Goal: Task Accomplishment & Management: Complete application form

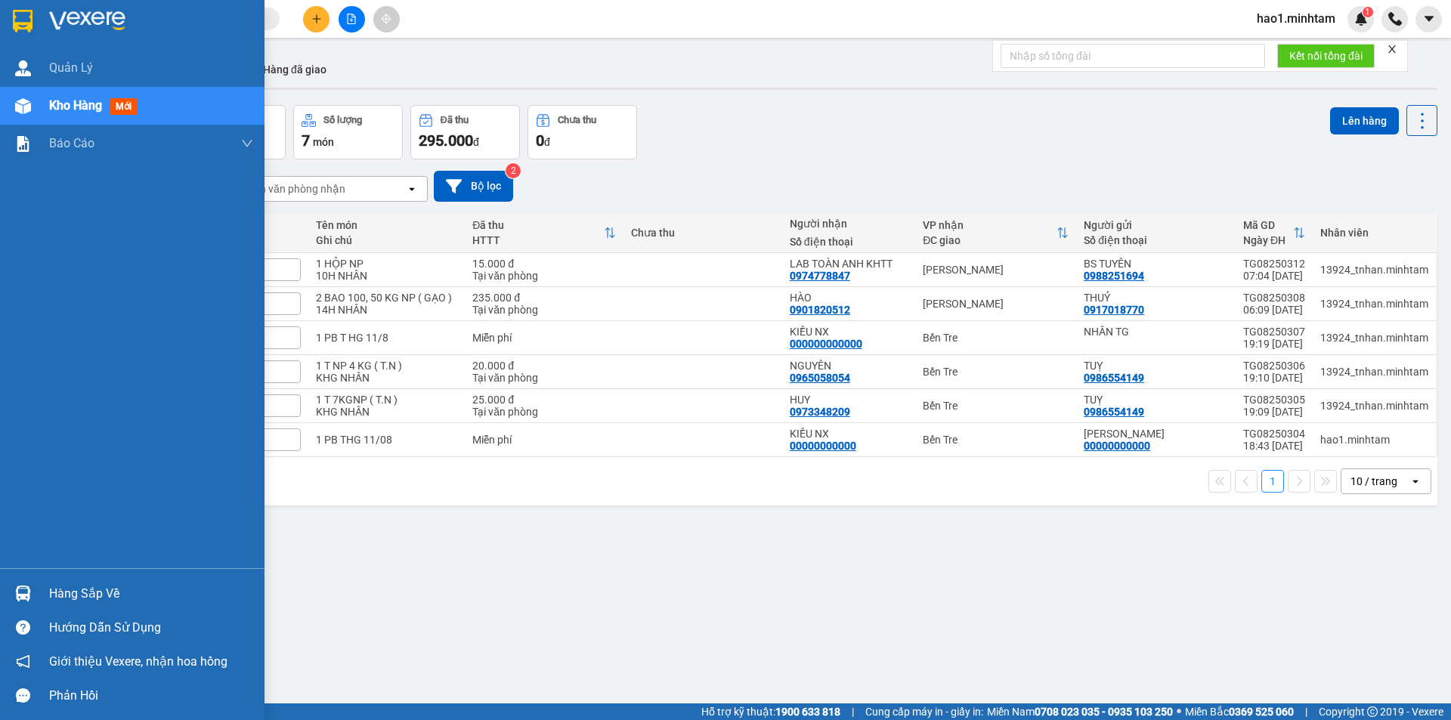
click at [27, 603] on div at bounding box center [23, 593] width 26 height 26
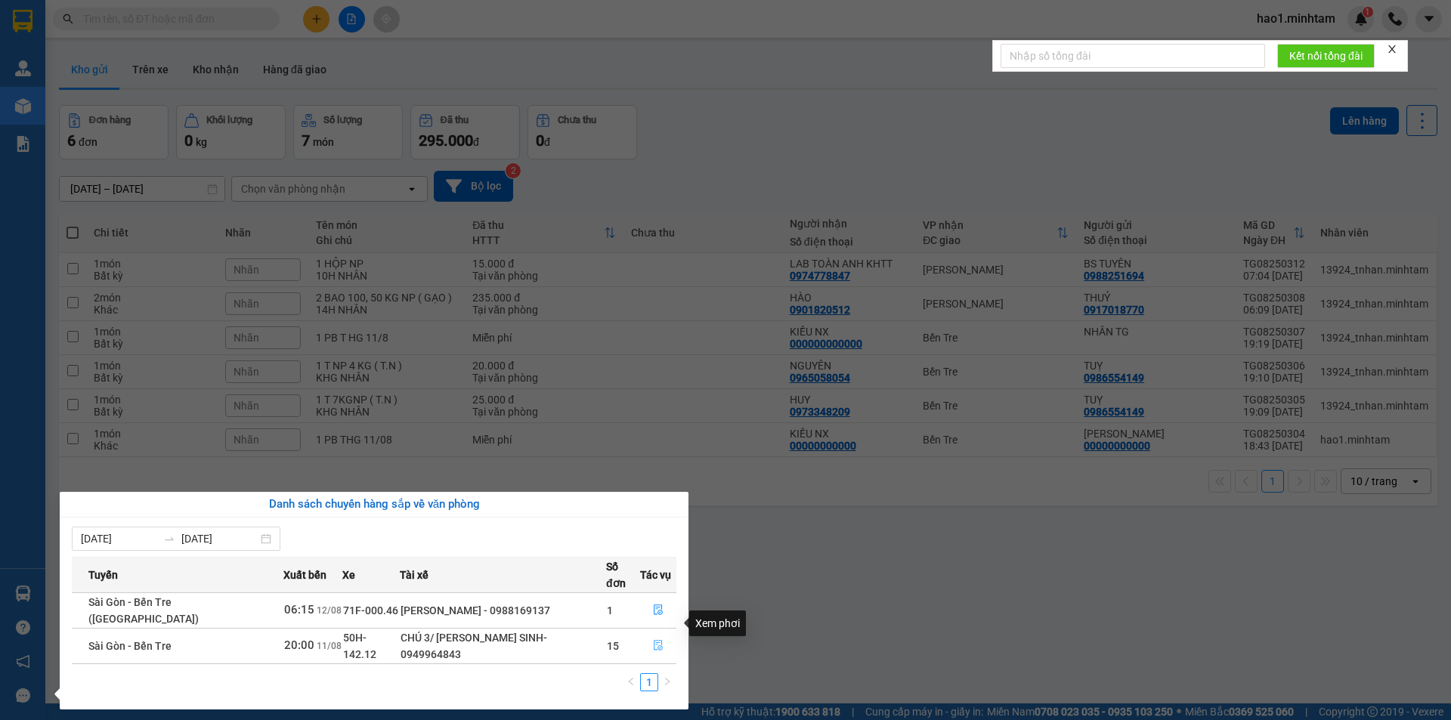
click at [657, 640] on icon "file-done" at bounding box center [658, 645] width 11 height 11
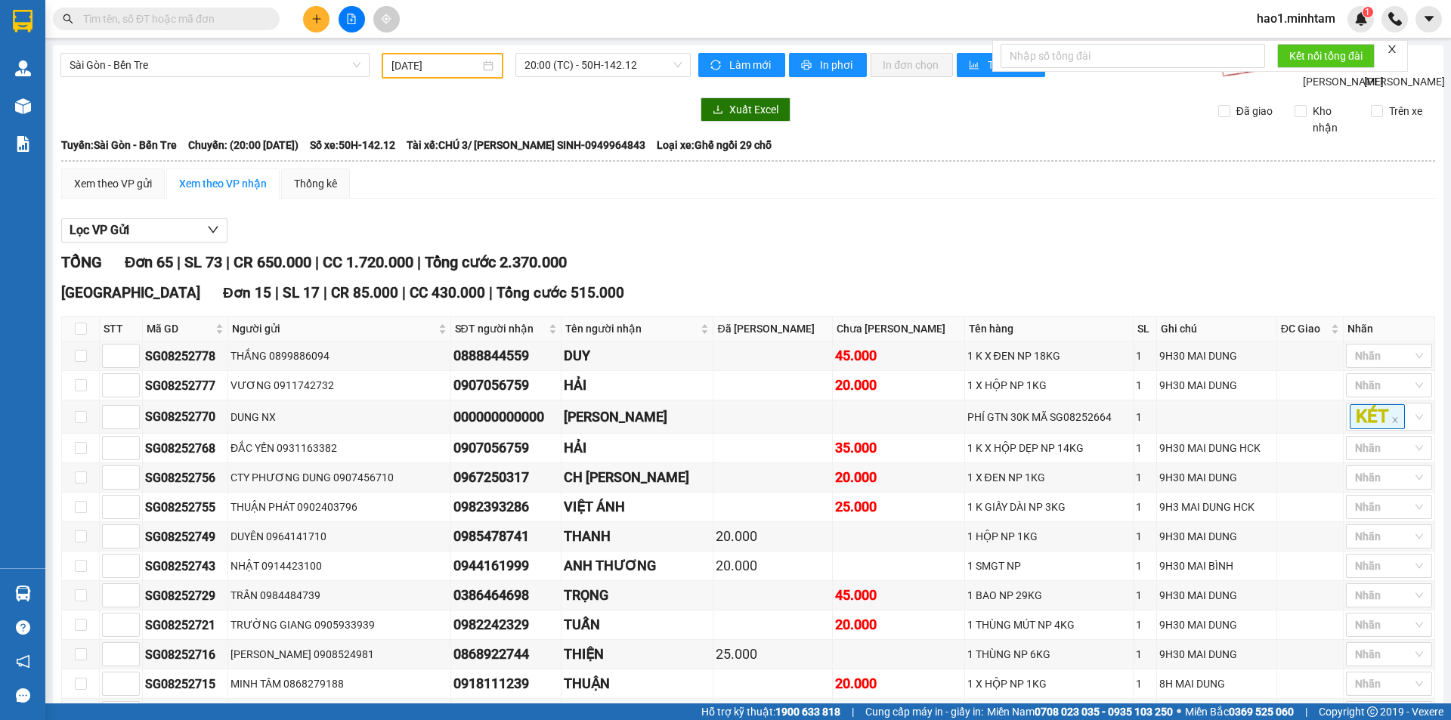
type input "11/08/2025"
click at [776, 270] on div "TỔNG Đơn 65 | SL 73 | CR 650.000 | CC 1.720.000 | Tổng cước 2.370.000" at bounding box center [748, 262] width 1374 height 23
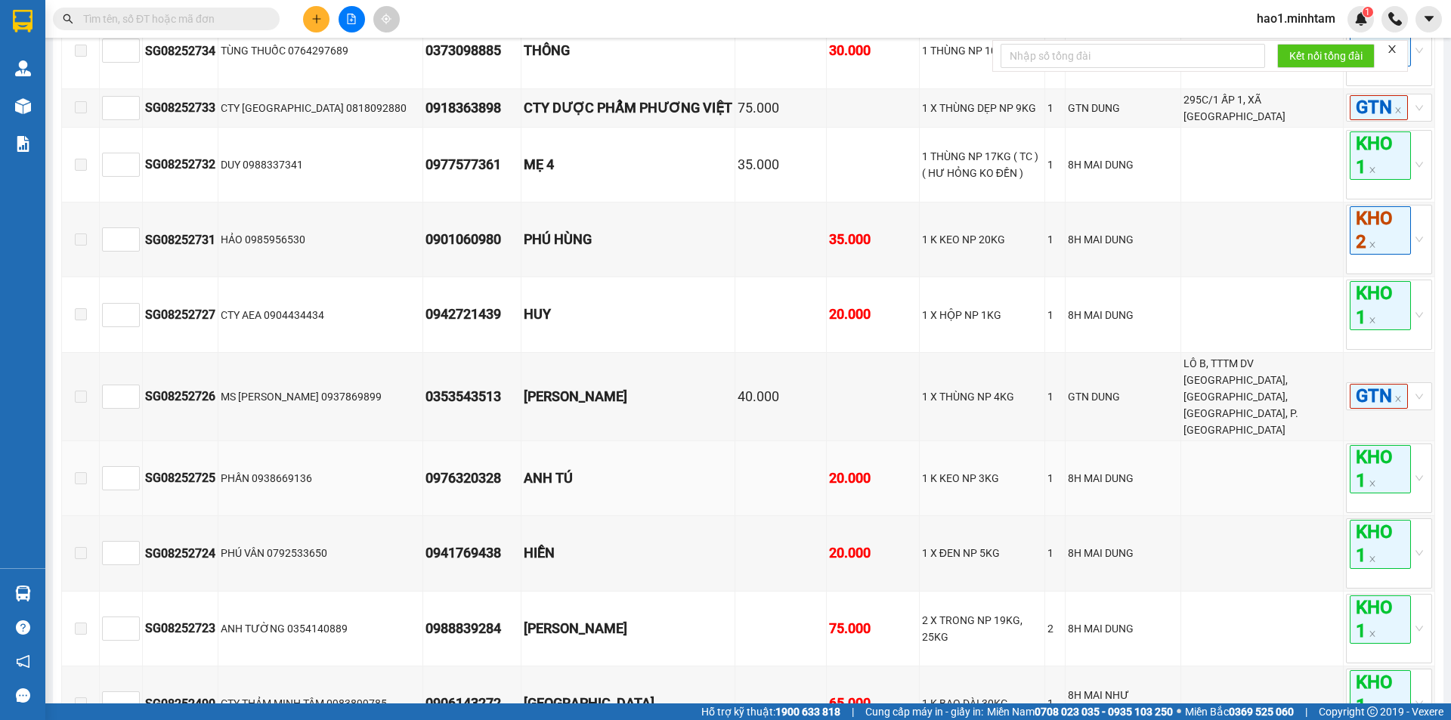
scroll to position [3403, 0]
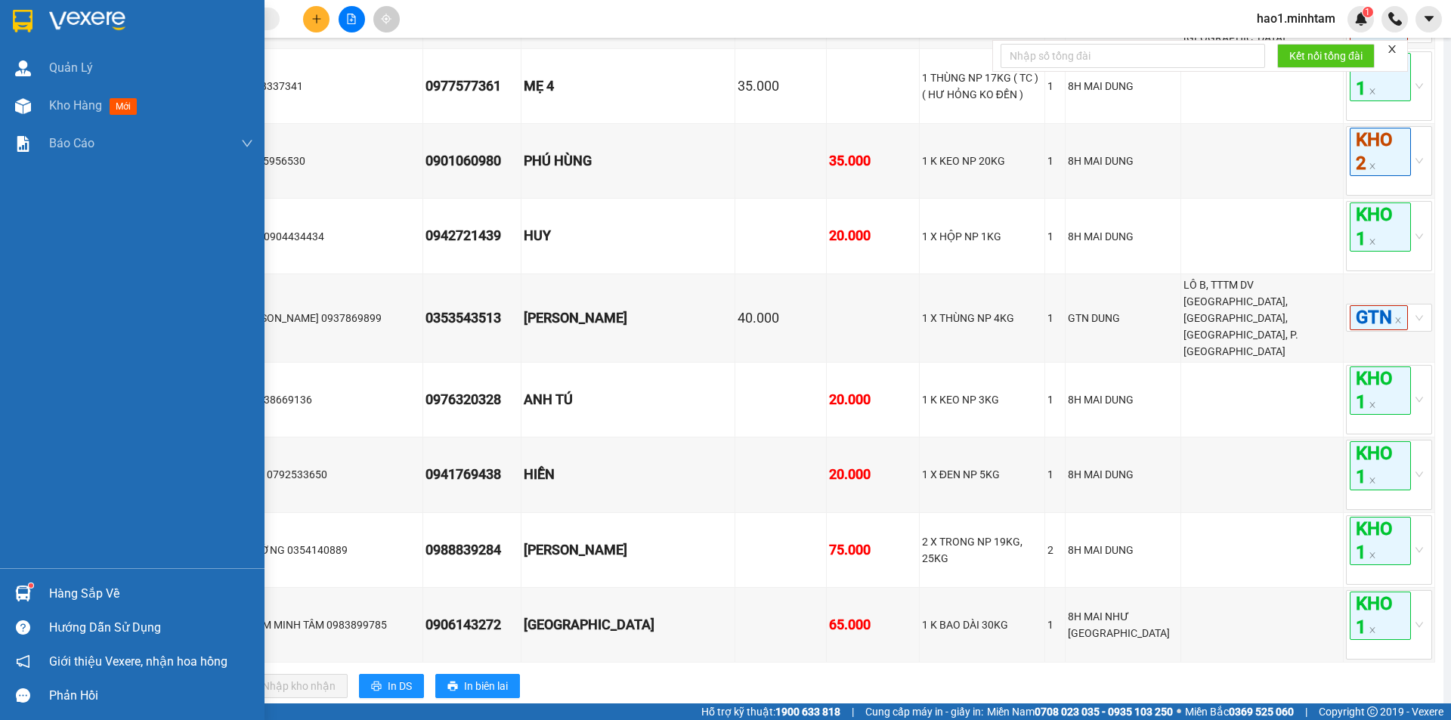
click at [25, 15] on img at bounding box center [23, 21] width 20 height 23
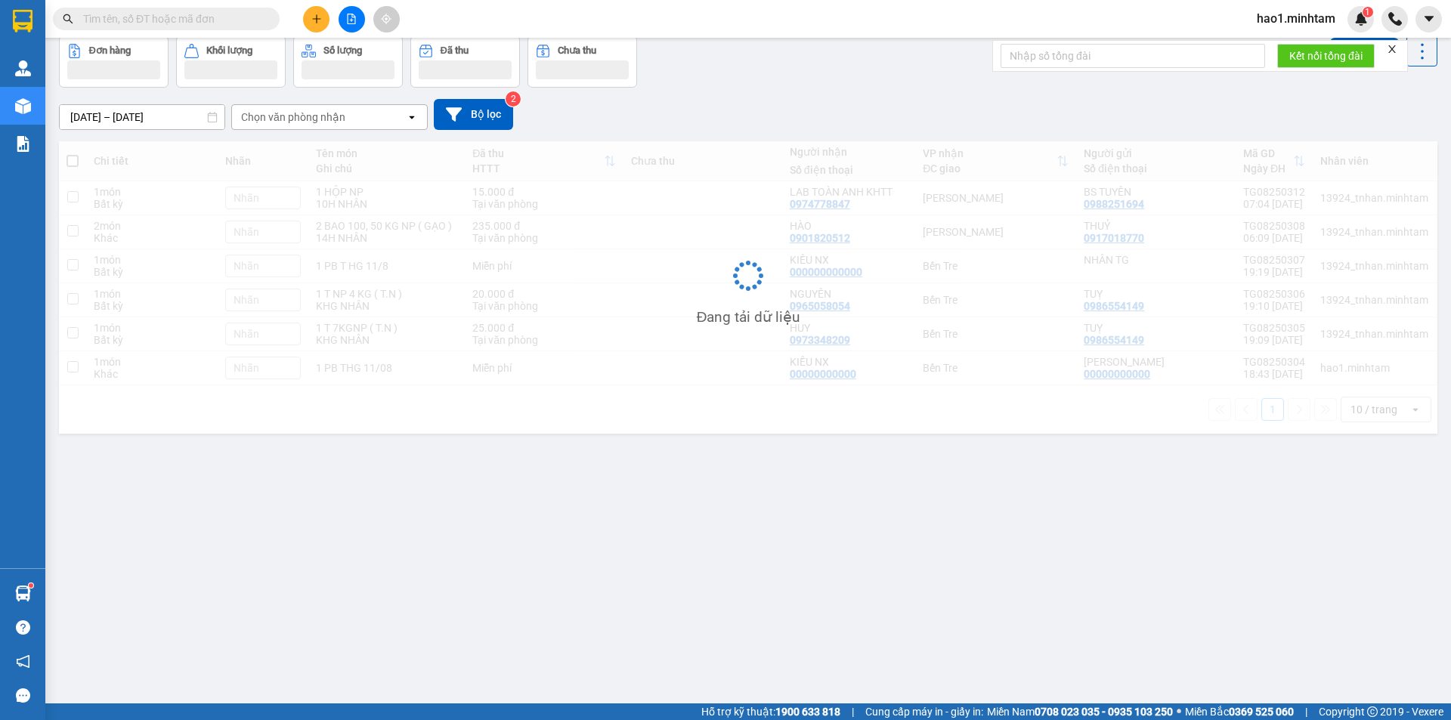
scroll to position [70, 0]
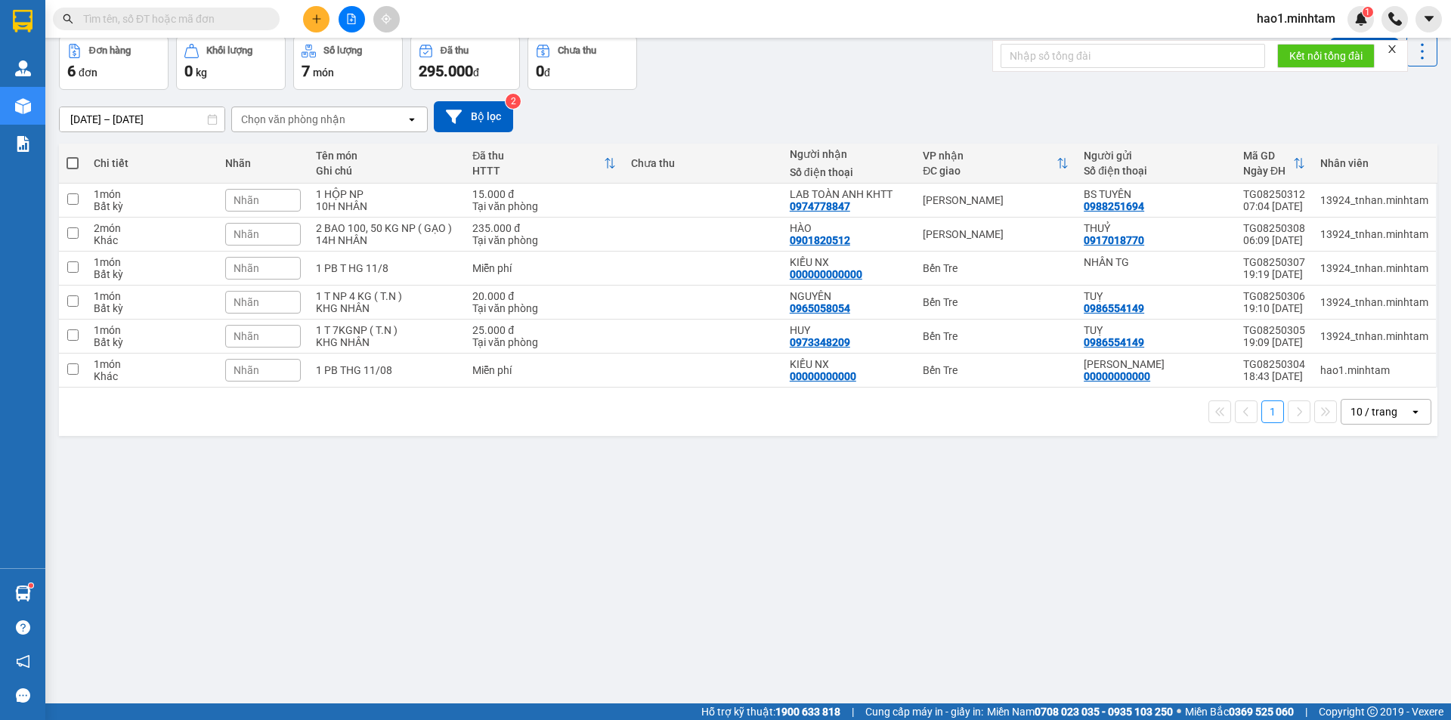
click at [765, 88] on div "Đơn hàng 6 đơn Khối lượng 0 kg Số lượng 7 món Đã thu 295.000 đ Chưa thu 0 đ Lên…" at bounding box center [748, 63] width 1378 height 54
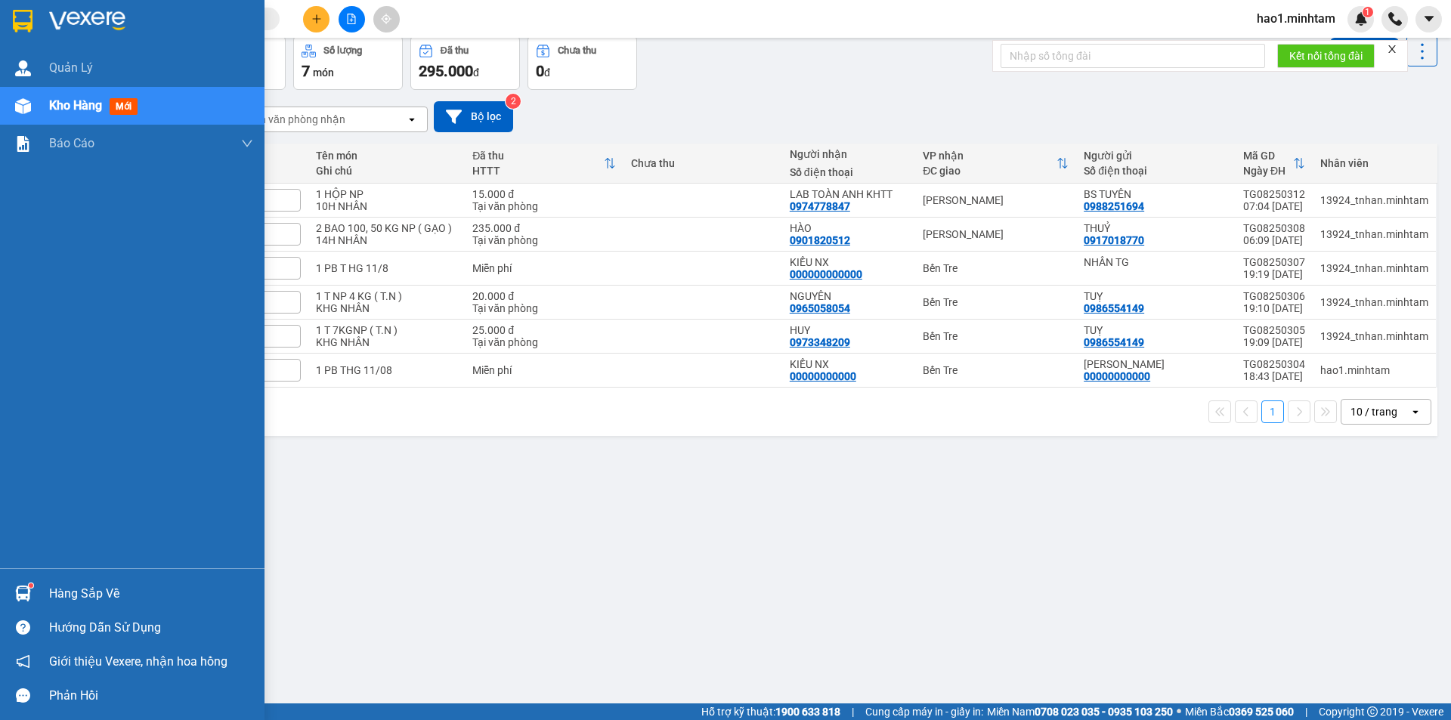
click at [14, 586] on div at bounding box center [23, 593] width 26 height 26
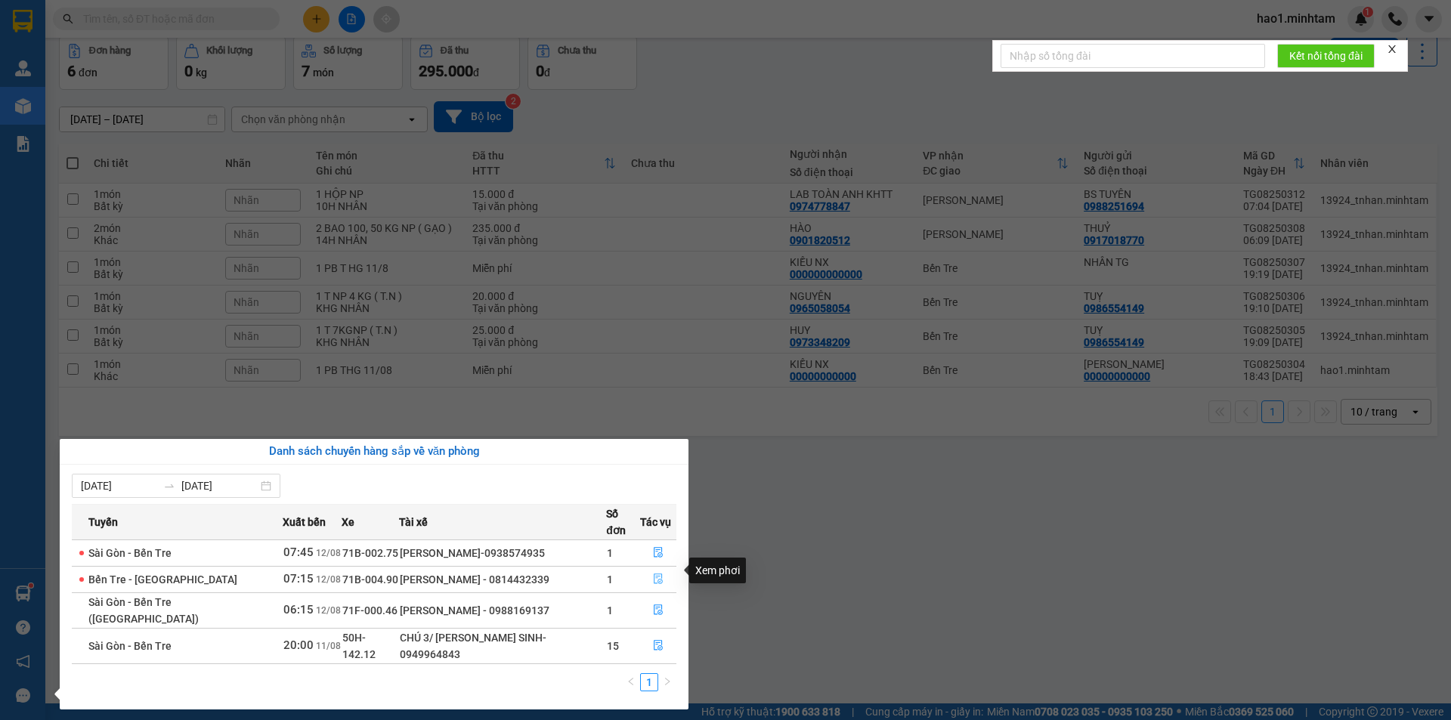
click at [655, 573] on icon "file-done" at bounding box center [658, 578] width 11 height 11
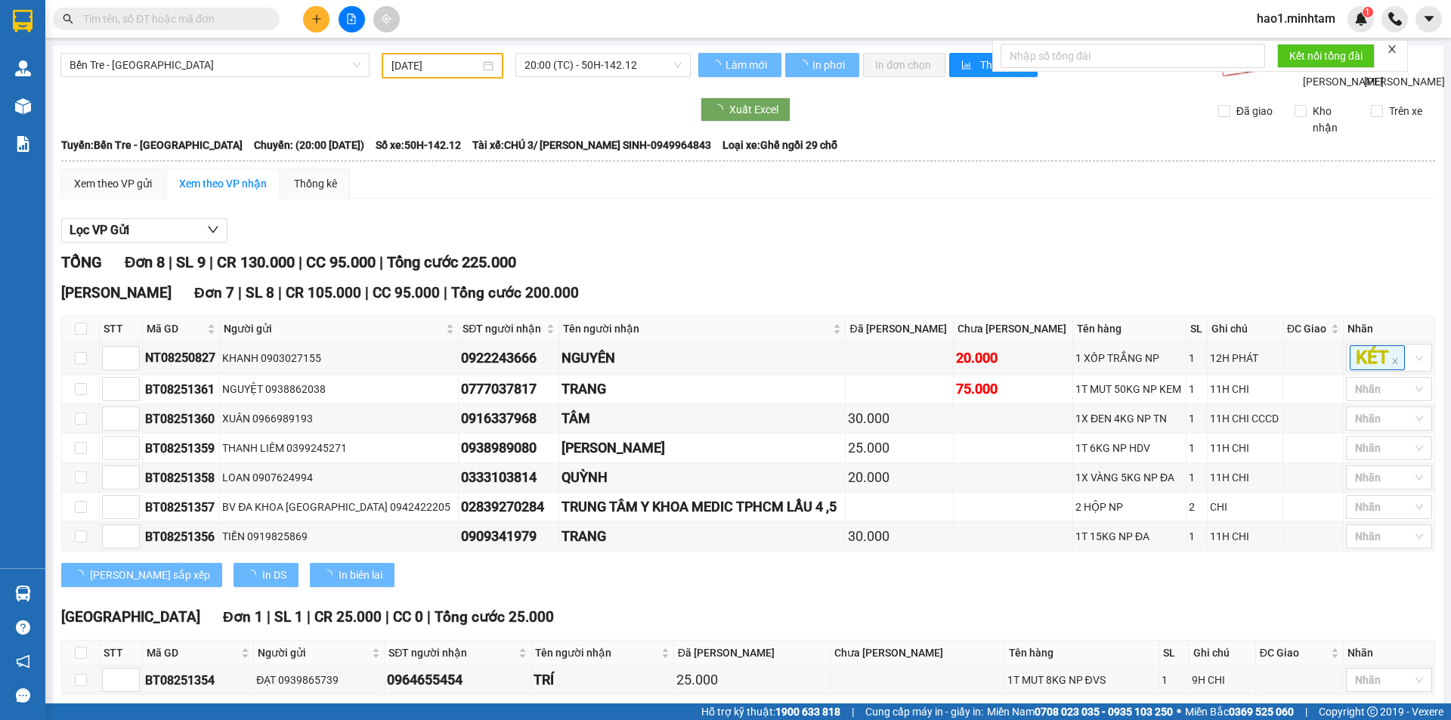
click at [792, 274] on div "TỔNG Đơn 8 | SL 9 | CR 130.000 | CC 95.000 | Tổng cước 225.000" at bounding box center [748, 262] width 1374 height 23
type input "[DATE]"
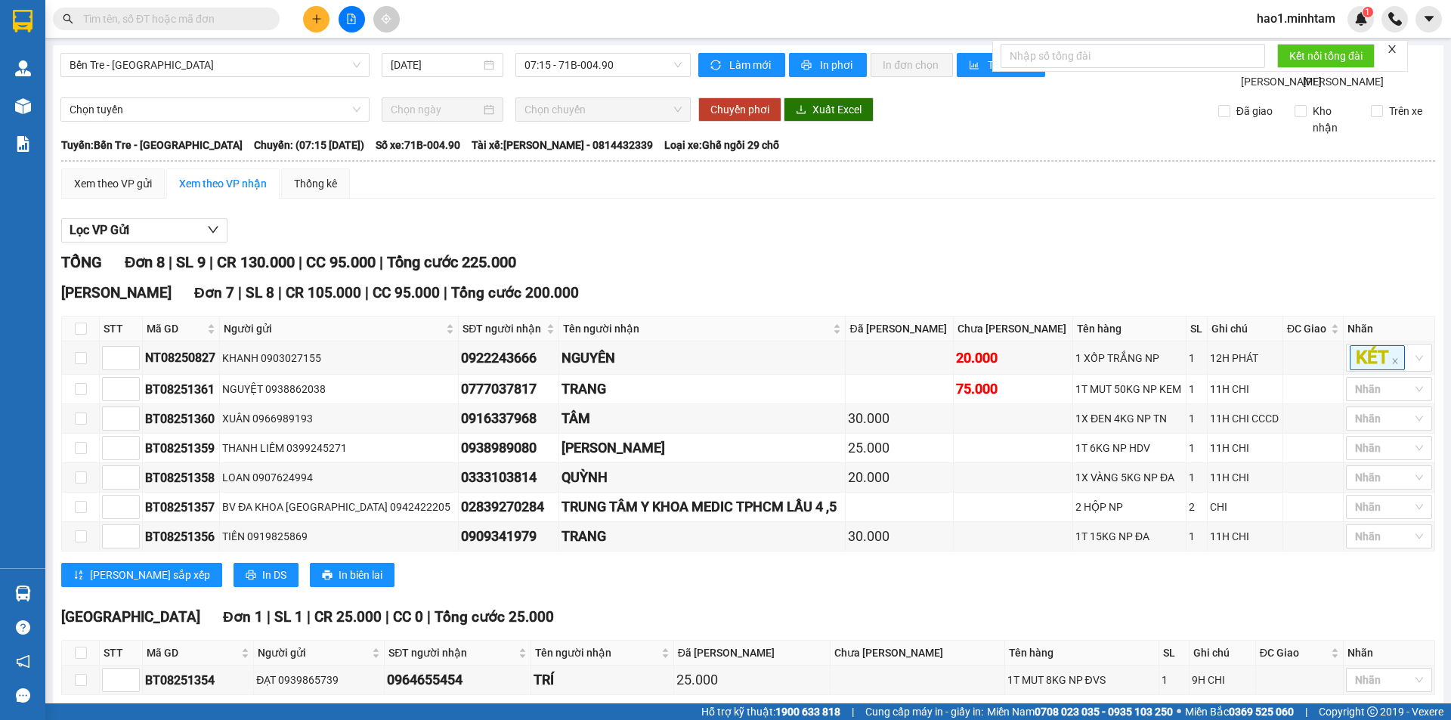
scroll to position [86, 0]
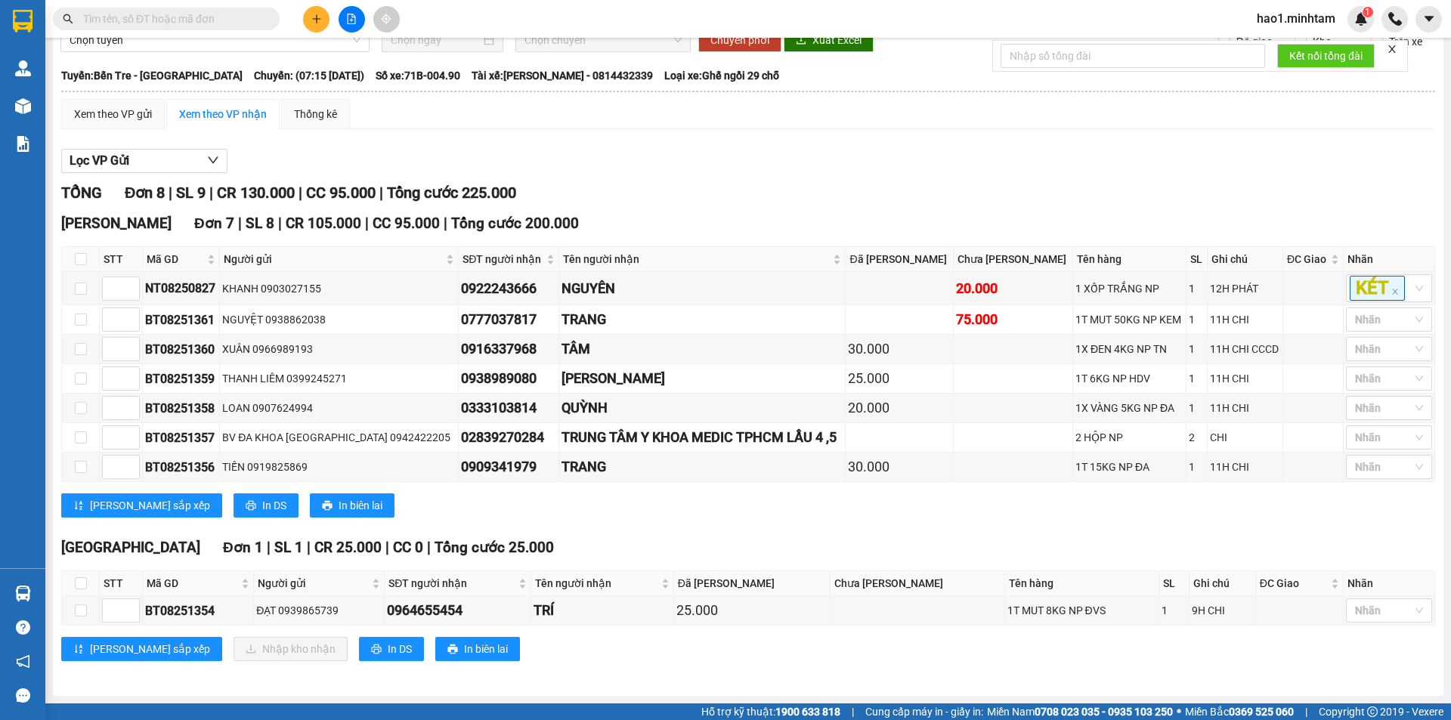
click at [748, 505] on div "Lưu sắp xếp In DS In biên lai" at bounding box center [748, 505] width 1374 height 24
click at [799, 158] on div "Lọc VP Gửi" at bounding box center [748, 161] width 1374 height 25
drag, startPoint x: 153, startPoint y: 20, endPoint x: 431, endPoint y: 20, distance: 277.3
click at [156, 20] on input "text" at bounding box center [172, 19] width 178 height 17
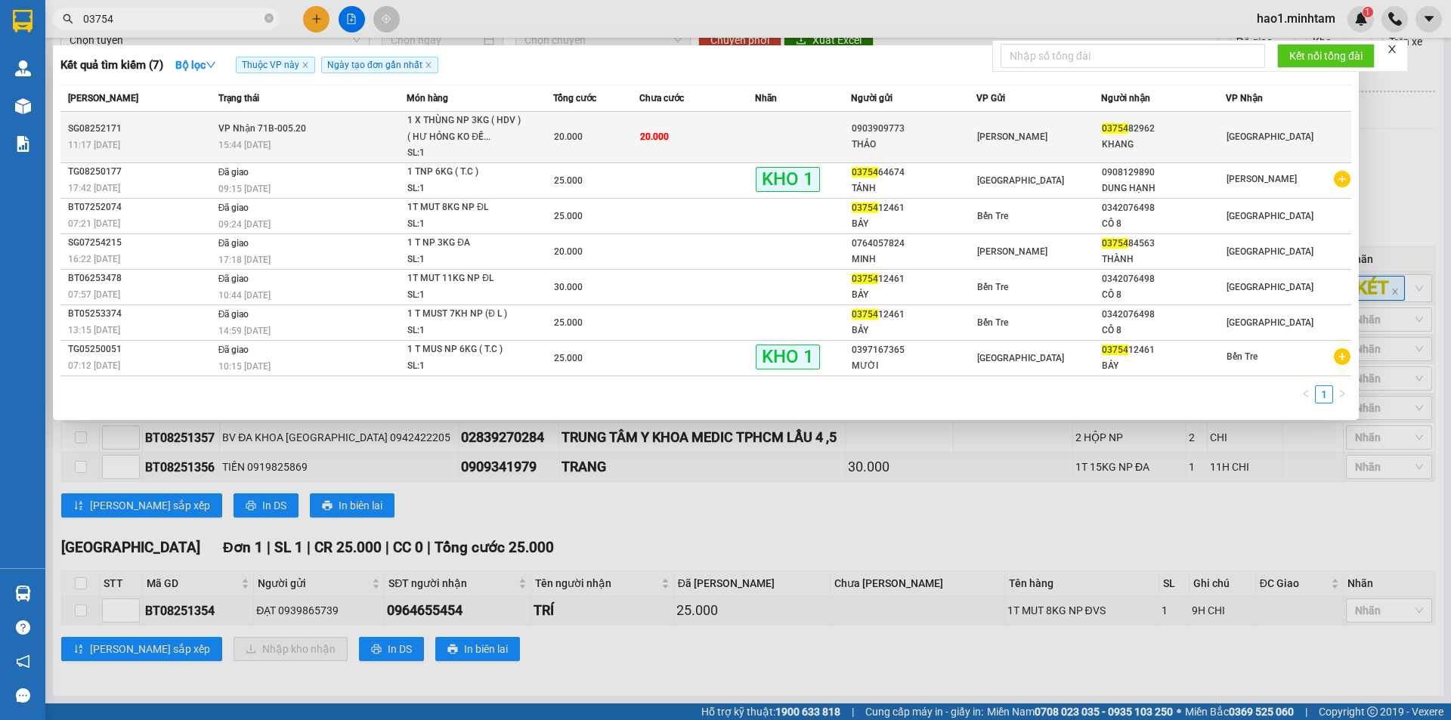
type input "03754"
click at [613, 138] on div "20.000" at bounding box center [596, 136] width 85 height 17
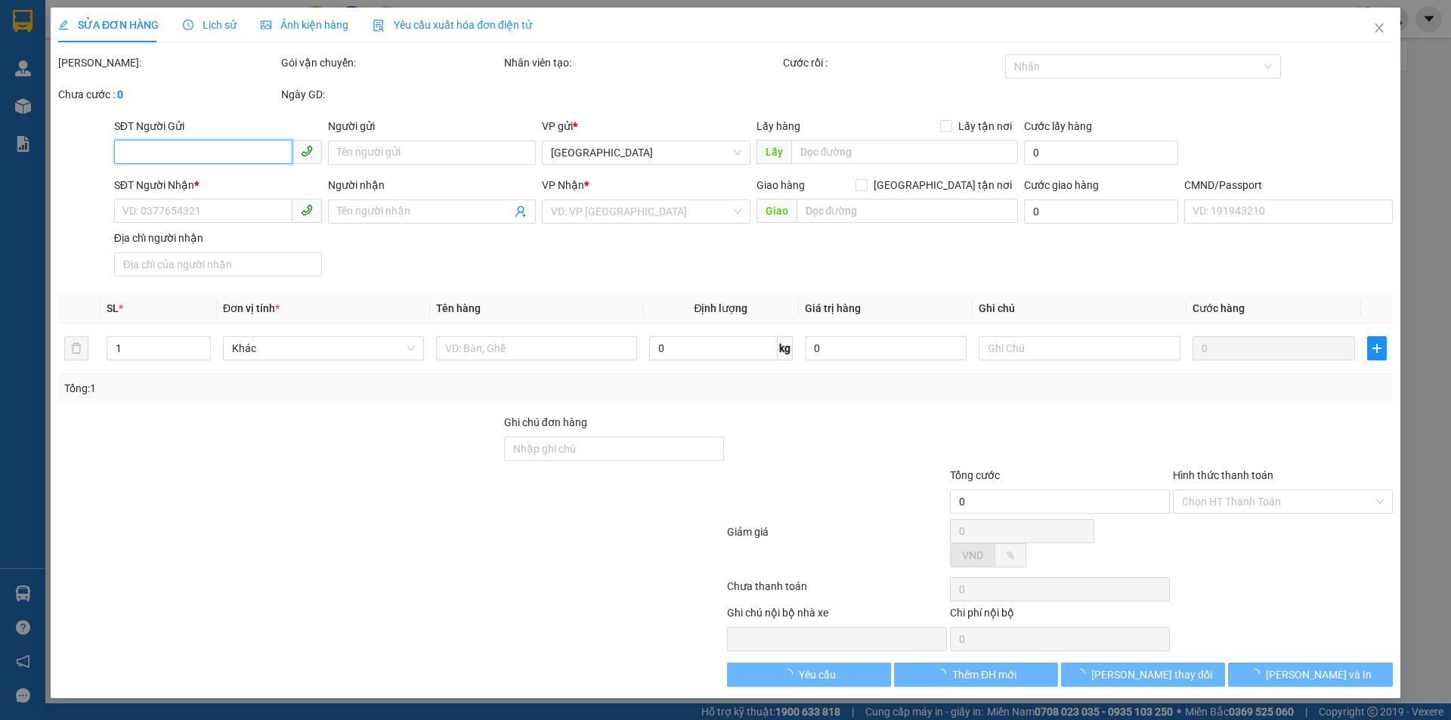
type input "0903909773"
type input "THẢO"
type input "0375482962"
type input "KHANG"
type input "20.000"
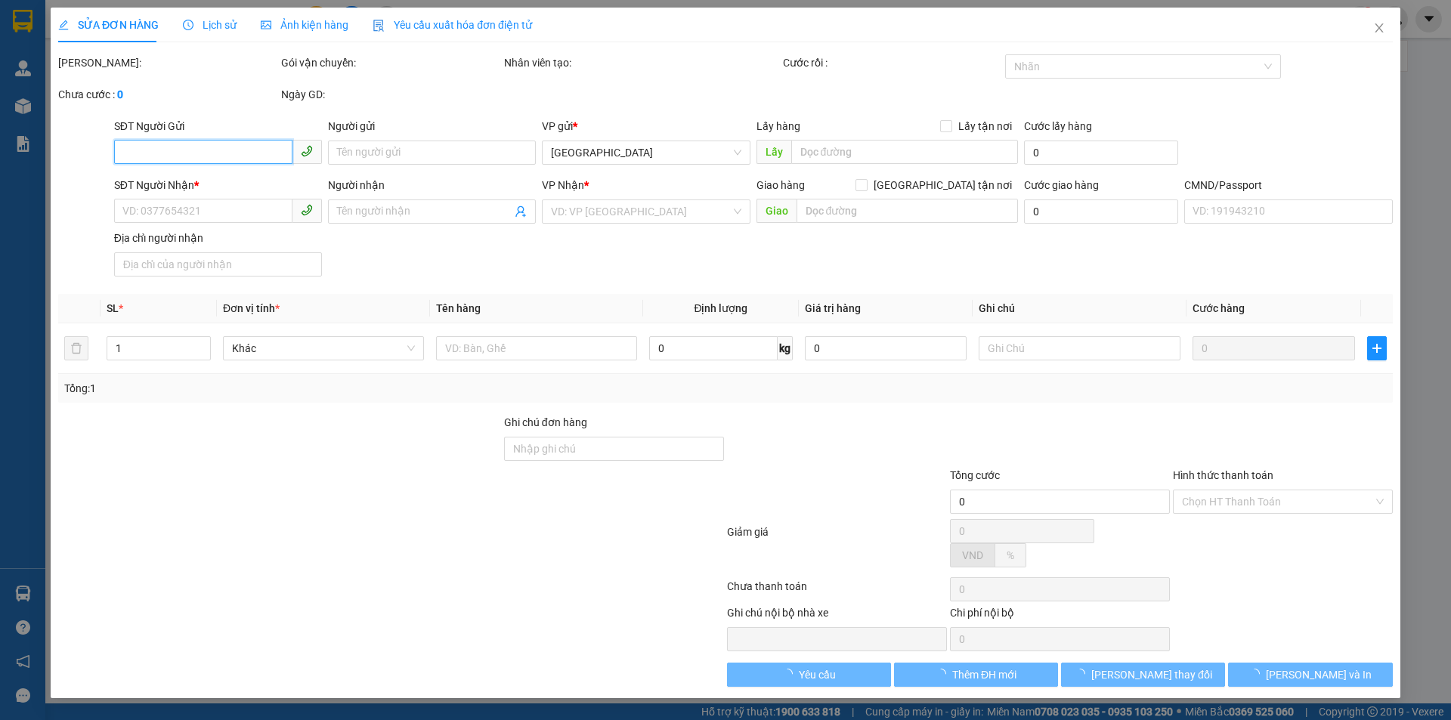
type input "20.000"
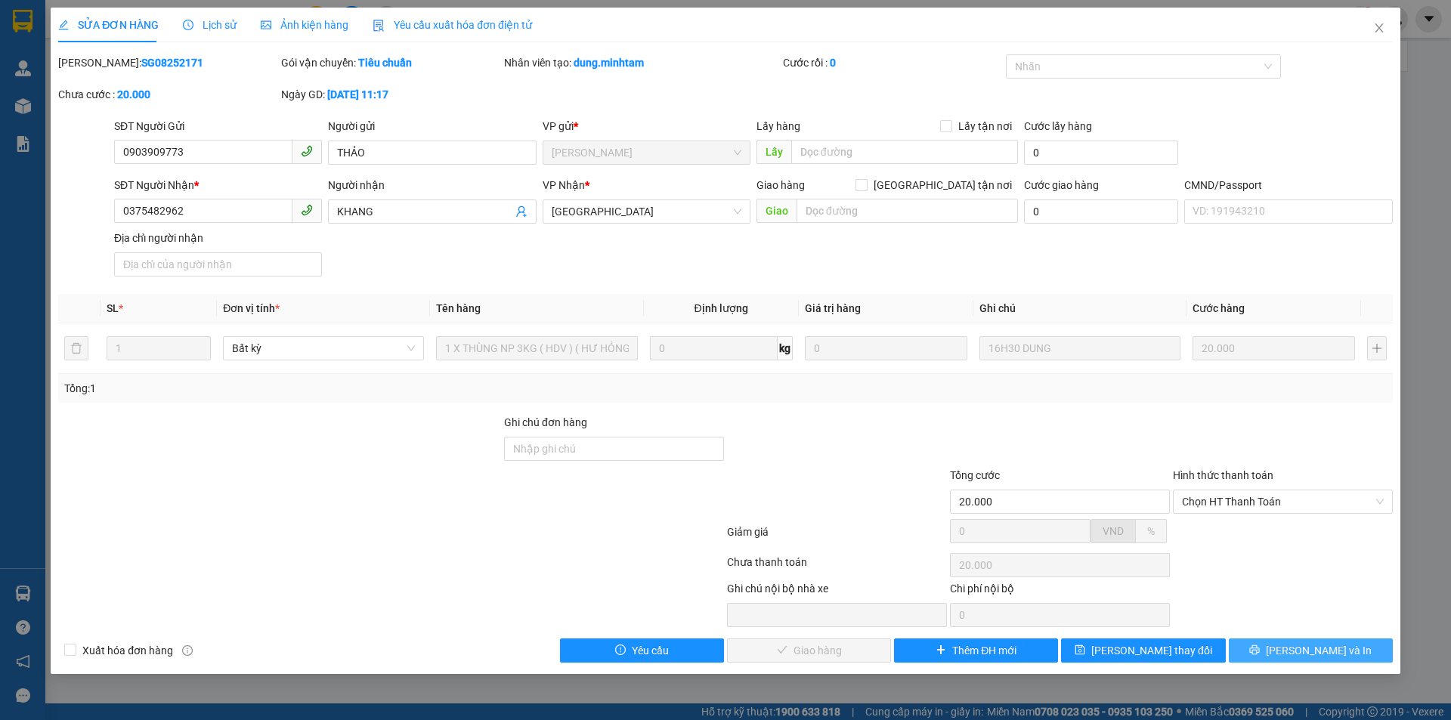
click at [1282, 659] on button "[PERSON_NAME] và In" at bounding box center [1310, 650] width 164 height 24
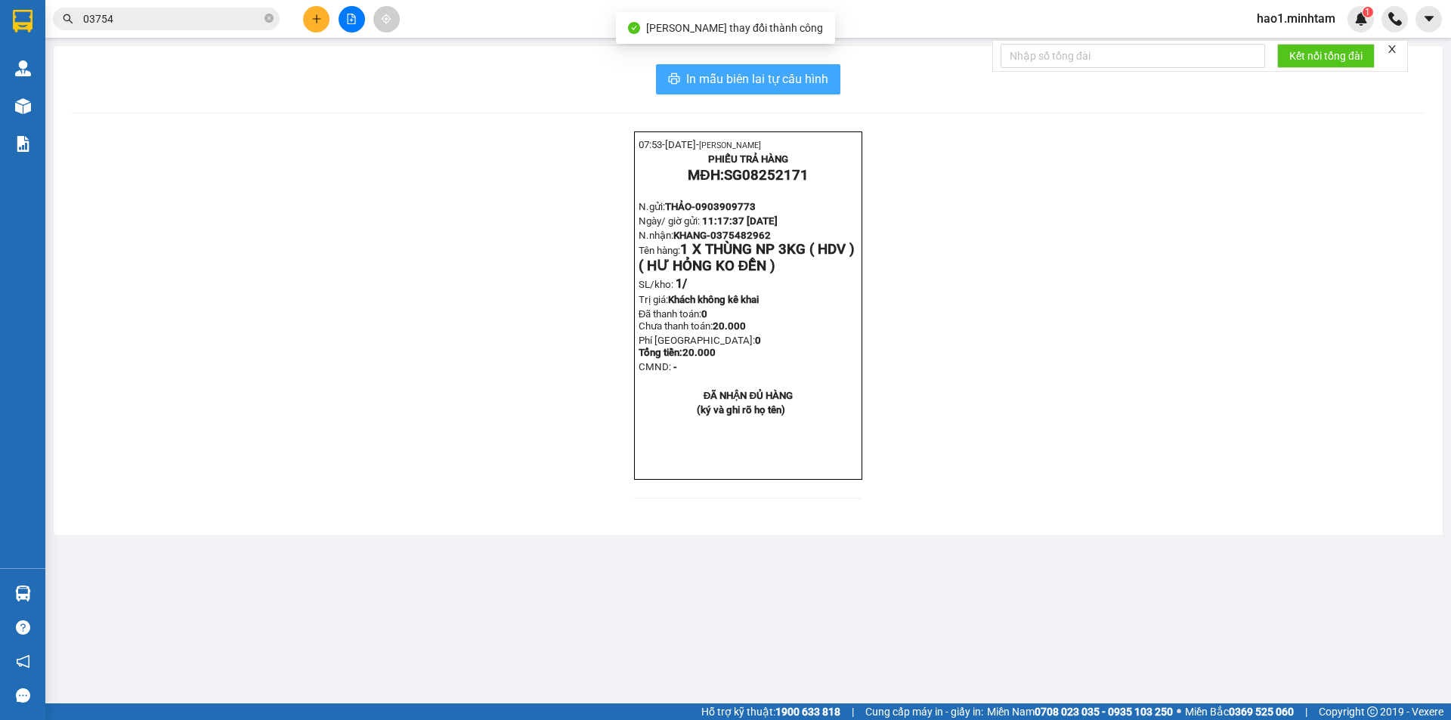
click at [796, 80] on span "In mẫu biên lai tự cấu hình" at bounding box center [757, 79] width 142 height 19
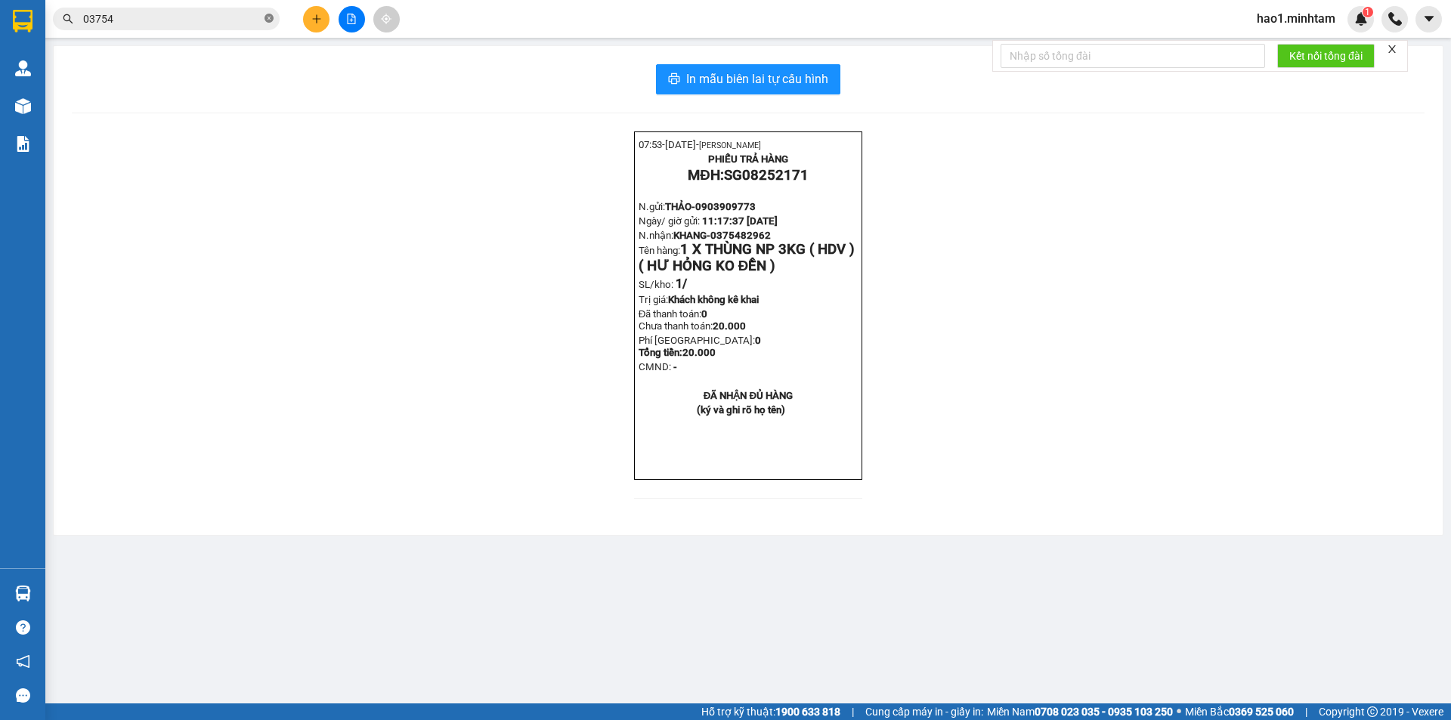
click at [265, 20] on icon "close-circle" at bounding box center [268, 18] width 9 height 9
click at [131, 20] on input "text" at bounding box center [172, 19] width 178 height 17
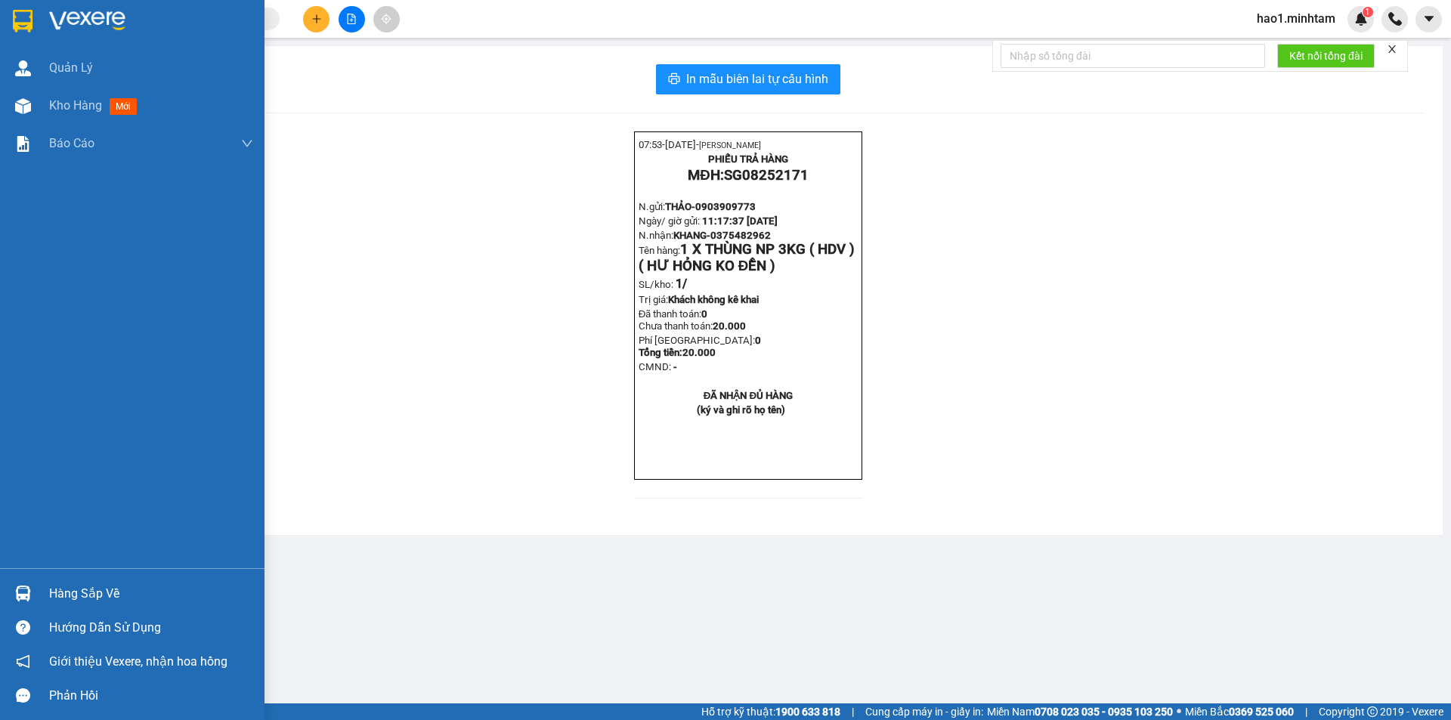
click at [49, 26] on img at bounding box center [87, 21] width 76 height 23
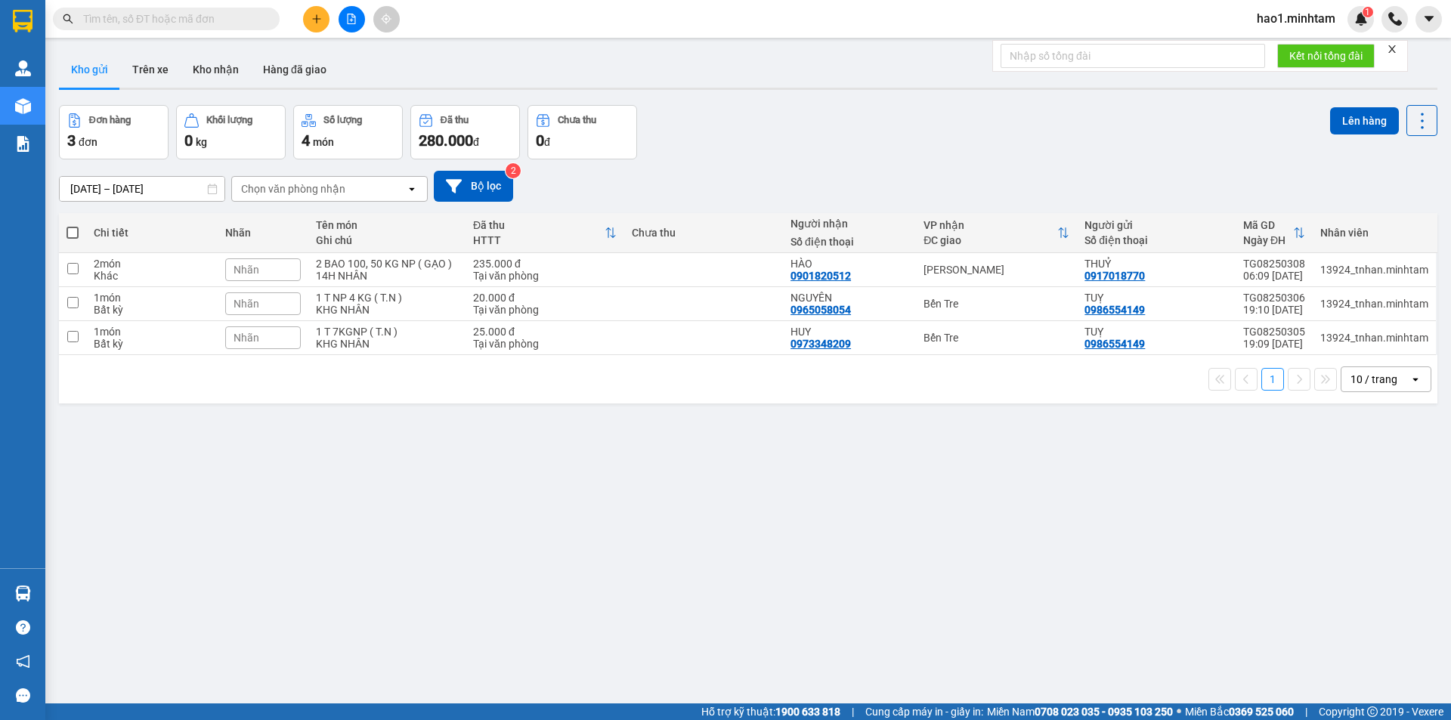
click at [1026, 169] on div "10/08/2025 – 12/08/2025 Press the down arrow key to interact with the calendar …" at bounding box center [748, 186] width 1378 height 54
click at [1028, 341] on div "Bến Tre" at bounding box center [996, 338] width 146 height 12
checkbox input "true"
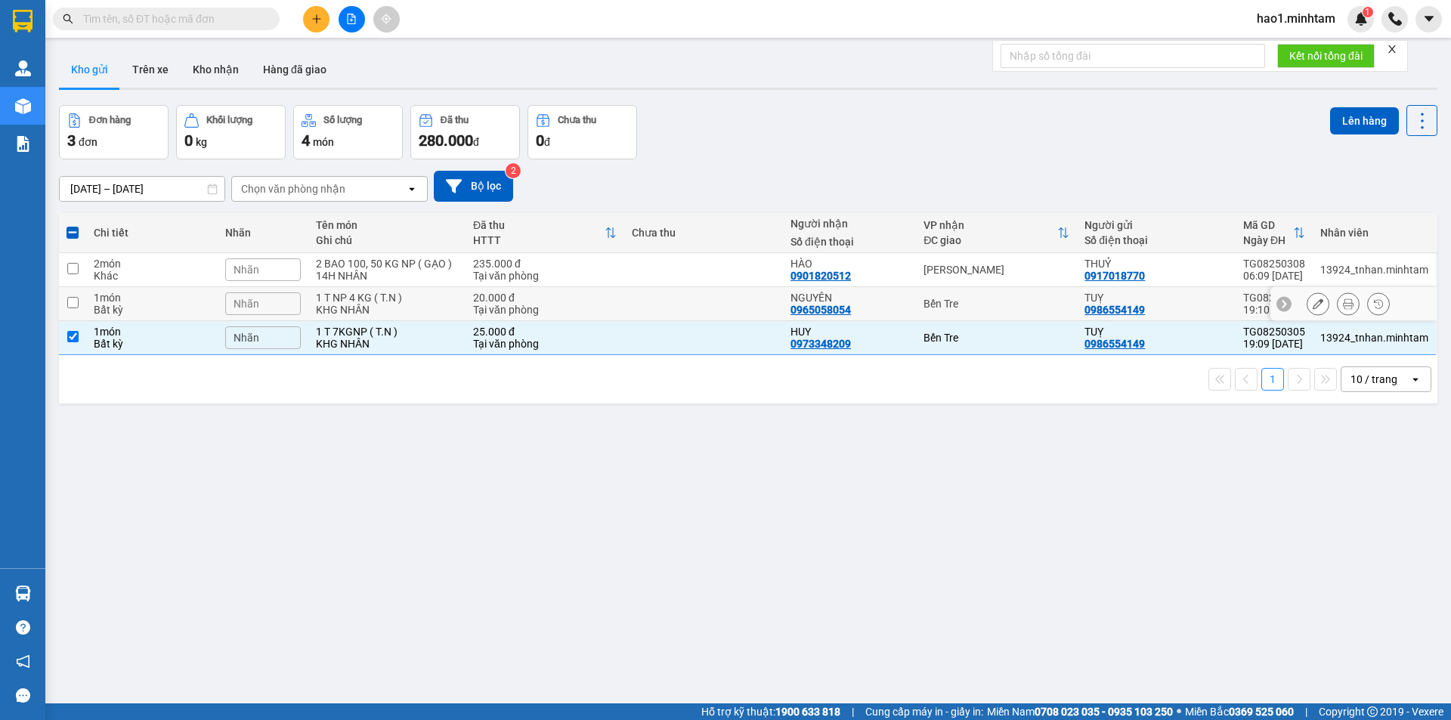
click at [1024, 314] on td "Bến Tre" at bounding box center [996, 304] width 161 height 34
checkbox input "true"
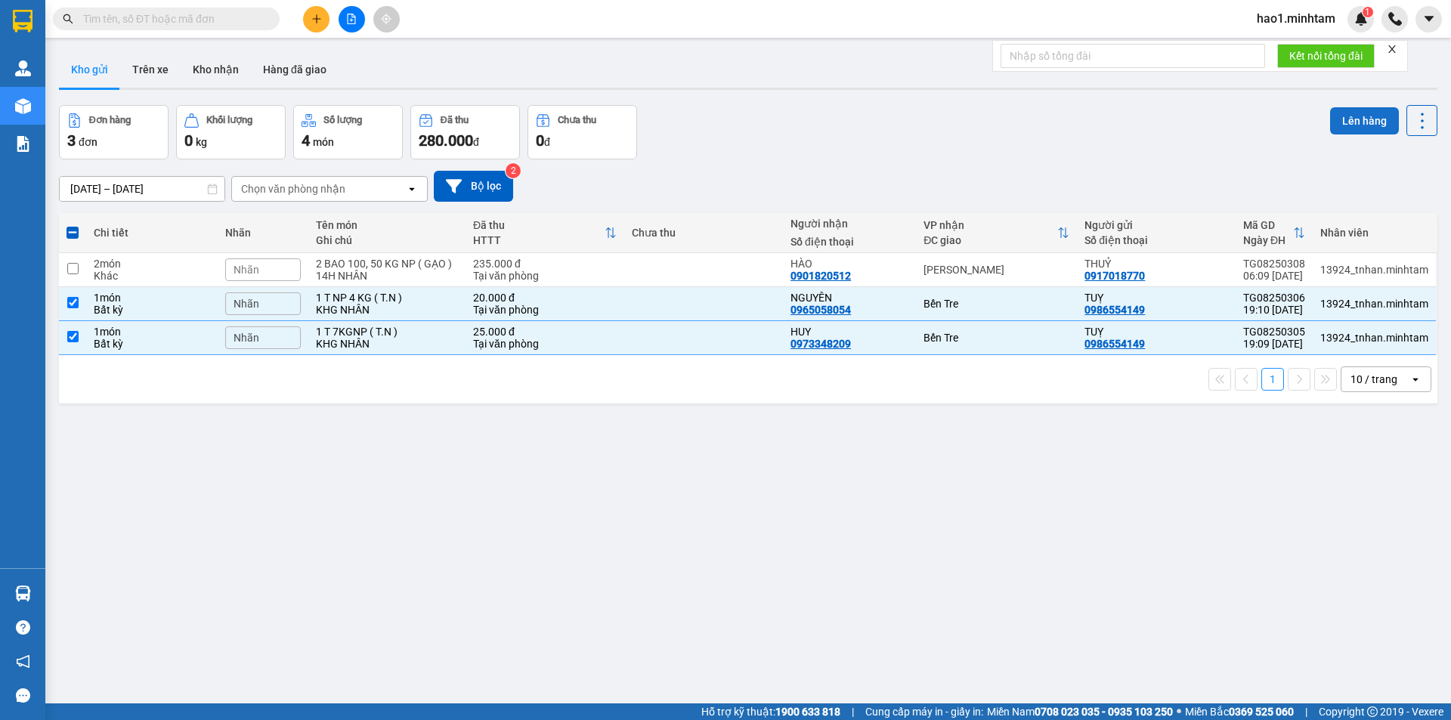
click at [1339, 114] on button "Lên hàng" at bounding box center [1364, 120] width 69 height 27
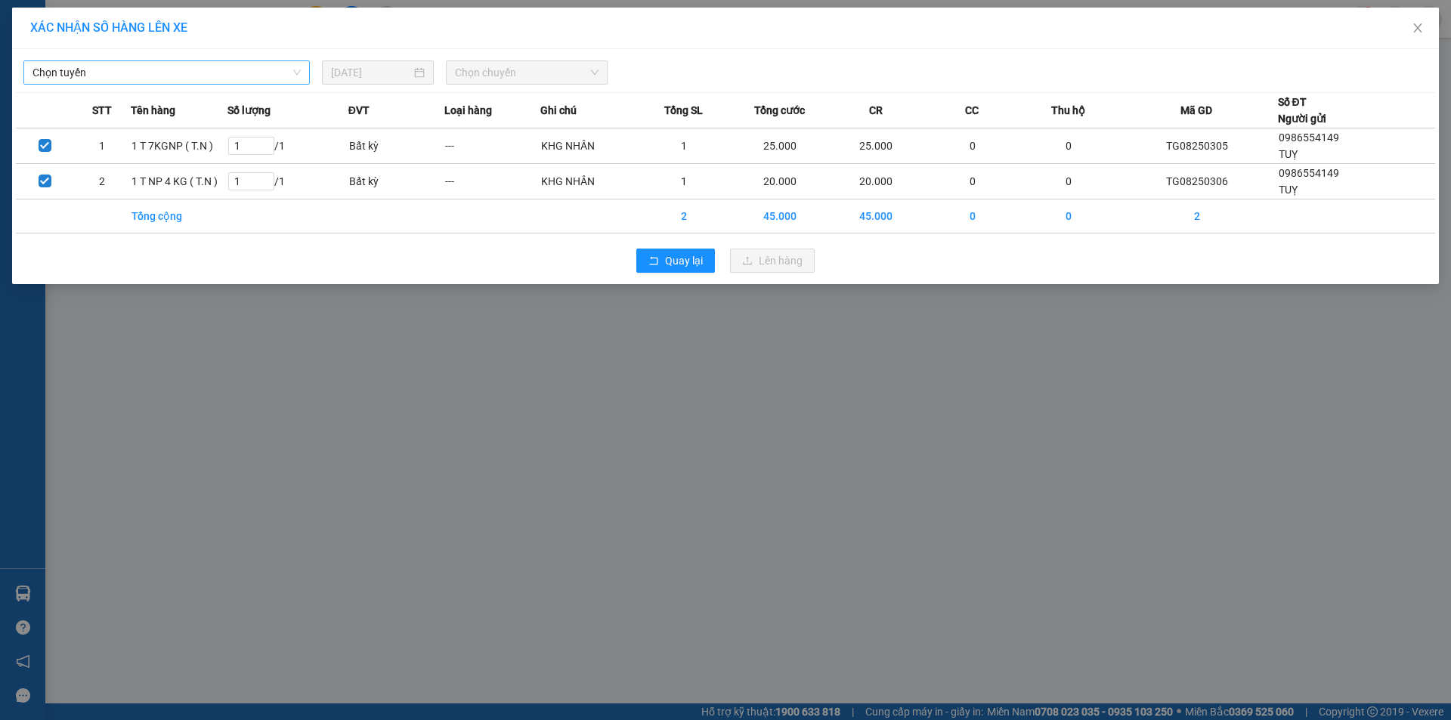
click at [213, 76] on span "Chọn tuyến" at bounding box center [166, 72] width 268 height 23
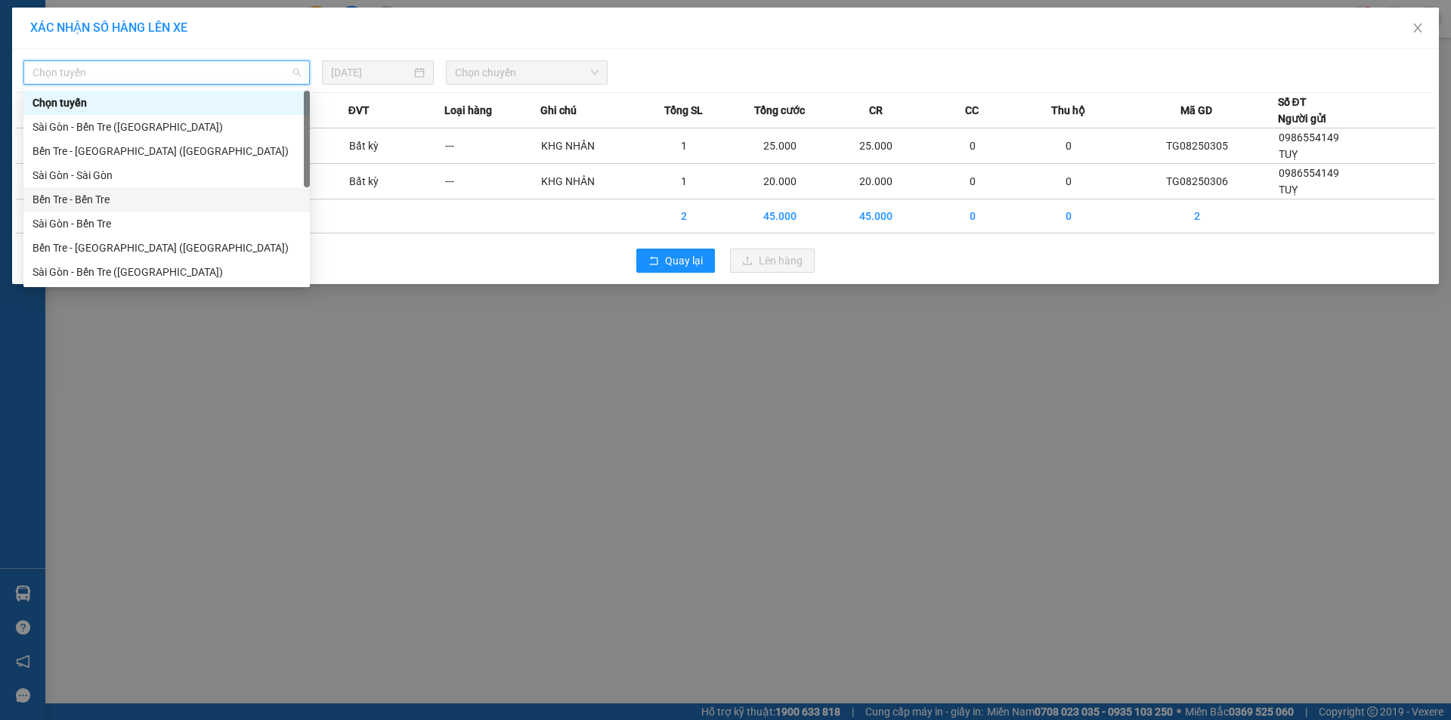
scroll to position [24, 0]
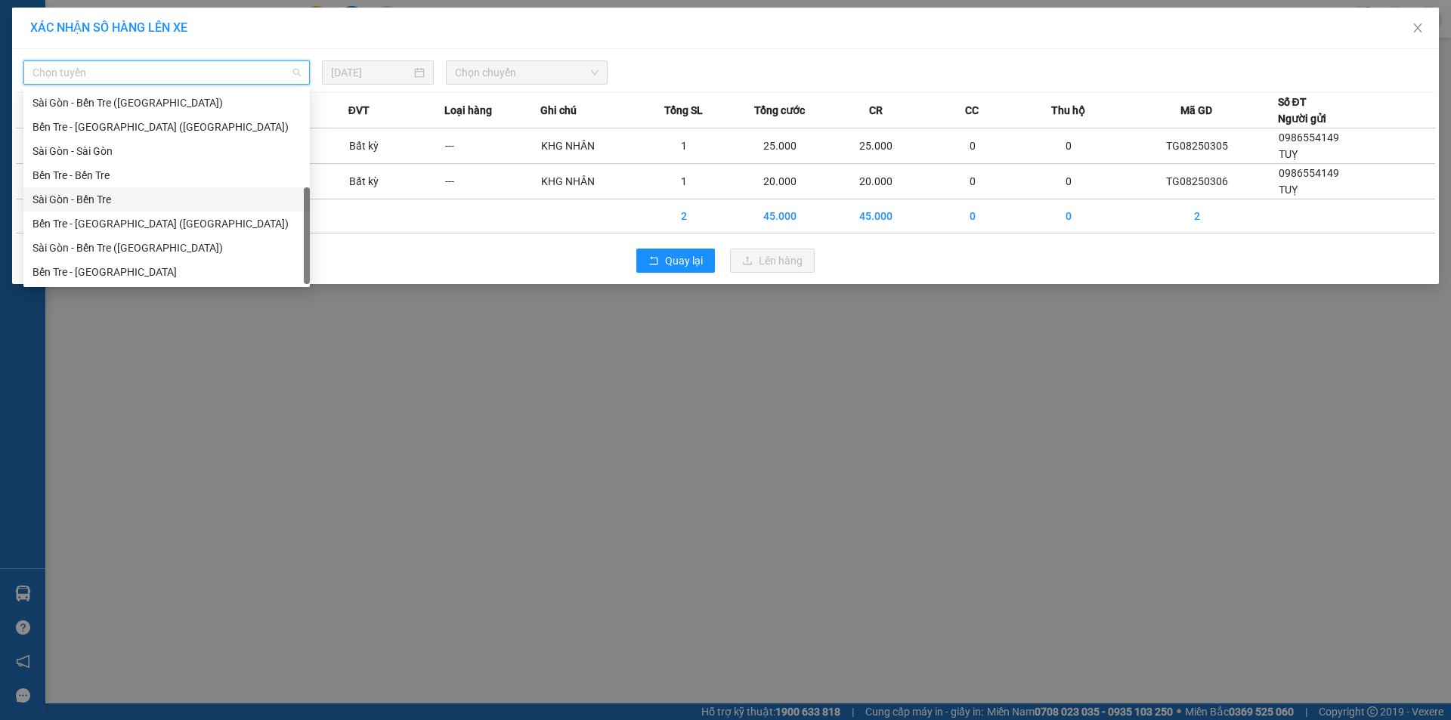
click at [122, 204] on div "Sài Gòn - Bến Tre" at bounding box center [166, 199] width 268 height 17
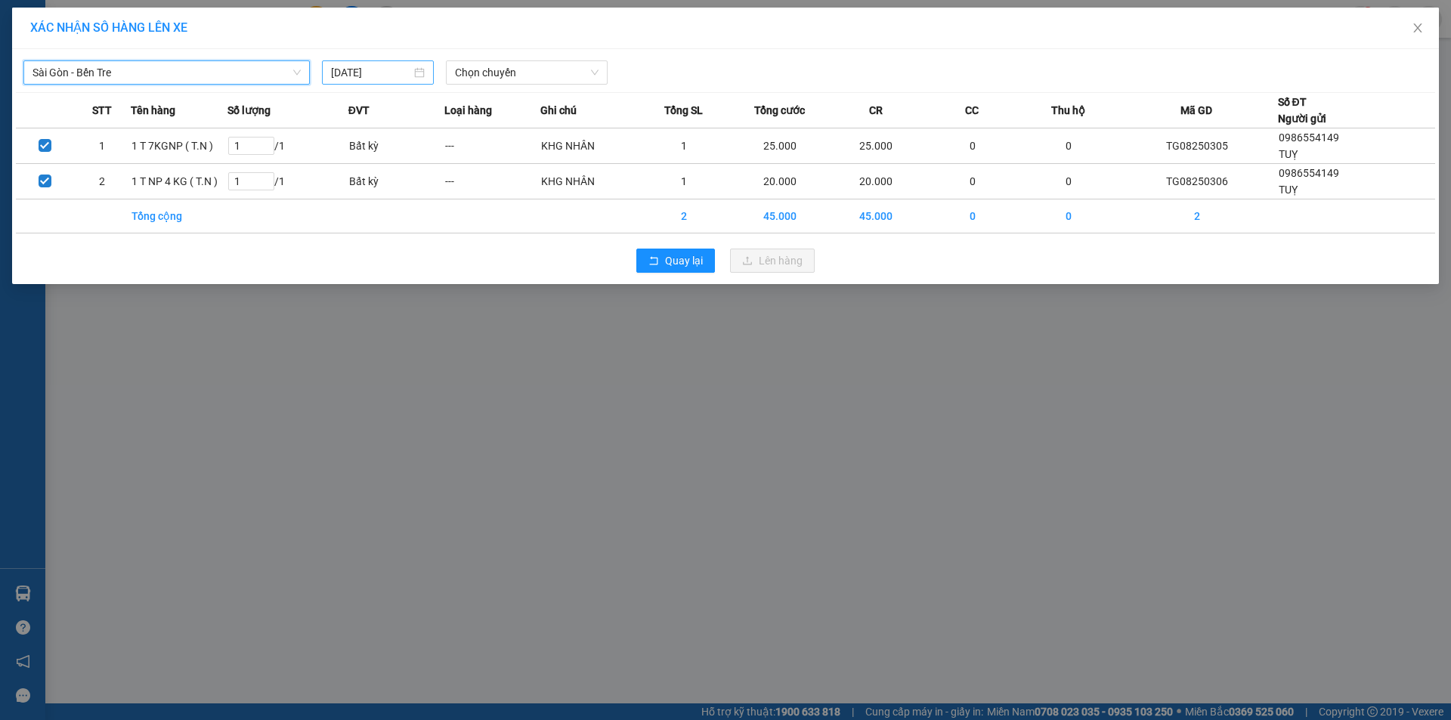
click at [357, 79] on input "[DATE]" at bounding box center [371, 72] width 80 height 17
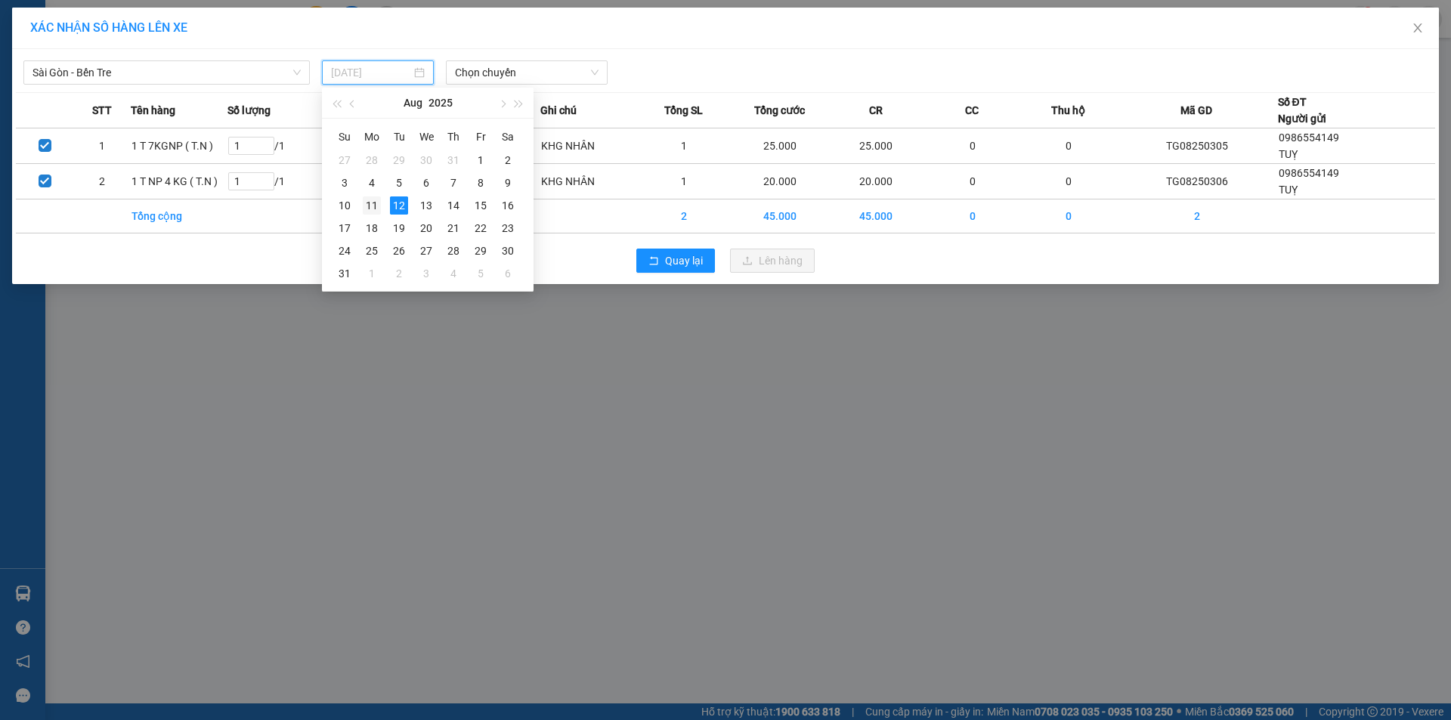
click at [377, 203] on div "11" at bounding box center [372, 205] width 18 height 18
type input "11/08/2025"
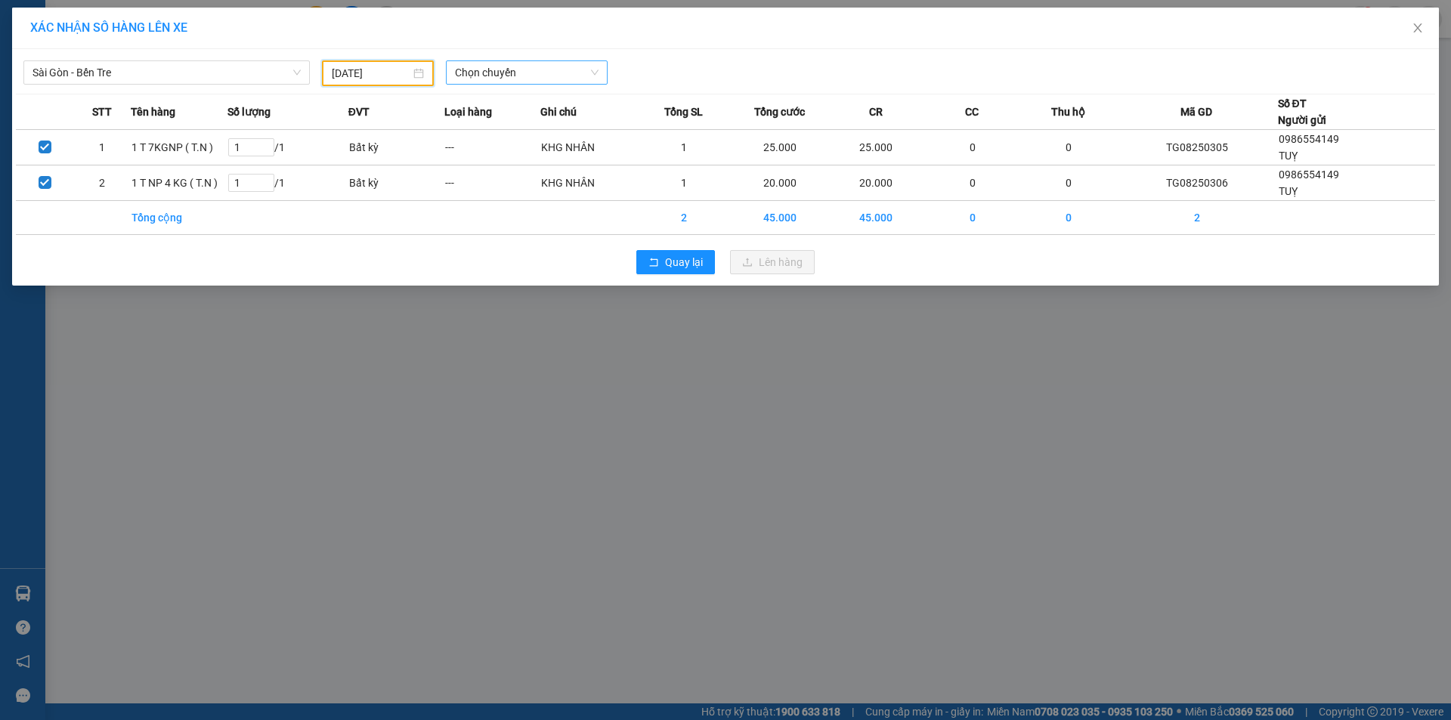
click at [527, 70] on span "Chọn chuyến" at bounding box center [527, 72] width 144 height 23
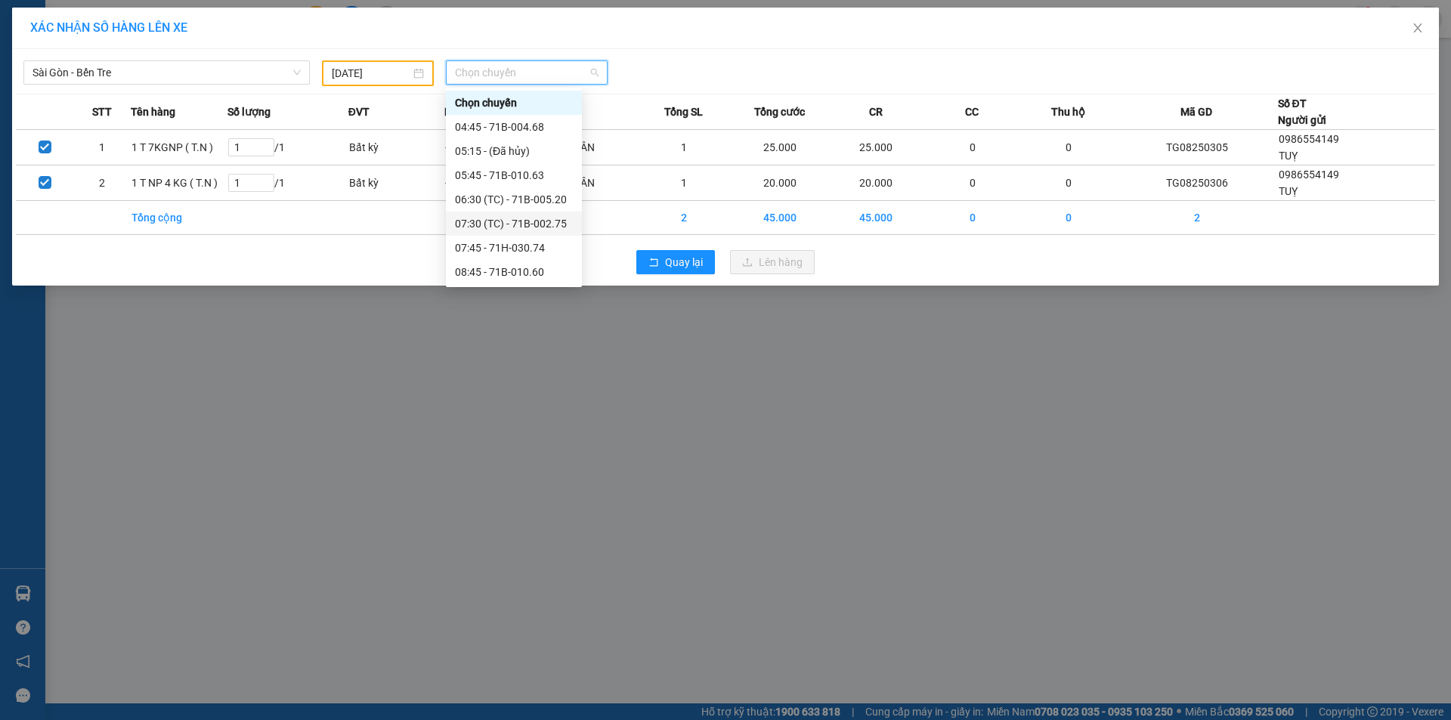
scroll to position [338, 0]
click at [555, 271] on div "20:00 (TC) - 50H-142.12" at bounding box center [514, 272] width 118 height 17
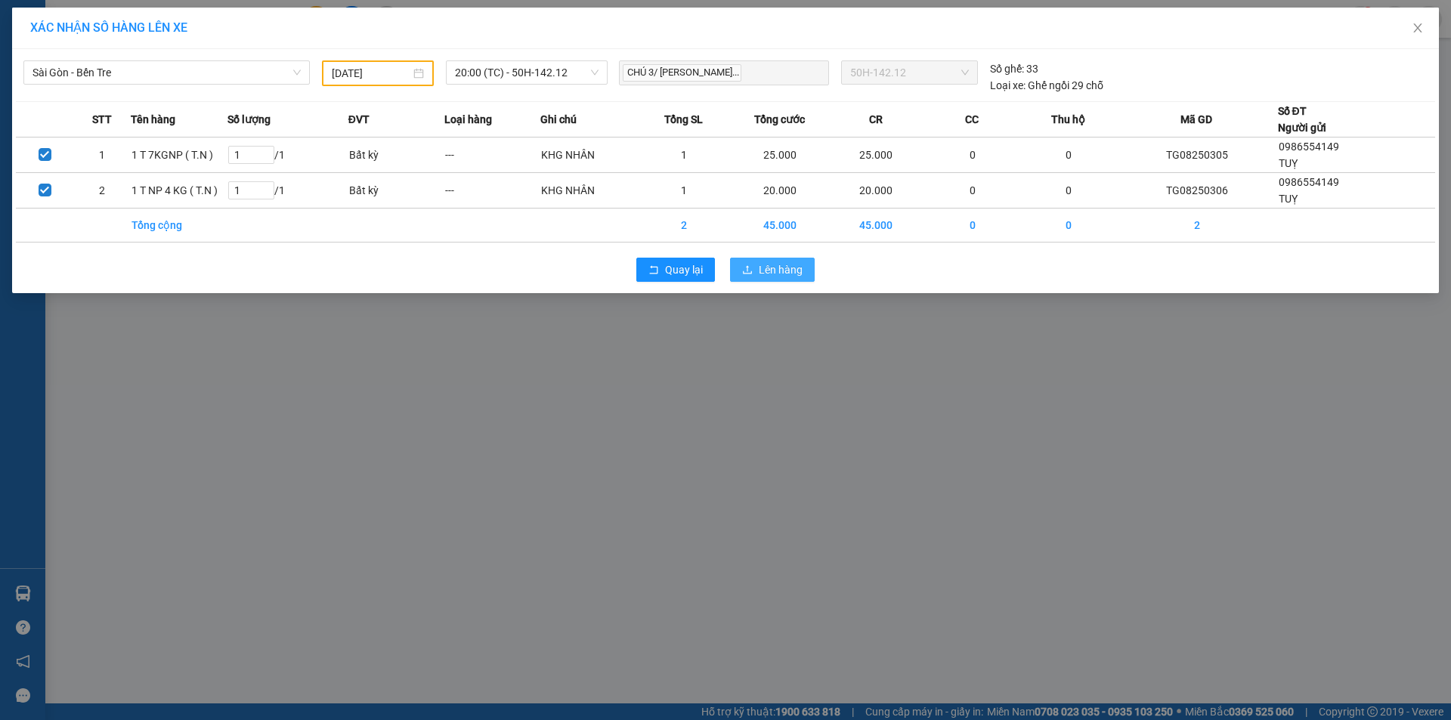
click at [778, 265] on span "Lên hàng" at bounding box center [781, 269] width 44 height 17
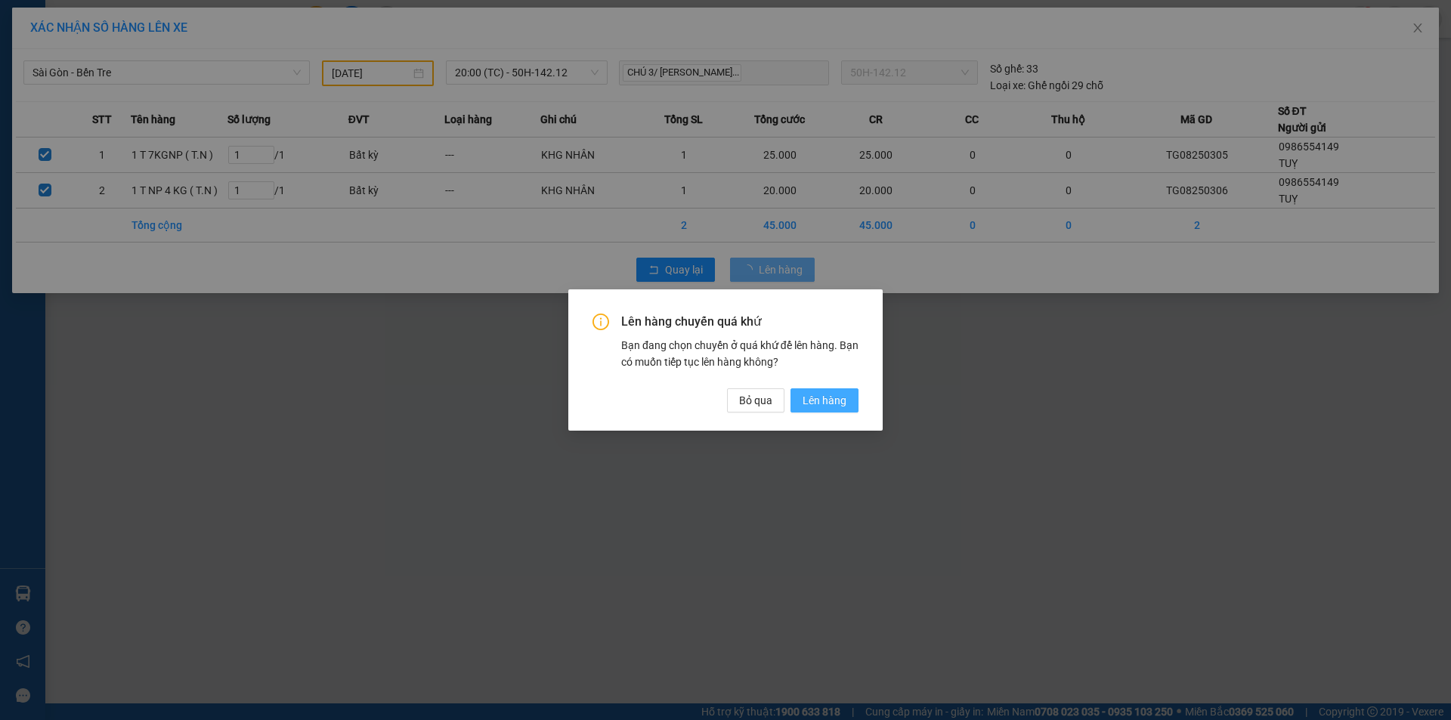
click at [840, 406] on span "Lên hàng" at bounding box center [824, 400] width 44 height 17
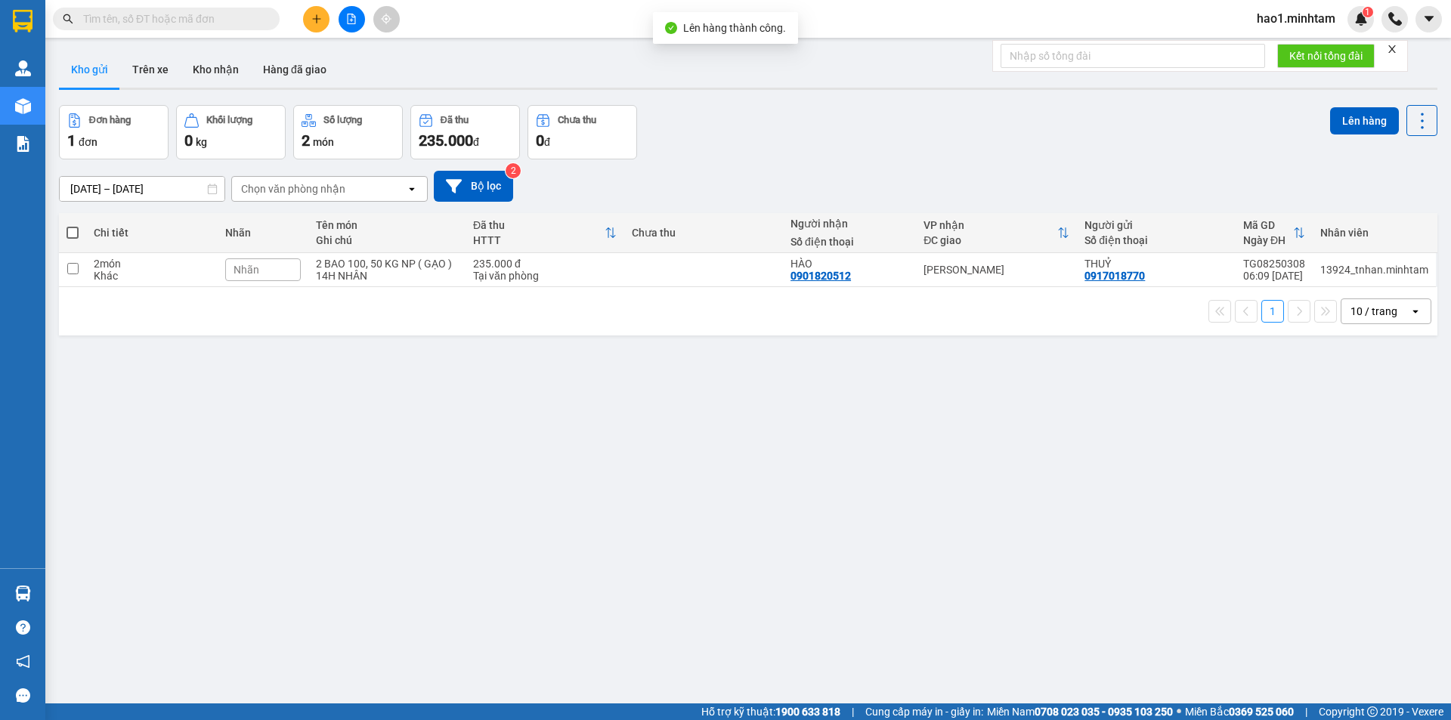
click at [904, 178] on div "10/08/2025 – 12/08/2025 Press the down arrow key to interact with the calendar …" at bounding box center [748, 186] width 1378 height 31
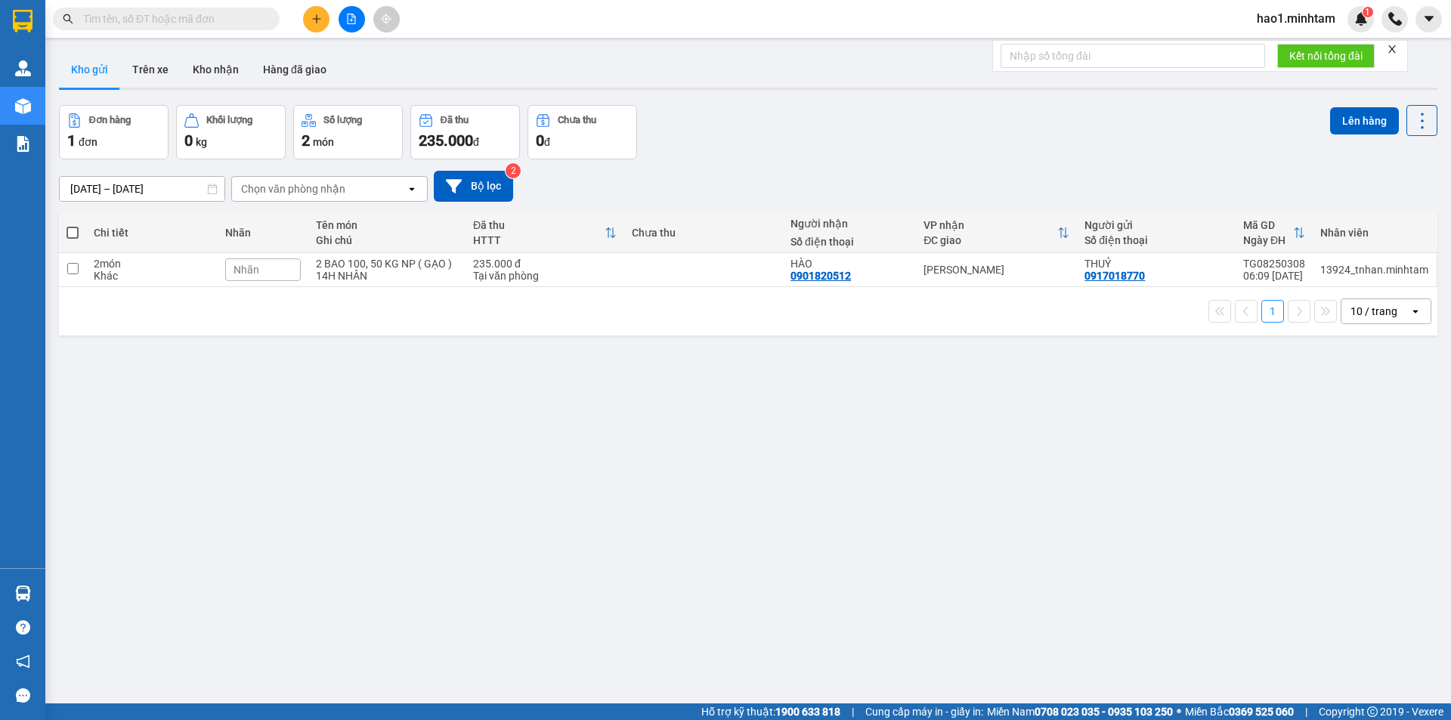
click at [904, 178] on div "10/08/2025 – 12/08/2025 Press the down arrow key to interact with the calendar …" at bounding box center [748, 186] width 1378 height 31
click at [614, 27] on div "Kết quả tìm kiếm ( 7 ) Bộ lọc Thuộc VP này Ngày tạo đơn gần nhất Mã ĐH Trạng th…" at bounding box center [725, 19] width 1451 height 38
click at [1394, 52] on icon "close" at bounding box center [1391, 49] width 11 height 11
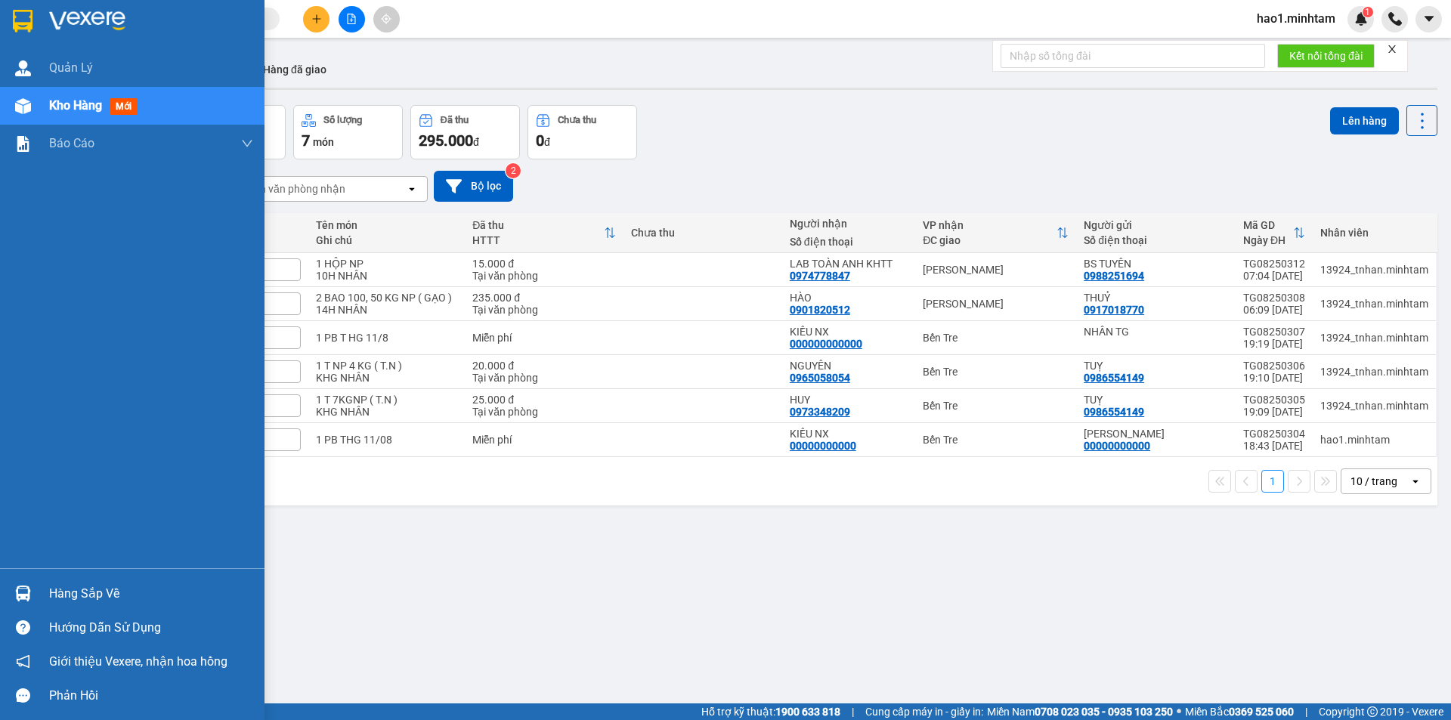
drag, startPoint x: 30, startPoint y: 23, endPoint x: 268, endPoint y: 5, distance: 238.7
click at [30, 23] on img at bounding box center [23, 21] width 20 height 23
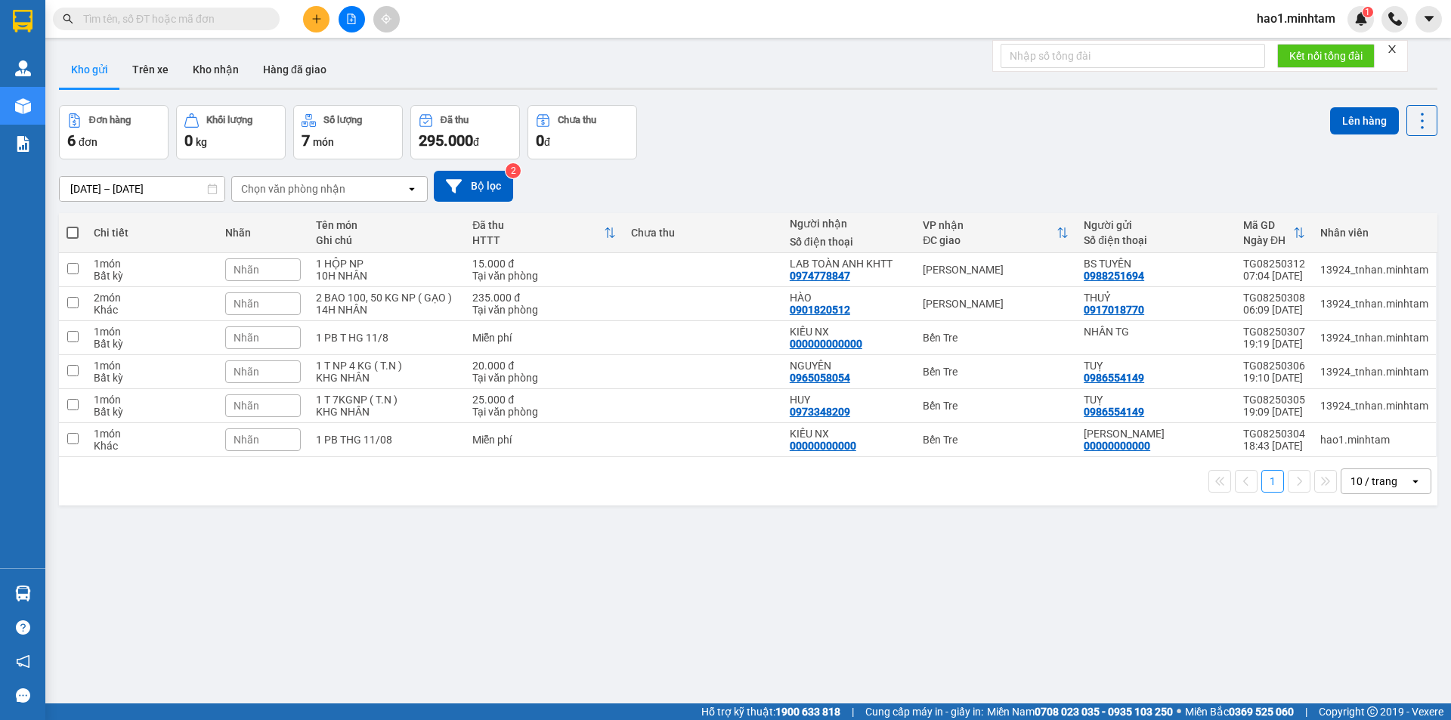
click at [174, 22] on input "text" at bounding box center [172, 19] width 178 height 17
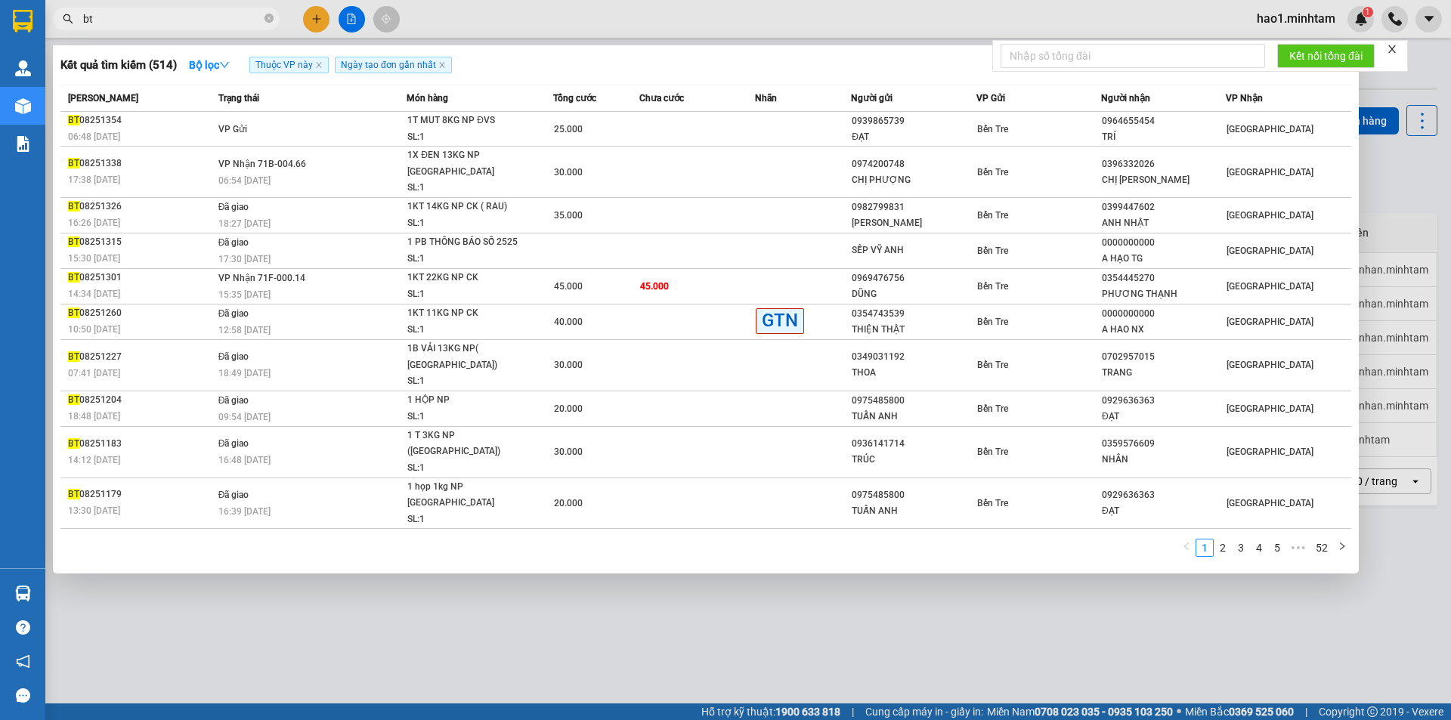
type input "bt"
click at [297, 579] on div at bounding box center [725, 360] width 1451 height 720
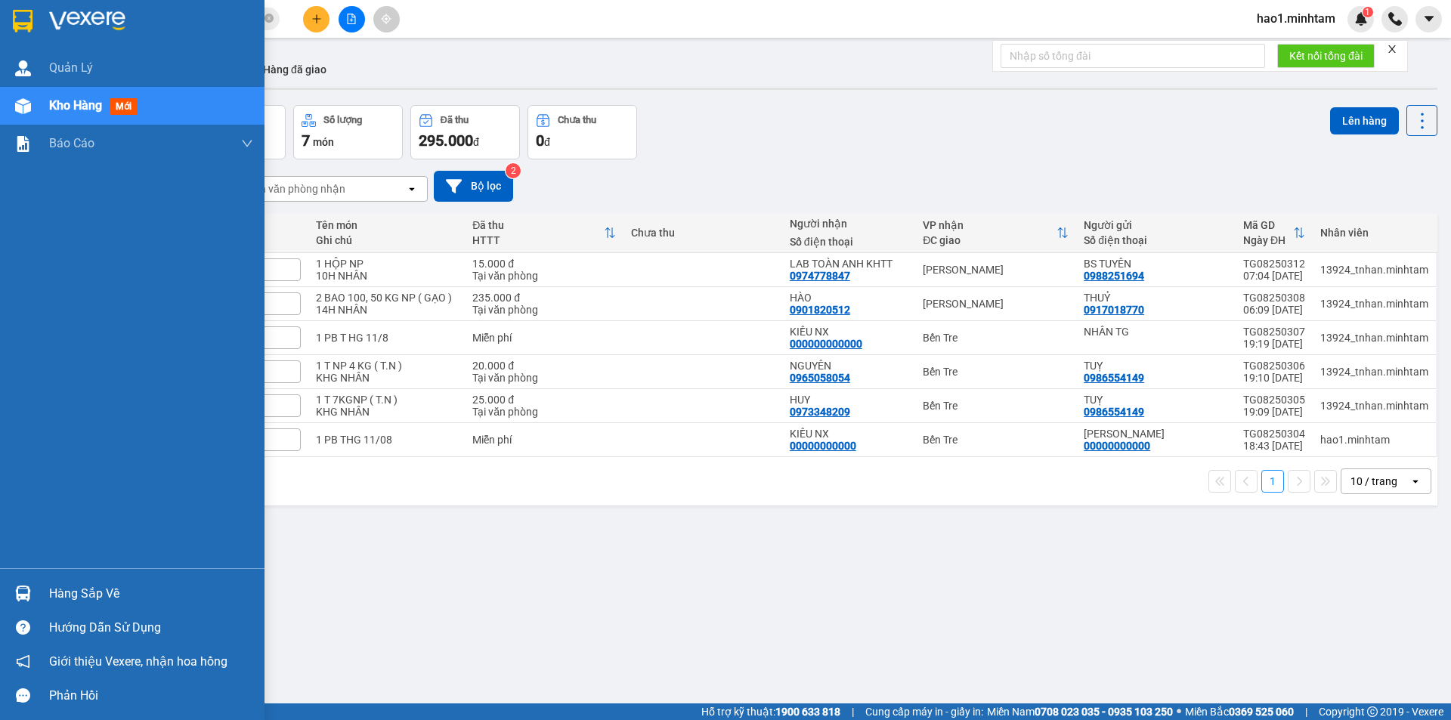
click at [30, 21] on img at bounding box center [23, 21] width 20 height 23
click at [34, 24] on div at bounding box center [23, 21] width 26 height 26
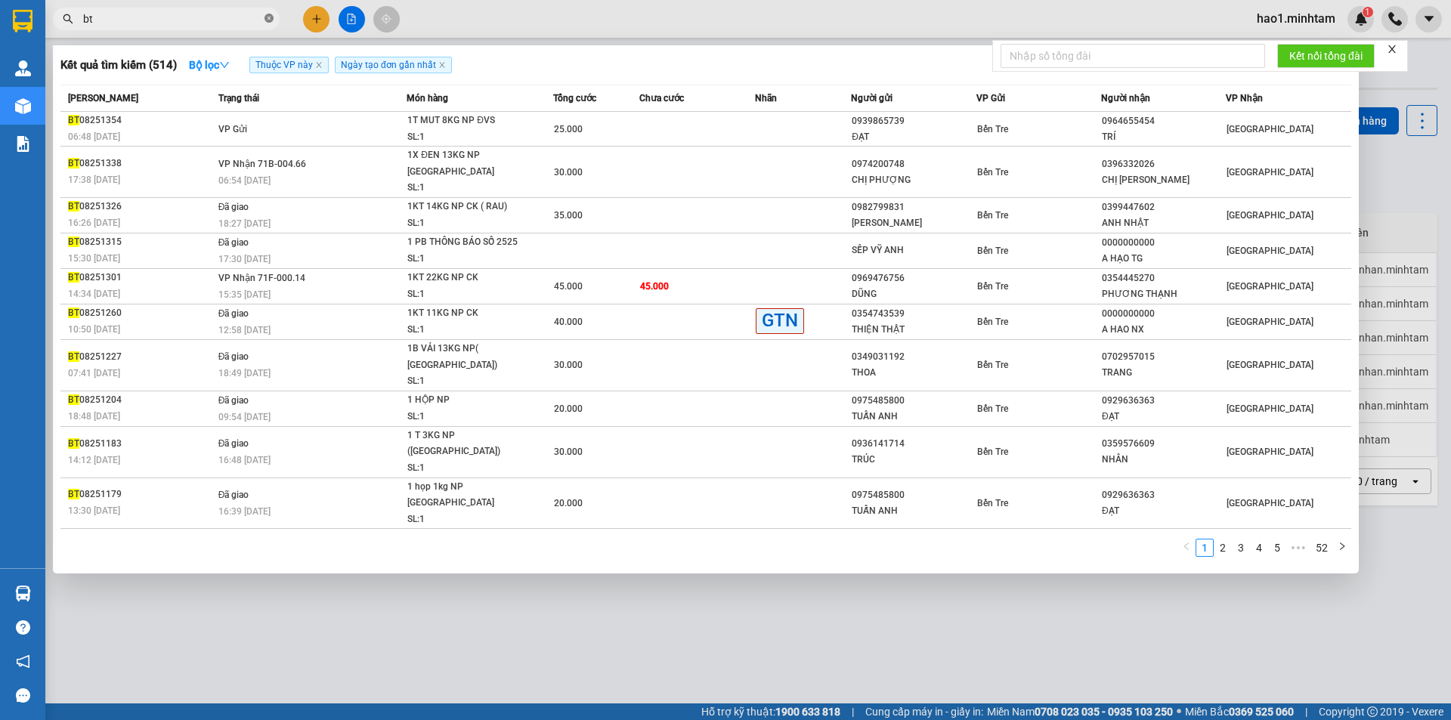
click at [270, 17] on icon "close-circle" at bounding box center [268, 18] width 9 height 9
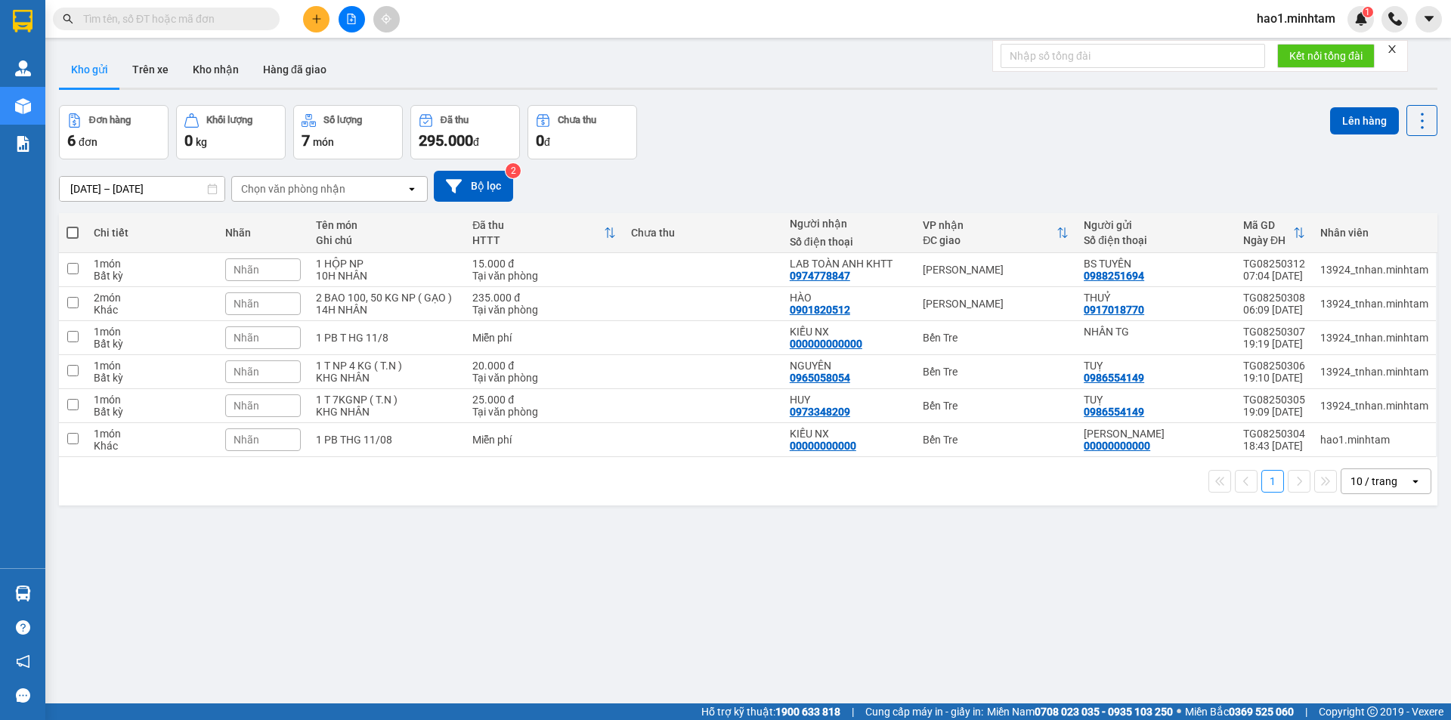
click at [836, 74] on div "Kho gửi Trên xe Kho nhận Hàng đã giao" at bounding box center [748, 71] width 1378 height 40
click at [100, 26] on input "text" at bounding box center [172, 19] width 178 height 17
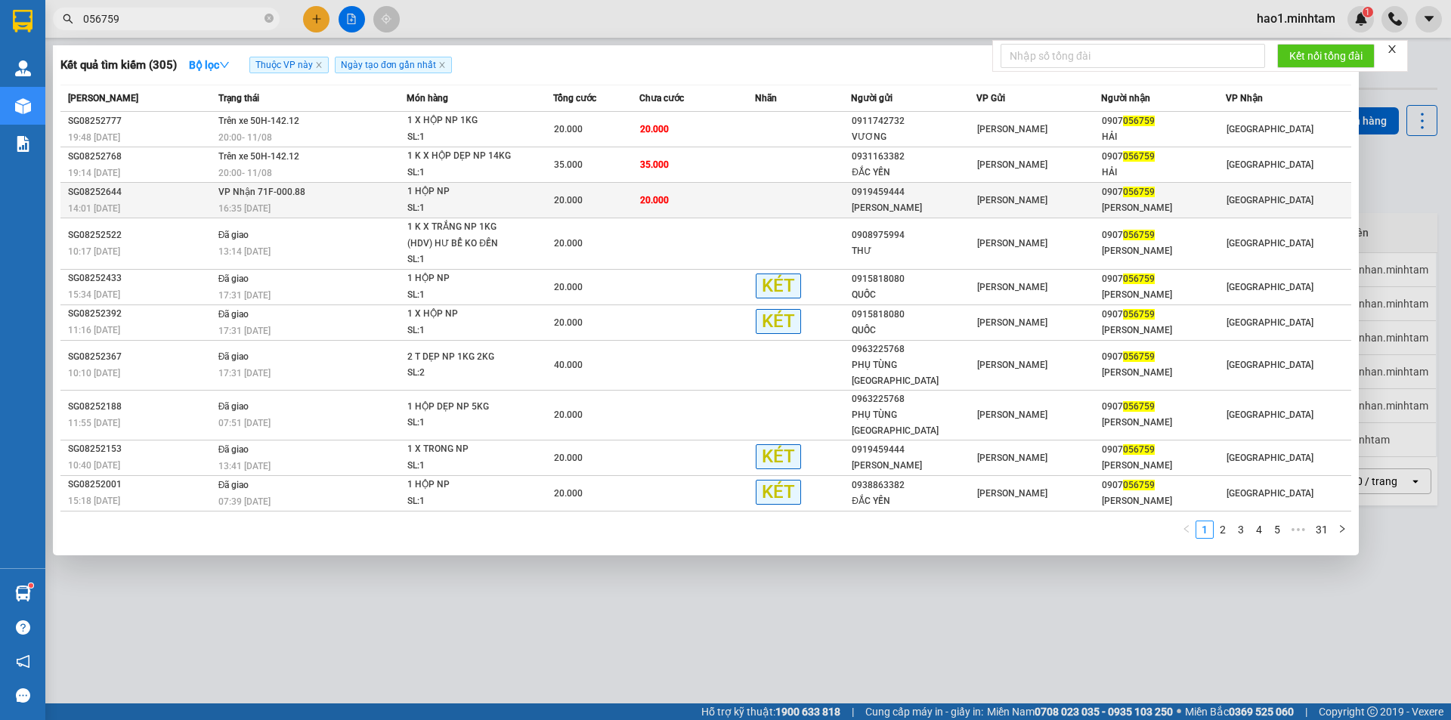
type input "056759"
click at [770, 203] on td at bounding box center [803, 201] width 96 height 36
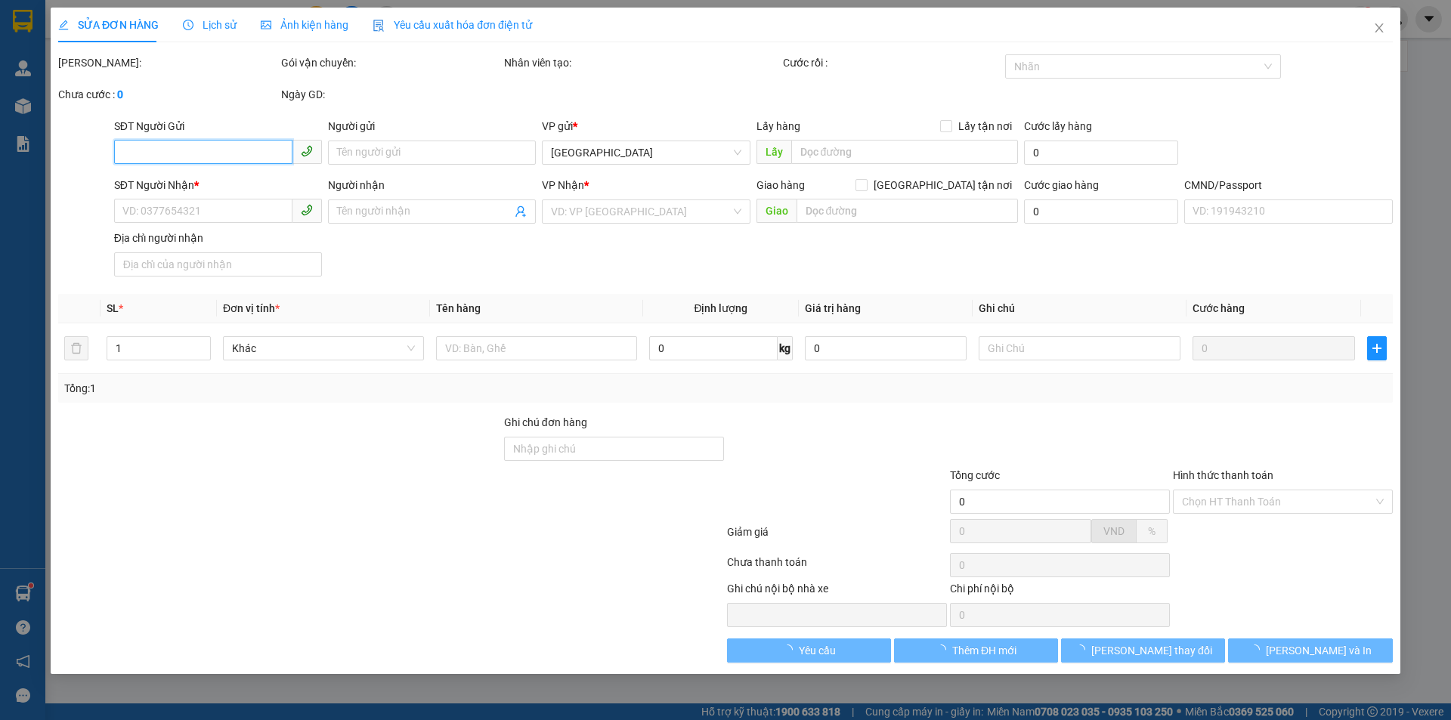
type input "0919459444"
type input "HOÀNG MINH"
type input "0907056759"
type input "ANH HẢI"
type input "20.000"
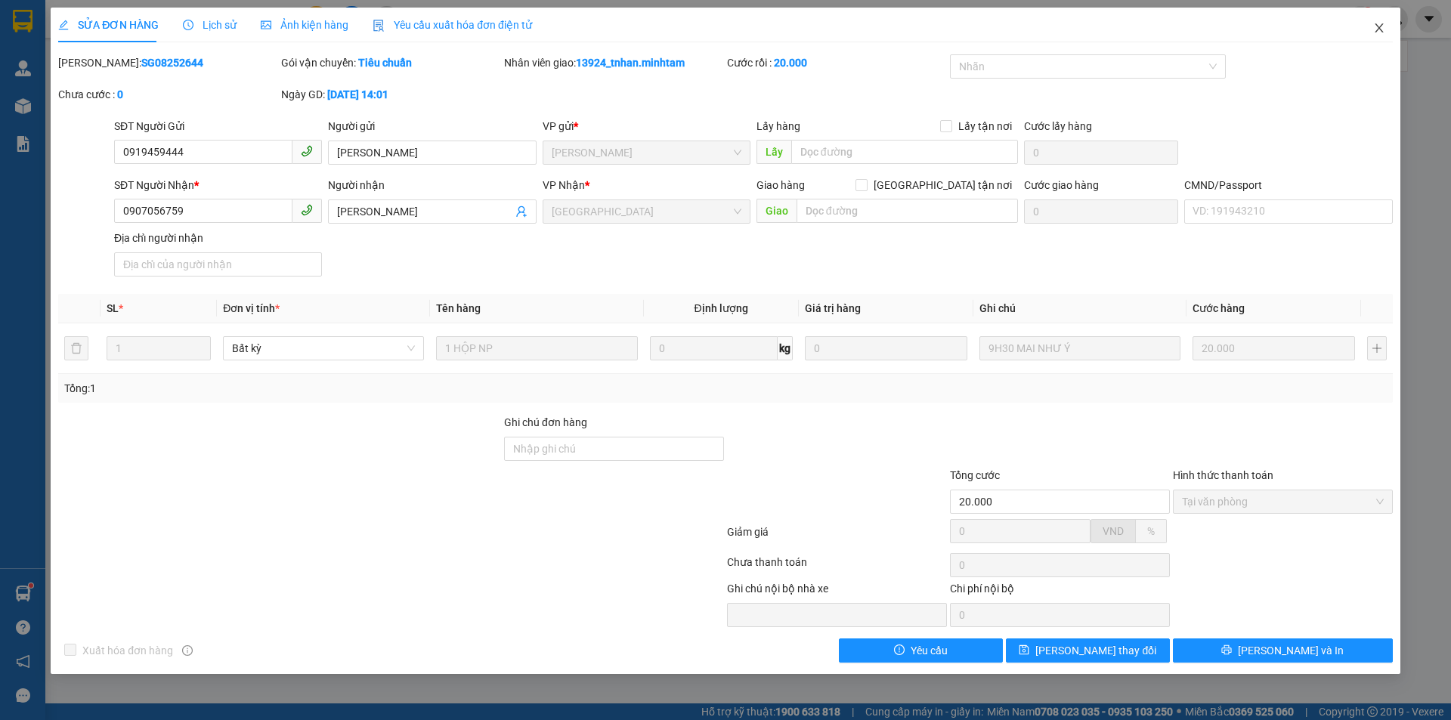
click at [1382, 26] on icon "close" at bounding box center [1379, 28] width 12 height 12
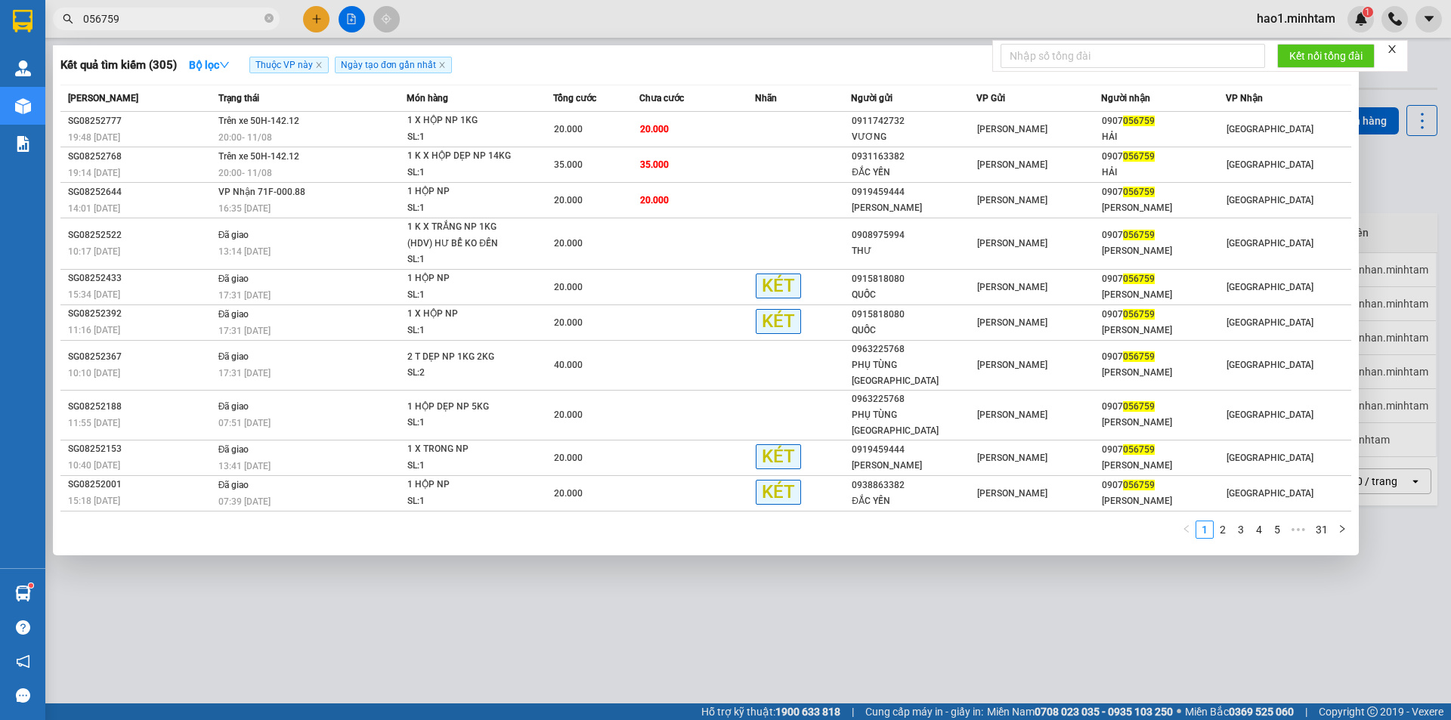
click at [172, 14] on input "056759" at bounding box center [172, 19] width 178 height 17
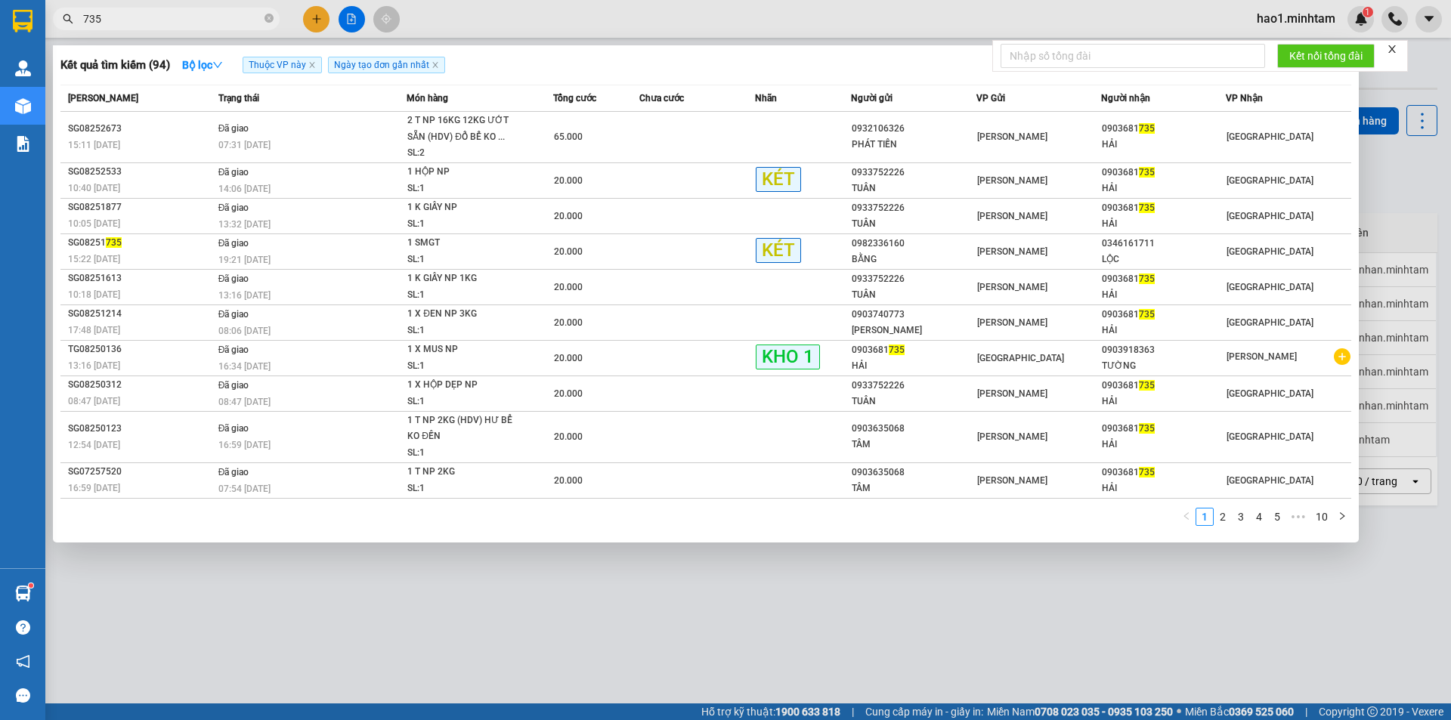
type input "735"
click at [263, 17] on span "735" at bounding box center [166, 19] width 227 height 23
click at [267, 20] on icon "close-circle" at bounding box center [268, 18] width 9 height 9
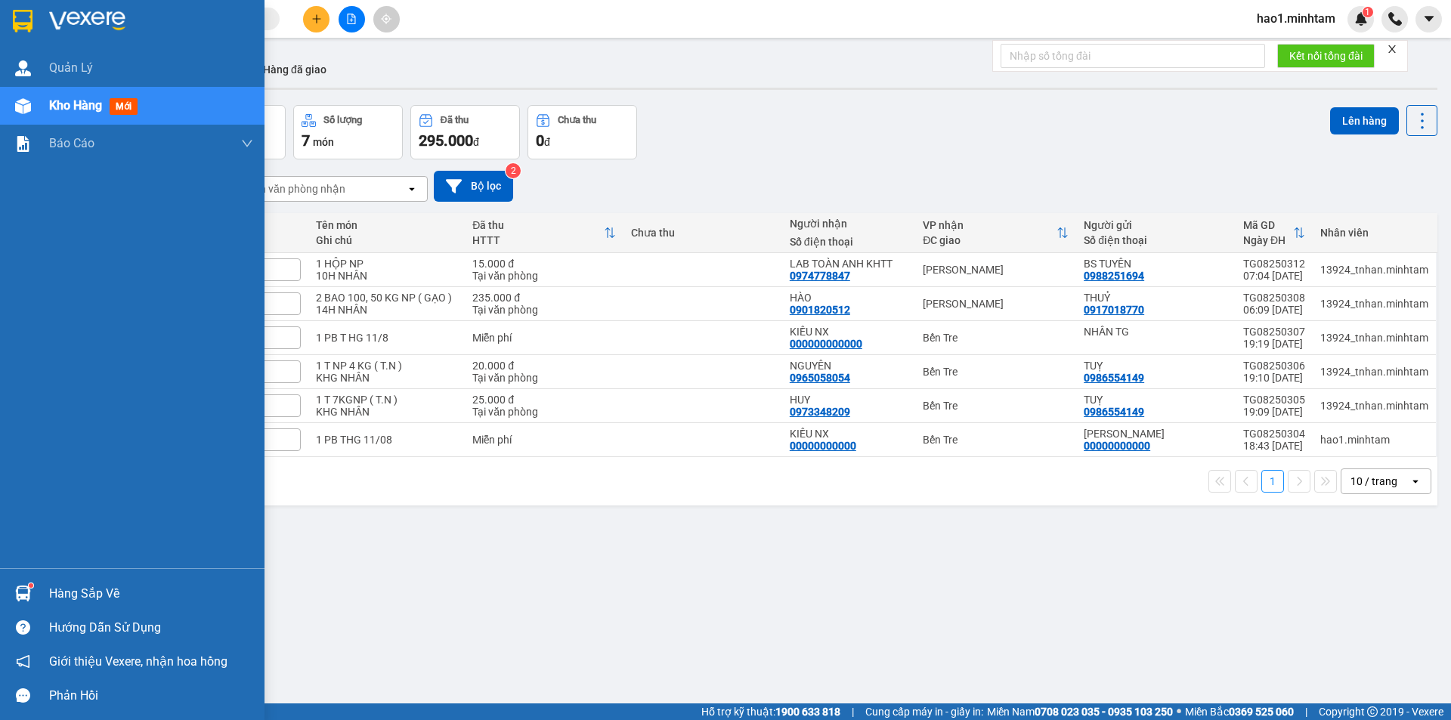
click at [10, 22] on div at bounding box center [23, 21] width 26 height 26
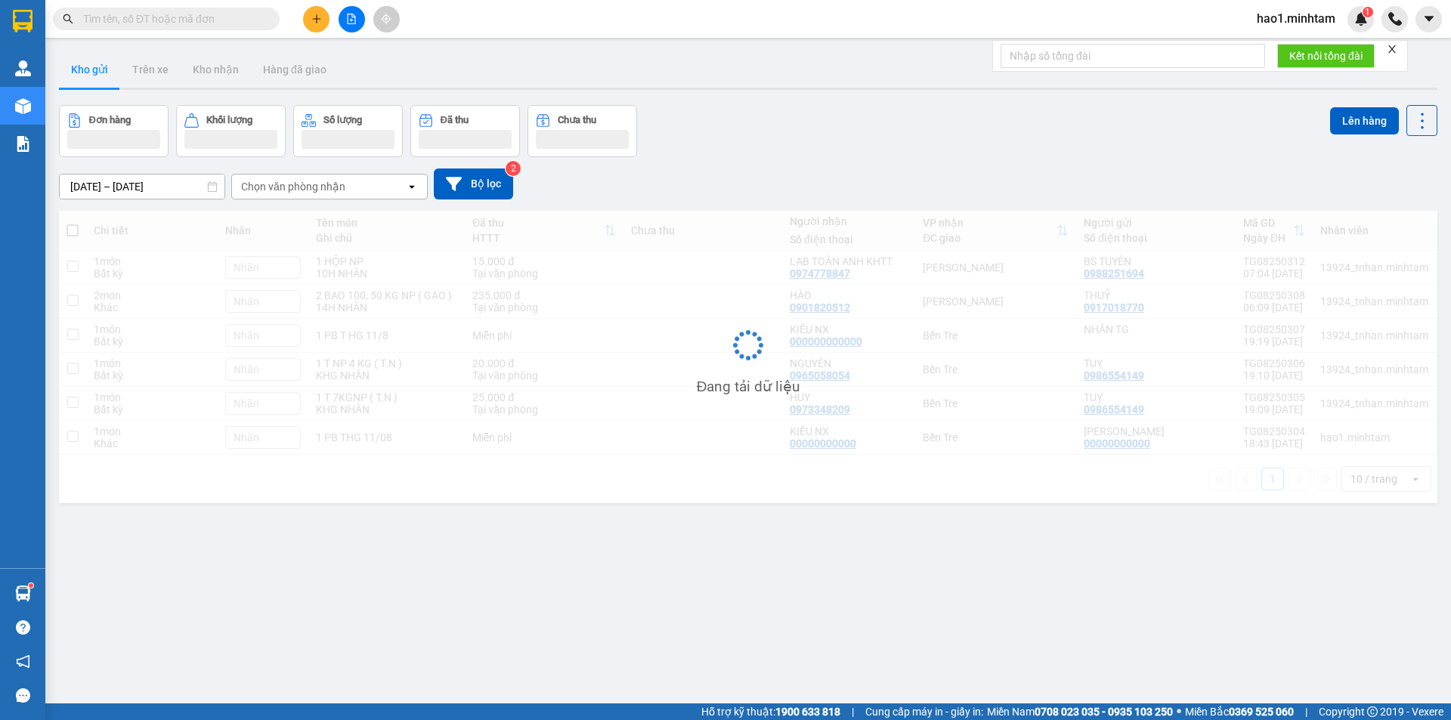
click at [901, 128] on div "Đơn hàng Khối lượng Số lượng Đã thu Chưa thu Lên hàng" at bounding box center [748, 131] width 1378 height 52
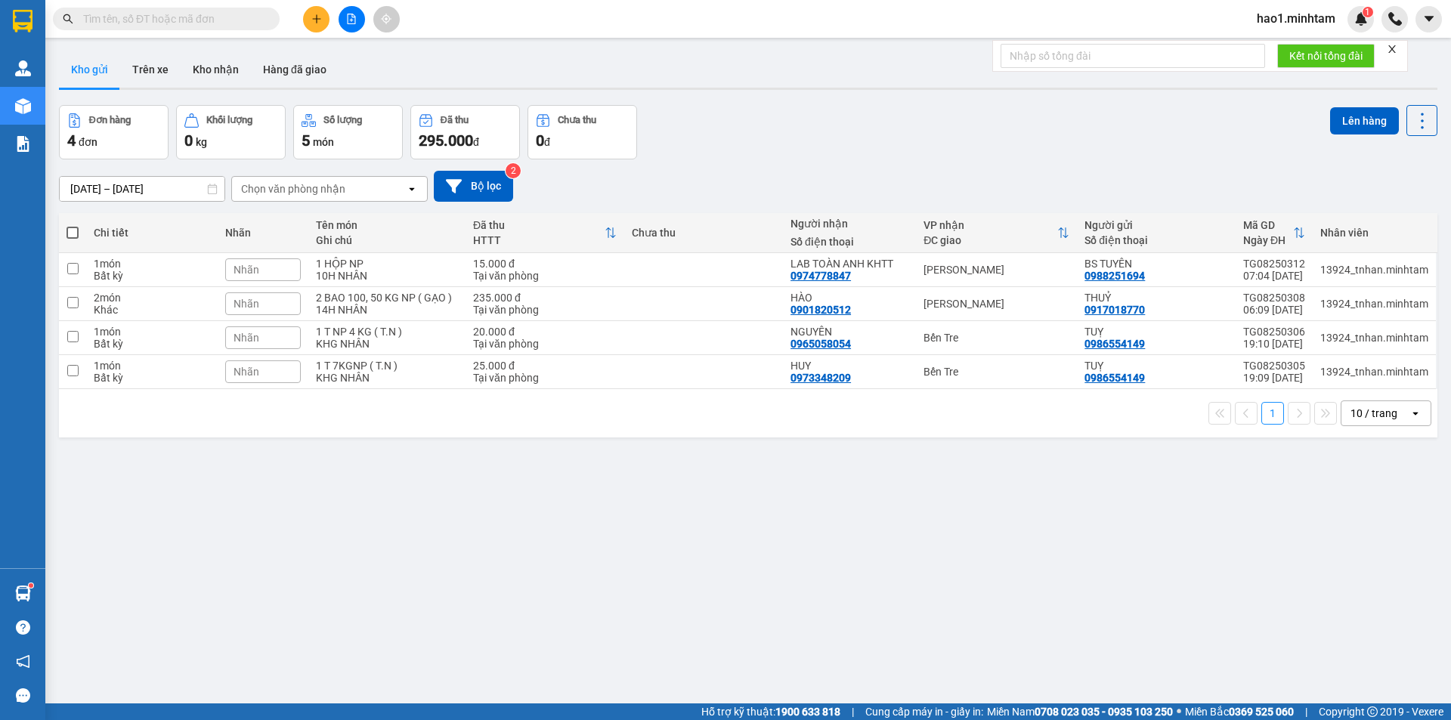
click at [901, 128] on div "Đơn hàng 4 đơn Khối lượng 0 kg Số lượng 5 món Đã thu 295.000 đ Chưa thu 0 đ Lên…" at bounding box center [748, 132] width 1378 height 54
click at [914, 134] on div "Đơn hàng 4 đơn Khối lượng 0 kg Số lượng 5 món Đã thu 295.000 đ Chưa thu 0 đ Lên…" at bounding box center [748, 132] width 1378 height 54
click at [318, 24] on button at bounding box center [316, 19] width 26 height 26
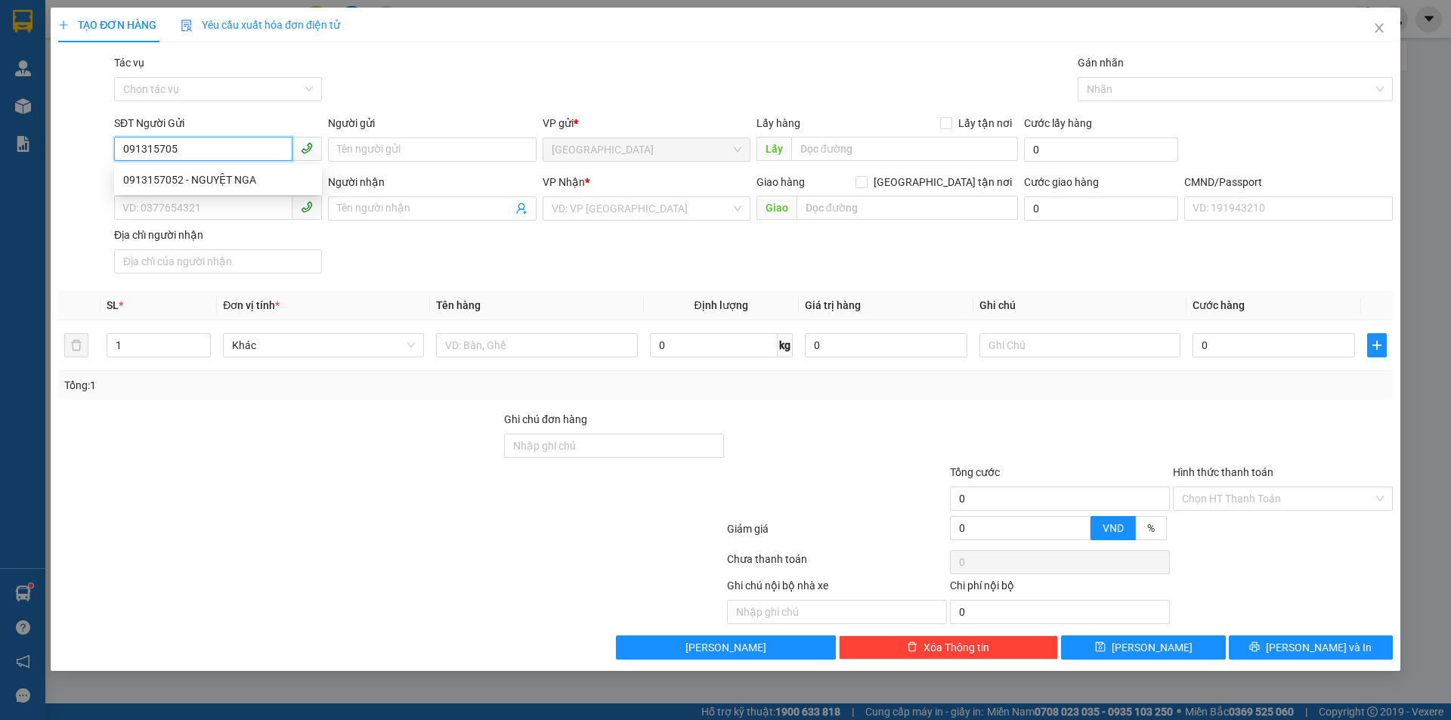
type input "0913157052"
click at [270, 178] on div "0913157052 - NGUYỆT NGA" at bounding box center [218, 180] width 190 height 17
type input "NGUYỆT NGA"
type input "0908192470"
type input "NGA"
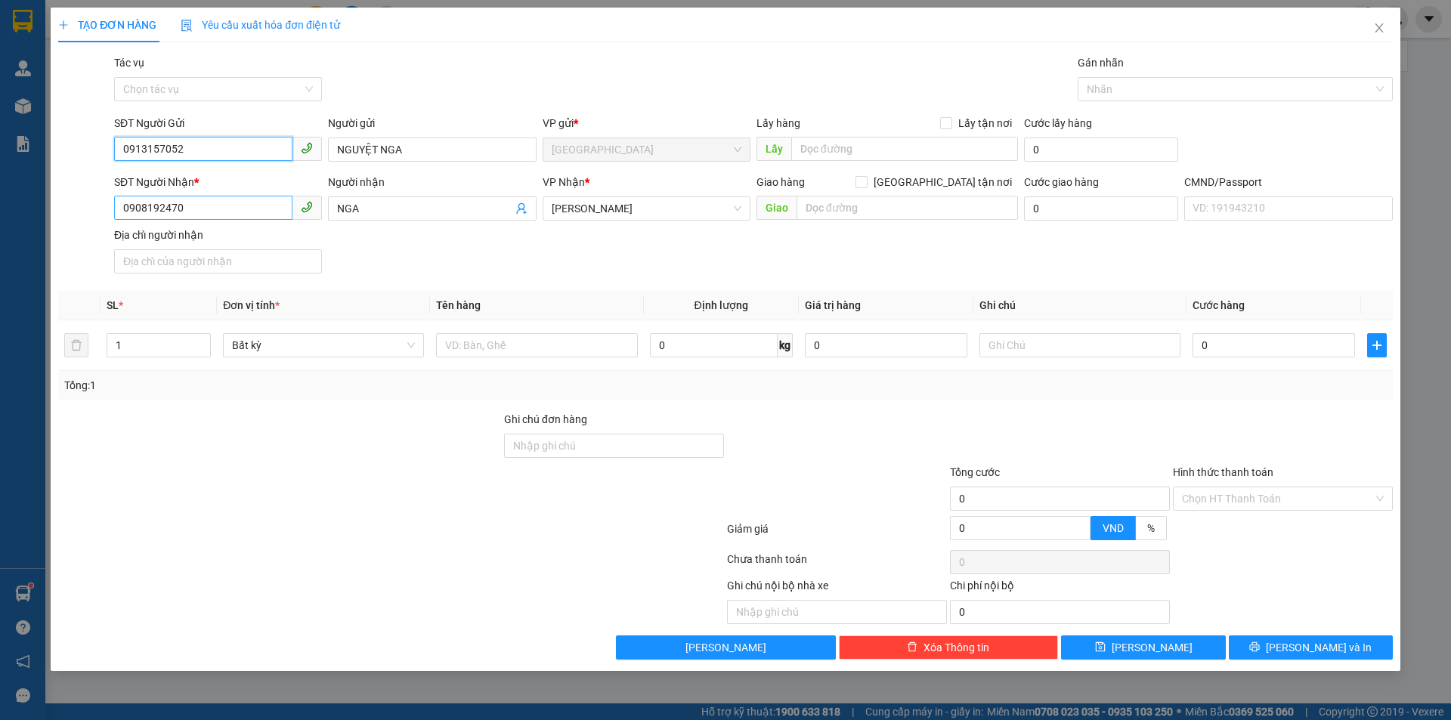
type input "0913157052"
click at [205, 209] on input "0908192470" at bounding box center [203, 208] width 178 height 24
click at [207, 209] on input "0908192470" at bounding box center [203, 208] width 178 height 24
type input "0908203484"
click at [236, 242] on div "0908203484 - THANH DUNG" at bounding box center [218, 238] width 190 height 17
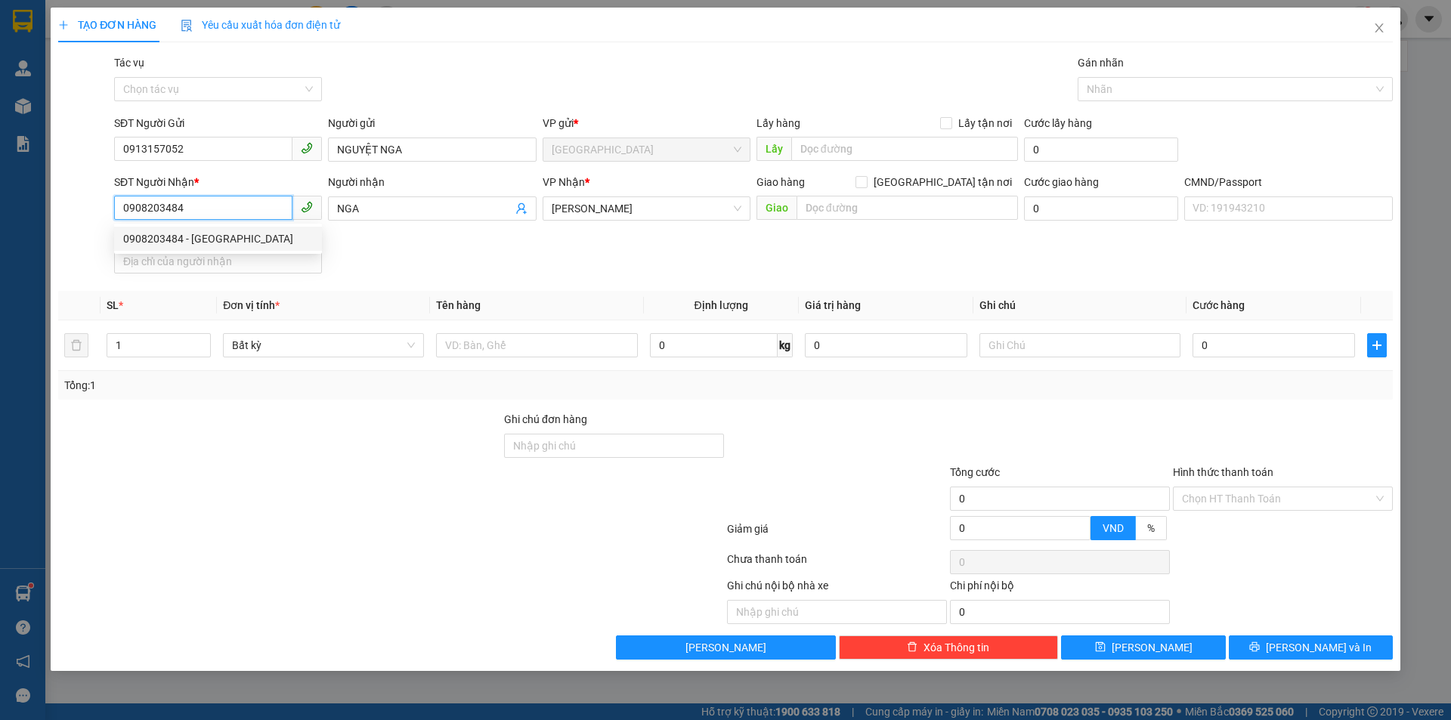
type input "THANH DUNG"
type input "0908203484"
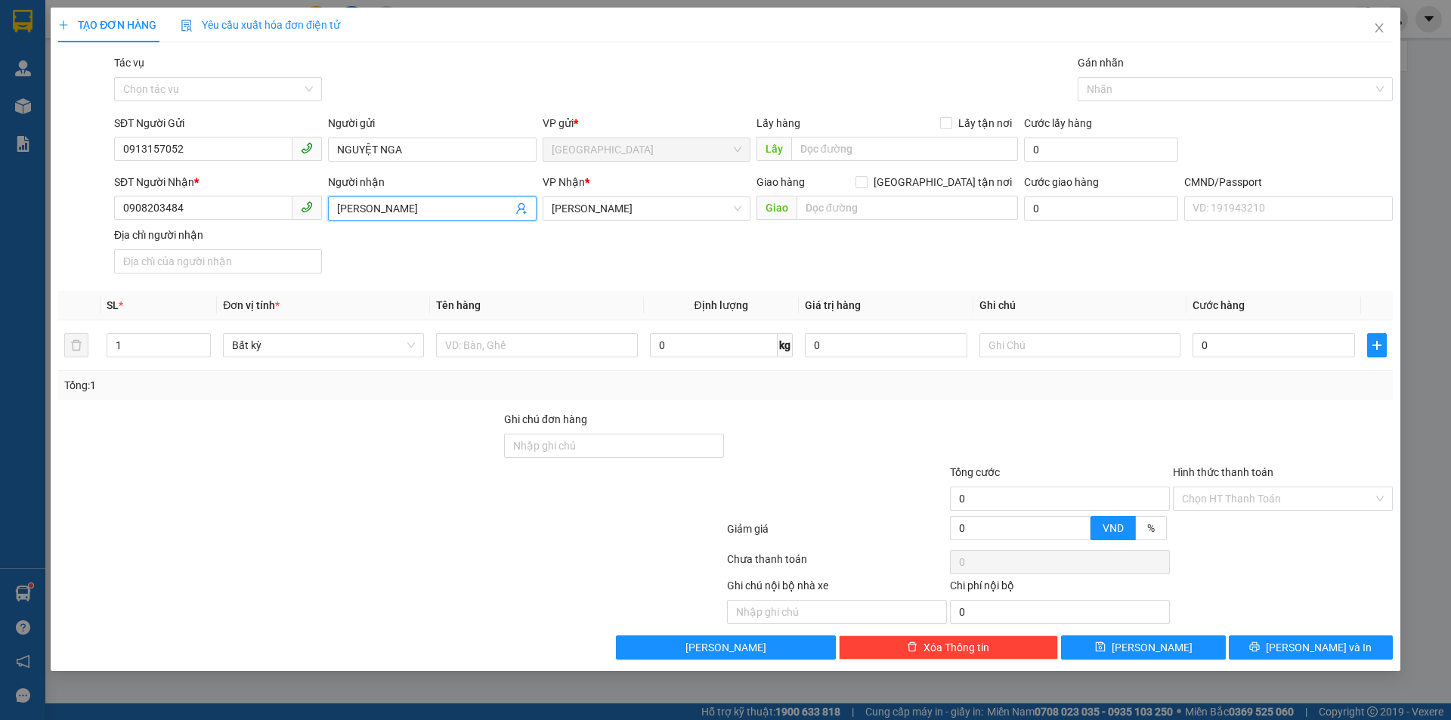
click at [406, 208] on input "THANH DUNG" at bounding box center [424, 208] width 175 height 17
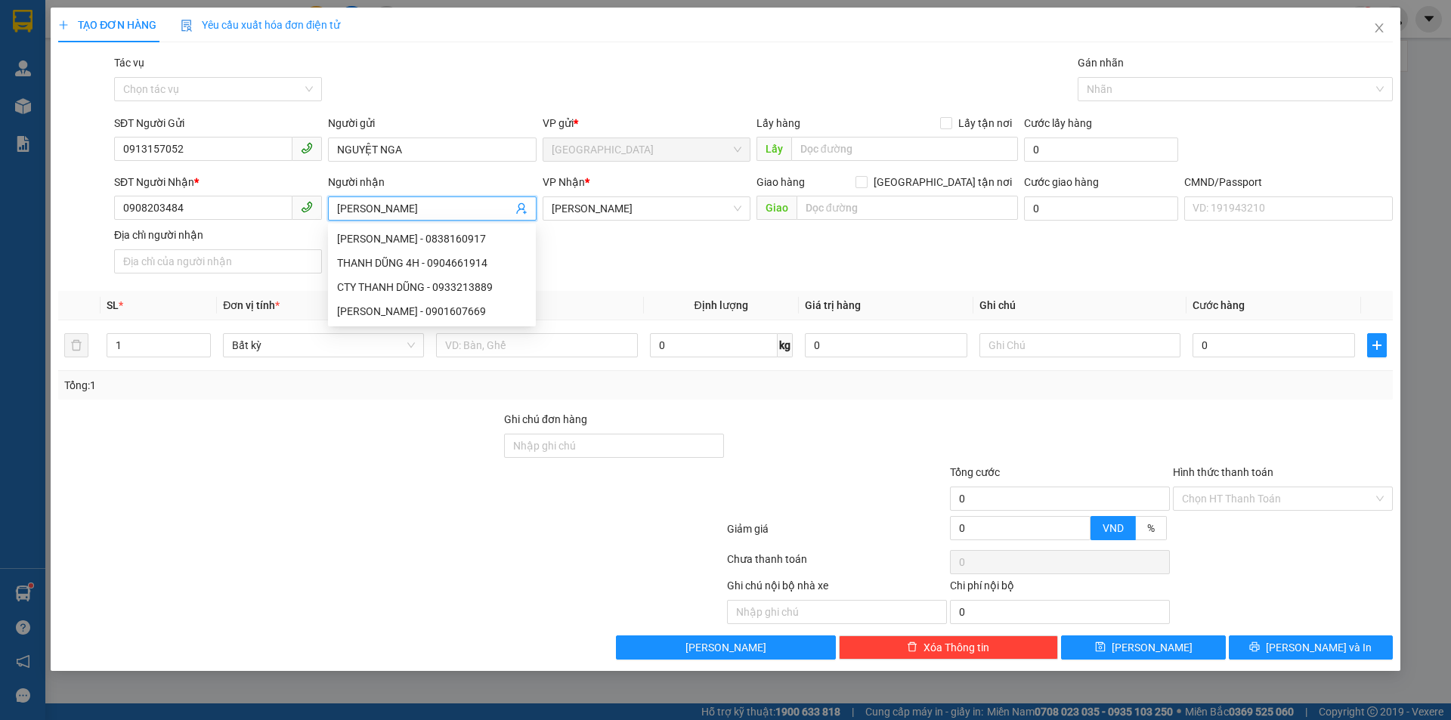
type input "THANH DŨNG"
click at [825, 245] on div "SĐT Người Nhận * 0908203484 Người nhận THANH DŨNG VP Nhận * Hồ Chí Minh Giao hà…" at bounding box center [753, 227] width 1284 height 106
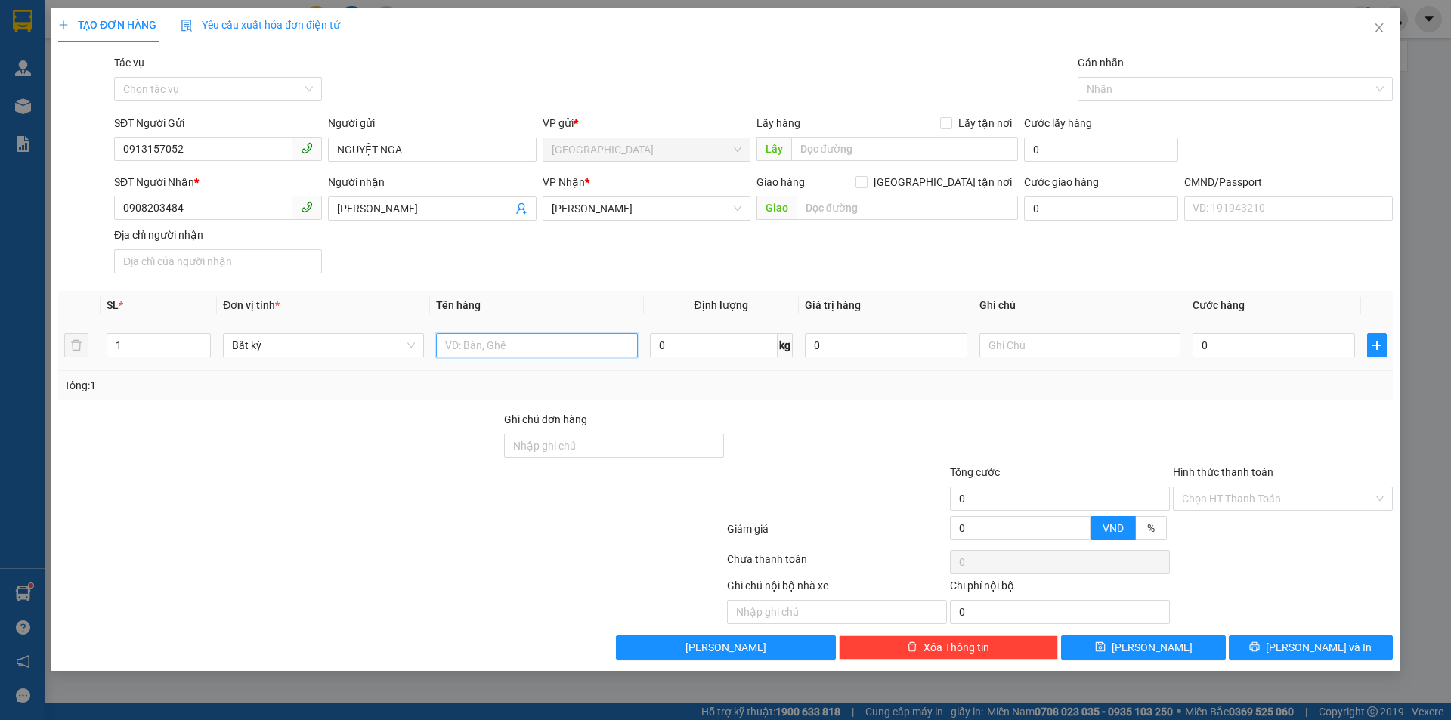
click at [504, 347] on input "text" at bounding box center [536, 345] width 201 height 24
type input "1 X TRONG GT NP"
click at [1046, 354] on input "text" at bounding box center [1079, 345] width 201 height 24
type input "KHG HẠO"
type input "2"
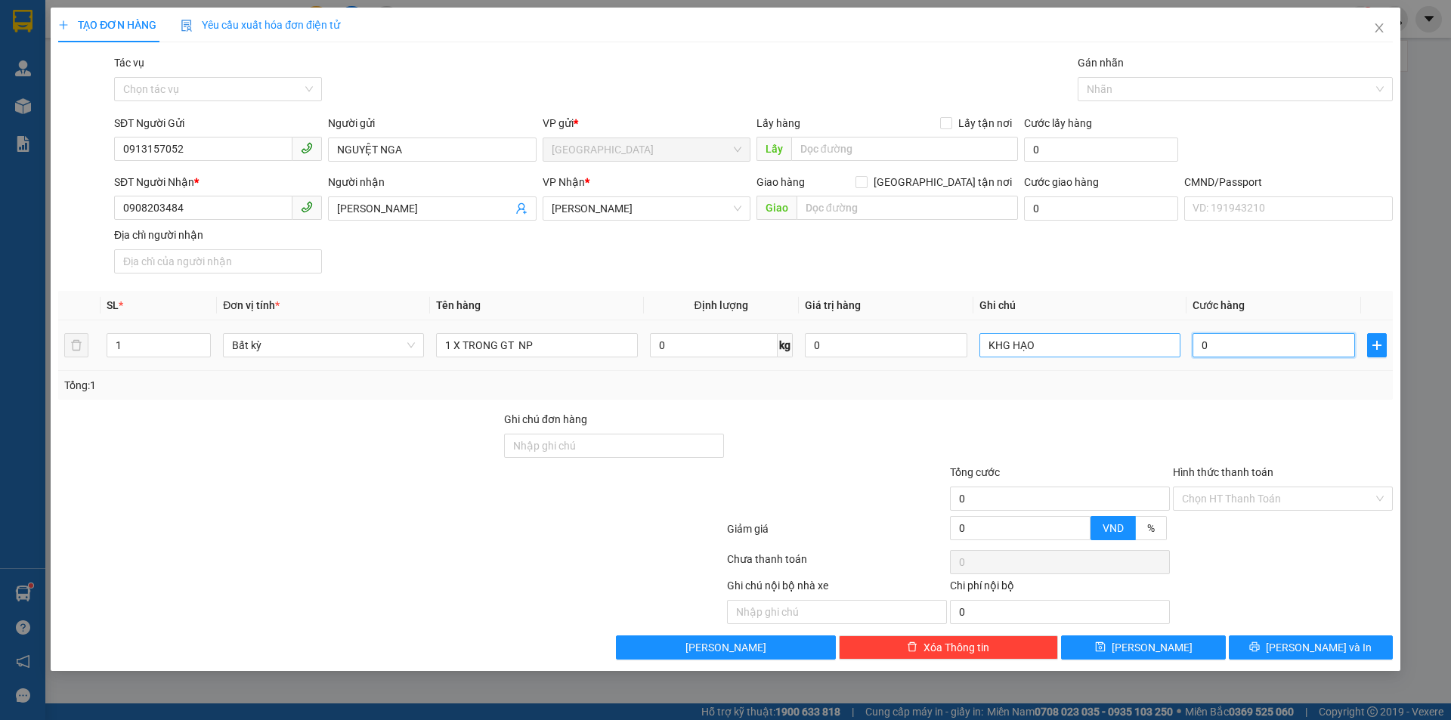
type input "2"
type input "20"
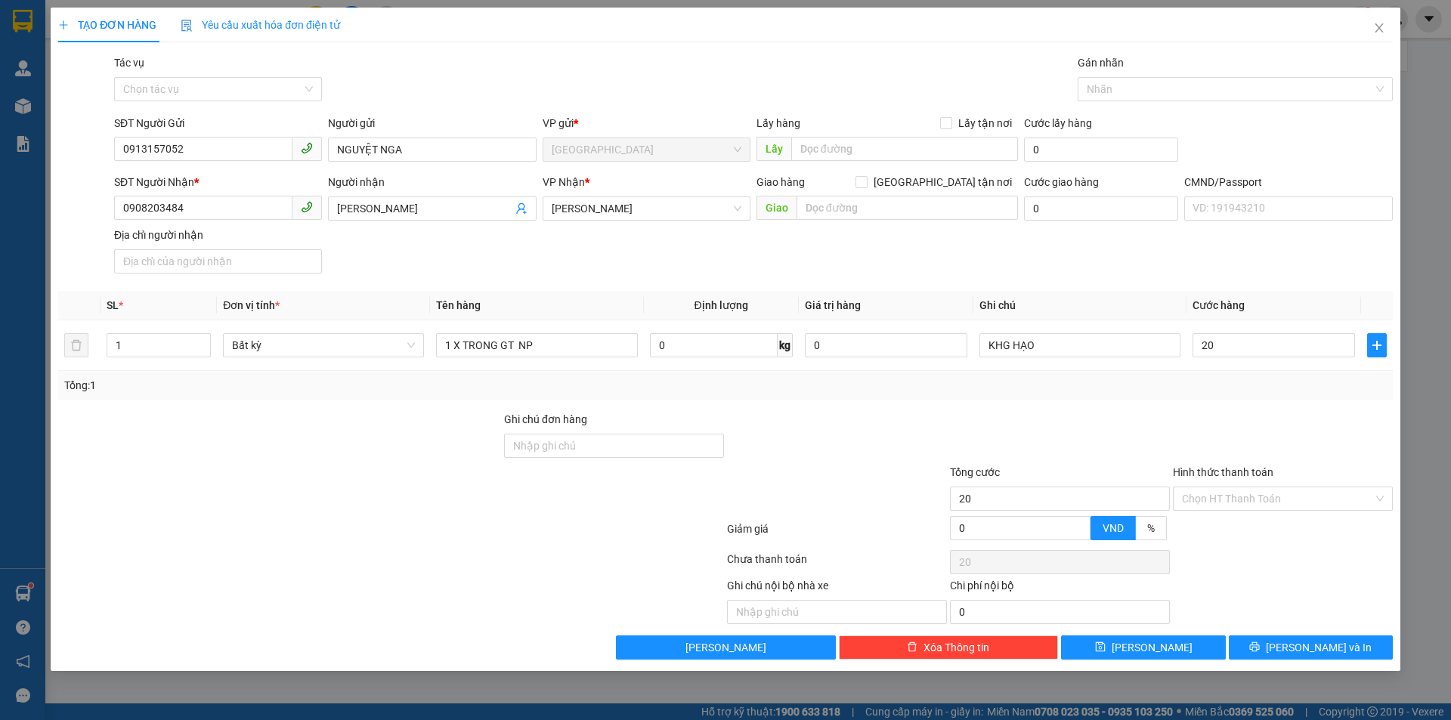
type input "20.000"
click at [1099, 453] on div at bounding box center [1059, 437] width 223 height 53
click at [1205, 492] on input "Hình thức thanh toán" at bounding box center [1277, 498] width 191 height 23
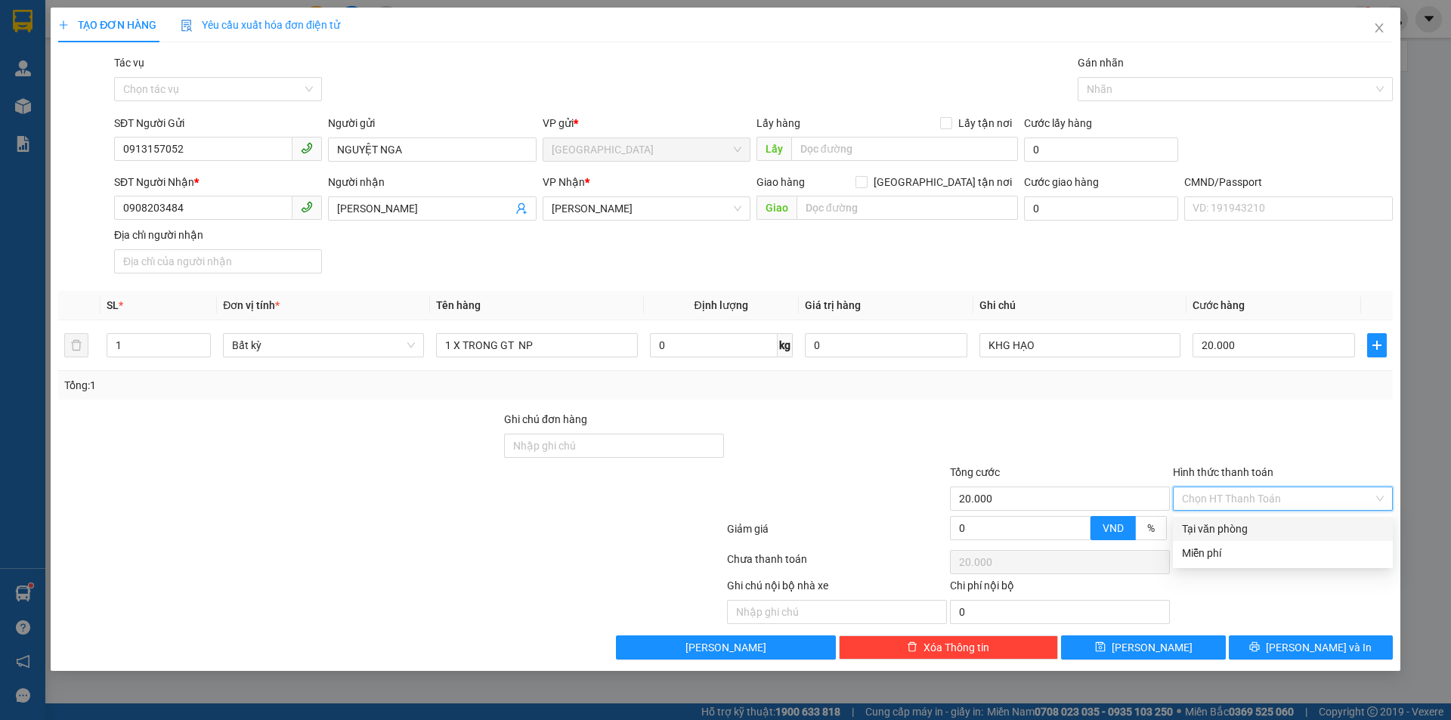
click at [1228, 536] on div "Tại văn phòng" at bounding box center [1283, 529] width 202 height 17
type input "0"
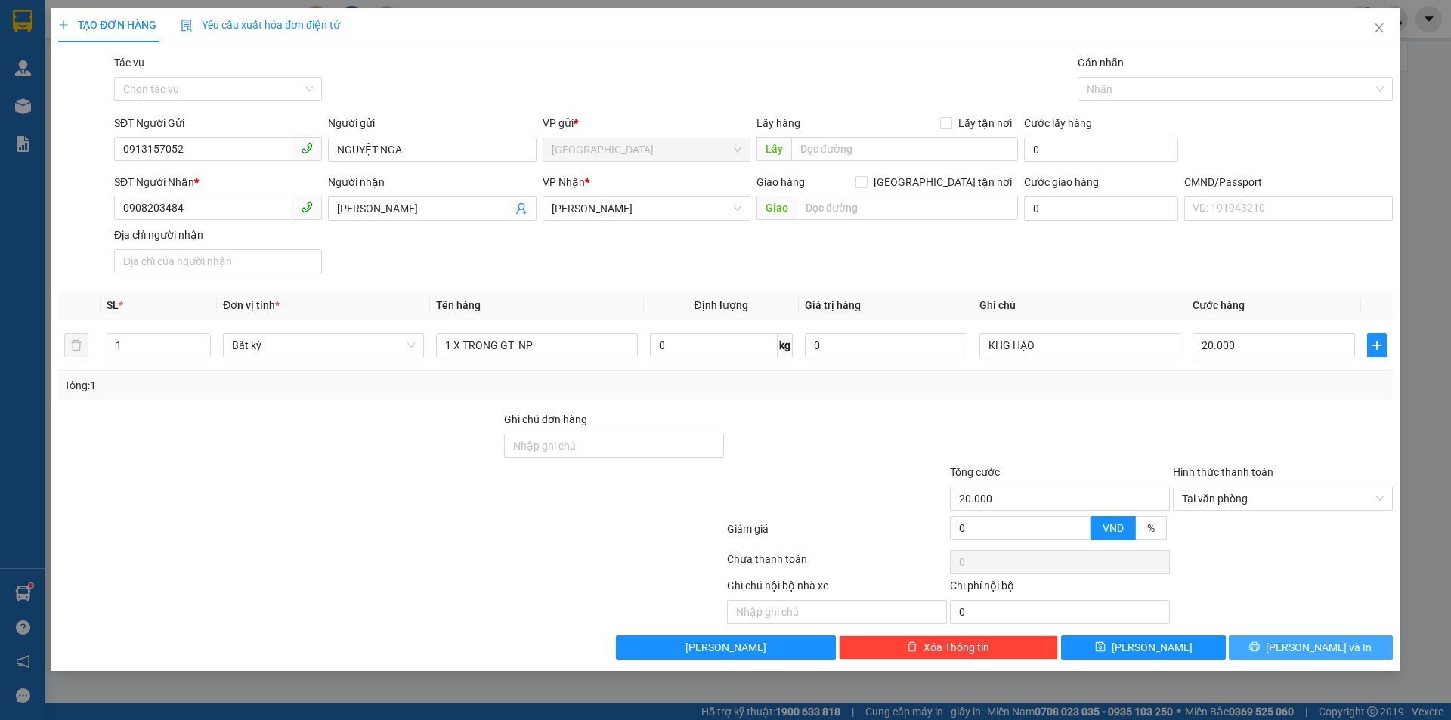
click at [1292, 651] on button "[PERSON_NAME] và In" at bounding box center [1310, 647] width 164 height 24
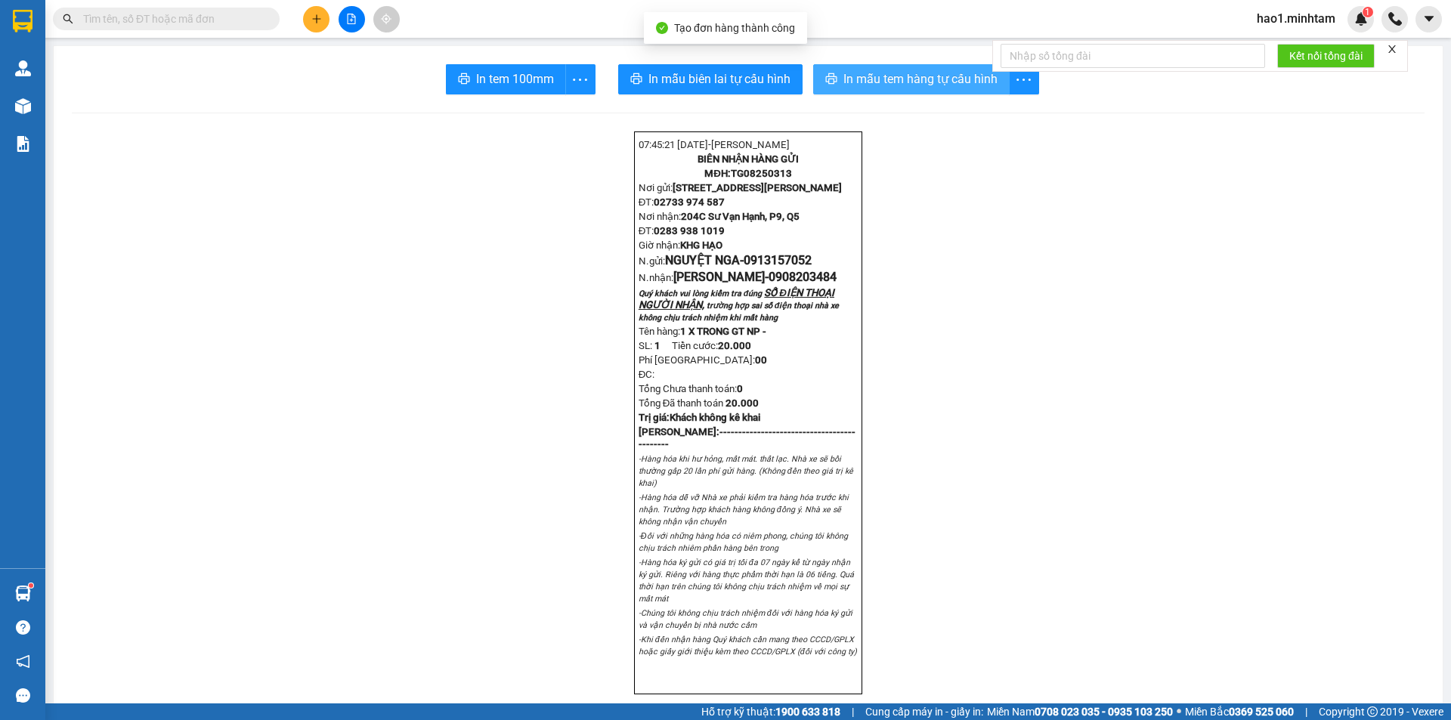
click at [873, 77] on span "In mẫu tem hàng tự cấu hình" at bounding box center [920, 79] width 154 height 19
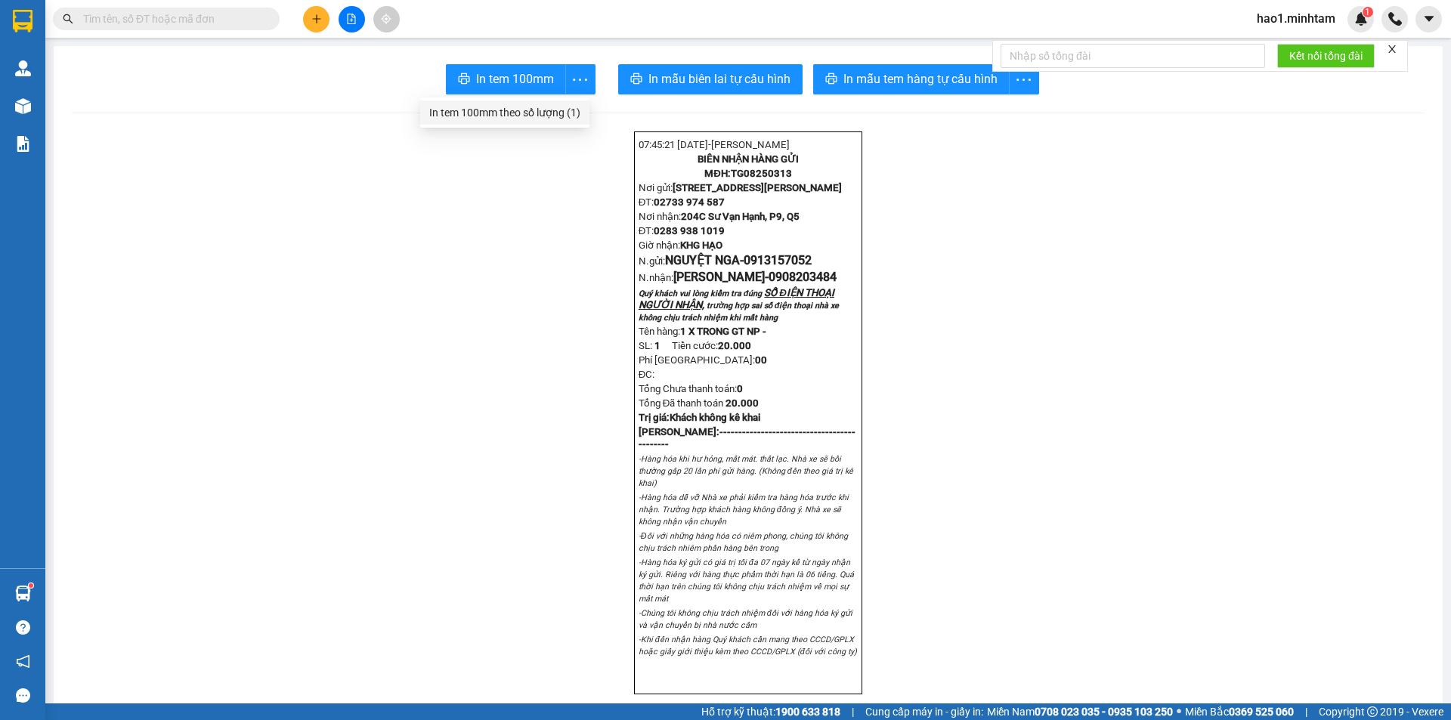
click at [547, 114] on div "In tem 100mm theo số lượng (1)" at bounding box center [504, 112] width 151 height 17
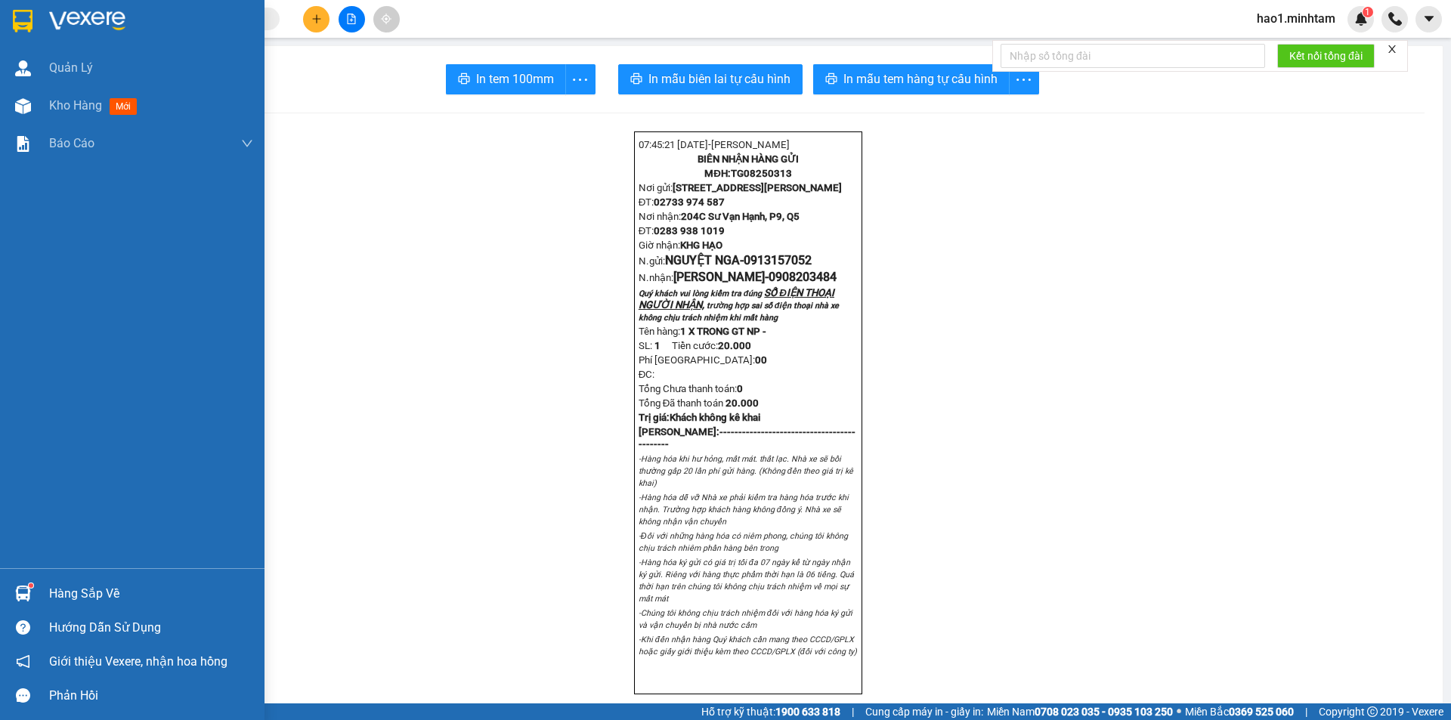
click at [57, 20] on img at bounding box center [87, 21] width 76 height 23
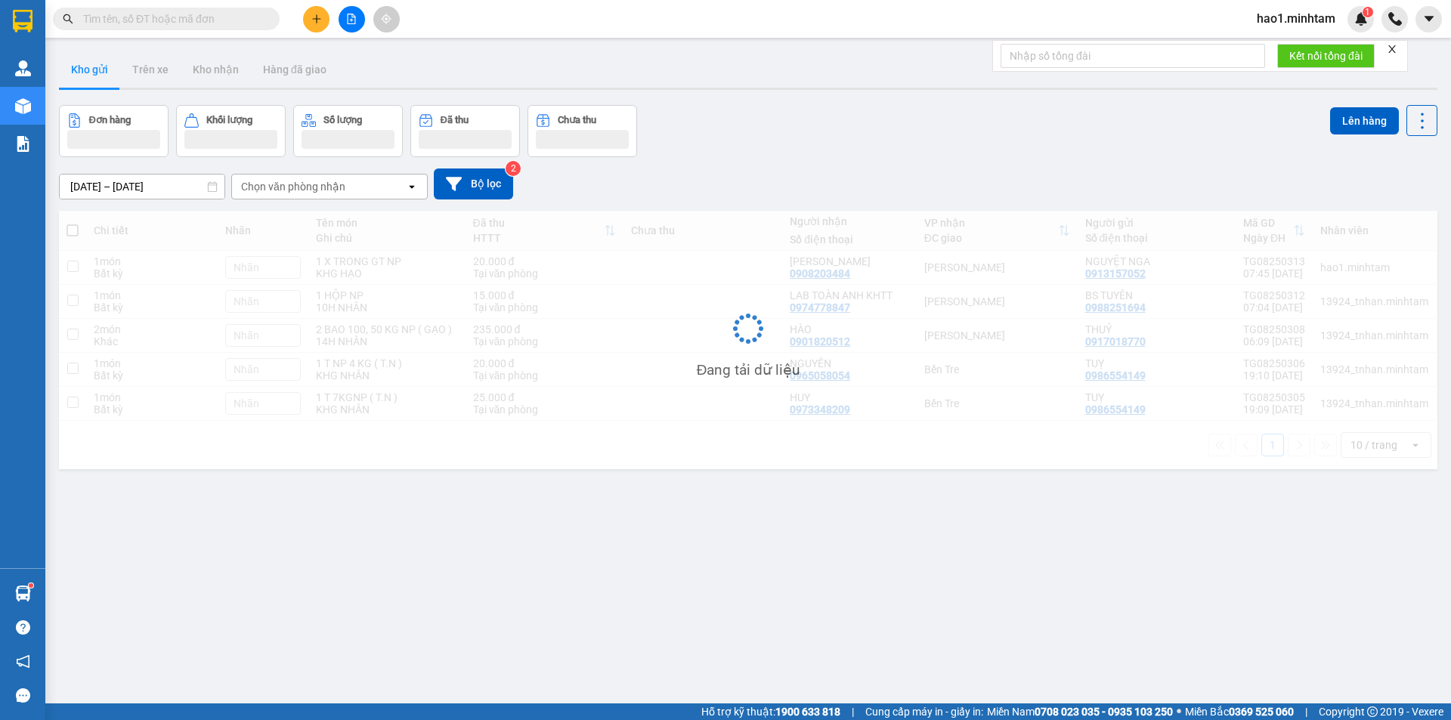
click at [703, 66] on div "Kho gửi Trên xe Kho nhận Hàng đã giao" at bounding box center [748, 71] width 1378 height 40
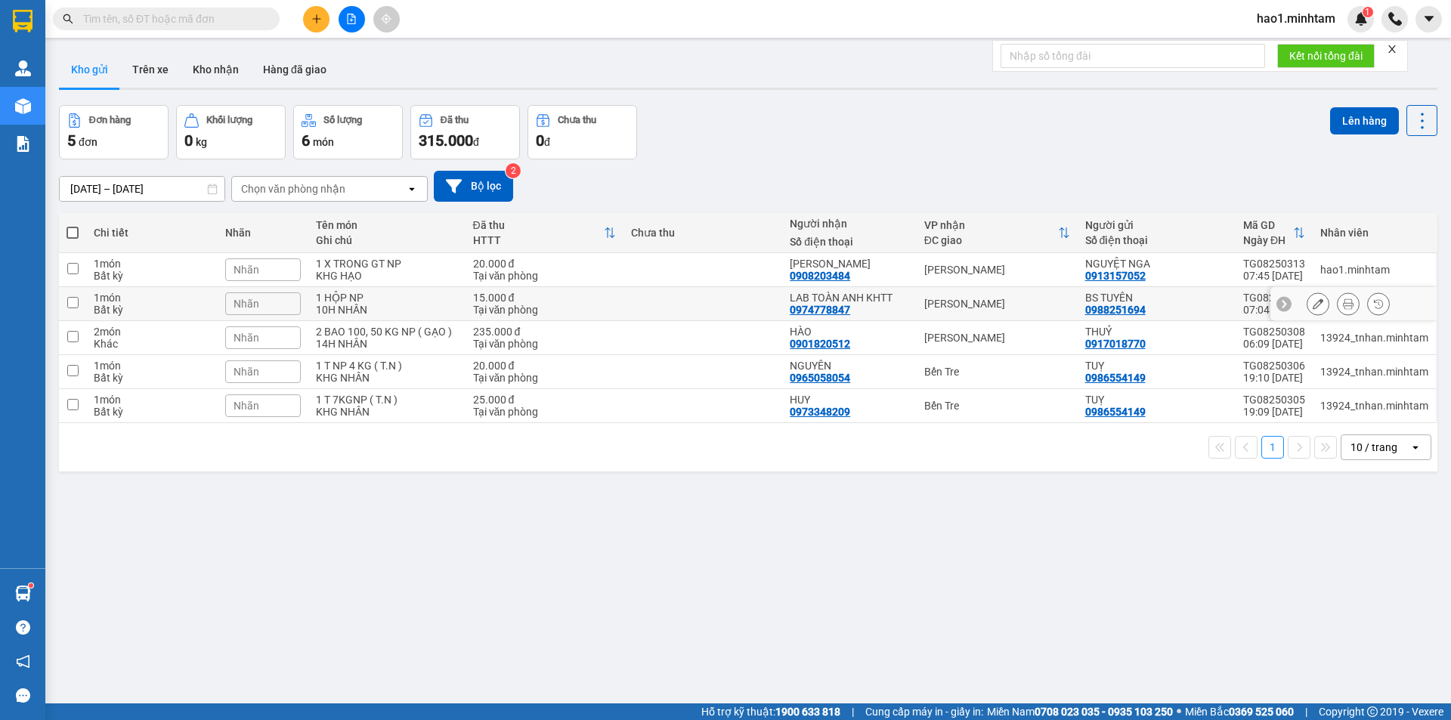
drag, startPoint x: 890, startPoint y: 302, endPoint x: 892, endPoint y: 293, distance: 9.2
click at [890, 302] on div "LAB TOÀN ANH KHTT" at bounding box center [849, 298] width 119 height 12
checkbox input "true"
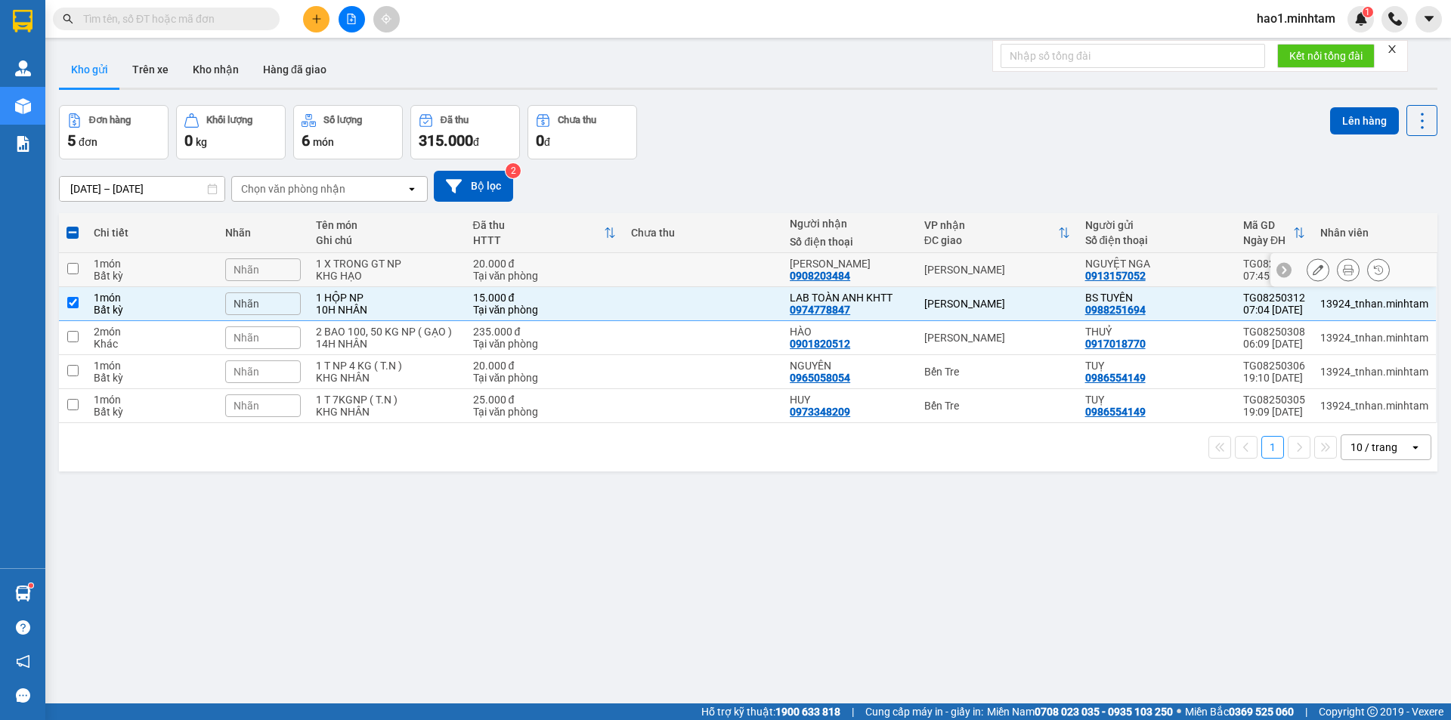
click at [898, 264] on div "THANH DŨNG" at bounding box center [849, 264] width 119 height 12
checkbox input "true"
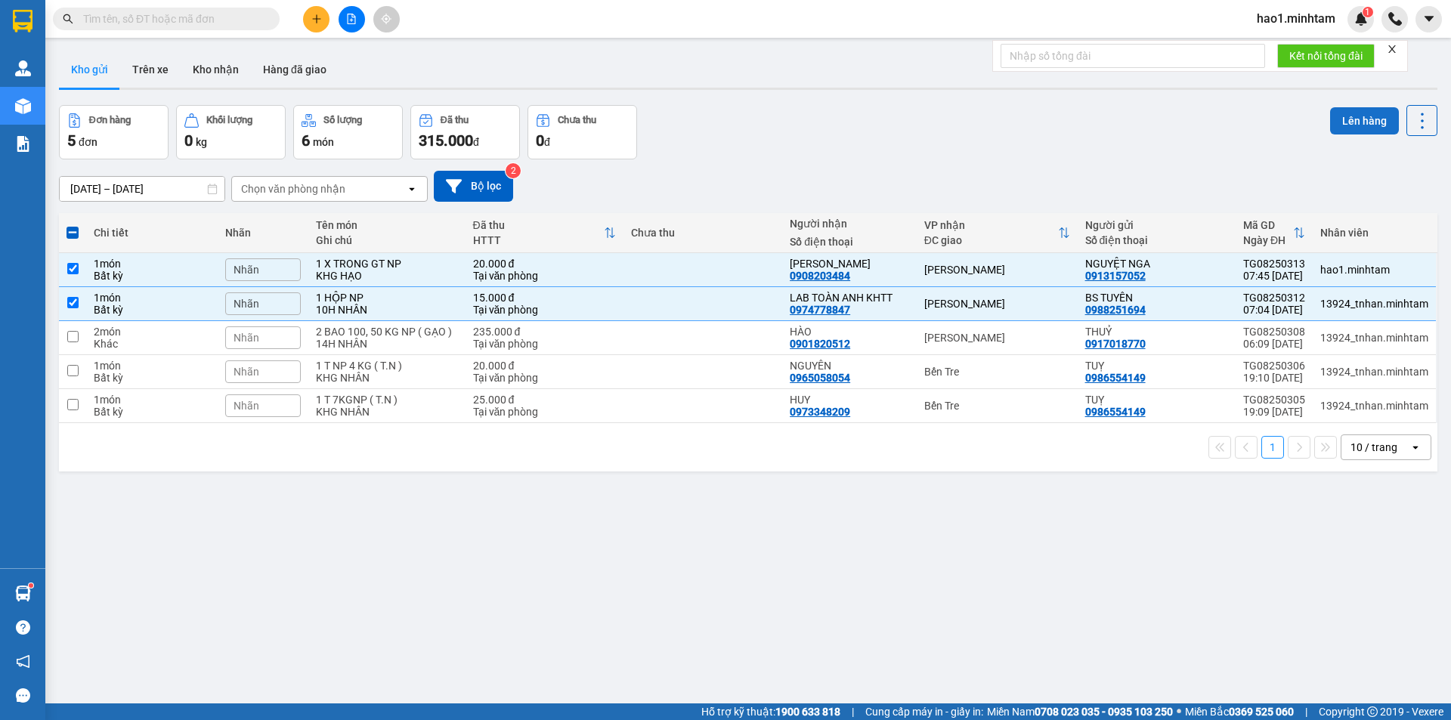
click at [1341, 119] on button "Lên hàng" at bounding box center [1364, 120] width 69 height 27
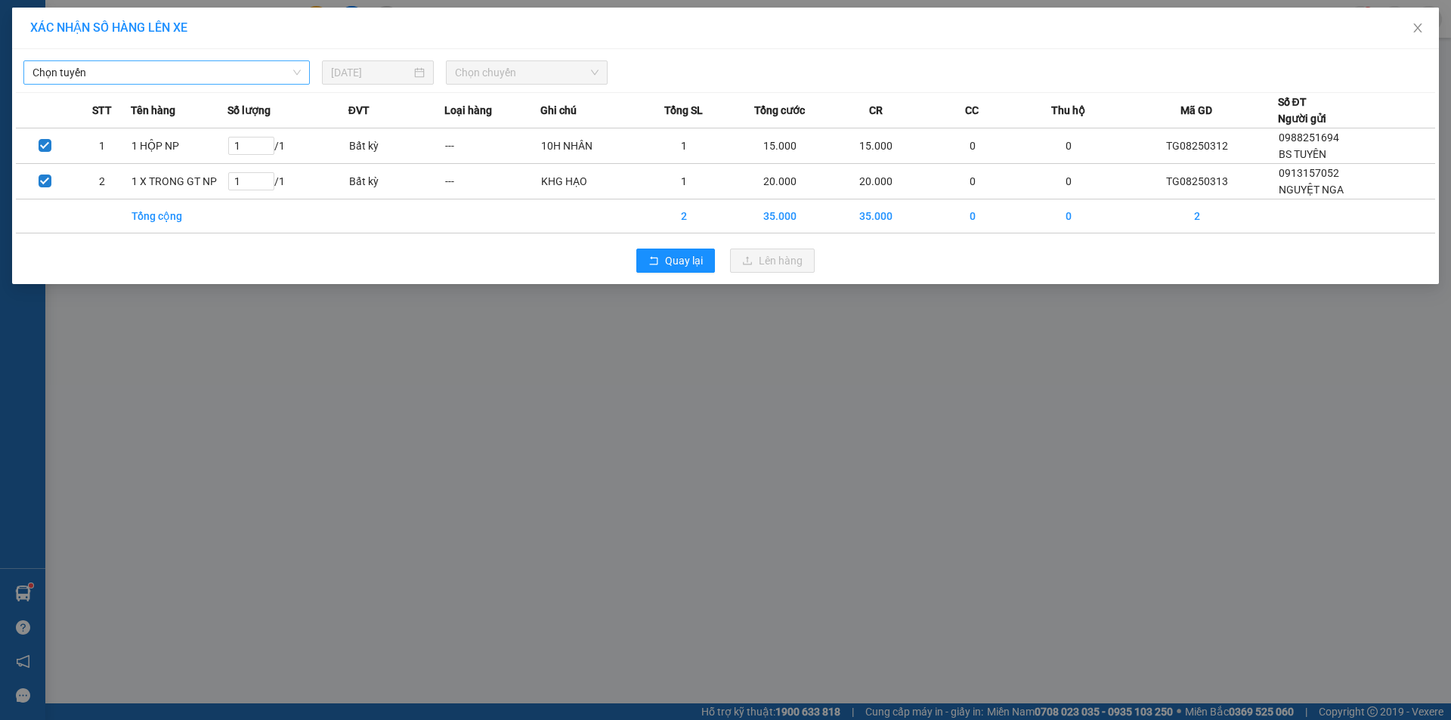
click at [186, 65] on span "Chọn tuyến" at bounding box center [166, 72] width 268 height 23
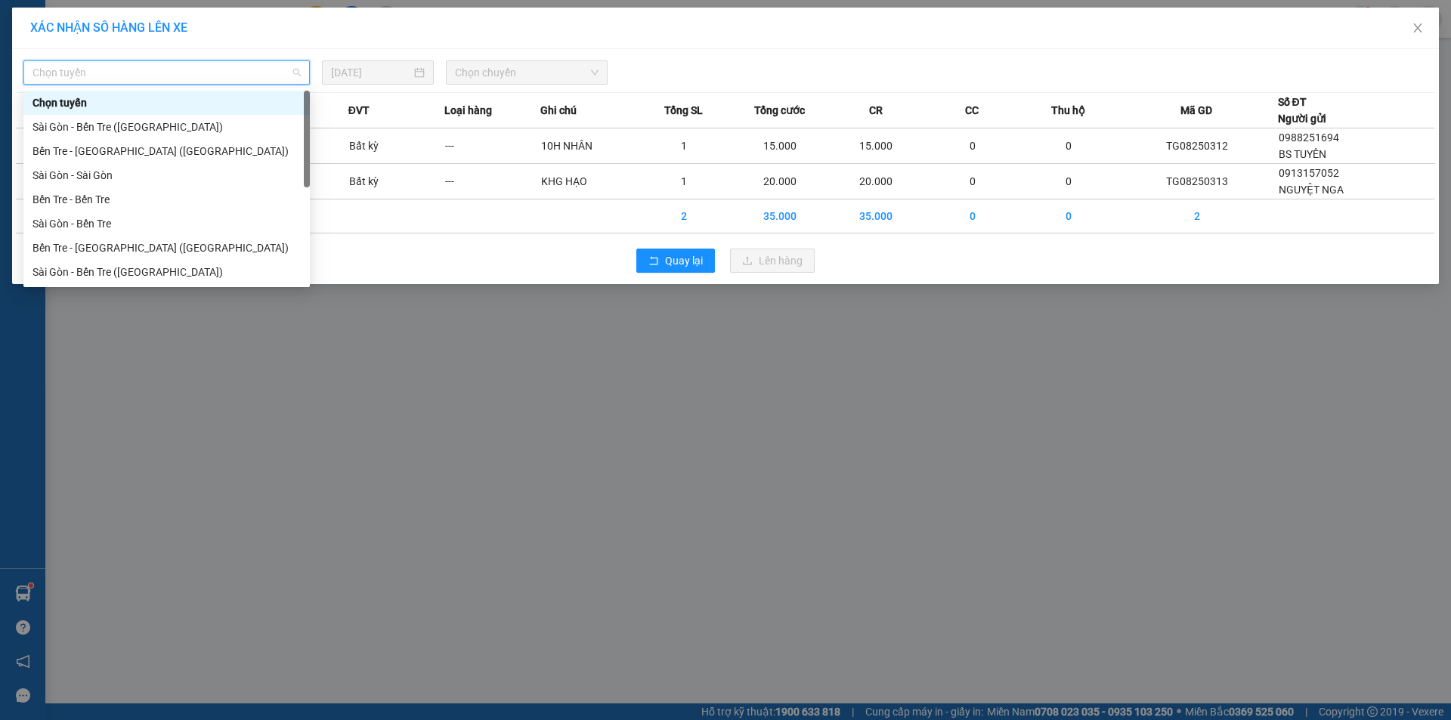
scroll to position [24, 0]
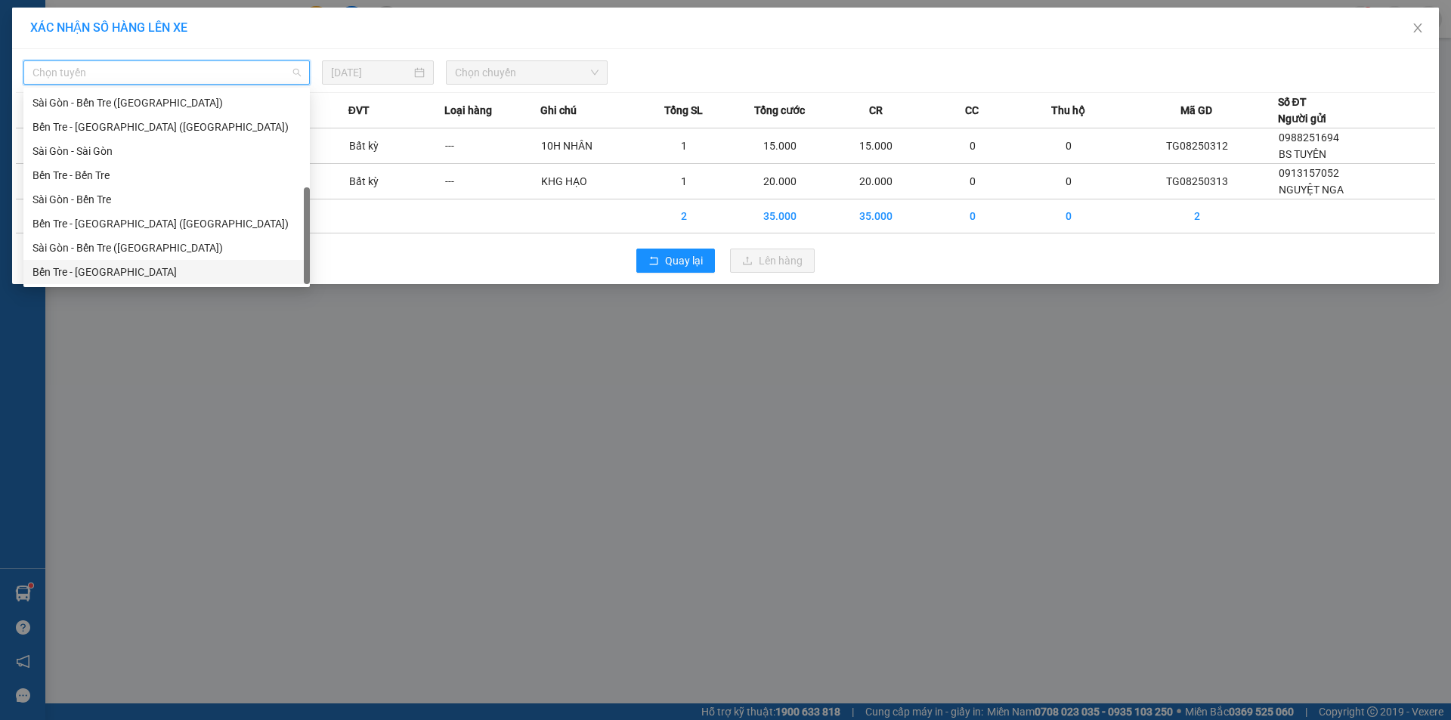
click at [109, 269] on div "Bến Tre - [GEOGRAPHIC_DATA]" at bounding box center [166, 272] width 268 height 17
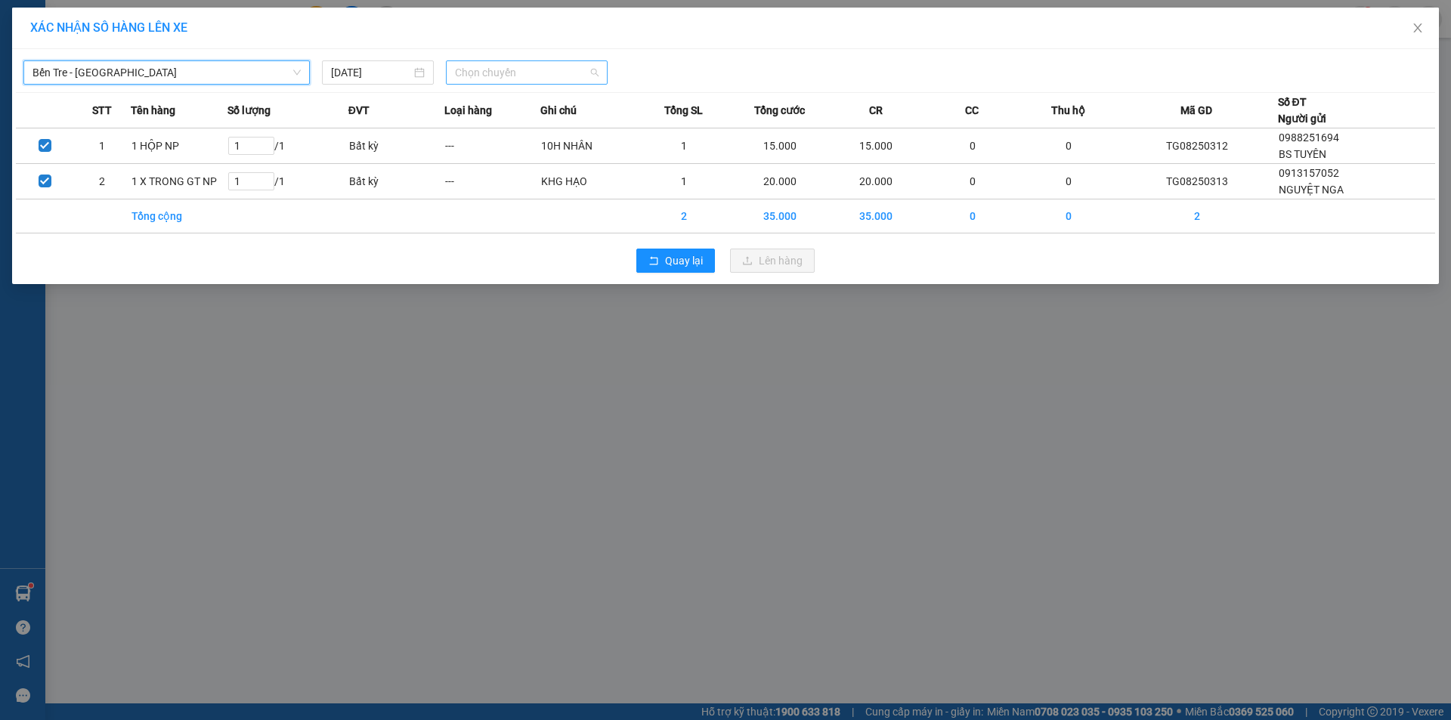
click at [487, 73] on span "Chọn chuyến" at bounding box center [527, 72] width 144 height 23
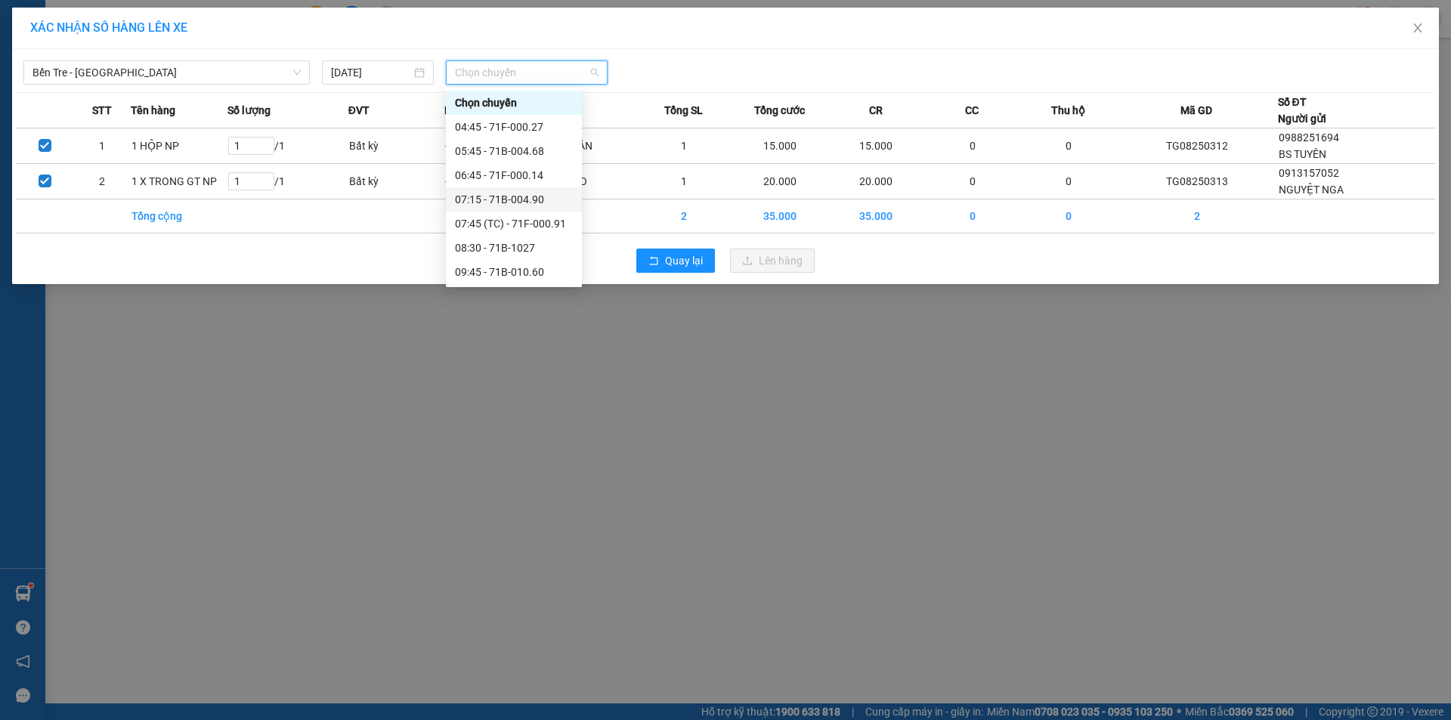
click at [515, 209] on div "07:15 - 71B-004.90" at bounding box center [514, 199] width 136 height 24
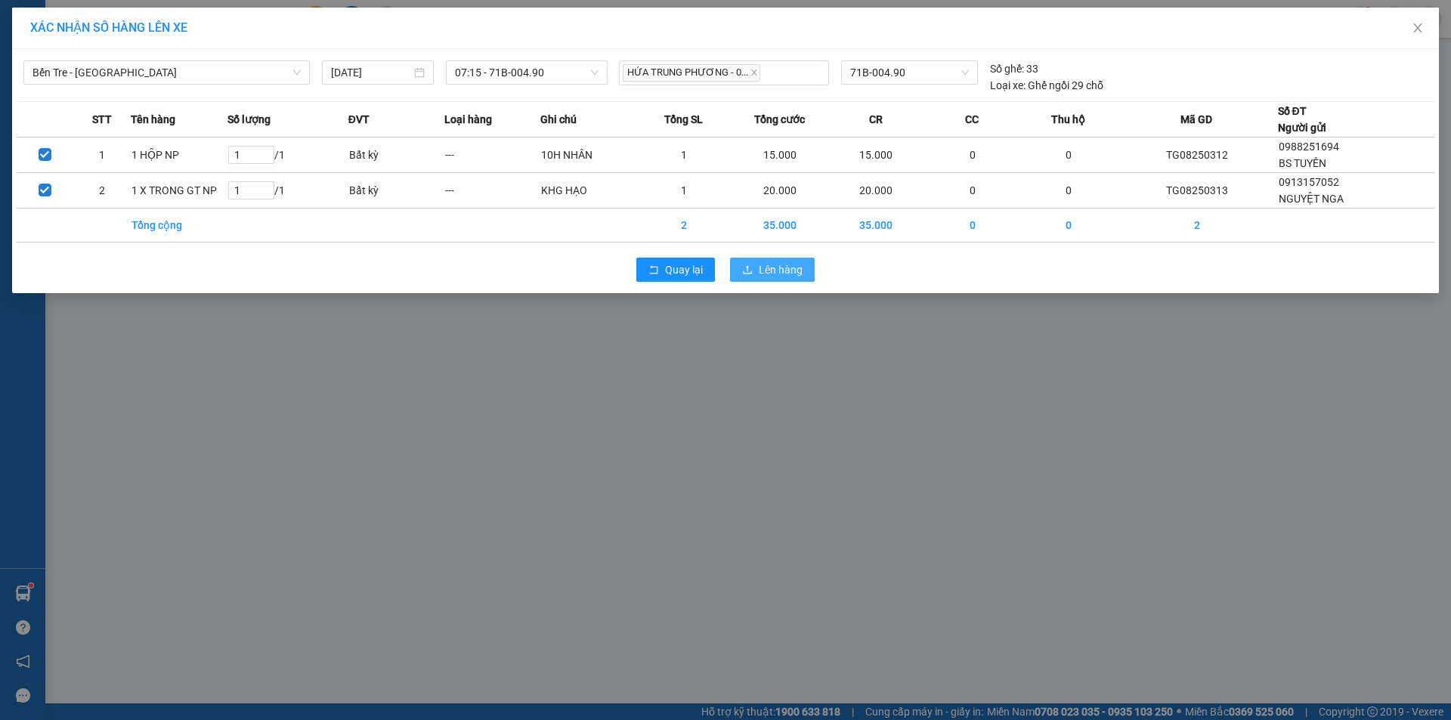
click at [774, 265] on span "Lên hàng" at bounding box center [781, 269] width 44 height 17
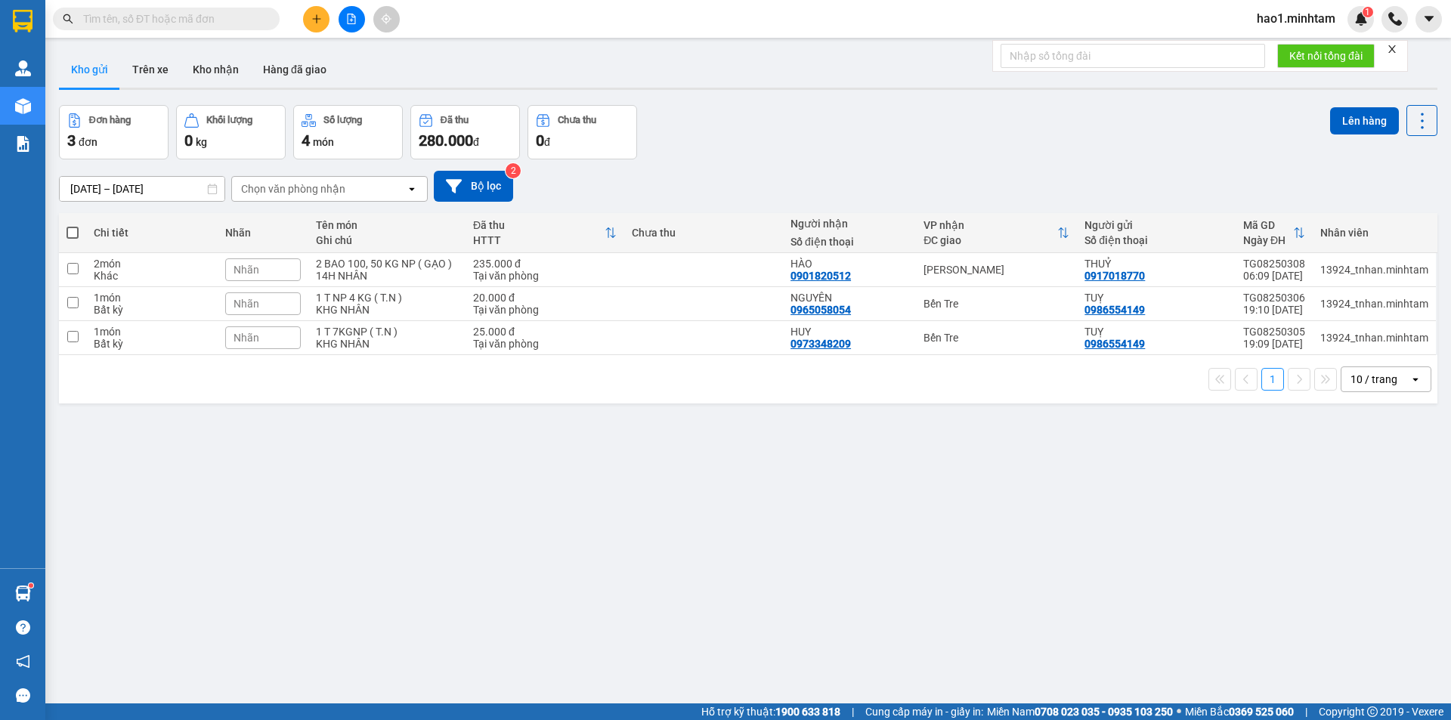
click at [880, 132] on div "Đơn hàng 3 đơn Khối lượng 0 kg Số lượng 4 món Đã thu 280.000 đ Chưa thu 0 đ Lên…" at bounding box center [748, 132] width 1378 height 54
click at [880, 131] on div "Đơn hàng 3 đơn Khối lượng 0 kg Số lượng 4 món Đã thu 280.000 đ Chưa thu 0 đ Lên…" at bounding box center [748, 132] width 1378 height 54
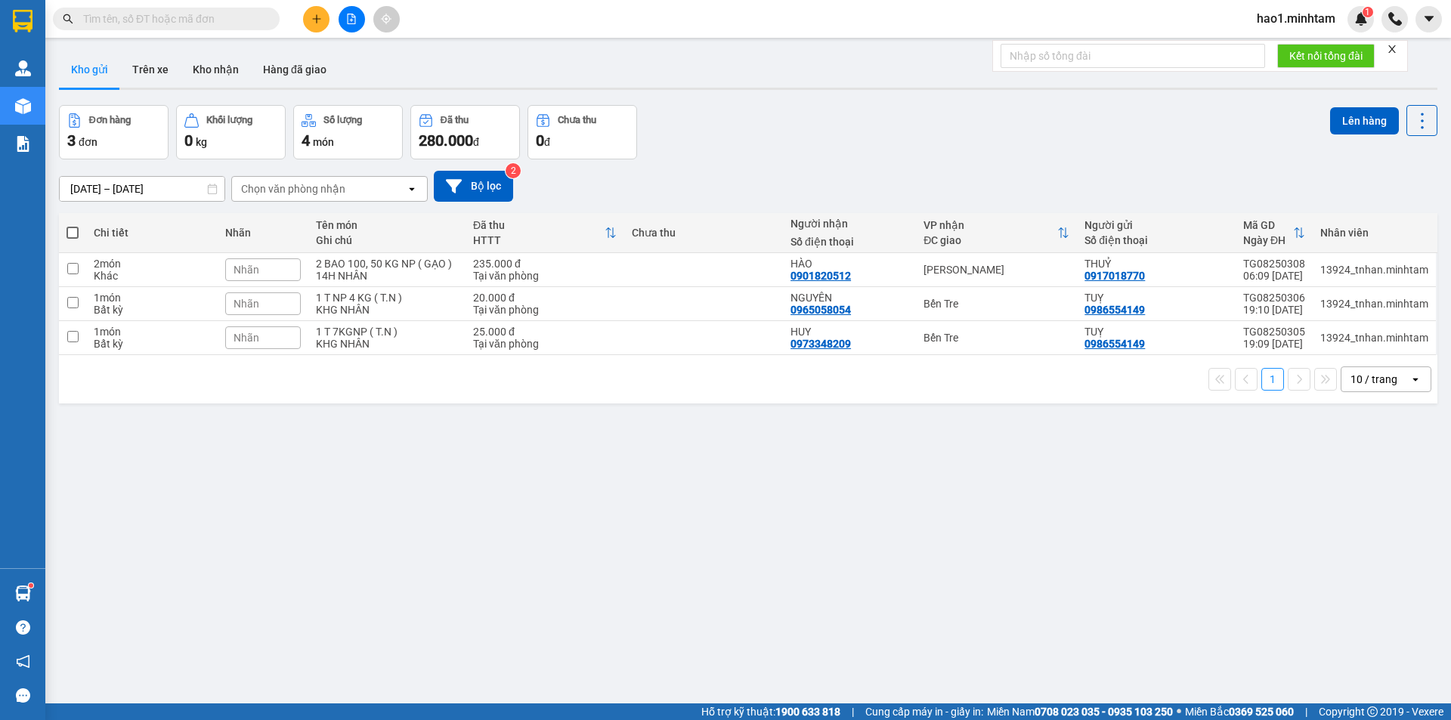
click at [880, 131] on div "Đơn hàng 3 đơn Khối lượng 0 kg Số lượng 4 món Đã thu 280.000 đ Chưa thu 0 đ Lên…" at bounding box center [748, 132] width 1378 height 54
drag, startPoint x: 1397, startPoint y: 54, endPoint x: 632, endPoint y: 47, distance: 764.6
click at [1390, 53] on div at bounding box center [1391, 49] width 11 height 12
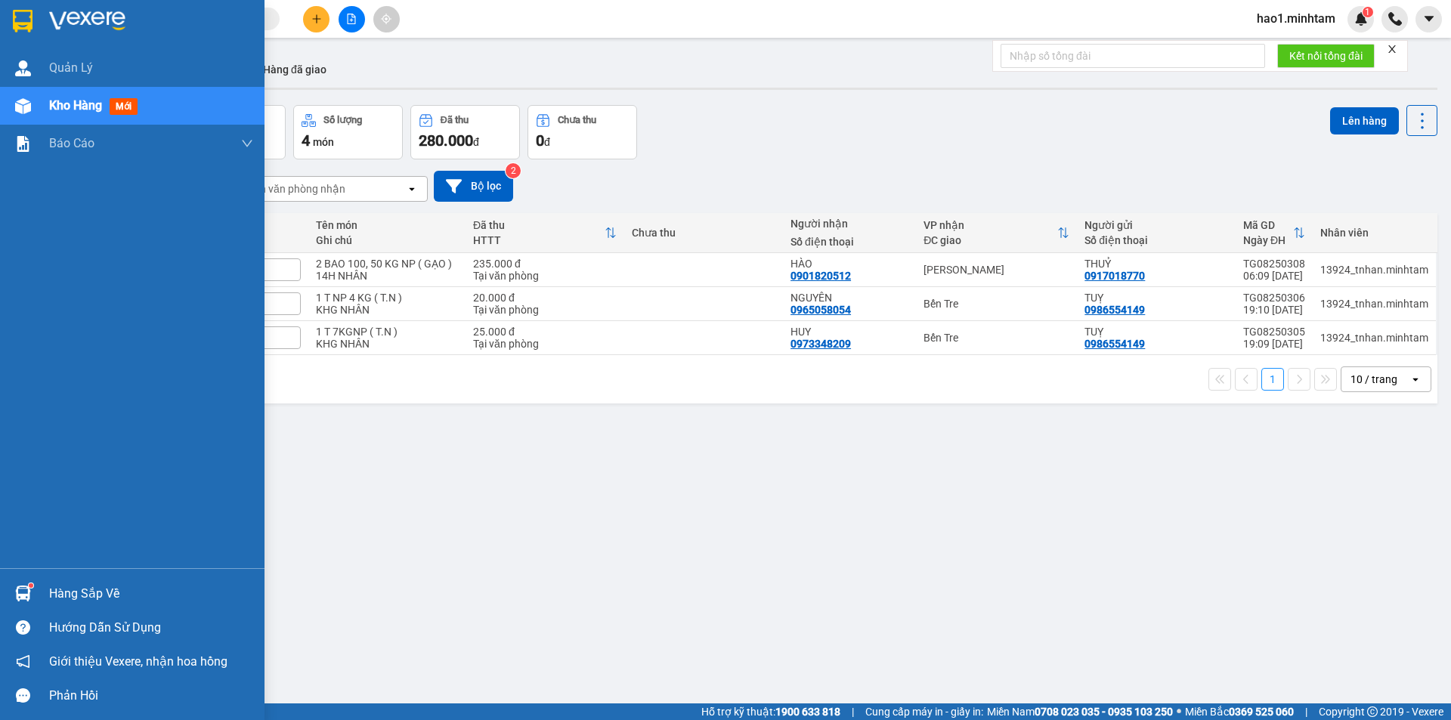
click at [27, 12] on img at bounding box center [23, 21] width 20 height 23
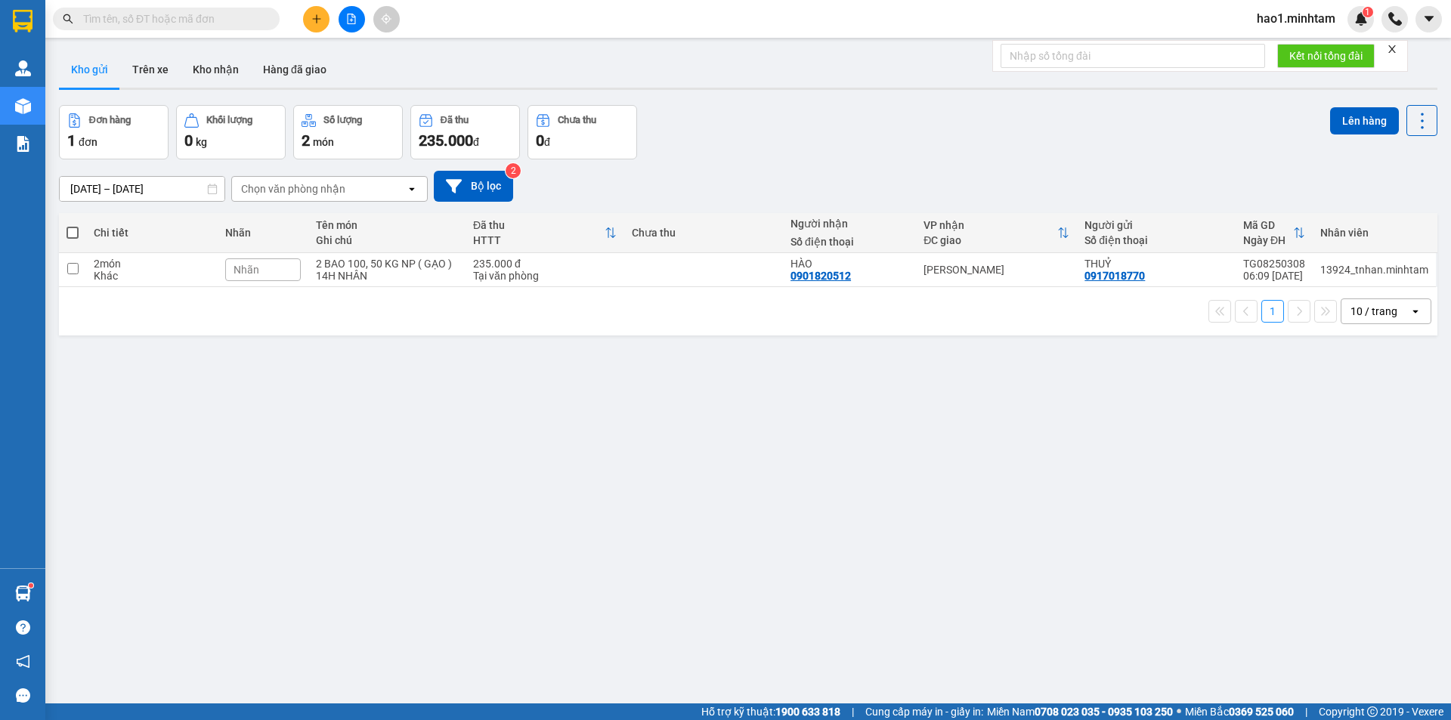
click at [1390, 50] on icon "close" at bounding box center [1391, 49] width 11 height 11
click at [769, 100] on div "ver 1.8.137 Kho gửi Trên xe Kho nhận Hàng đã giao Đơn hàng 1 đơn Khối lượng 0 k…" at bounding box center [748, 405] width 1390 height 720
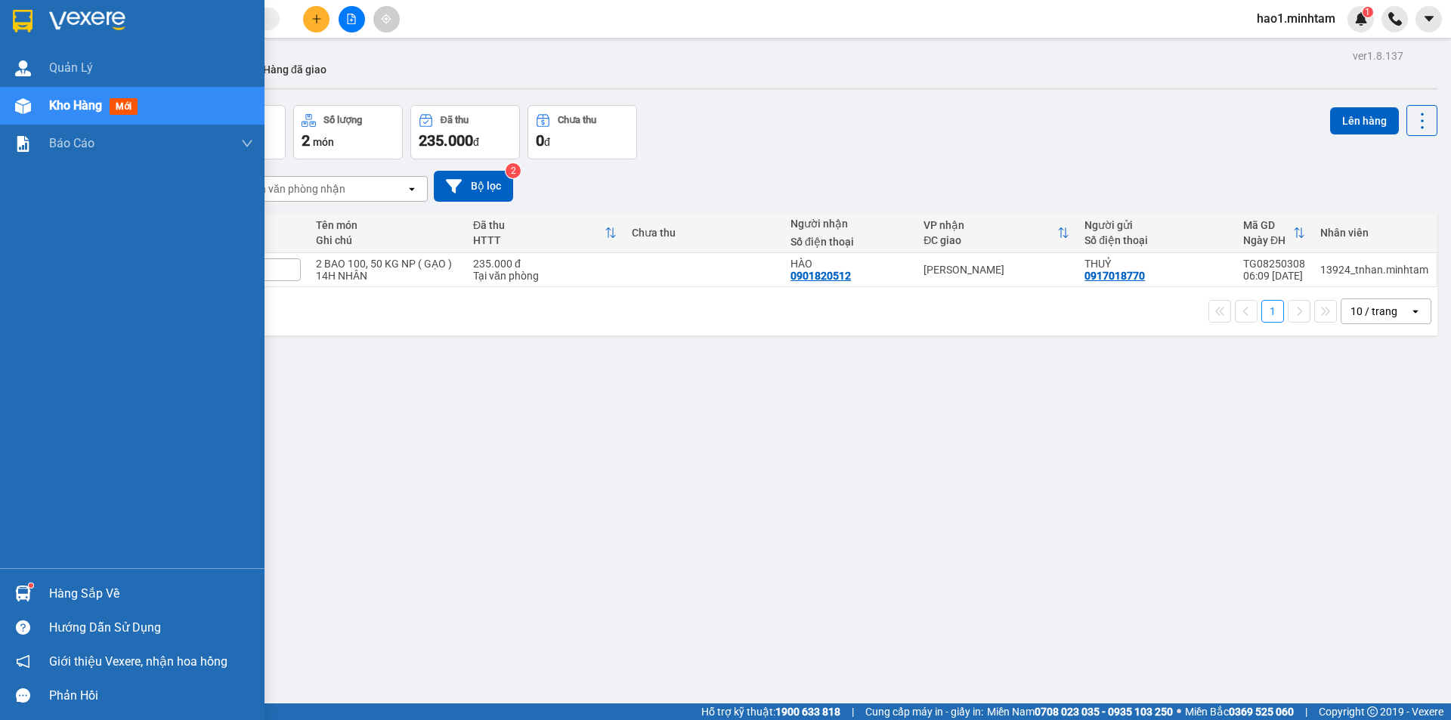
click at [20, 580] on div at bounding box center [23, 593] width 26 height 26
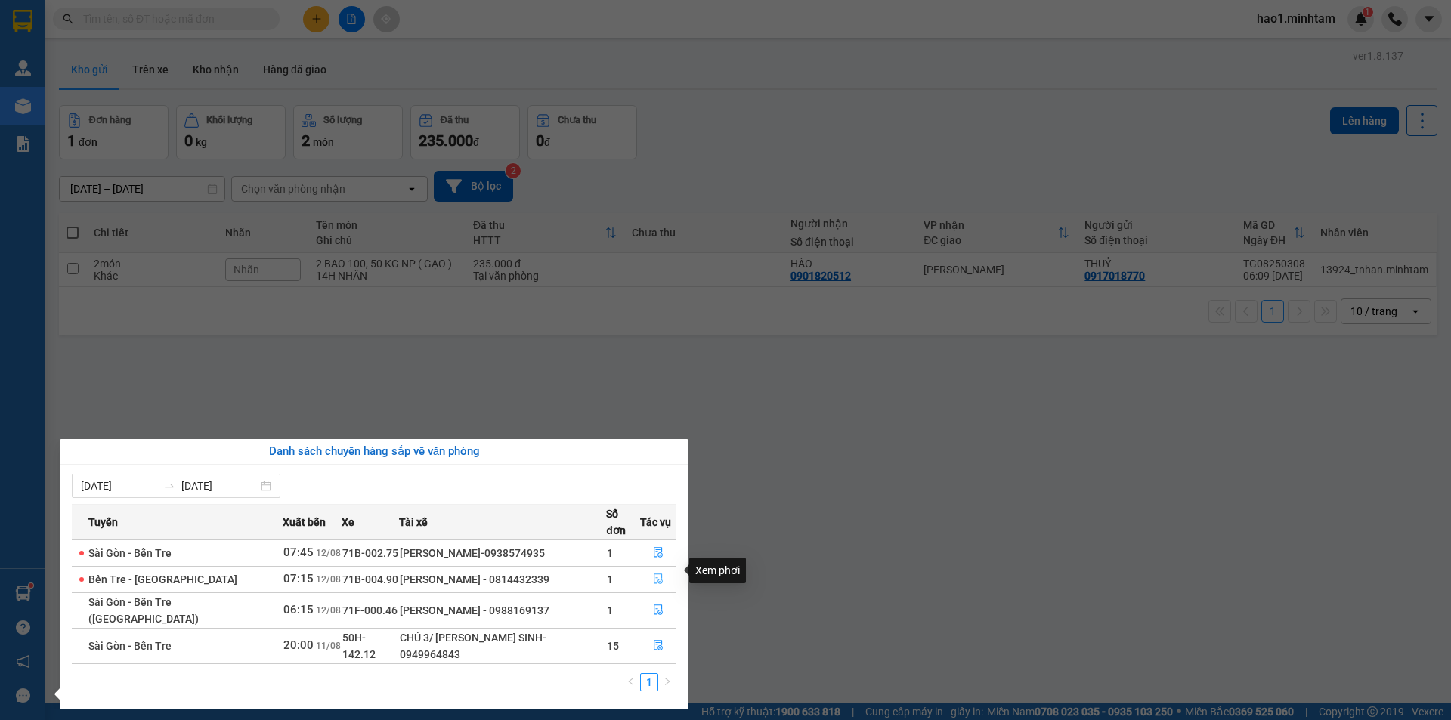
click at [660, 573] on icon "file-done" at bounding box center [658, 578] width 11 height 11
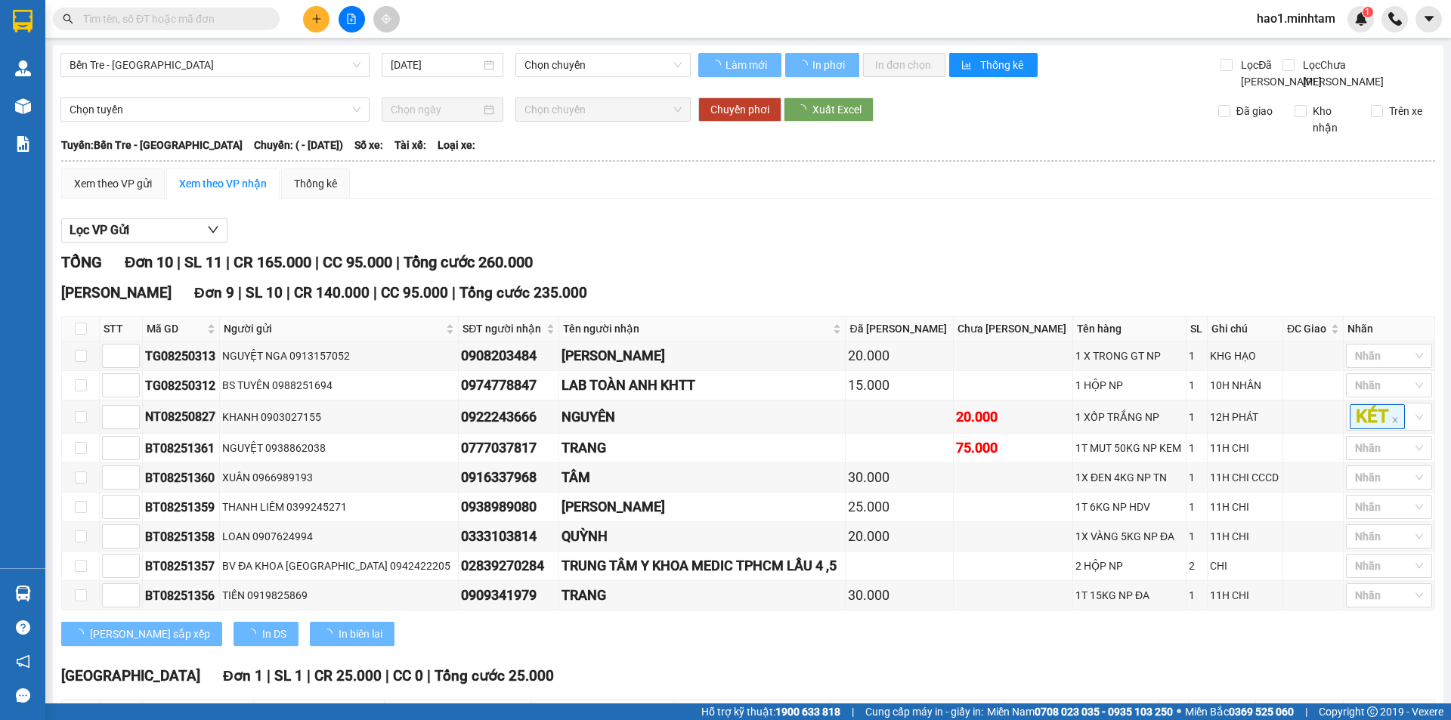
click at [888, 262] on div "Lọc VP Gửi TỔNG Đơn 10 | SL 11 | CR 165.000 | CC 95.000 | Tổng cước 260.000 Hồ…" at bounding box center [748, 510] width 1374 height 598
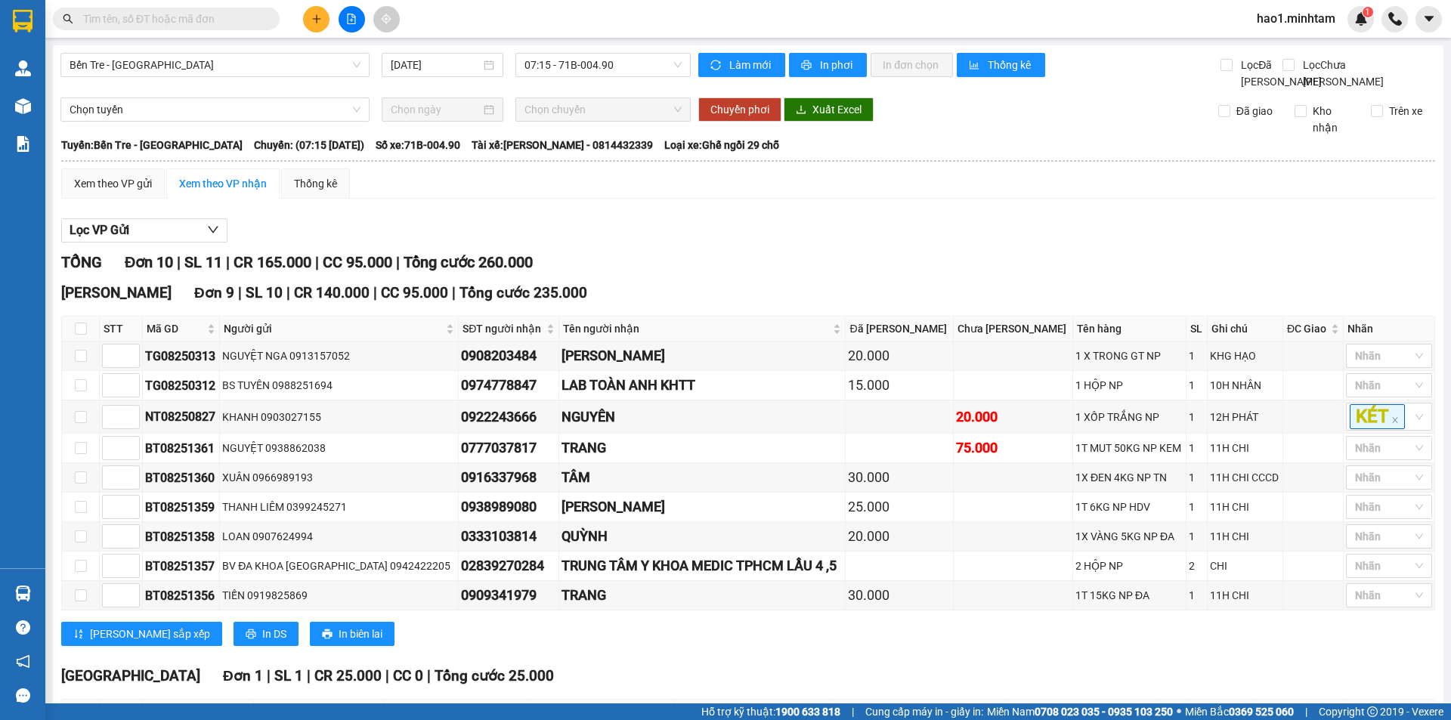
scroll to position [145, 0]
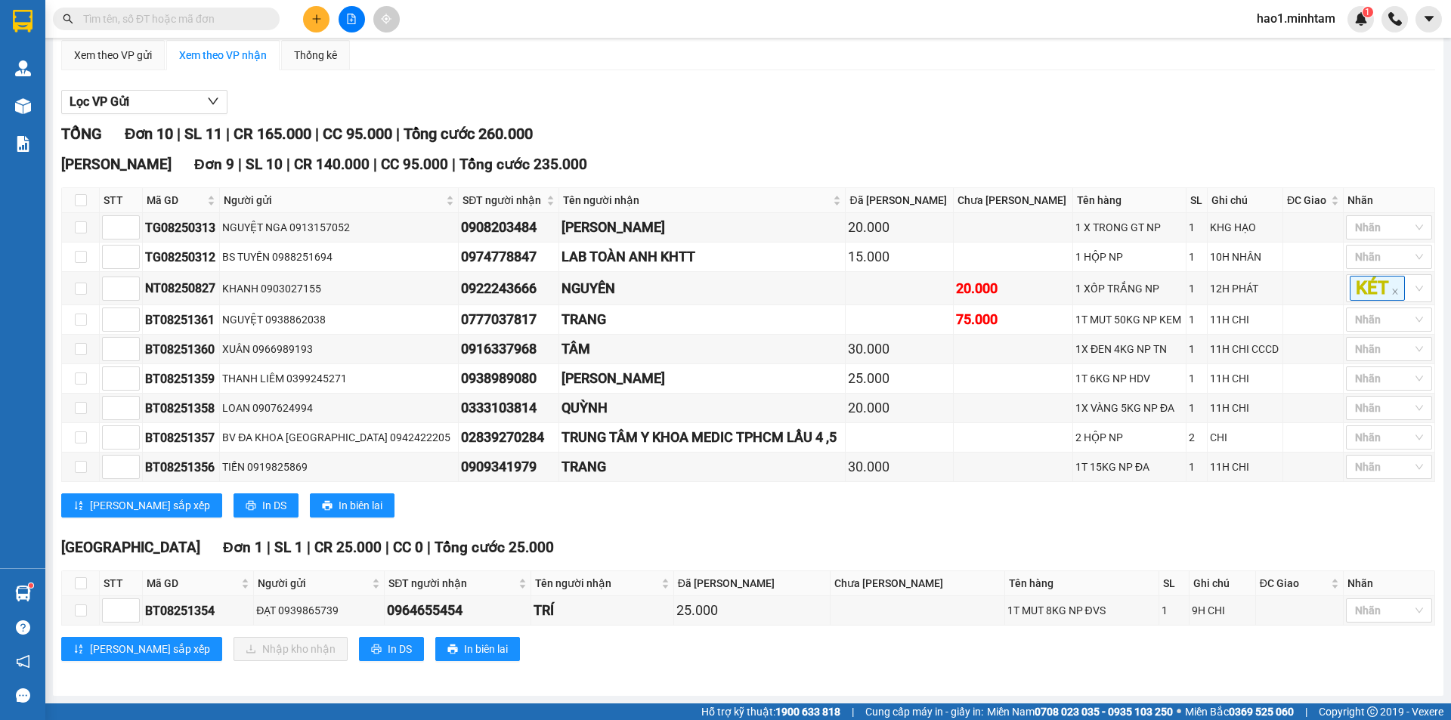
drag, startPoint x: 966, startPoint y: 54, endPoint x: 896, endPoint y: 63, distance: 70.1
click at [963, 56] on div "Xem theo VP gửi Xem theo VP nhận Thống kê" at bounding box center [748, 55] width 1374 height 30
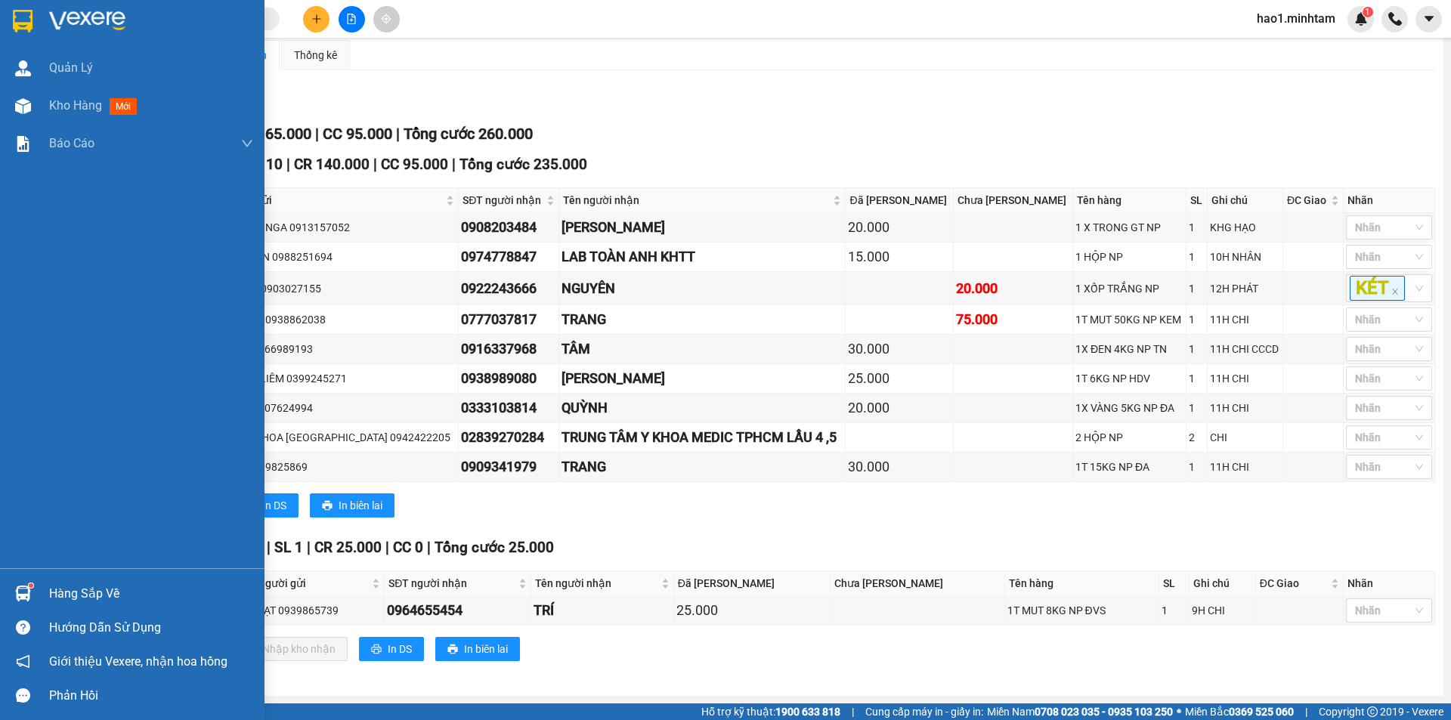
click at [23, 30] on img at bounding box center [23, 21] width 20 height 23
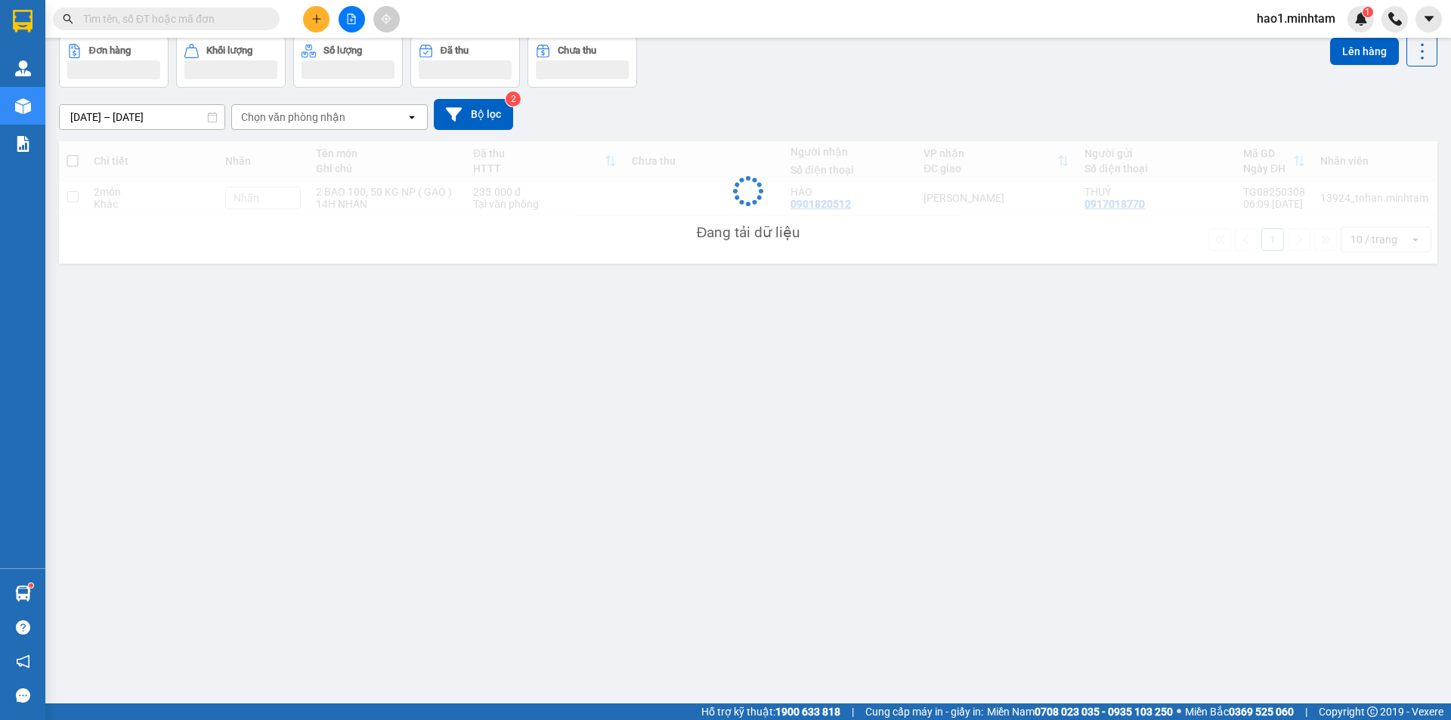
scroll to position [70, 0]
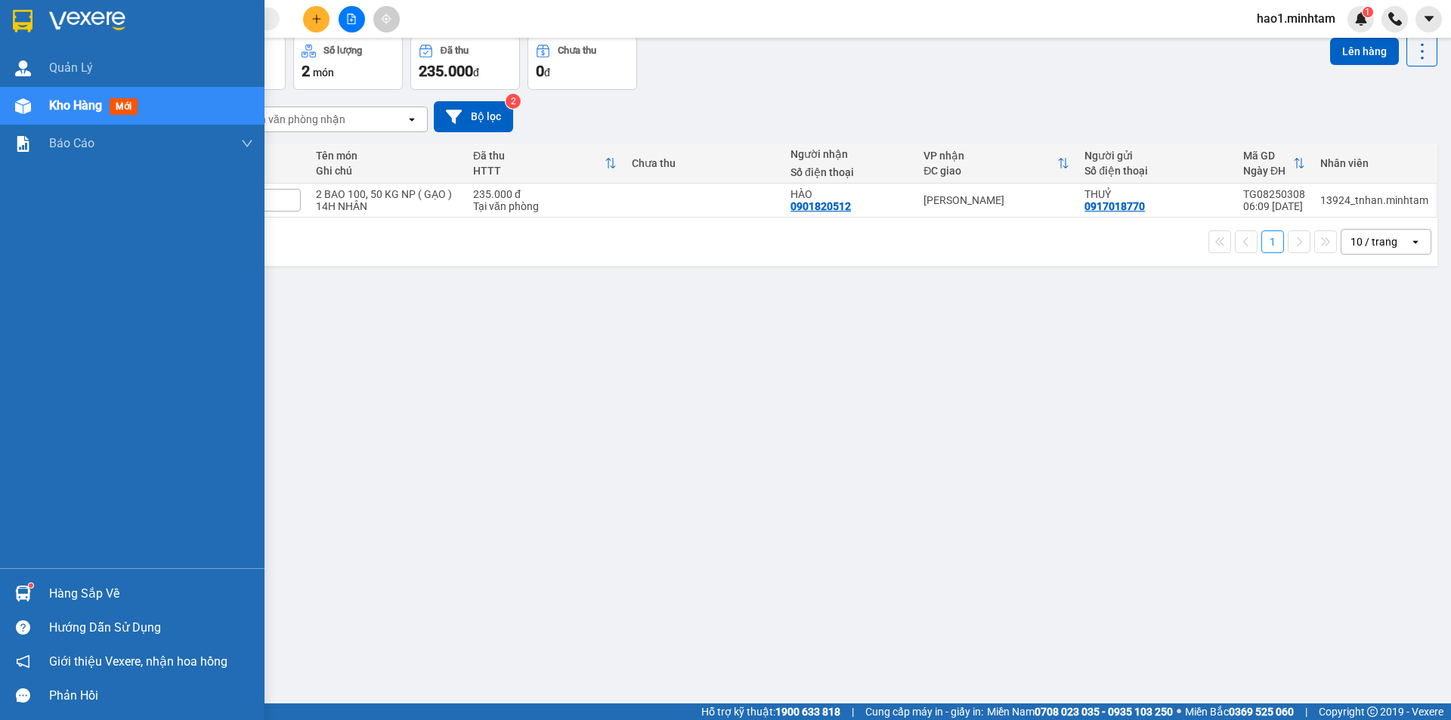
click at [25, 590] on img at bounding box center [23, 594] width 16 height 16
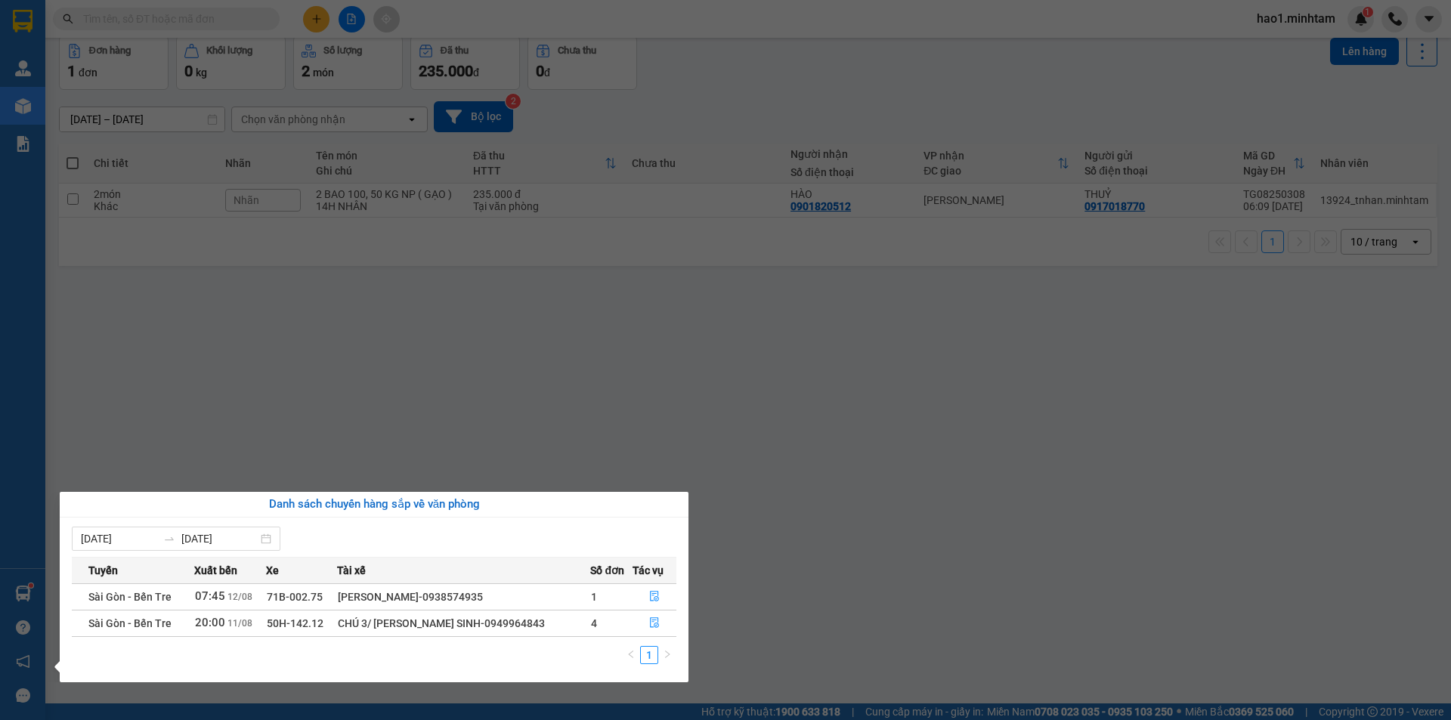
click at [493, 385] on section "Kết quả tìm kiếm ( 94 ) Bộ lọc Thuộc VP này Ngày tạo đơn gần nhất Mã ĐH Trạng t…" at bounding box center [725, 360] width 1451 height 720
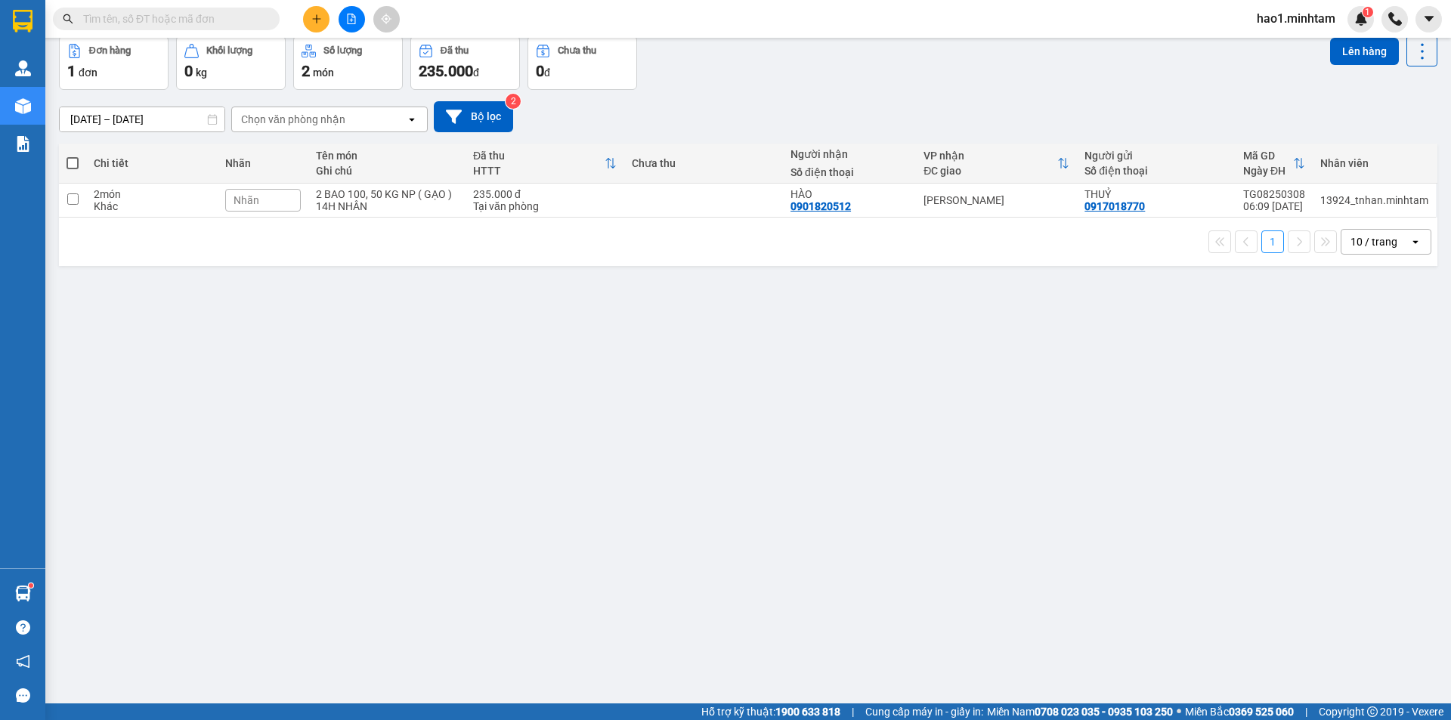
click at [308, 21] on button at bounding box center [316, 19] width 26 height 26
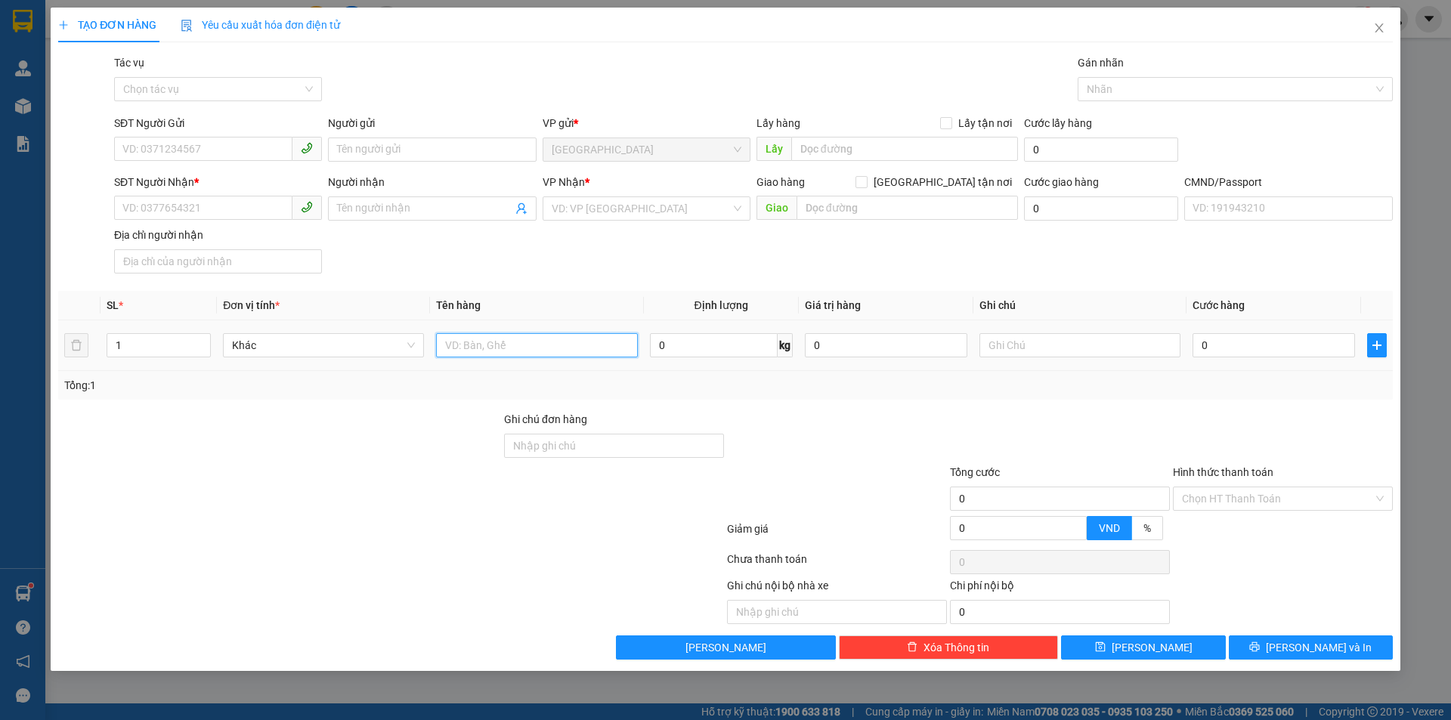
click at [521, 345] on input "text" at bounding box center [536, 345] width 201 height 24
click at [570, 257] on div "SĐT Người Nhận * VD: 0377654321 Người nhận Tên người nhận VP Nhận * VD: VP Sài …" at bounding box center [753, 227] width 1284 height 106
click at [1389, 31] on span "Close" at bounding box center [1379, 29] width 42 height 42
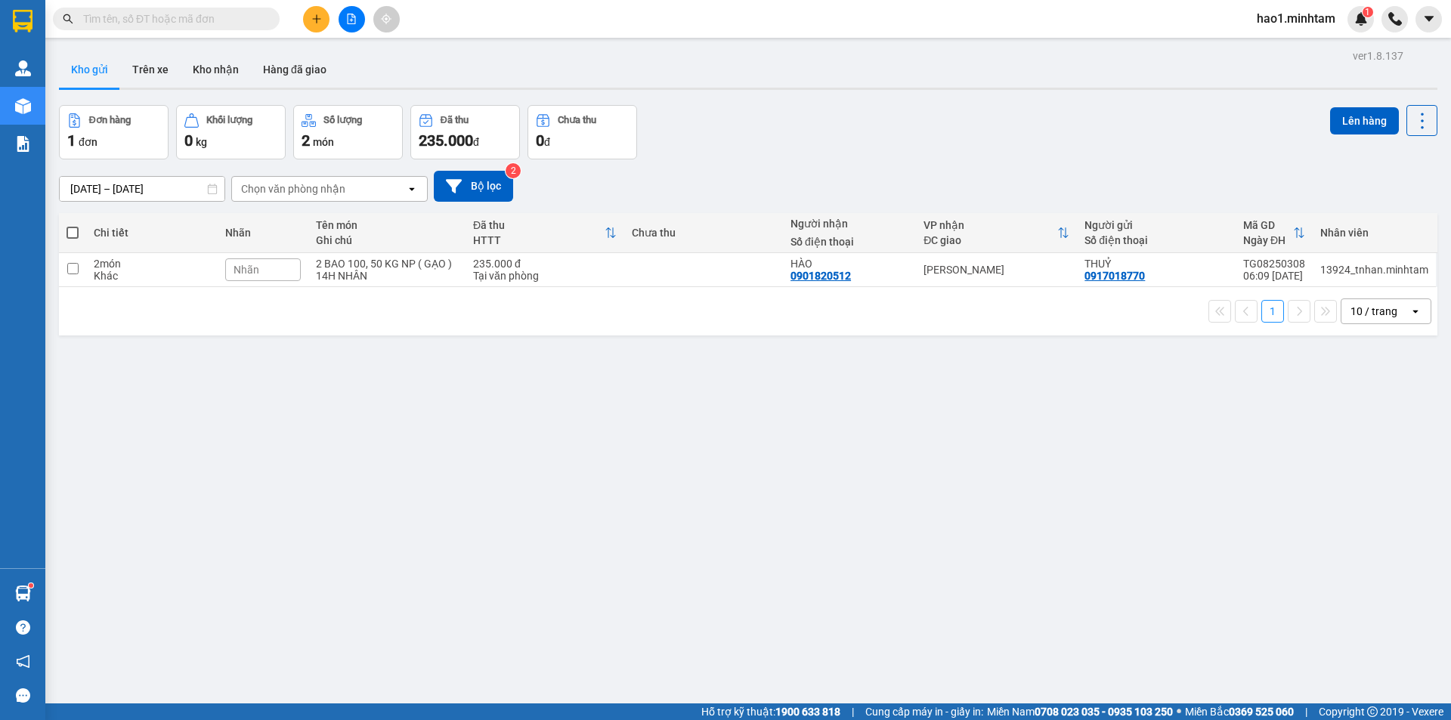
click at [111, 11] on input "text" at bounding box center [172, 19] width 178 height 17
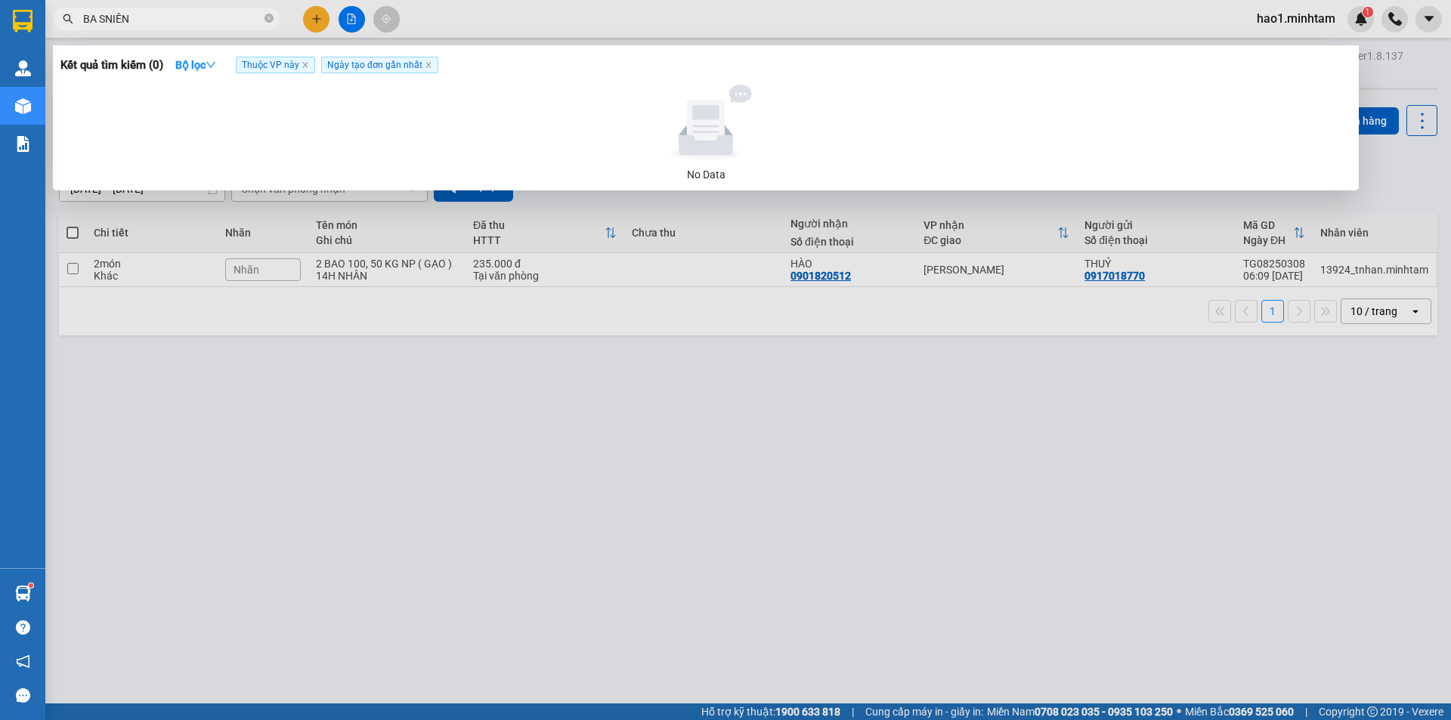
drag, startPoint x: 126, startPoint y: 19, endPoint x: 82, endPoint y: 18, distance: 44.6
click at [82, 18] on span "BA SNIÊN" at bounding box center [166, 19] width 227 height 23
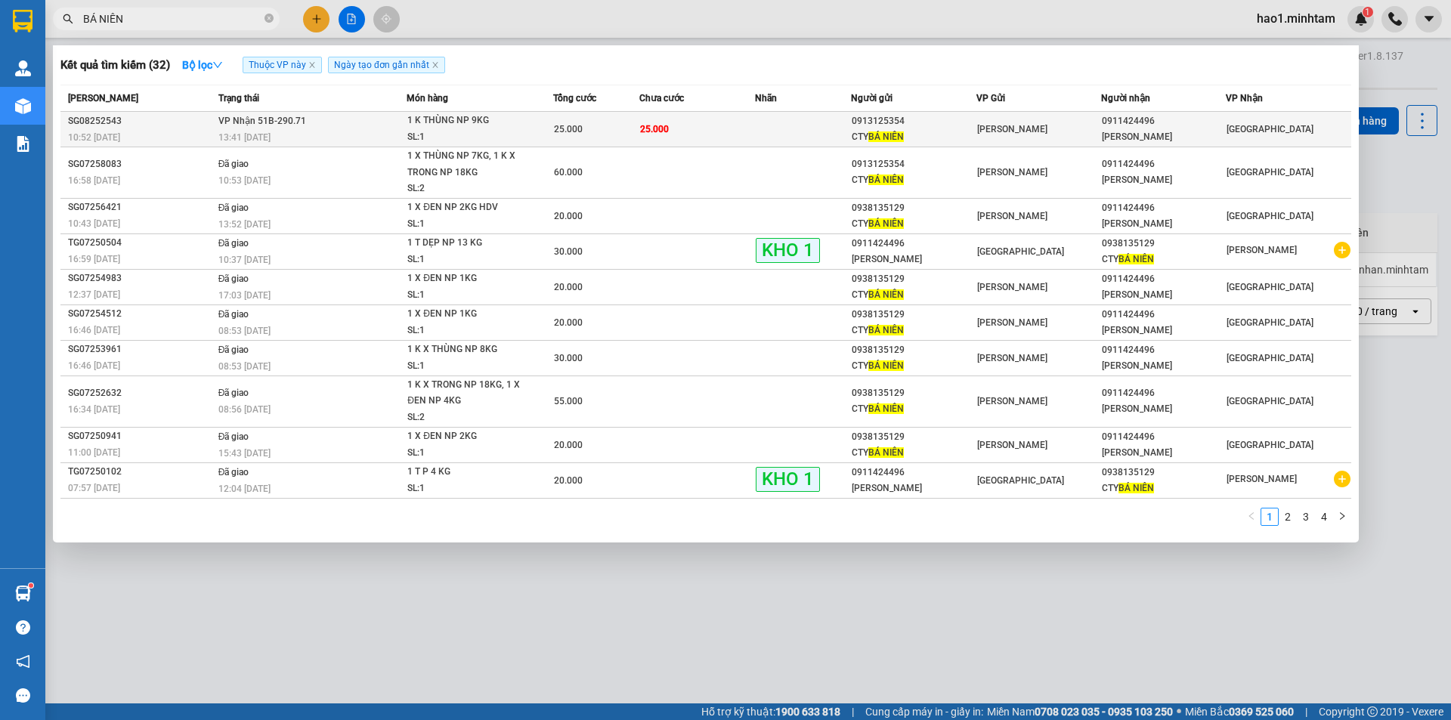
type input "BÁ NIÊN"
click at [524, 125] on span "1 K THÙNG NP 9KG SL: 1" at bounding box center [479, 129] width 144 height 32
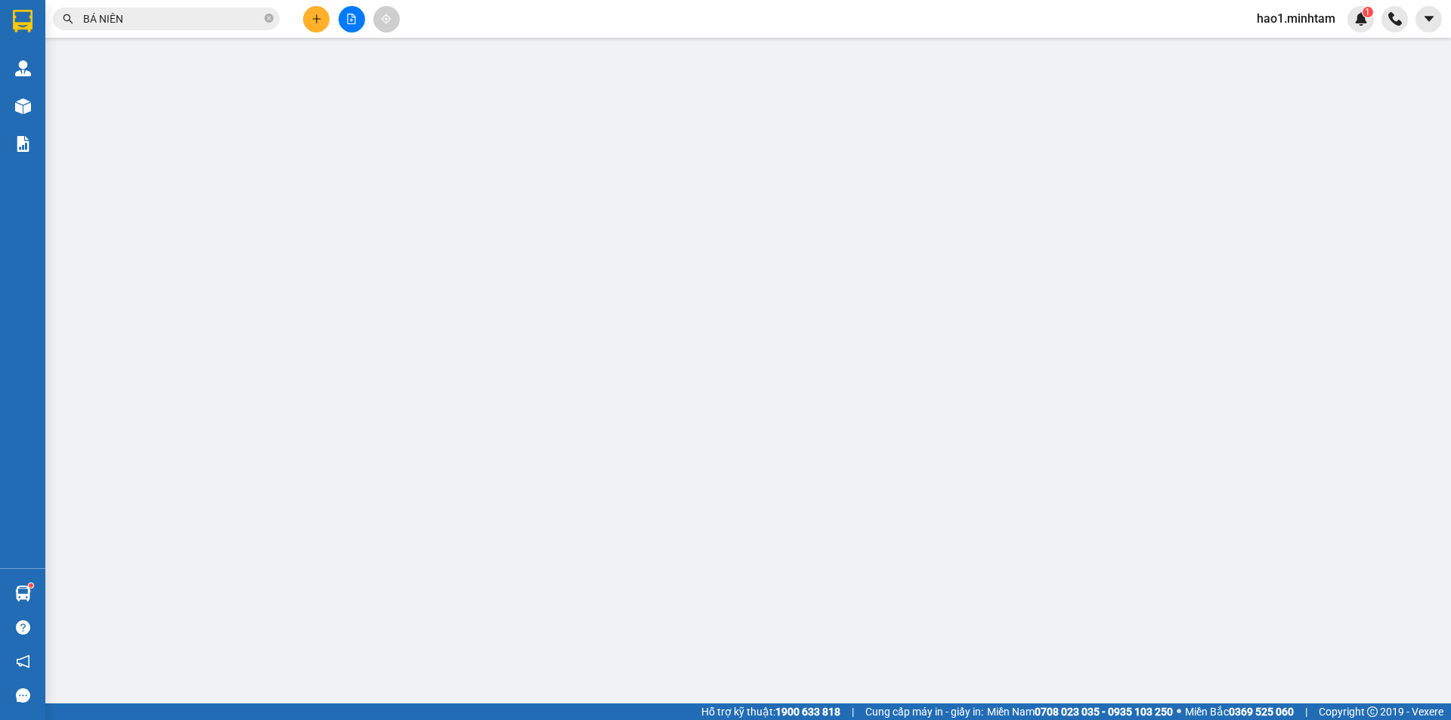
type input "0913125354"
type input "CTY BÁ NIÊN"
type input "0911424496"
type input "ANH TRINH"
type input "25.000"
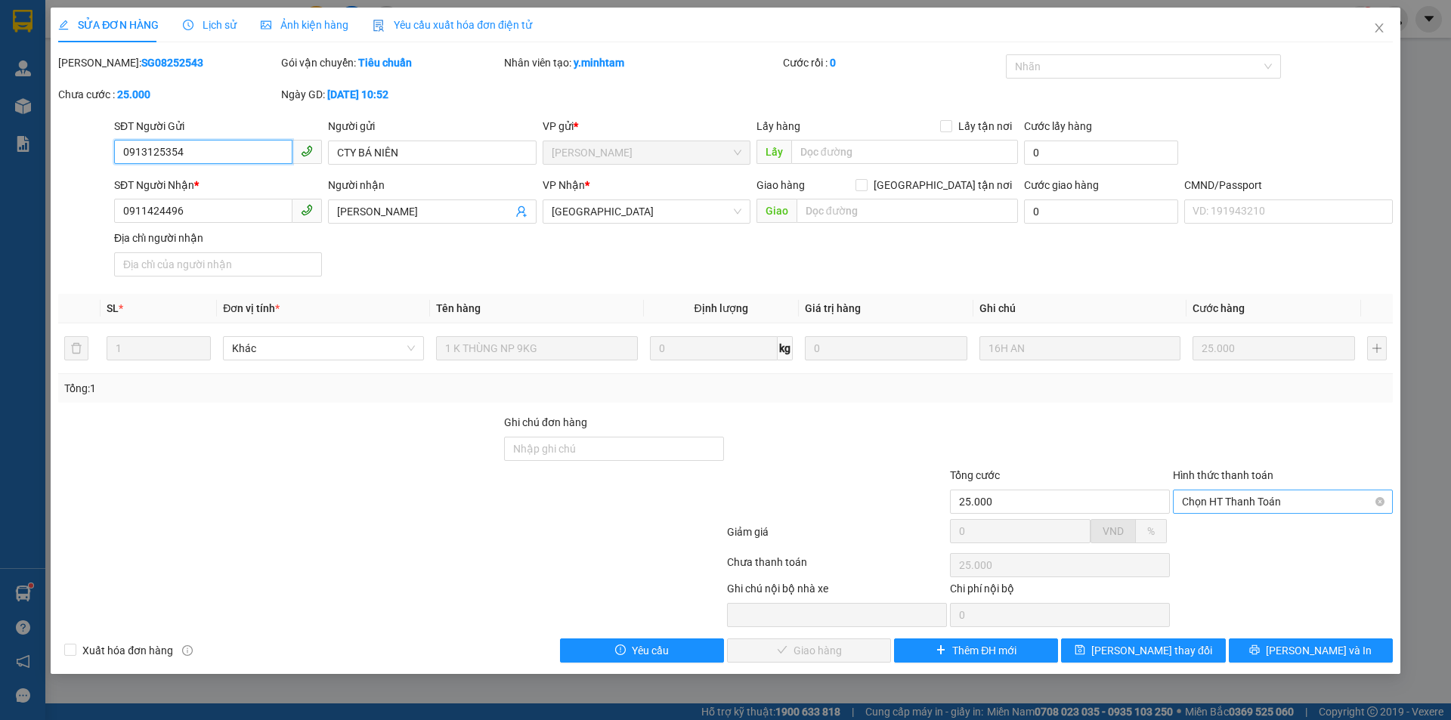
click at [1262, 506] on span "Chọn HT Thanh Toán" at bounding box center [1283, 501] width 202 height 23
drag, startPoint x: 1256, startPoint y: 530, endPoint x: 1190, endPoint y: 558, distance: 71.4
click at [1254, 535] on div "Tại văn phòng" at bounding box center [1283, 532] width 202 height 17
type input "0"
click at [844, 656] on span "[PERSON_NAME] và Giao hàng" at bounding box center [828, 650] width 145 height 17
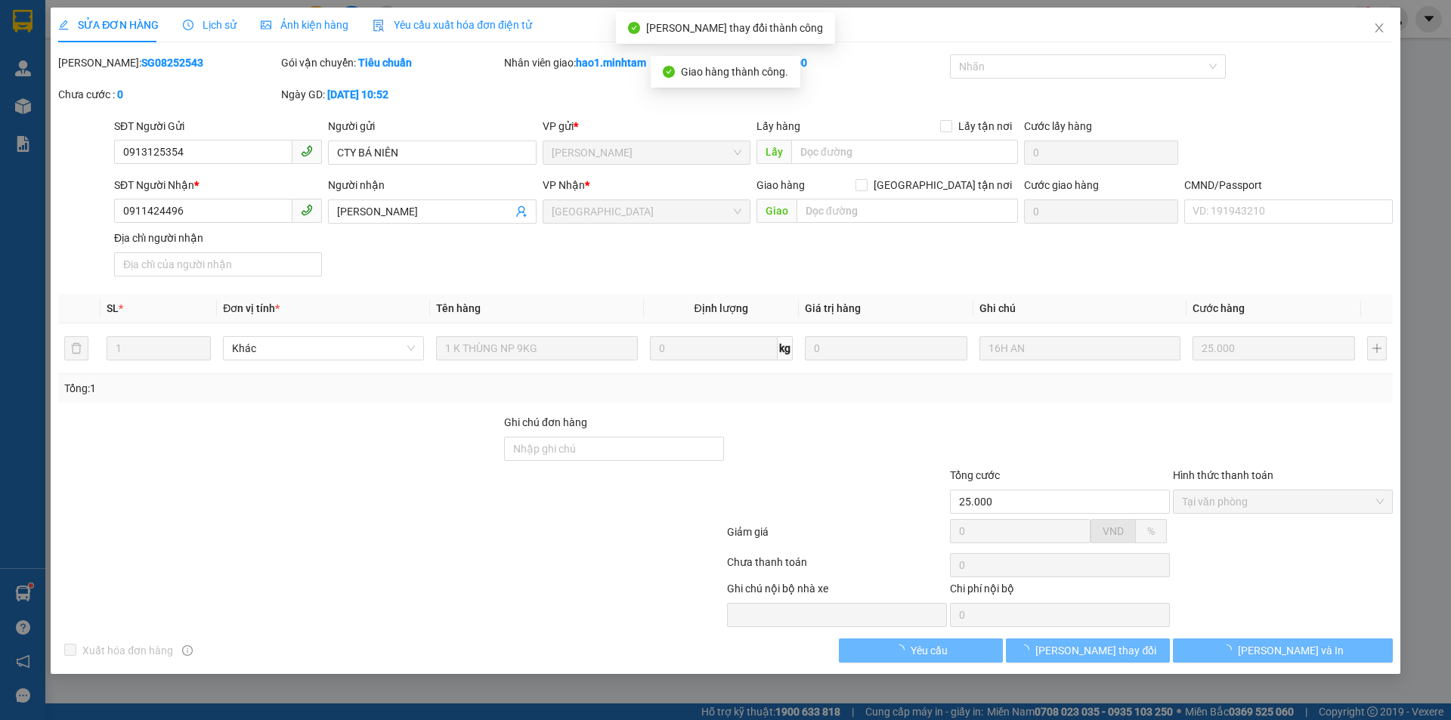
click at [1135, 655] on button "[PERSON_NAME] thay đổi" at bounding box center [1088, 650] width 164 height 24
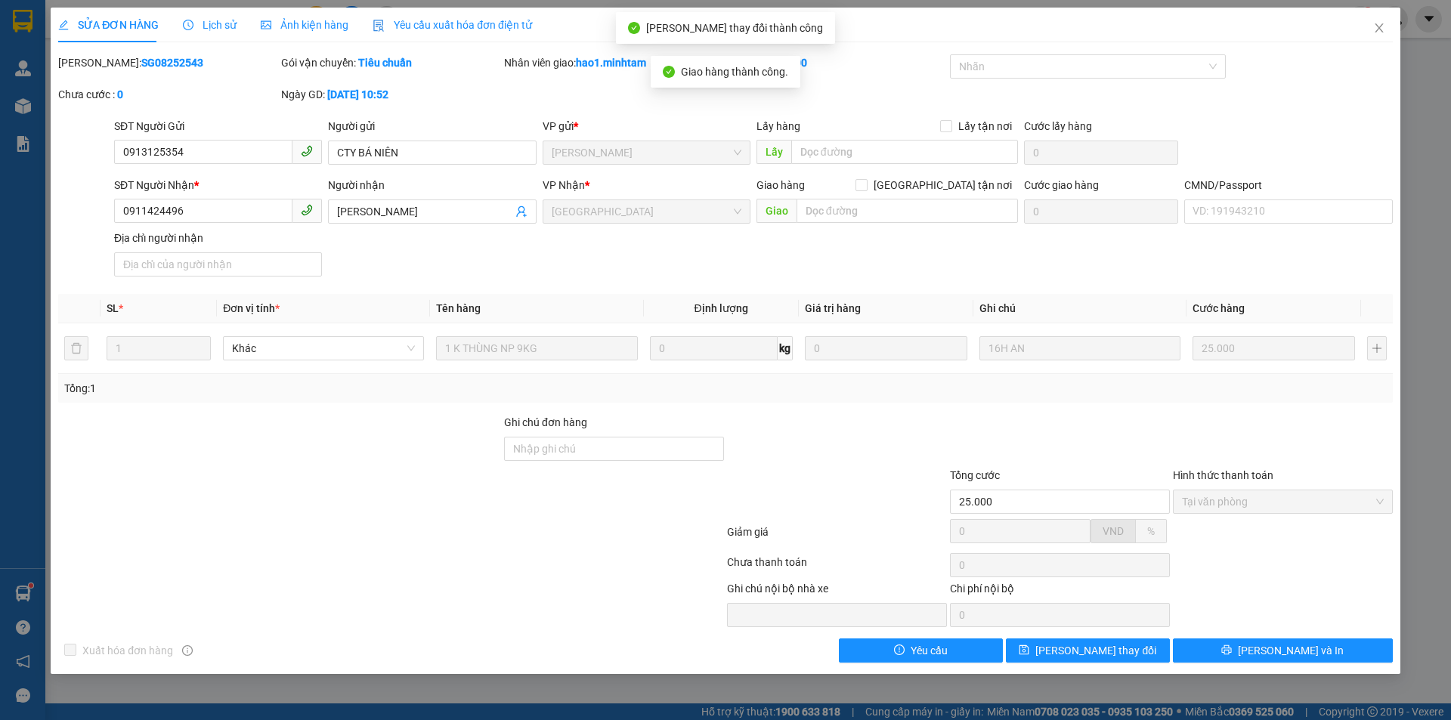
click at [1135, 655] on button "[PERSON_NAME] thay đổi" at bounding box center [1088, 650] width 164 height 24
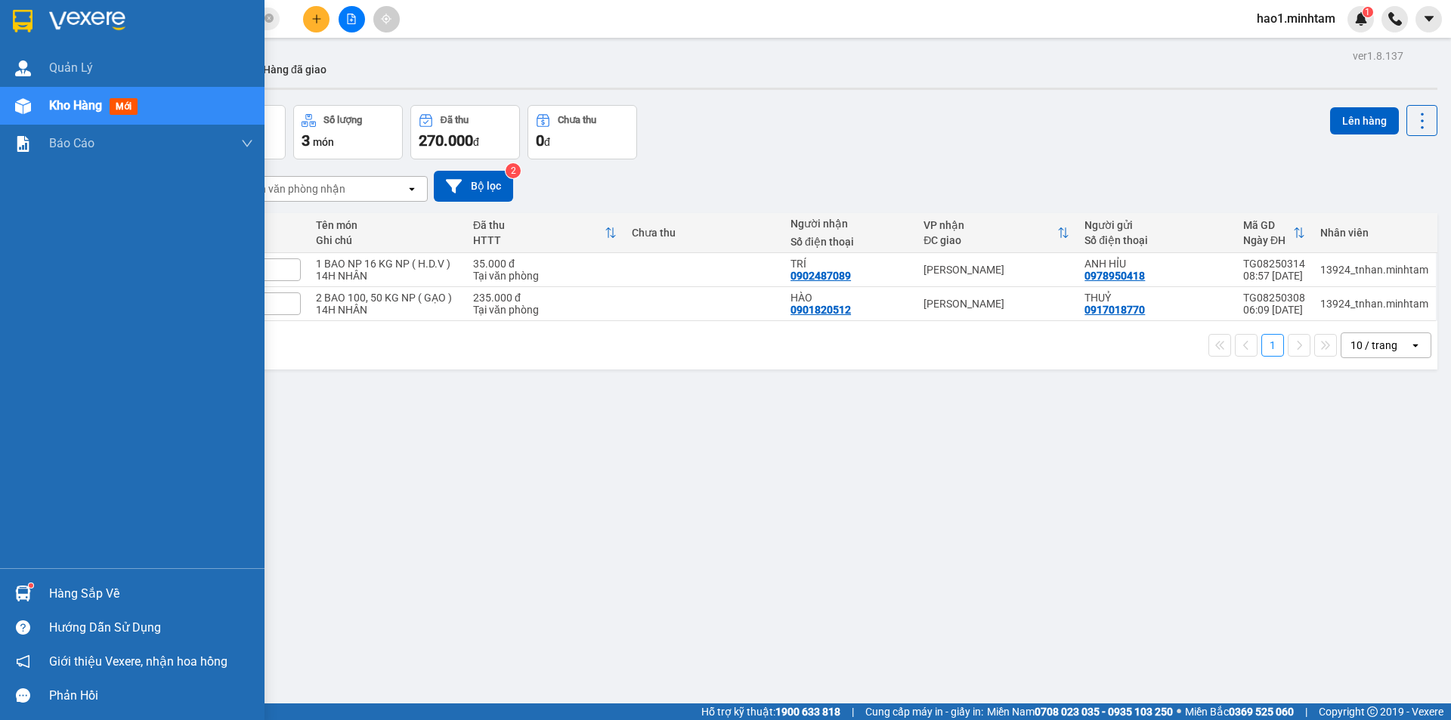
click at [14, 9] on div at bounding box center [23, 21] width 26 height 26
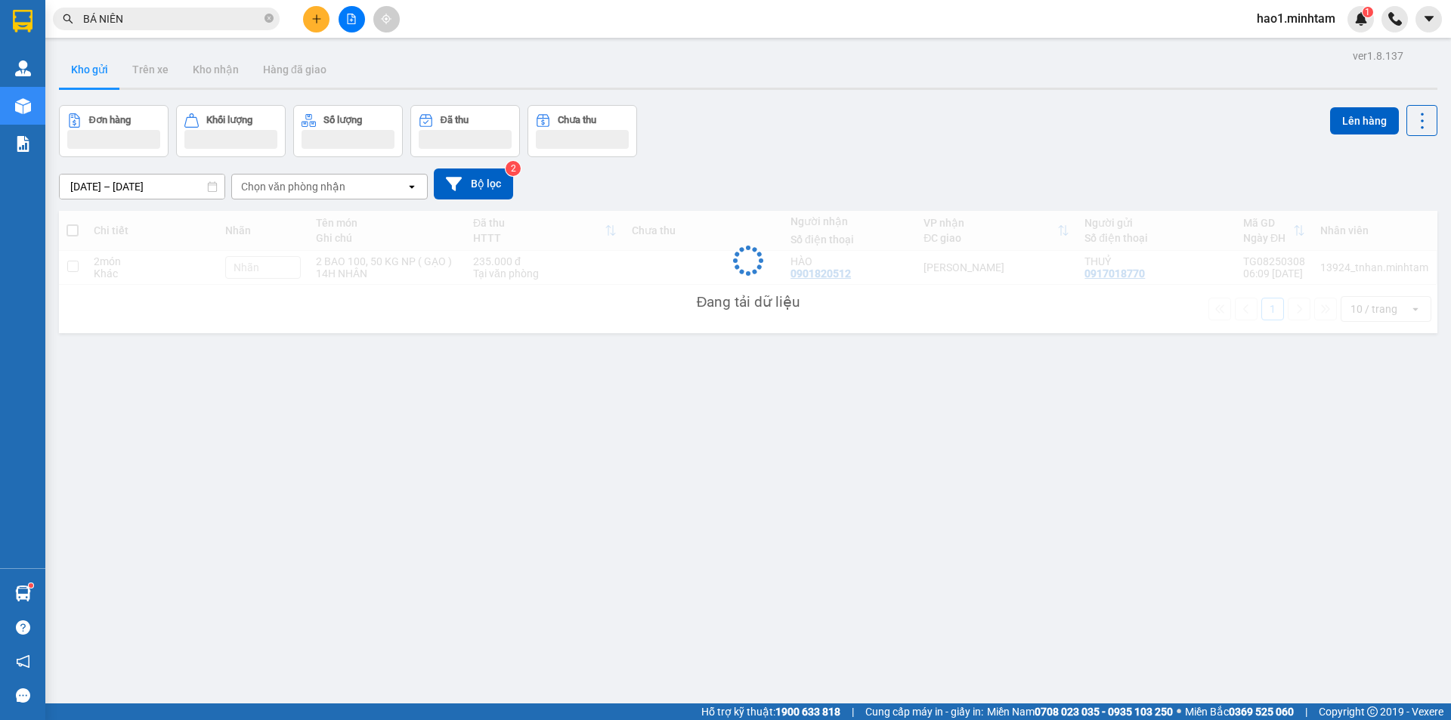
click at [811, 86] on div "Kho gửi Trên xe Kho nhận Hàng đã giao" at bounding box center [748, 71] width 1378 height 40
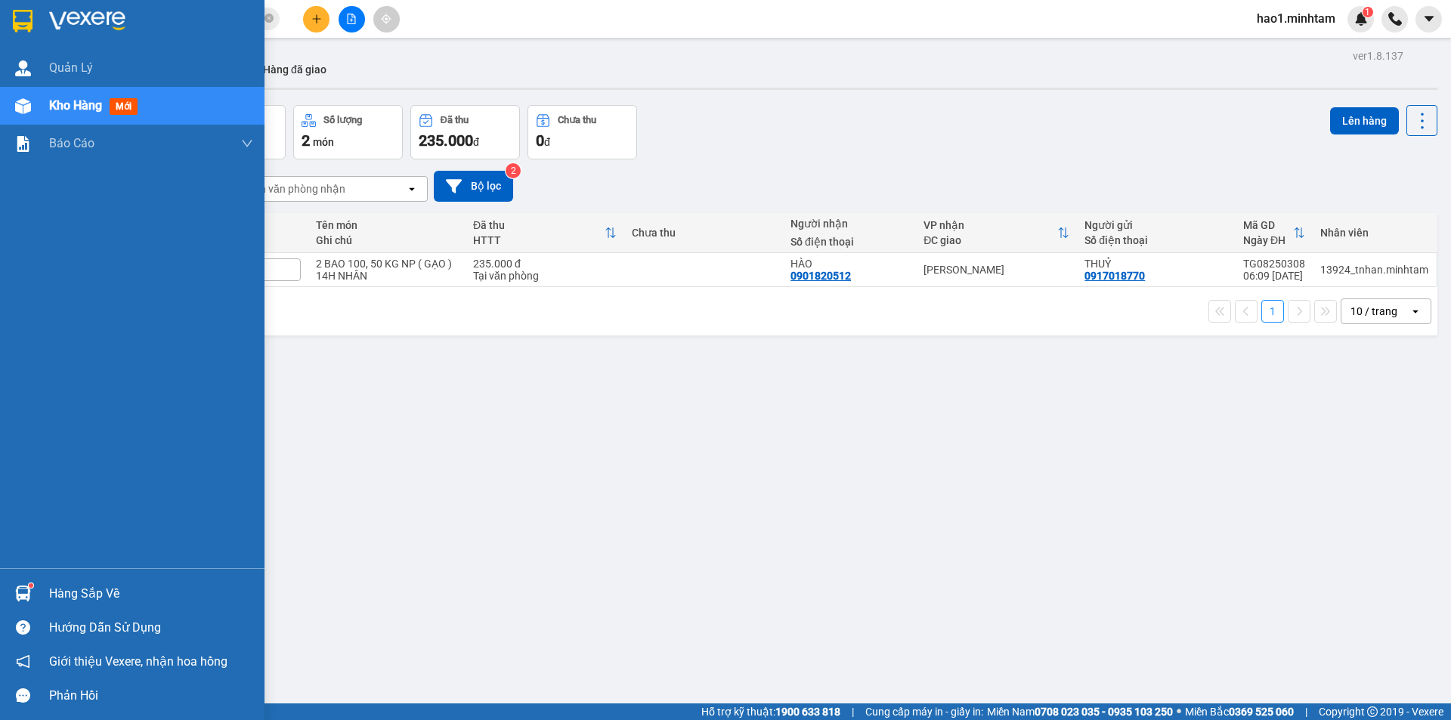
click at [16, 15] on img at bounding box center [23, 21] width 20 height 23
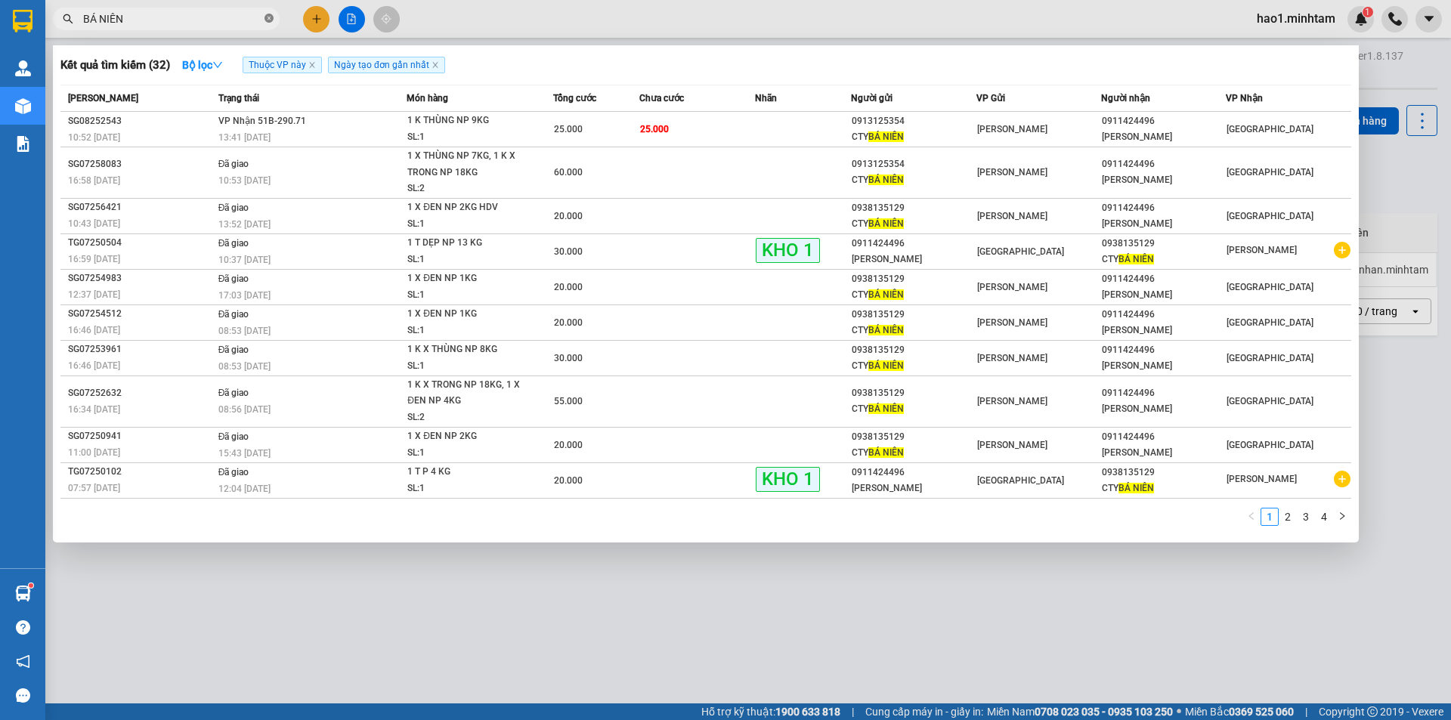
click at [267, 17] on icon "close-circle" at bounding box center [268, 18] width 9 height 9
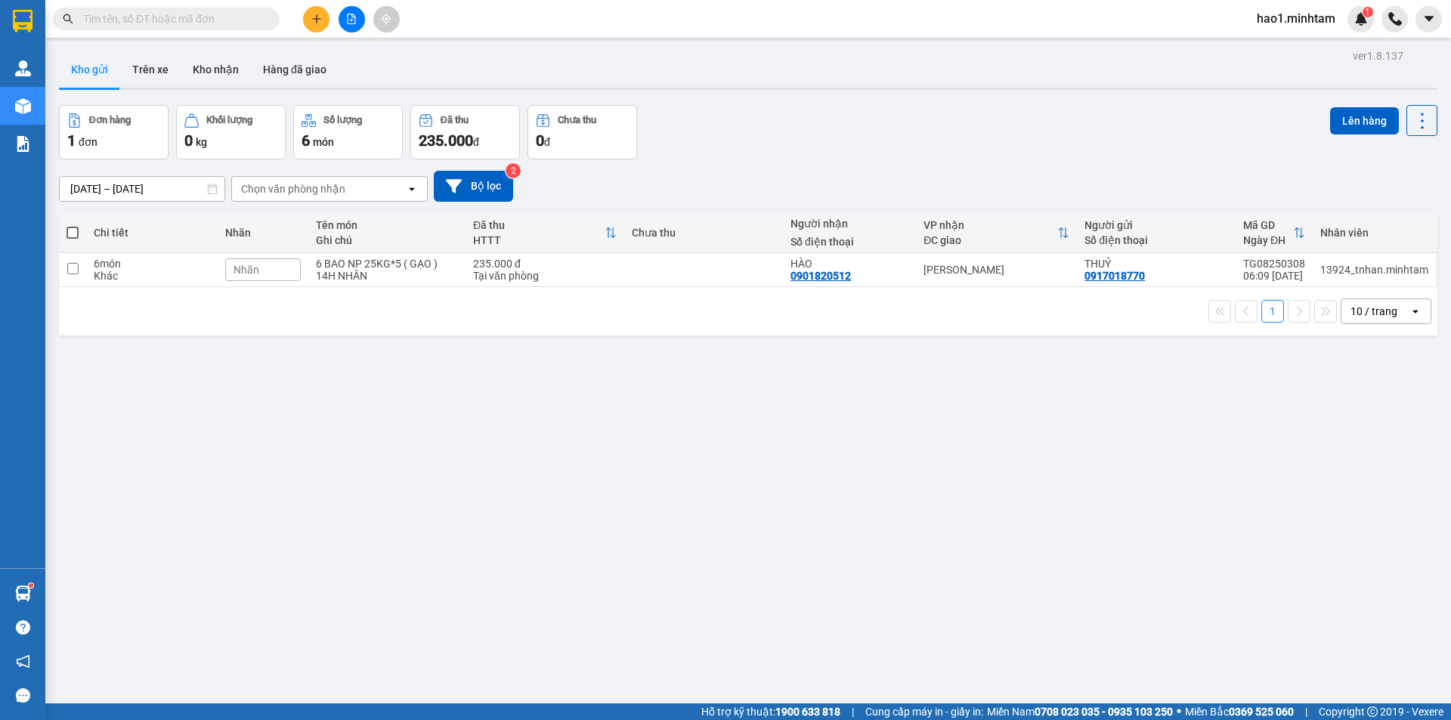
click at [675, 64] on div "Kho gửi Trên xe Kho nhận Hàng đã giao" at bounding box center [748, 71] width 1378 height 40
click at [311, 12] on button at bounding box center [316, 19] width 26 height 26
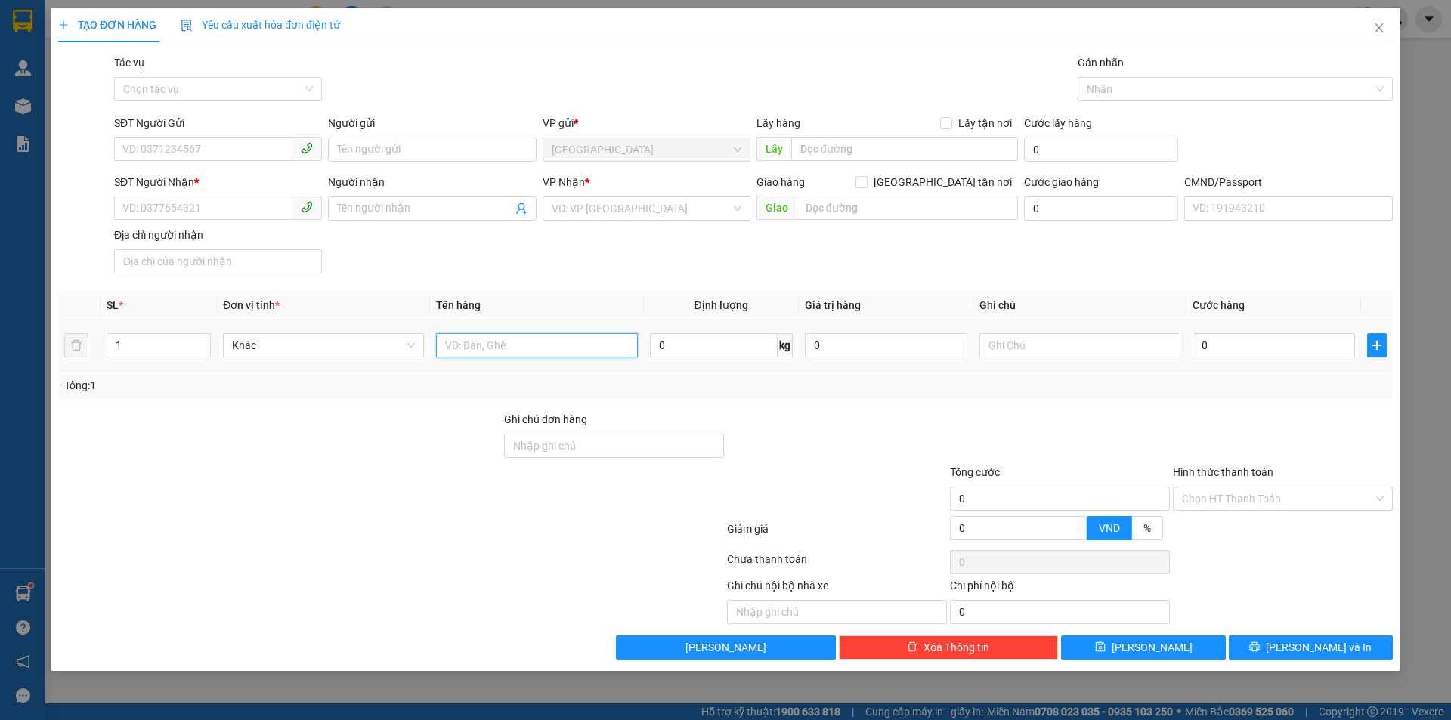
click at [574, 351] on input "text" at bounding box center [536, 345] width 201 height 24
type input "1 T MUS NP 33KG ( Đ.L )"
drag, startPoint x: 252, startPoint y: 214, endPoint x: 1450, endPoint y: 277, distance: 1199.9
click at [291, 218] on input "SĐT Người Nhận *" at bounding box center [203, 208] width 178 height 24
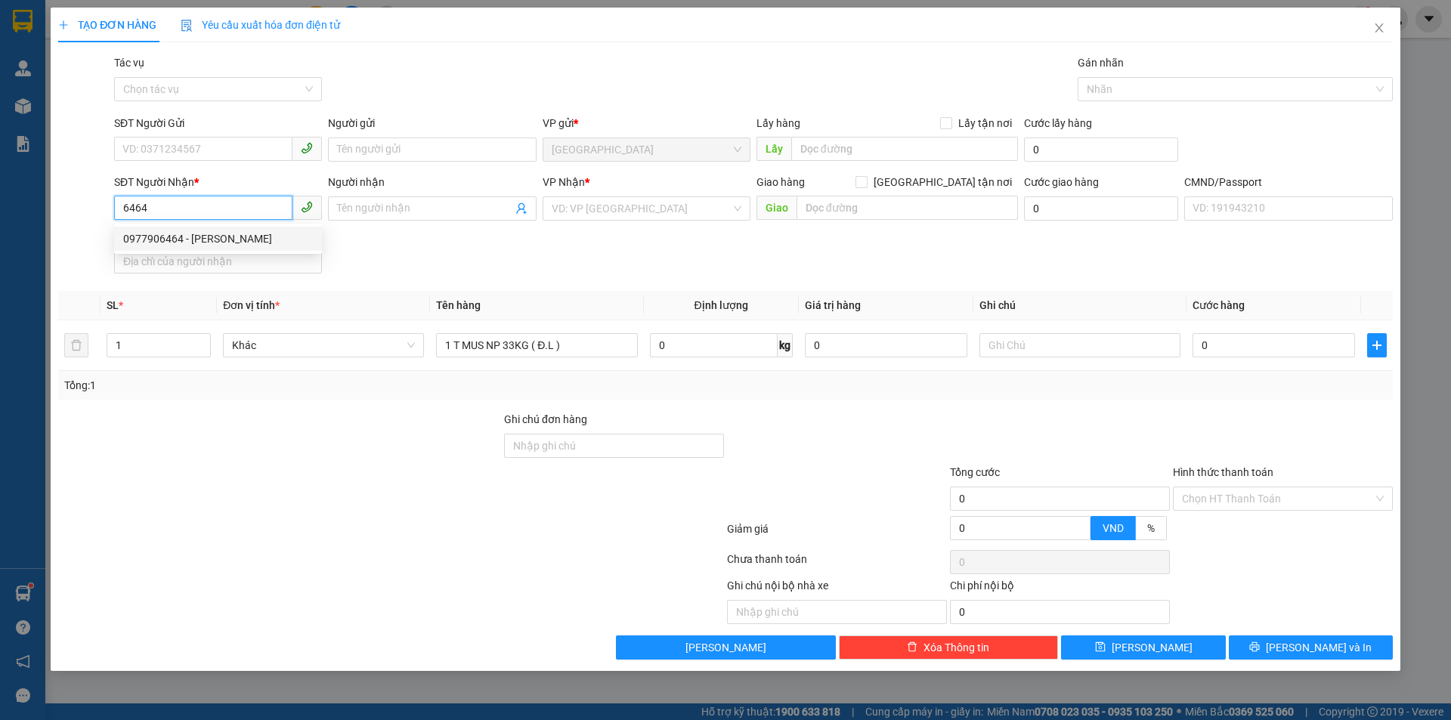
click at [231, 246] on div "0977906464 - HƯƠNG" at bounding box center [218, 238] width 190 height 17
type input "0977906464"
type input "HƯƠNG"
type input "0977906464"
click at [225, 164] on div "SĐT Người Gửi VD: 0371234567" at bounding box center [218, 141] width 208 height 53
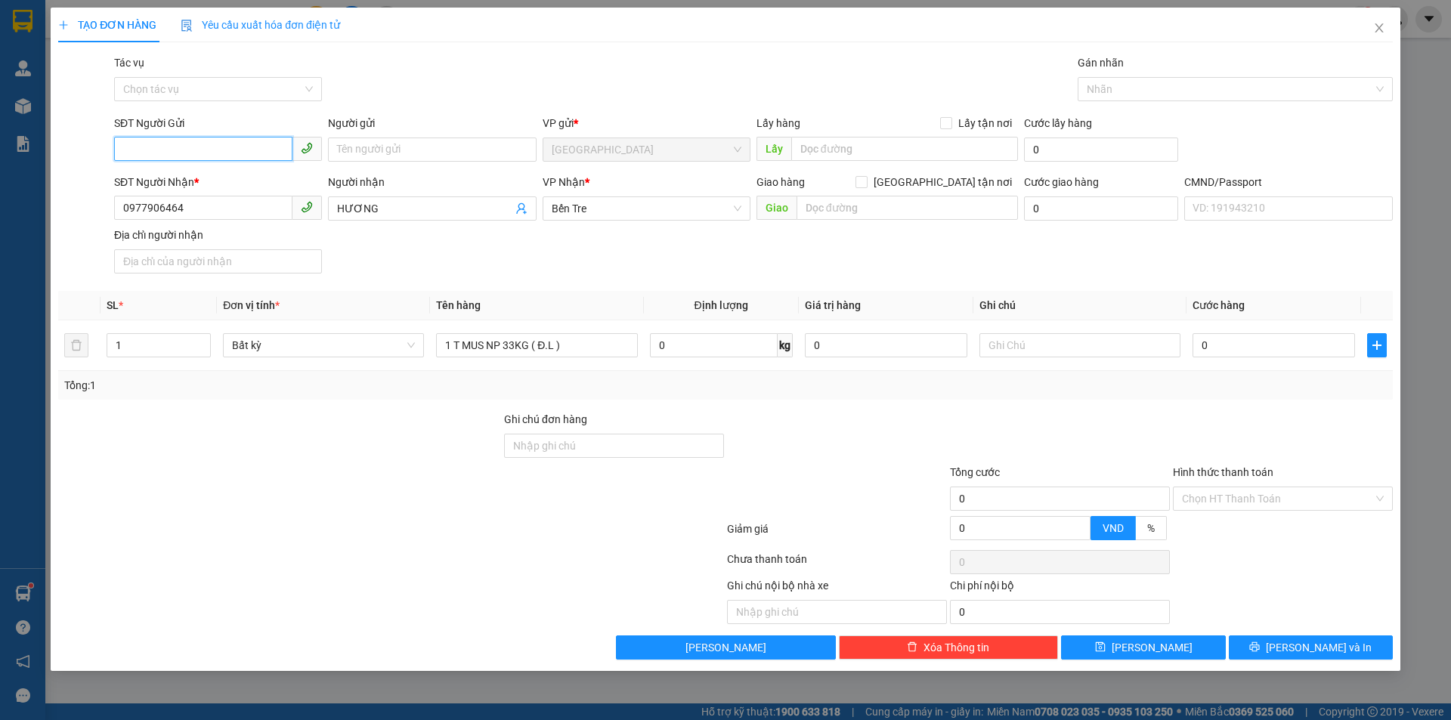
click at [225, 151] on input "SĐT Người Gửi" at bounding box center [203, 149] width 178 height 24
click at [253, 185] on div "0368833775 - TÀI" at bounding box center [218, 180] width 190 height 17
type input "0368833775"
type input "TÀI"
click at [1086, 350] on input "text" at bounding box center [1079, 345] width 201 height 24
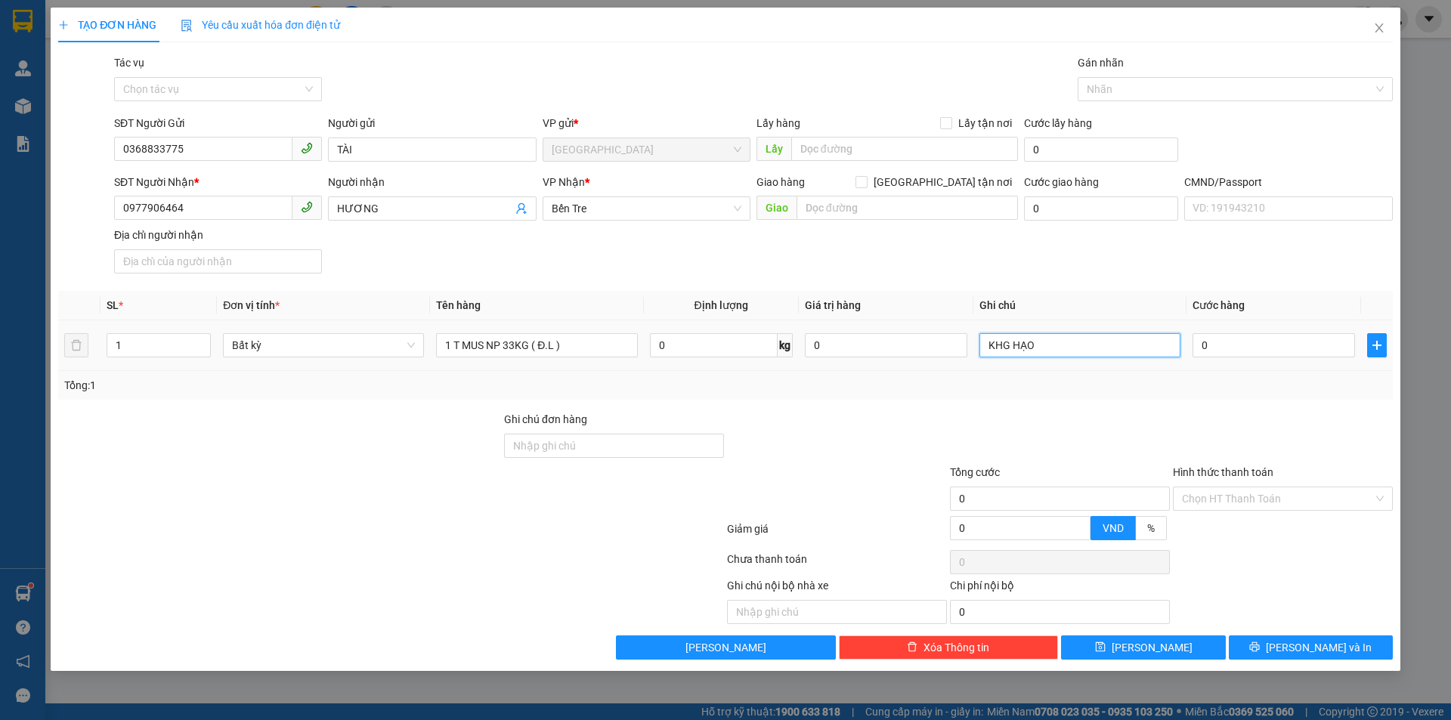
type input "KHG HẠO"
type input "5"
type input "50"
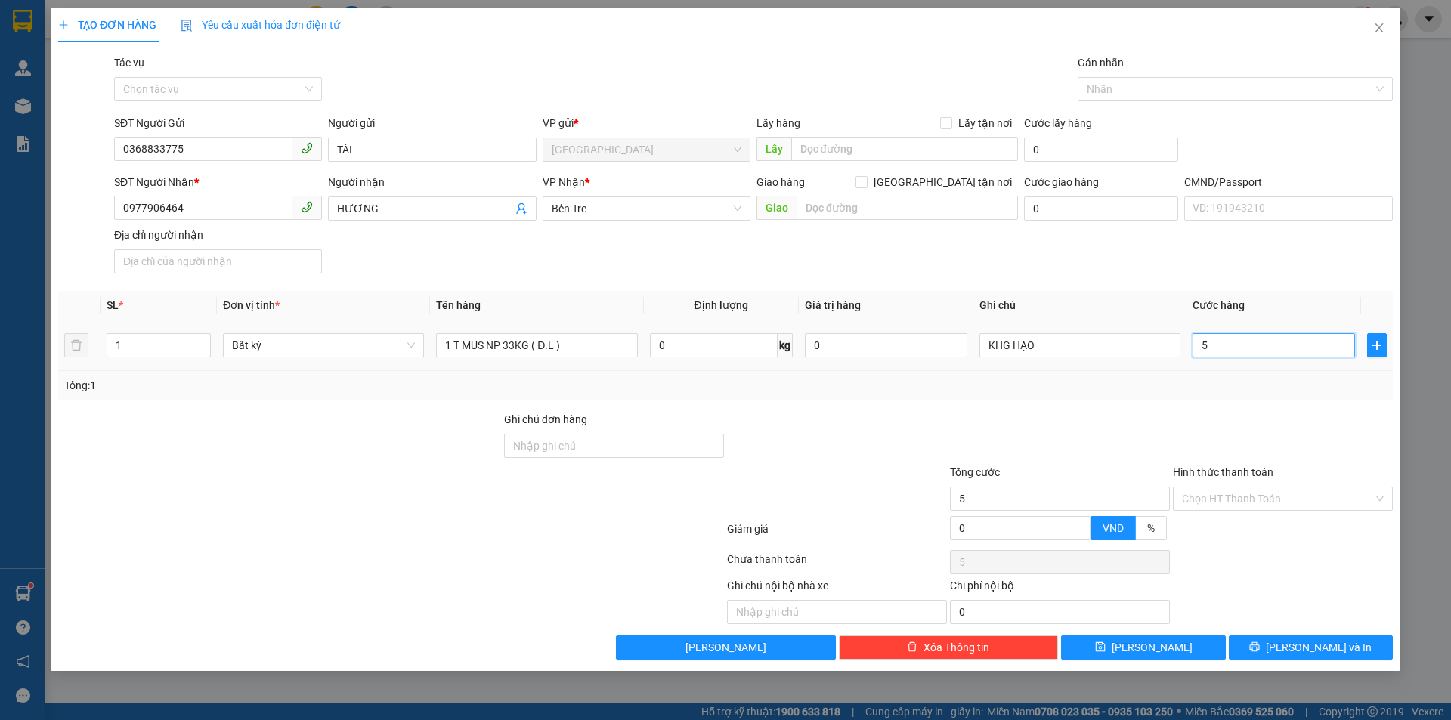
type input "50"
type input "50.000"
click at [1102, 425] on div at bounding box center [1059, 437] width 223 height 53
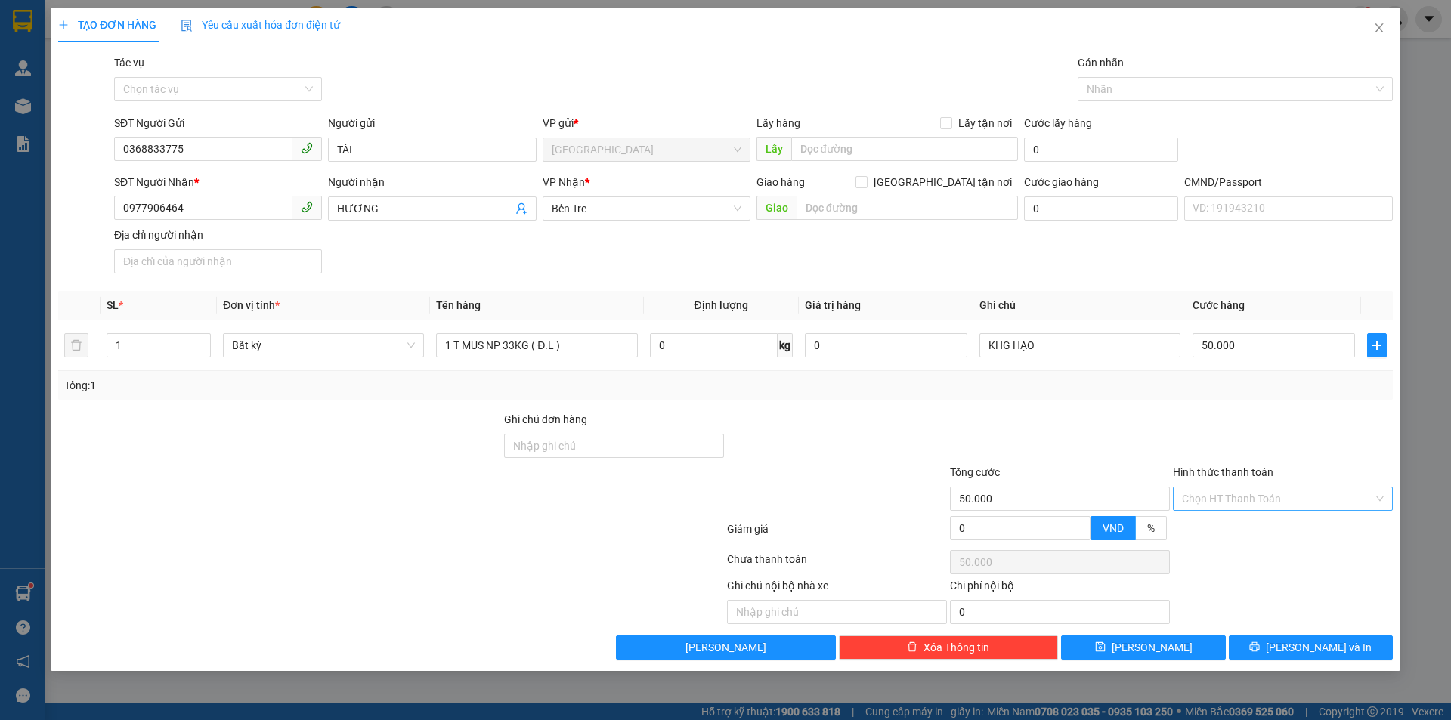
click at [1222, 500] on input "Hình thức thanh toán" at bounding box center [1277, 498] width 191 height 23
click at [1222, 530] on div "Tại văn phòng" at bounding box center [1283, 529] width 202 height 17
type input "50.000"
click at [1321, 651] on span "[PERSON_NAME] và In" at bounding box center [1318, 647] width 106 height 17
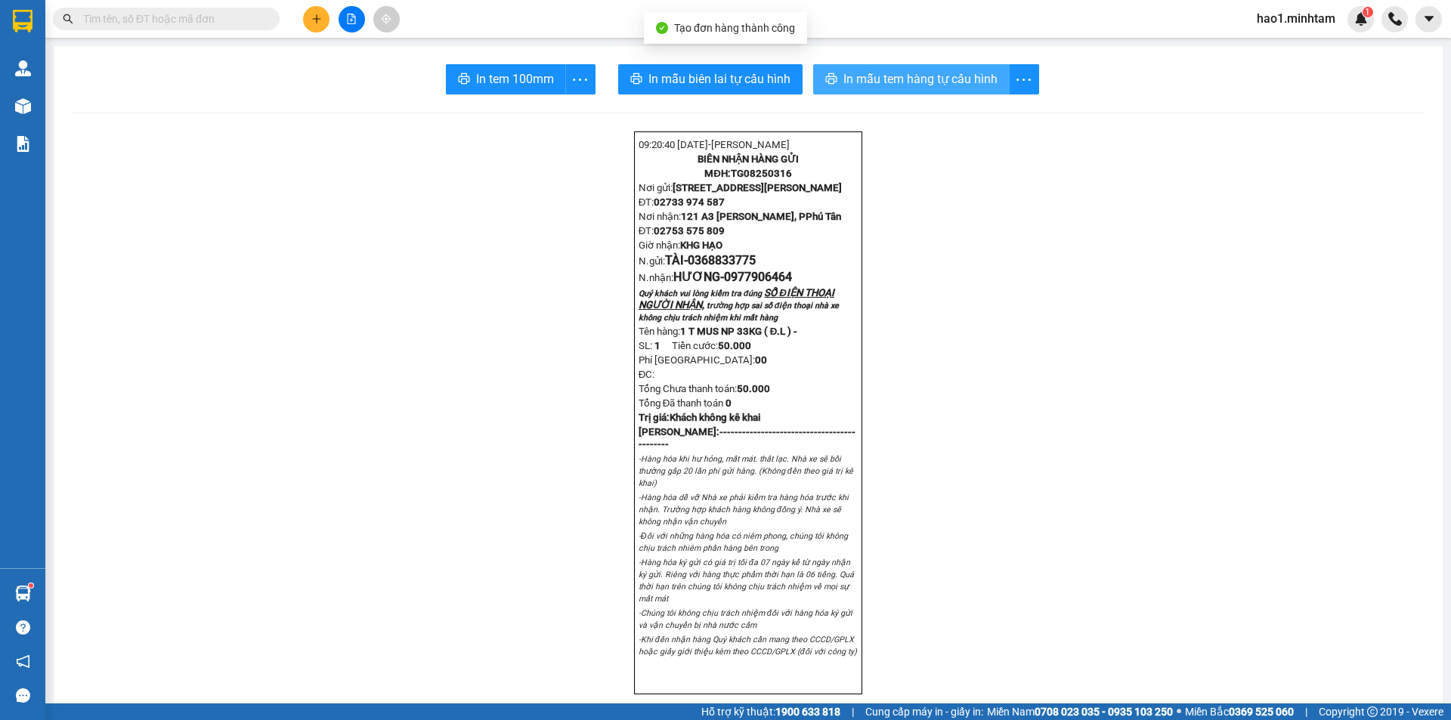
click at [919, 82] on span "In mẫu tem hàng tự cấu hình" at bounding box center [920, 79] width 154 height 19
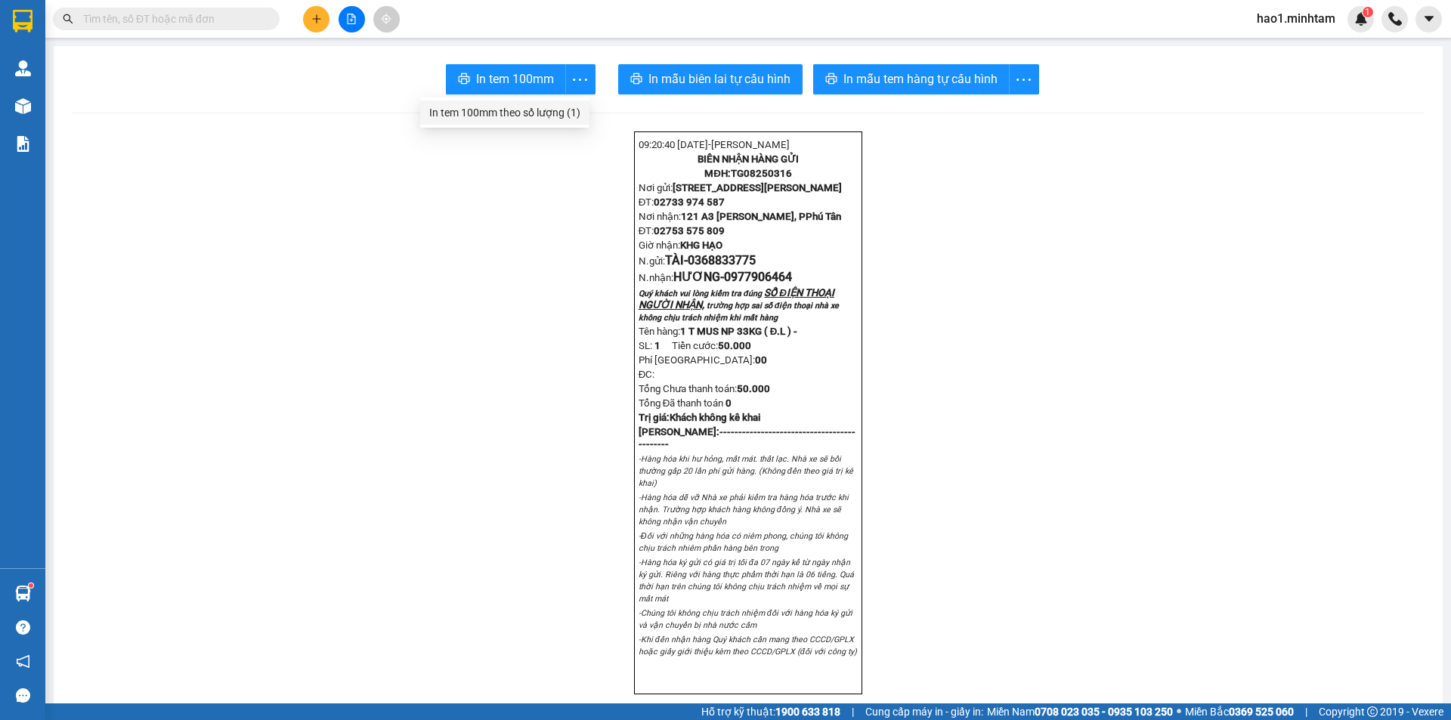
drag, startPoint x: 564, startPoint y: 110, endPoint x: 581, endPoint y: 111, distance: 17.4
click at [565, 110] on div "In tem 100mm theo số lượng (1)" at bounding box center [504, 112] width 151 height 17
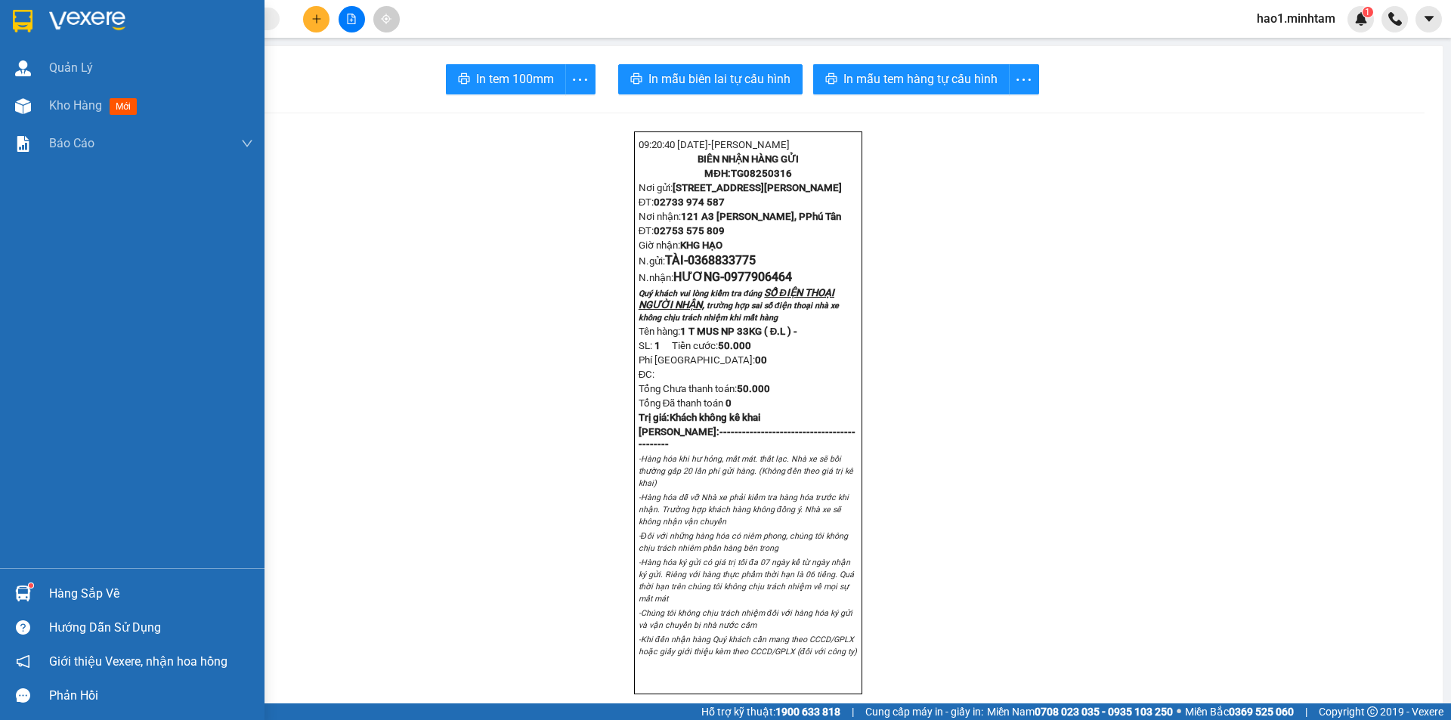
click at [2, 19] on div at bounding box center [132, 24] width 264 height 49
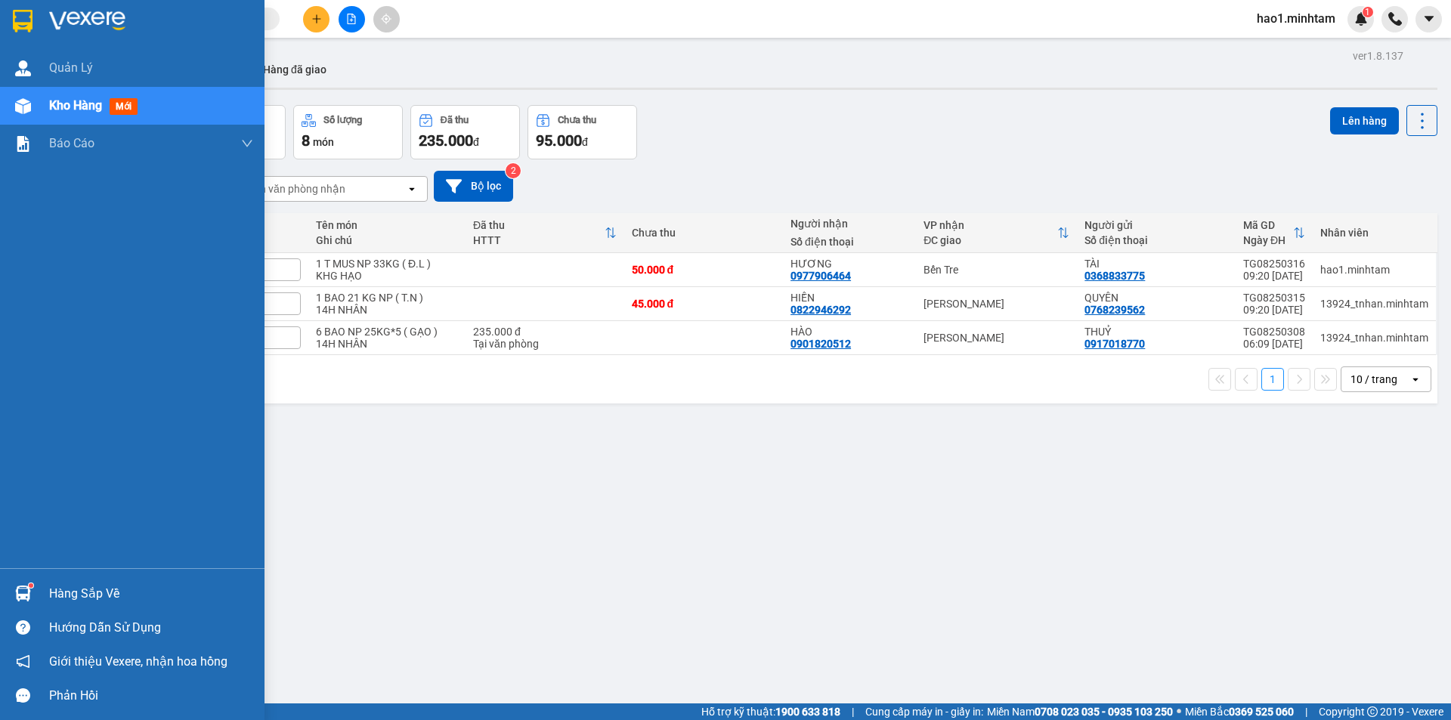
click at [79, 601] on div "Hàng sắp về" at bounding box center [151, 594] width 204 height 23
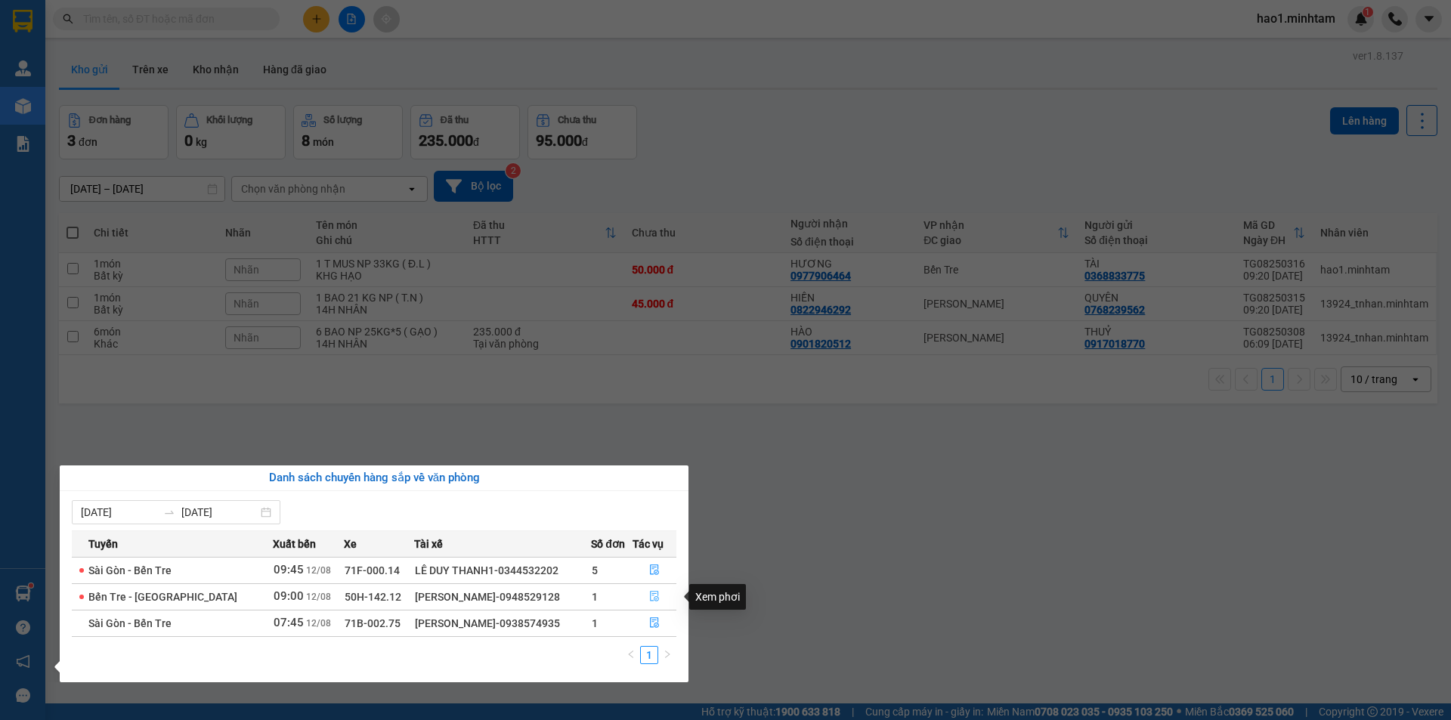
click at [649, 599] on icon "file-done" at bounding box center [654, 596] width 11 height 11
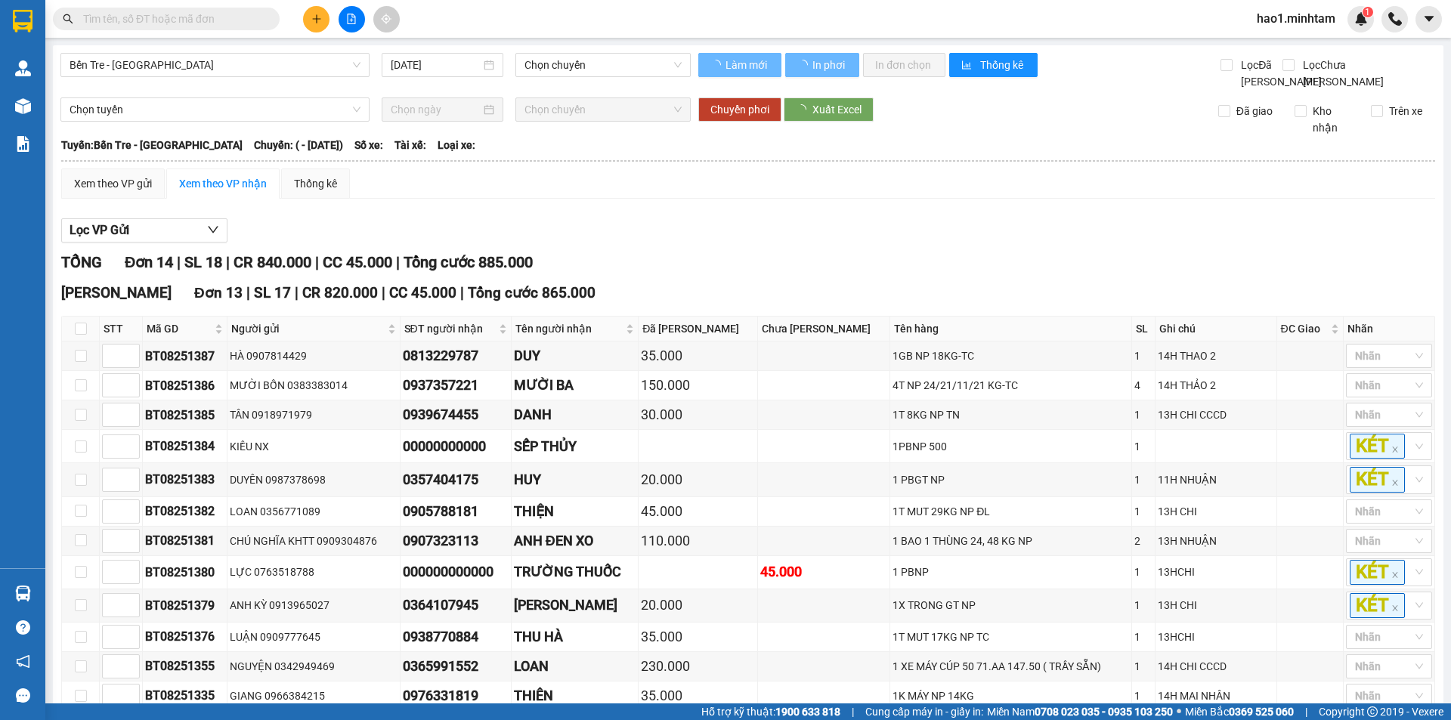
click at [786, 199] on div "Xem theo VP gửi Xem theo VP nhận Thống kê" at bounding box center [748, 183] width 1374 height 30
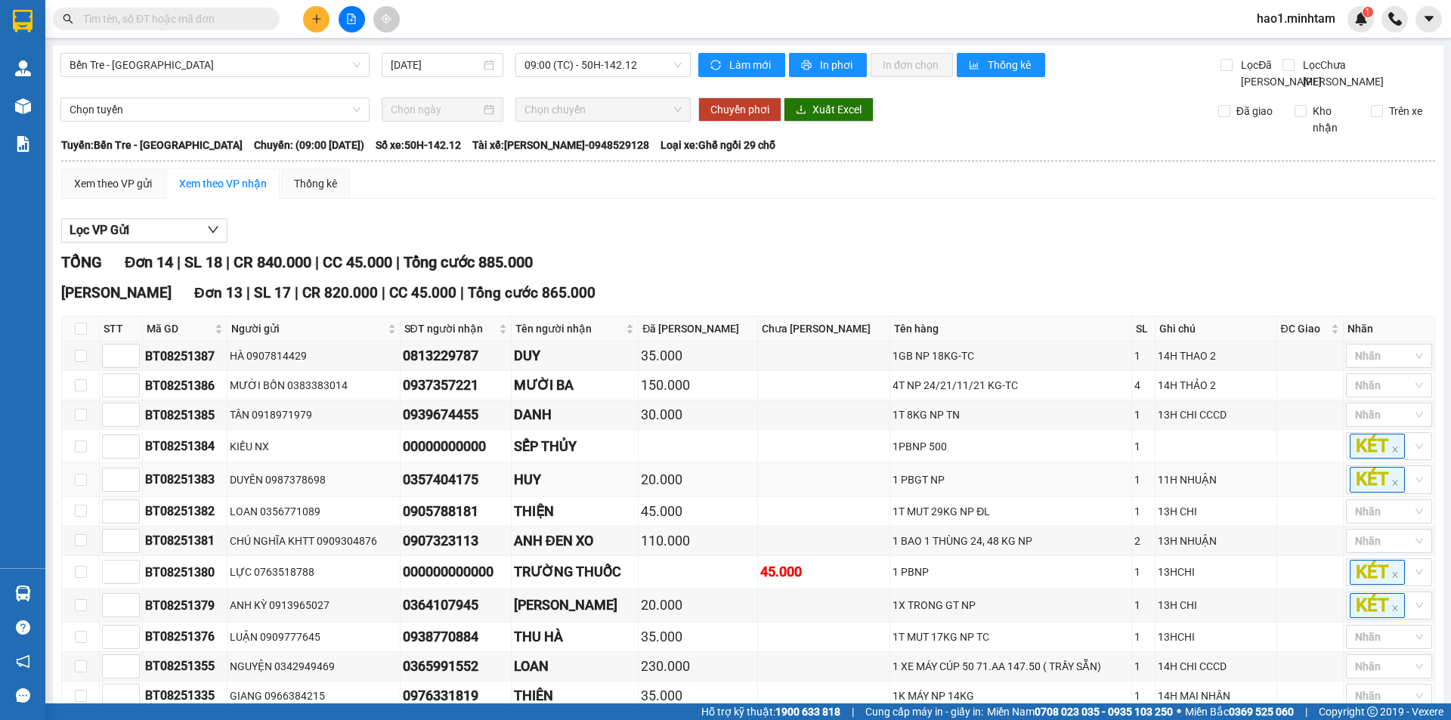
scroll to position [275, 0]
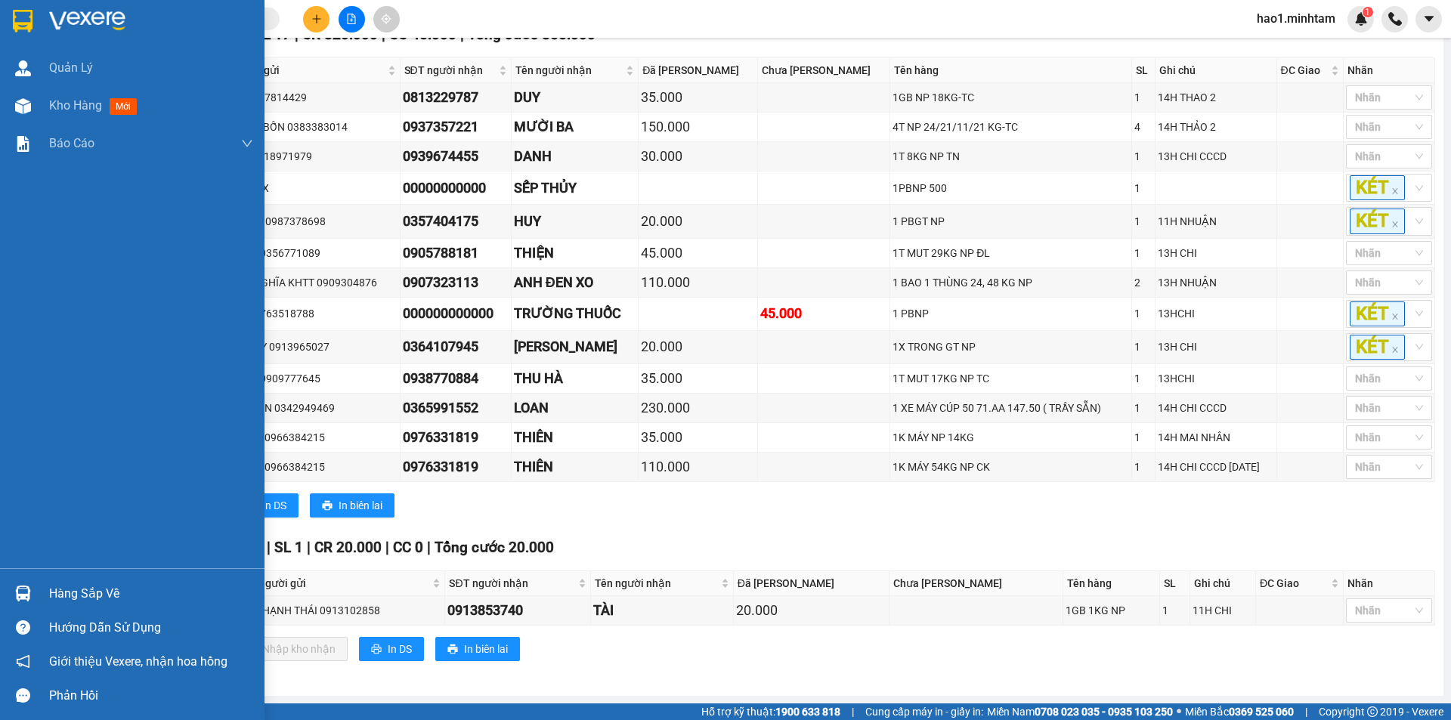
click at [35, 15] on div at bounding box center [23, 21] width 26 height 26
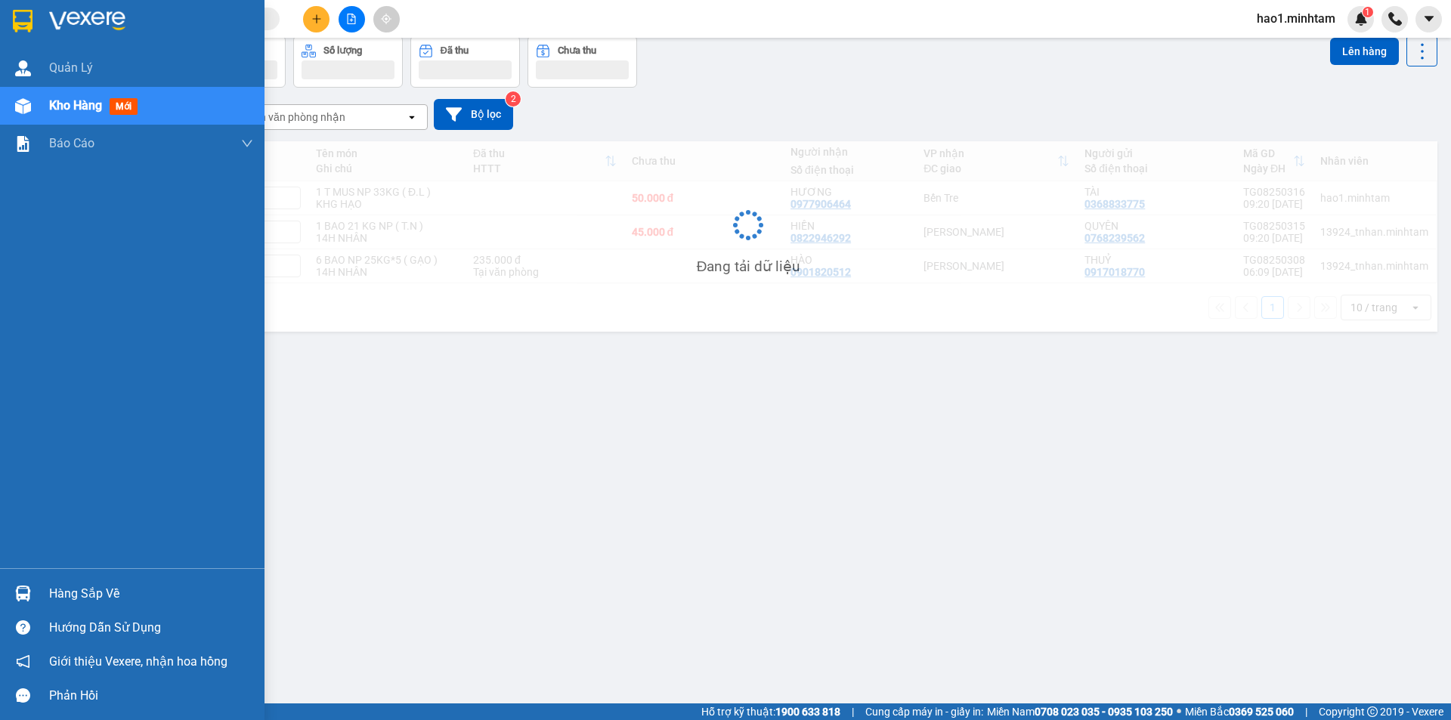
scroll to position [70, 0]
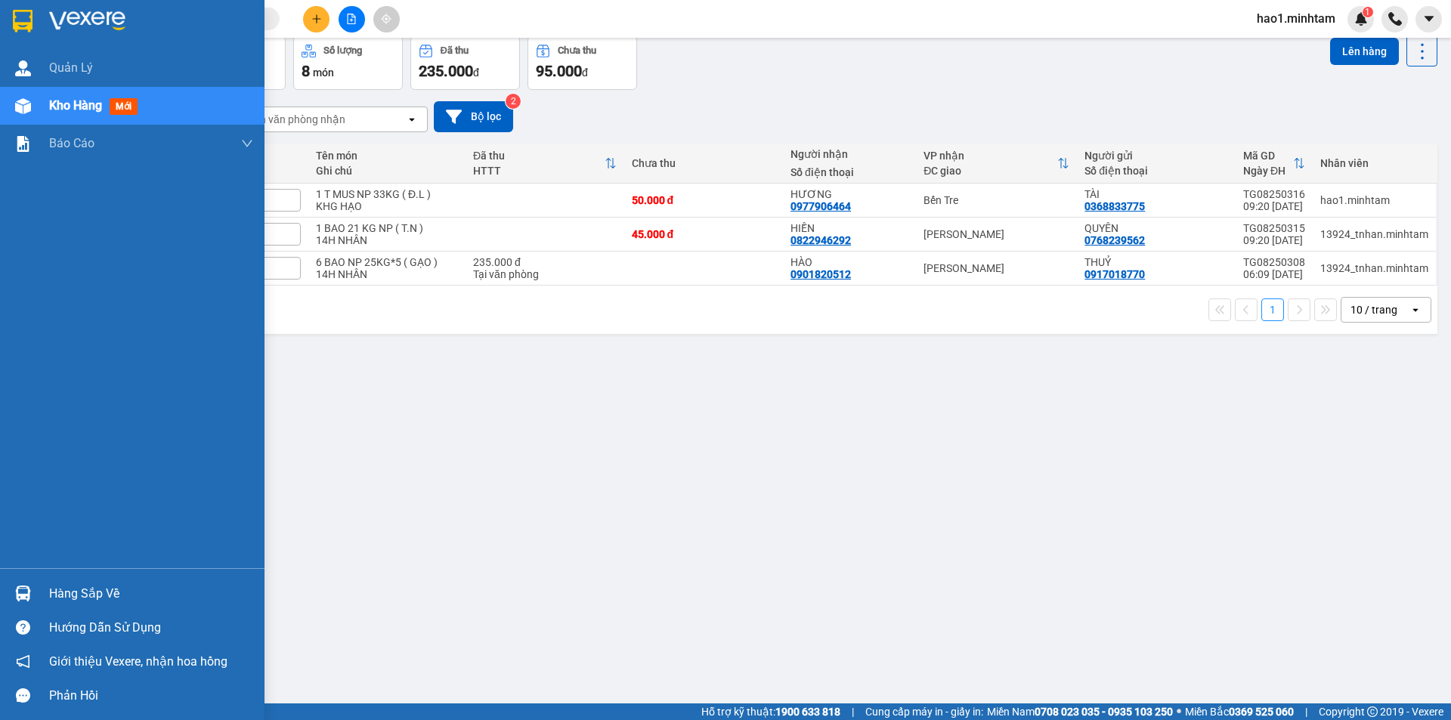
click at [54, 598] on div "Hàng sắp về" at bounding box center [151, 594] width 204 height 23
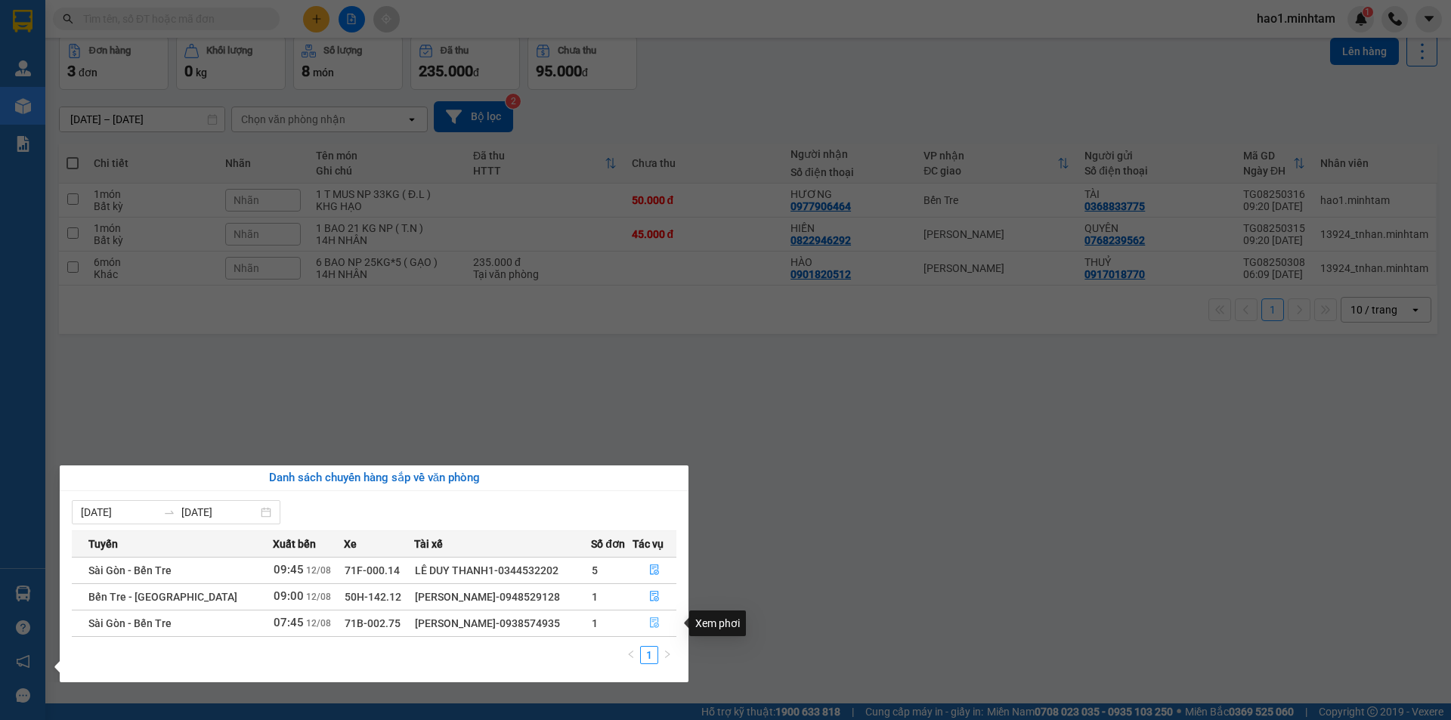
click at [656, 620] on icon "file-done" at bounding box center [654, 622] width 11 height 11
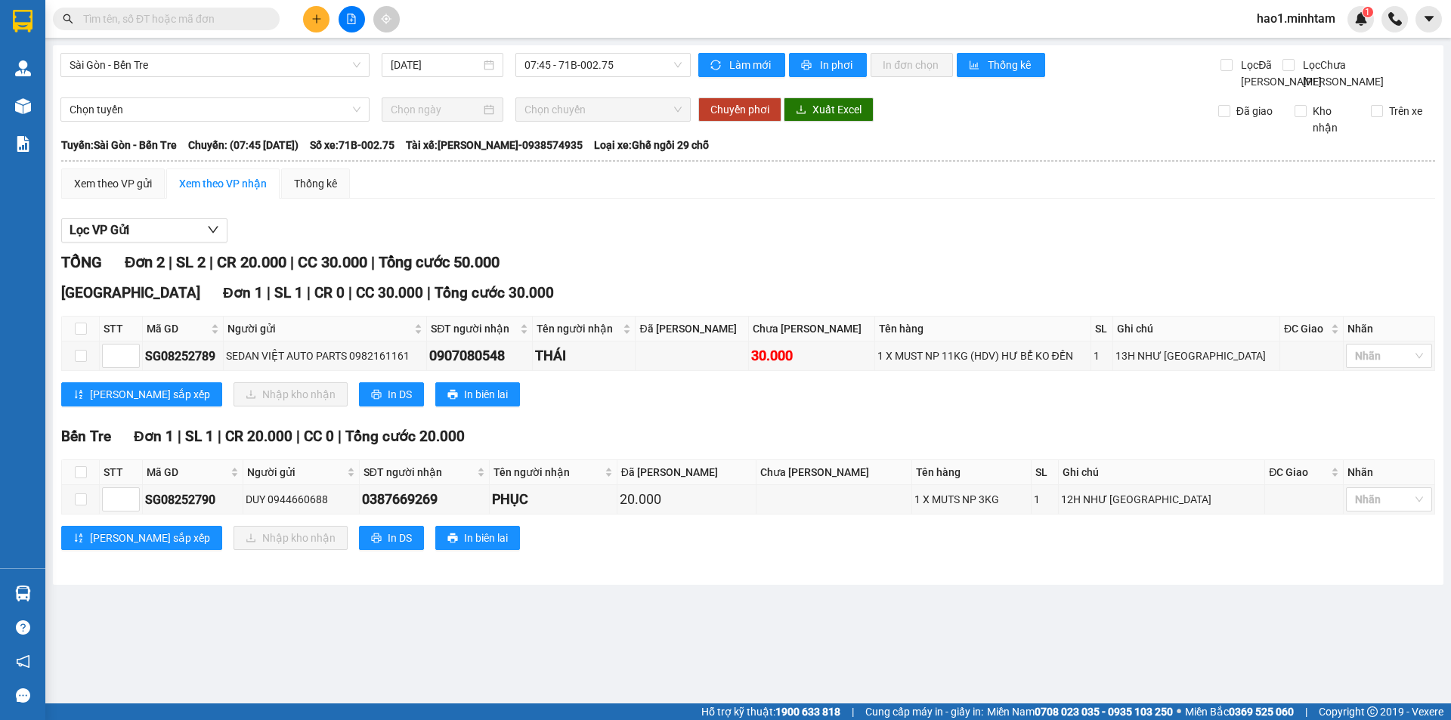
click at [760, 262] on div "Lọc VP Gửi TỔNG Đơn 2 | SL 2 | CR 20.000 | CC 30.000 | Tổng cước 50.000 Tiền G…" at bounding box center [748, 390] width 1374 height 358
click at [722, 438] on div "TỔNG Đơn 2 | SL 2 | CR 20.000 | CC 30.000 | Tổng cước 50.000 Tiền Giang Đơn 1 |…" at bounding box center [748, 410] width 1374 height 318
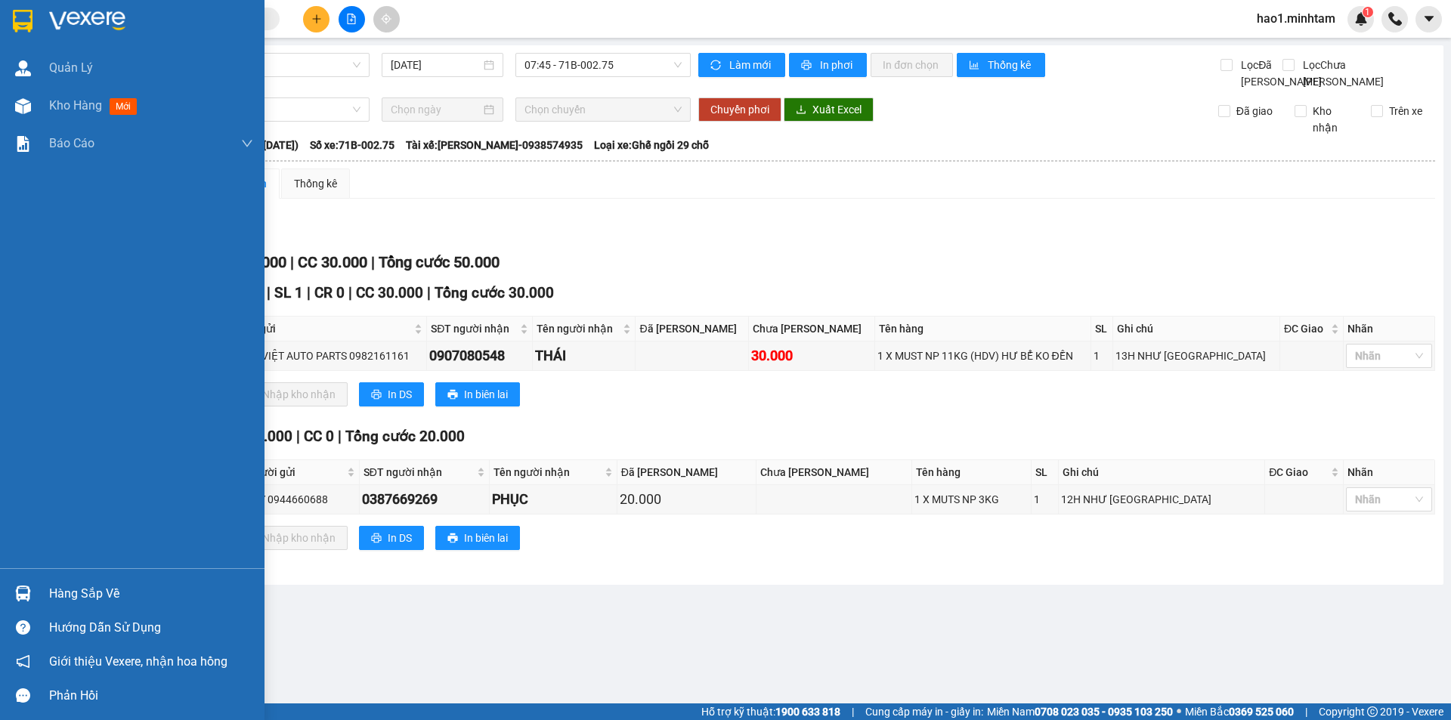
click at [71, 586] on div "Hàng sắp về" at bounding box center [151, 594] width 204 height 23
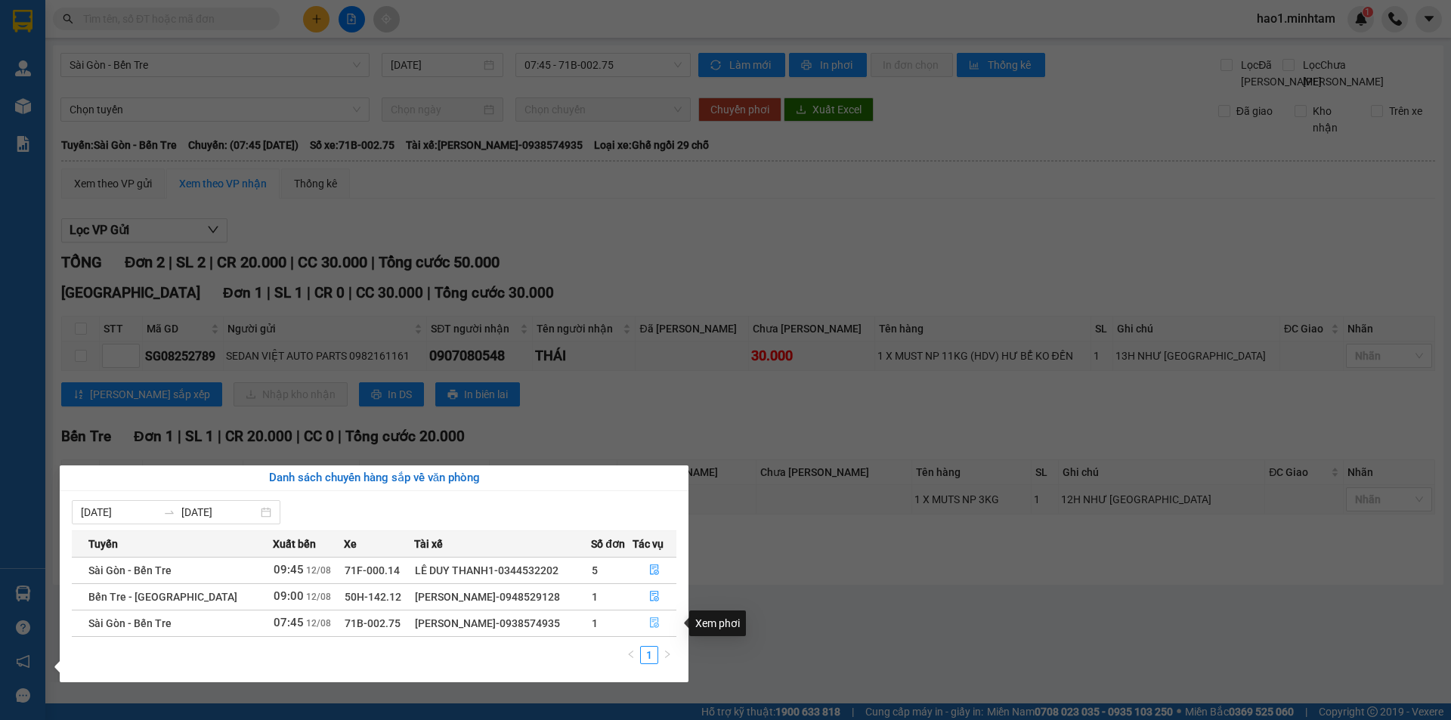
click at [654, 624] on icon "file-done" at bounding box center [654, 623] width 9 height 11
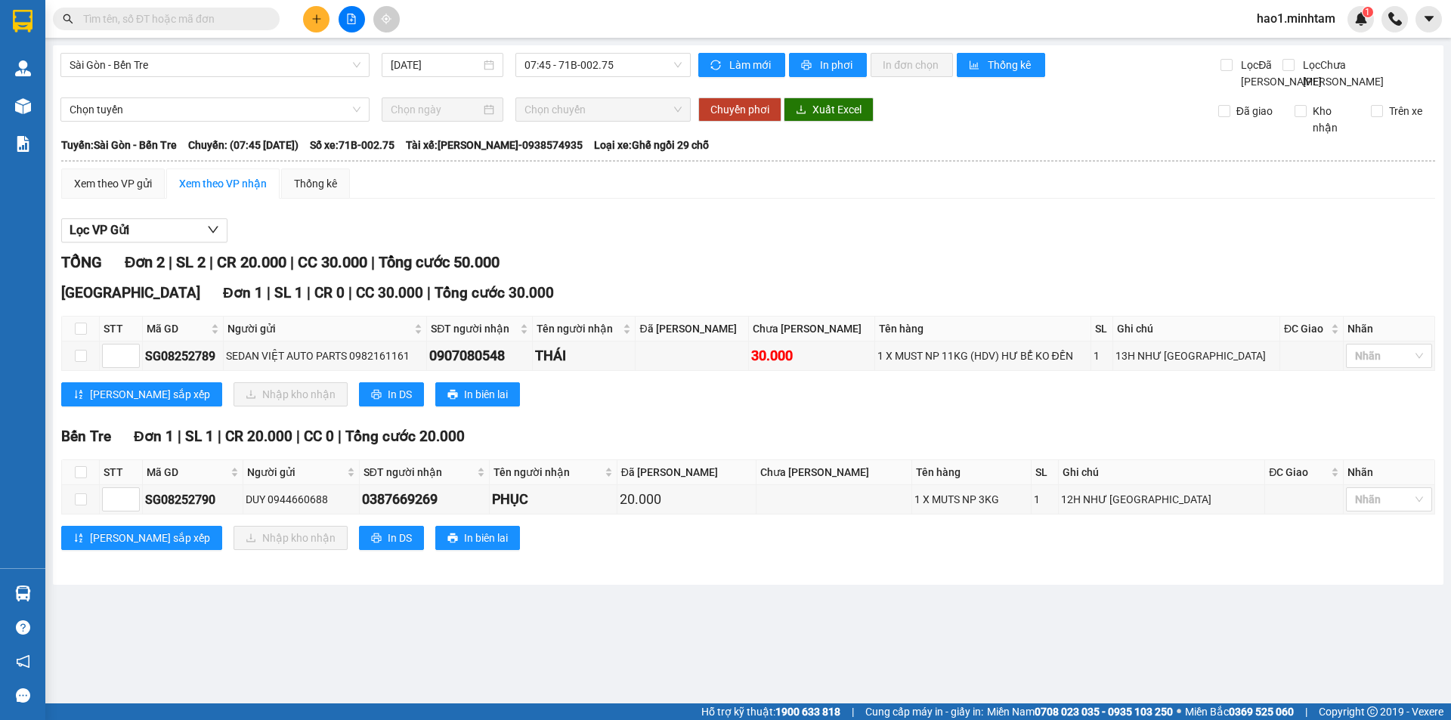
click at [870, 274] on div "TỔNG Đơn 2 | SL 2 | CR 20.000 | CC 30.000 | Tổng cước 50.000" at bounding box center [748, 262] width 1374 height 23
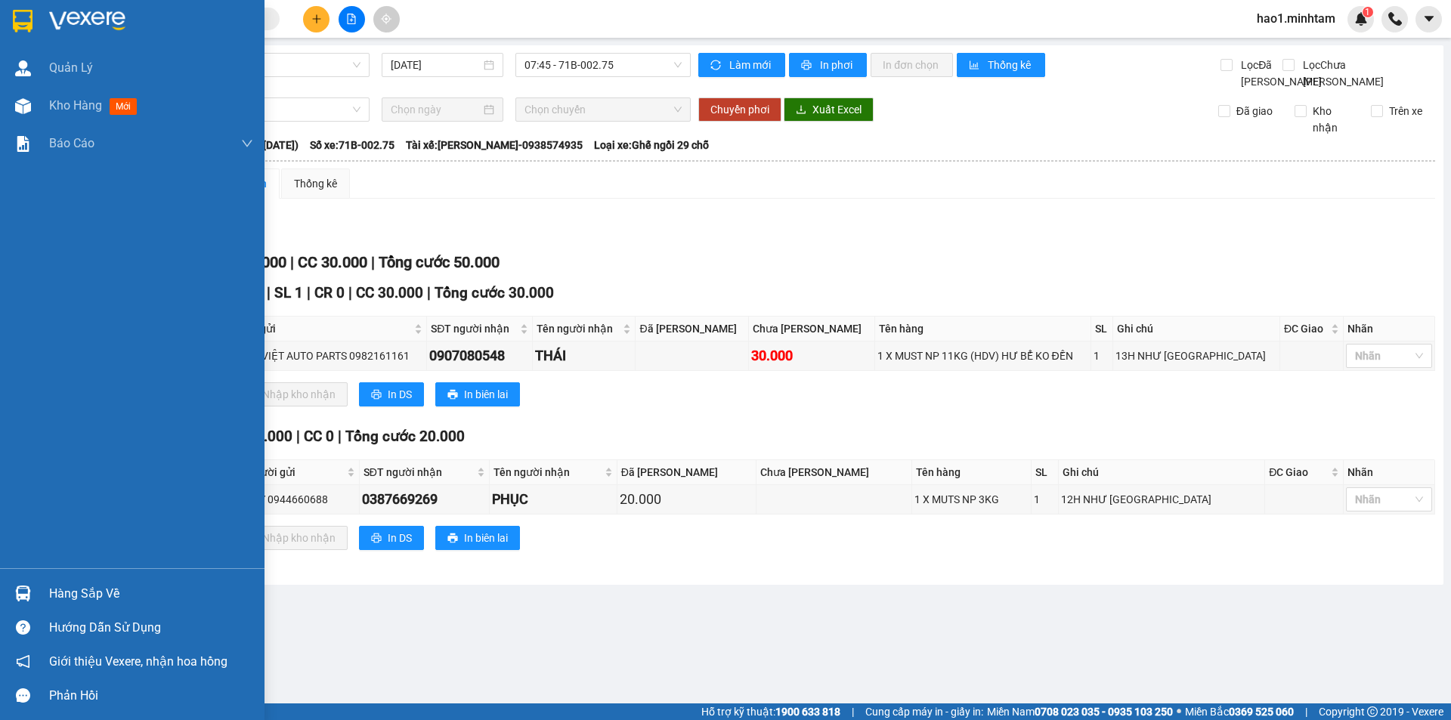
click at [45, 596] on div "Hàng sắp về" at bounding box center [132, 593] width 264 height 34
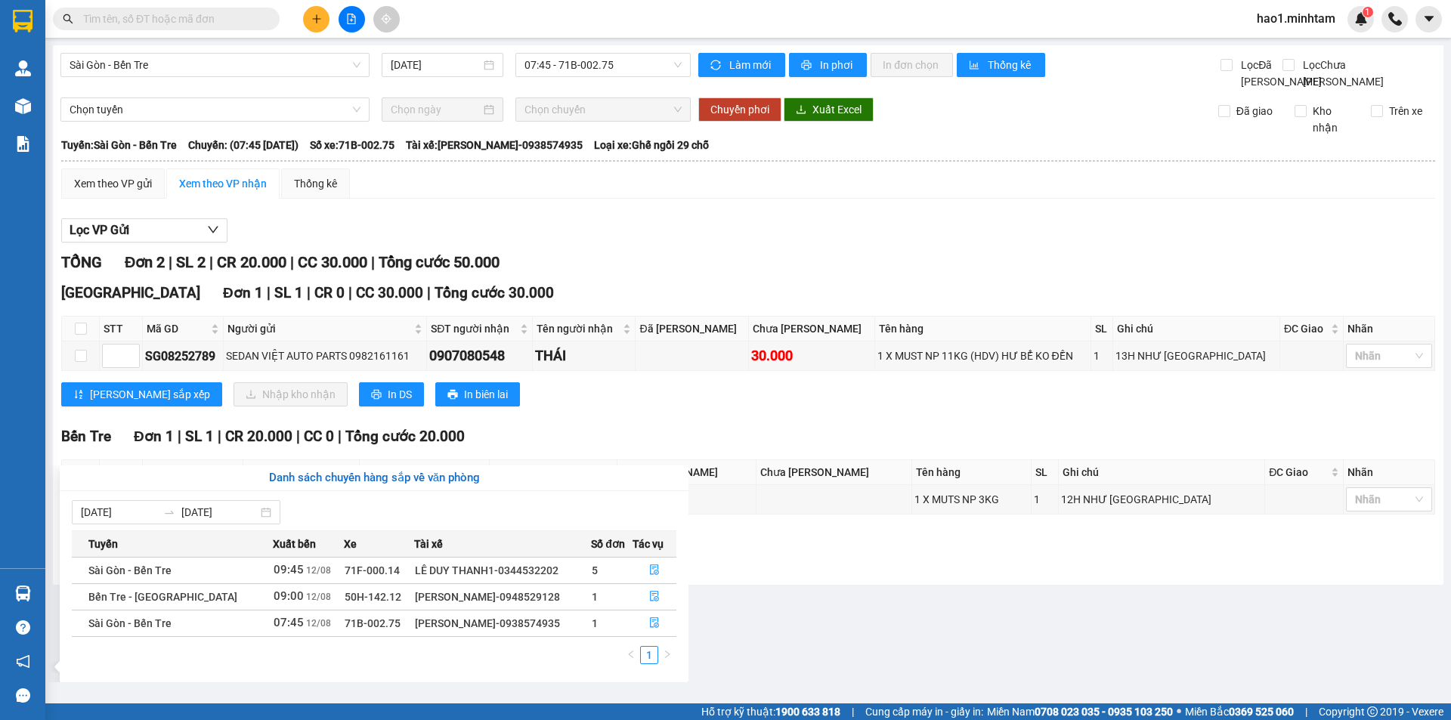
click at [833, 273] on section "Kết quả tìm kiếm ( 32 ) Bộ lọc Thuộc VP này Ngày tạo đơn gần nhất Mã ĐH Trạng t…" at bounding box center [725, 360] width 1451 height 720
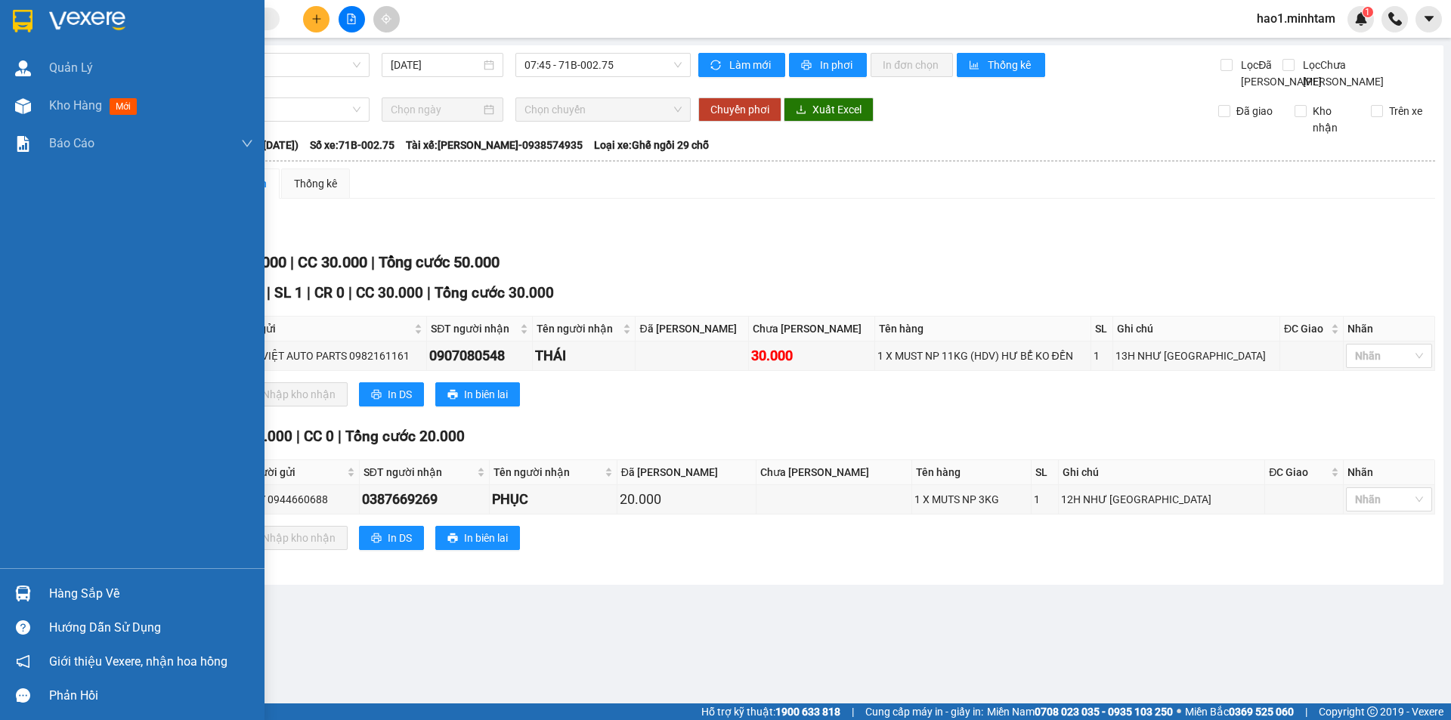
click at [24, 23] on img at bounding box center [23, 21] width 20 height 23
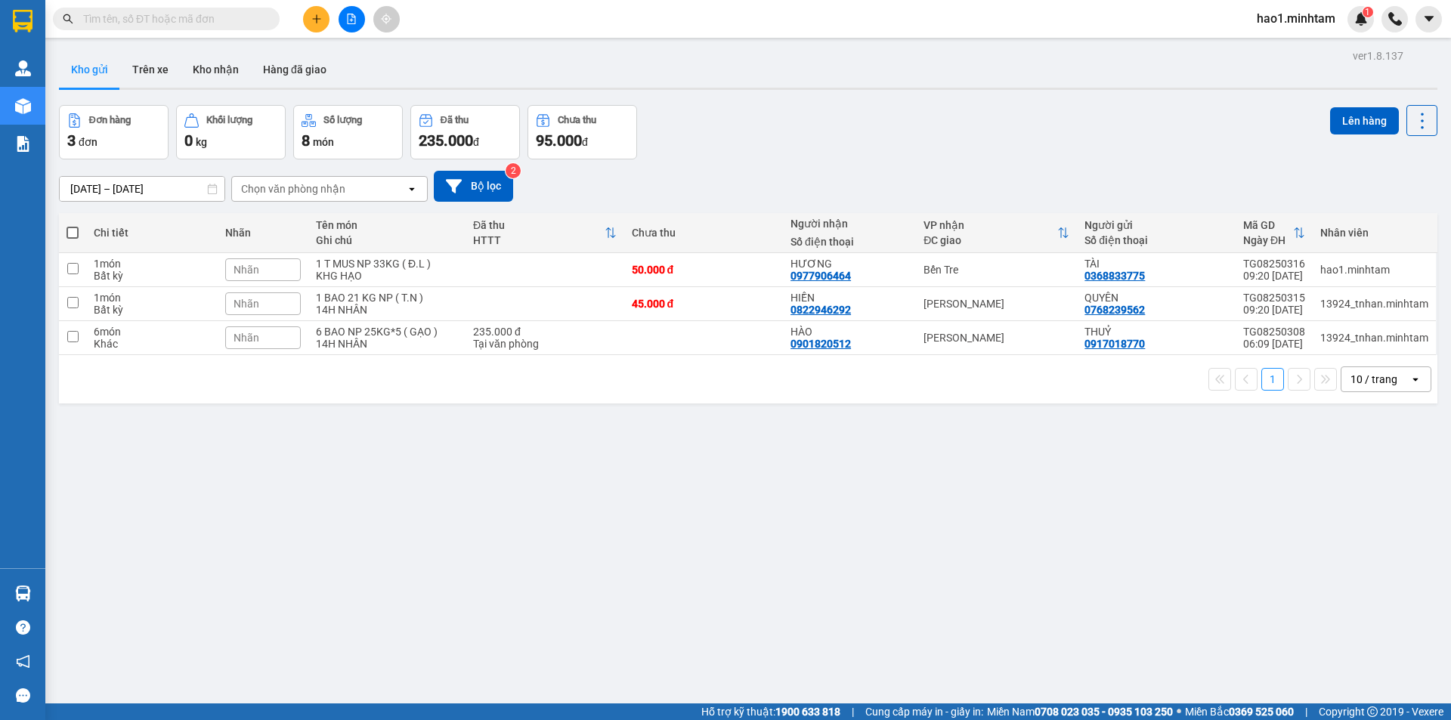
click at [1015, 87] on div "Kho gửi Trên xe Kho nhận Hàng đã giao" at bounding box center [748, 71] width 1378 height 40
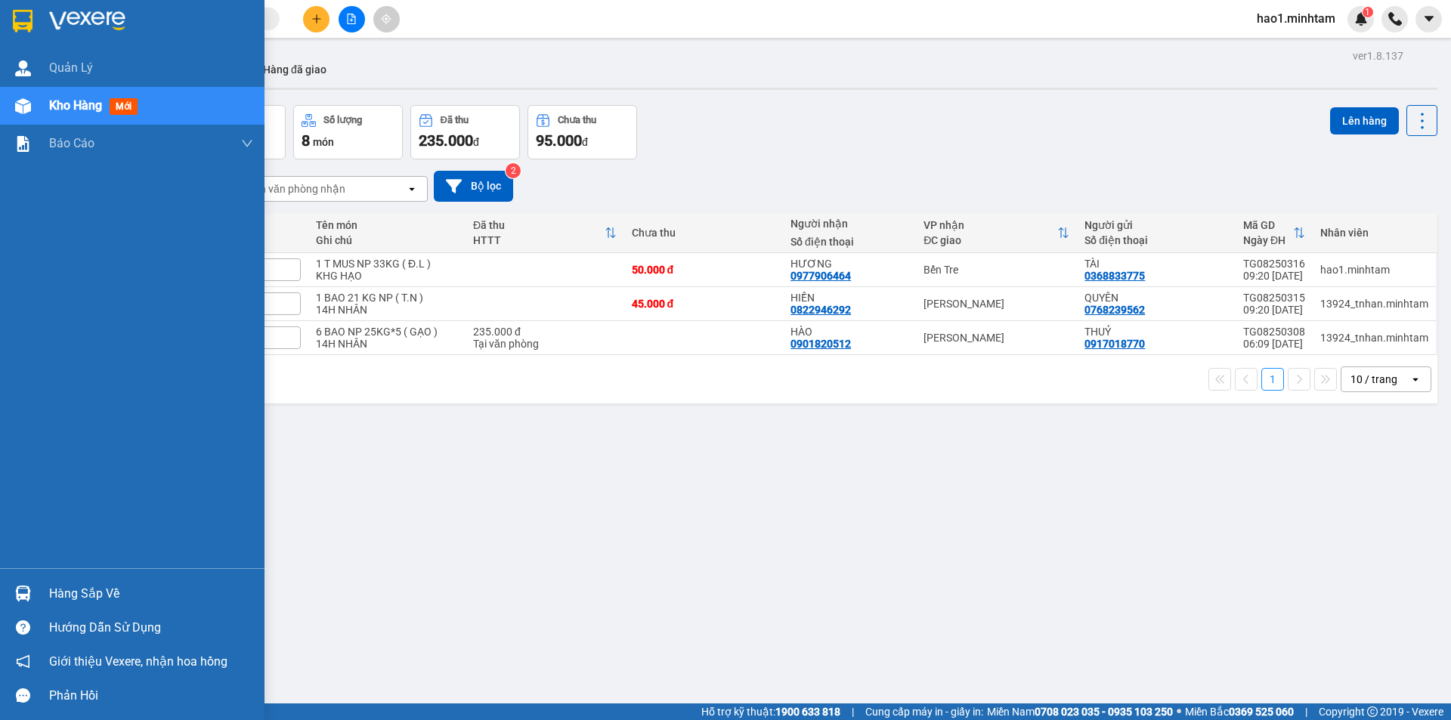
click at [37, 597] on div "Hàng sắp về" at bounding box center [132, 593] width 264 height 34
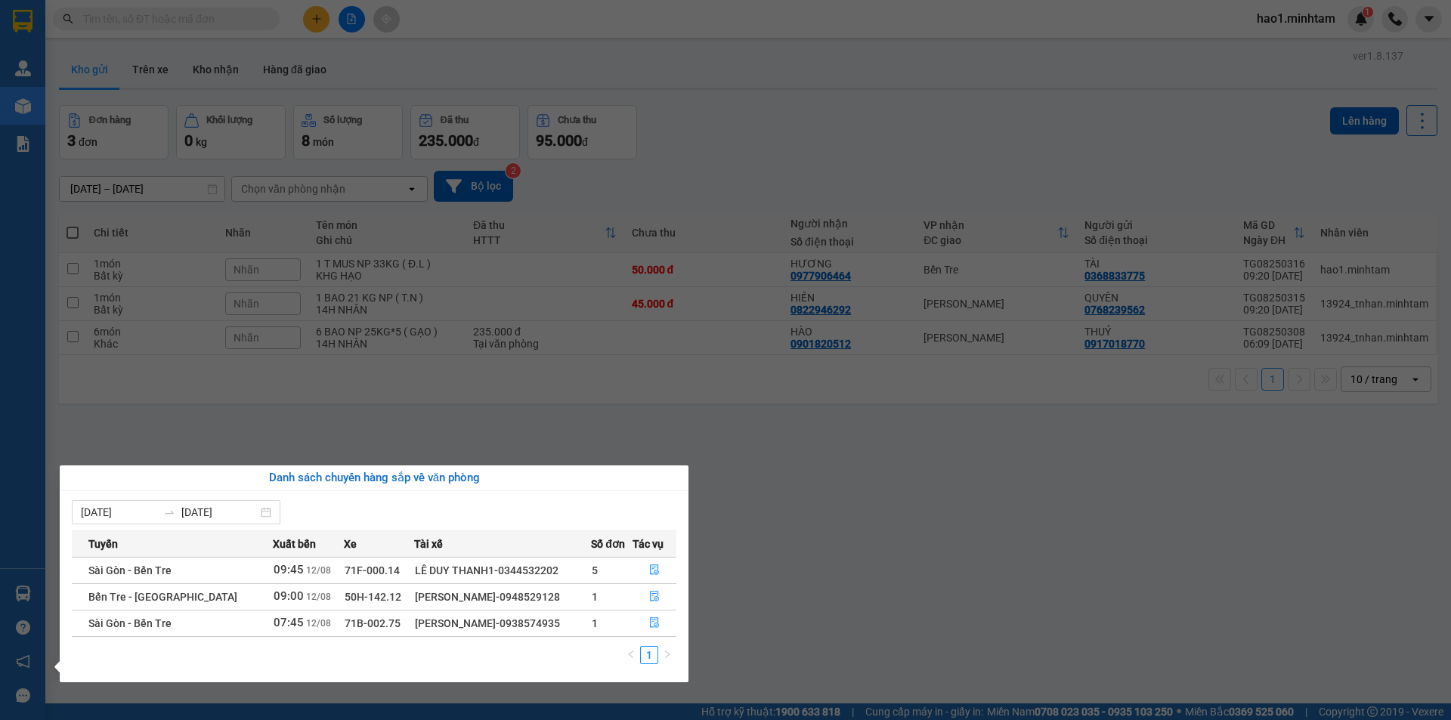
click at [793, 468] on section "Kết quả tìm kiếm ( 32 ) Bộ lọc Thuộc VP này Ngày tạo đơn gần nhất Mã ĐH Trạng t…" at bounding box center [725, 360] width 1451 height 720
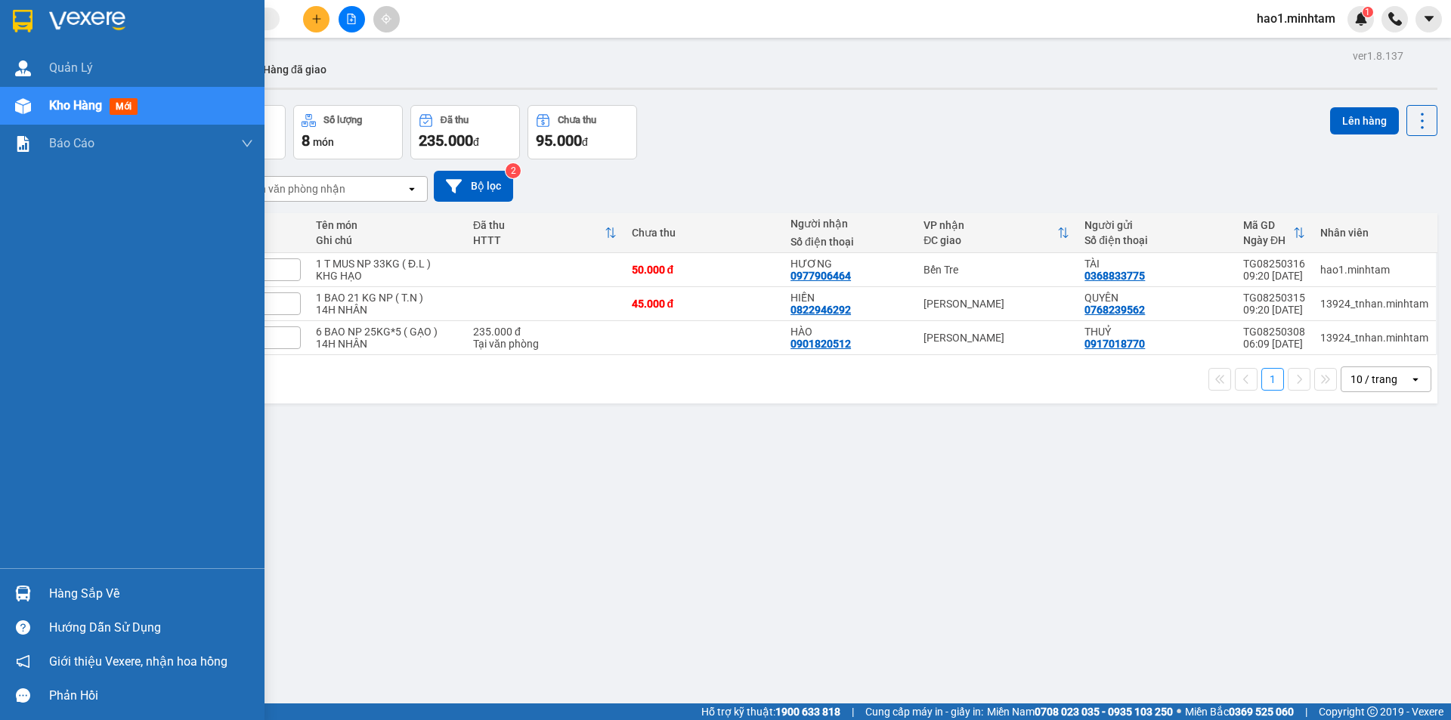
click at [56, 599] on div "Hàng sắp về" at bounding box center [151, 594] width 204 height 23
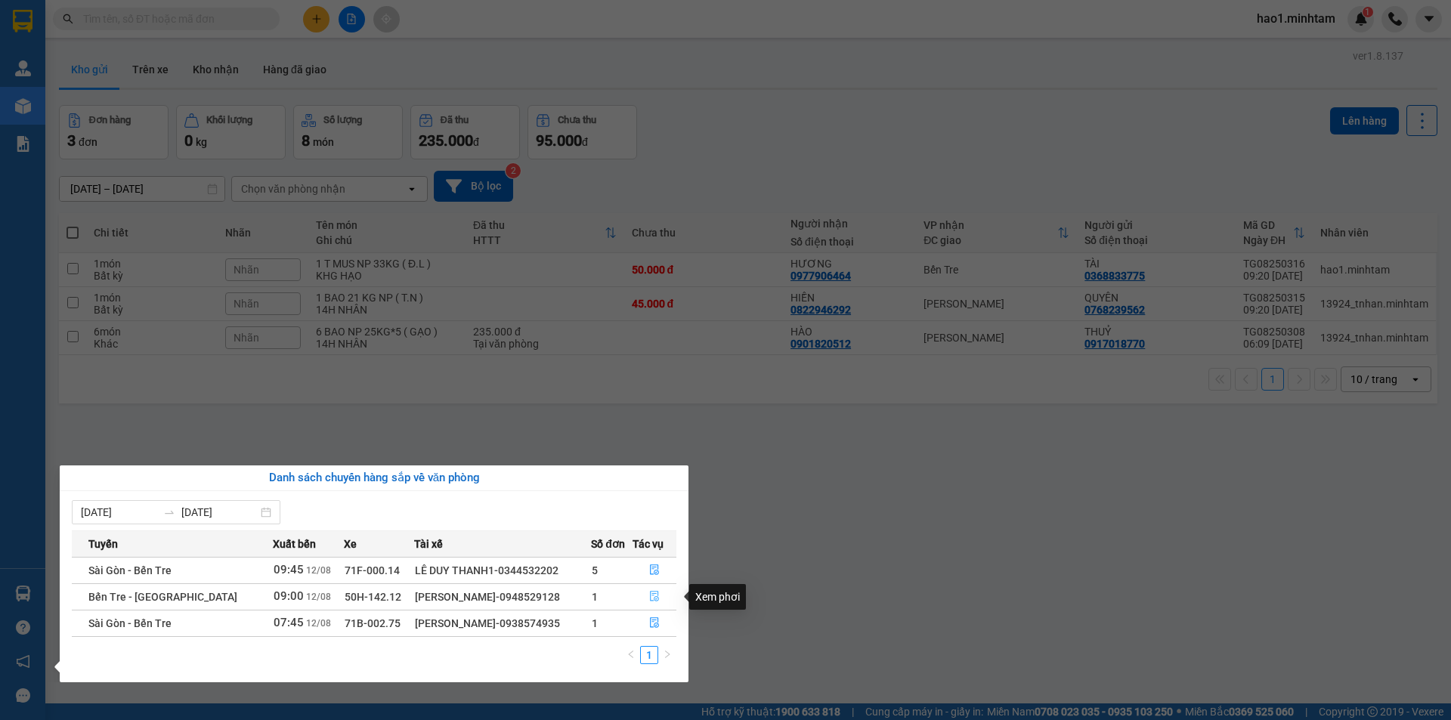
click at [654, 596] on icon "file-done" at bounding box center [654, 596] width 11 height 11
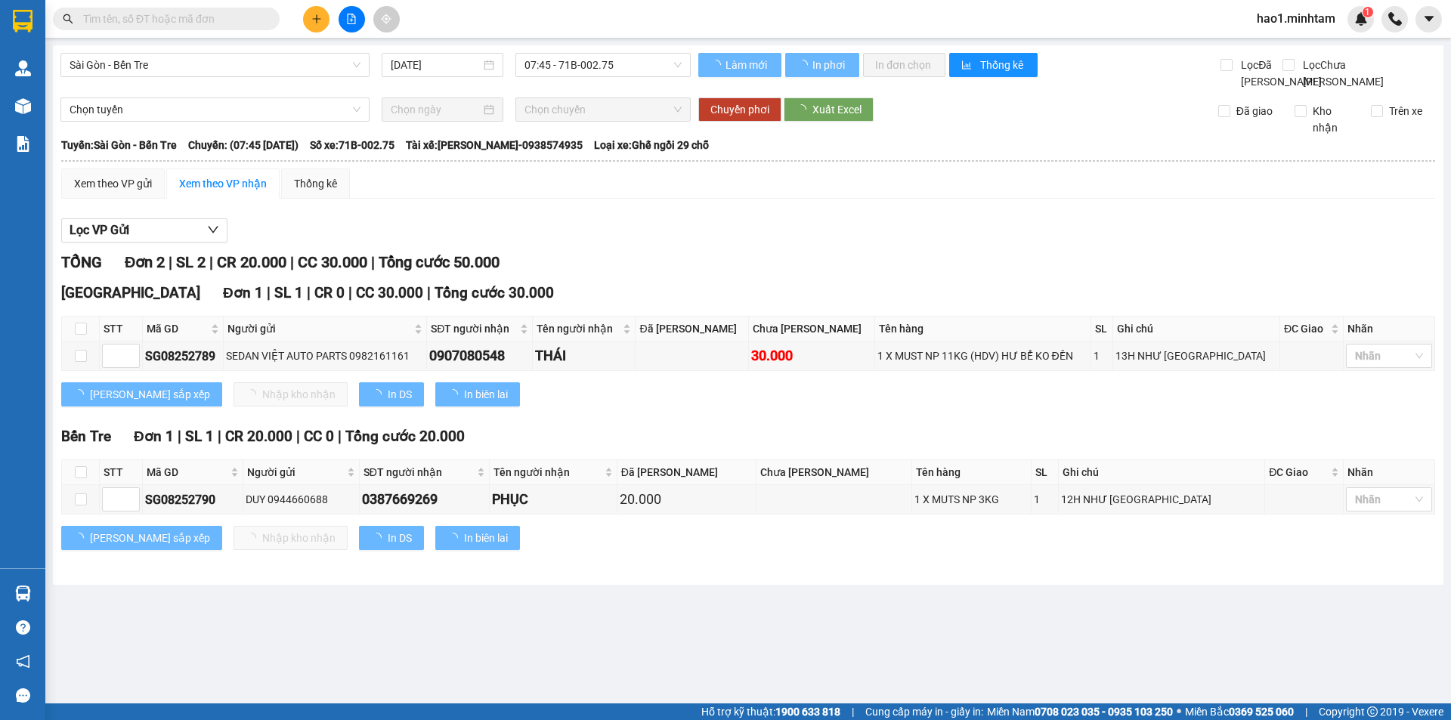
click at [827, 243] on div "Lọc VP Gửi" at bounding box center [748, 230] width 1374 height 25
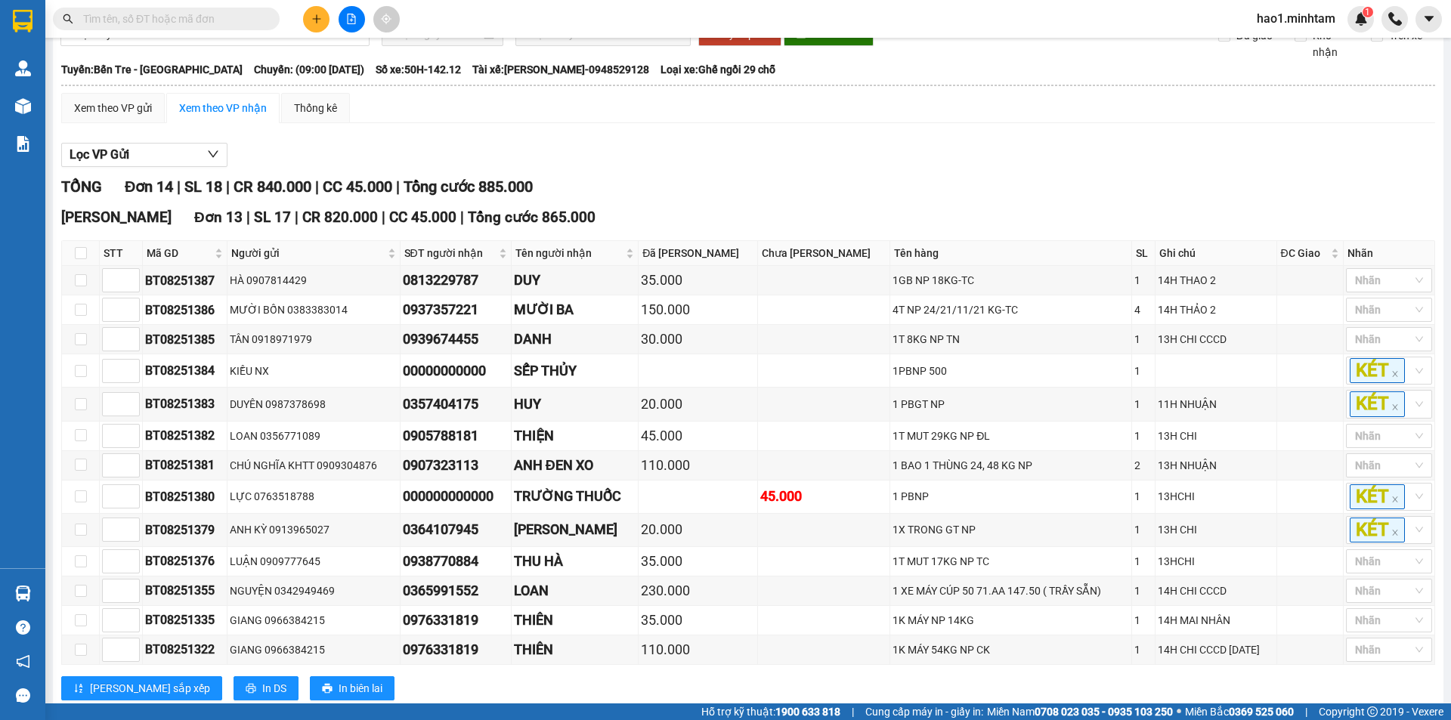
scroll to position [151, 0]
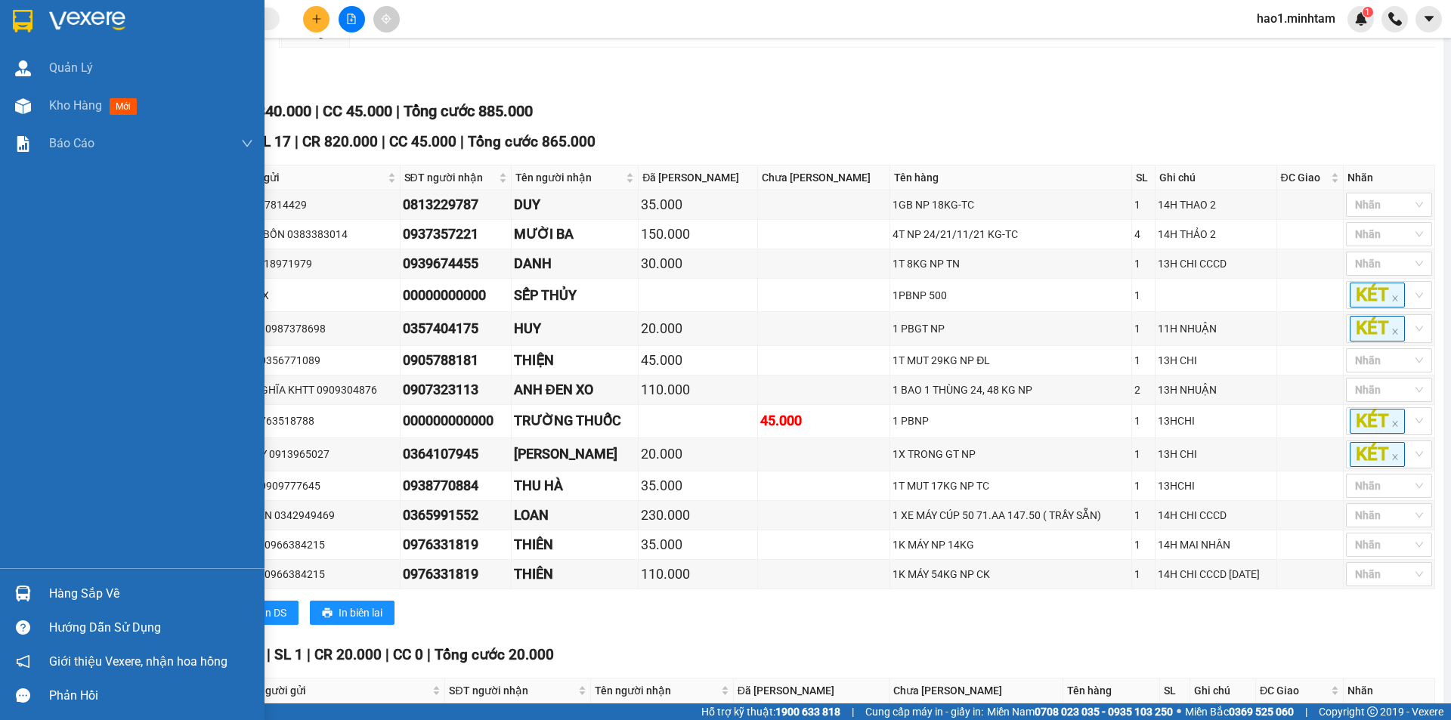
click at [27, 598] on img at bounding box center [23, 594] width 16 height 16
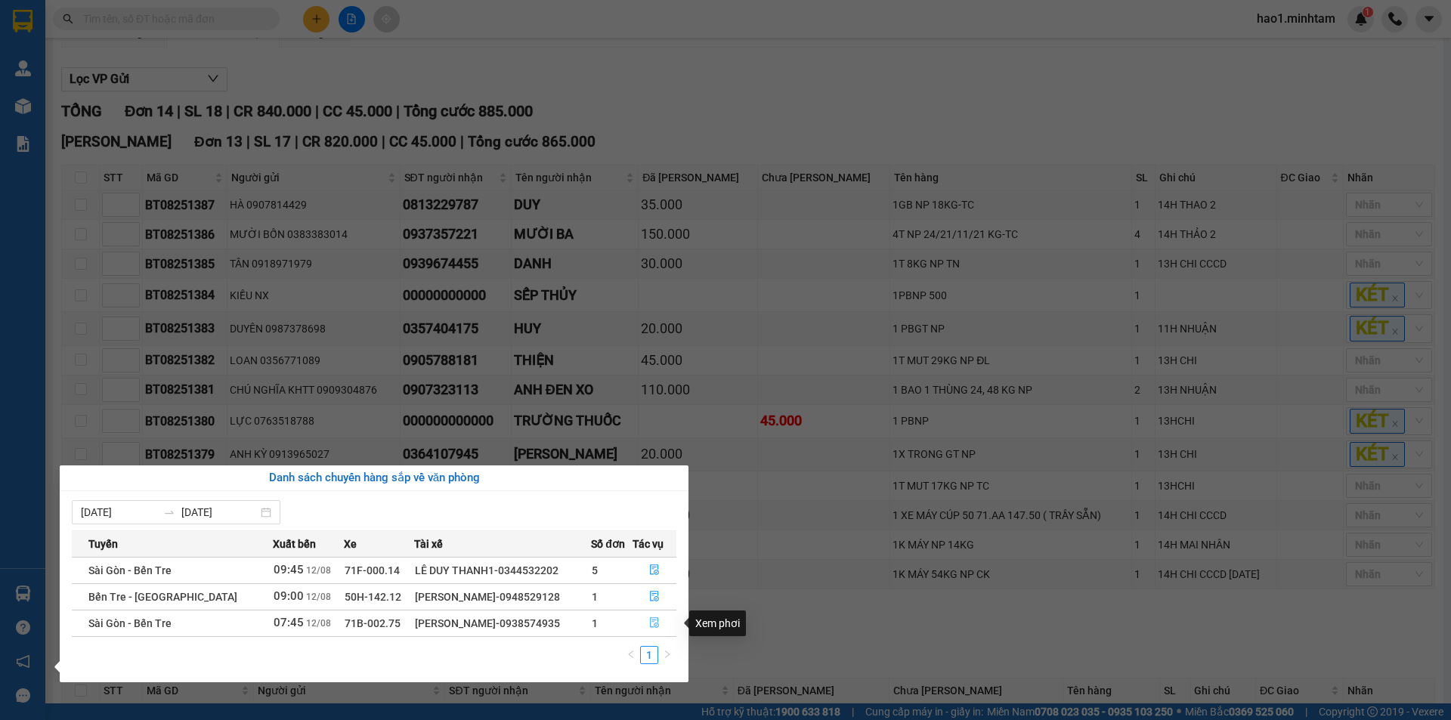
click at [651, 624] on icon "file-done" at bounding box center [654, 622] width 11 height 11
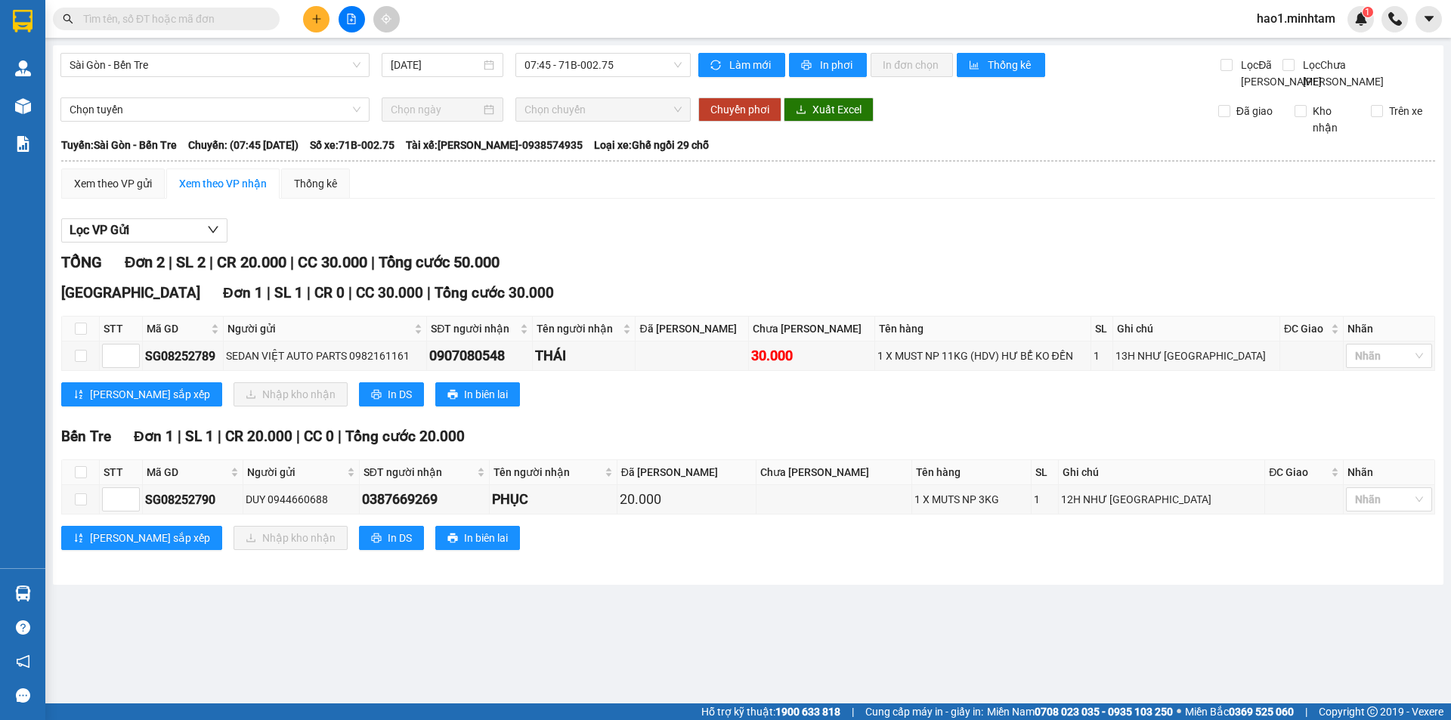
click at [827, 215] on div "Xem theo VP gửi Xem theo VP nhận Thống kê Lọc VP Gửi TỔNG Đơn 2 | SL 2 | CR 20…" at bounding box center [748, 368] width 1374 height 400
click at [824, 224] on div "Xem theo VP gửi Xem theo VP nhận Thống kê Lọc VP Gửi TỔNG Đơn 2 | SL 2 | CR 20…" at bounding box center [748, 368] width 1374 height 400
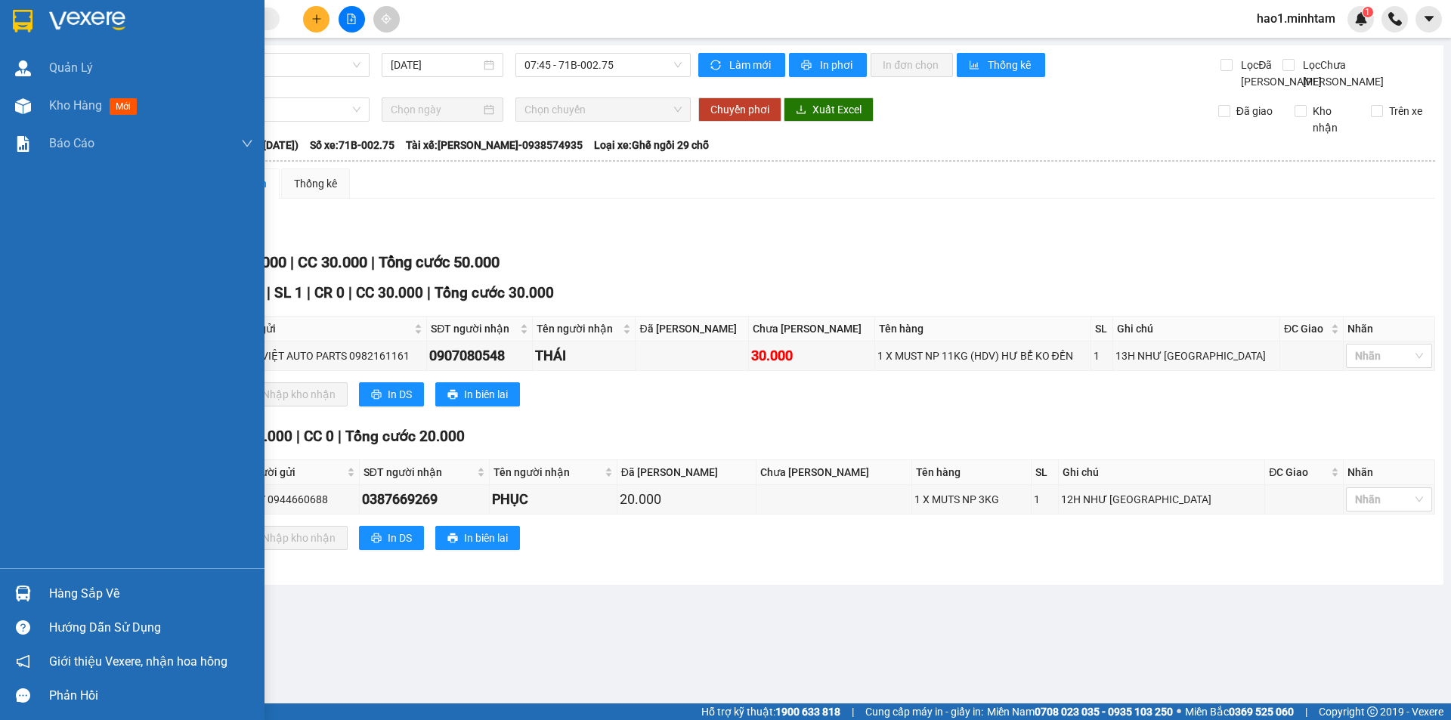
click at [69, 599] on div "Hàng sắp về" at bounding box center [151, 594] width 204 height 23
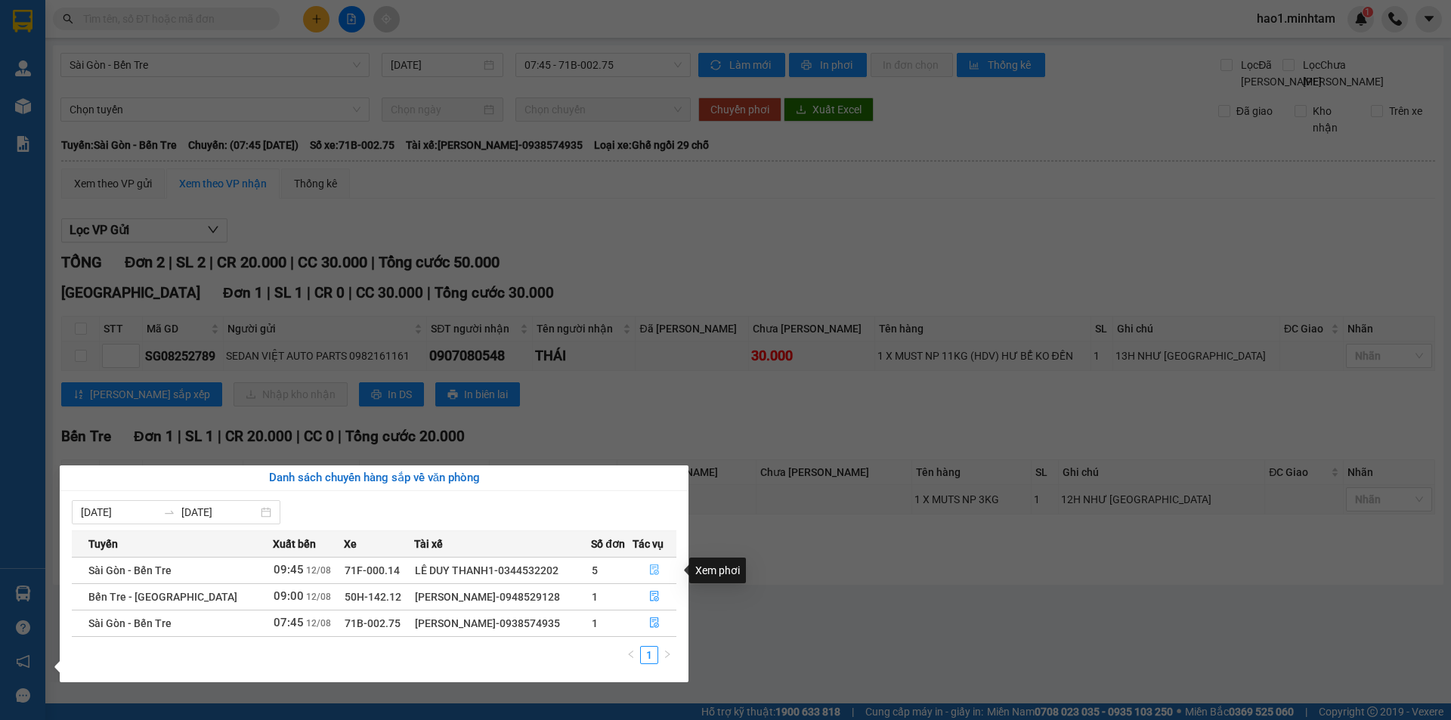
click at [658, 572] on icon "file-done" at bounding box center [654, 570] width 9 height 11
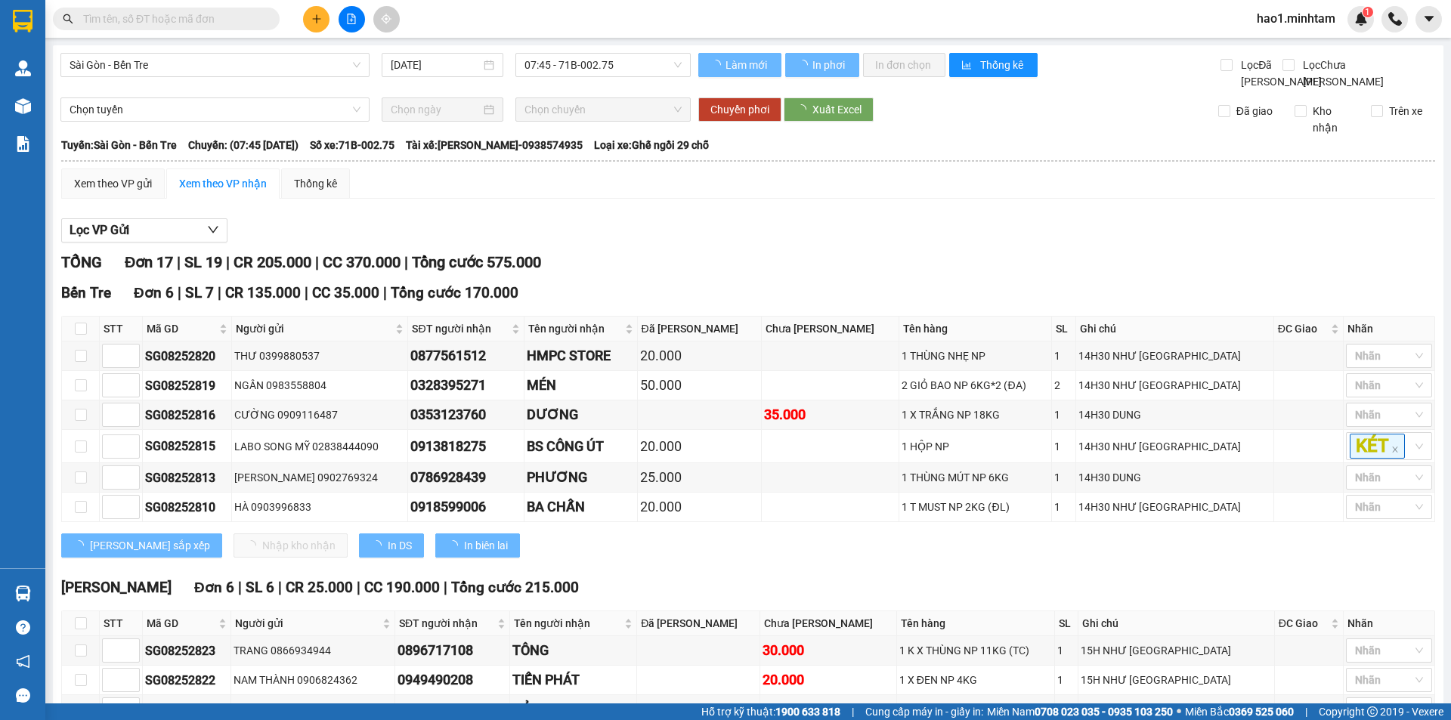
click at [771, 270] on div "TỔNG Đơn 17 | SL 19 | CR 205.000 | CC 370.000 | Tổng cước 575.000" at bounding box center [748, 262] width 1374 height 23
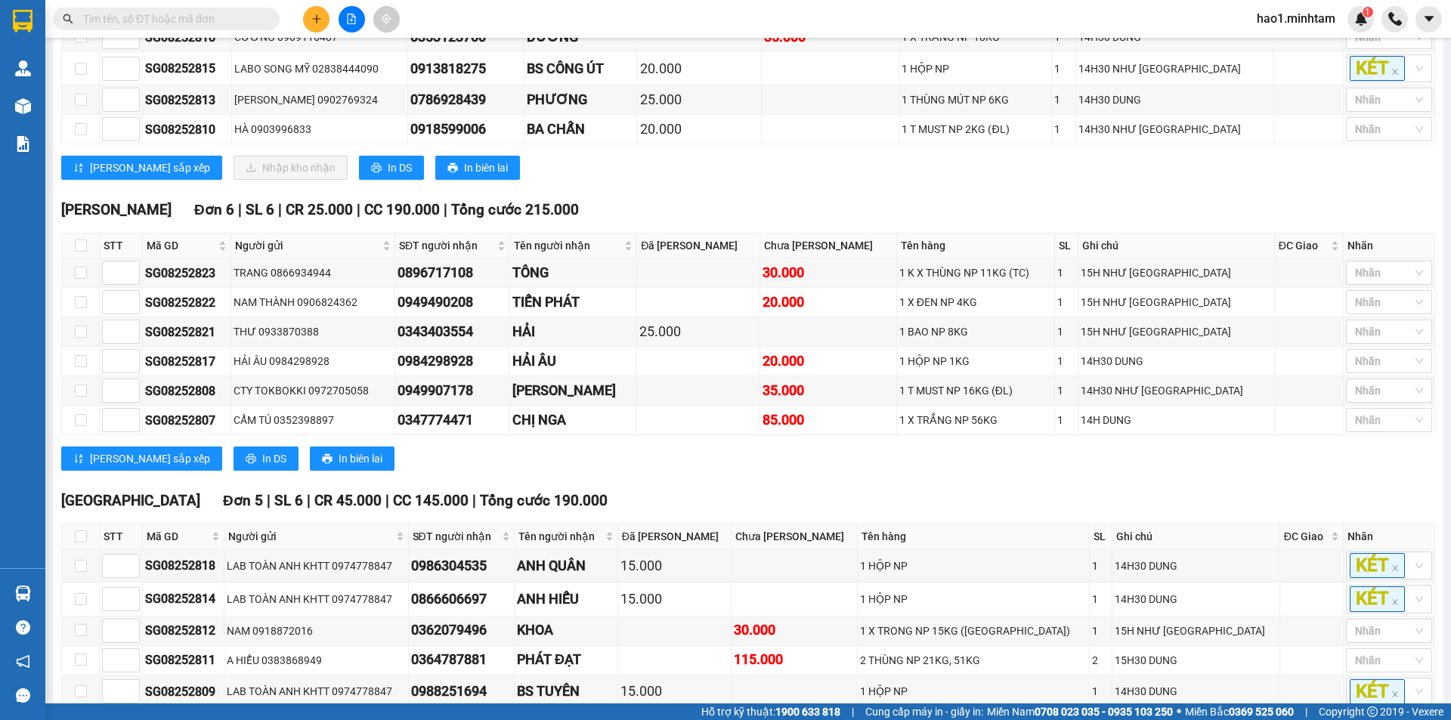
scroll to position [477, 0]
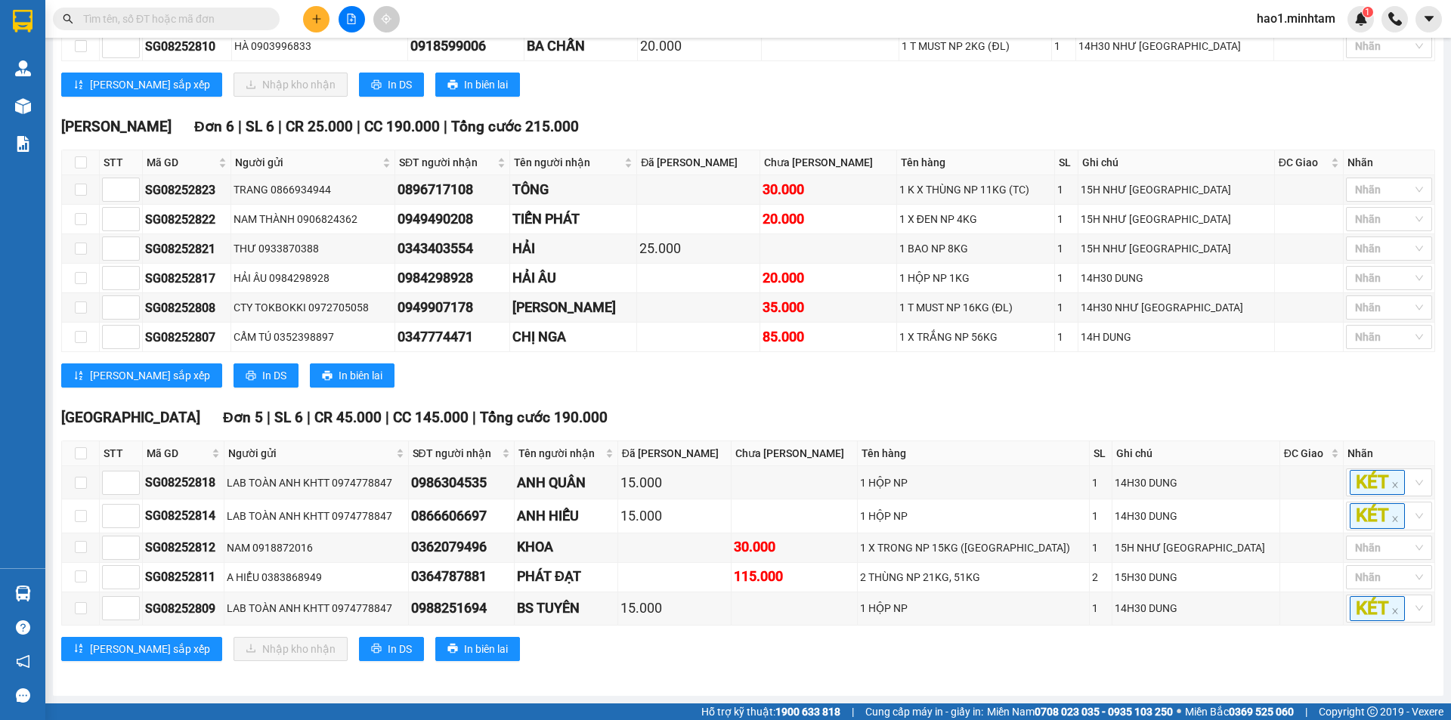
click at [682, 393] on div "Ngã Tư Huyện Đơn 6 | SL 6 | CR 25.000 | CC 190.000 | Tổng cước 215.000 STT Mã…" at bounding box center [748, 257] width 1374 height 283
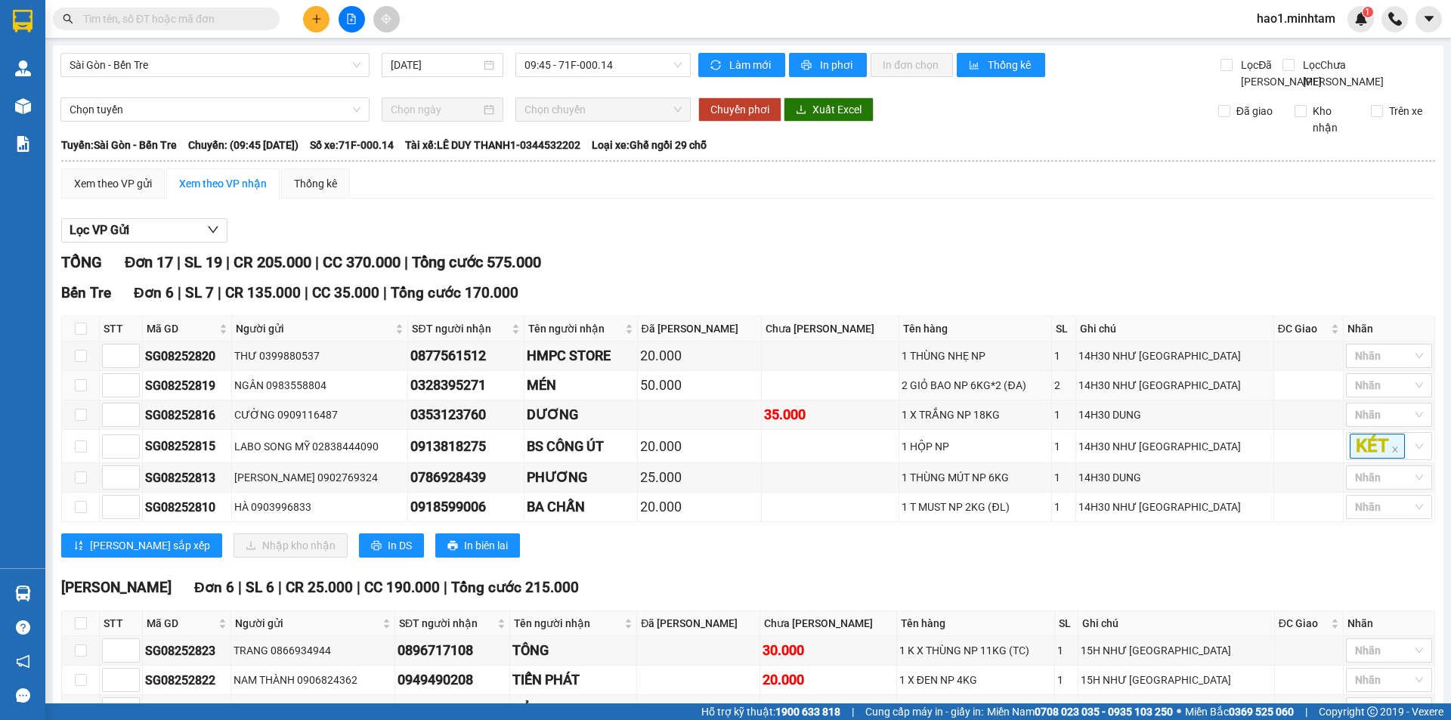
scroll to position [378, 0]
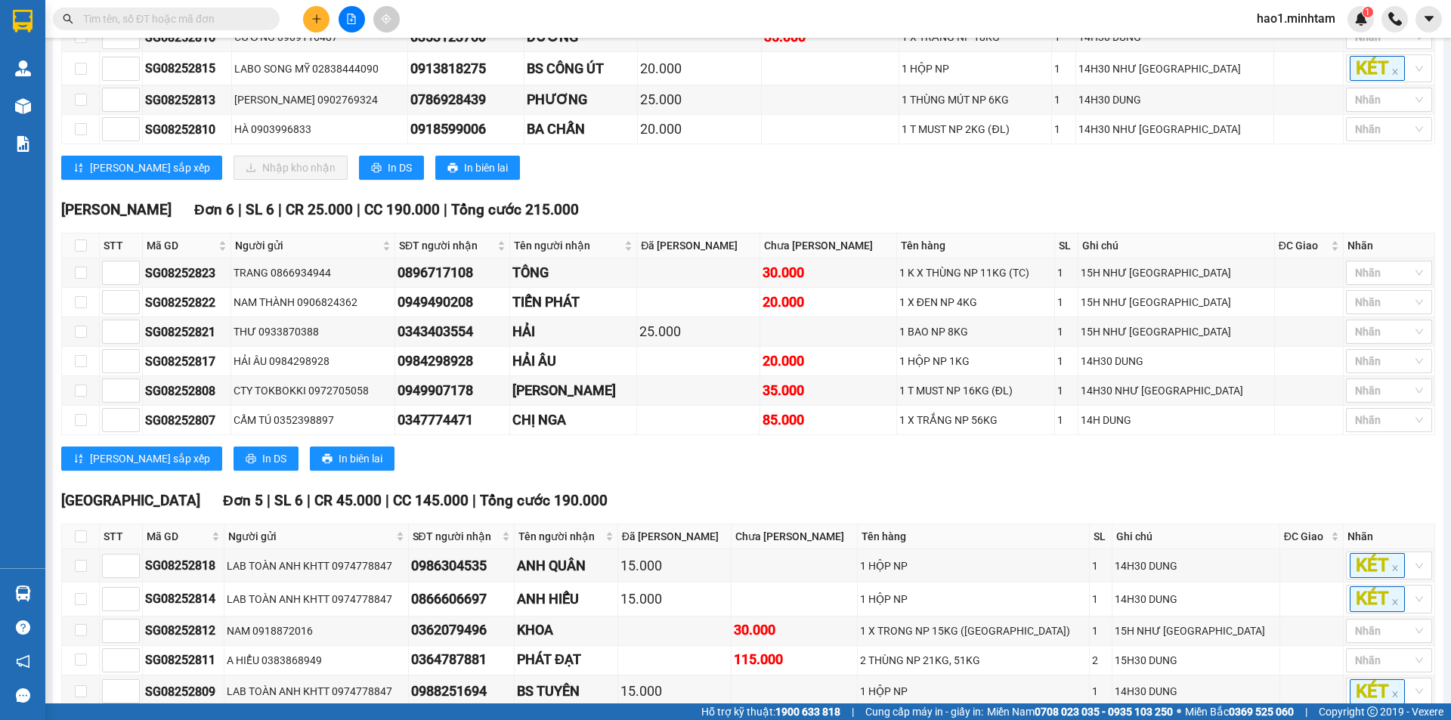
click at [648, 482] on div "Ngã Tư Huyện Đơn 6 | SL 6 | CR 25.000 | CC 190.000 | Tổng cước 215.000 STT Mã…" at bounding box center [748, 340] width 1374 height 283
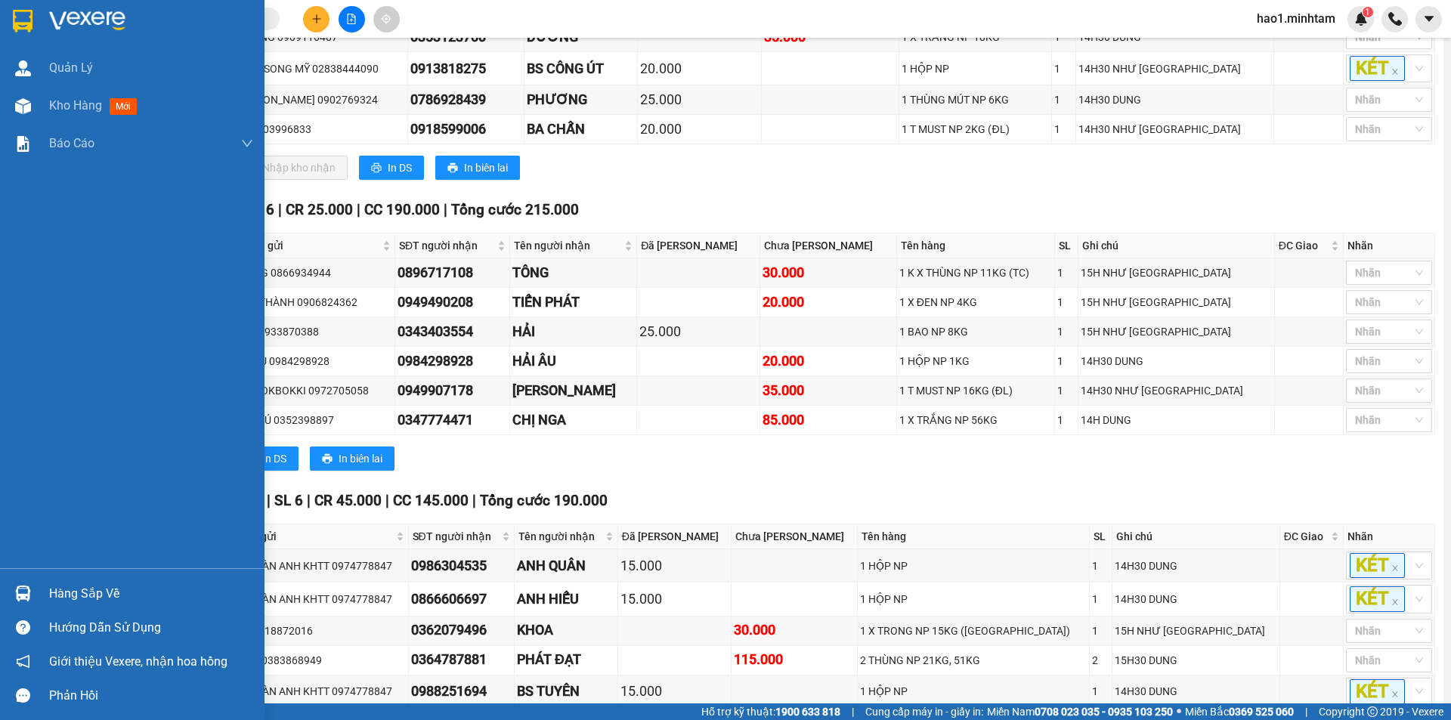
click at [96, 589] on div "Hàng sắp về" at bounding box center [151, 594] width 204 height 23
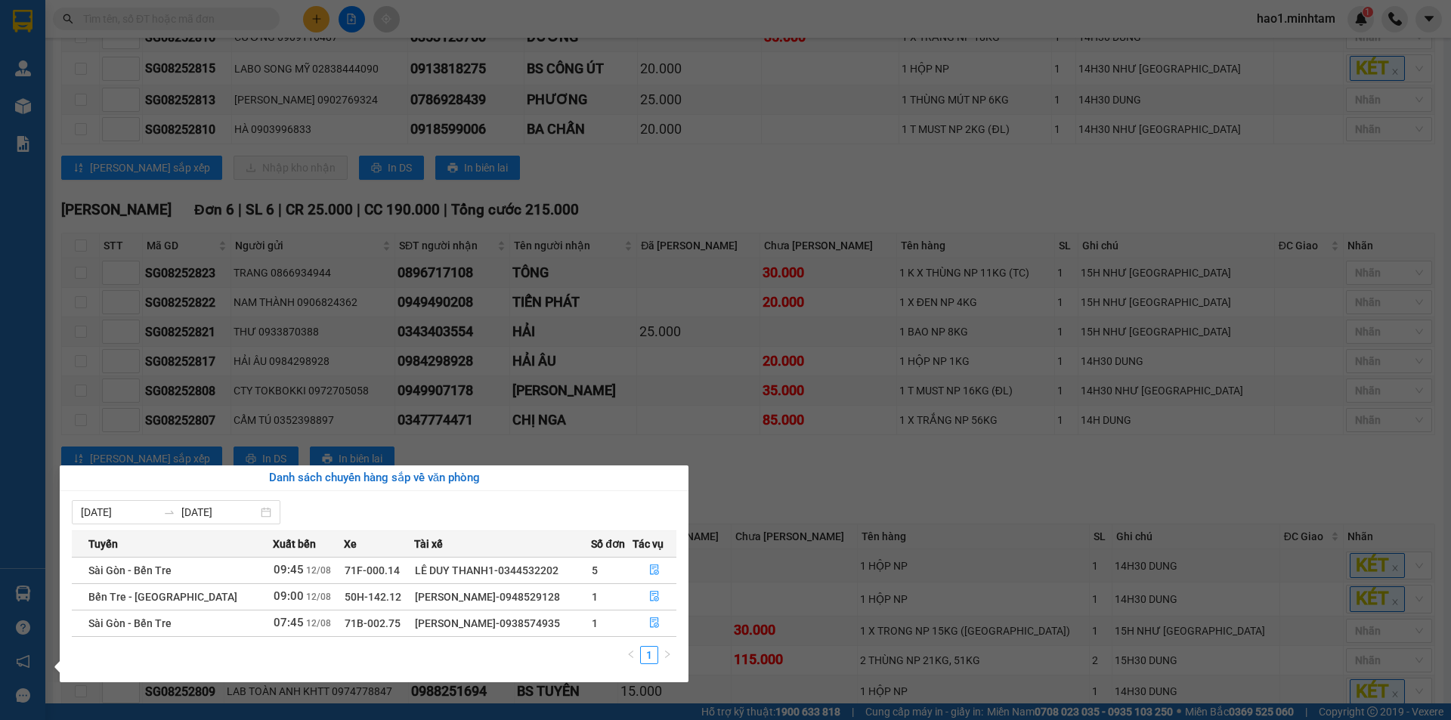
click at [786, 493] on section "Kết quả tìm kiếm ( 32 ) Bộ lọc Thuộc VP này Ngày tạo đơn gần nhất Mã ĐH Trạng t…" at bounding box center [725, 360] width 1451 height 720
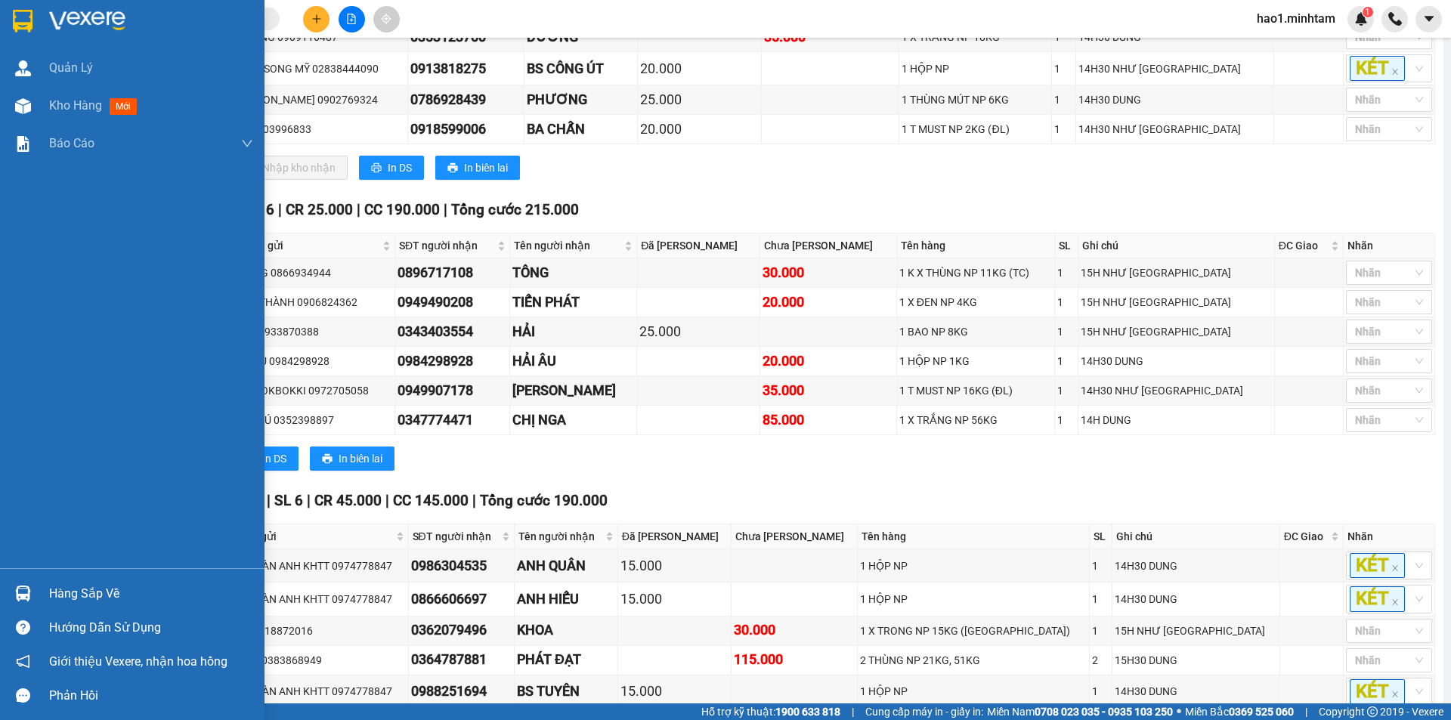
click at [58, 593] on div "Hàng sắp về" at bounding box center [151, 594] width 204 height 23
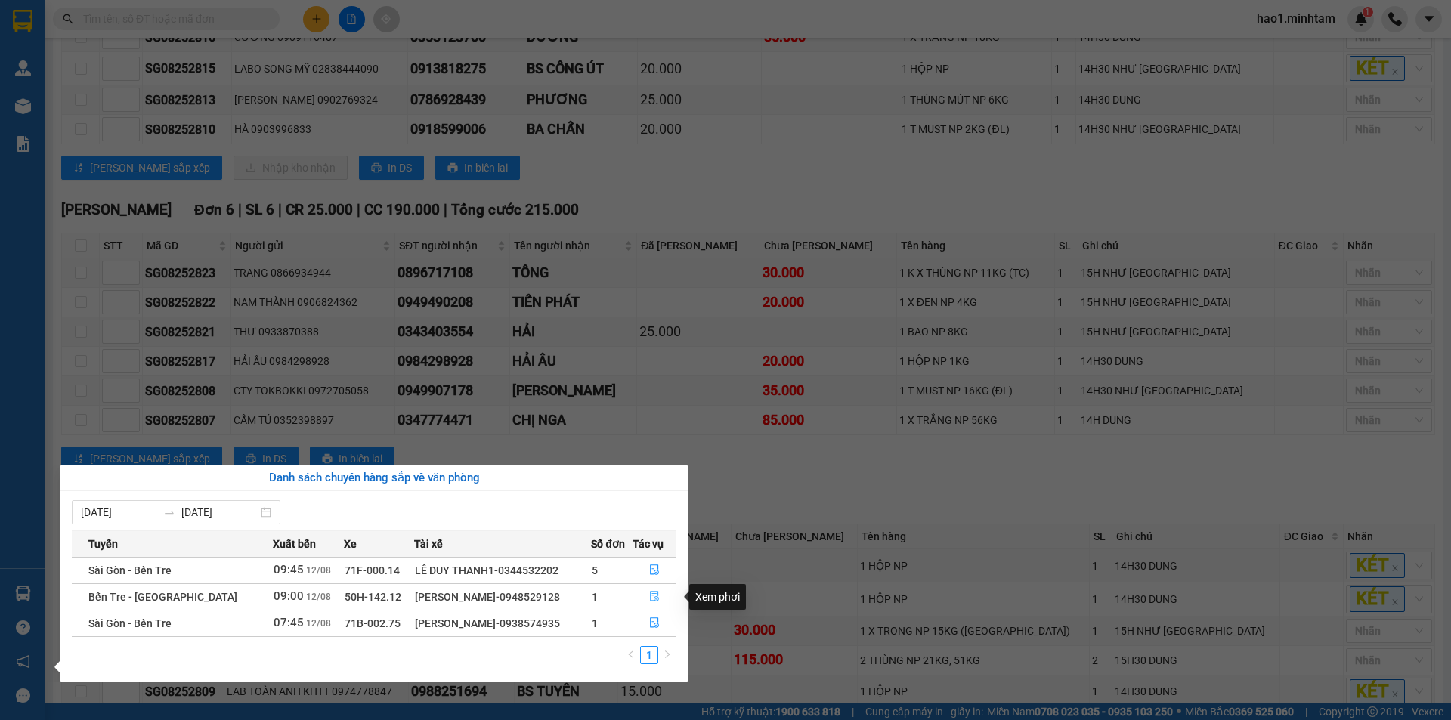
click at [652, 599] on icon "file-done" at bounding box center [654, 596] width 11 height 11
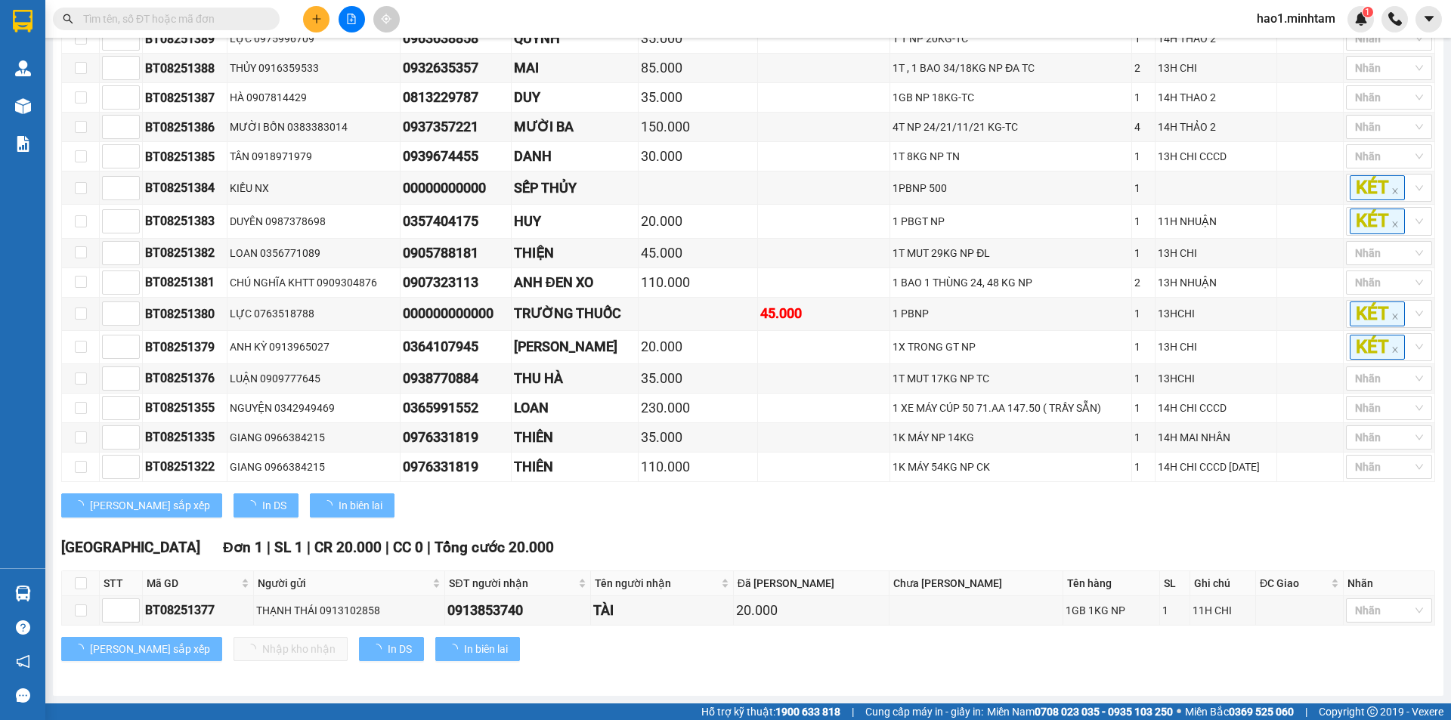
scroll to position [363, 0]
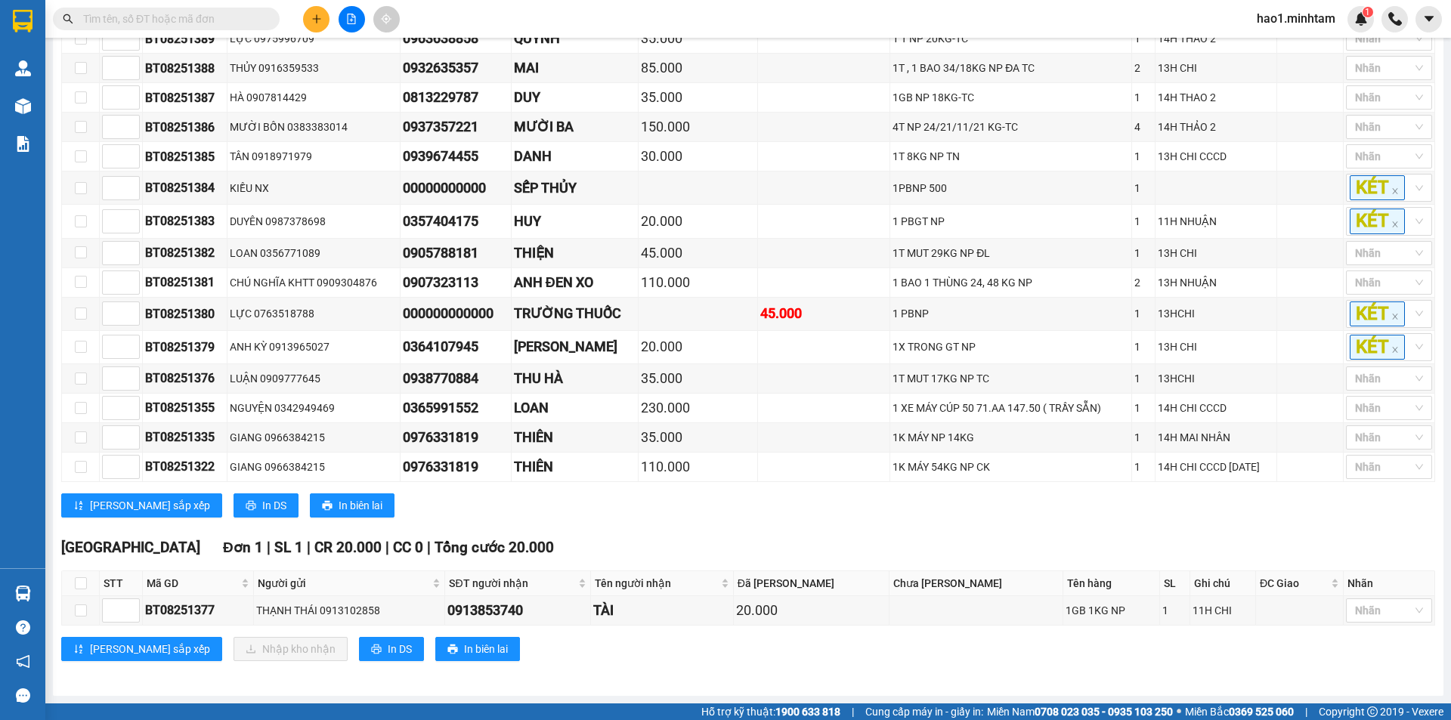
click at [766, 527] on div "Hồ Chí Minh Đơn 16 | SL 21 | CR 960.000 | CC 45.000 | Tổng cước 1.005.000 STT M…" at bounding box center [748, 232] width 1374 height 594
click at [665, 672] on div "TỔNG Đơn 17 | SL 22 | CR 980.000 | CC 45.000 | Tổng cước 1.025.000 Hồ Chí Minh …" at bounding box center [748, 292] width 1374 height 776
click at [668, 652] on div "Lưu sắp xếp Nhập kho nhận In DS In biên lai" at bounding box center [748, 649] width 1374 height 24
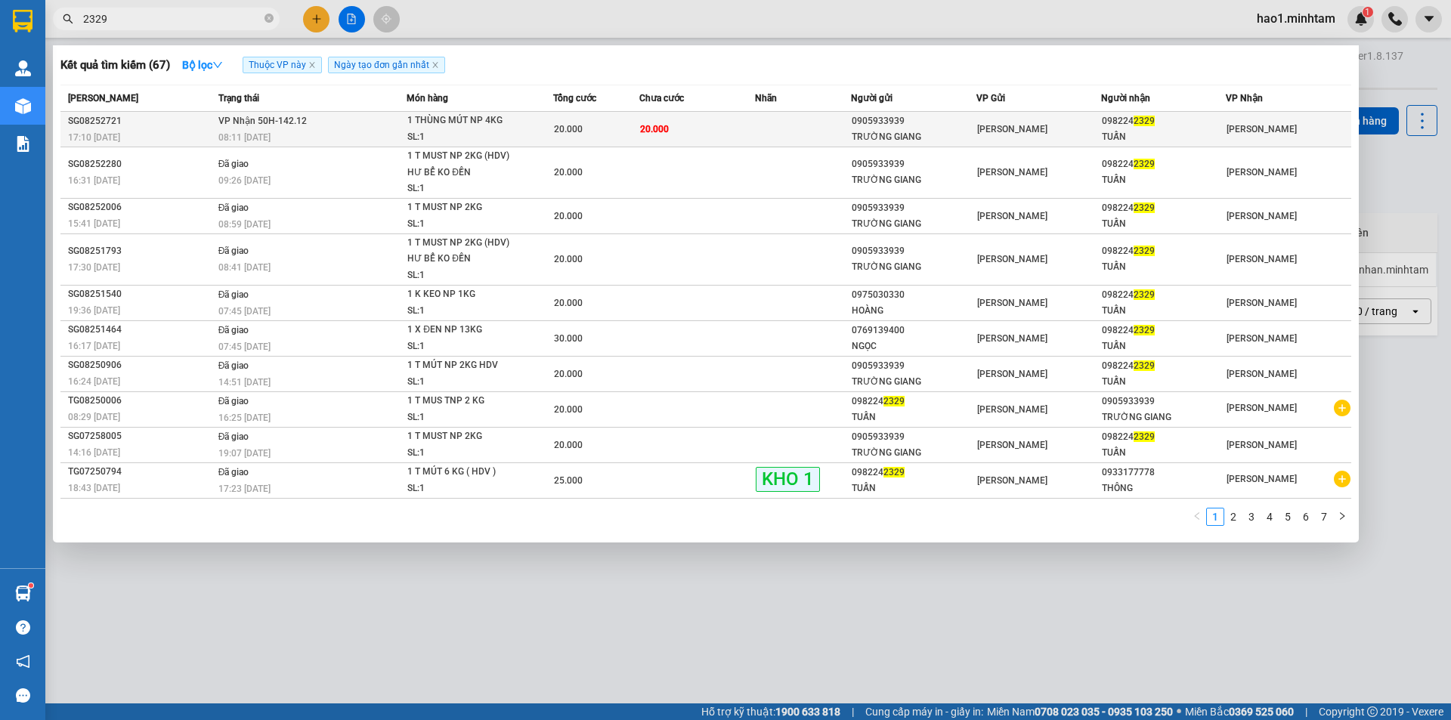
type input "2329"
click at [666, 129] on span "20.000" at bounding box center [654, 129] width 29 height 11
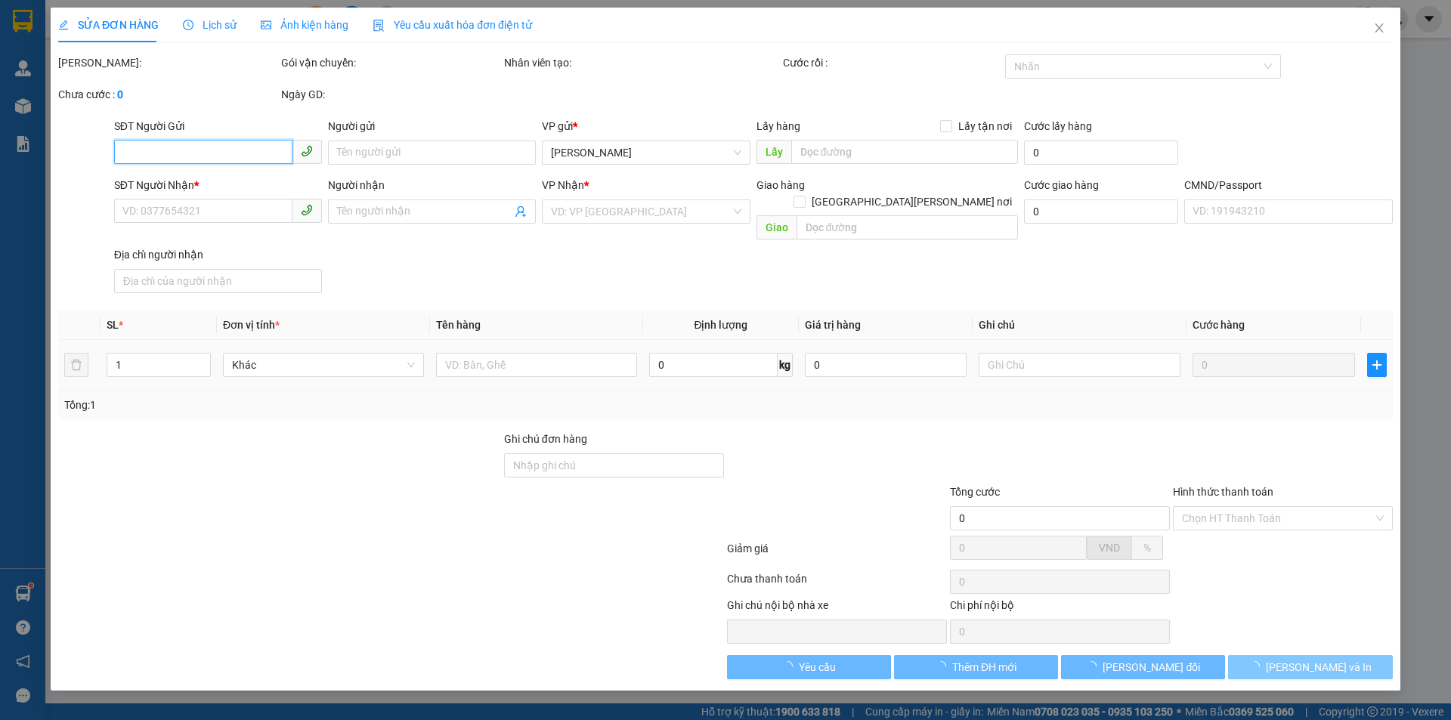
type input "0905933939"
type input "TRƯỜNG GIANG"
type input "0982242329"
type input "TUẤN"
type input "20.000"
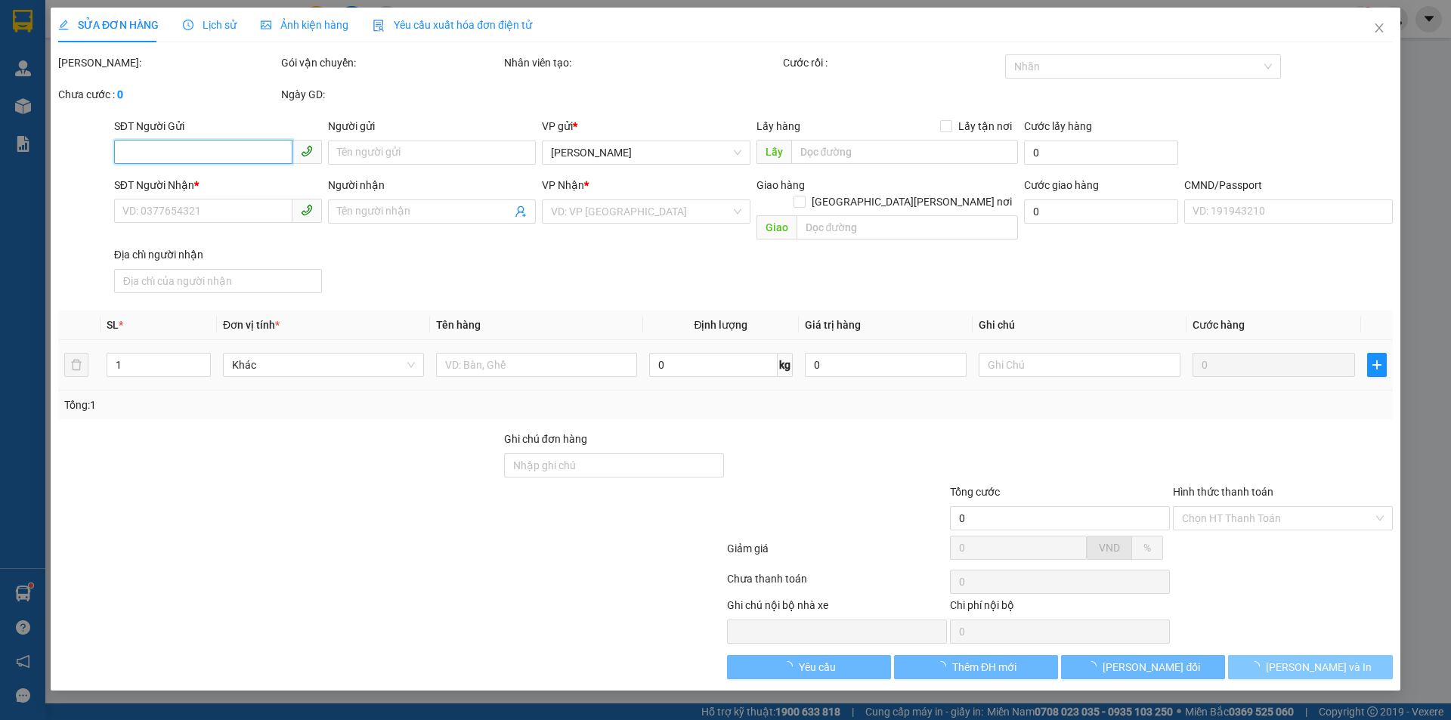
type input "20.000"
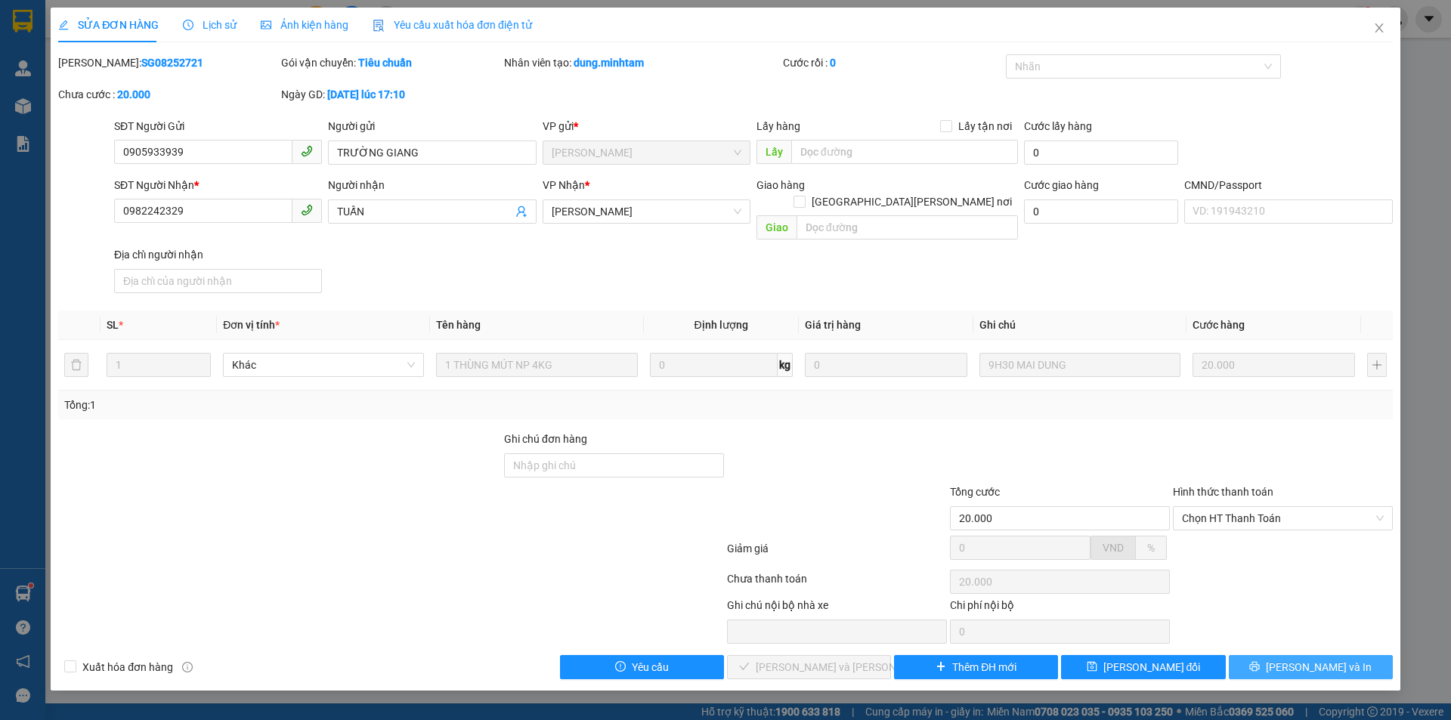
click at [1320, 659] on span "[PERSON_NAME] và In" at bounding box center [1318, 667] width 106 height 17
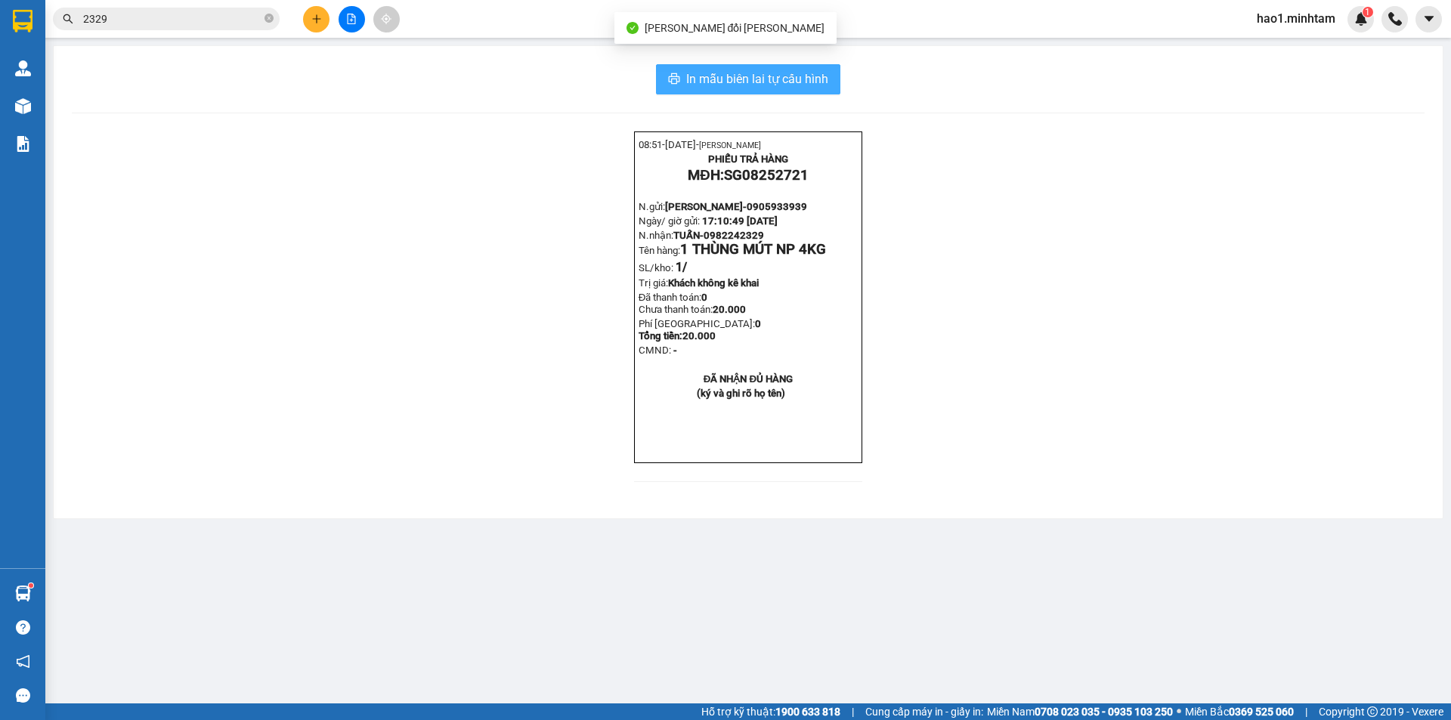
click at [830, 69] on button "In mẫu biên lai tự cấu hình" at bounding box center [748, 79] width 184 height 30
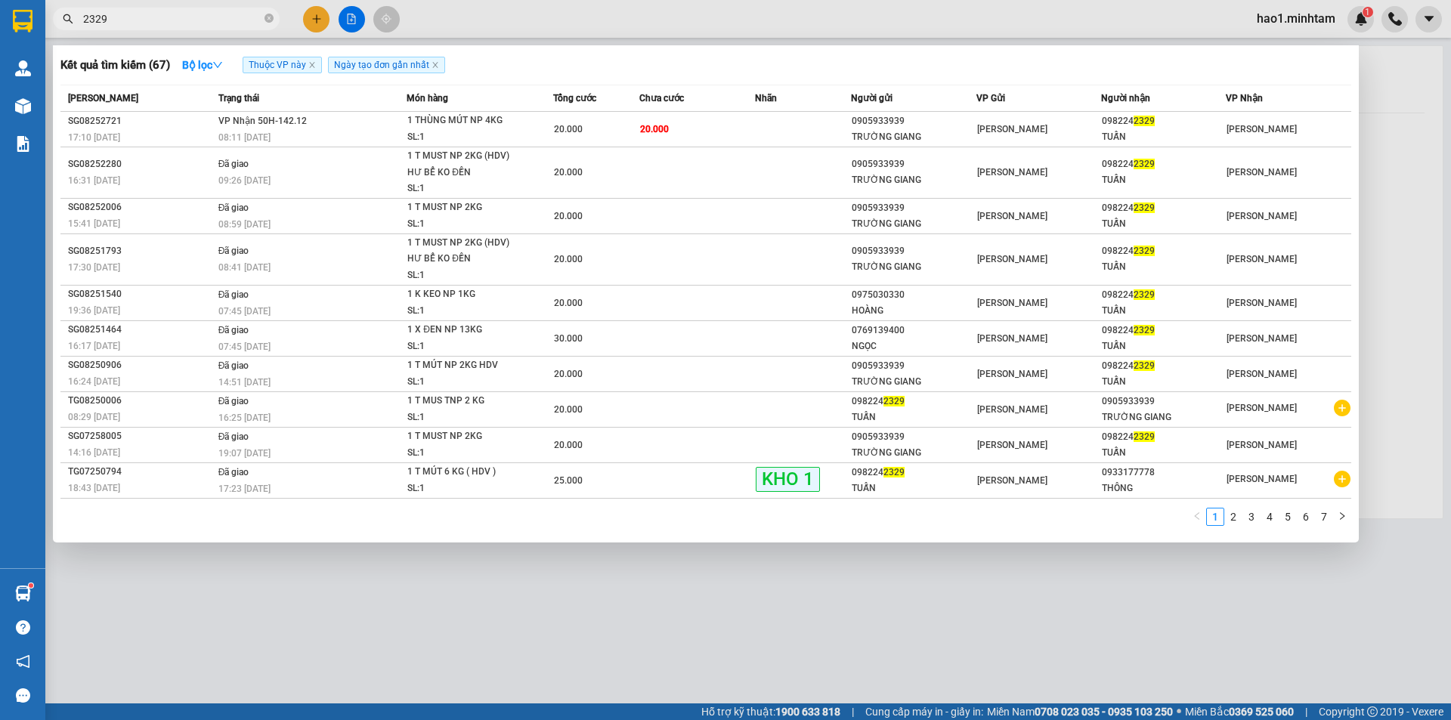
click at [220, 17] on input "2329" at bounding box center [172, 19] width 178 height 17
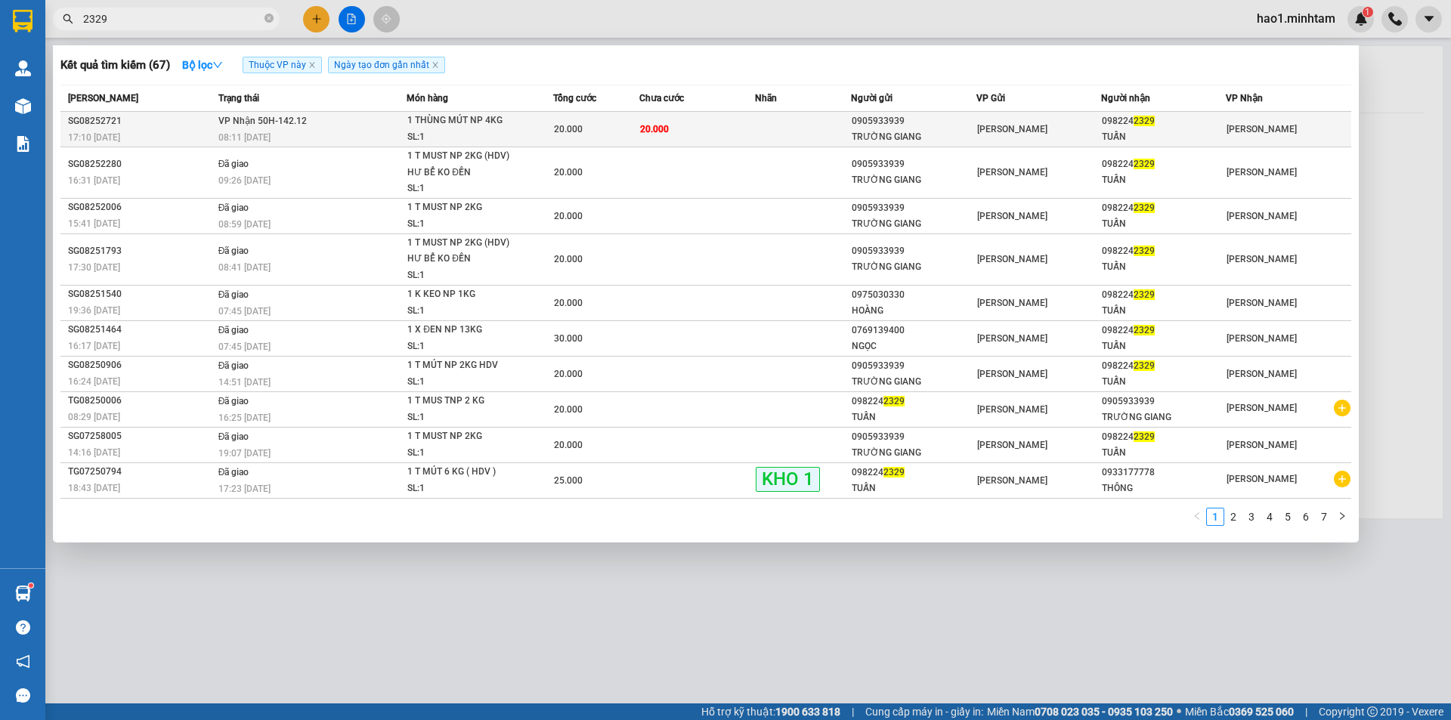
click at [630, 131] on div "20.000" at bounding box center [596, 129] width 85 height 17
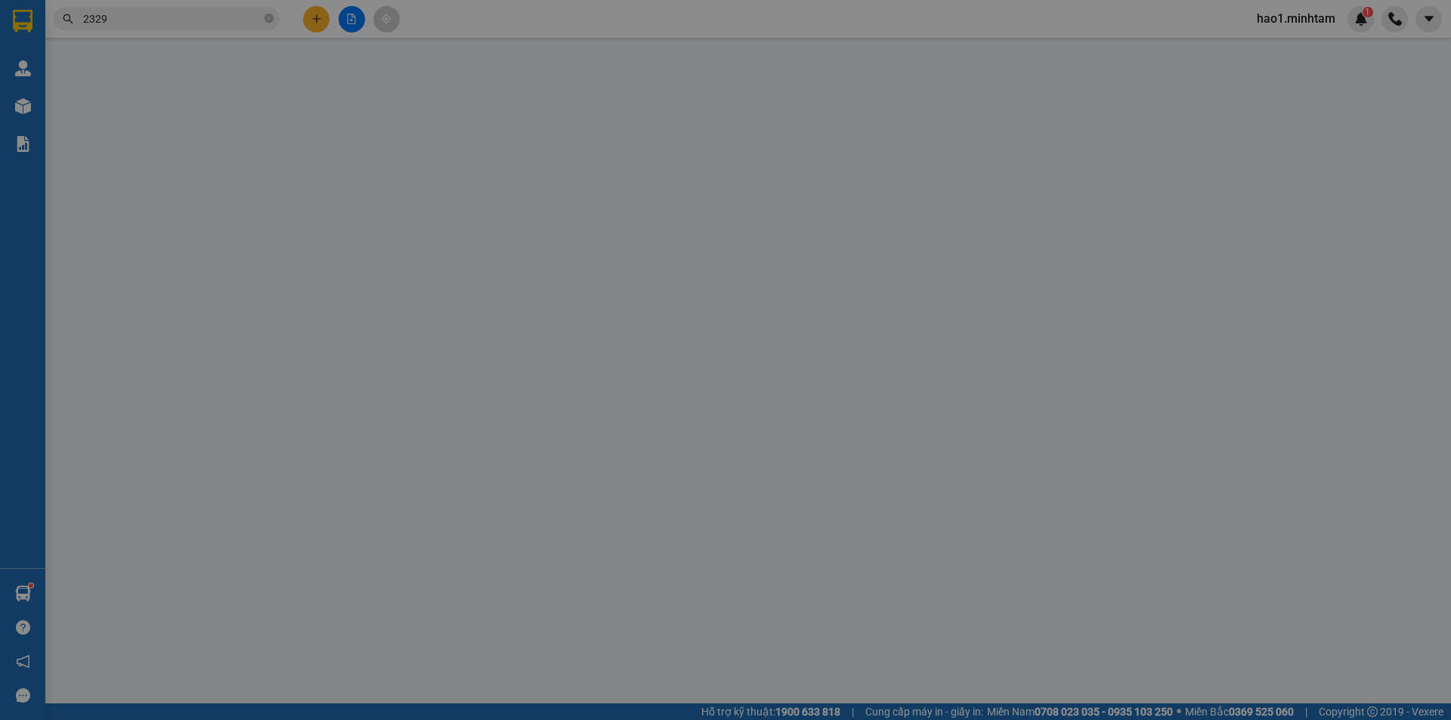
type input "0905933939"
type input "TRƯỜNG GIANG"
type input "0982242329"
type input "TUẤN"
type input "20.000"
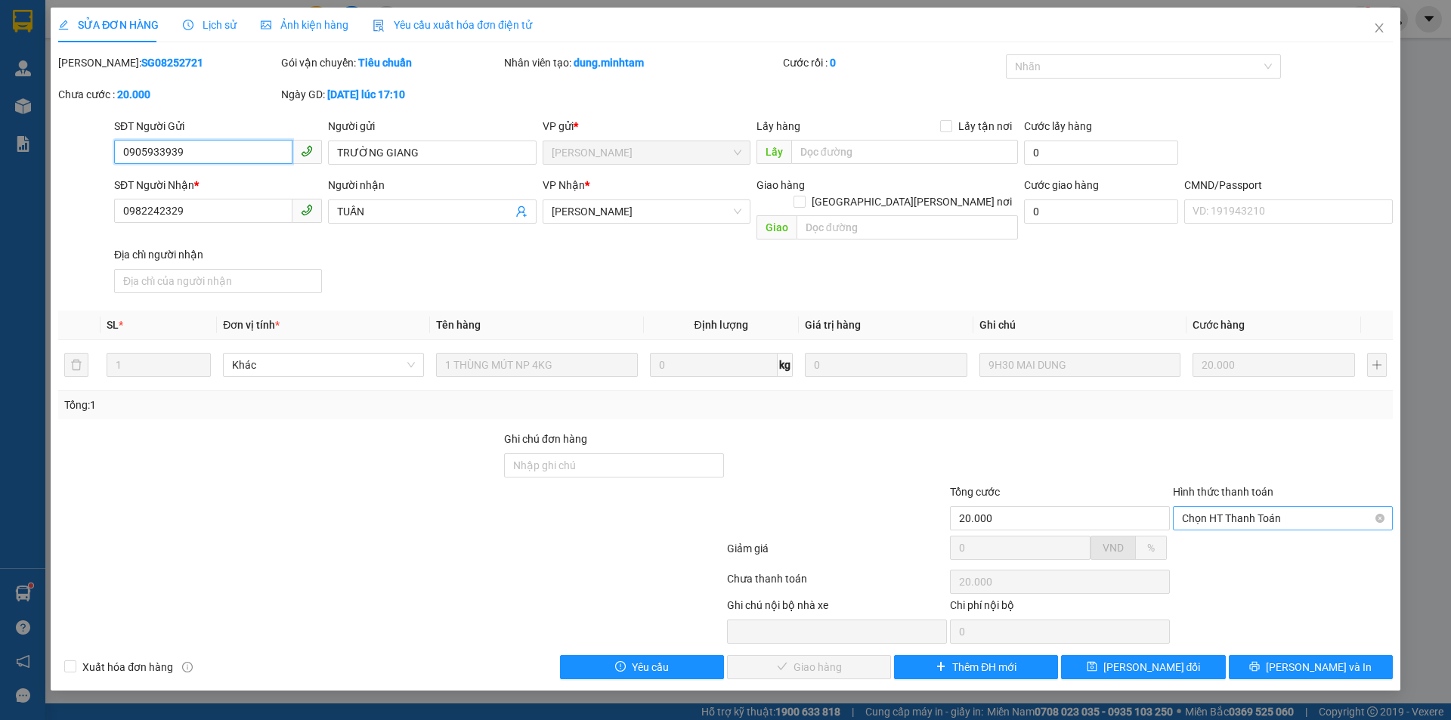
click at [1221, 507] on span "Chọn HT Thanh Toán" at bounding box center [1283, 518] width 202 height 23
click at [1218, 527] on div "Tại văn phòng" at bounding box center [1283, 532] width 202 height 17
type input "0"
click at [835, 659] on span "[PERSON_NAME] và Giao hàng" at bounding box center [858, 667] width 204 height 17
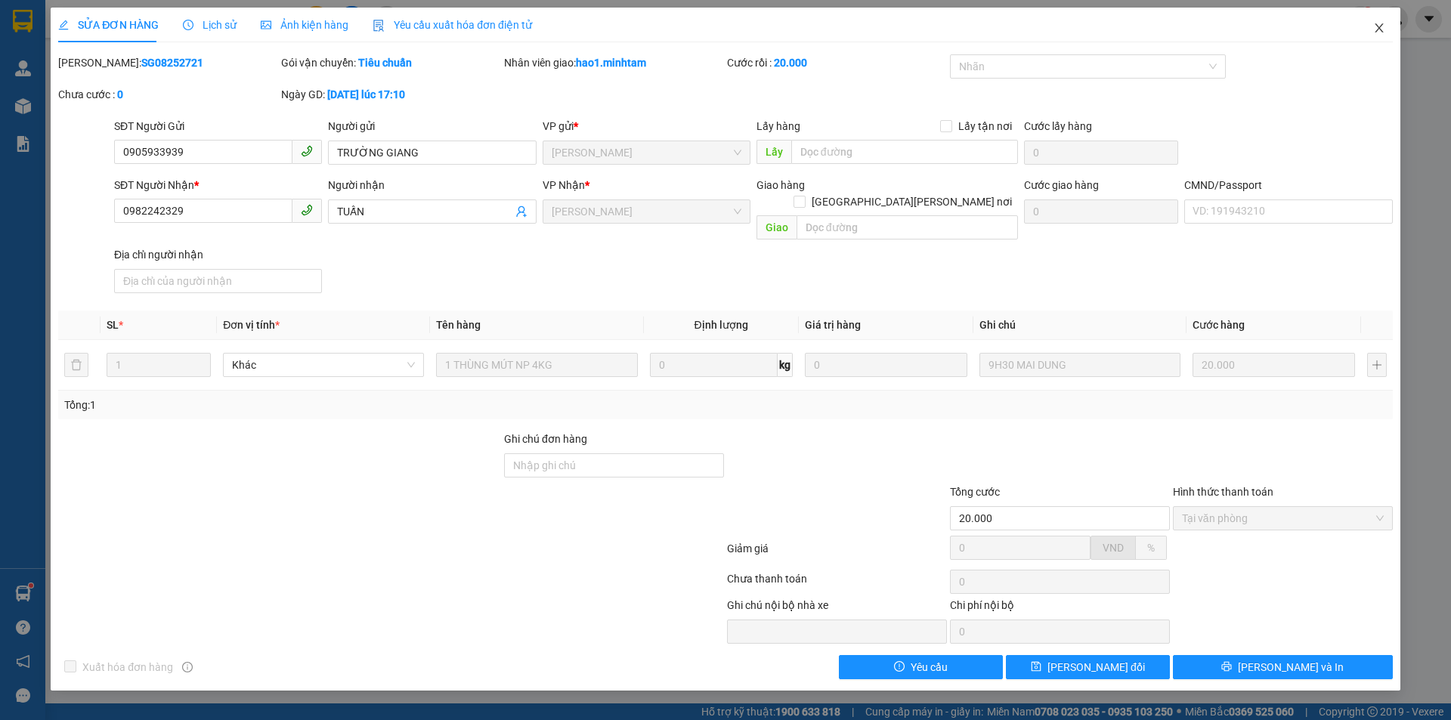
click at [1384, 26] on icon "close" at bounding box center [1379, 28] width 12 height 12
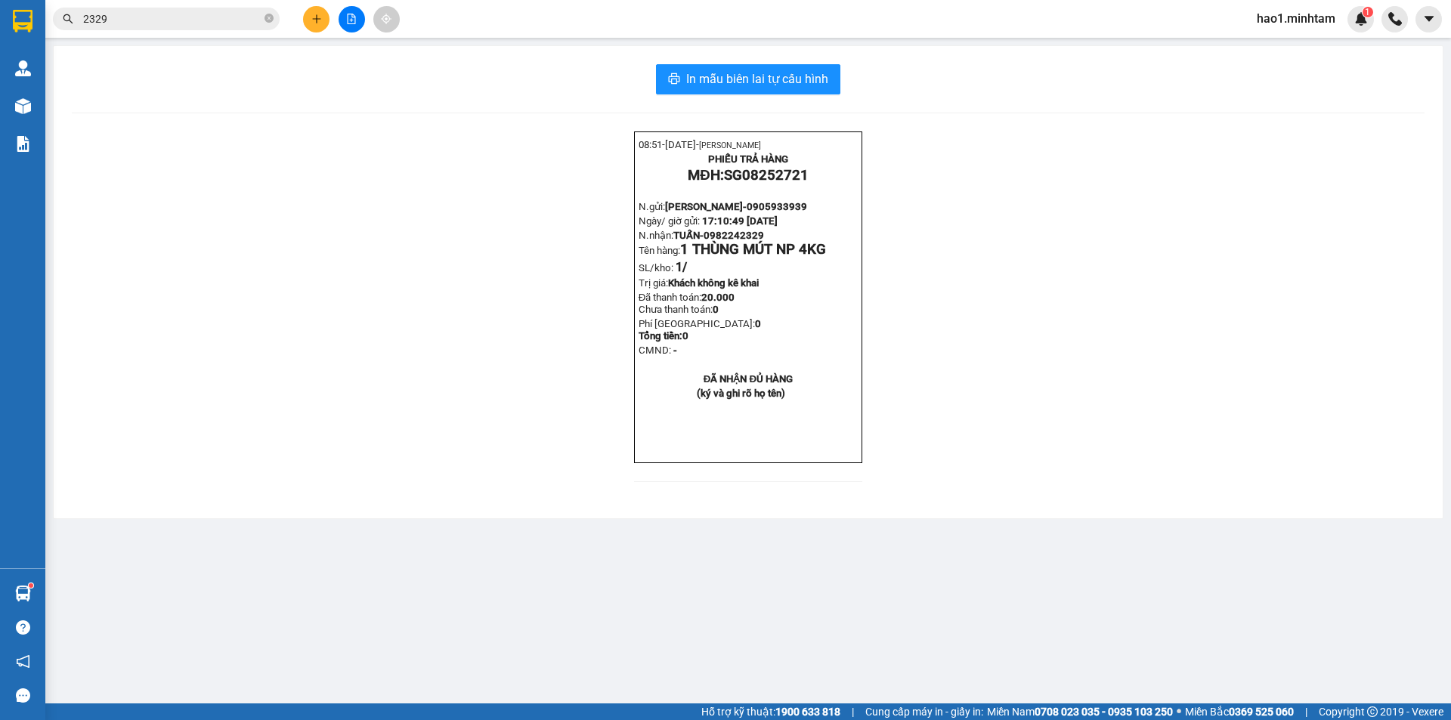
click at [990, 271] on div "08:51- 12-08-2025- Trần Vũ Hạo PHIẾU TRẢ HÀNG MĐH: SG08252721 N.gửi: TRƯỜNG GIA…" at bounding box center [748, 315] width 1352 height 369
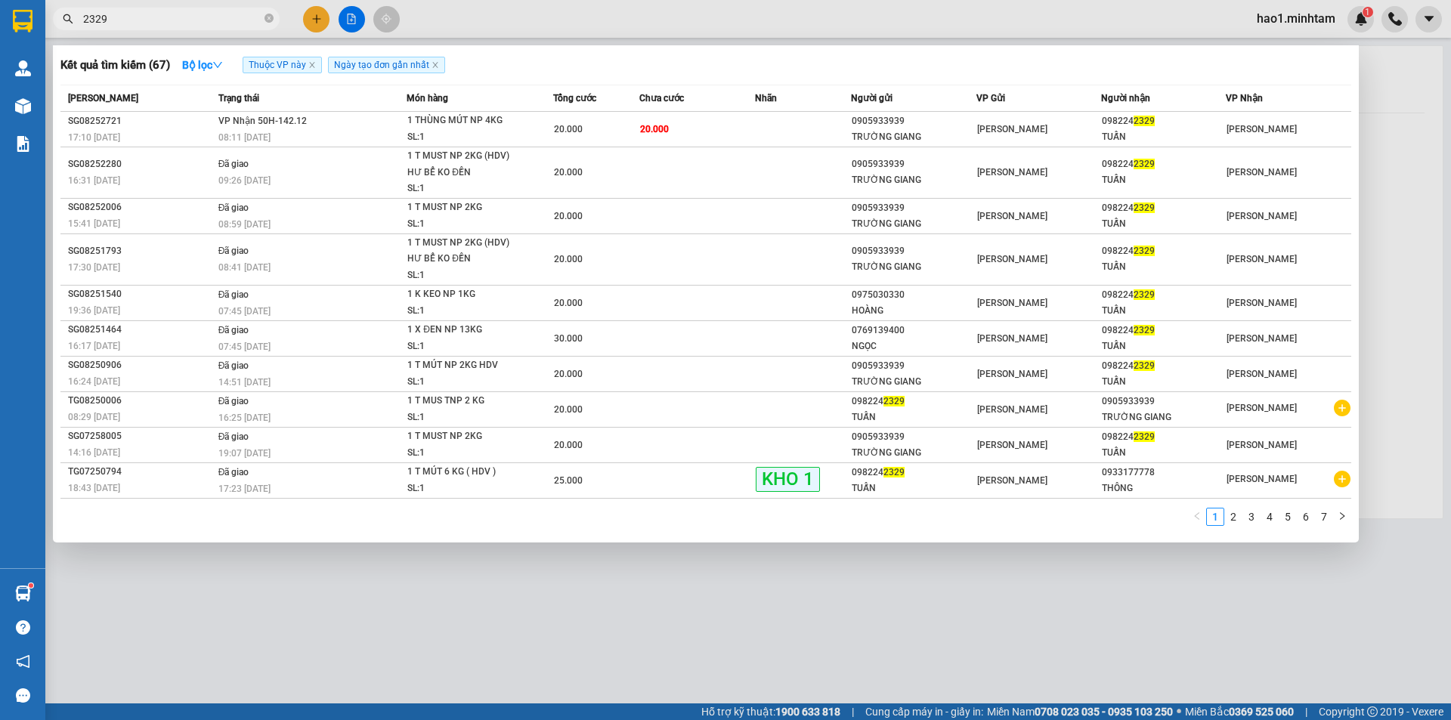
click at [159, 19] on input "2329" at bounding box center [172, 19] width 178 height 17
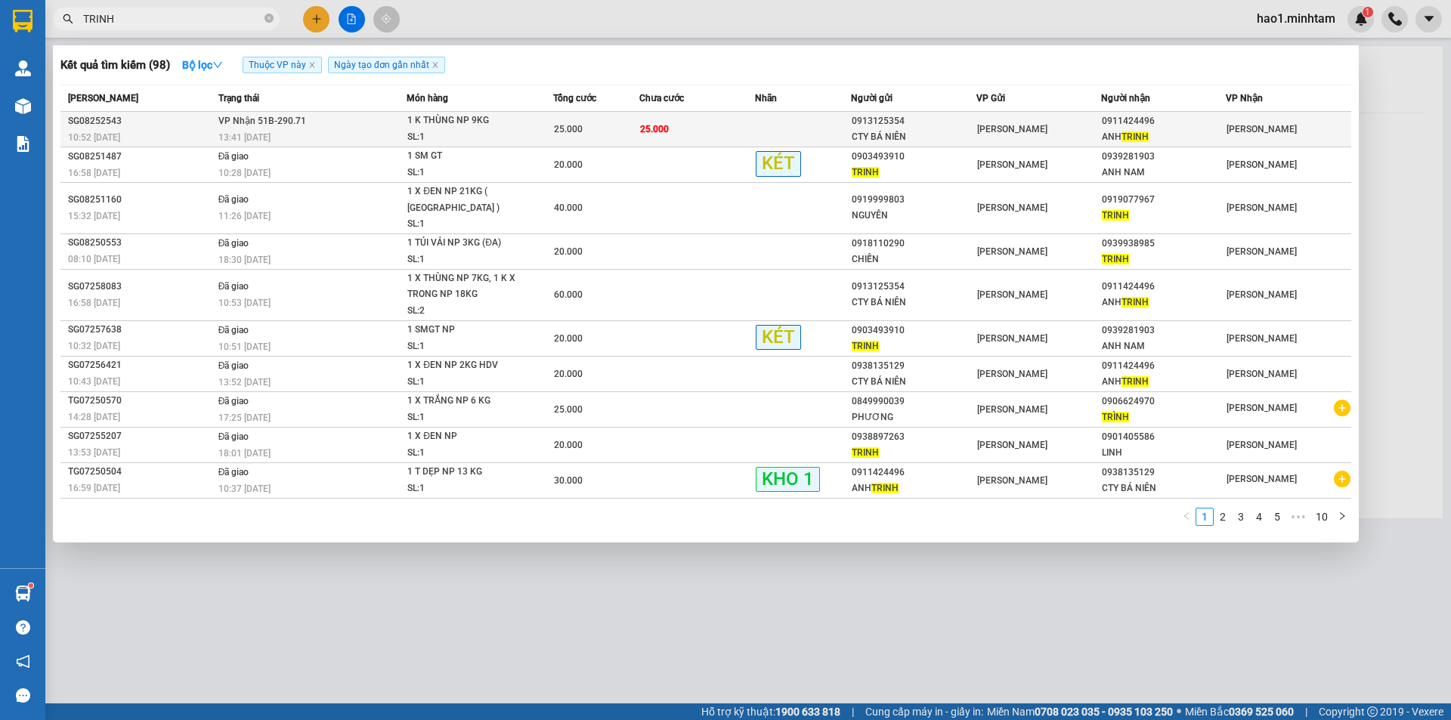
type input "TRINH"
click at [698, 122] on td "25.000" at bounding box center [697, 130] width 116 height 36
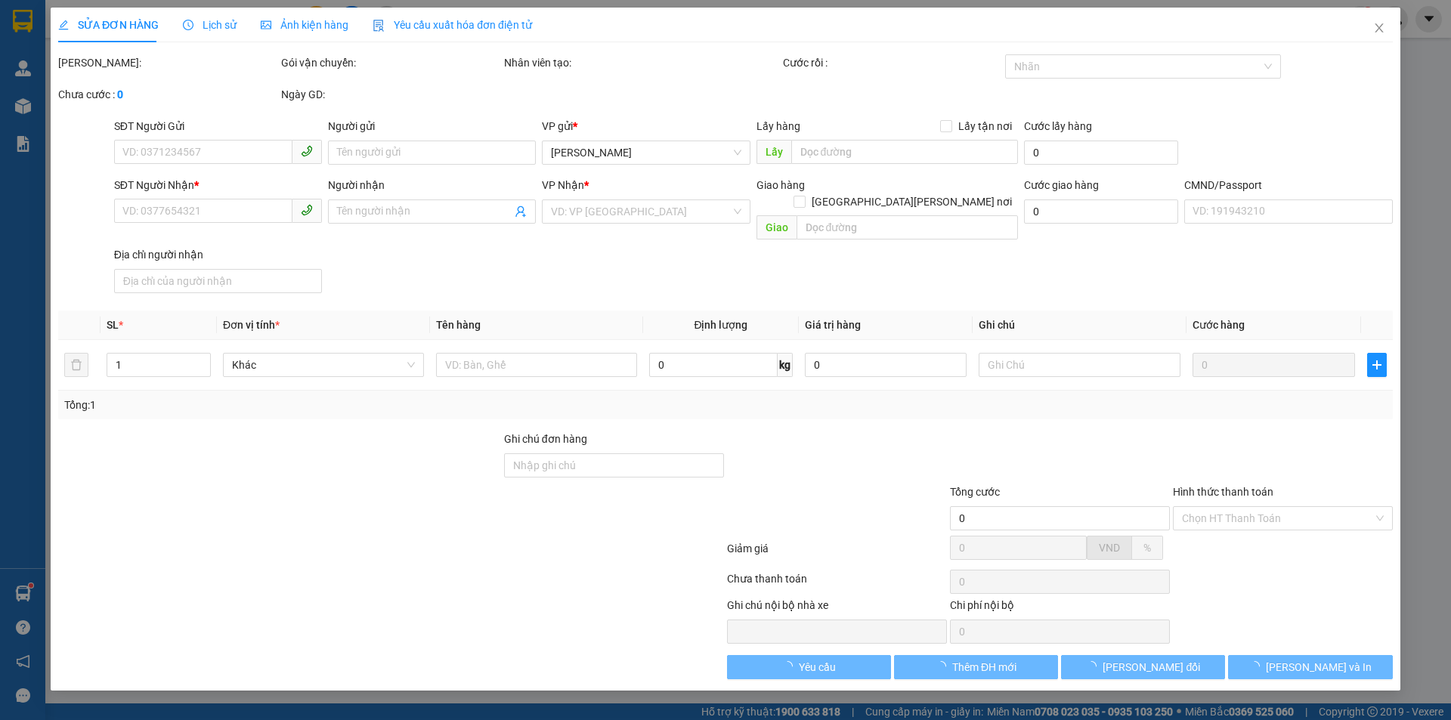
type input "0913125354"
type input "CTY BÁ NIÊN"
type input "0911424496"
type input "ANH TRINH"
type input "25.000"
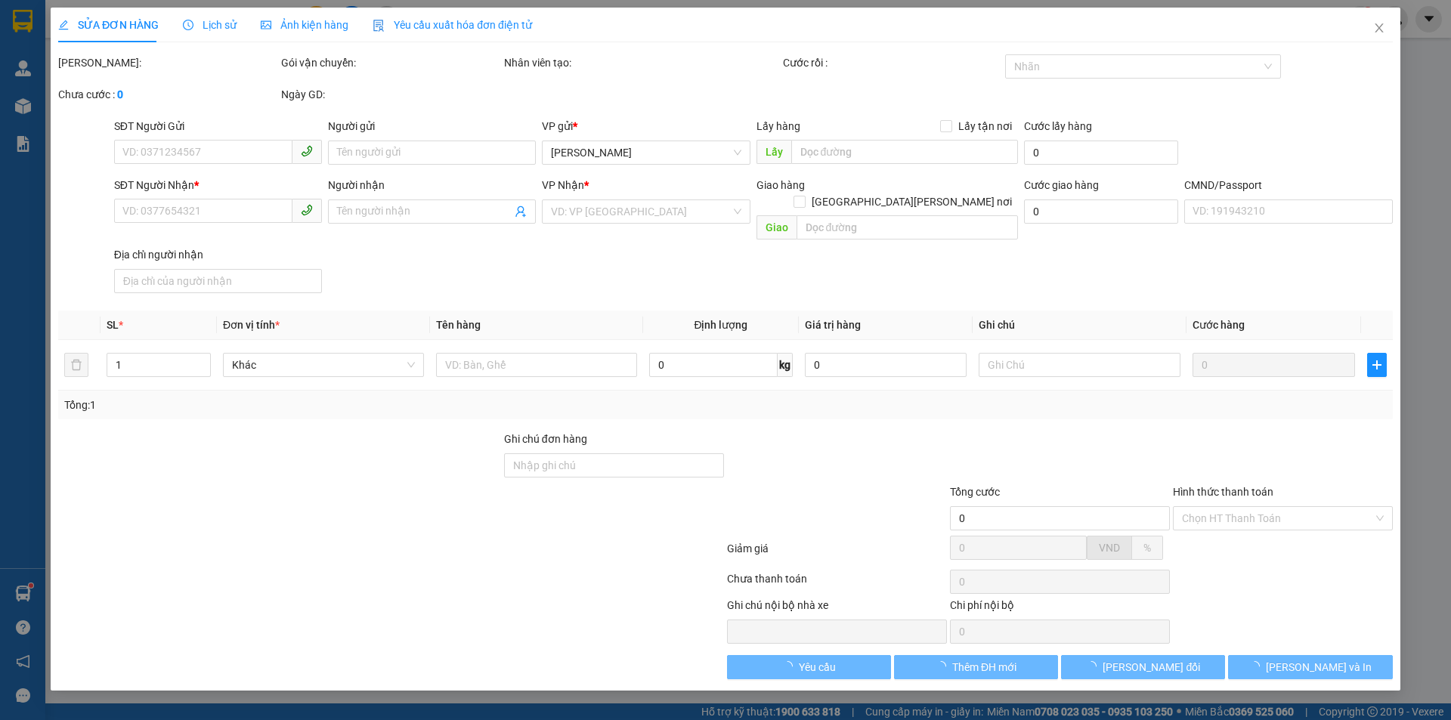
type input "25.000"
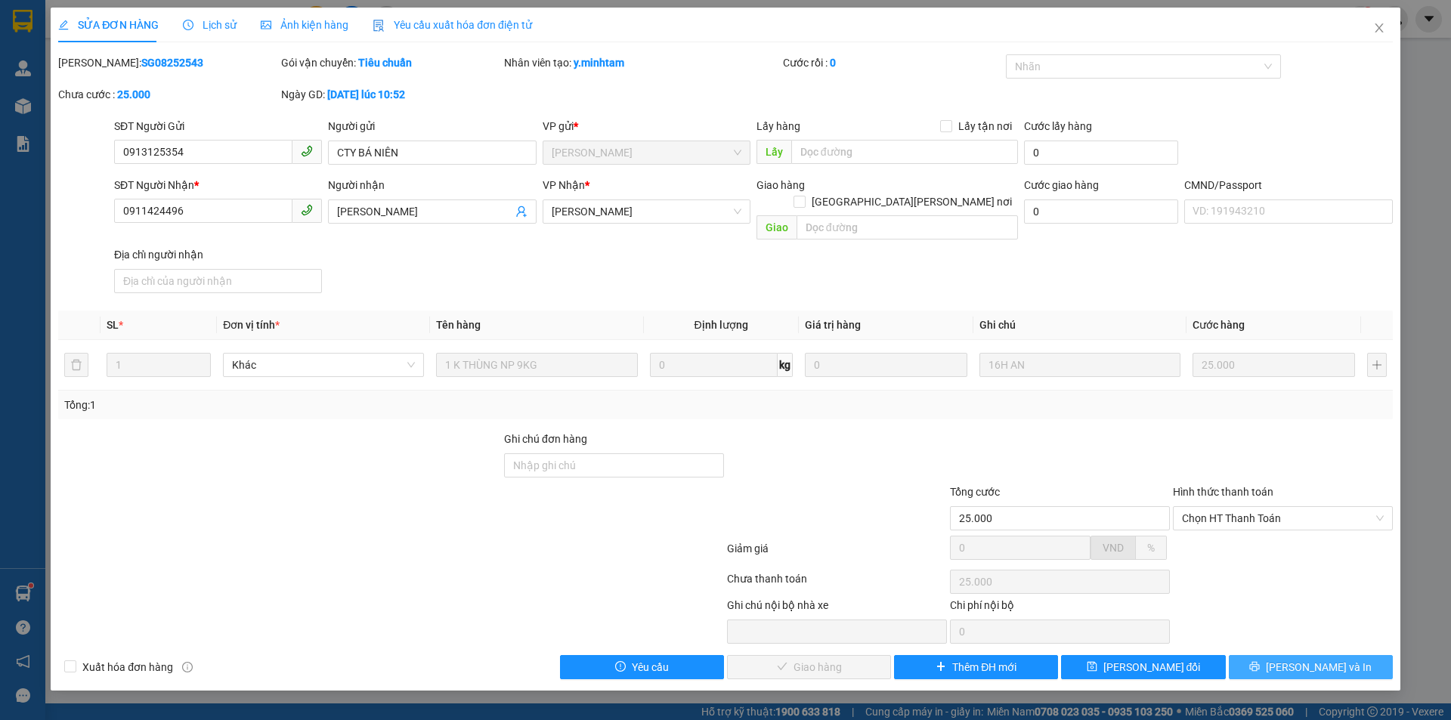
click at [1289, 657] on button "[PERSON_NAME] và In" at bounding box center [1310, 667] width 164 height 24
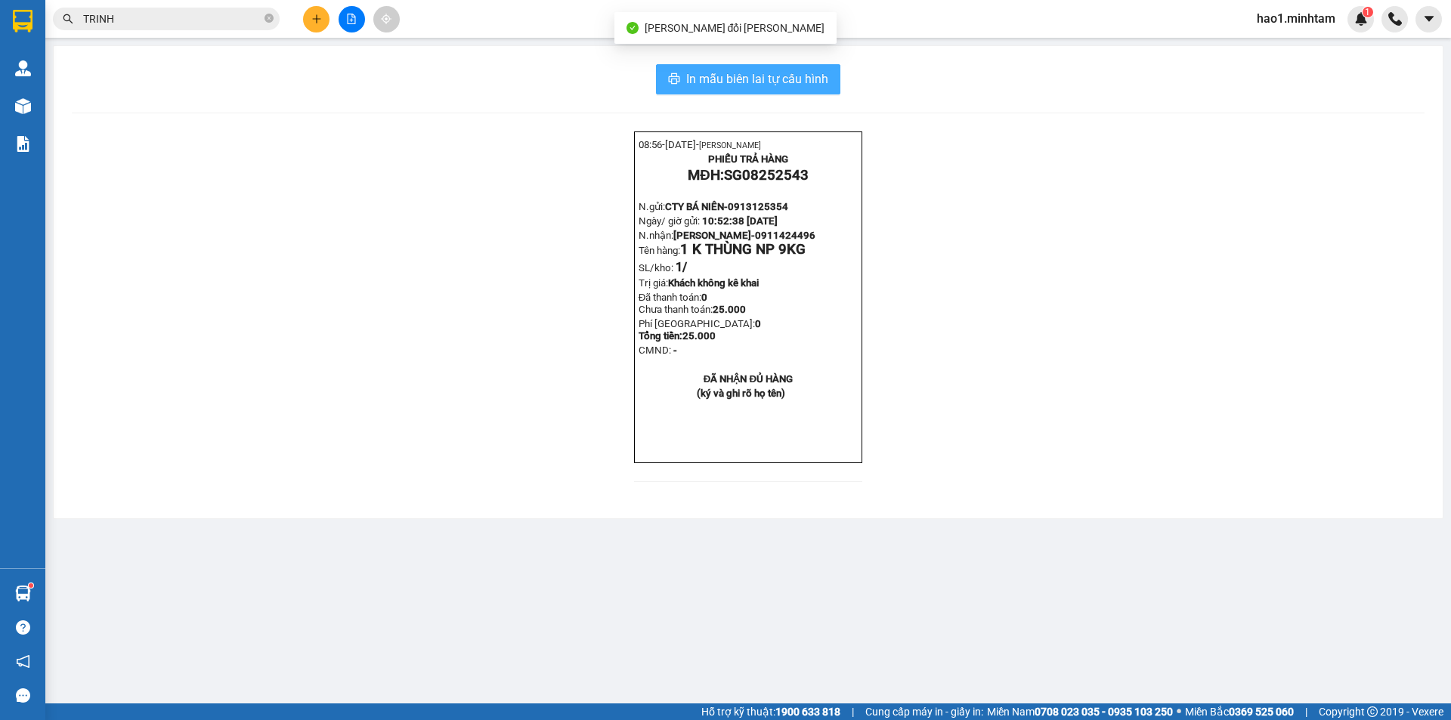
click at [811, 79] on span "In mẫu biên lai tự cấu hình" at bounding box center [757, 79] width 142 height 19
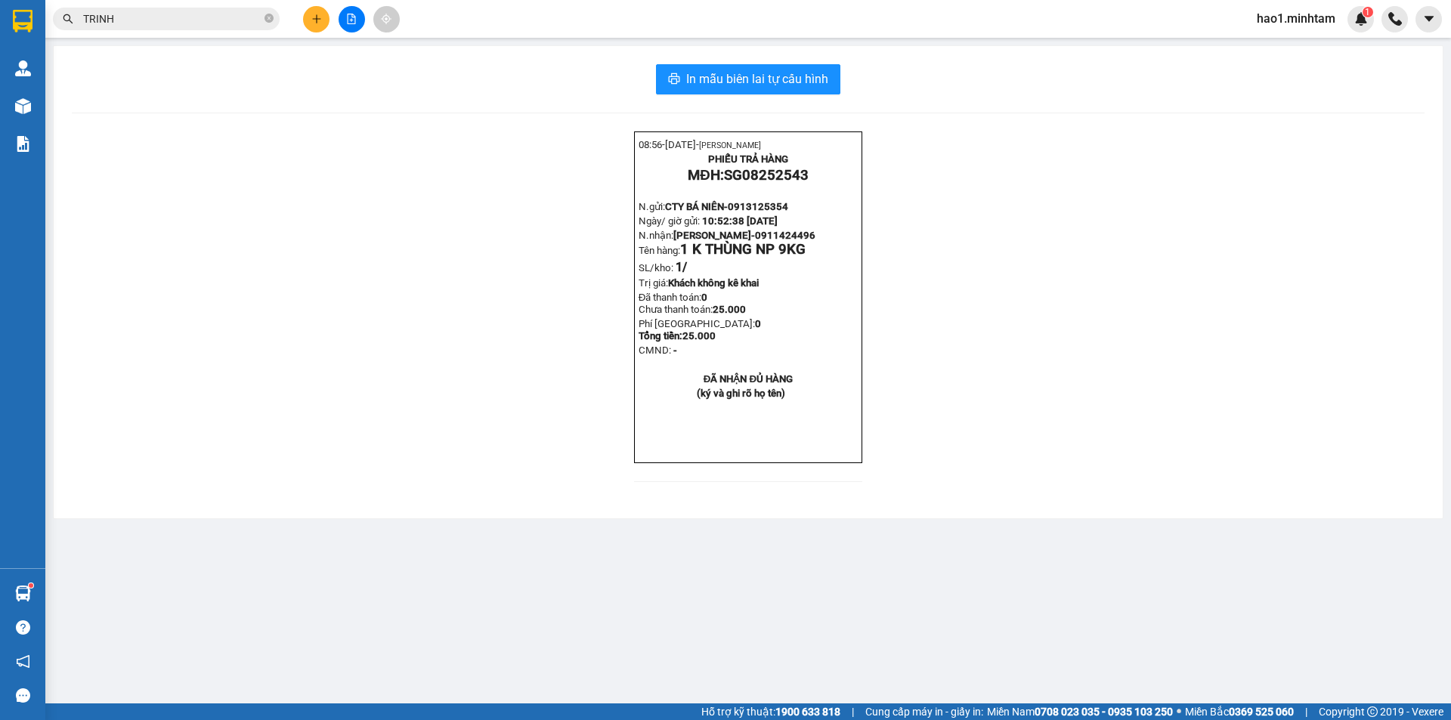
click at [160, 14] on input "TRINH" at bounding box center [172, 19] width 178 height 17
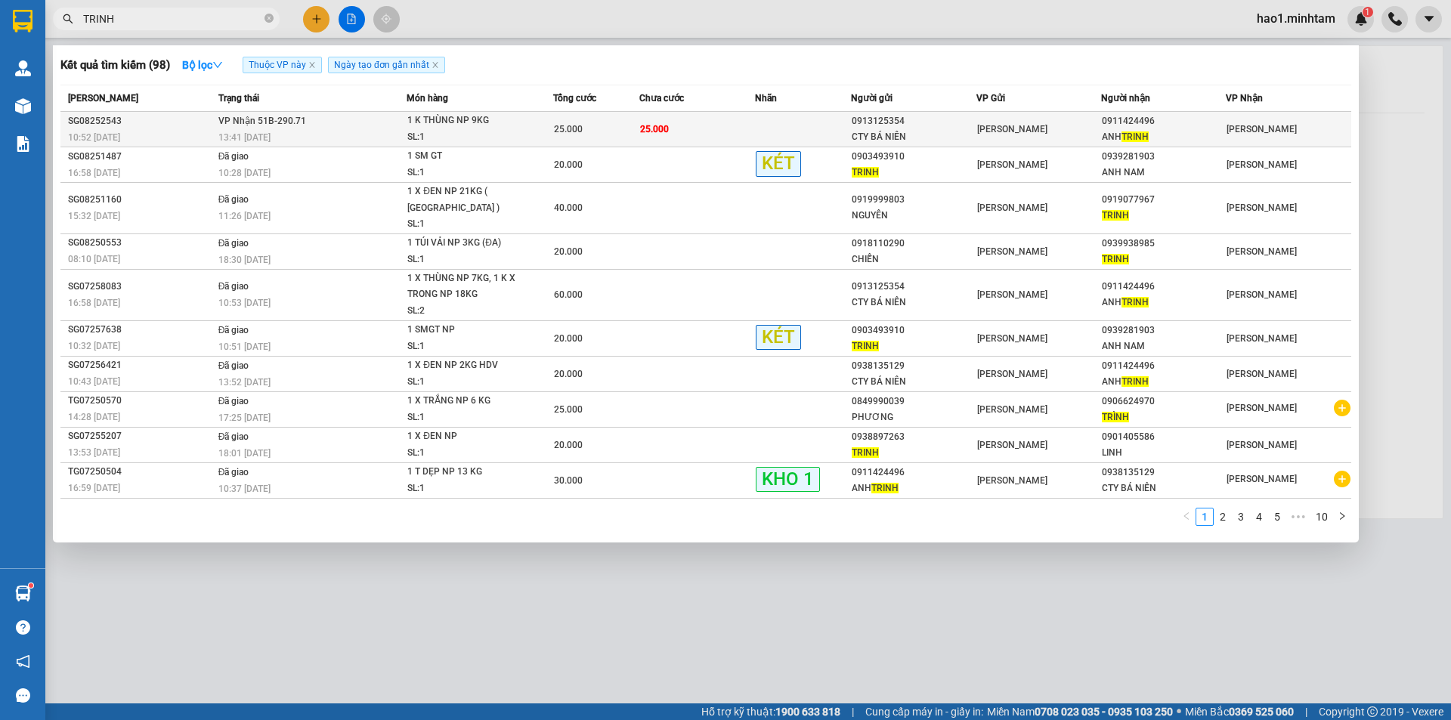
click at [623, 130] on div "25.000" at bounding box center [596, 129] width 85 height 17
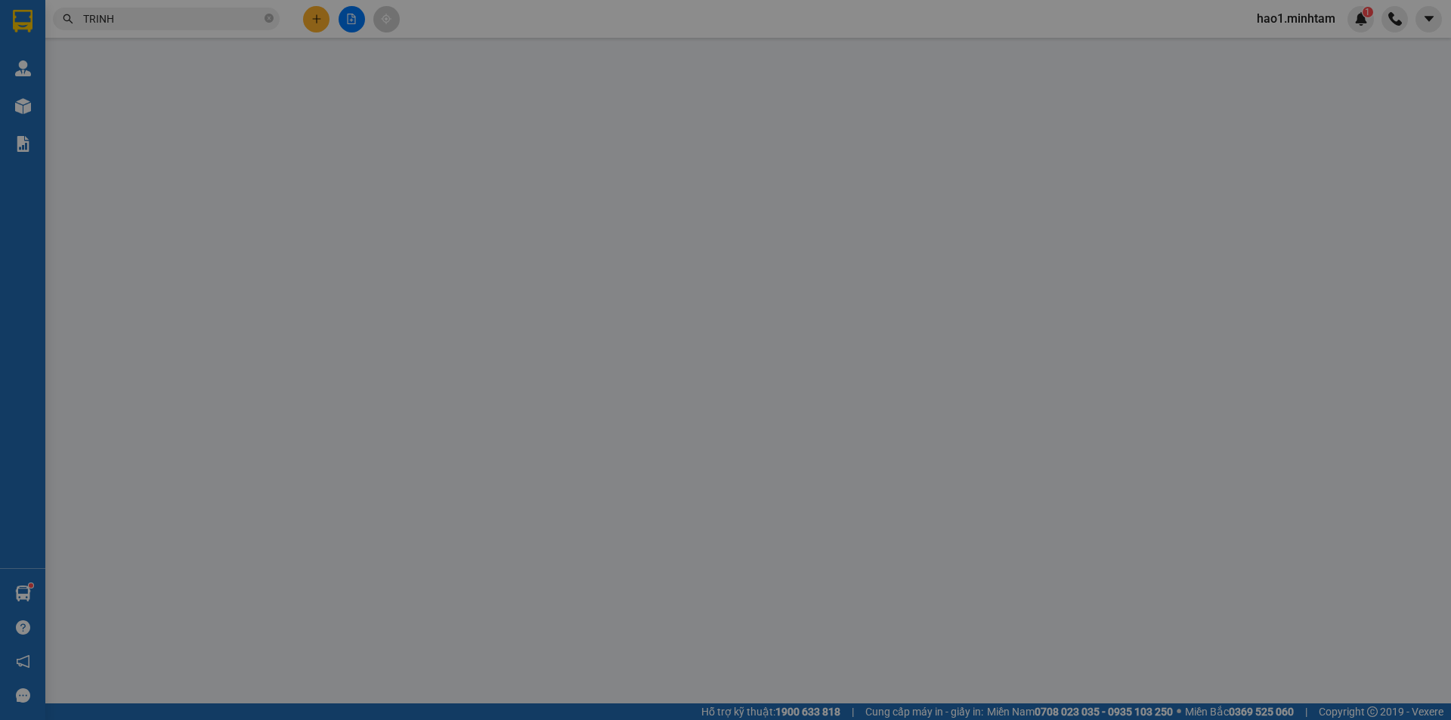
type input "0913125354"
type input "CTY BÁ NIÊN"
type input "0911424496"
type input "ANH TRINH"
type input "25.000"
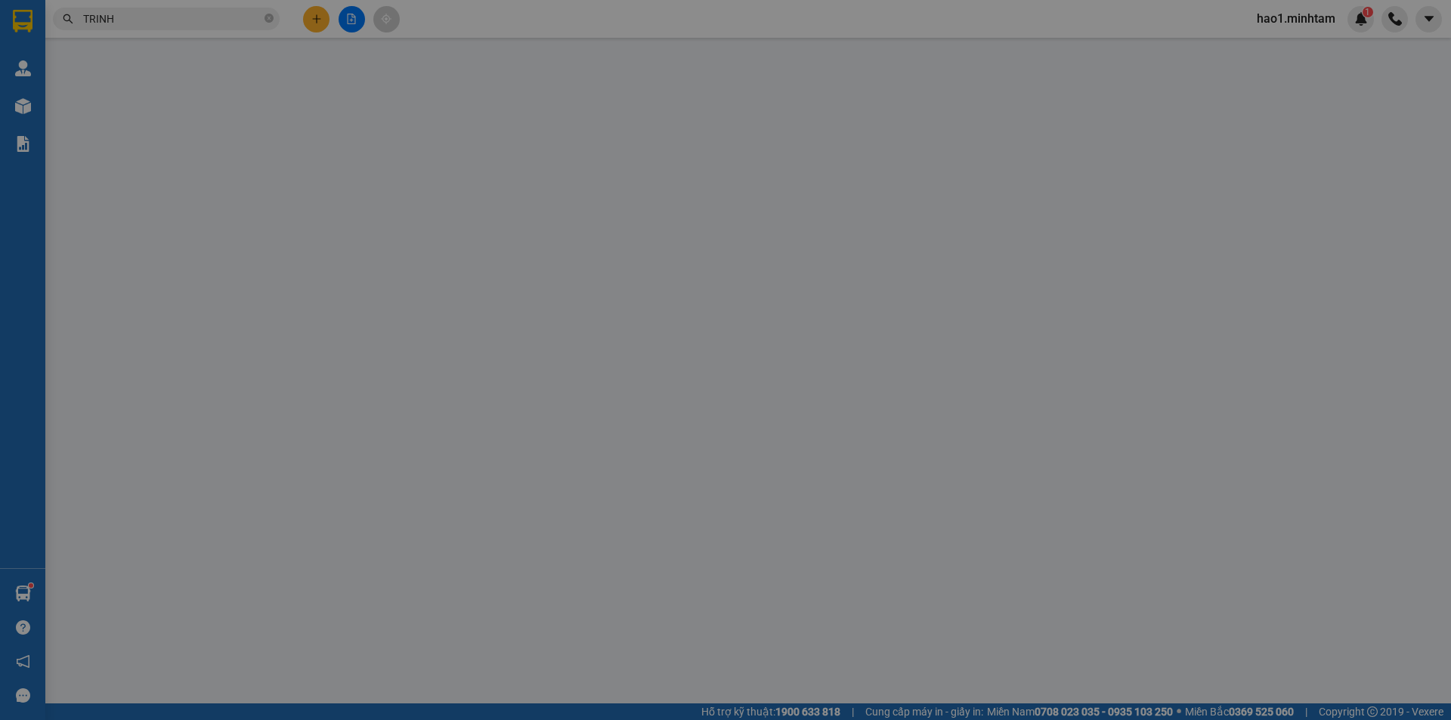
type input "25.000"
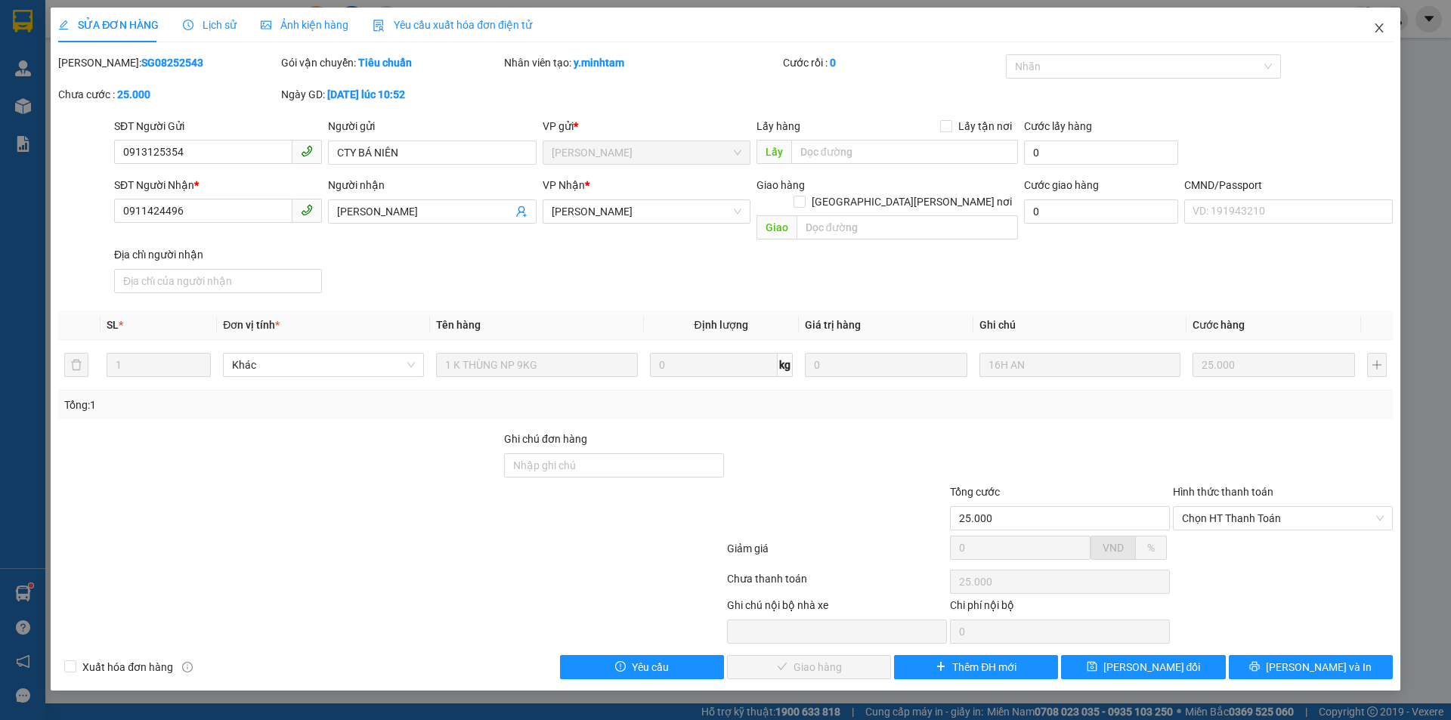
click at [1378, 32] on icon "close" at bounding box center [1379, 28] width 12 height 12
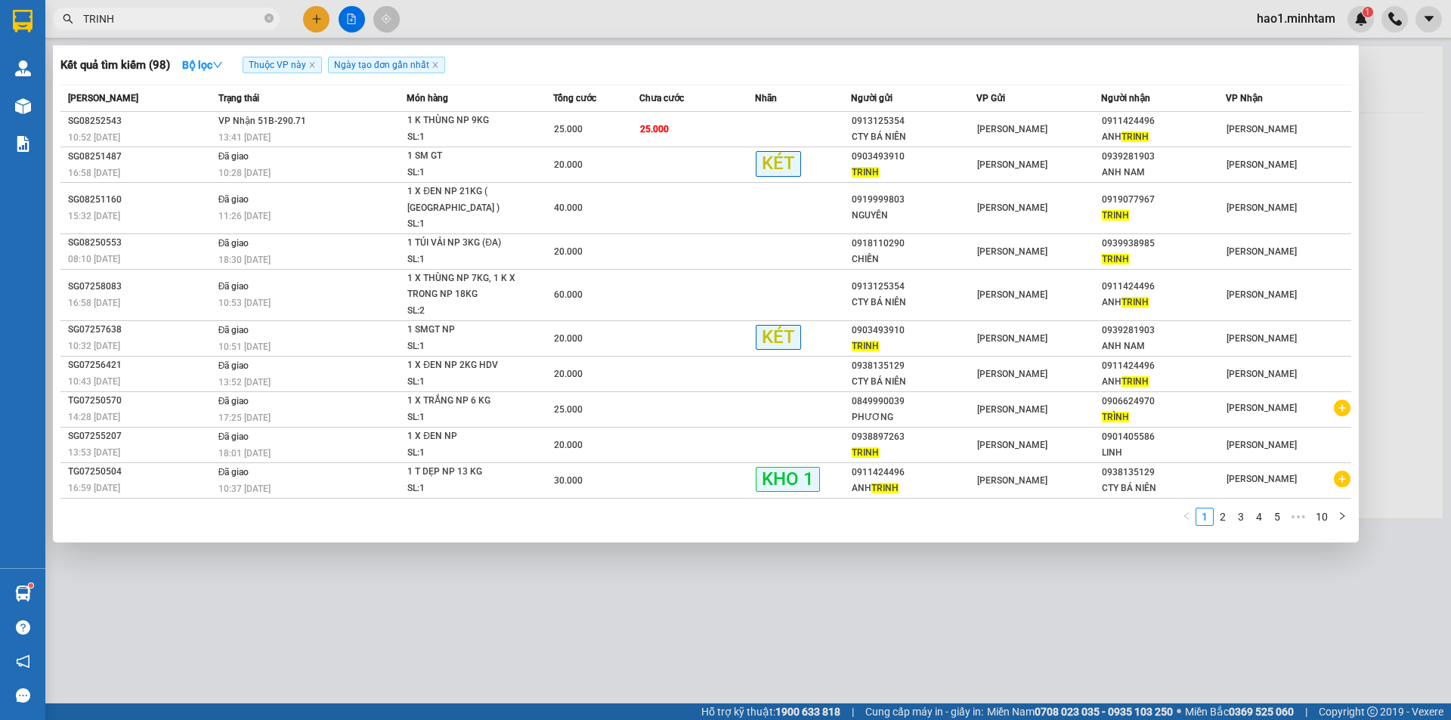
click at [196, 17] on input "TRINH" at bounding box center [172, 19] width 178 height 17
click at [230, 13] on input "TRINH" at bounding box center [172, 19] width 178 height 17
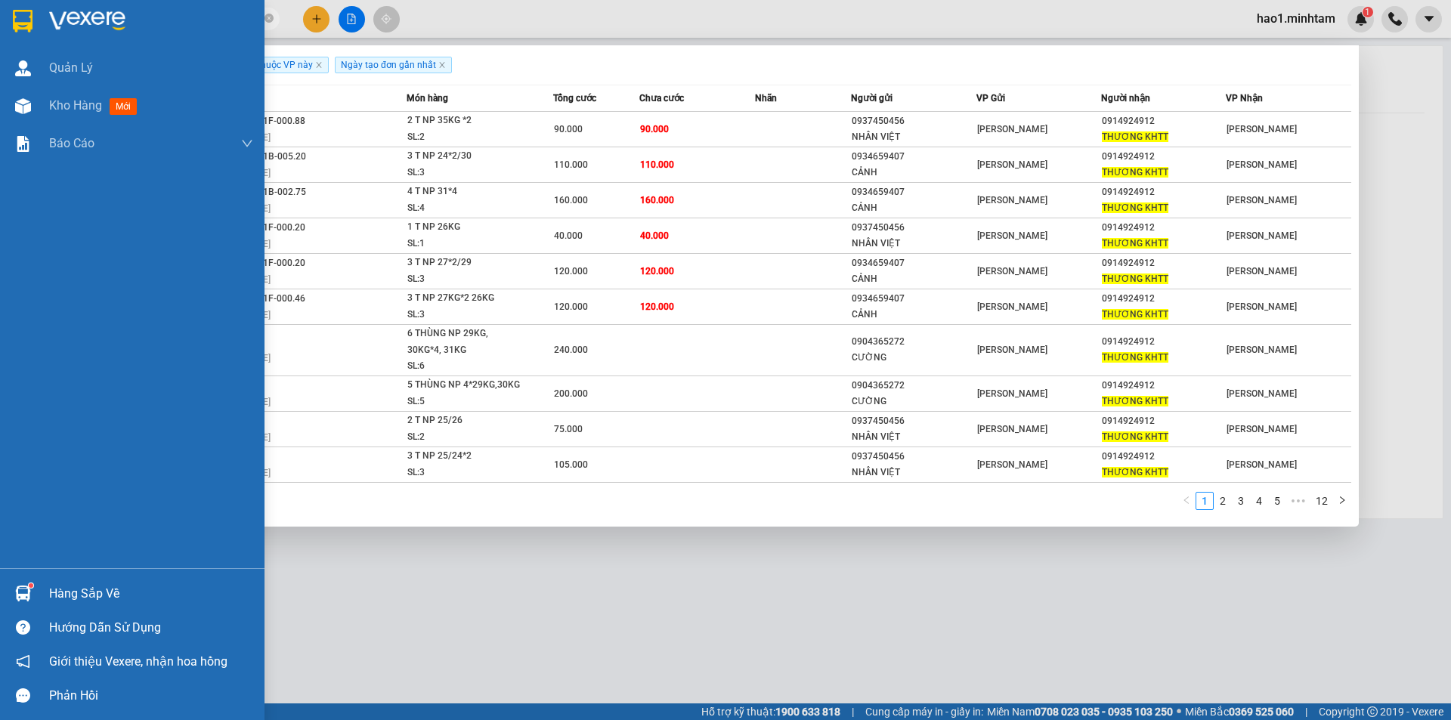
type input "THƯƠNG KHTT"
drag, startPoint x: 25, startPoint y: 591, endPoint x: 65, endPoint y: 586, distance: 40.4
click at [26, 591] on img at bounding box center [23, 594] width 16 height 16
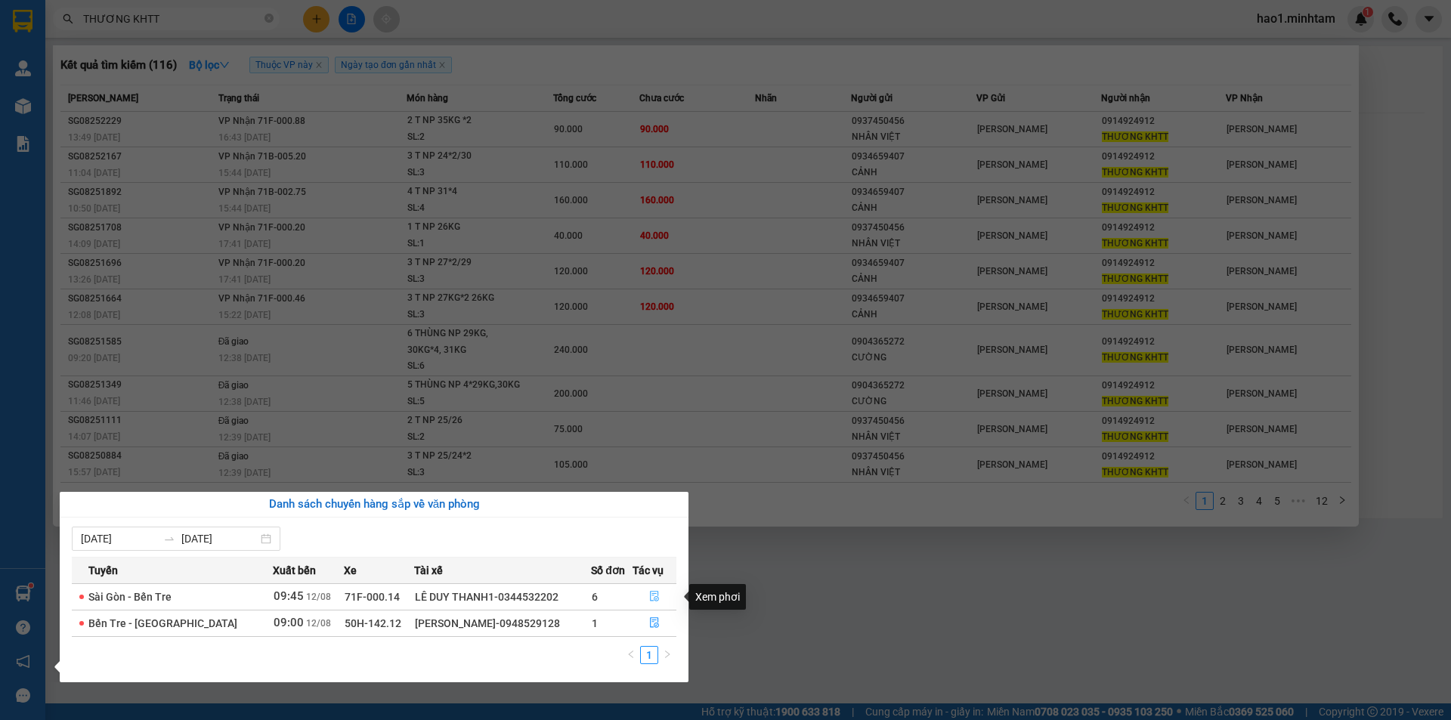
click at [650, 592] on icon "file-done" at bounding box center [654, 596] width 11 height 11
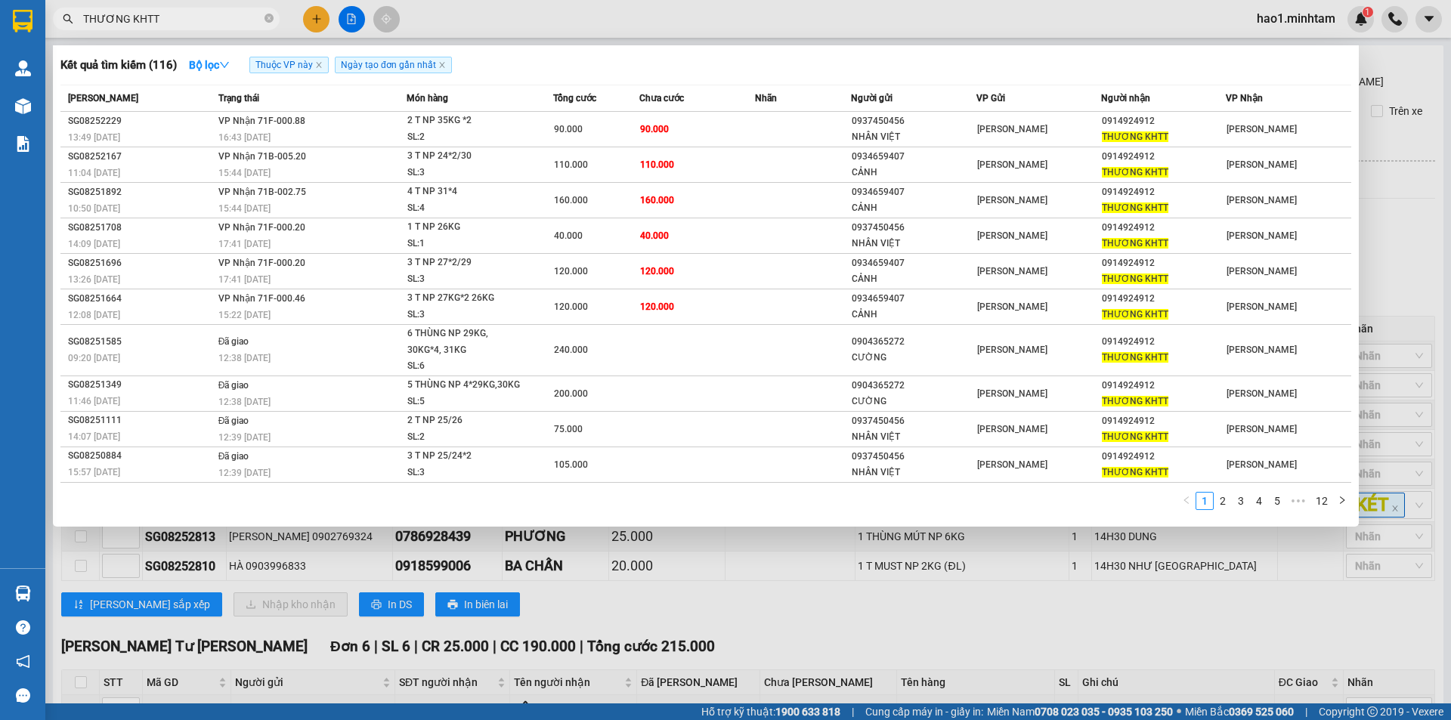
click at [1403, 258] on div at bounding box center [725, 360] width 1451 height 720
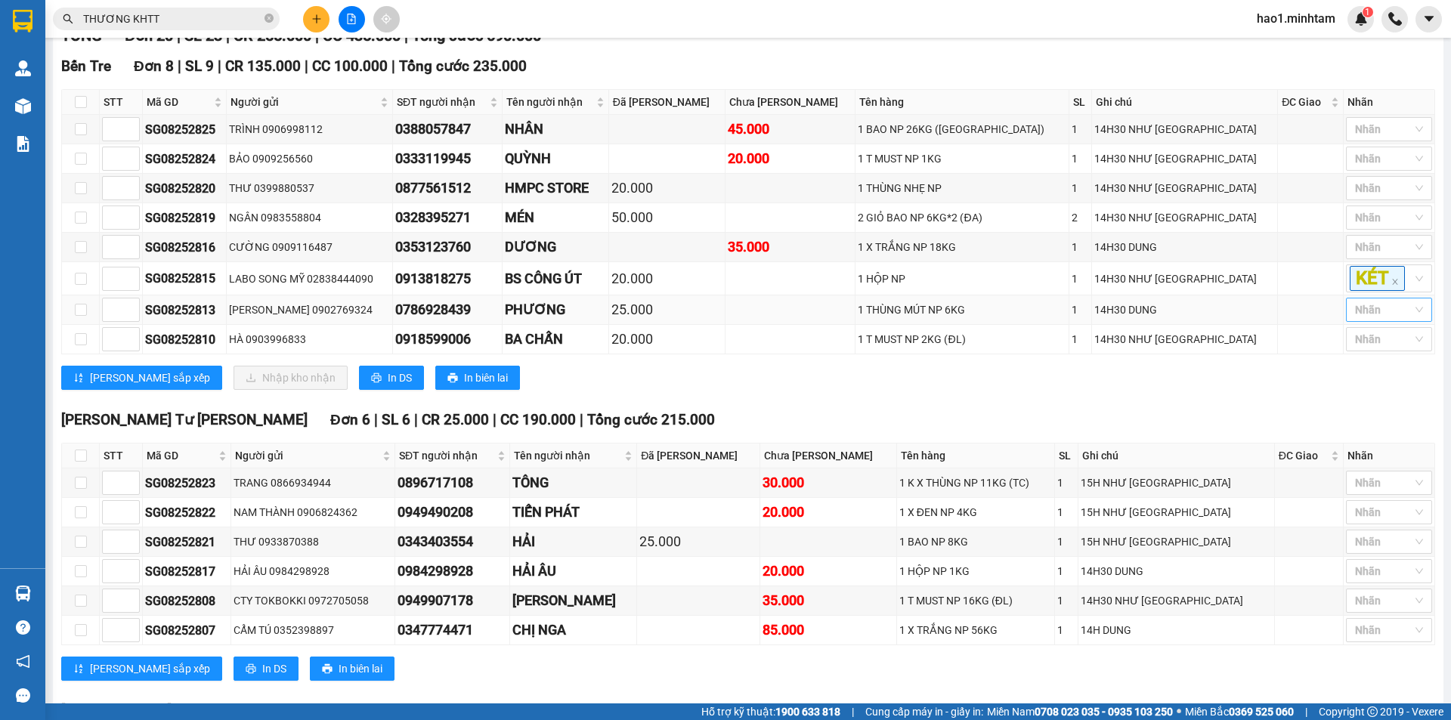
scroll to position [302, 0]
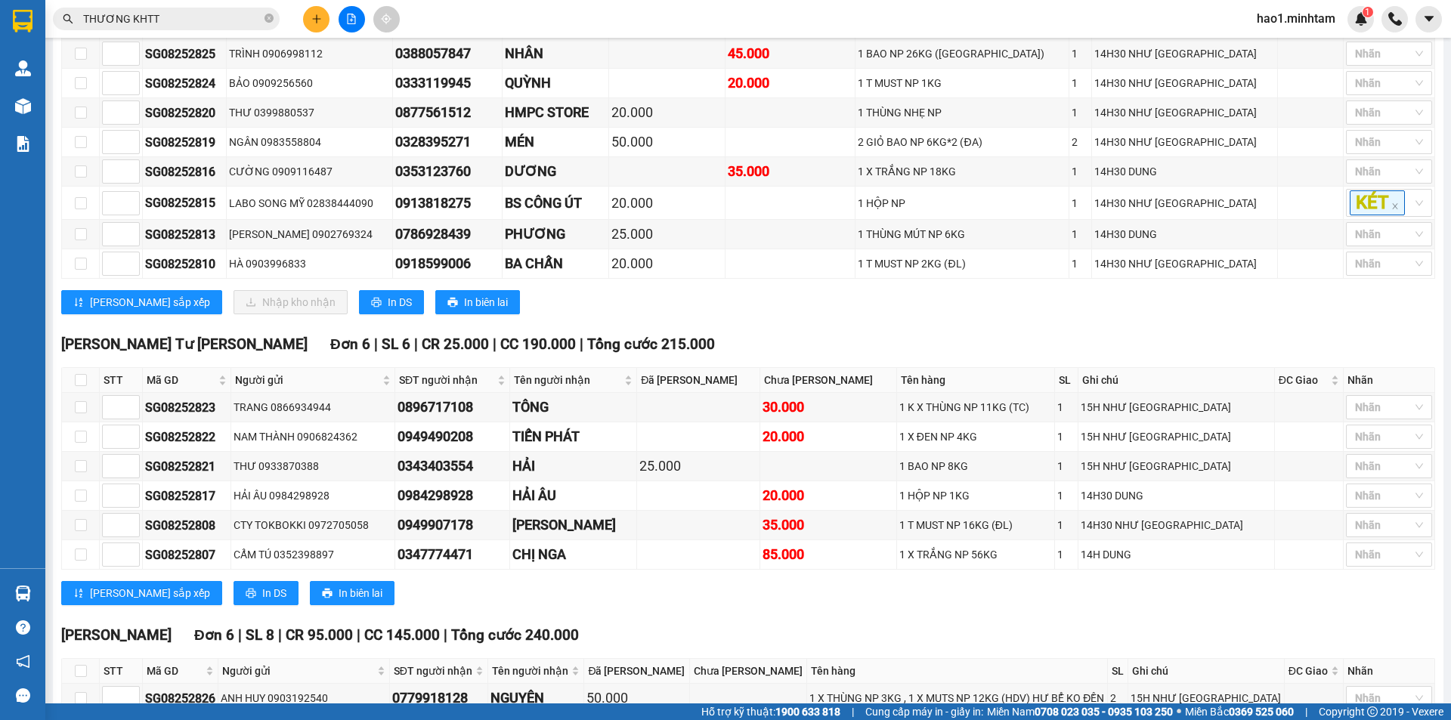
click at [970, 326] on div "Bến Tre Đơn 8 | SL 9 | CR 135.000 | CC 100.000 | Tổng cước 235.000 STT Mã GD N…" at bounding box center [748, 153] width 1374 height 346
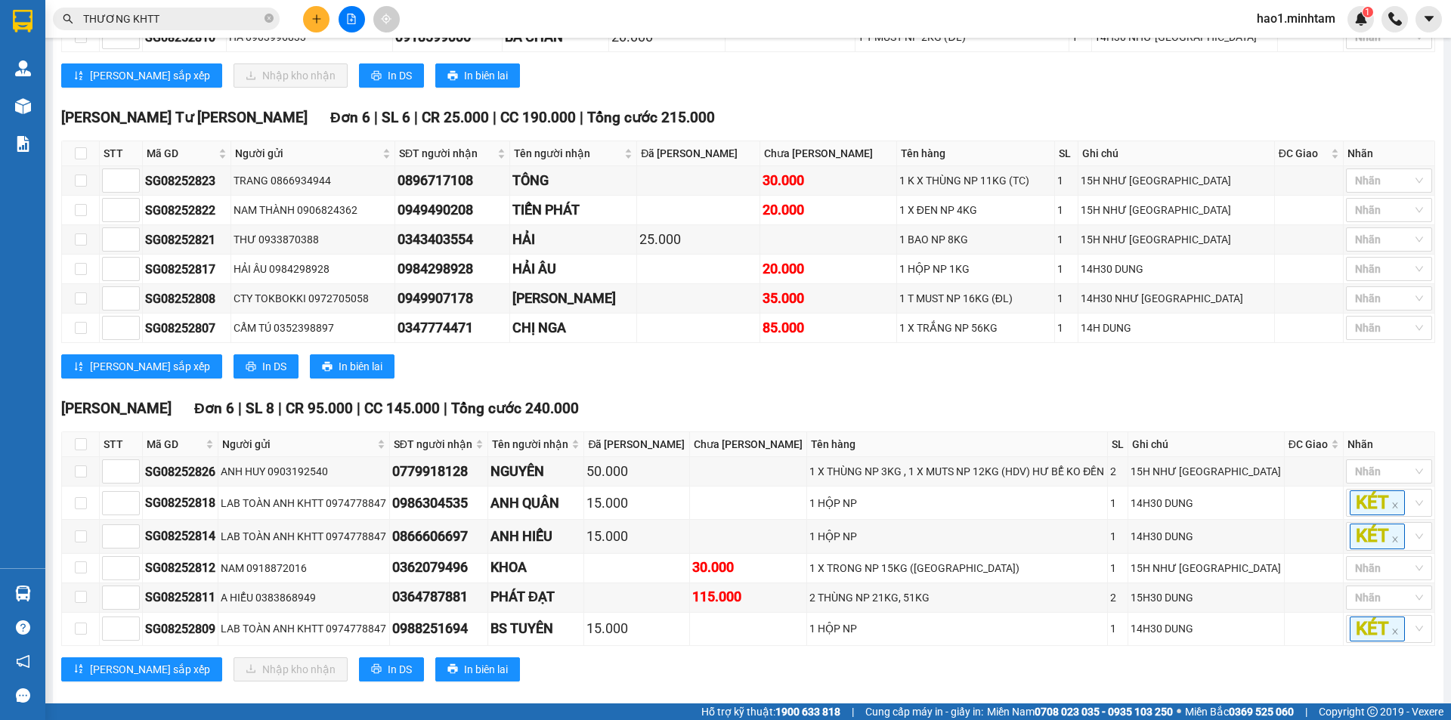
scroll to position [566, 0]
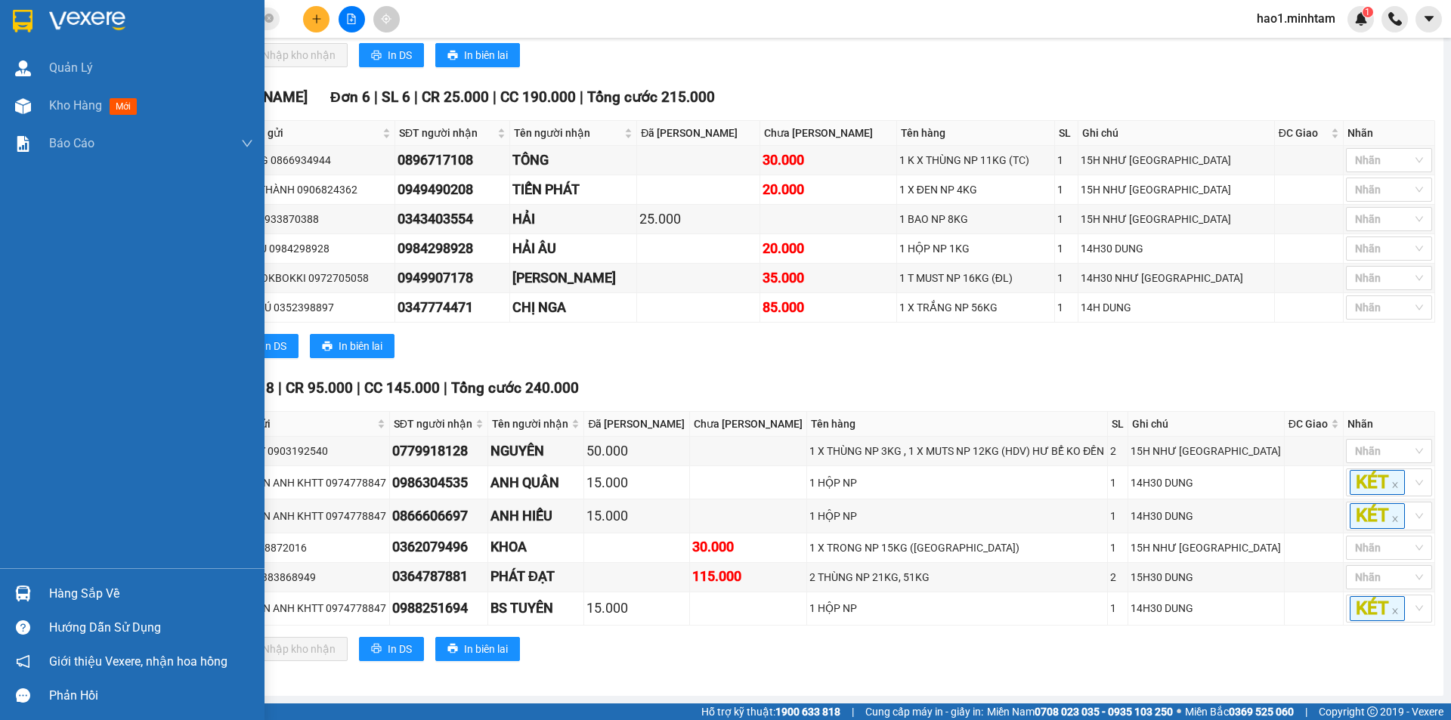
click at [45, 598] on div "Hàng sắp về" at bounding box center [132, 593] width 264 height 34
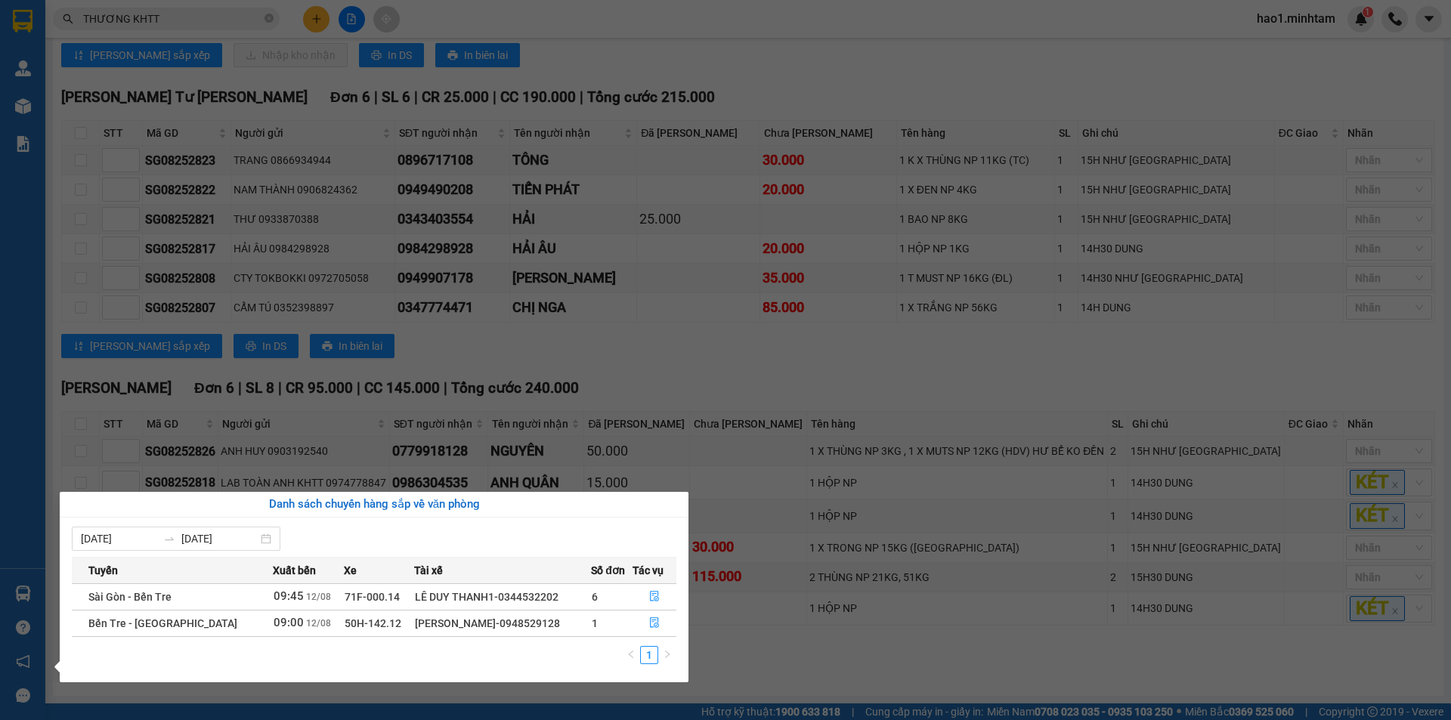
click at [890, 345] on section "Kết quả tìm kiếm ( 116 ) Bộ lọc Thuộc VP này Ngày tạo đơn gần nhất Mã ĐH Trạng …" at bounding box center [725, 360] width 1451 height 720
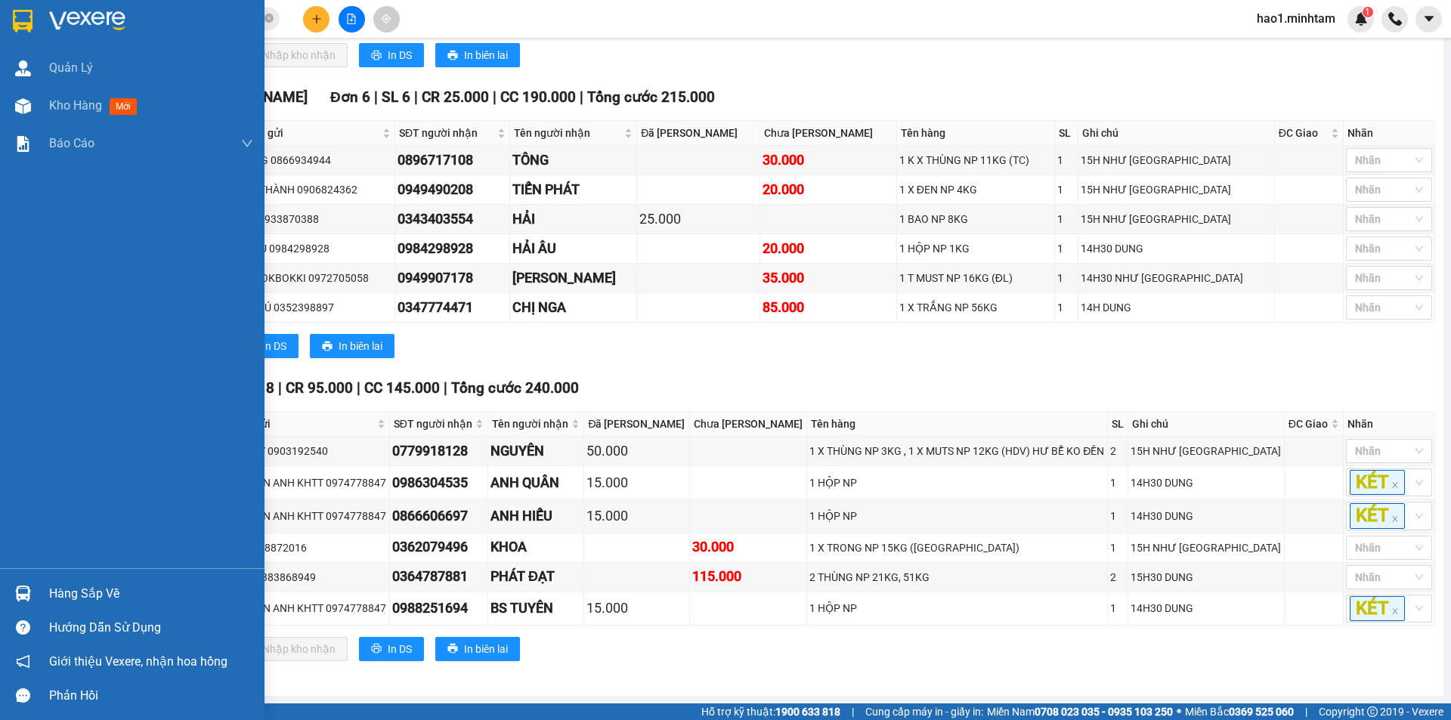
click at [25, 23] on img at bounding box center [23, 21] width 20 height 23
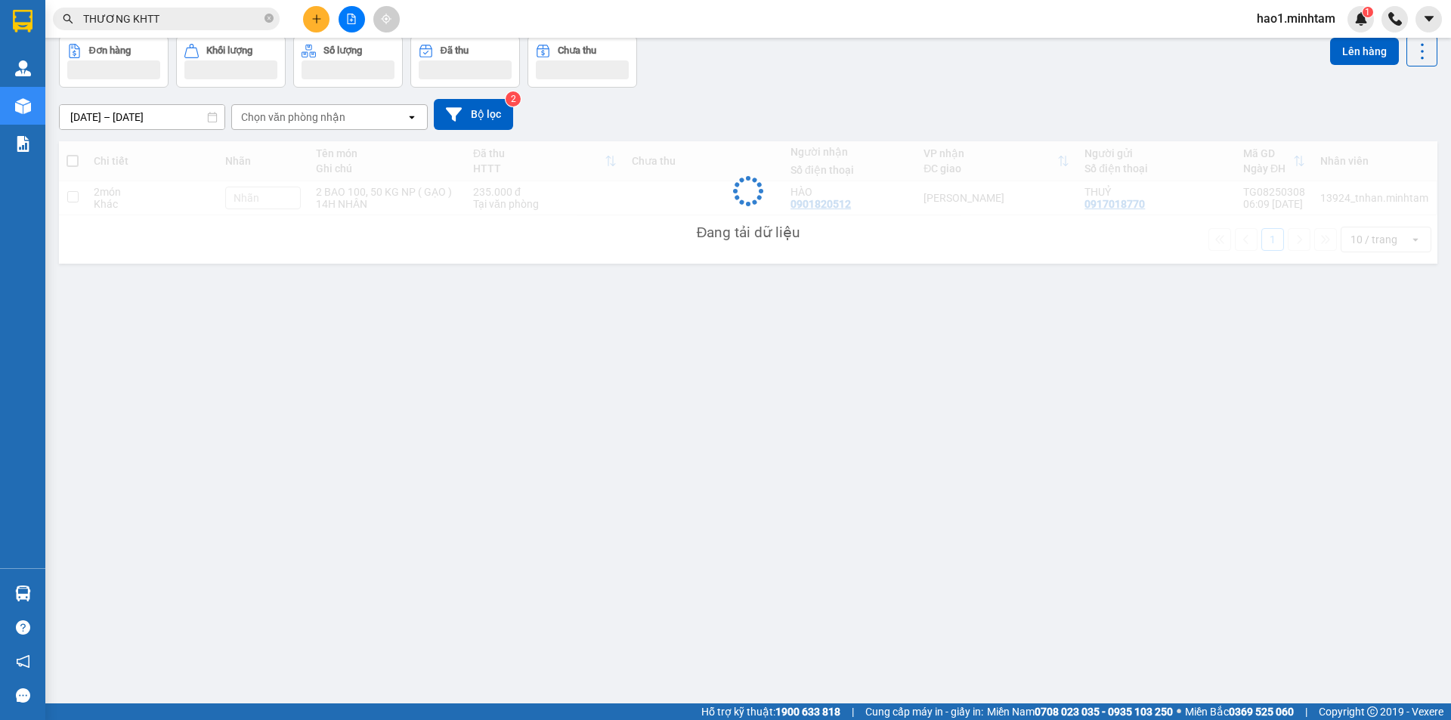
scroll to position [70, 0]
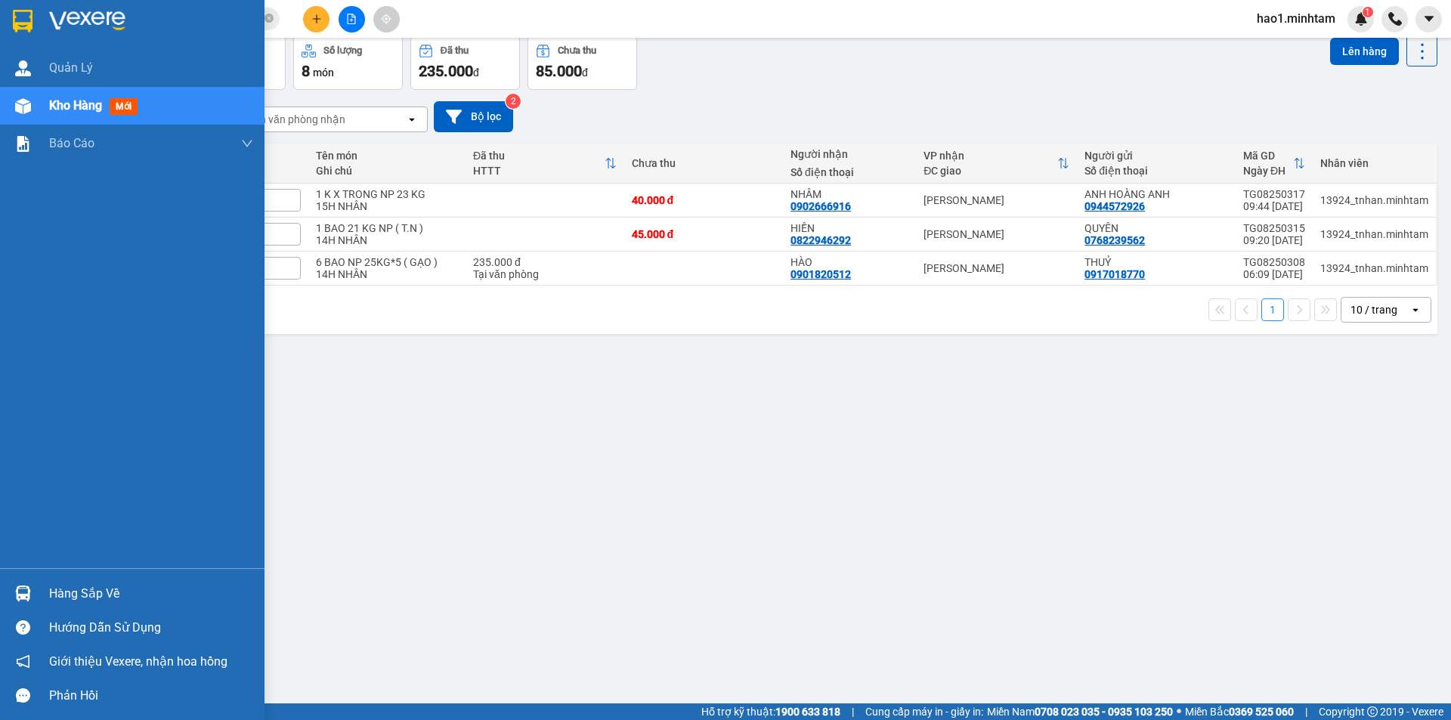
click at [33, 598] on div at bounding box center [23, 593] width 26 height 26
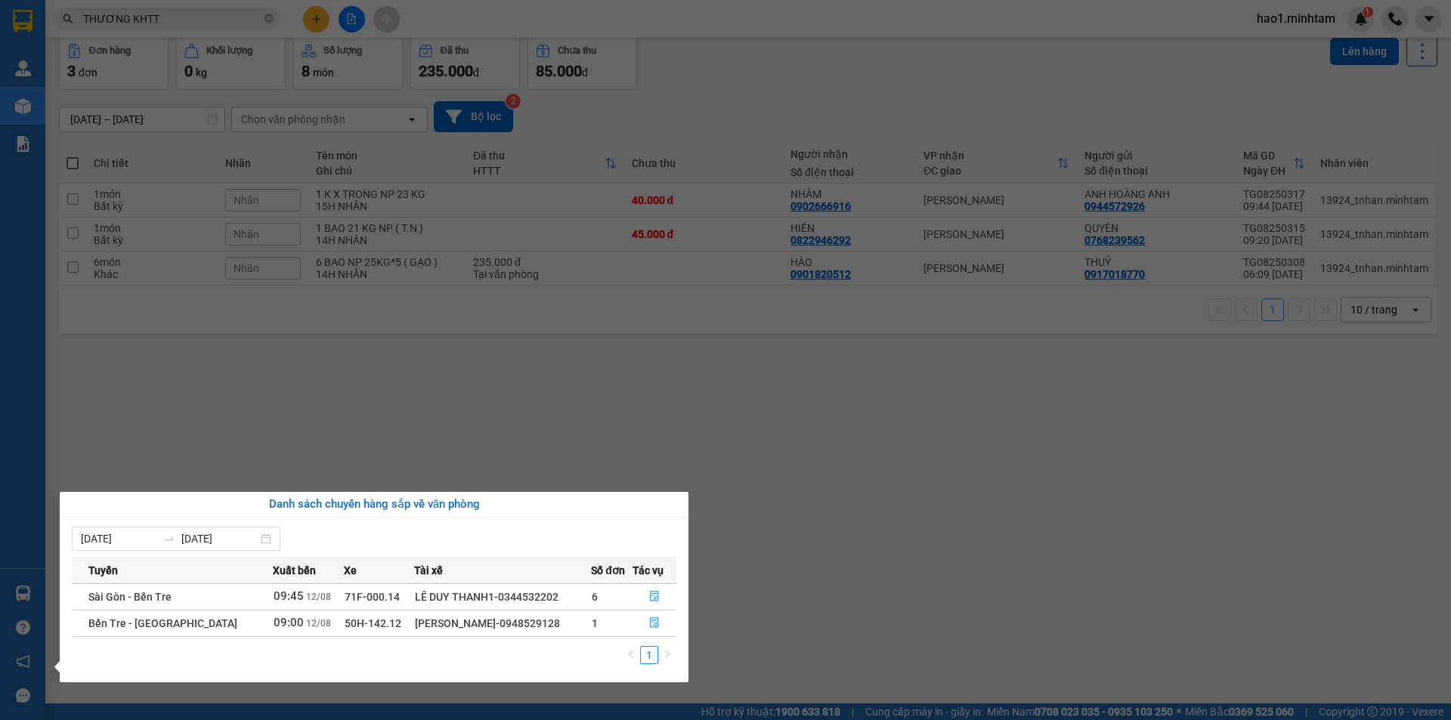
click at [353, 20] on section "Kết quả tìm kiếm ( 116 ) Bộ lọc Thuộc VP này Ngày tạo đơn gần nhất Mã ĐH Trạng …" at bounding box center [725, 360] width 1451 height 720
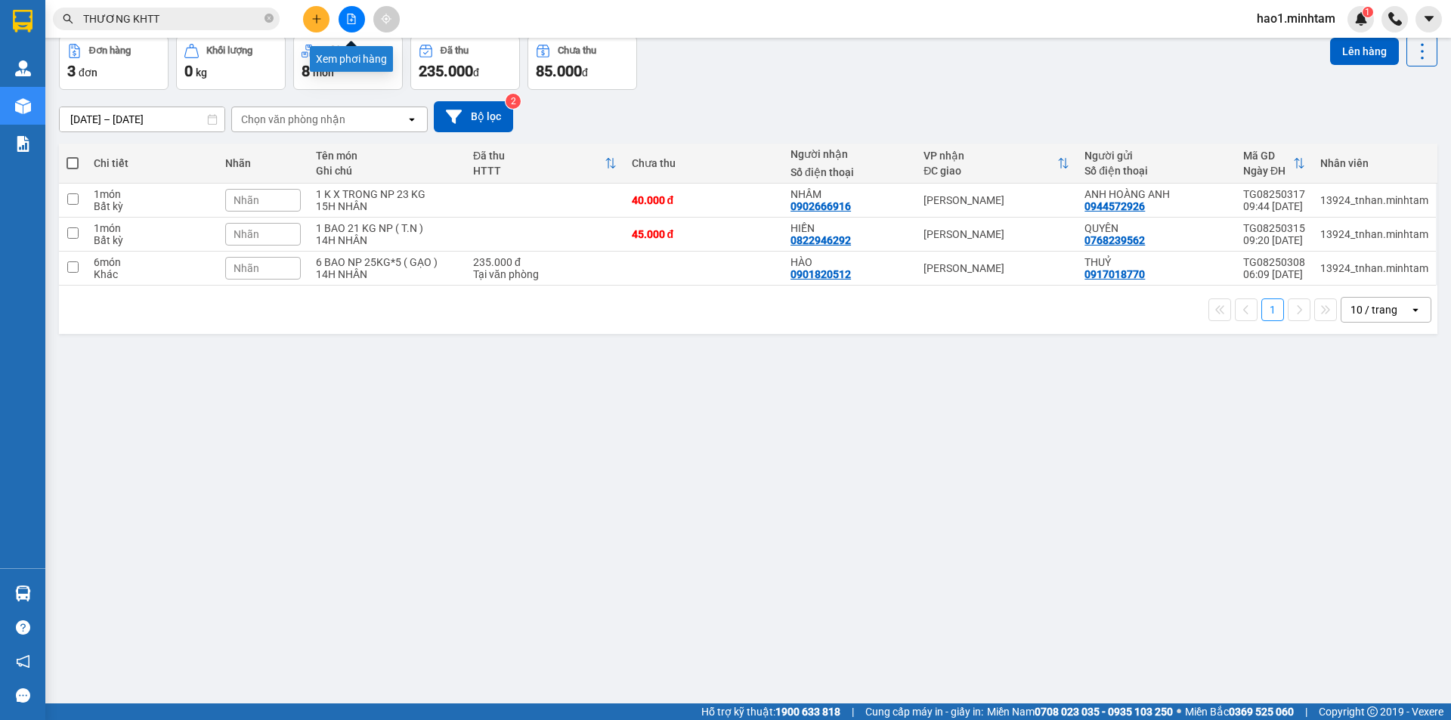
click at [353, 20] on icon "file-add" at bounding box center [352, 19] width 8 height 11
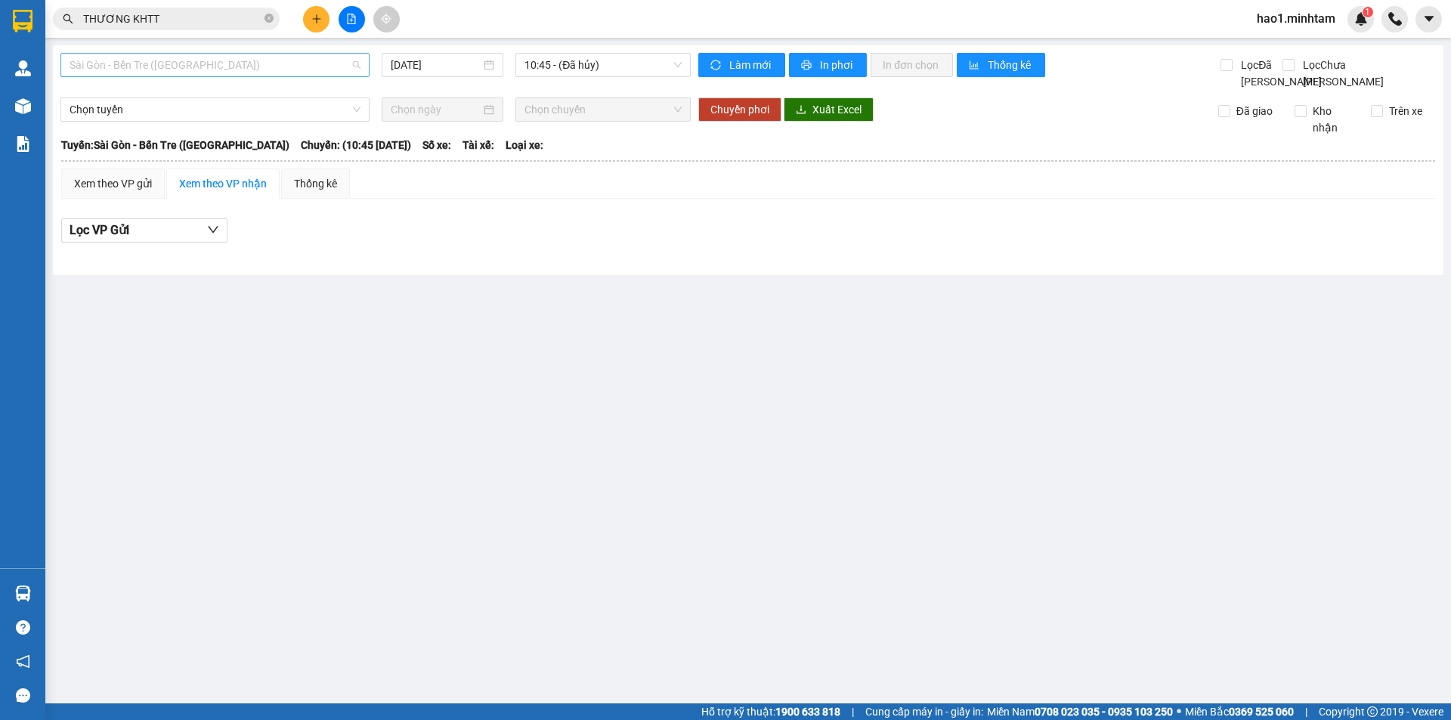
click at [183, 65] on span "Sài Gòn - Bến Tre (CN)" at bounding box center [215, 65] width 291 height 23
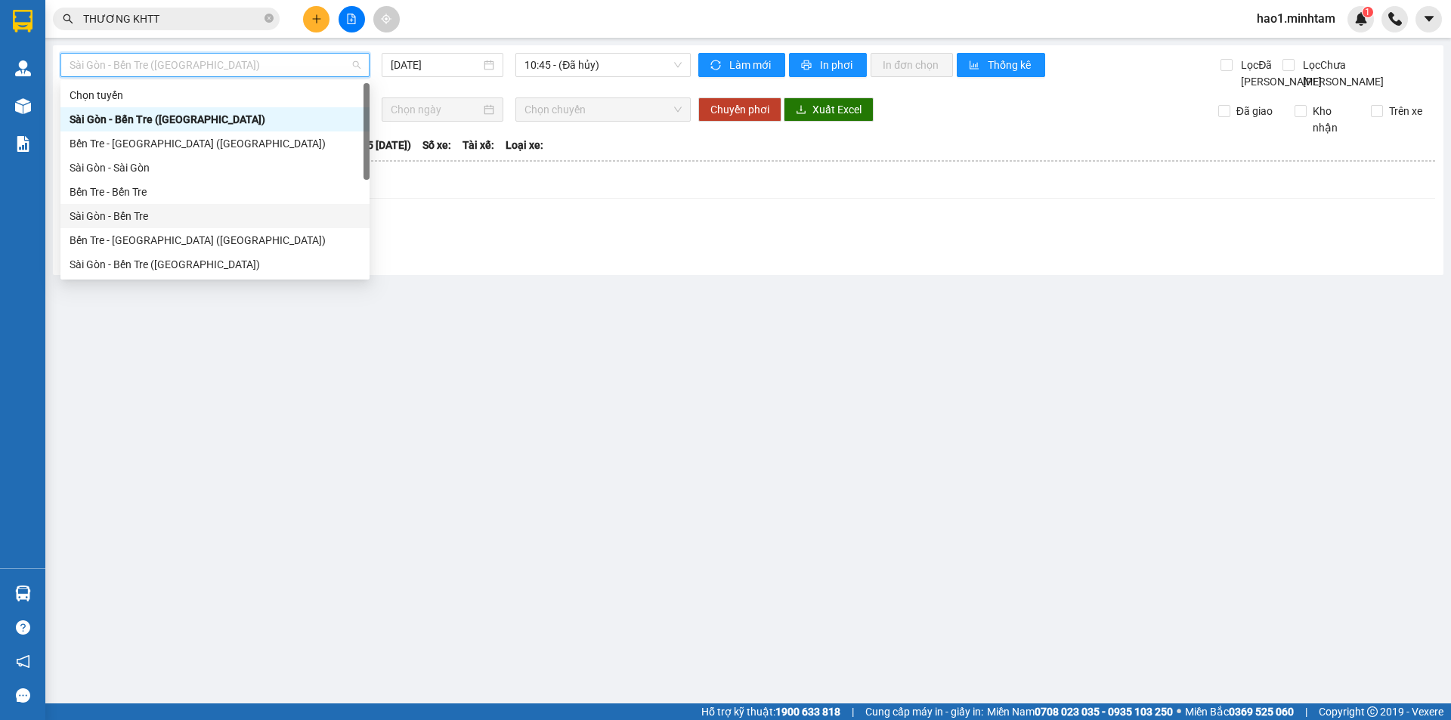
scroll to position [24, 0]
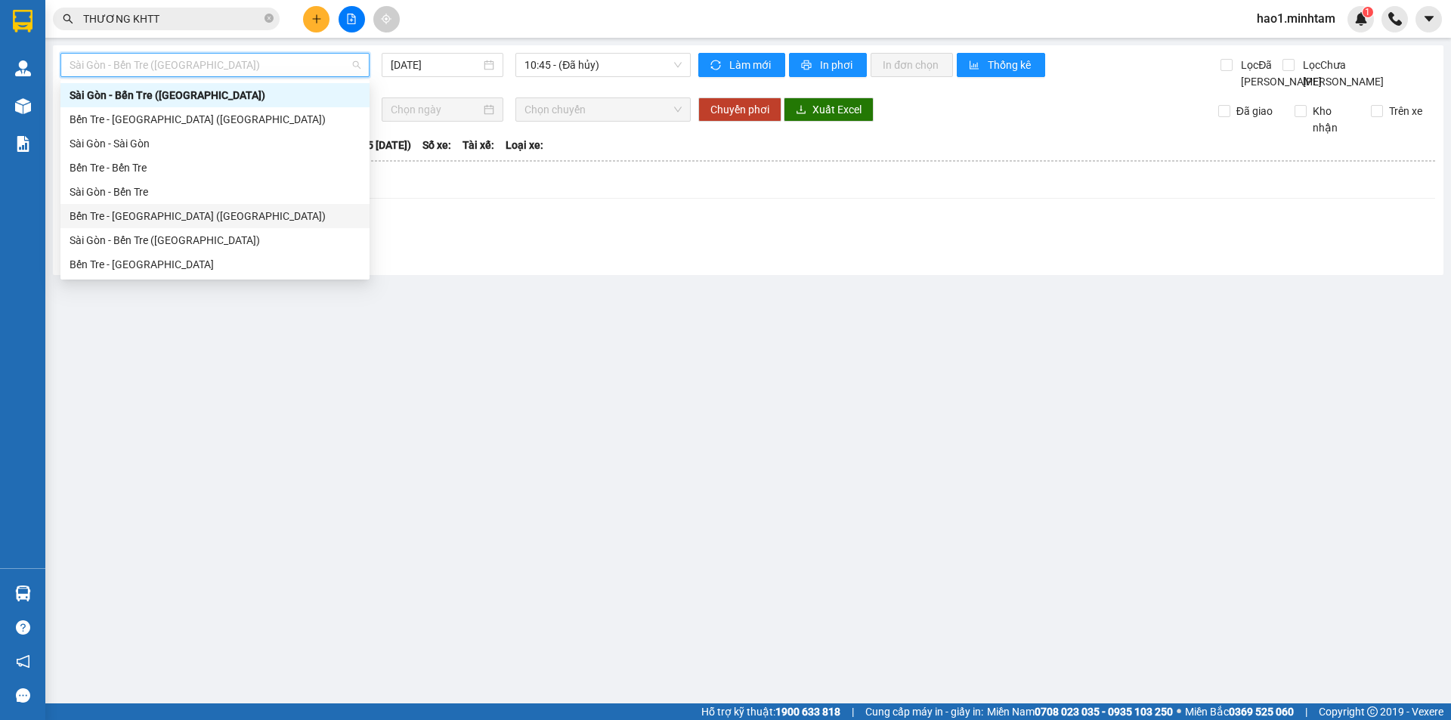
click at [155, 223] on div "Bến Tre - Sài Gòn (CT)" at bounding box center [215, 216] width 291 height 17
type input "[DATE]"
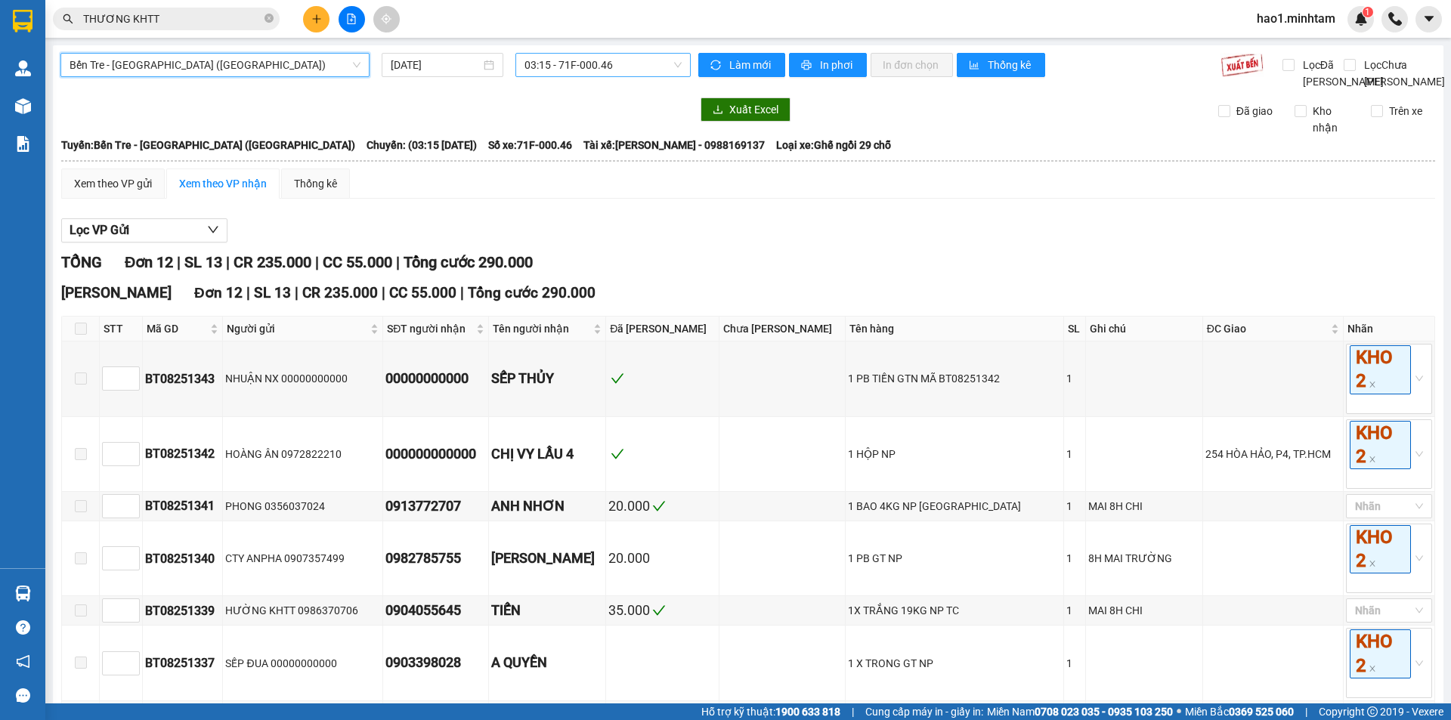
click at [573, 75] on span "03:15 - 71F-000.46" at bounding box center [602, 65] width 157 height 23
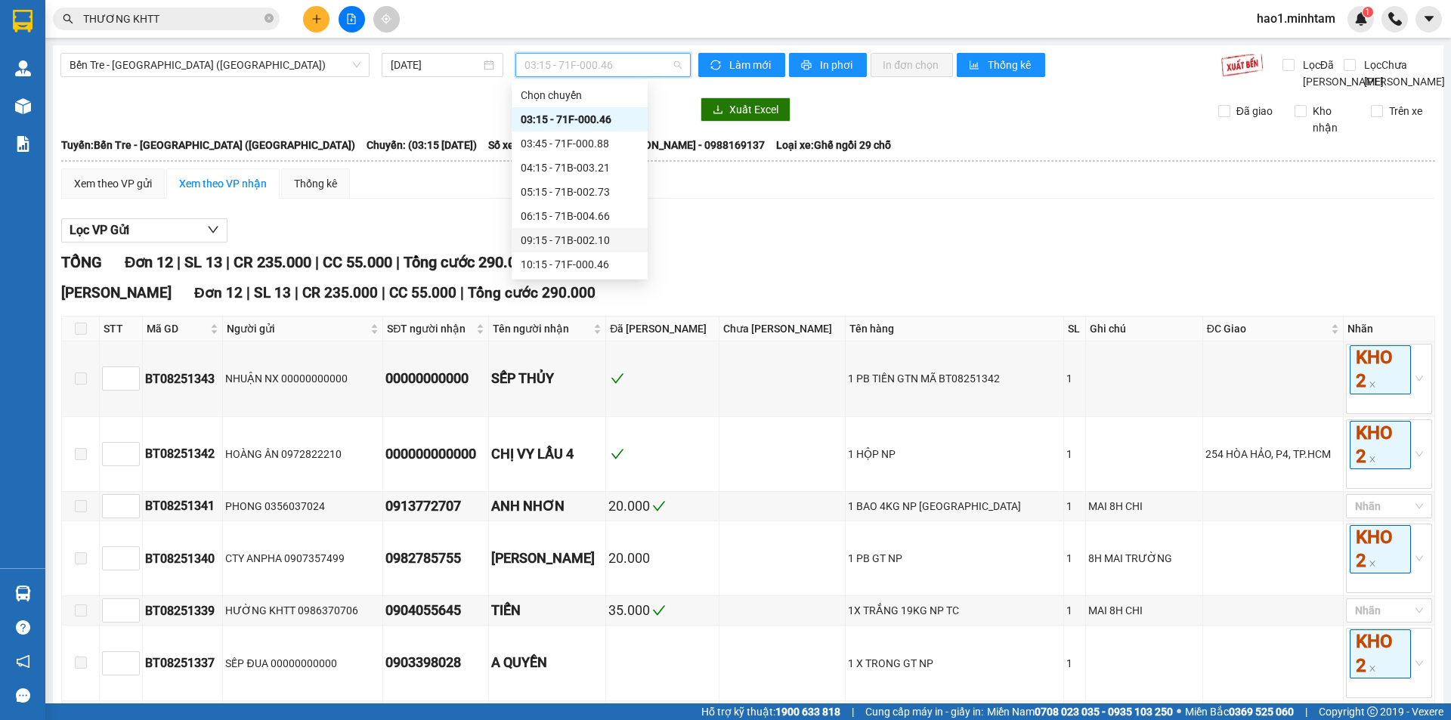
click at [587, 239] on div "09:15 - 71B-002.10" at bounding box center [580, 240] width 118 height 17
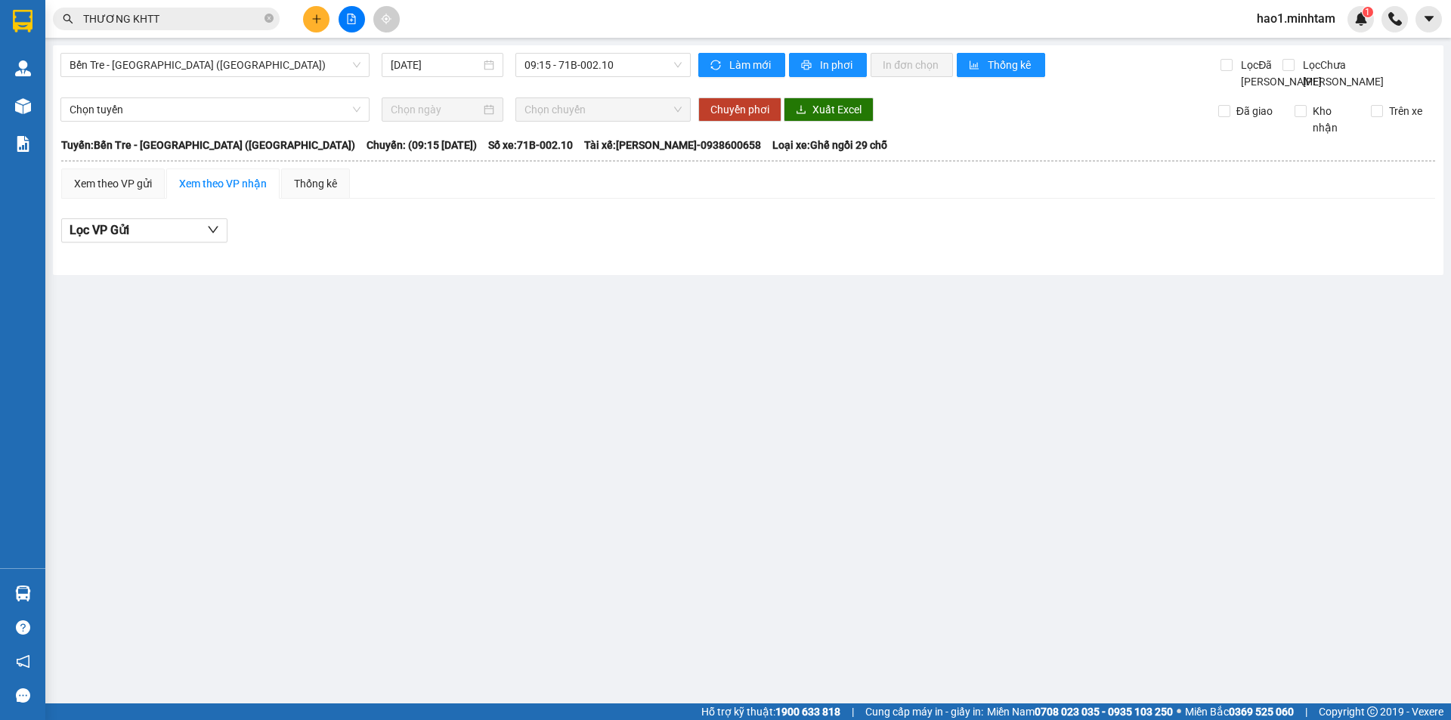
click at [637, 242] on div "Lọc VP Gửi" at bounding box center [748, 230] width 1374 height 25
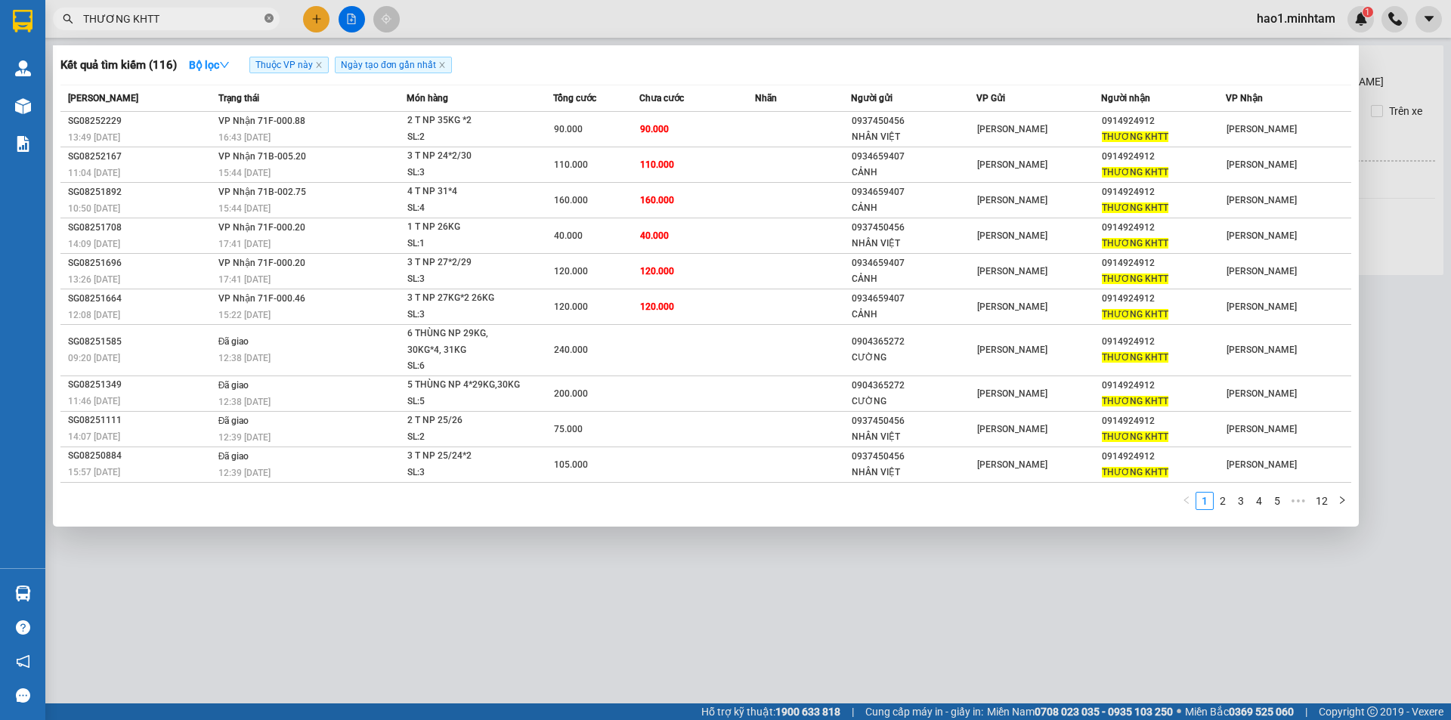
click at [268, 20] on icon "close-circle" at bounding box center [268, 18] width 9 height 9
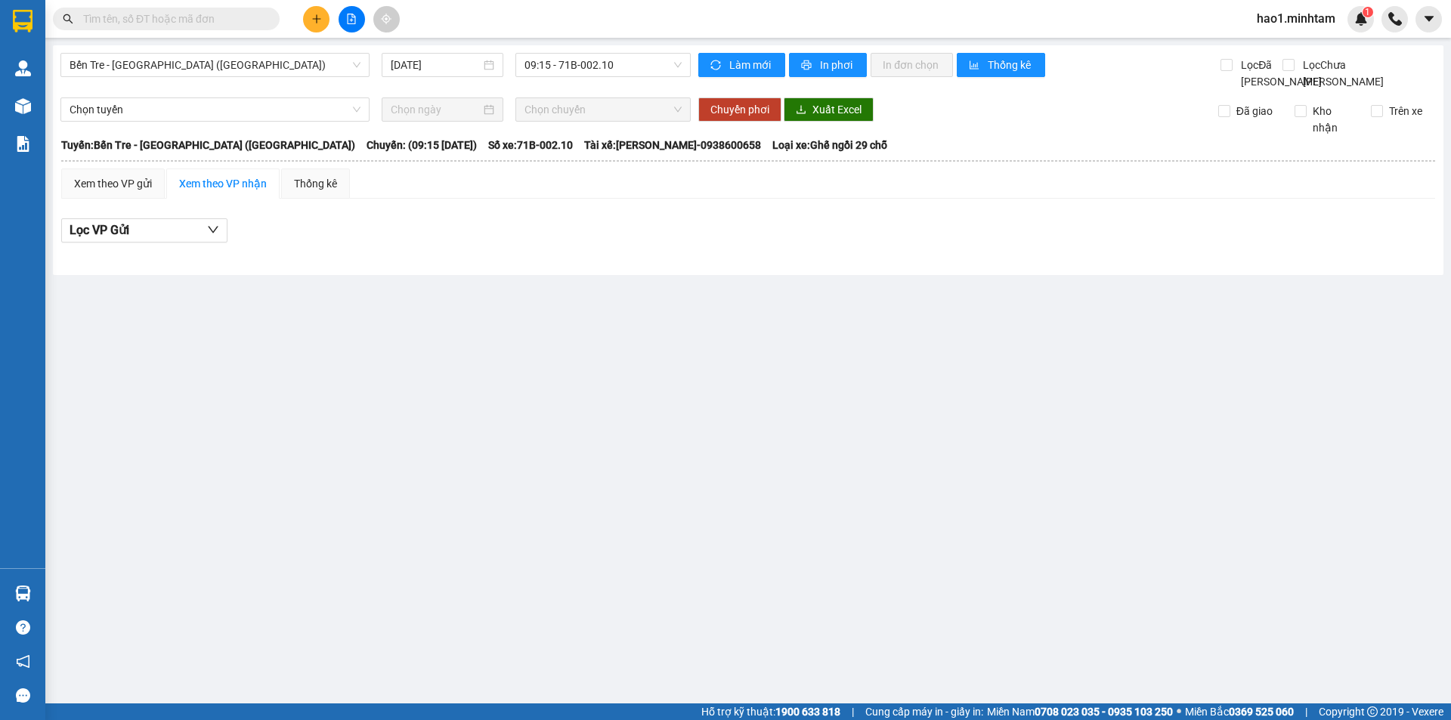
click at [221, 26] on input "text" at bounding box center [172, 19] width 178 height 17
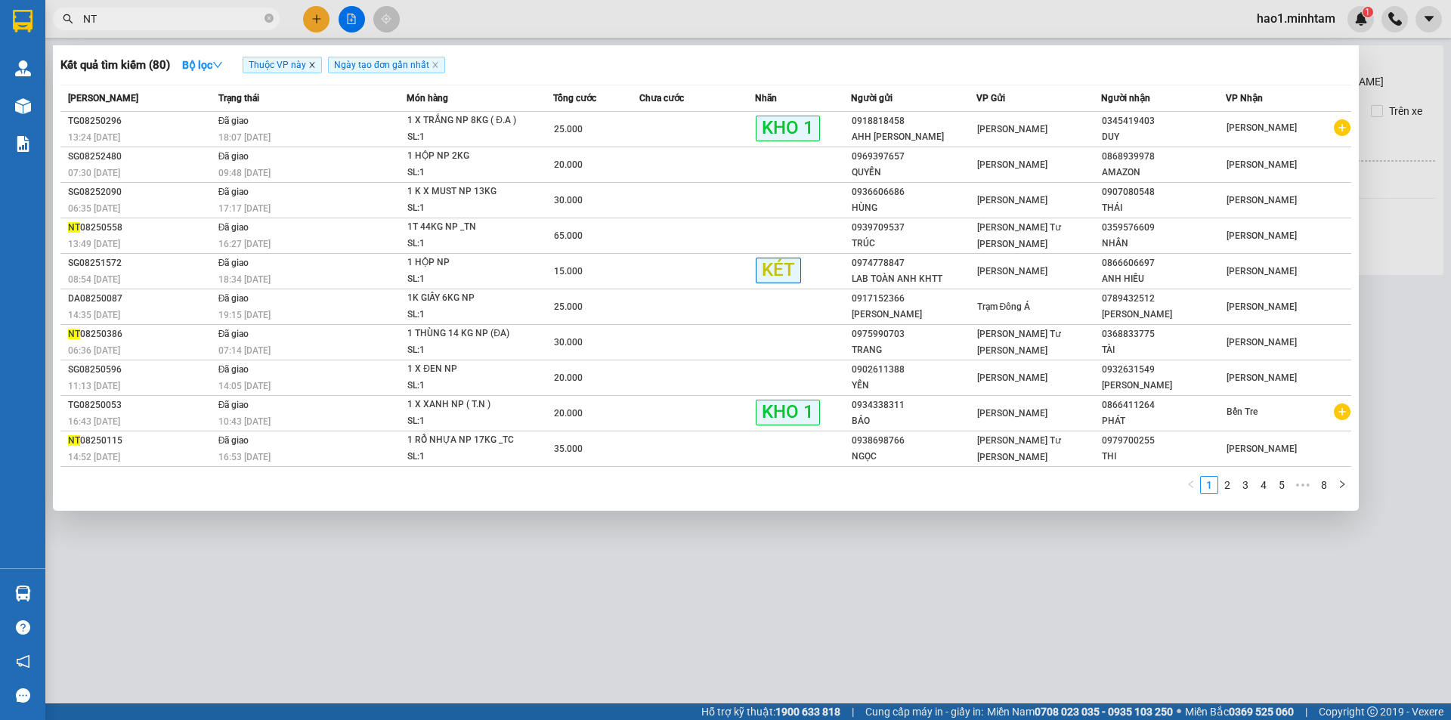
type input "NT"
click at [316, 69] on icon "close" at bounding box center [312, 65] width 8 height 8
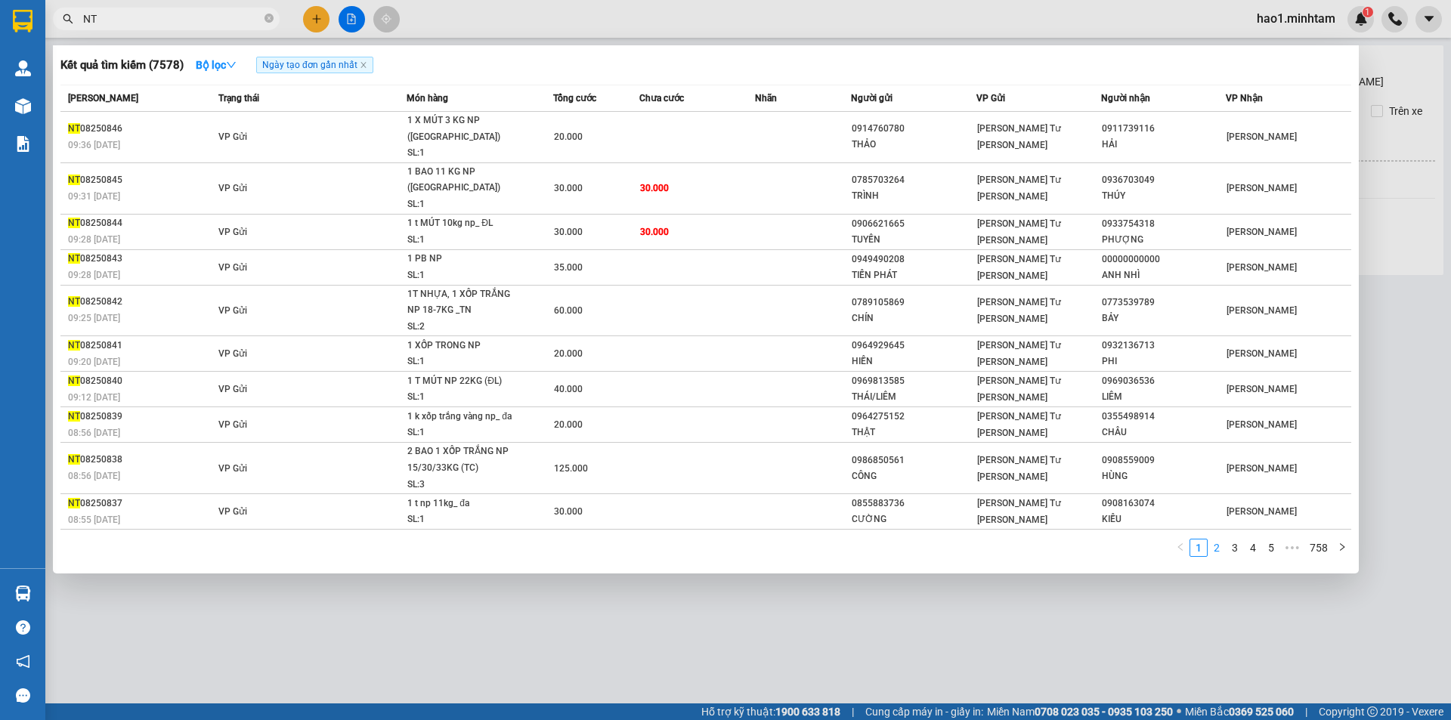
click at [1213, 539] on link "2" at bounding box center [1216, 547] width 17 height 17
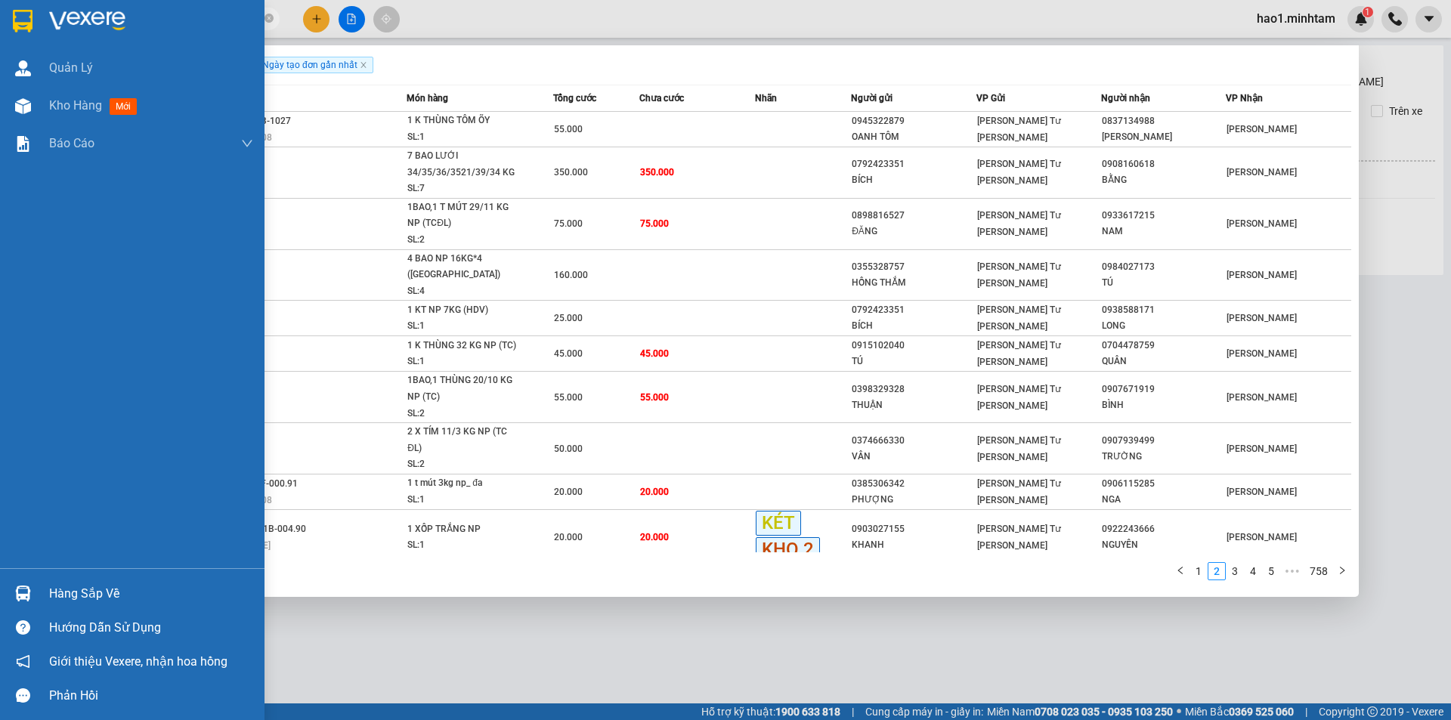
click at [22, 29] on img at bounding box center [23, 21] width 20 height 23
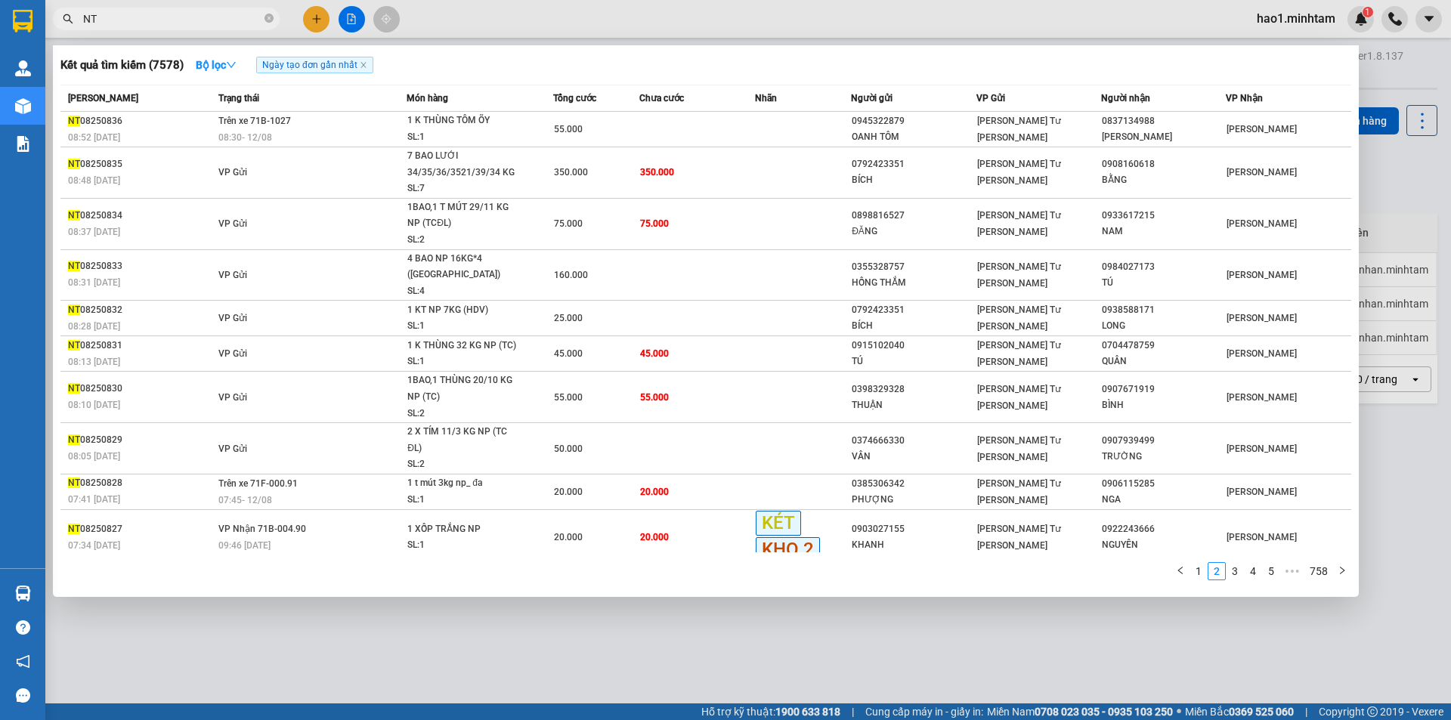
click at [349, 33] on div at bounding box center [725, 360] width 1451 height 720
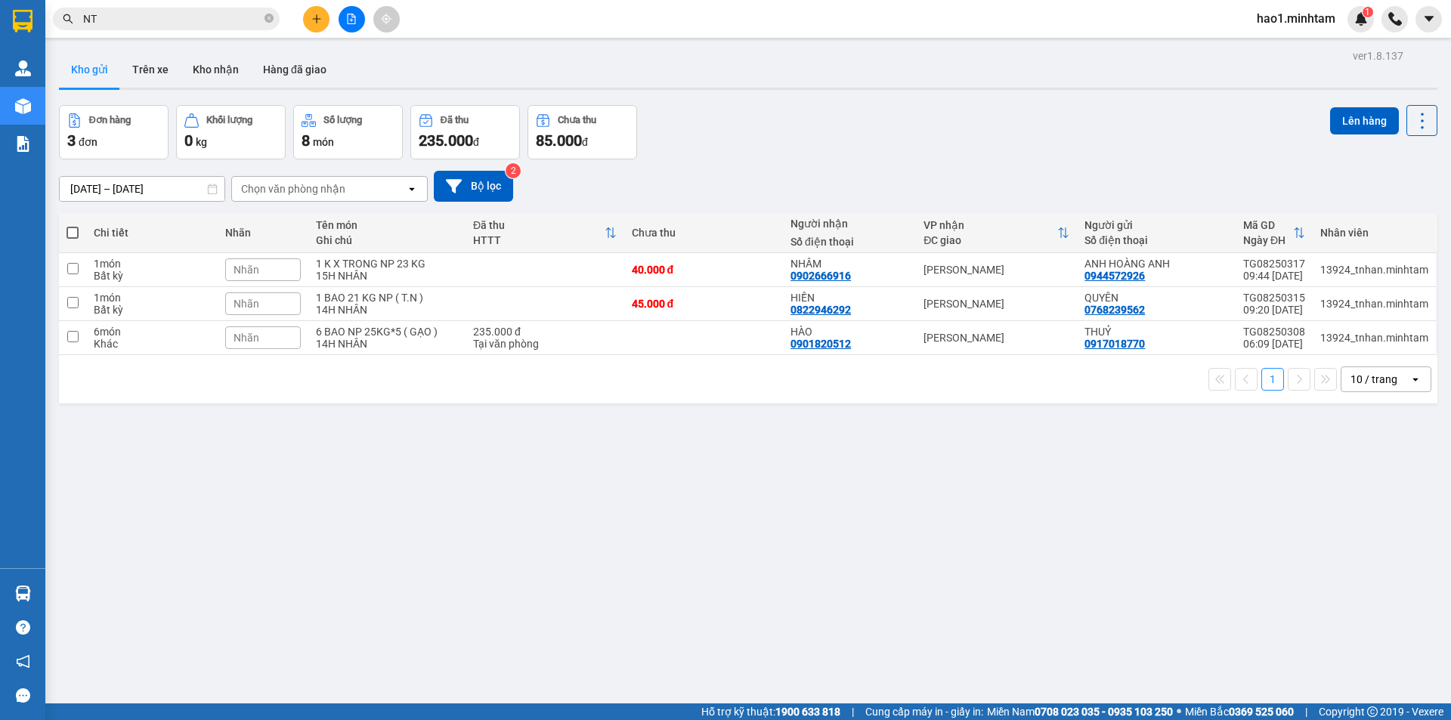
click at [349, 32] on div "Kết quả tìm kiếm ( 7578 ) Bộ lọc Ngày tạo đơn gần nhất Mã ĐH Trạng thái Món hàn…" at bounding box center [725, 19] width 1451 height 38
click at [346, 30] on button at bounding box center [351, 19] width 26 height 26
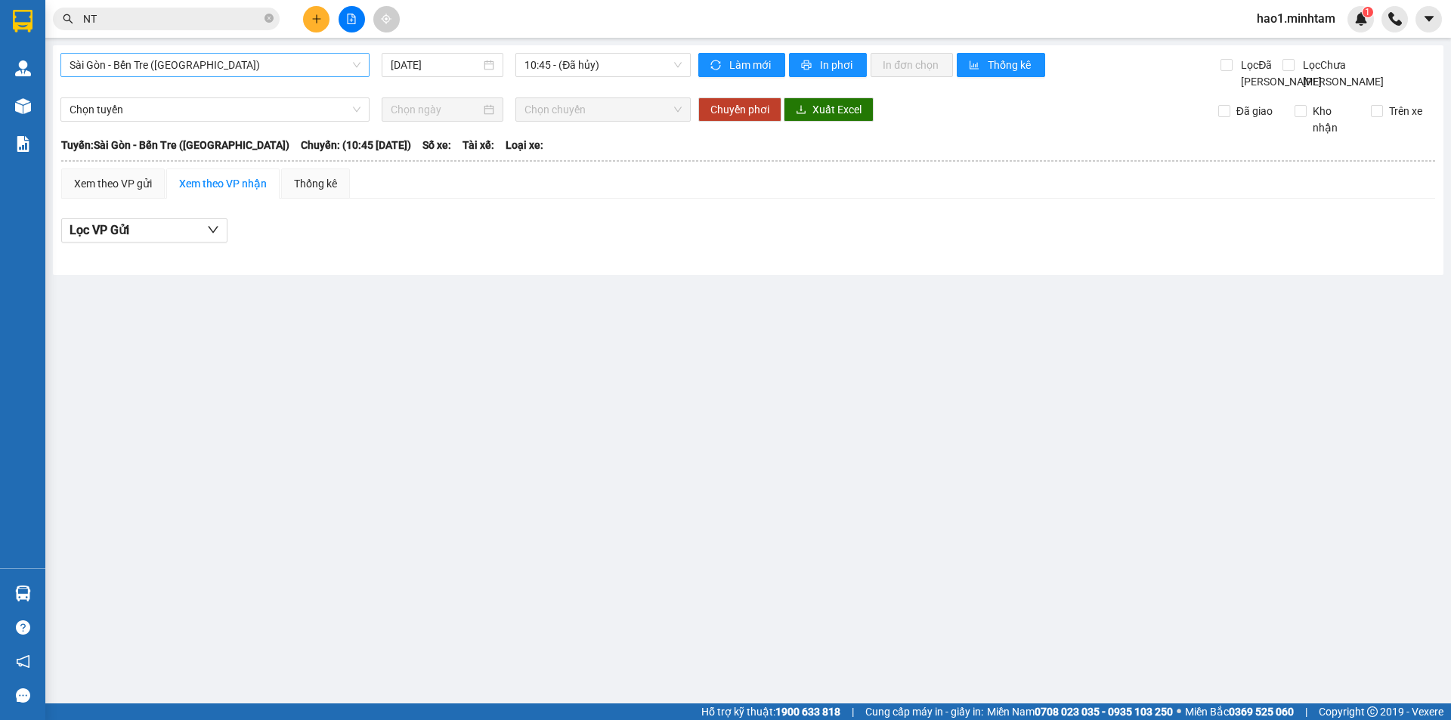
click at [176, 75] on span "Sài Gòn - Bến Tre (CN)" at bounding box center [215, 65] width 291 height 23
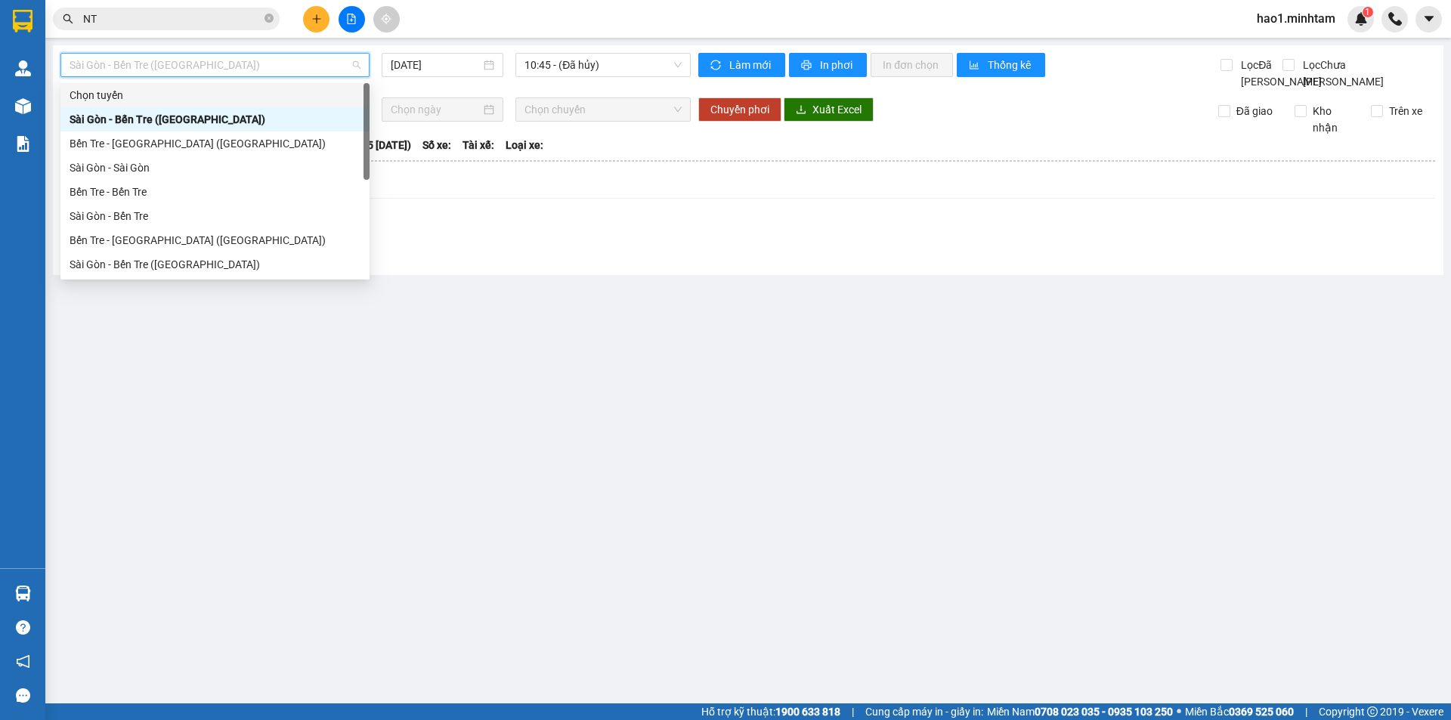
scroll to position [24, 0]
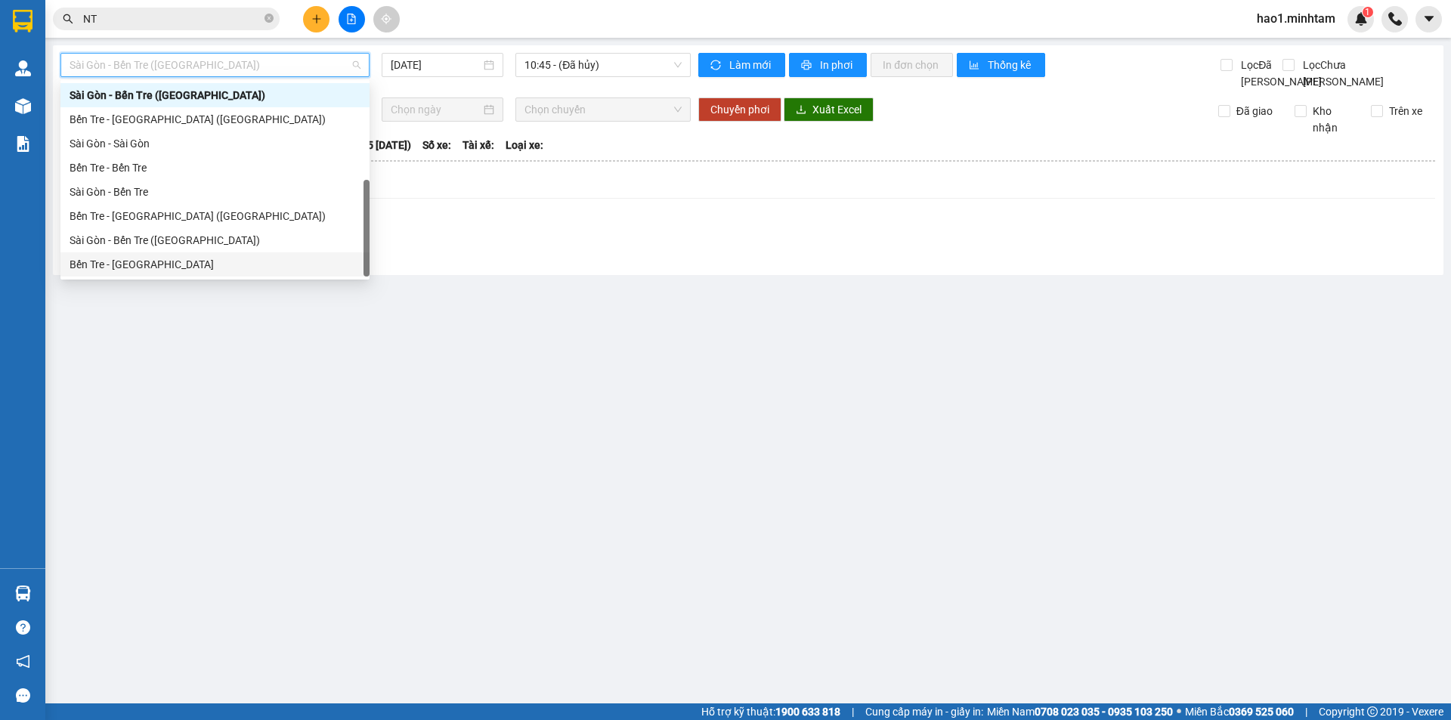
click at [129, 269] on div "Bến Tre - [GEOGRAPHIC_DATA]" at bounding box center [215, 264] width 291 height 17
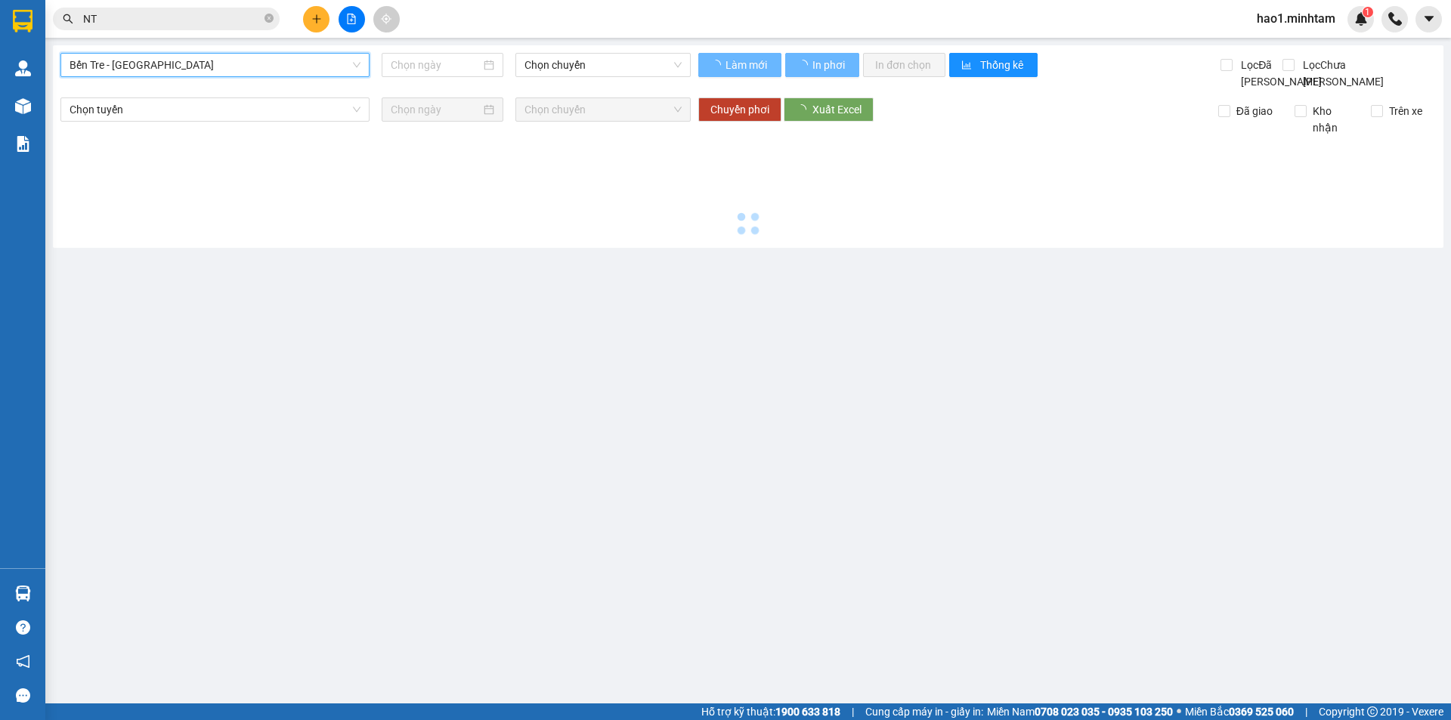
type input "[DATE]"
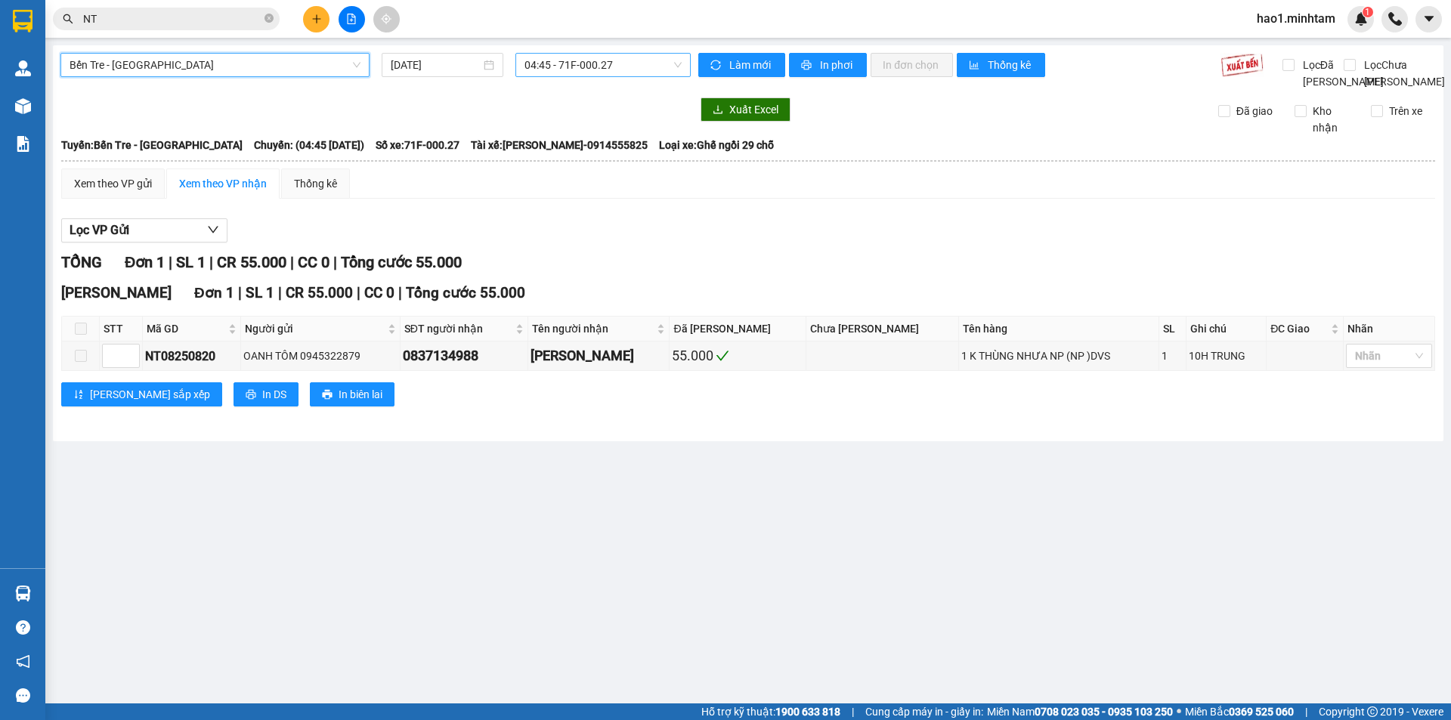
click at [622, 65] on span "04:45 - 71F-000.27" at bounding box center [602, 65] width 157 height 23
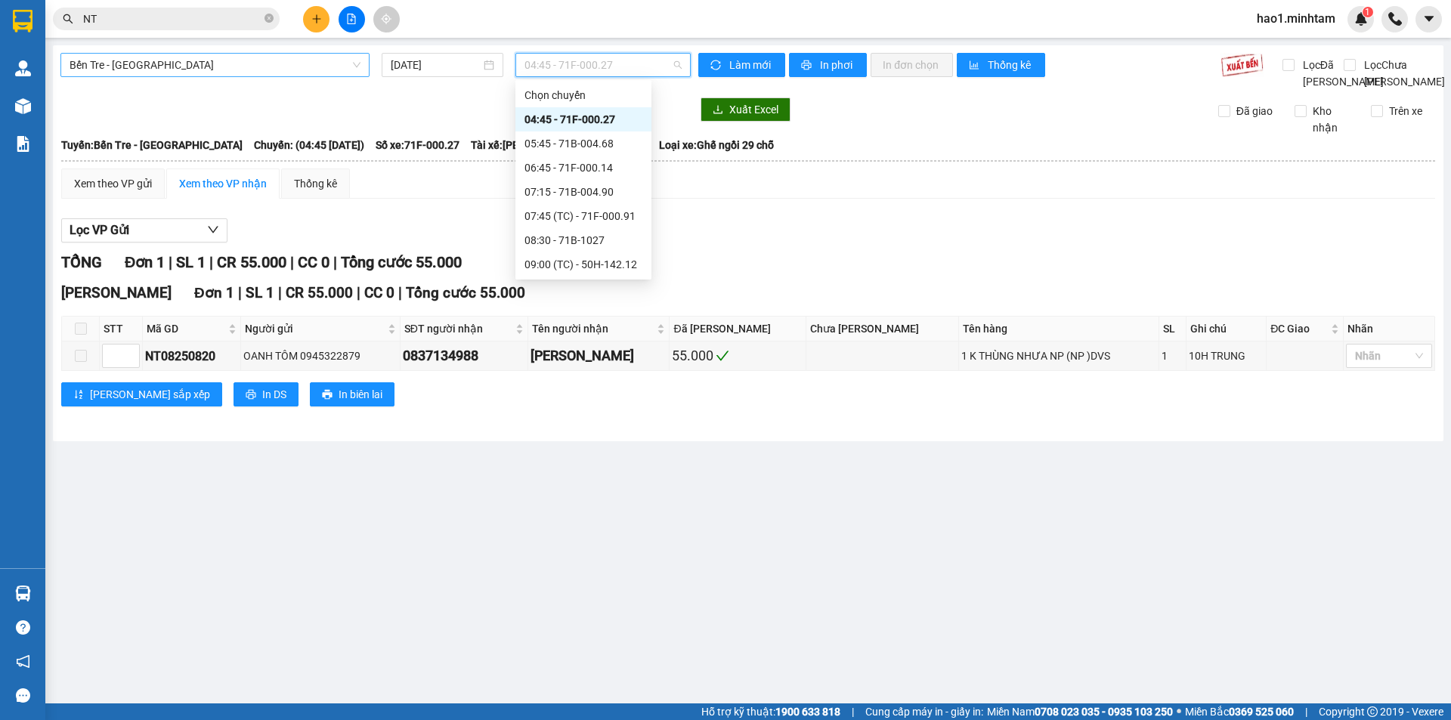
click at [304, 68] on span "Bến Tre - [GEOGRAPHIC_DATA]" at bounding box center [215, 65] width 291 height 23
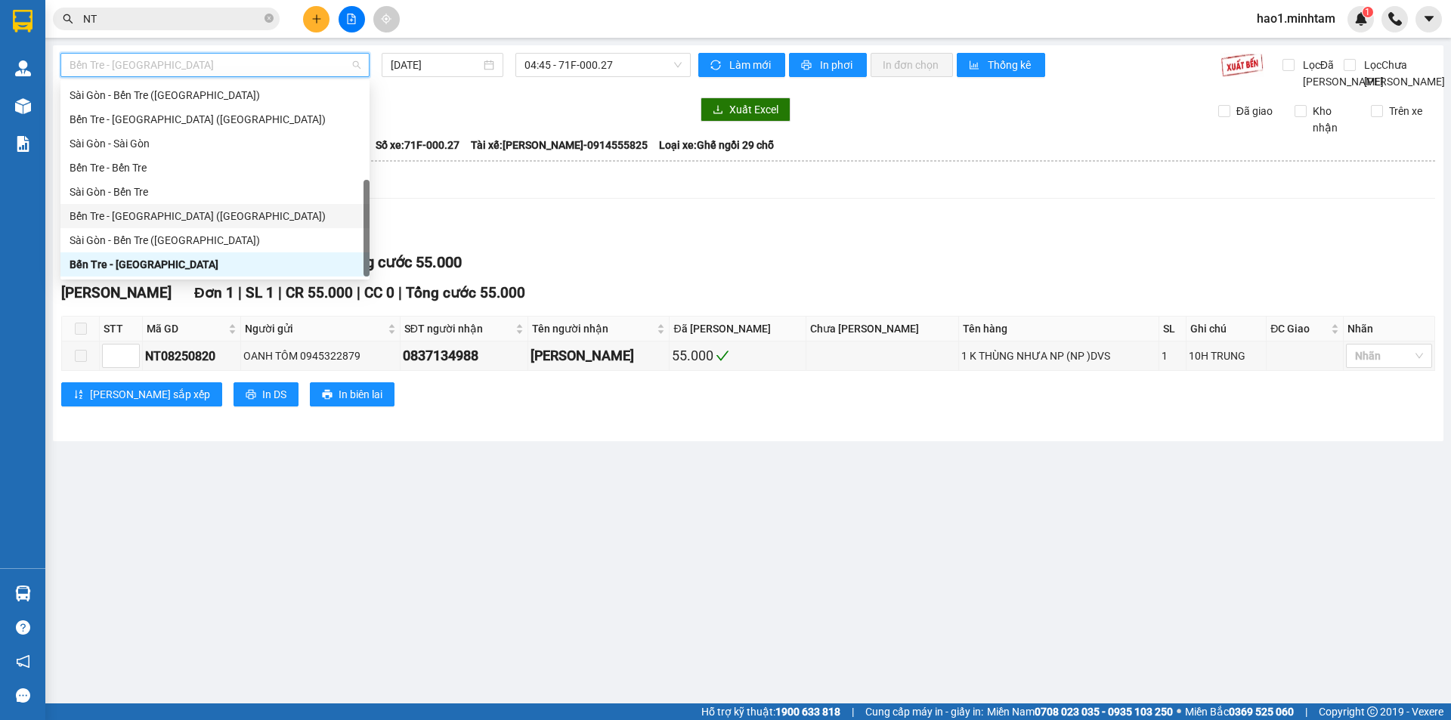
click at [187, 213] on div "Bến Tre - Sài Gòn (CT)" at bounding box center [215, 216] width 291 height 17
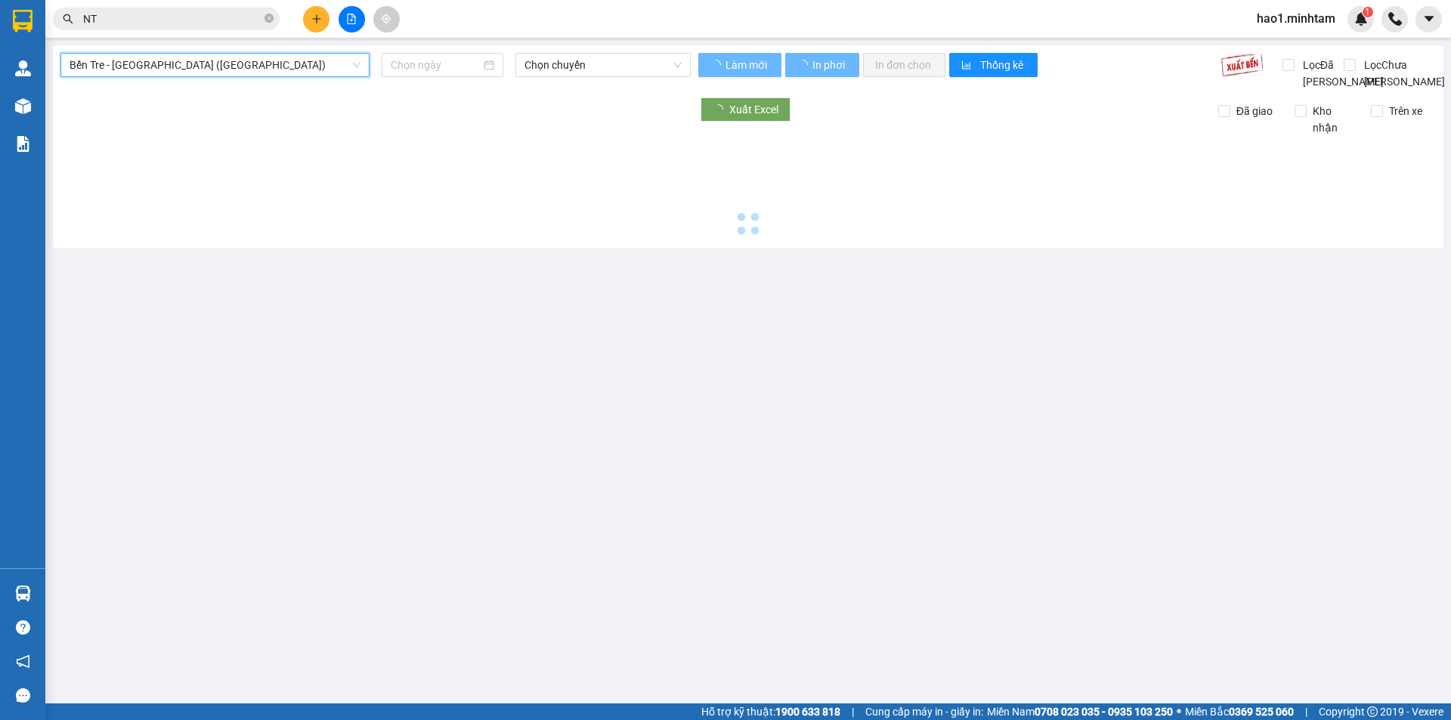
type input "[DATE]"
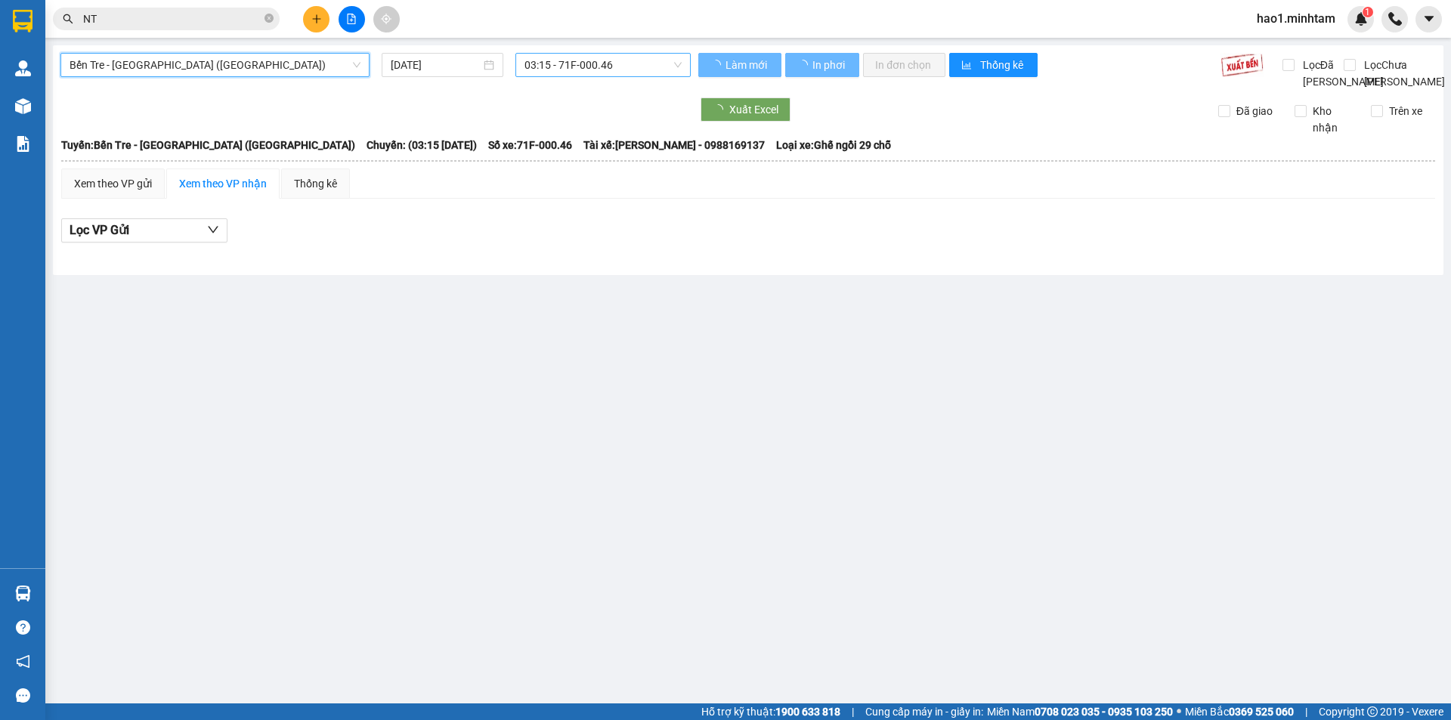
click at [601, 63] on span "03:15 - 71F-000.46" at bounding box center [602, 65] width 157 height 23
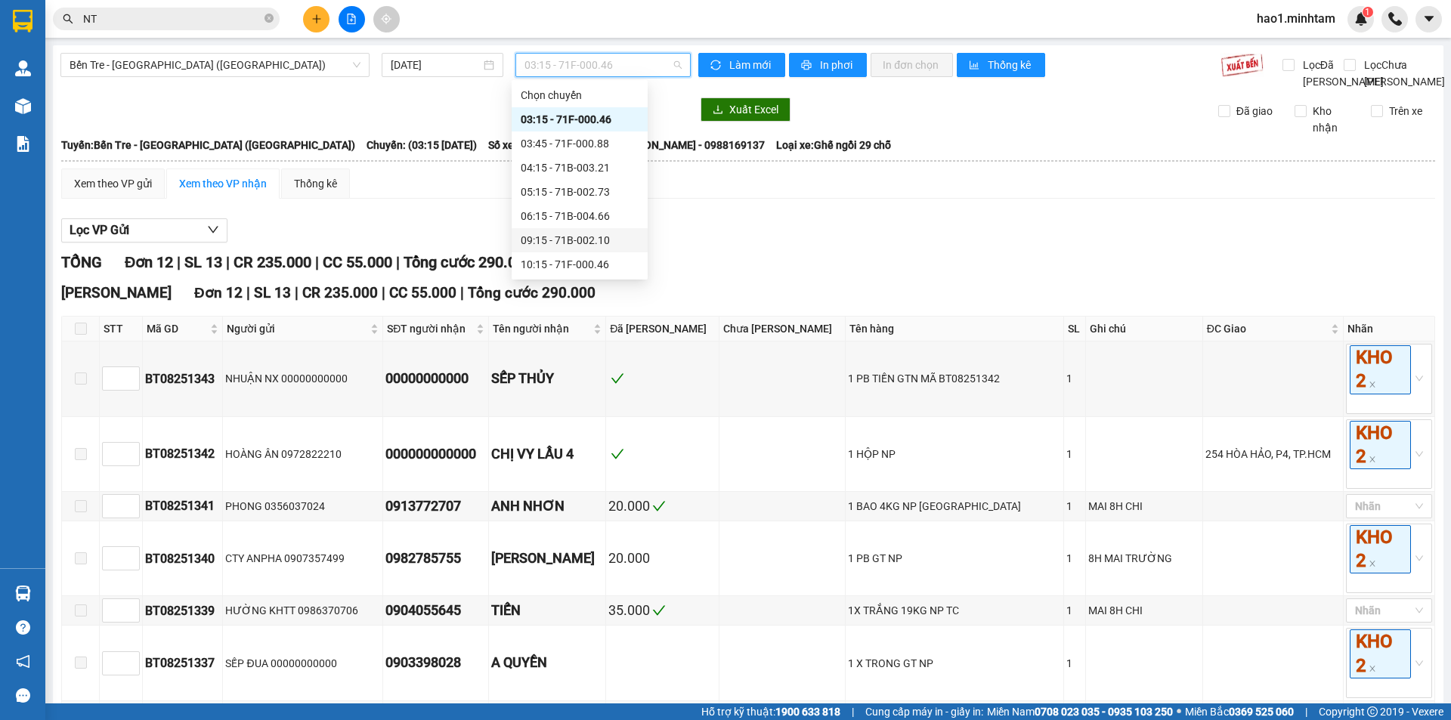
click at [589, 231] on div "09:15 - 71B-002.10" at bounding box center [579, 240] width 136 height 24
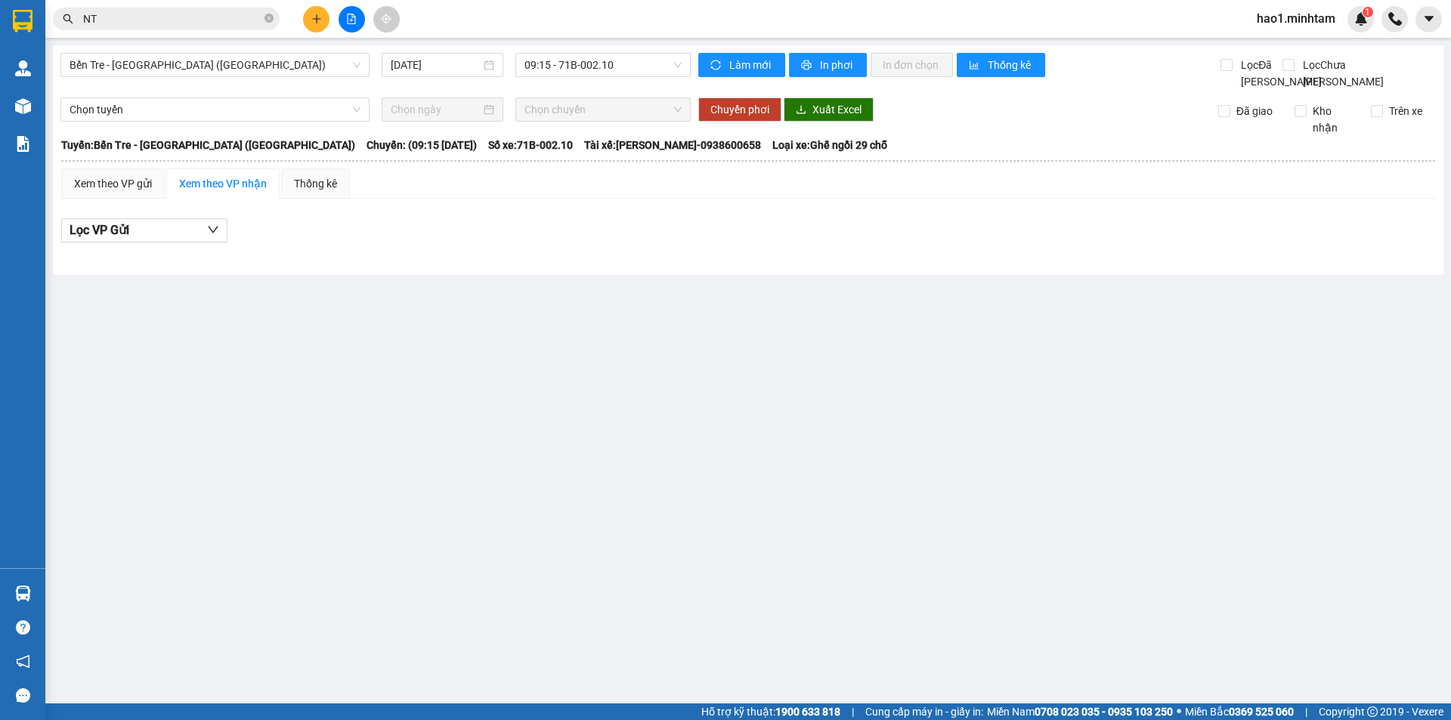
click at [590, 229] on div "Lọc VP Gửi" at bounding box center [748, 235] width 1374 height 48
click at [292, 60] on span "Bến Tre - Sài Gòn (CT)" at bounding box center [215, 65] width 291 height 23
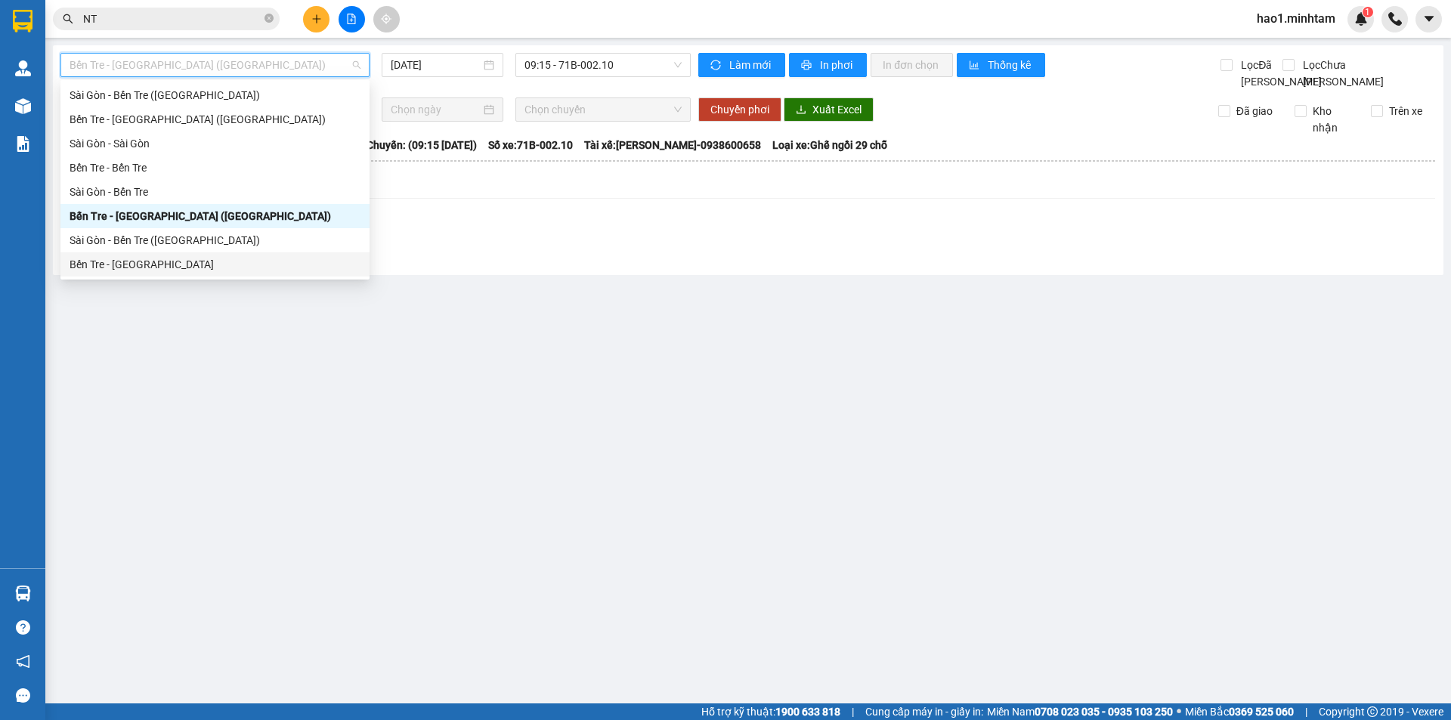
click at [149, 263] on div "Bến Tre - [GEOGRAPHIC_DATA]" at bounding box center [215, 264] width 291 height 17
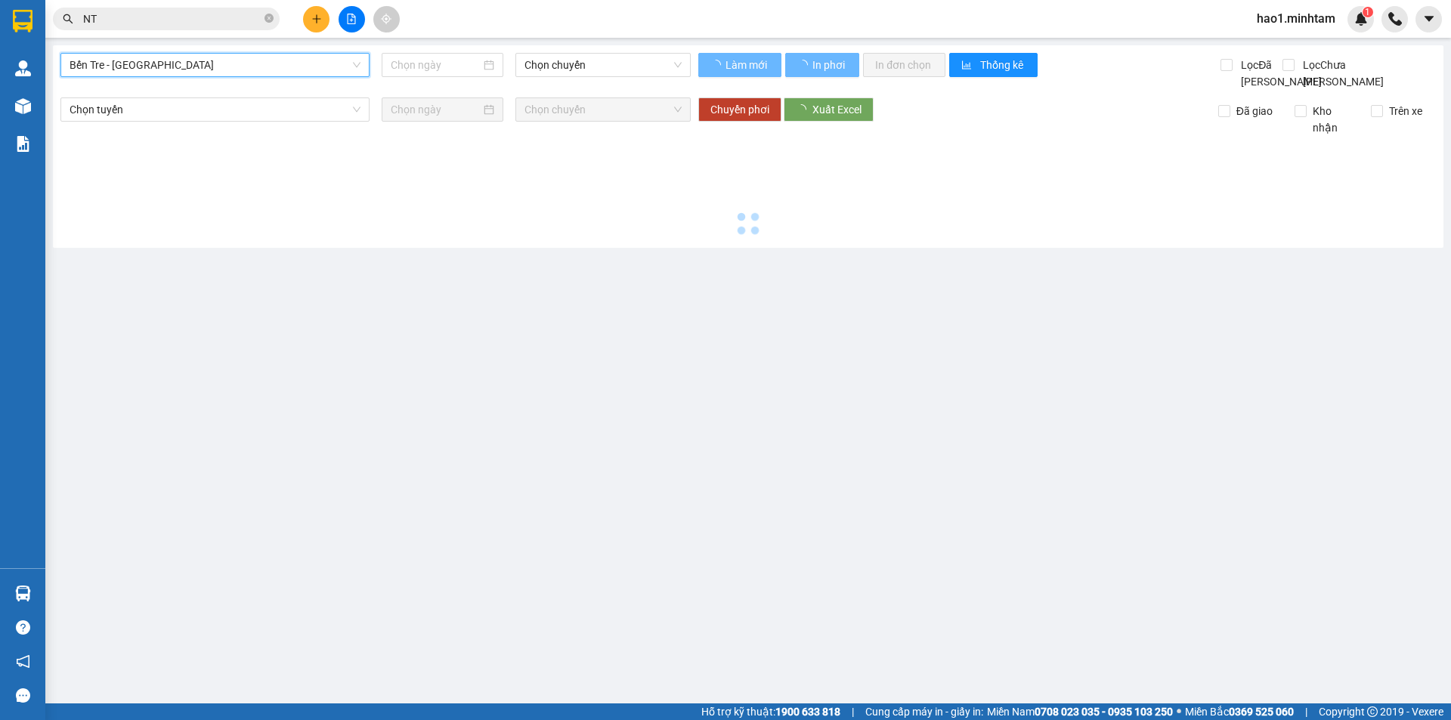
type input "[DATE]"
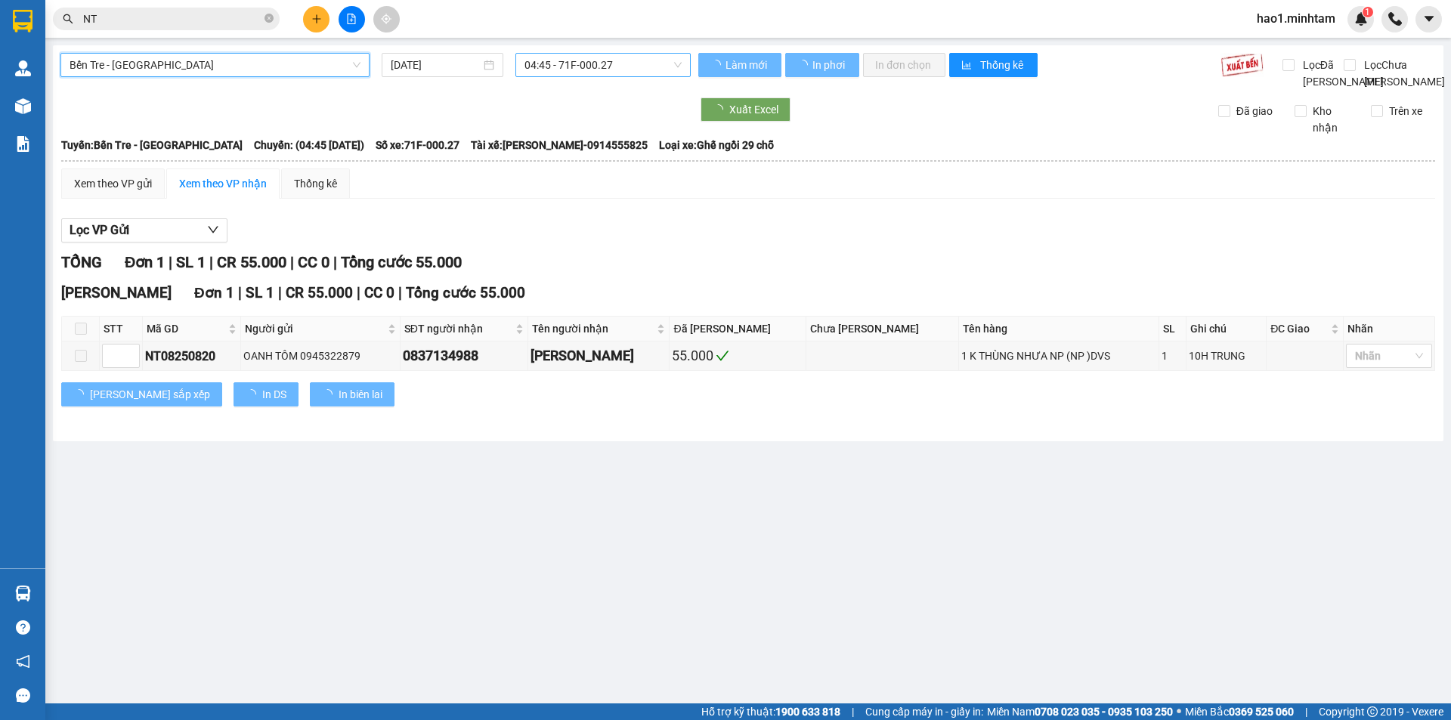
click at [541, 66] on span "04:45 - 71F-000.27" at bounding box center [602, 65] width 157 height 23
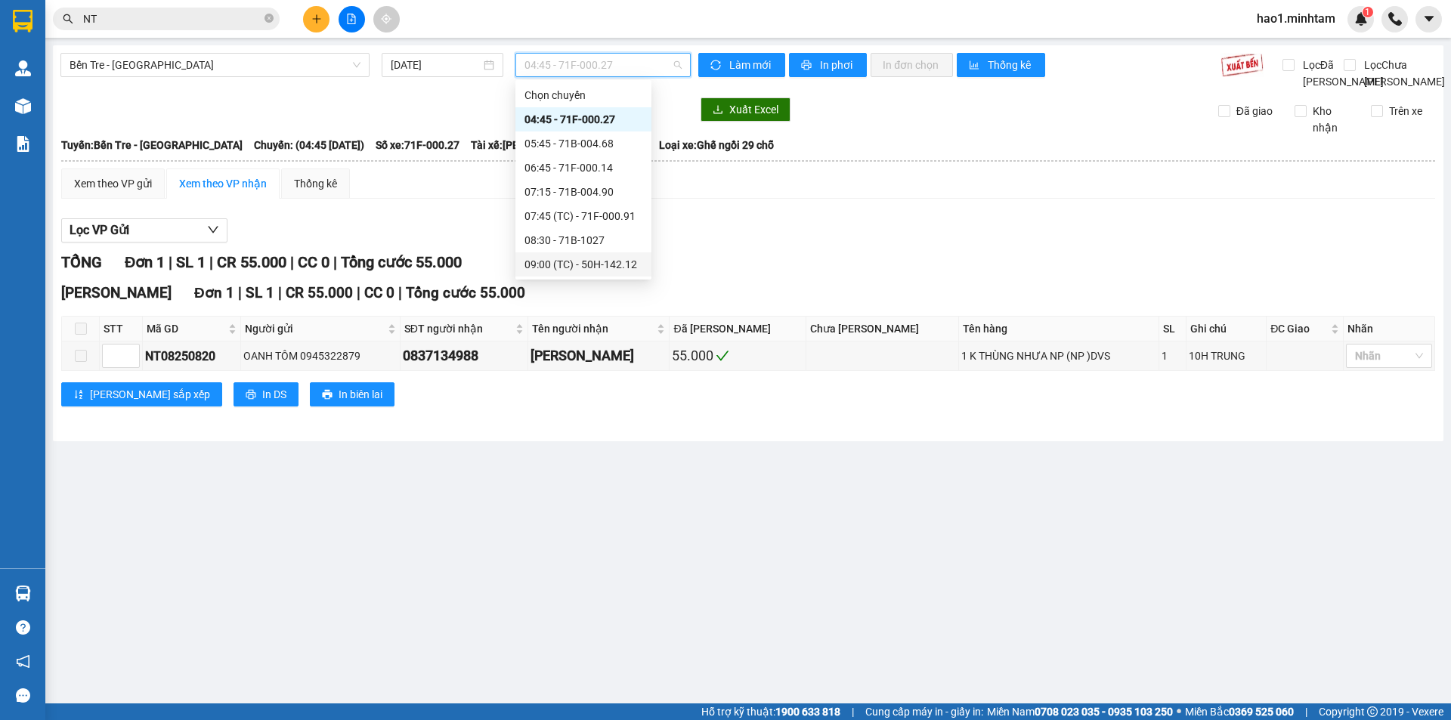
click at [580, 259] on div "09:00 (TC) - 50H-142.12" at bounding box center [583, 264] width 118 height 17
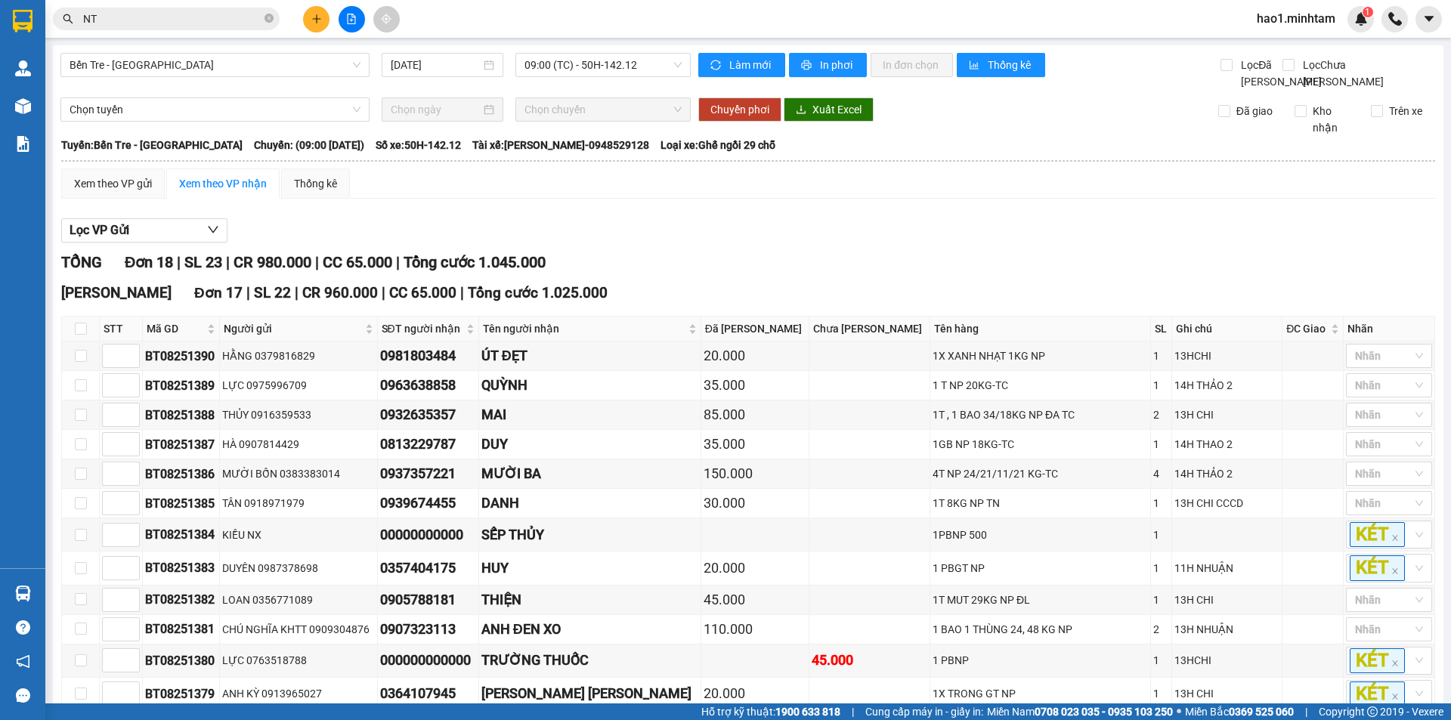
click at [650, 243] on div "Lọc VP Gửi" at bounding box center [748, 230] width 1374 height 25
click at [651, 243] on div "Lọc VP Gửi" at bounding box center [748, 230] width 1374 height 25
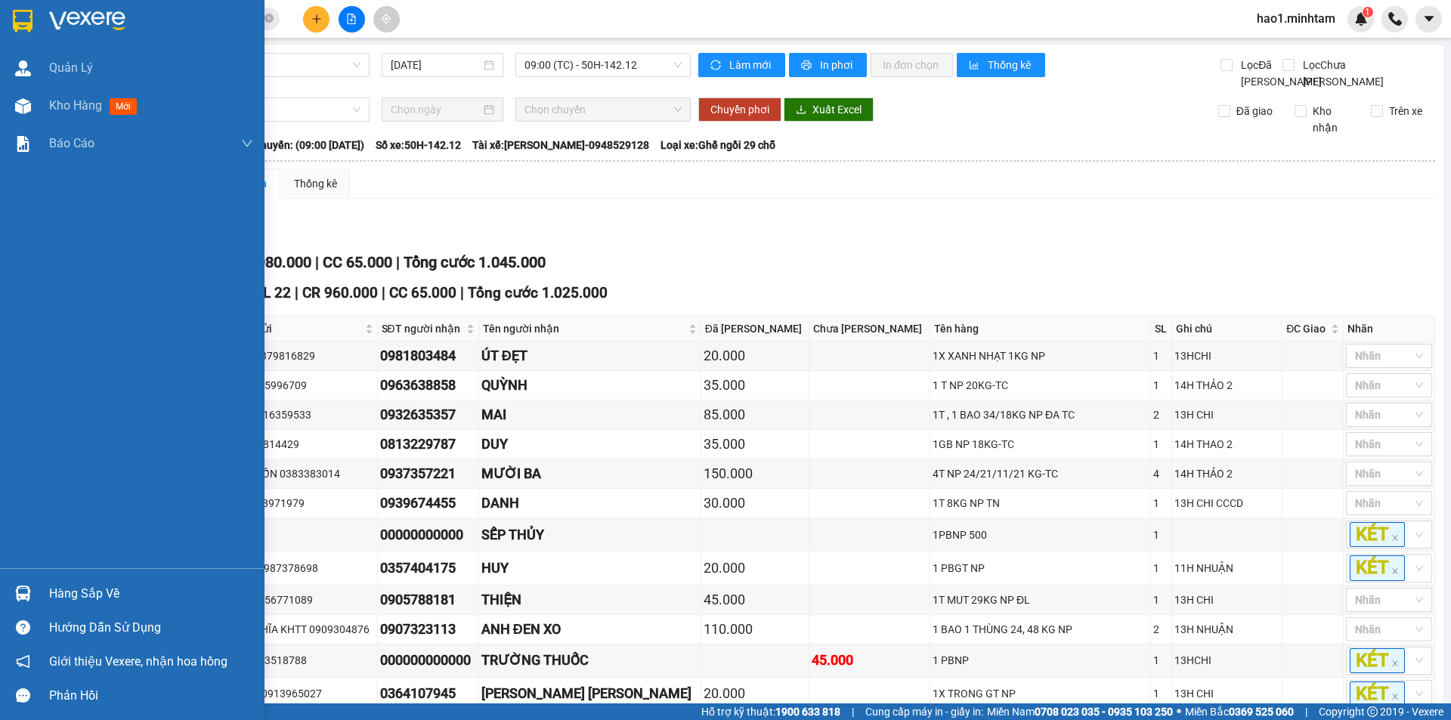
click at [33, 22] on div at bounding box center [23, 21] width 26 height 26
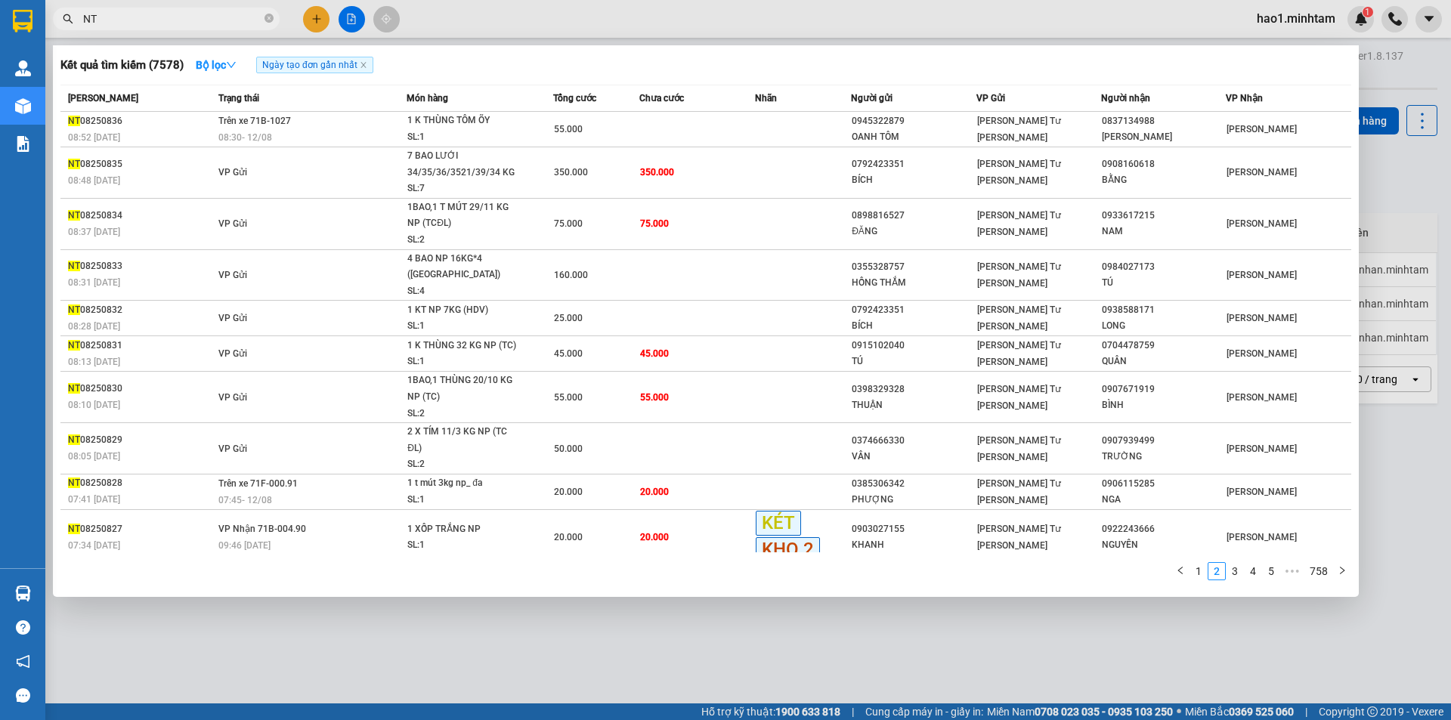
click at [230, 24] on input "NT" at bounding box center [172, 19] width 178 height 17
click at [269, 21] on icon "close-circle" at bounding box center [268, 18] width 9 height 9
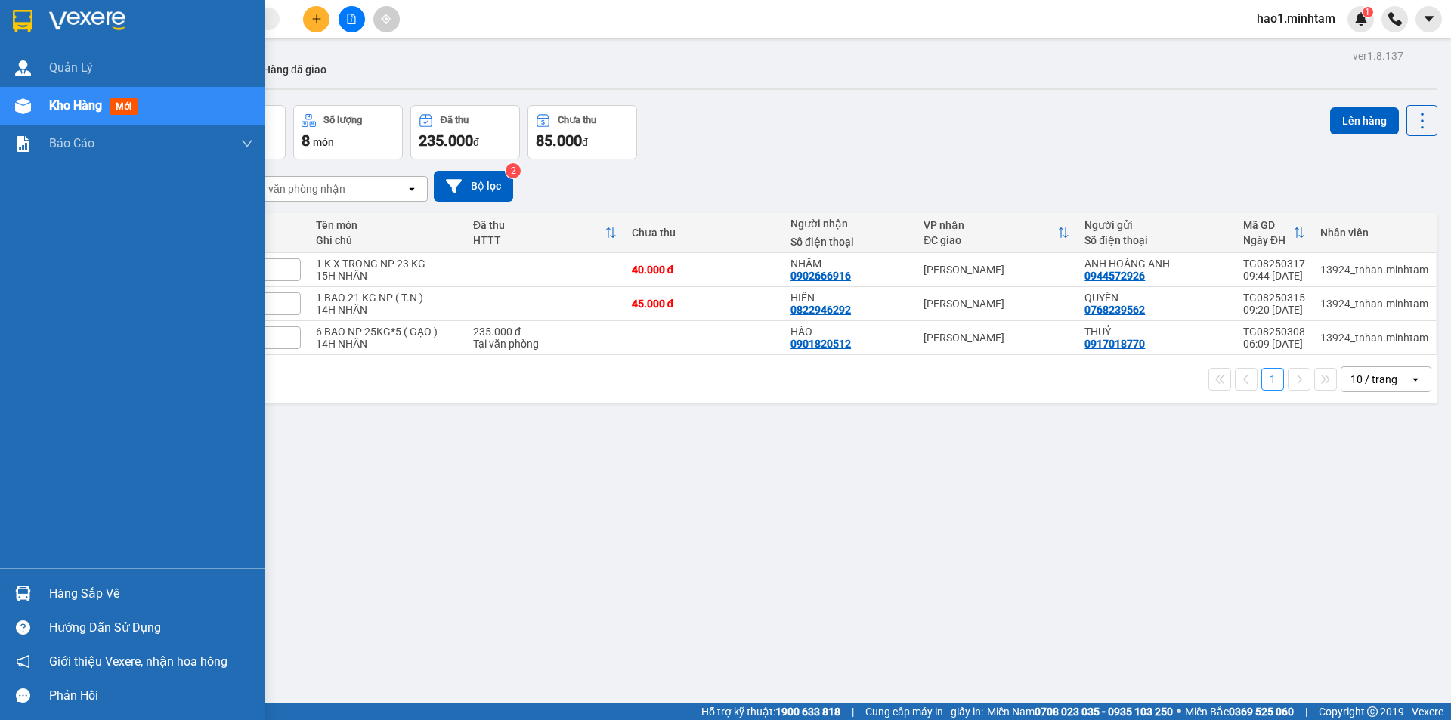
click at [58, 595] on div "Hàng sắp về" at bounding box center [151, 594] width 204 height 23
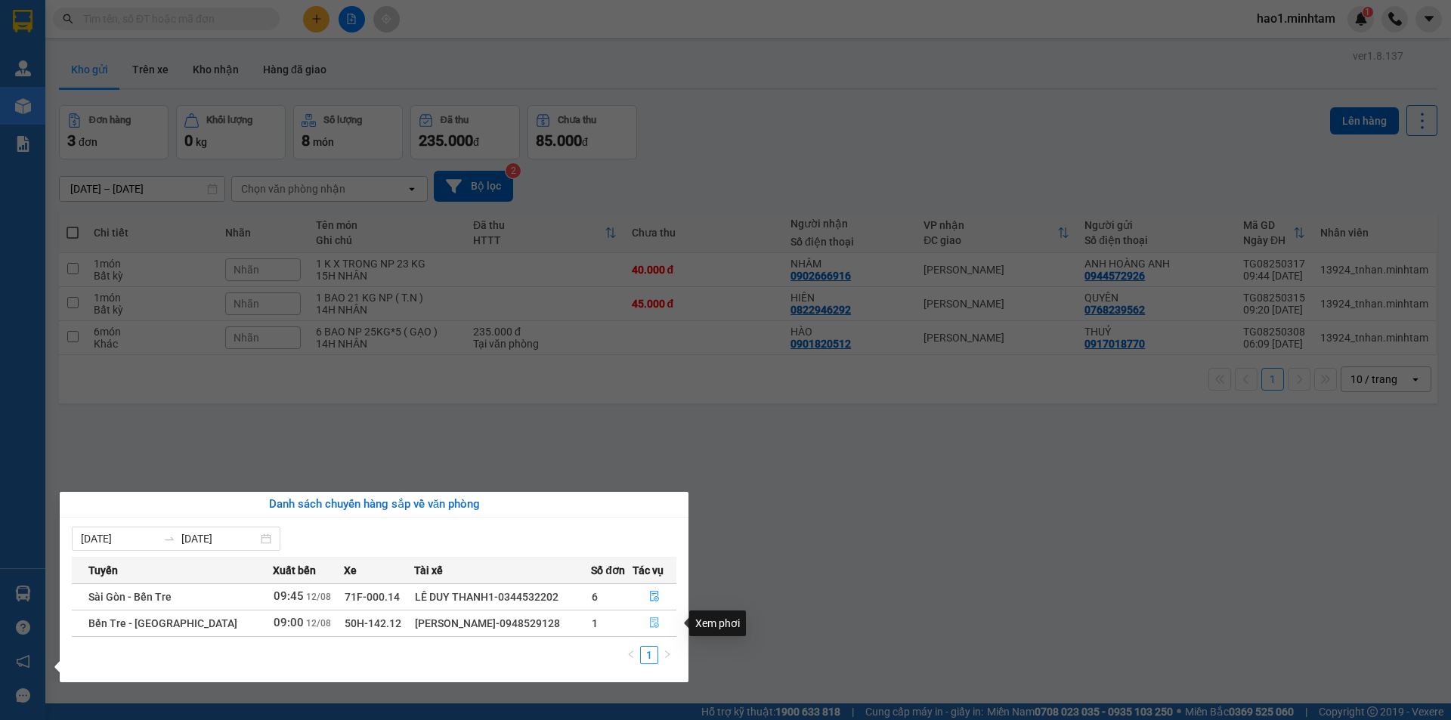
click at [651, 625] on icon "file-done" at bounding box center [654, 622] width 11 height 11
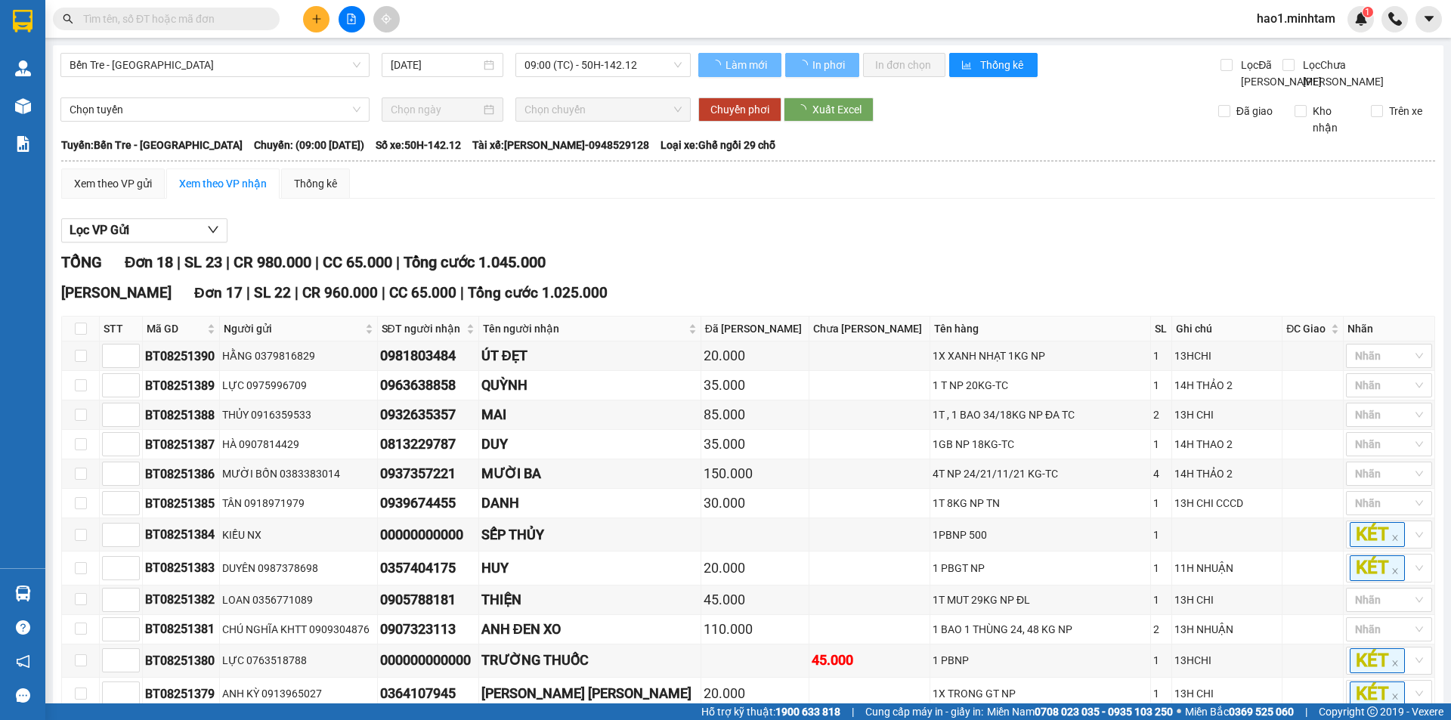
click at [845, 262] on div "Lọc VP Gửi TỔNG Đơn 18 | SL 23 | CR 980.000 | CC 65.000 | Tổng cước 1.045.000 …" at bounding box center [748, 633] width 1374 height 845
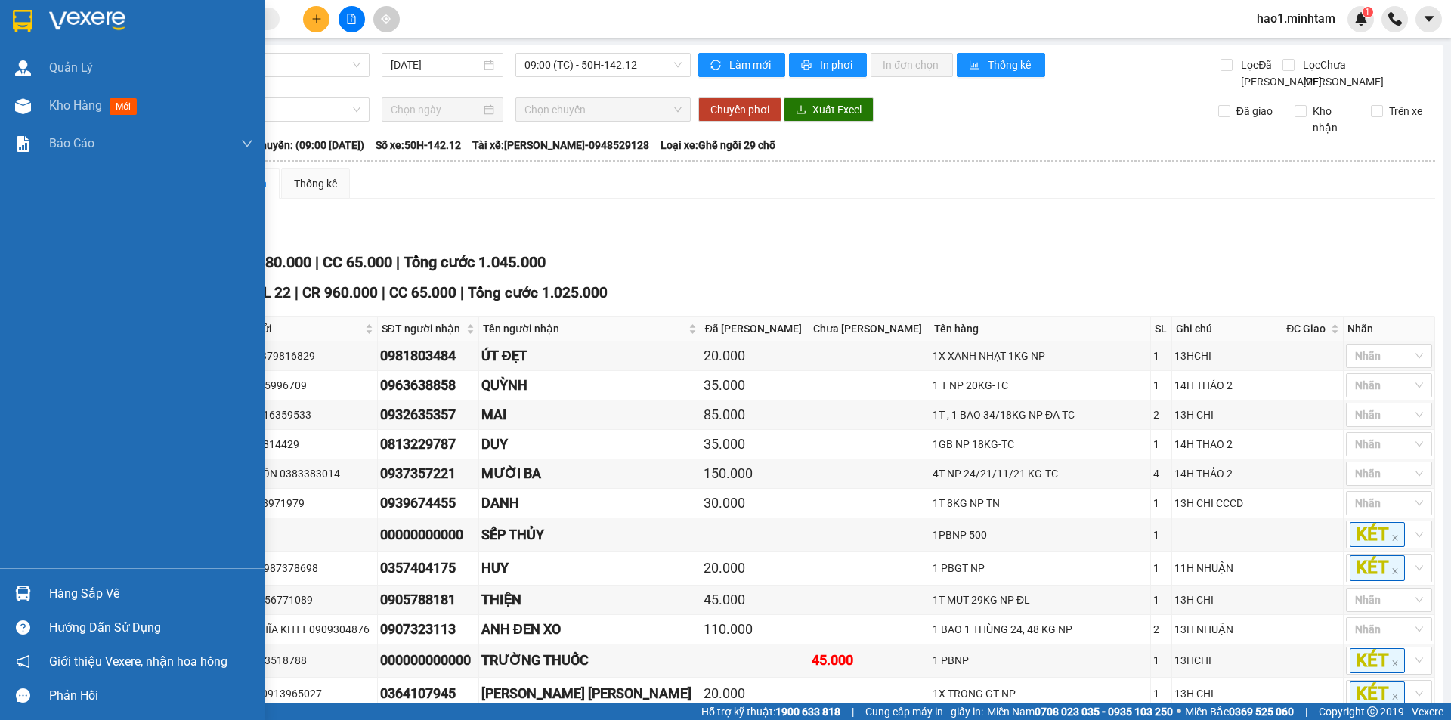
click at [29, 20] on img at bounding box center [23, 21] width 20 height 23
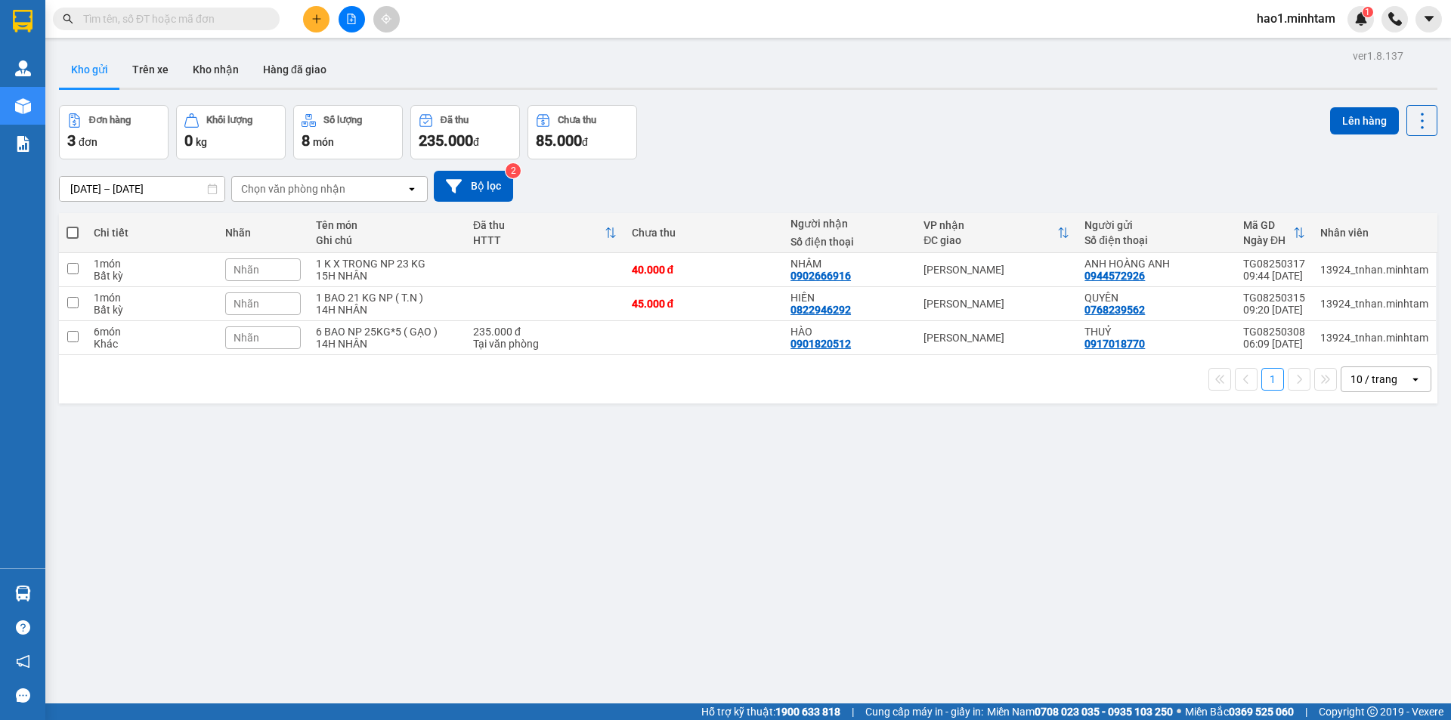
click at [780, 165] on div "10/08/2025 – 12/08/2025 Press the down arrow key to interact with the calendar …" at bounding box center [748, 186] width 1378 height 54
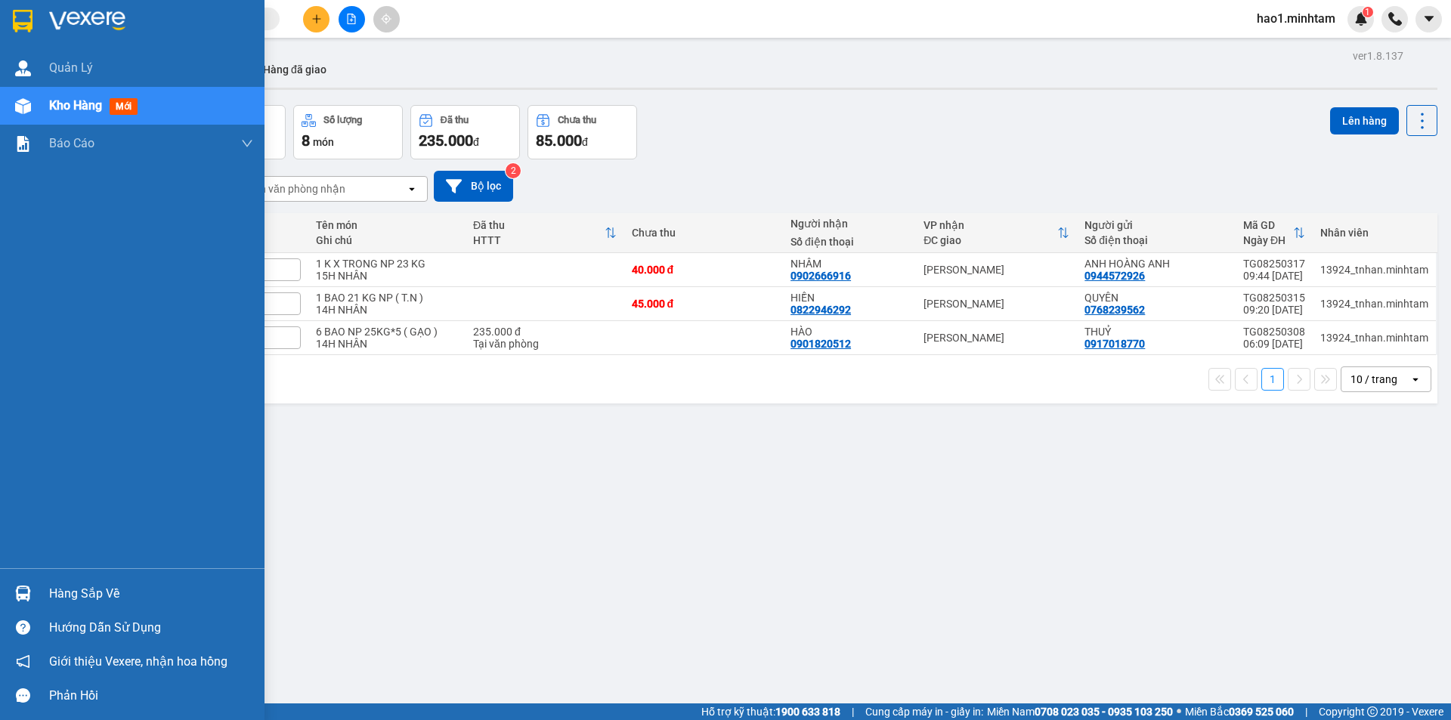
click at [20, 595] on img at bounding box center [23, 594] width 16 height 16
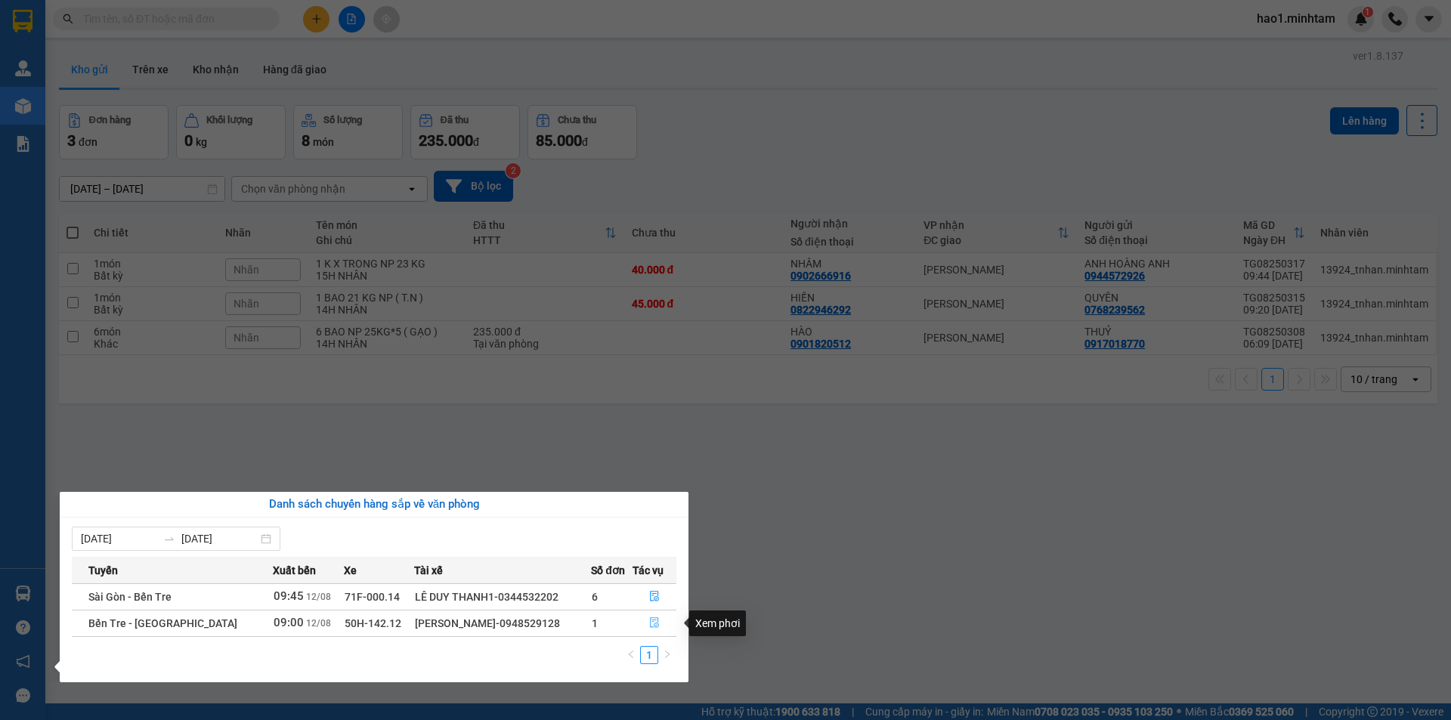
click at [650, 620] on icon "file-done" at bounding box center [654, 623] width 9 height 11
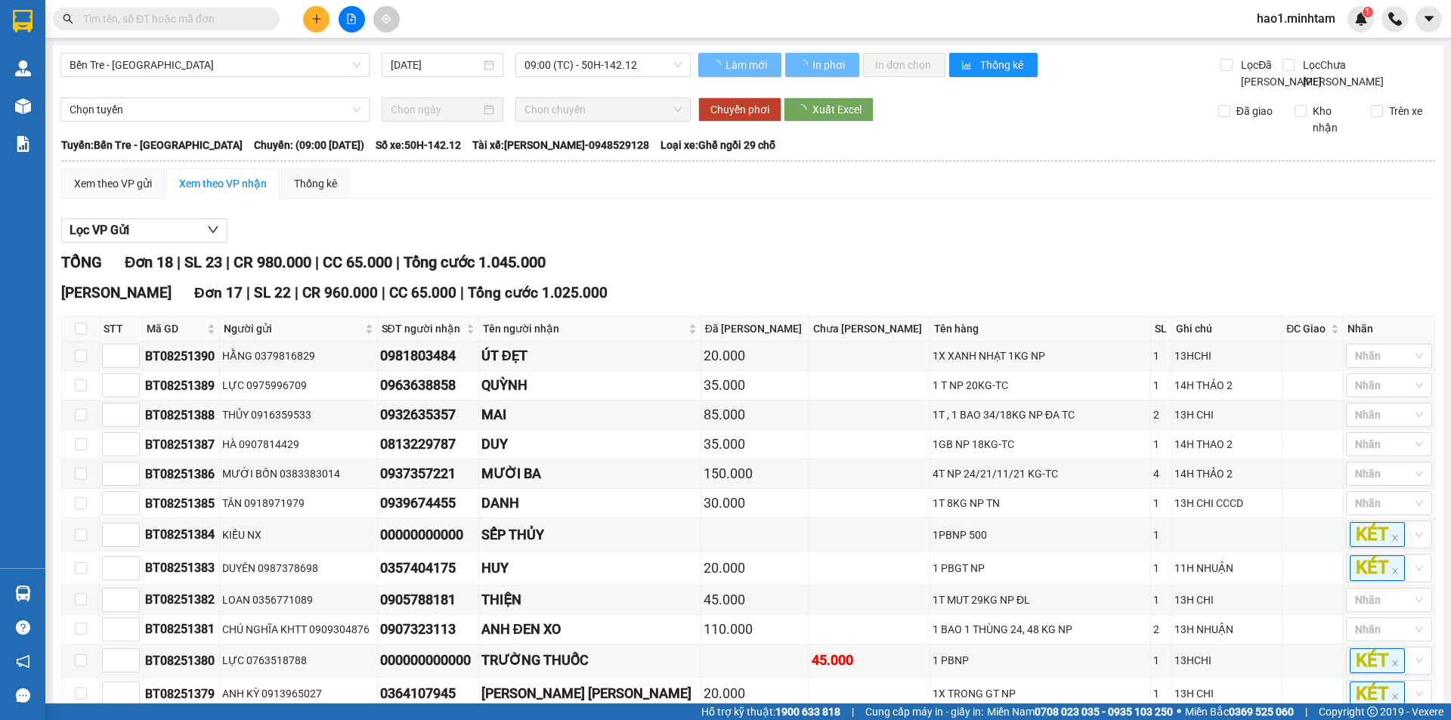
click at [755, 274] on div "TỔNG Đơn 18 | SL 23 | CR 980.000 | CC 65.000 | Tổng cước 1.045.000" at bounding box center [748, 262] width 1374 height 23
click at [732, 243] on div "Lọc VP Gửi" at bounding box center [748, 230] width 1374 height 25
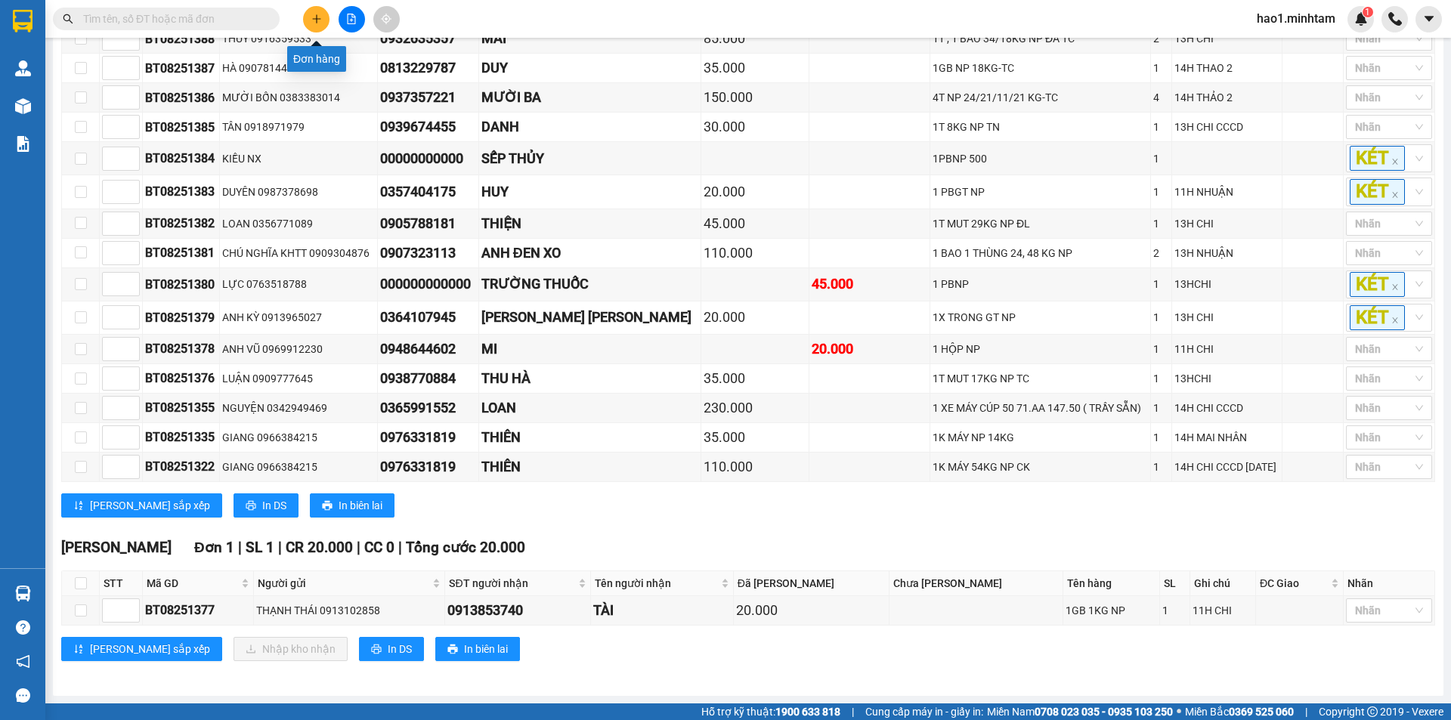
click at [306, 24] on button at bounding box center [316, 19] width 26 height 26
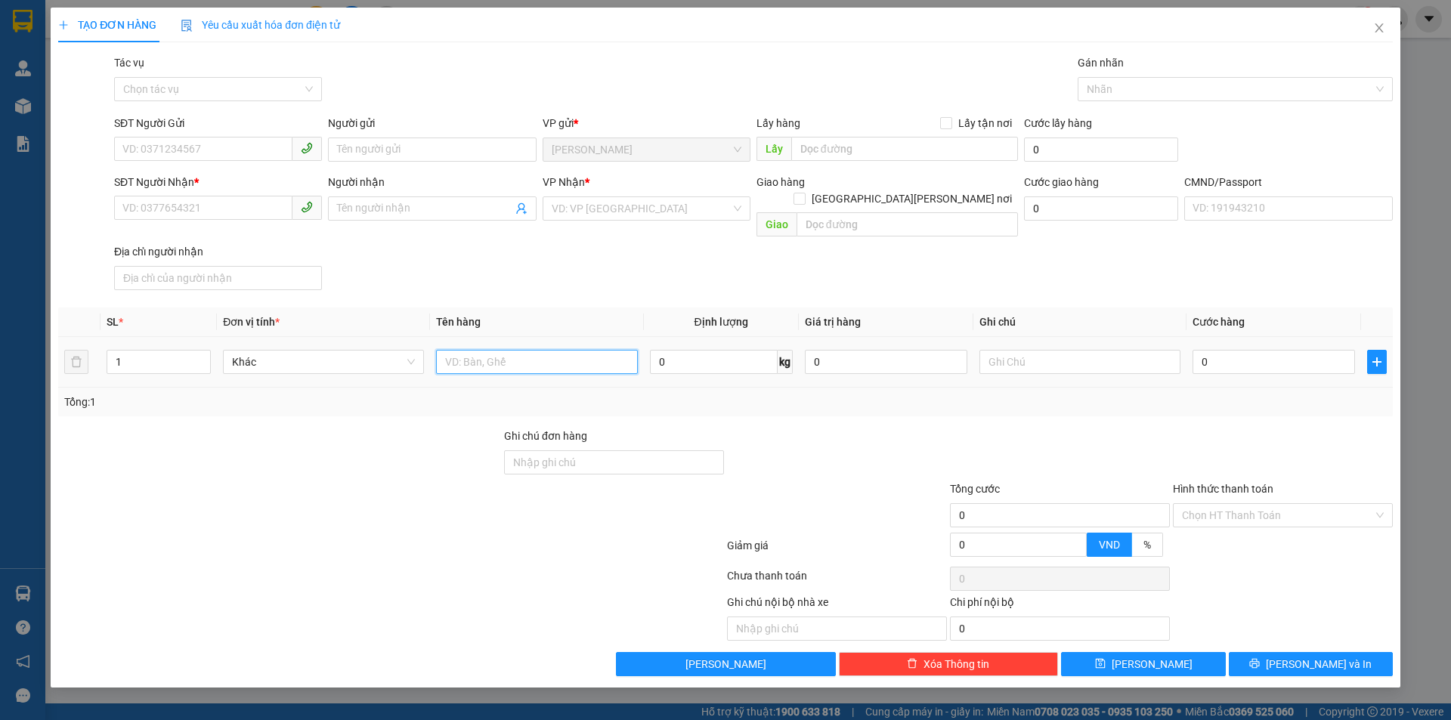
click at [536, 350] on input "text" at bounding box center [536, 362] width 201 height 24
type input "1 TNP 7KG ( T.N )"
click at [246, 144] on input "SĐT Người Gửi" at bounding box center [203, 149] width 178 height 24
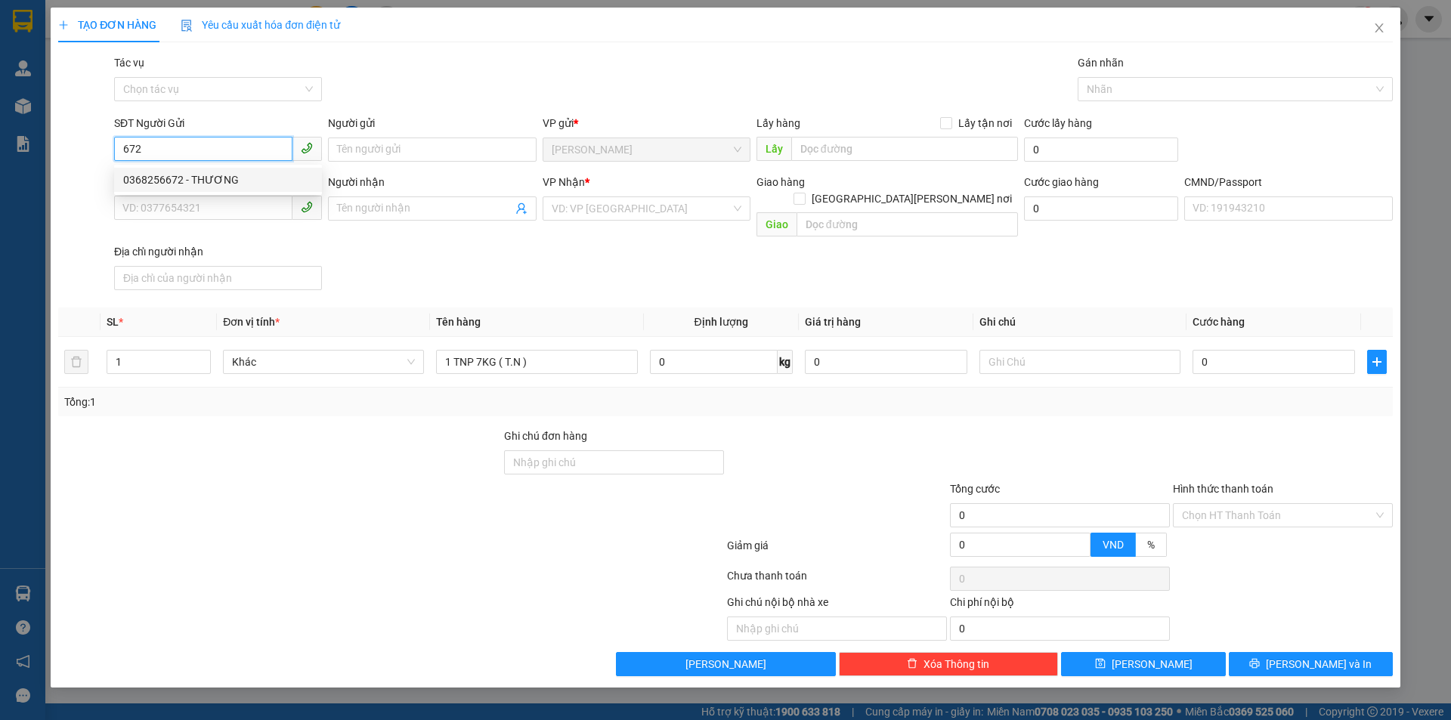
drag, startPoint x: 173, startPoint y: 178, endPoint x: 450, endPoint y: 269, distance: 292.0
click at [175, 179] on div "0368256672 - THƯƠNG" at bounding box center [218, 180] width 190 height 17
type input "0368256672"
type input "THƯƠNG"
type input "0946156969"
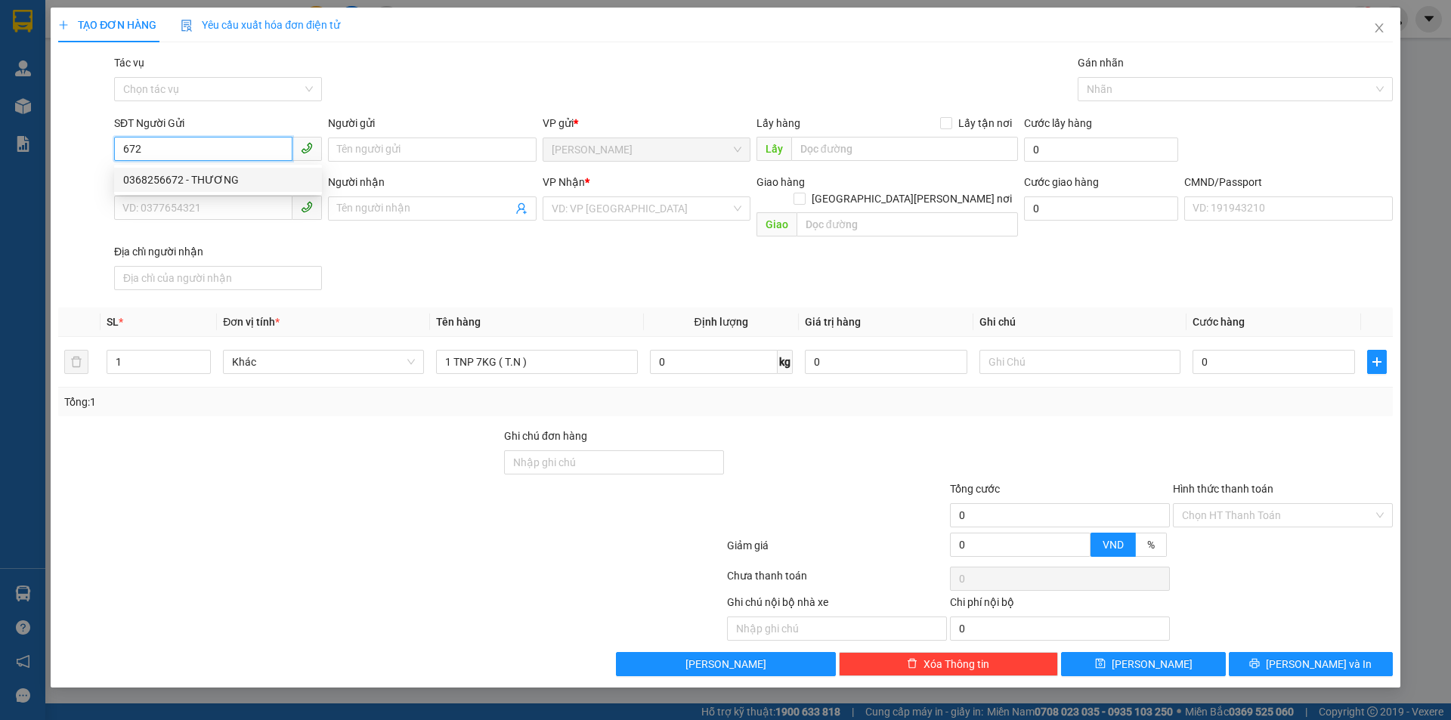
type input "HƯƠNG"
type input "0368256672"
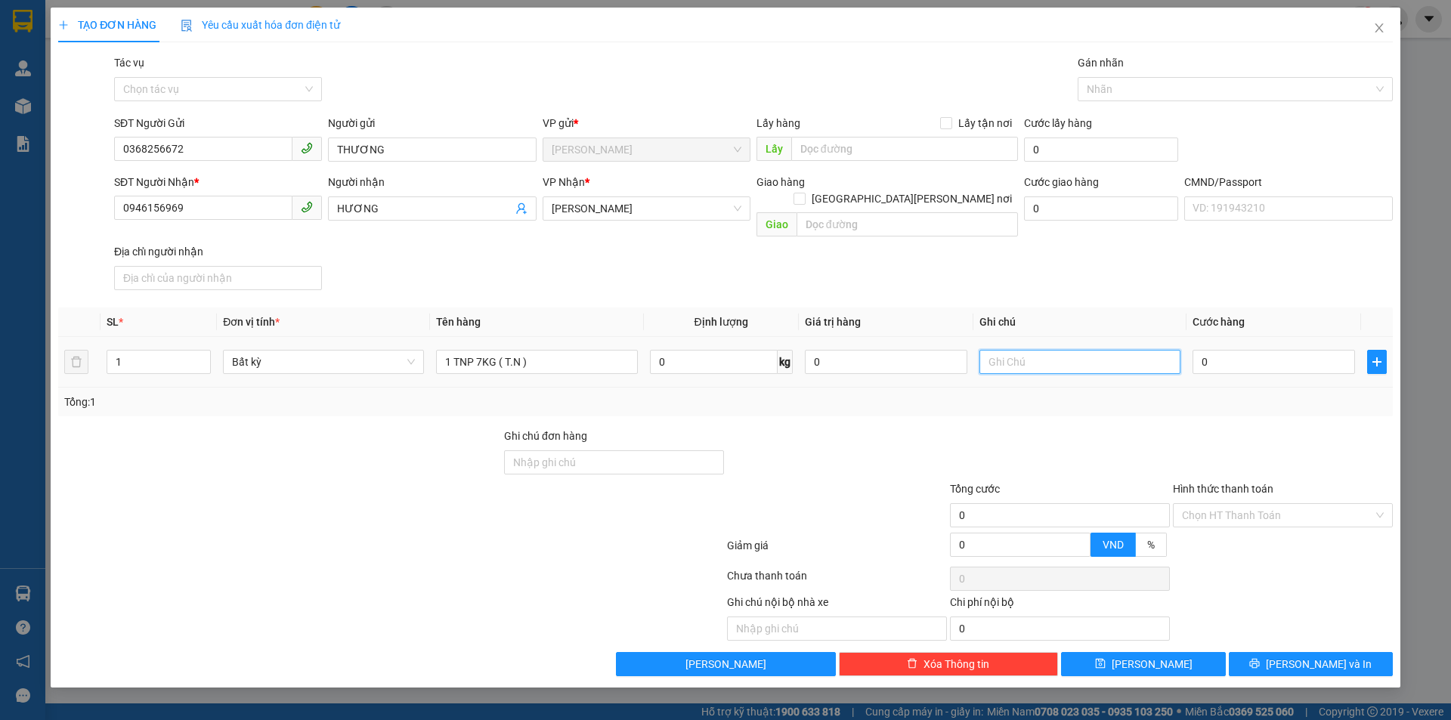
click at [1034, 350] on input "text" at bounding box center [1079, 362] width 201 height 24
type input "KHG HẠO"
type input "2"
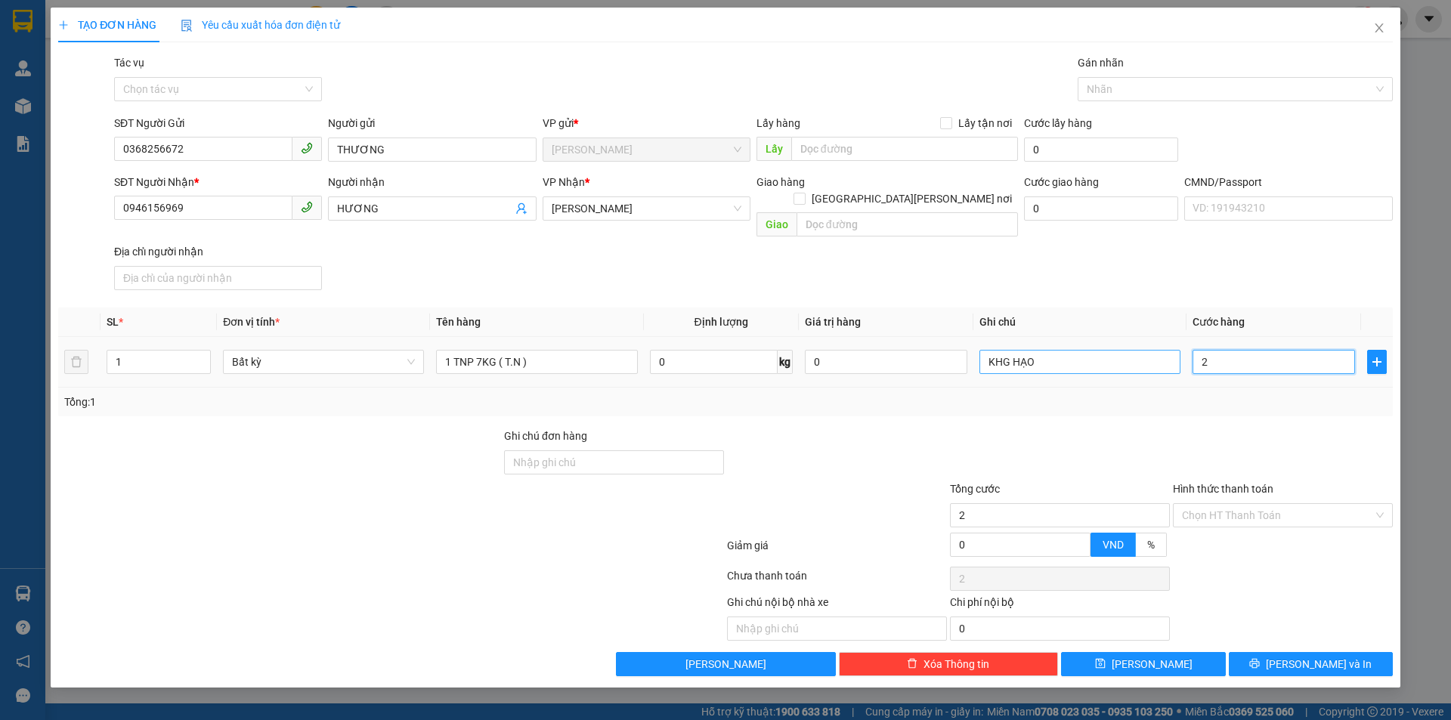
type input "25"
type input "25.000"
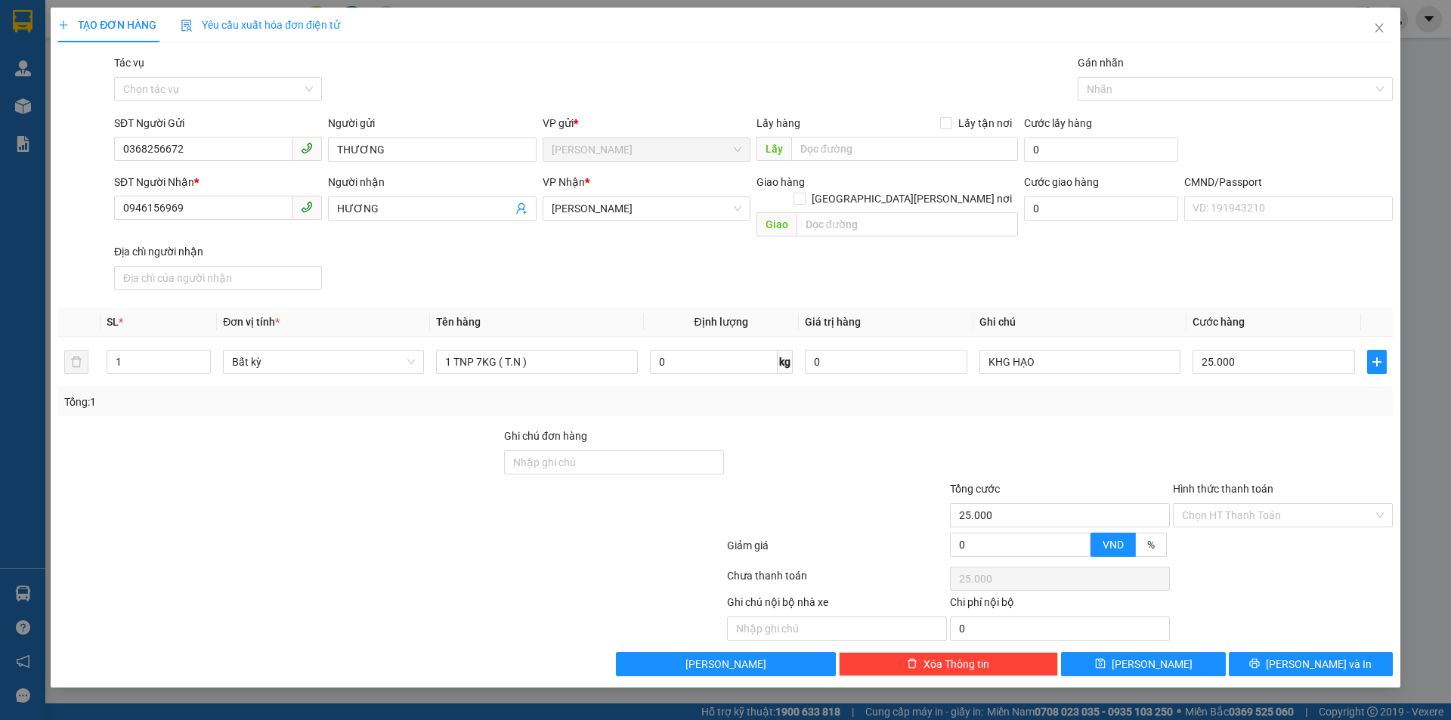
click at [934, 408] on div "Transit Pickup Surcharge Ids Transit Deliver Surcharge Ids Transit Deliver Surc…" at bounding box center [725, 365] width 1334 height 622
click at [994, 428] on div at bounding box center [1059, 454] width 223 height 53
click at [1246, 504] on input "Hình thức thanh toán" at bounding box center [1277, 515] width 191 height 23
click at [1257, 523] on div "Tại văn phòng" at bounding box center [1283, 529] width 202 height 17
type input "0"
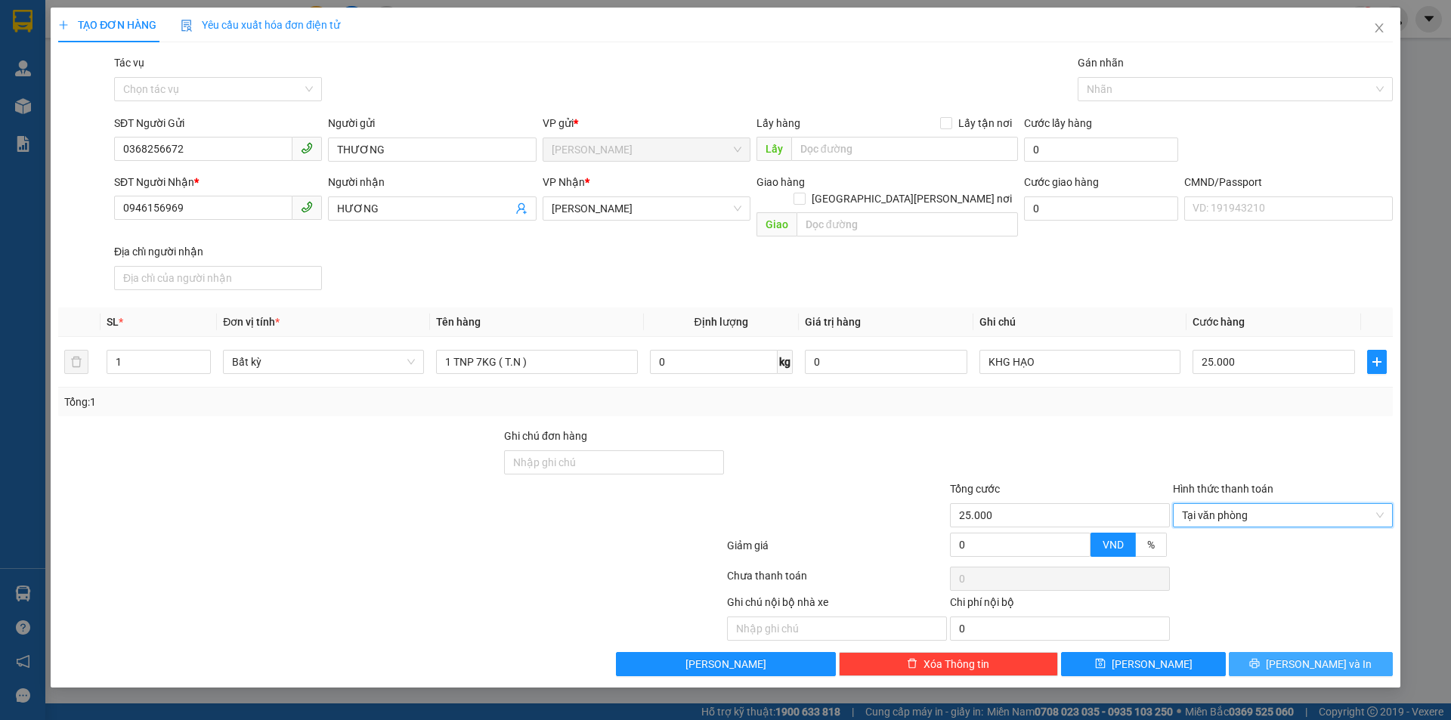
click at [1307, 656] on span "[PERSON_NAME] và In" at bounding box center [1318, 664] width 106 height 17
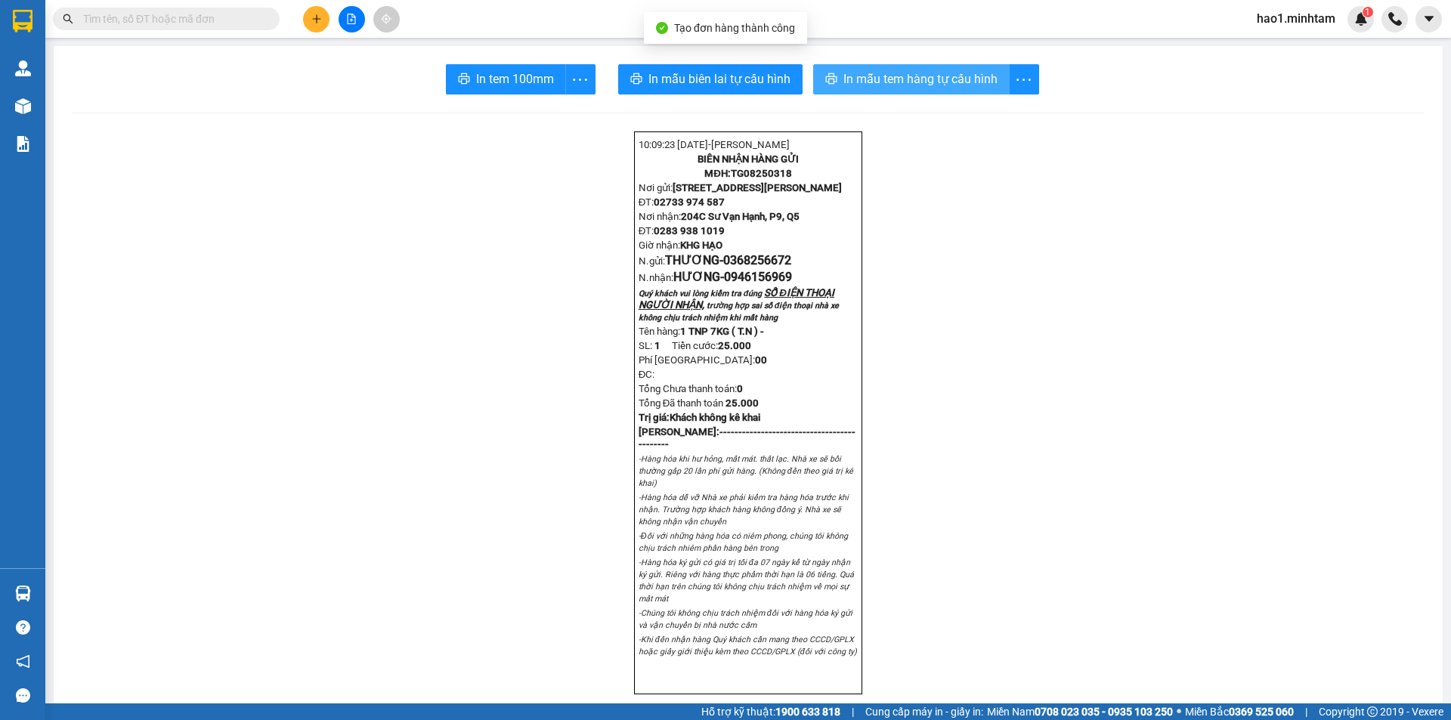
click at [900, 85] on span "In mẫu tem hàng tự cấu hình" at bounding box center [920, 79] width 154 height 19
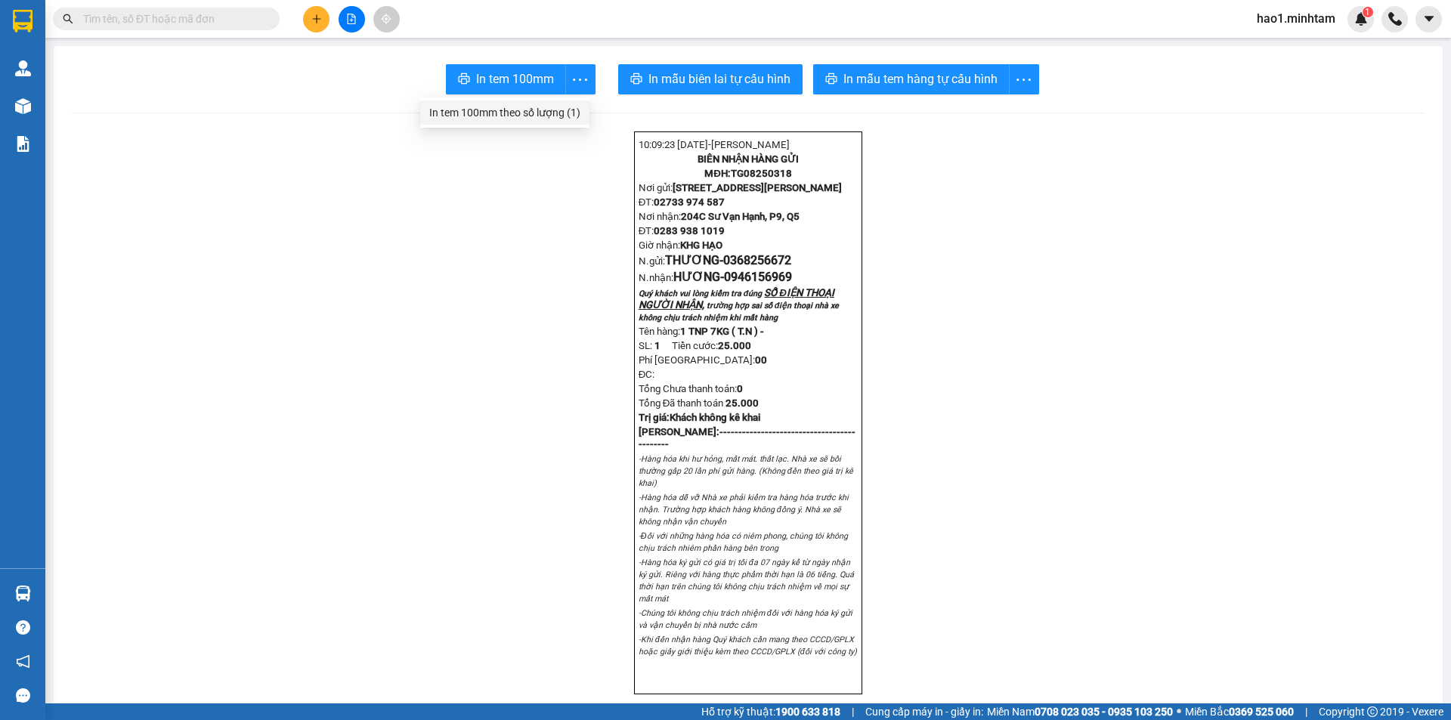
drag, startPoint x: 566, startPoint y: 119, endPoint x: 558, endPoint y: 119, distance: 8.3
click at [566, 119] on div "In tem 100mm theo số lượng (1)" at bounding box center [504, 112] width 151 height 17
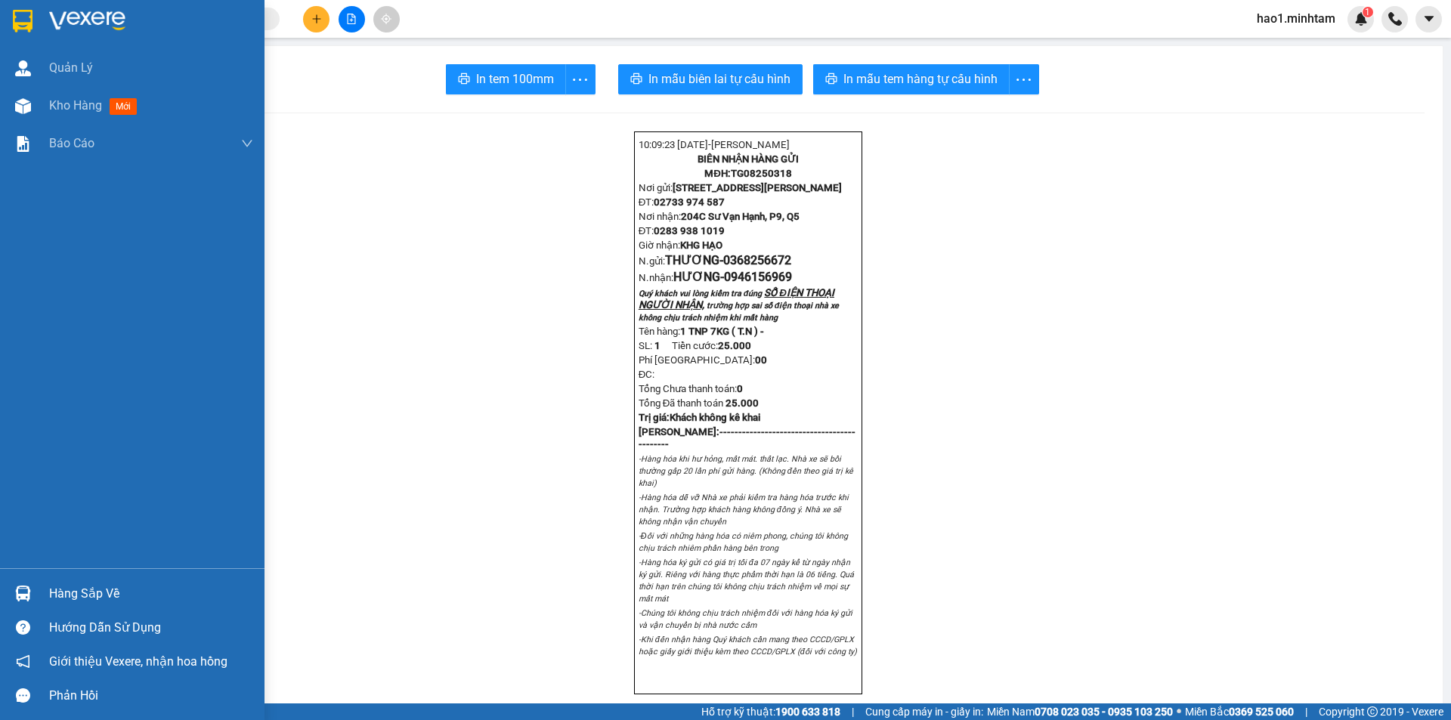
click at [14, 30] on img at bounding box center [23, 21] width 20 height 23
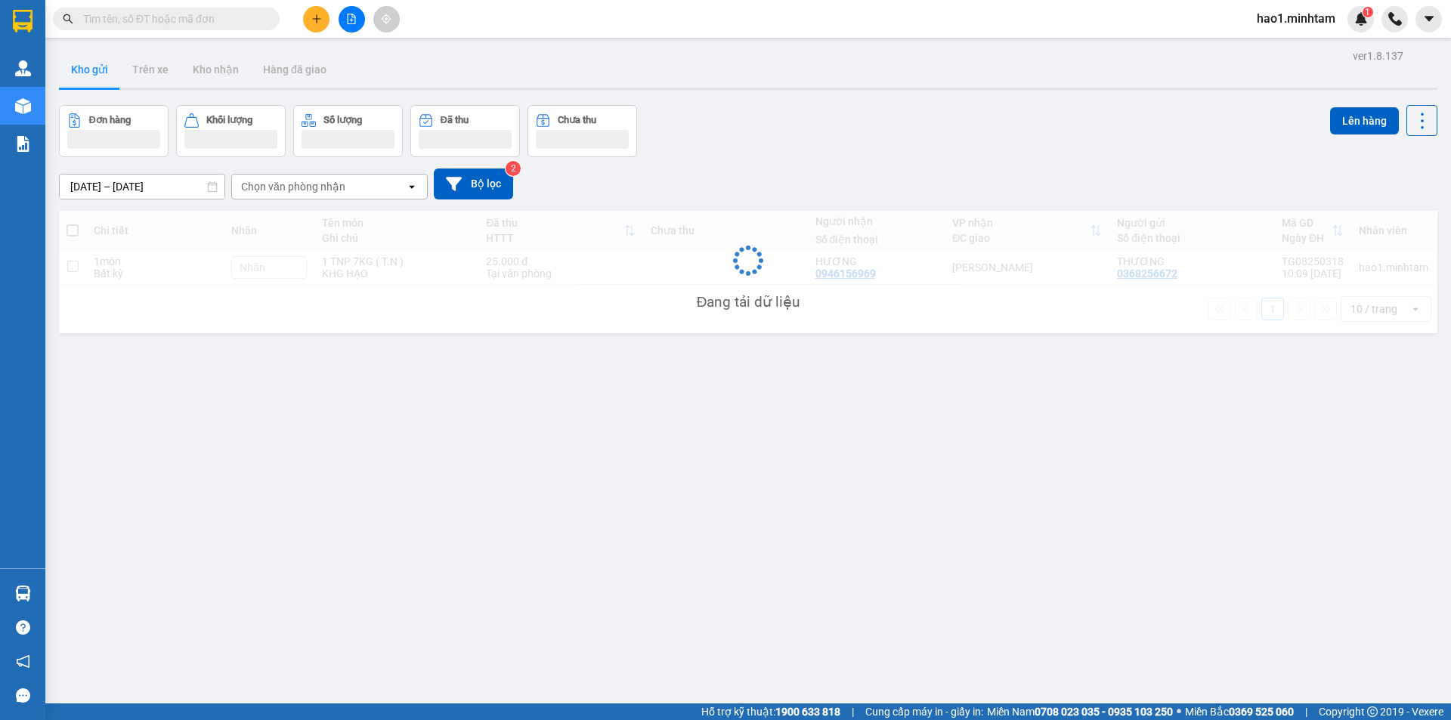
click at [663, 32] on div "Kết quả tìm kiếm ( 7578 ) Bộ lọc Ngày tạo đơn gần nhất Mã ĐH Trạng thái Món hàn…" at bounding box center [725, 19] width 1451 height 38
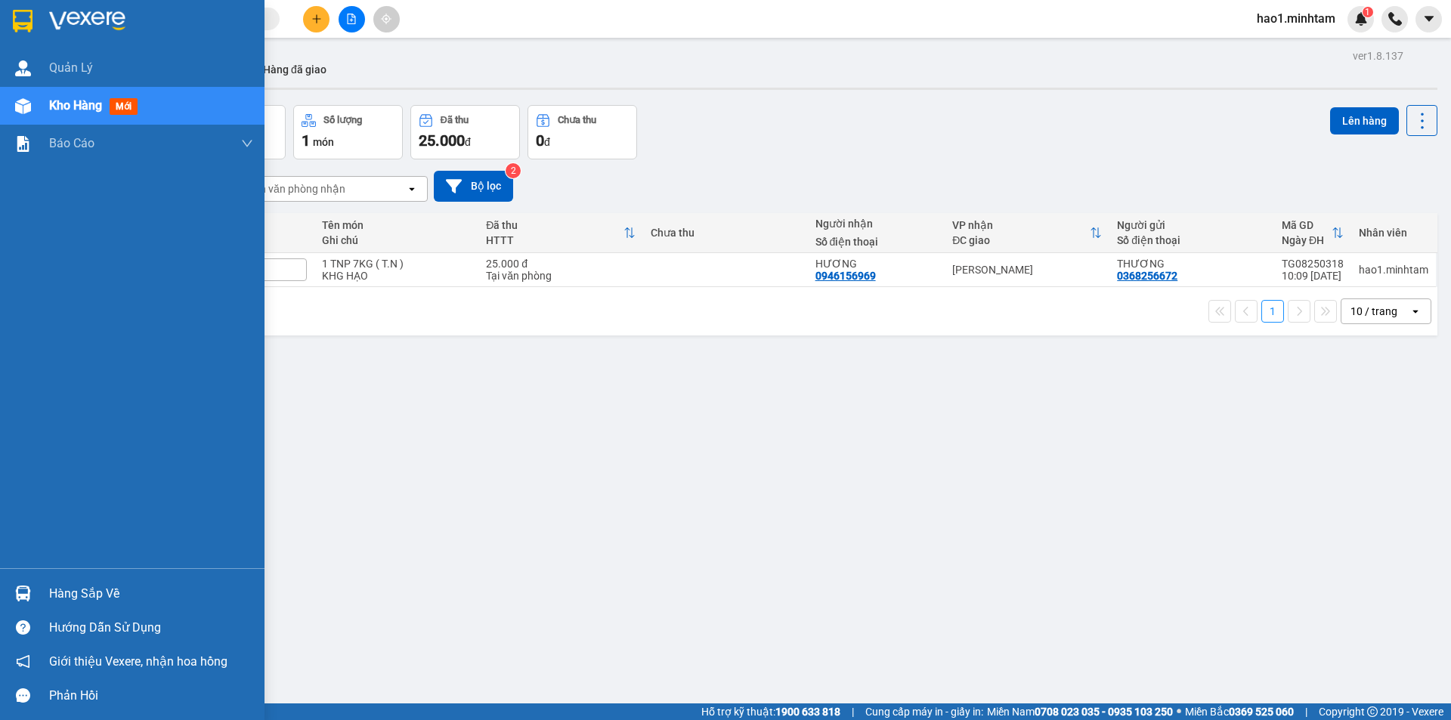
click at [66, 586] on div "Hàng sắp về" at bounding box center [151, 594] width 204 height 23
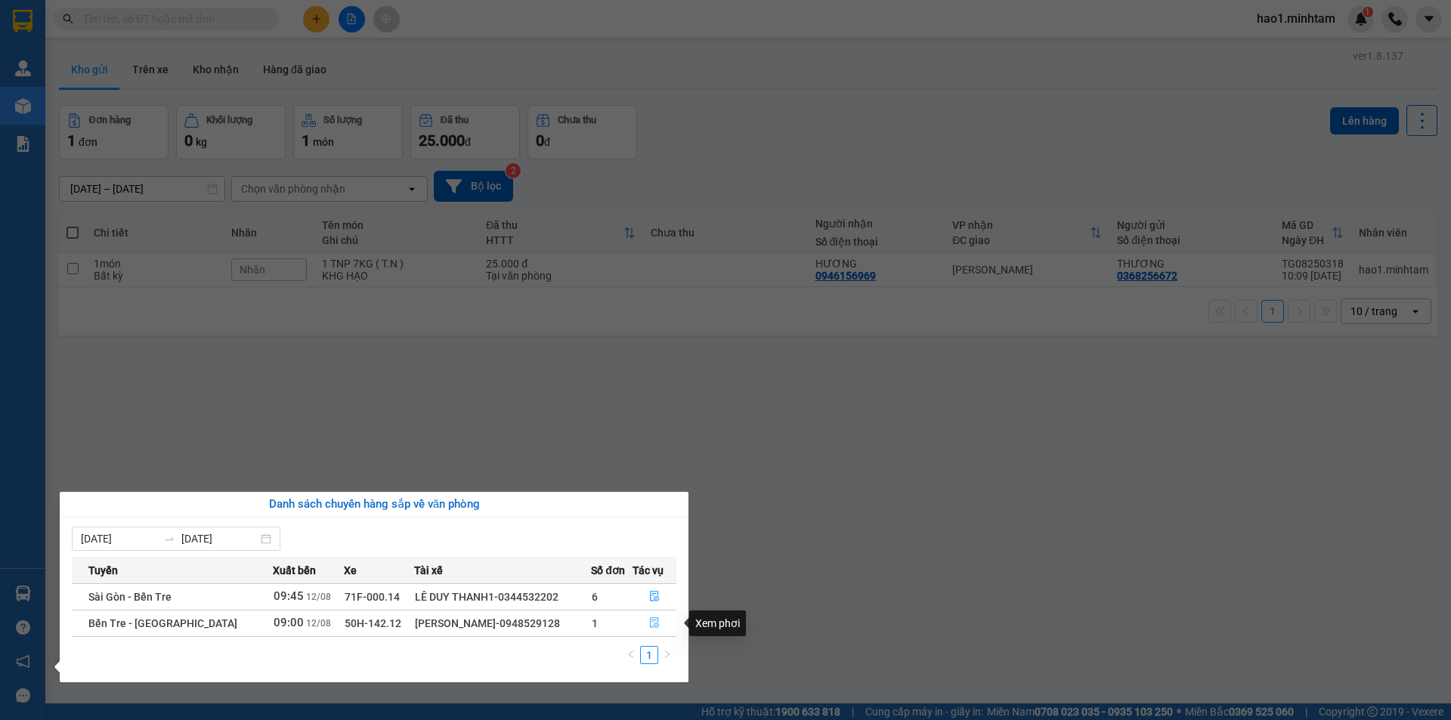
click at [654, 621] on icon "file-done" at bounding box center [654, 622] width 11 height 11
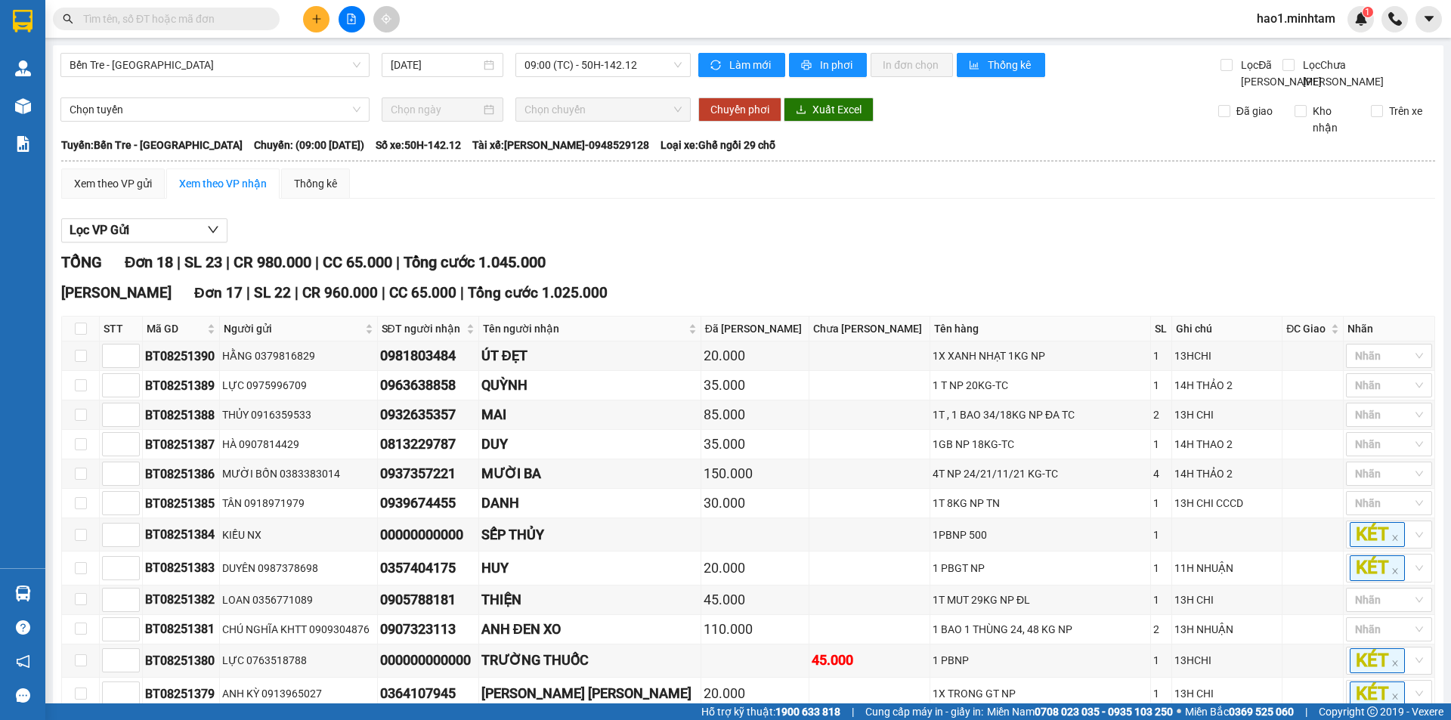
click at [762, 233] on div "Lọc VP Gửi TỔNG Đơn 18 | SL 23 | CR 980.000 | CC 65.000 | Tổng cước 1.045.000 …" at bounding box center [748, 633] width 1374 height 845
click at [194, 18] on input "text" at bounding box center [172, 19] width 178 height 17
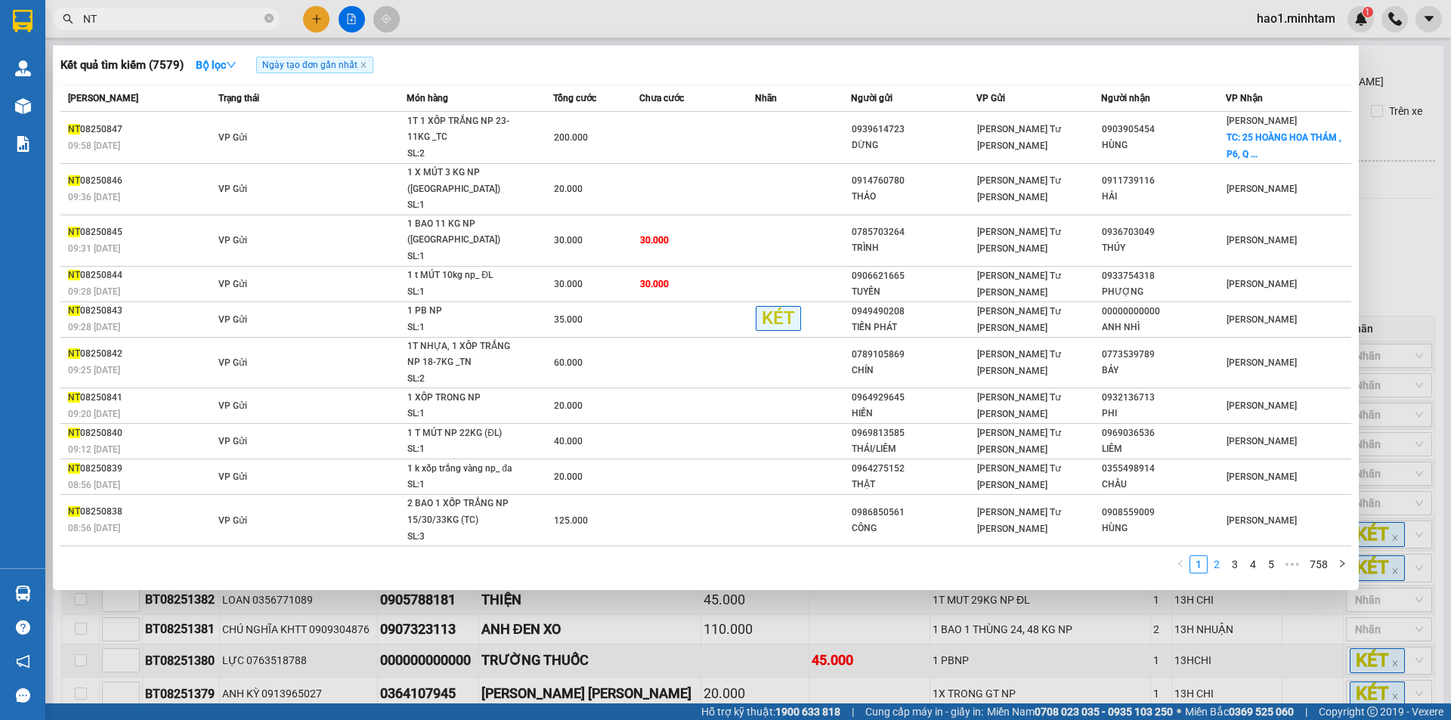
type input "NT"
click at [1222, 556] on link "2" at bounding box center [1216, 564] width 17 height 17
click at [1201, 556] on link "1" at bounding box center [1198, 564] width 17 height 17
click at [1216, 556] on link "2" at bounding box center [1216, 564] width 17 height 17
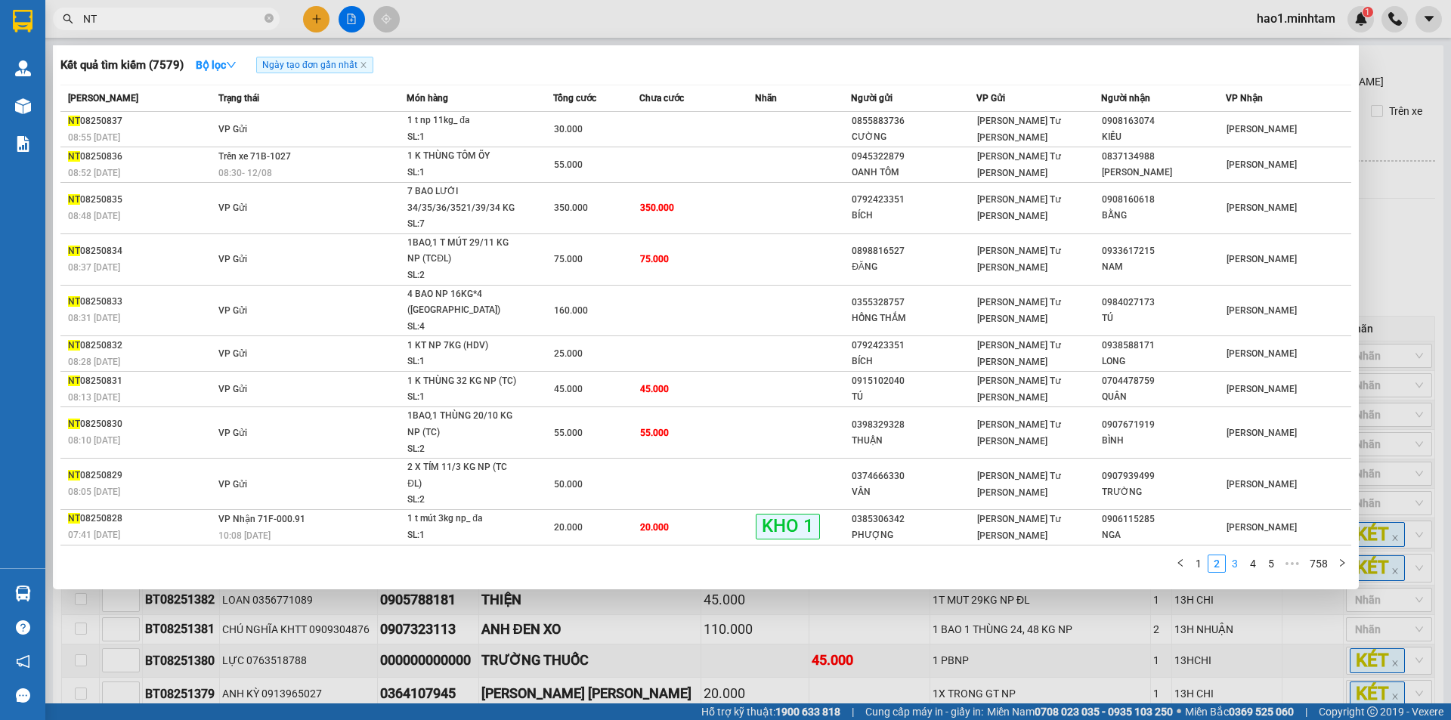
click at [1240, 555] on link "3" at bounding box center [1234, 563] width 17 height 17
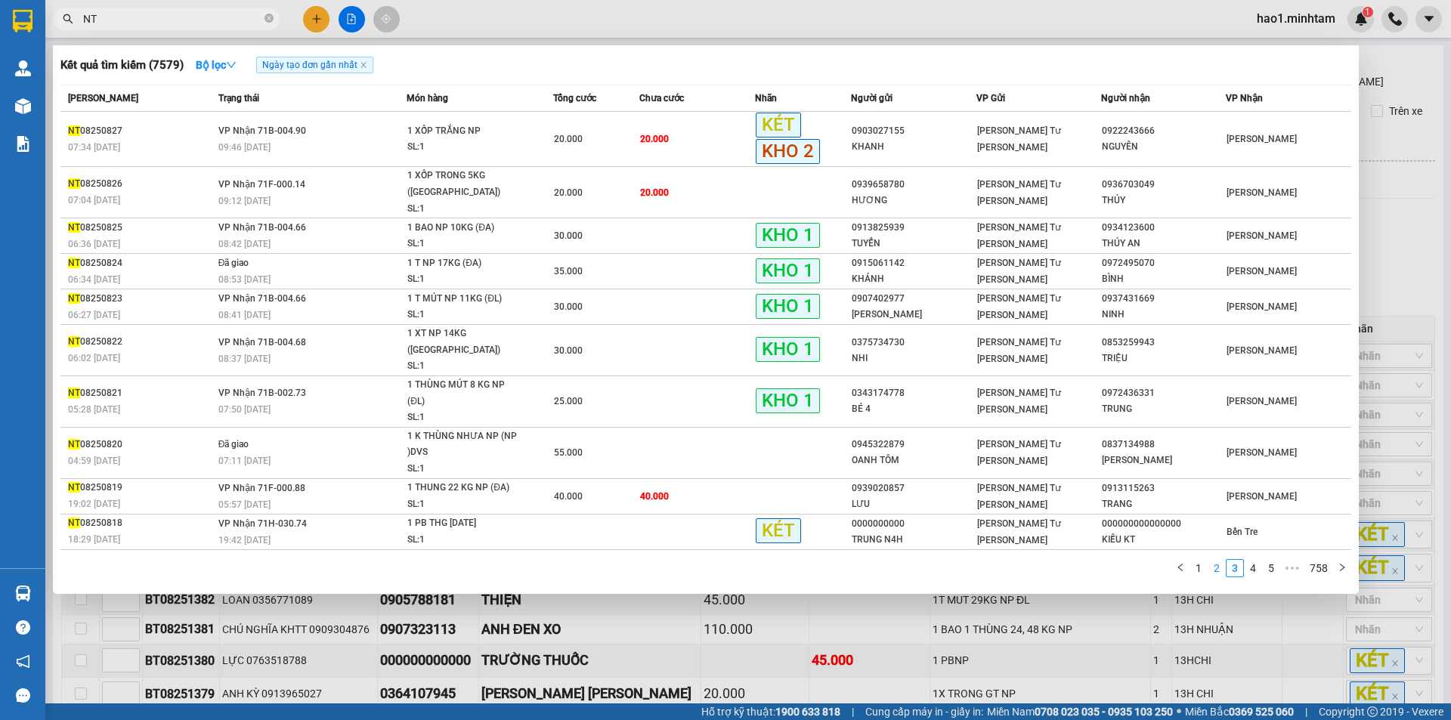
click at [1222, 560] on link "2" at bounding box center [1216, 568] width 17 height 17
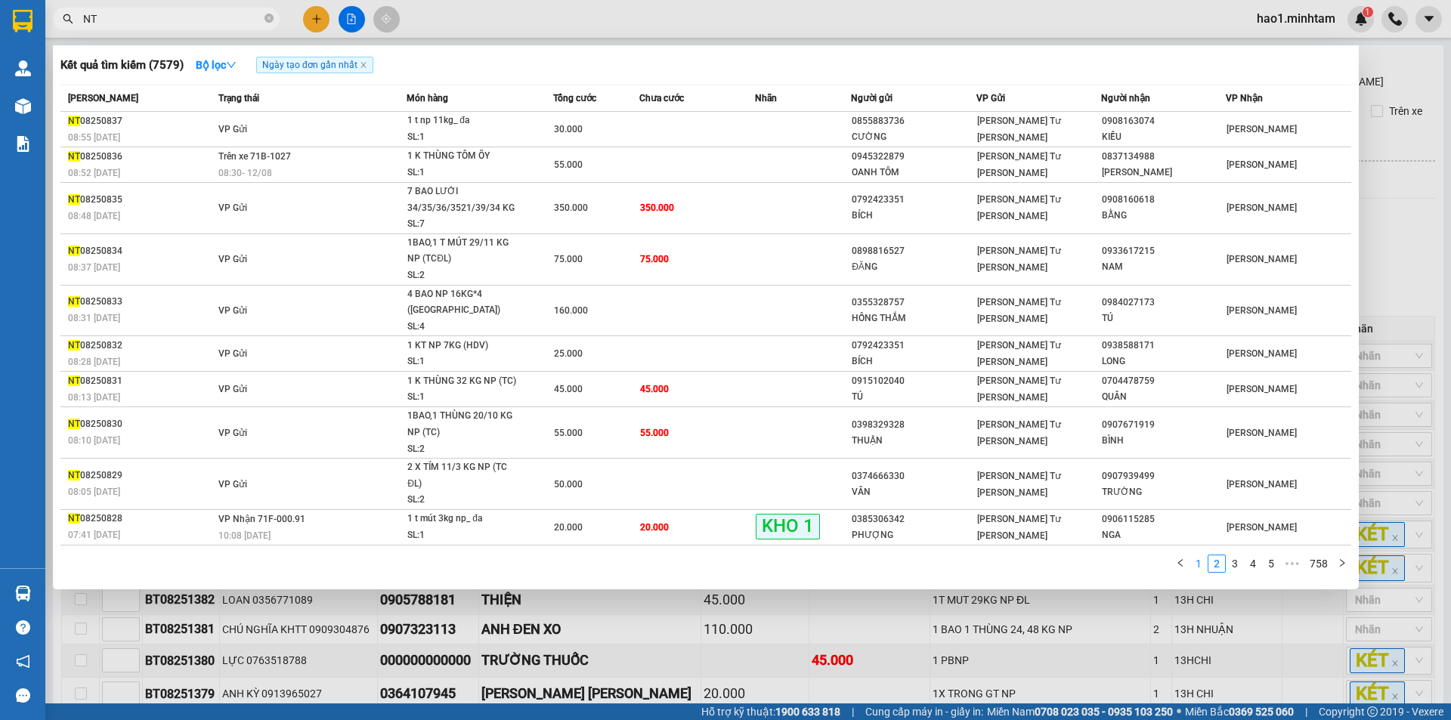
click at [1199, 555] on link "1" at bounding box center [1198, 563] width 17 height 17
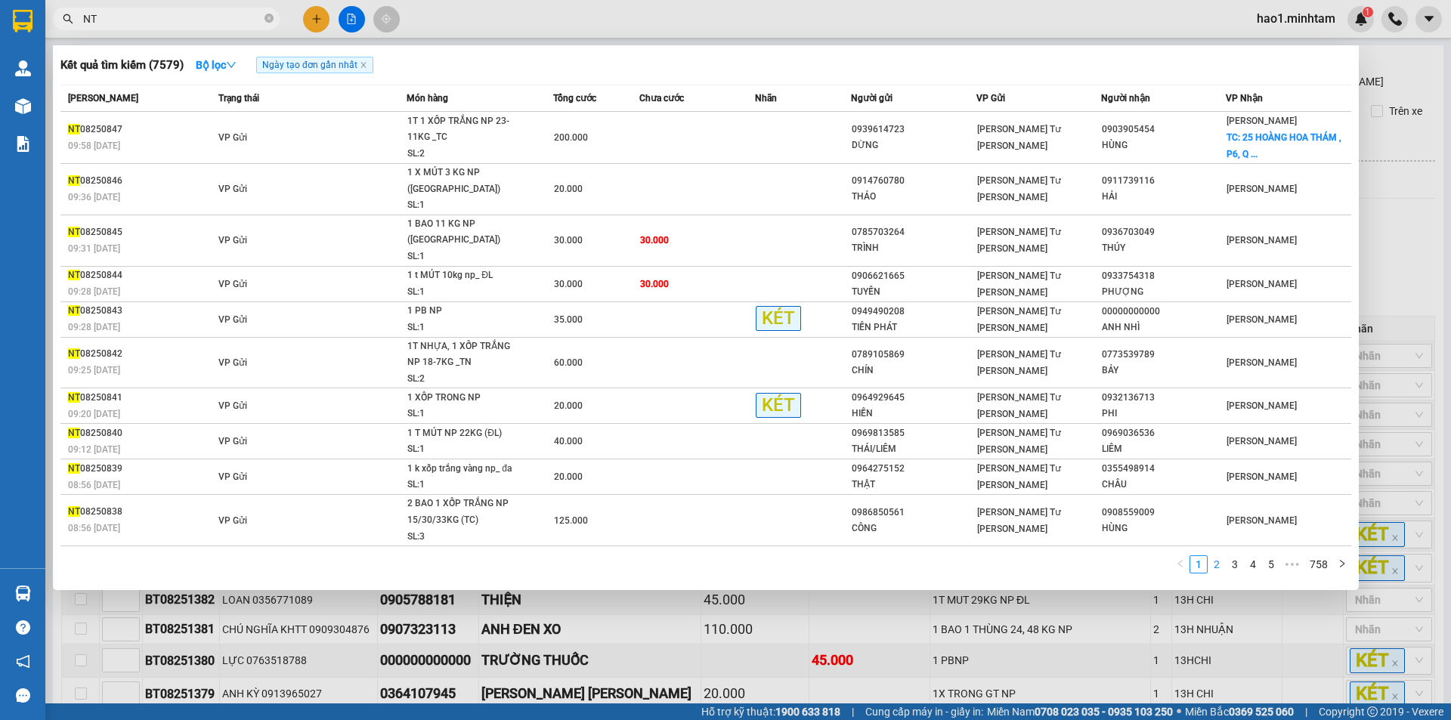
click at [1217, 556] on link "2" at bounding box center [1216, 564] width 17 height 17
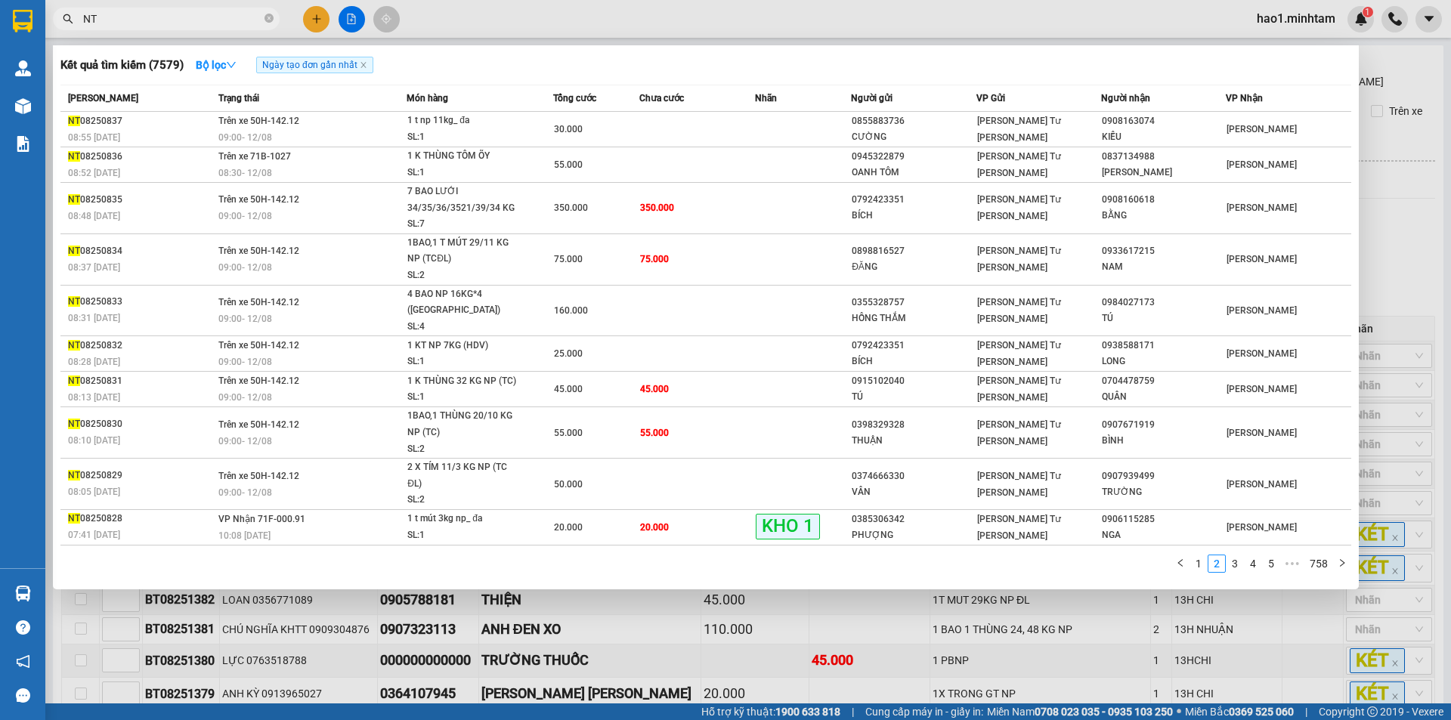
click at [610, 17] on div at bounding box center [725, 360] width 1451 height 720
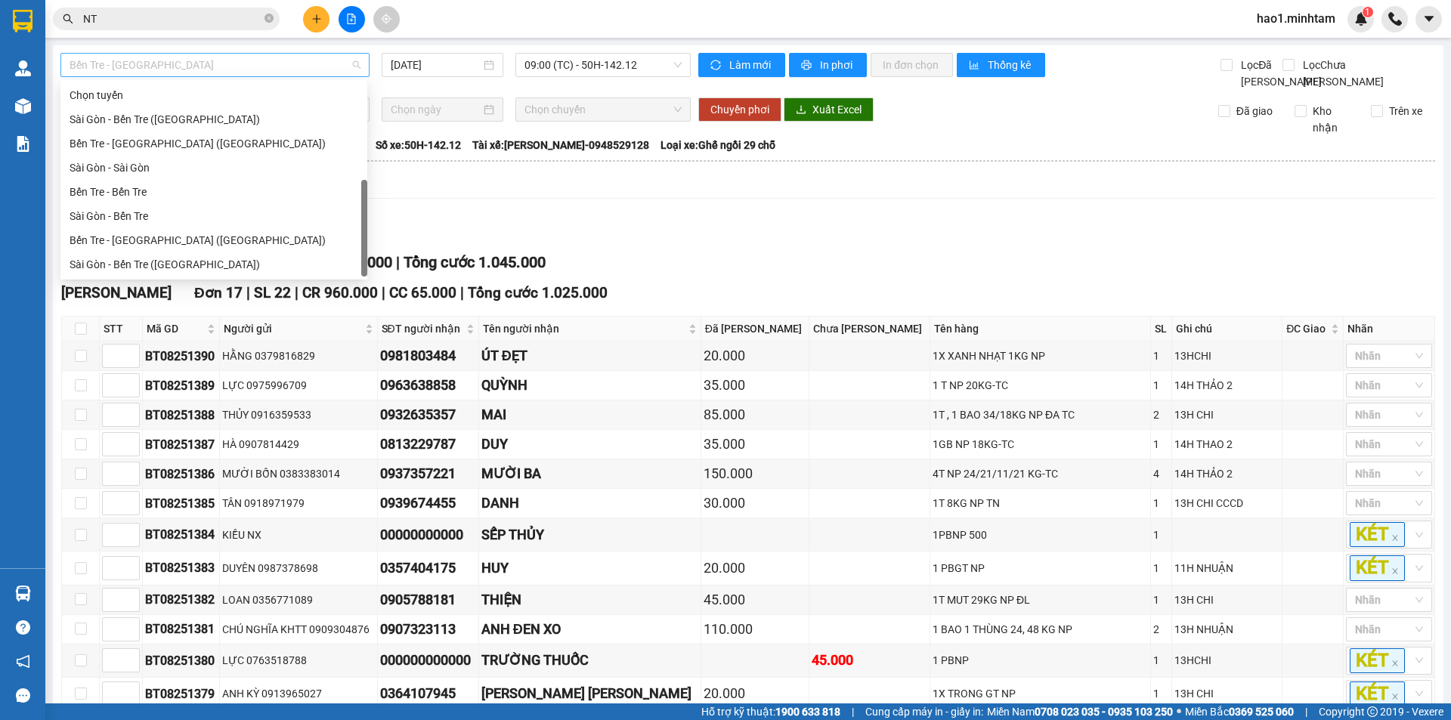
click at [286, 59] on span "Bến Tre - [GEOGRAPHIC_DATA]" at bounding box center [215, 65] width 291 height 23
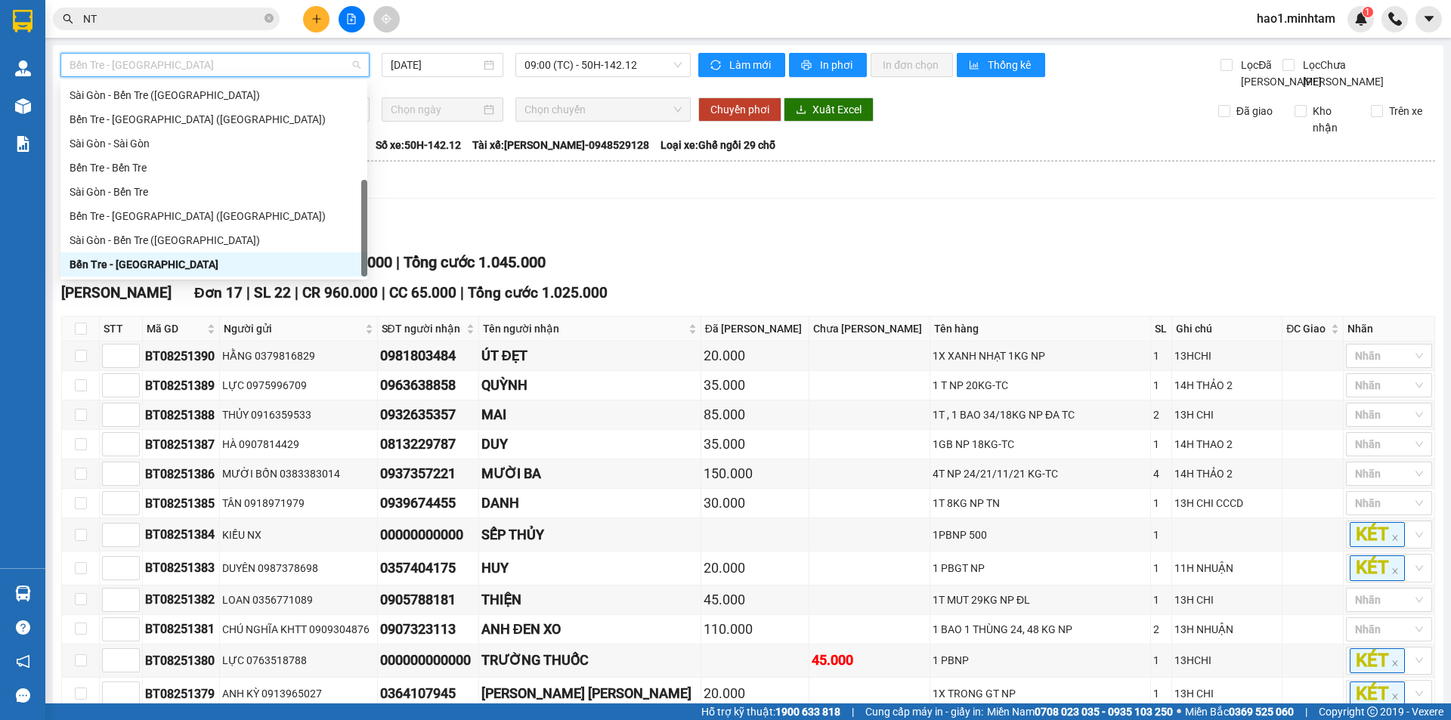
drag, startPoint x: 128, startPoint y: 263, endPoint x: 510, endPoint y: 132, distance: 404.0
click at [131, 263] on div "Bến Tre - [GEOGRAPHIC_DATA]" at bounding box center [214, 264] width 289 height 17
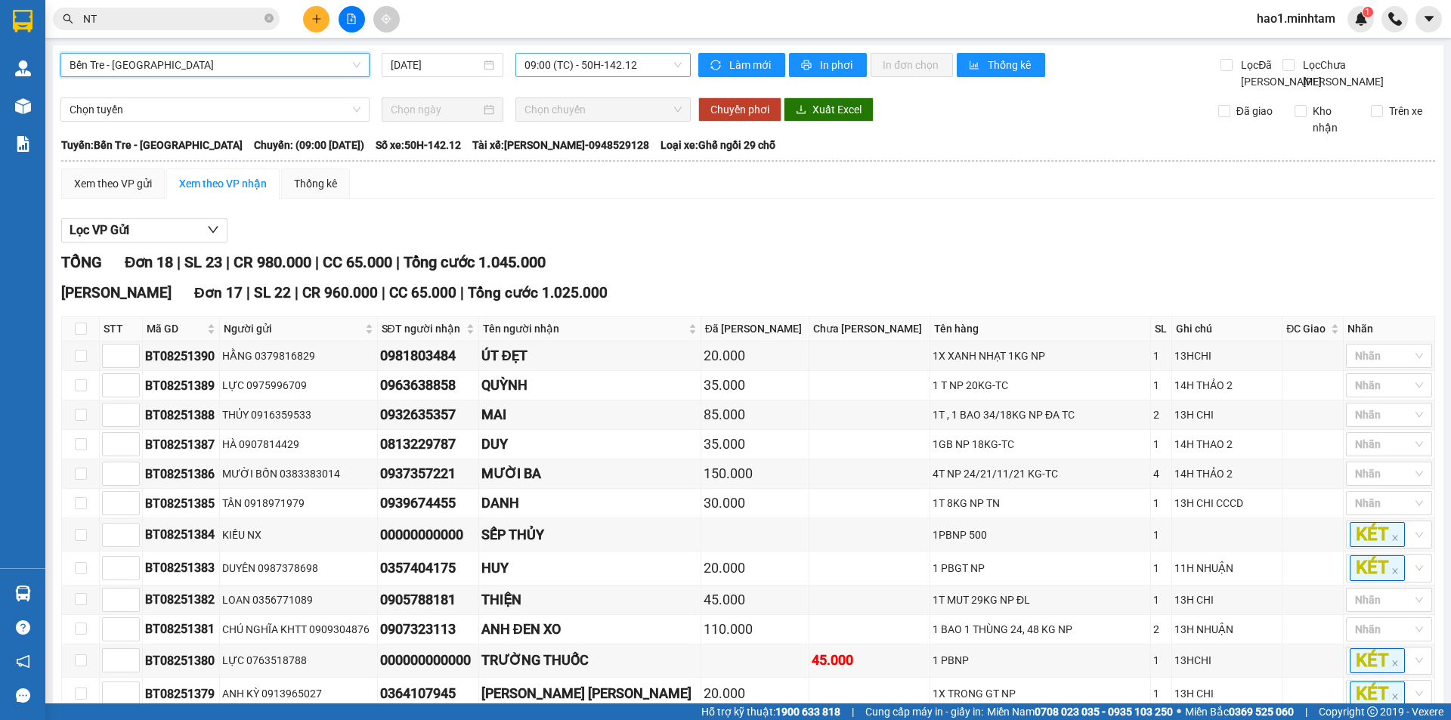
click at [596, 68] on span "09:00 (TC) - 50H-142.12" at bounding box center [602, 65] width 157 height 23
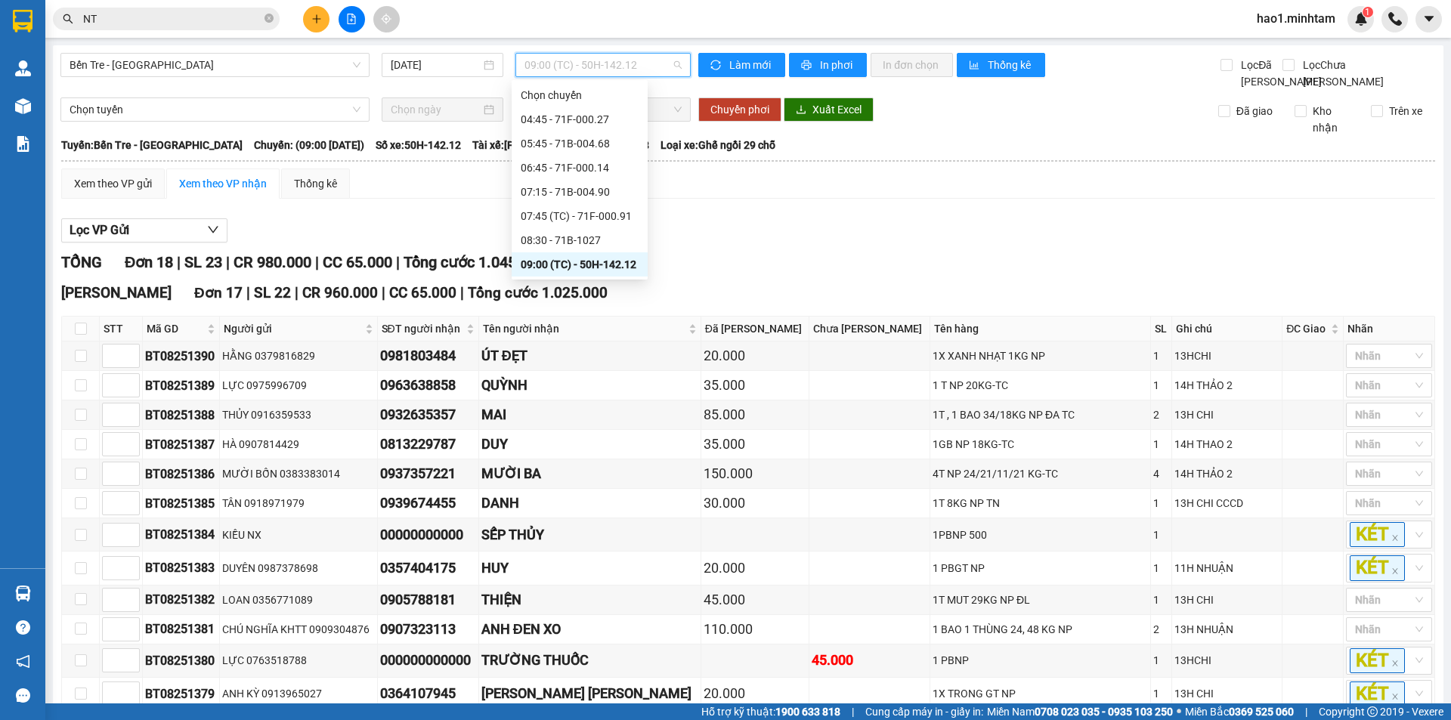
click at [578, 263] on div "09:00 (TC) - 50H-142.12" at bounding box center [580, 264] width 118 height 17
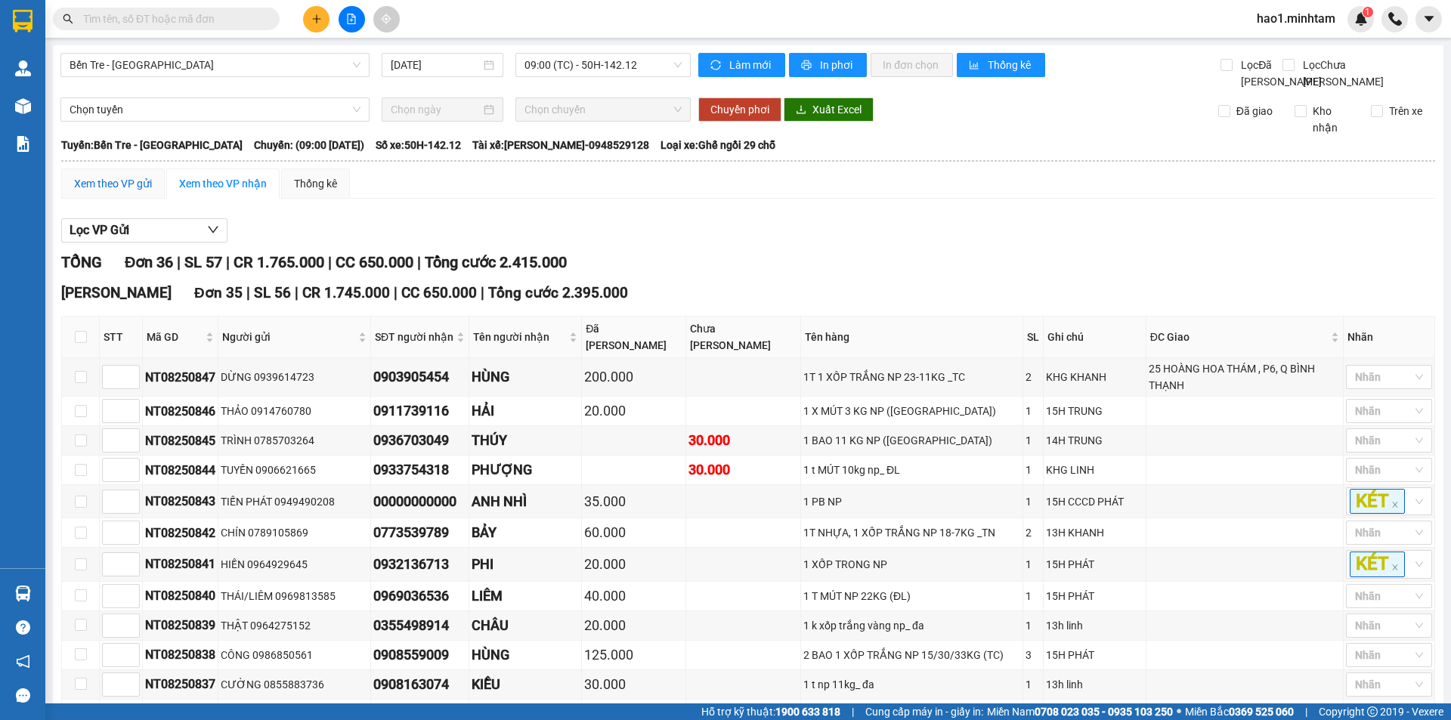
click at [150, 192] on div "Xem theo VP gửi" at bounding box center [113, 183] width 78 height 17
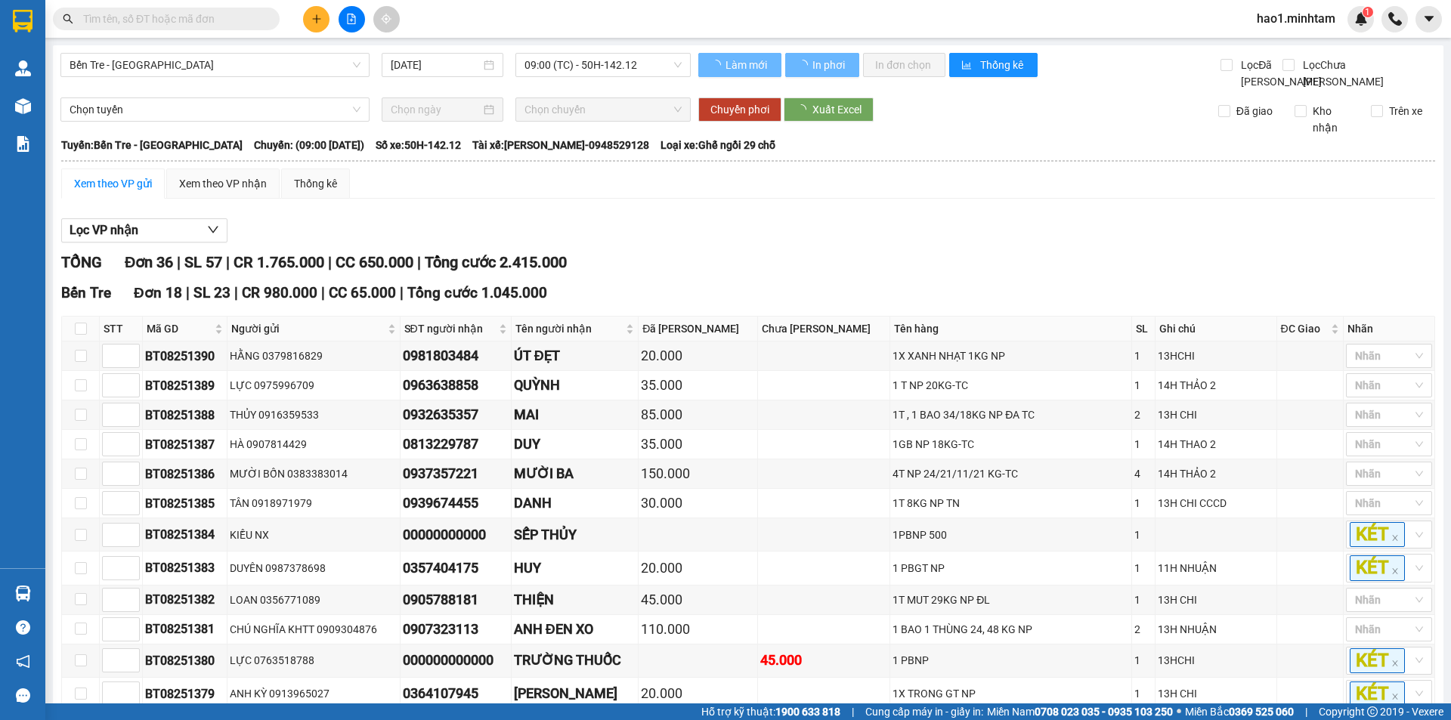
click at [748, 268] on div "TỔNG Đơn 36 | SL 57 | CR 1.765.000 | CC 650.000 | Tổng cước 2.415.000" at bounding box center [748, 262] width 1374 height 23
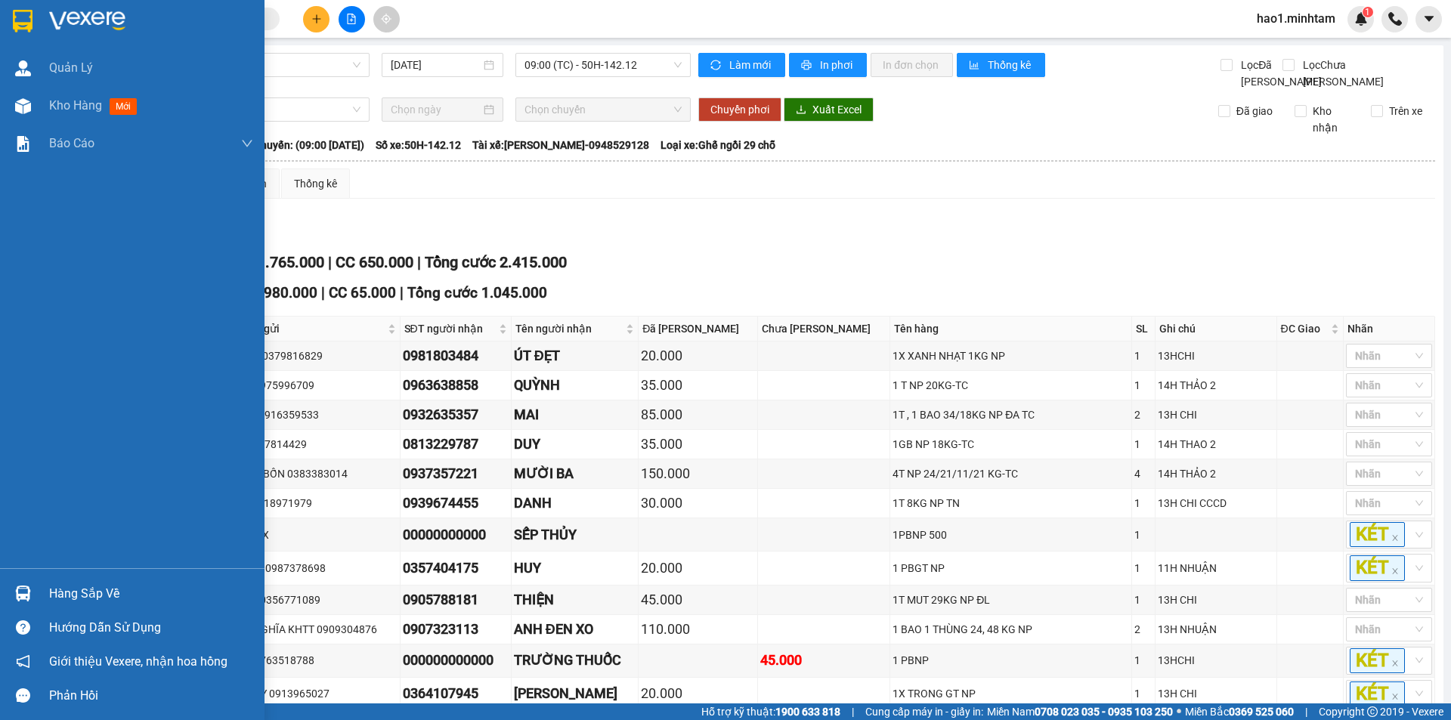
click at [32, 17] on img at bounding box center [23, 21] width 20 height 23
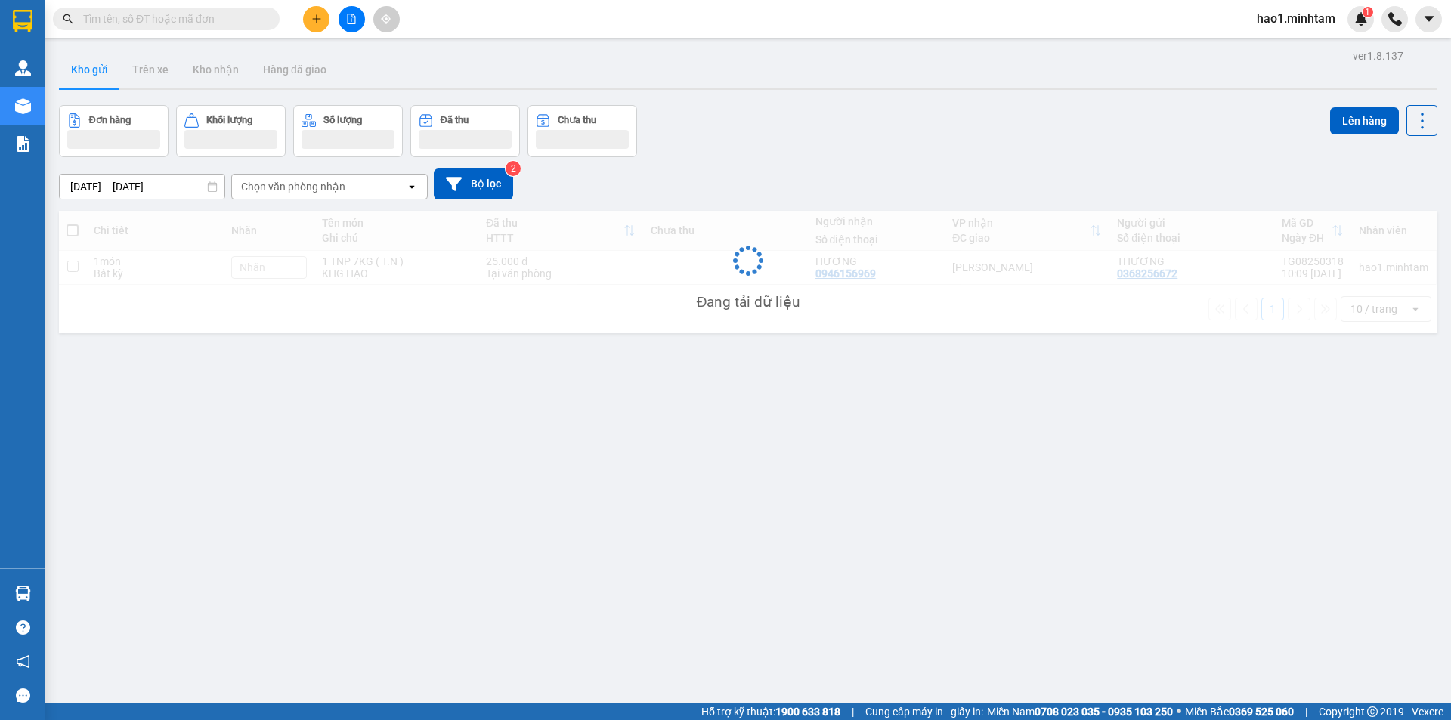
click at [680, 16] on div "Kết quả tìm kiếm ( 0 ) Bộ lọc Ngày tạo đơn gần nhất No Data hao1.minhtam 1" at bounding box center [725, 19] width 1451 height 38
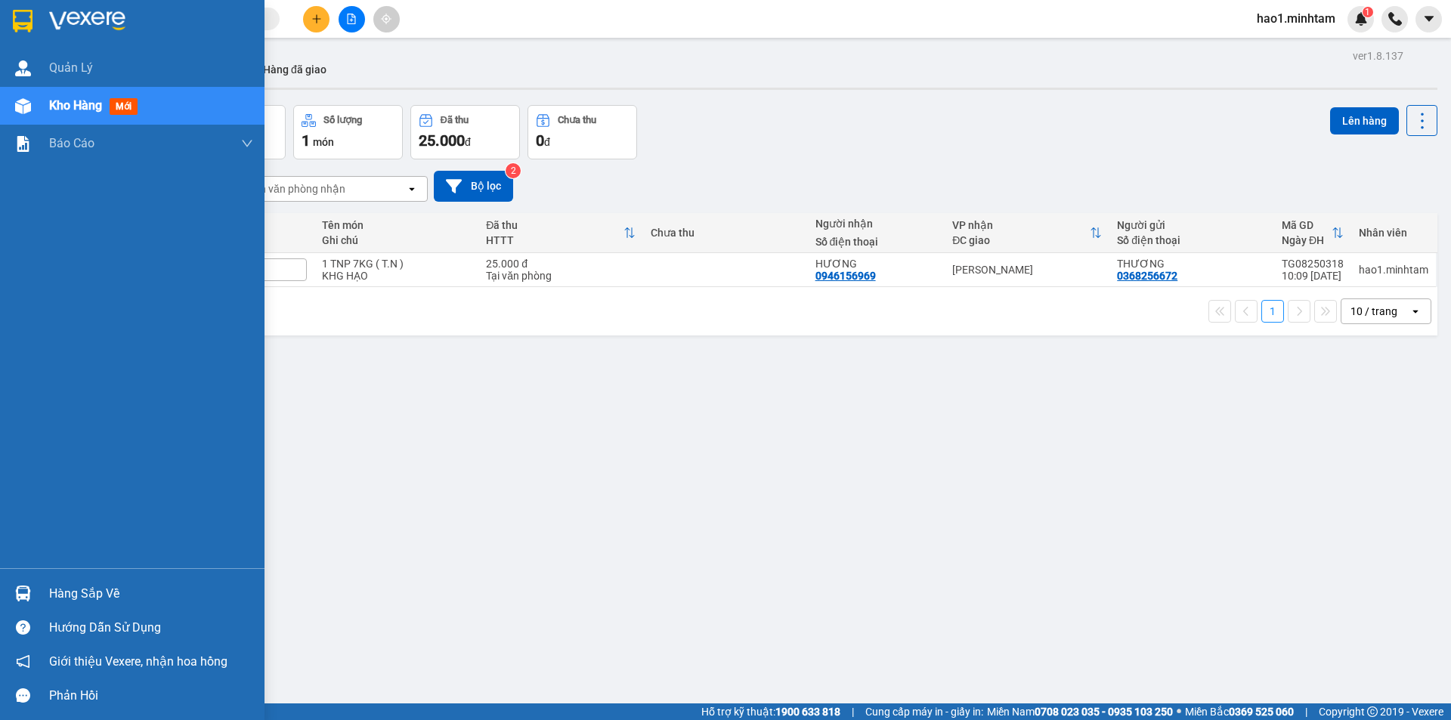
click at [38, 604] on div "Hàng sắp về" at bounding box center [132, 593] width 264 height 34
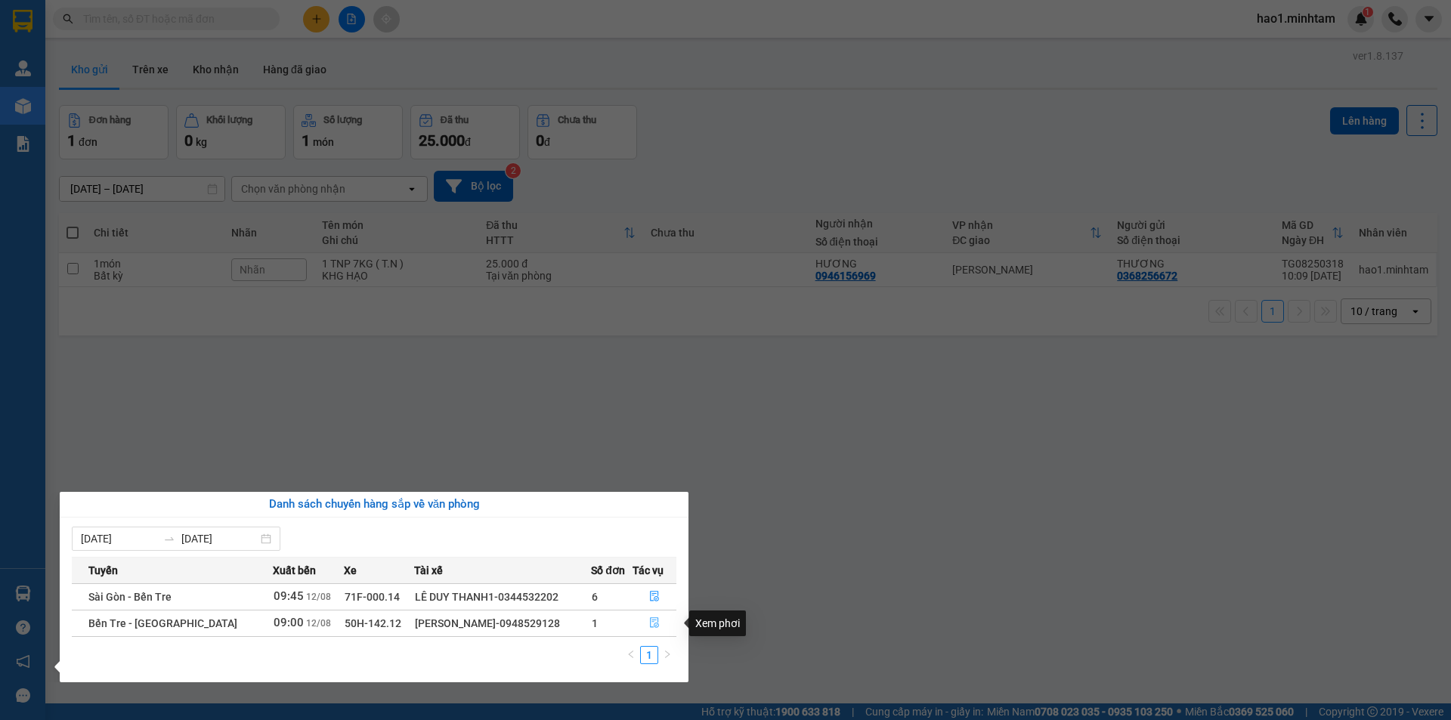
click at [654, 620] on icon "file-done" at bounding box center [654, 622] width 11 height 11
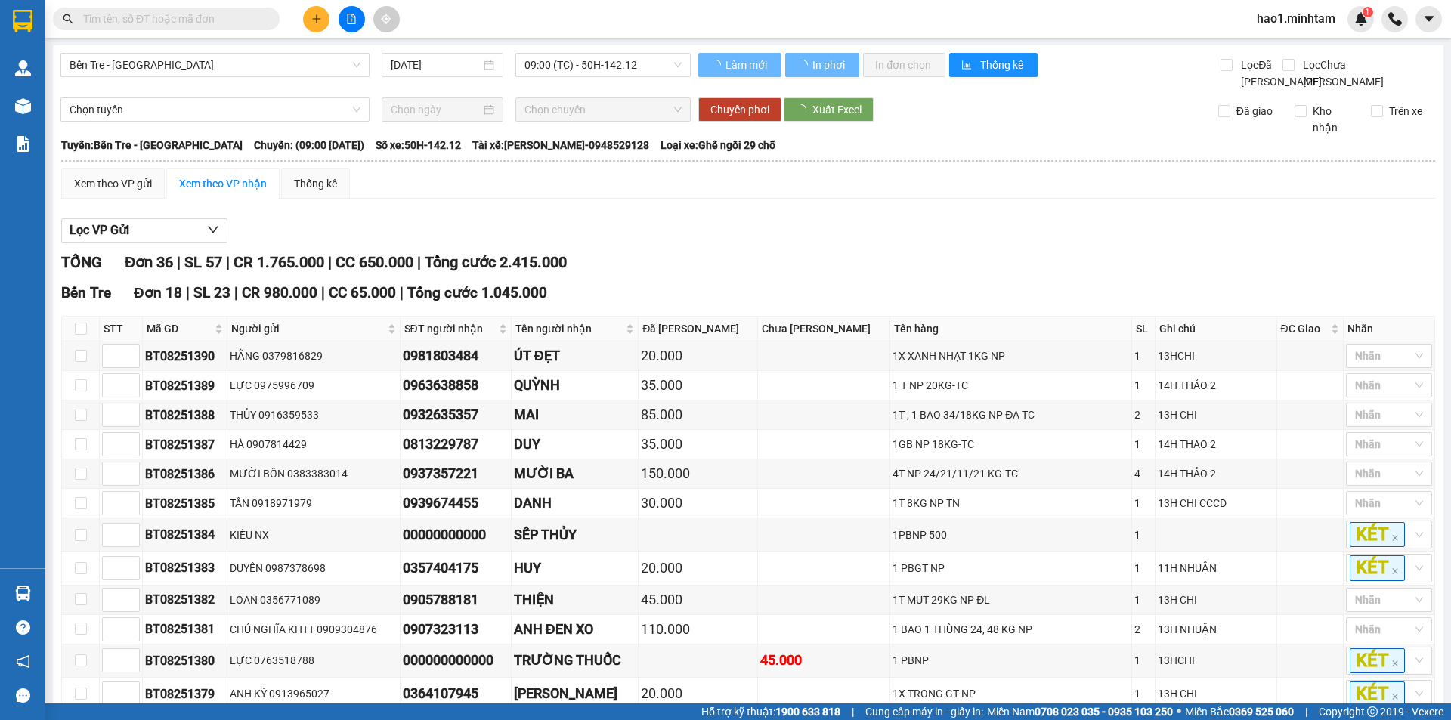
click at [933, 243] on div "Lọc VP Gửi" at bounding box center [748, 230] width 1374 height 25
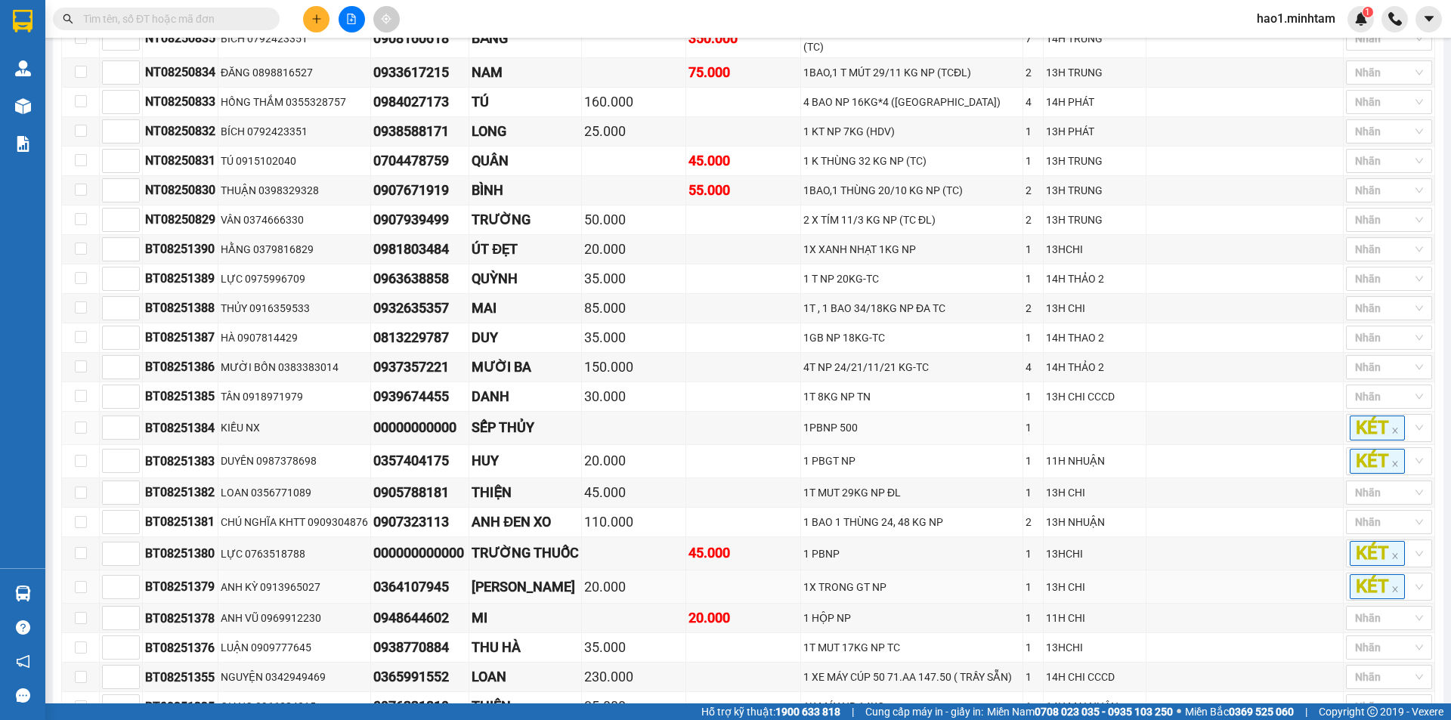
scroll to position [975, 0]
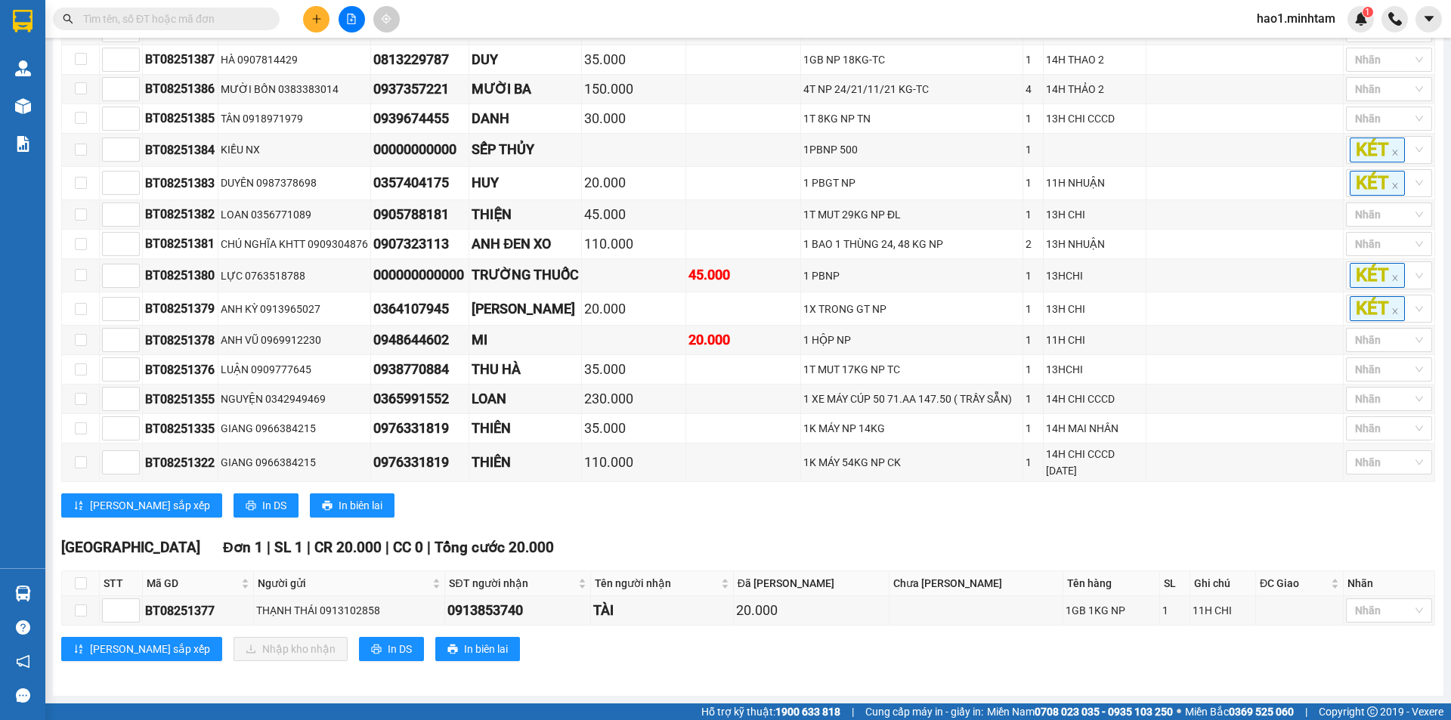
click at [811, 539] on div "Tiền Giang Đơn 1 | SL 1 | CR 20.000 | CC 0 | Tổng cước 20.000" at bounding box center [748, 547] width 1374 height 23
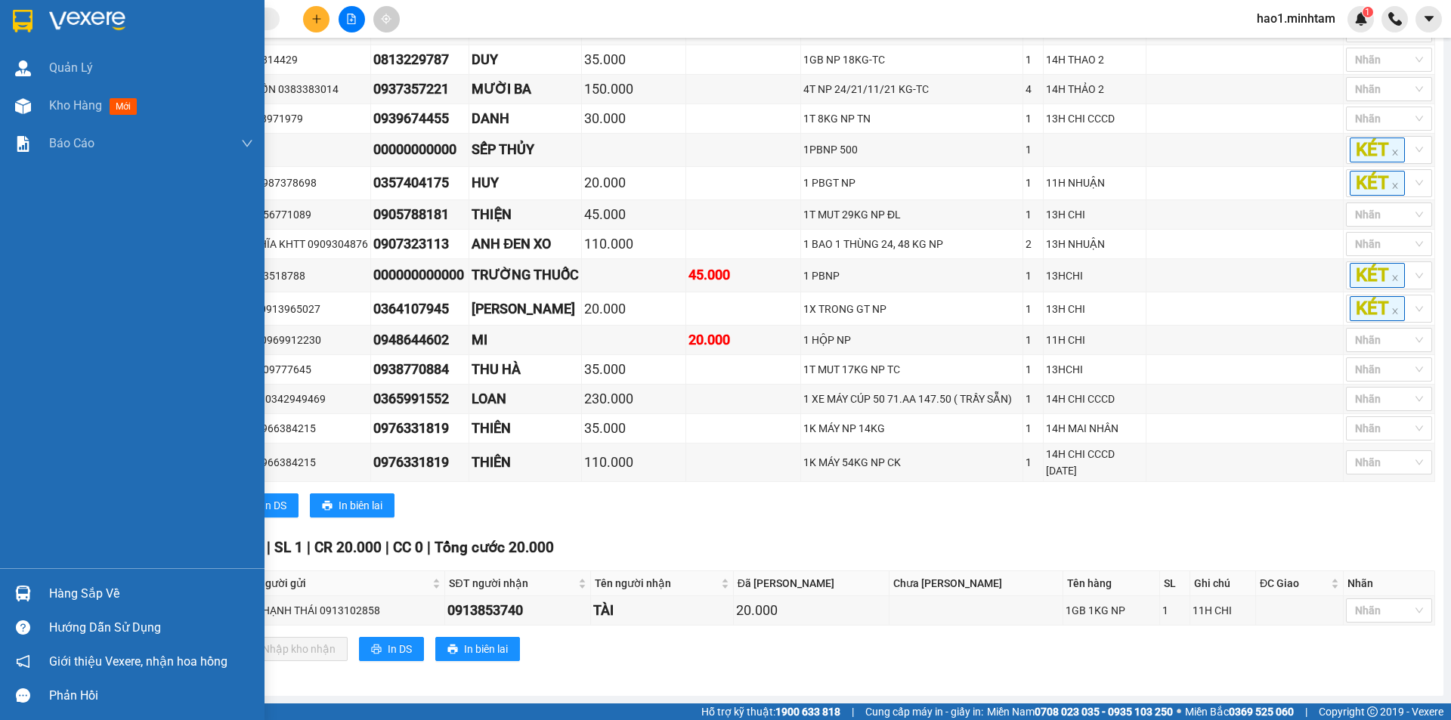
click at [22, 22] on img at bounding box center [23, 21] width 20 height 23
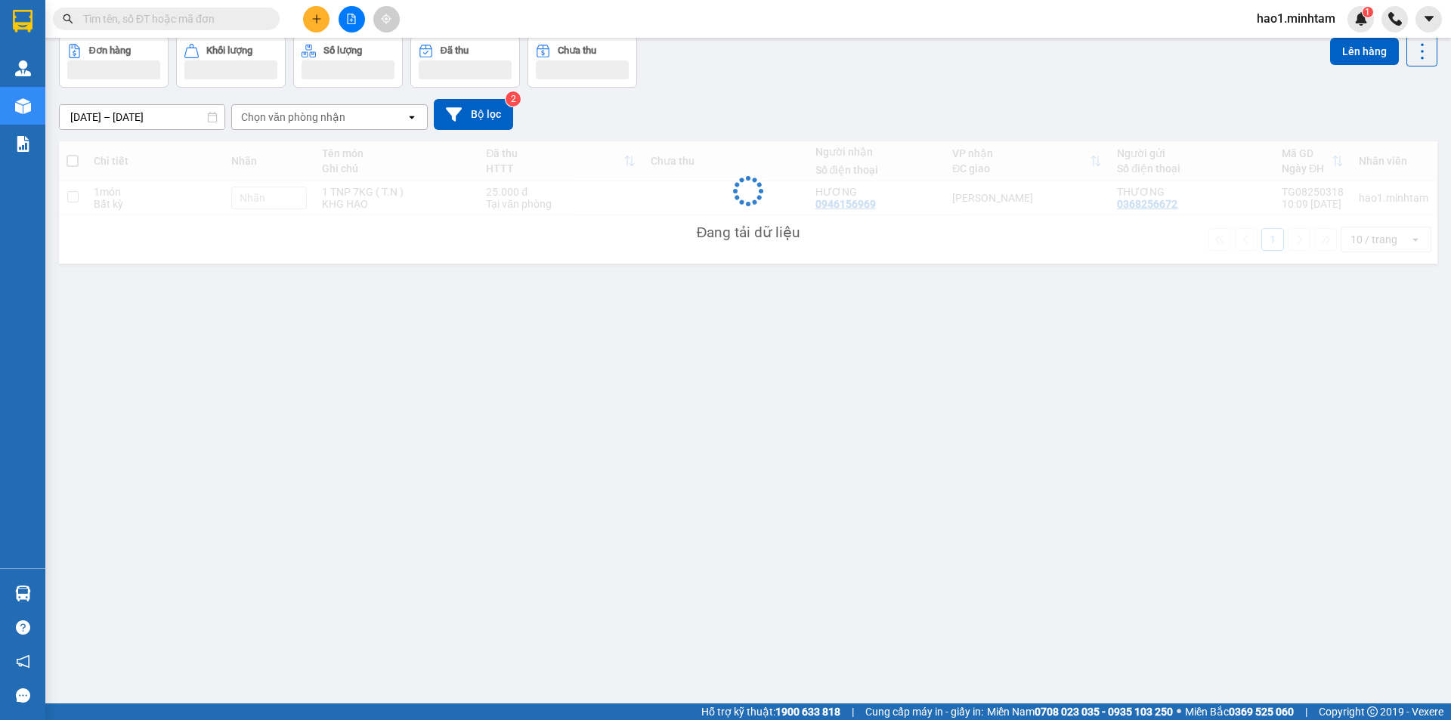
scroll to position [70, 0]
click at [610, 21] on div "Kết quả tìm kiếm ( 0 ) Bộ lọc Ngày tạo đơn gần nhất No Data hao1.minhtam 1" at bounding box center [725, 19] width 1451 height 38
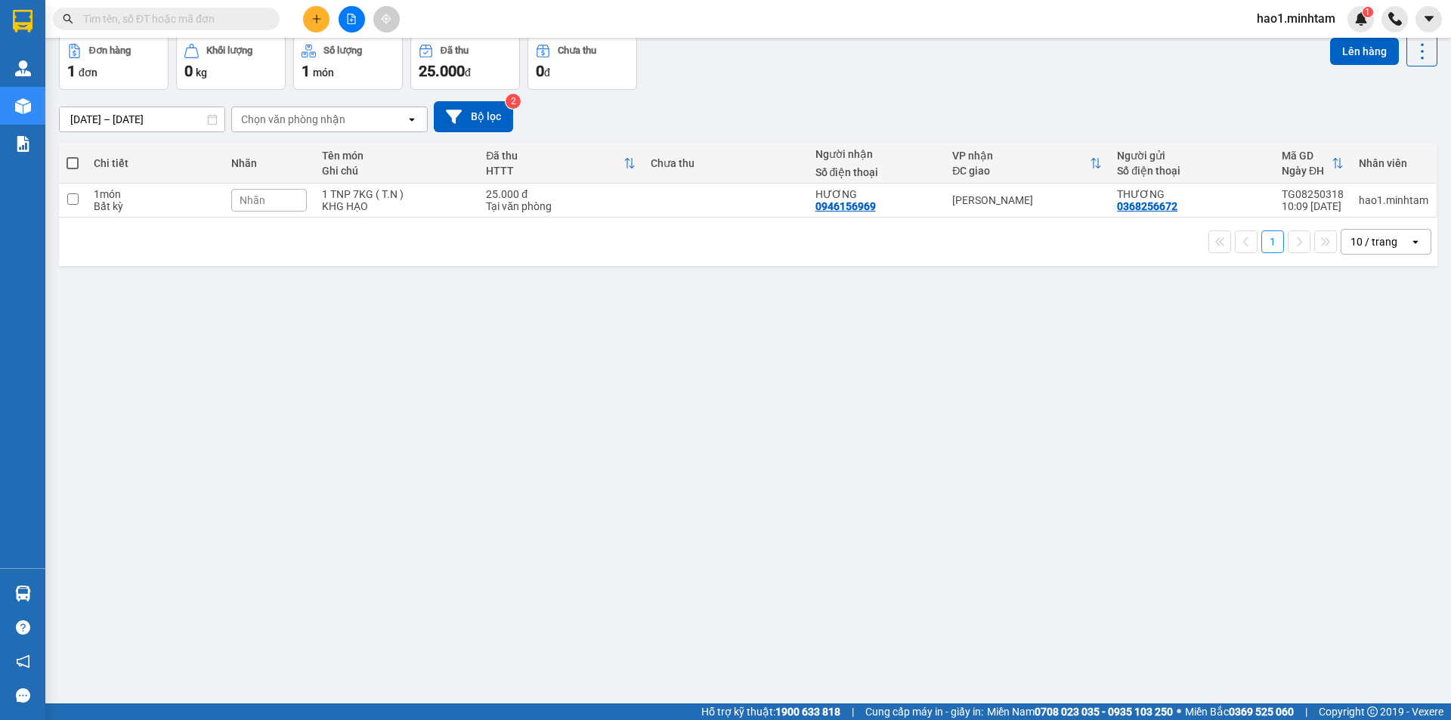
scroll to position [0, 0]
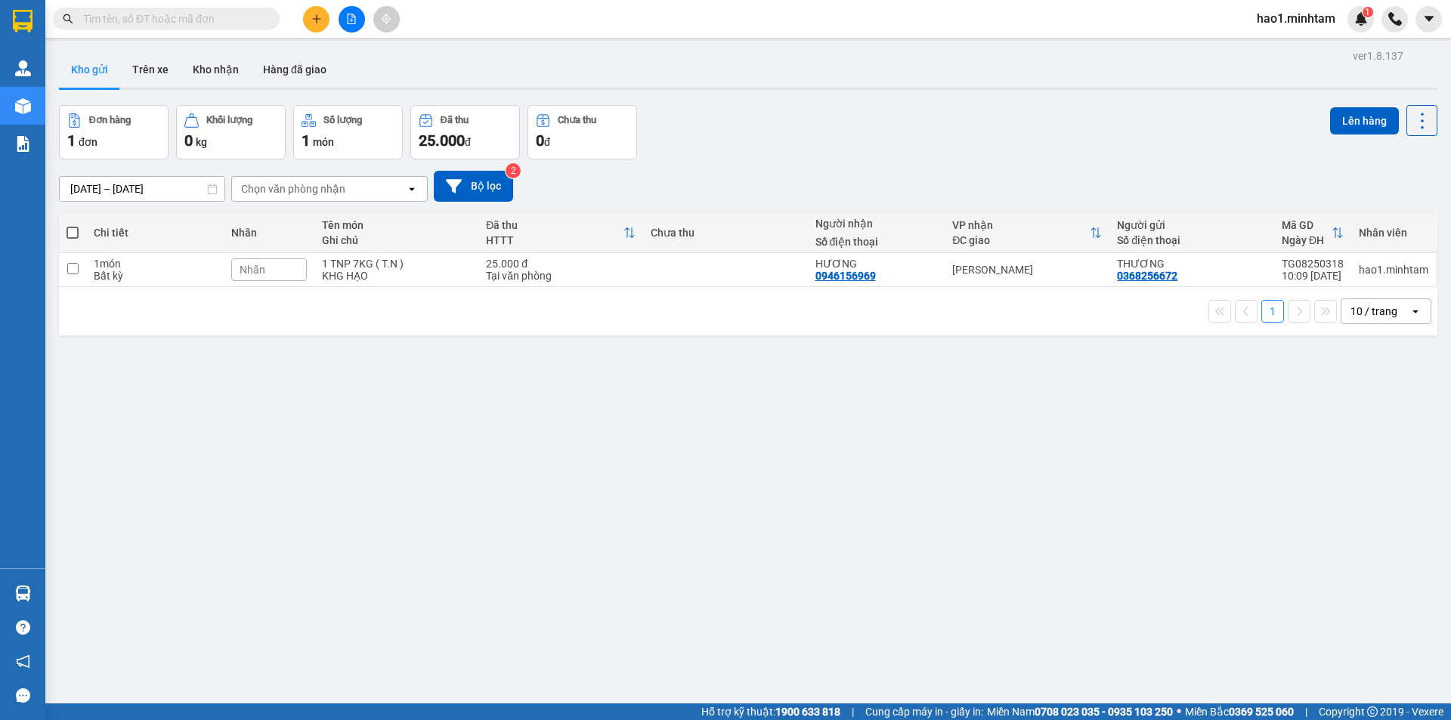
click at [589, 84] on div "Kho gửi Trên xe Kho nhận Hàng đã giao" at bounding box center [748, 71] width 1378 height 40
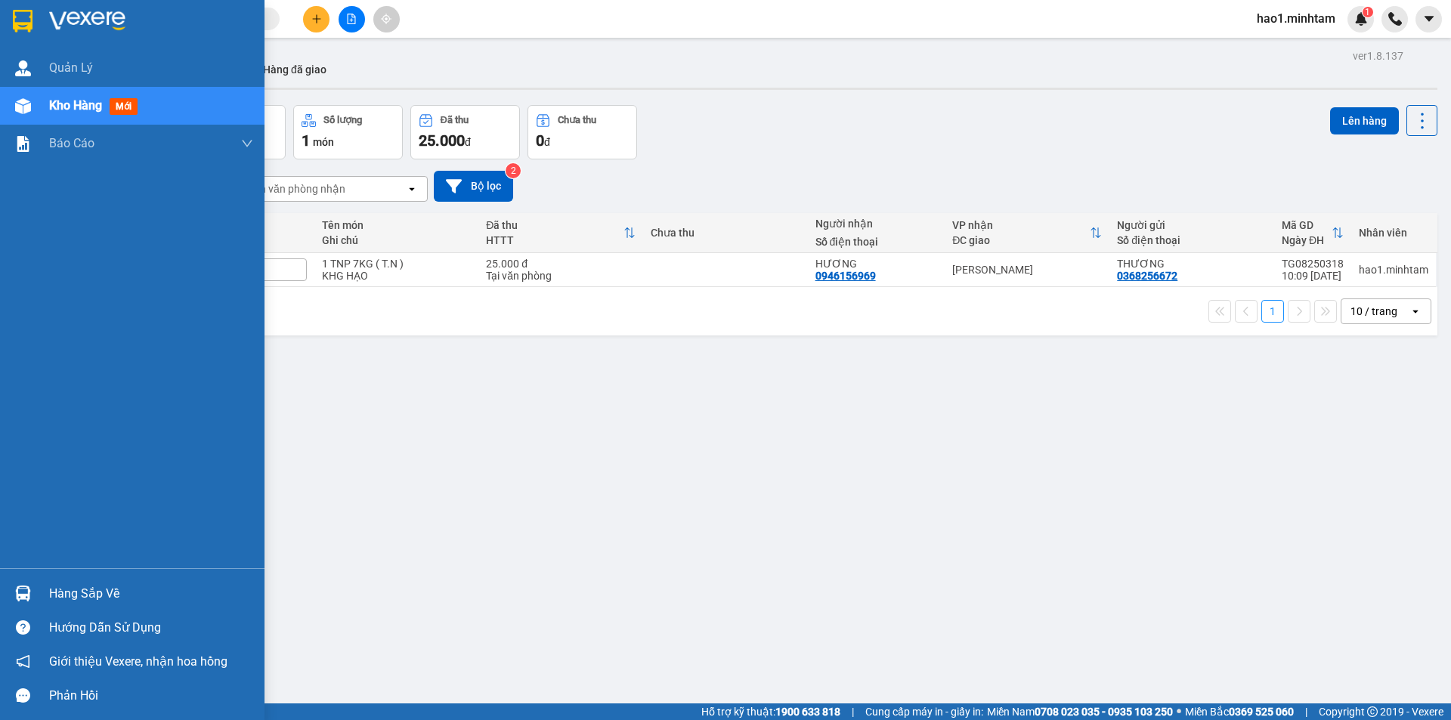
click at [29, 28] on img at bounding box center [23, 21] width 20 height 23
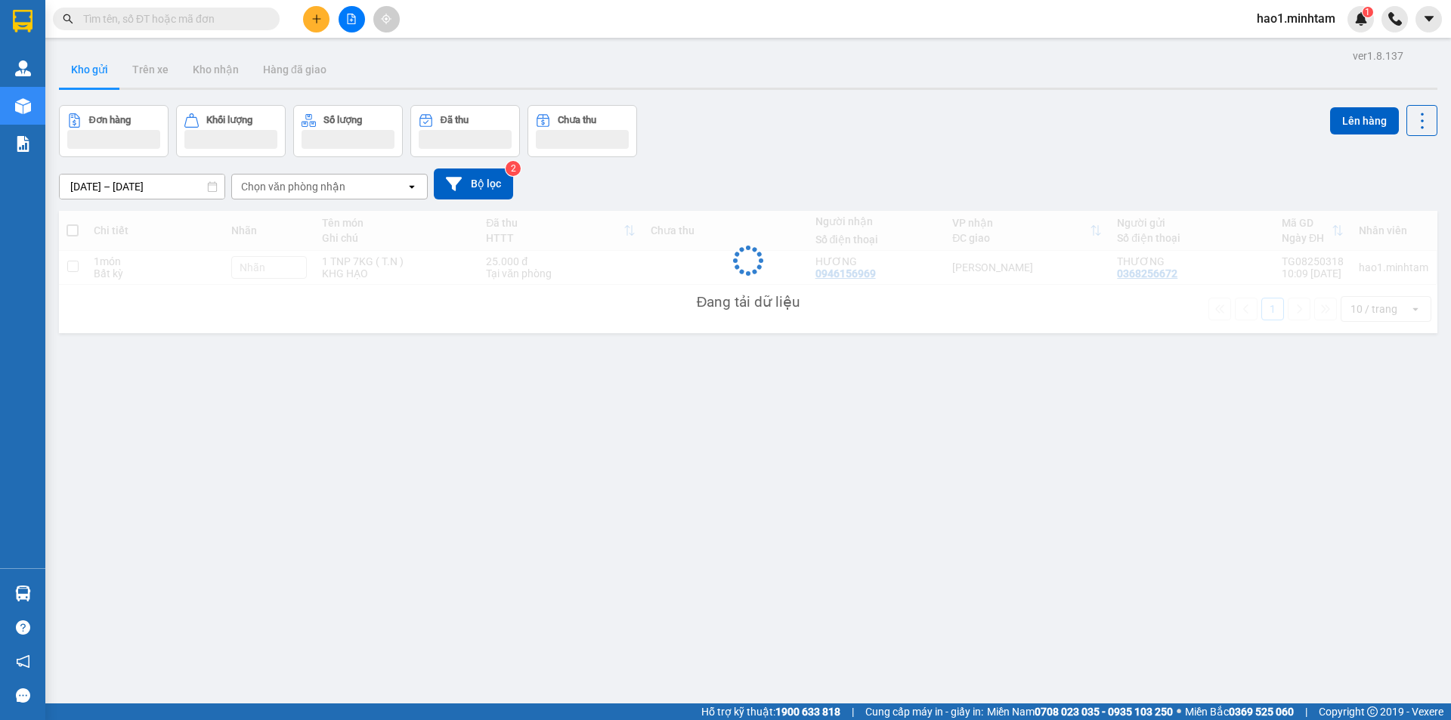
drag, startPoint x: 552, startPoint y: 63, endPoint x: 607, endPoint y: 0, distance: 83.6
click at [554, 63] on div "Kho gửi Trên xe Kho nhận Hàng đã giao" at bounding box center [748, 71] width 1378 height 40
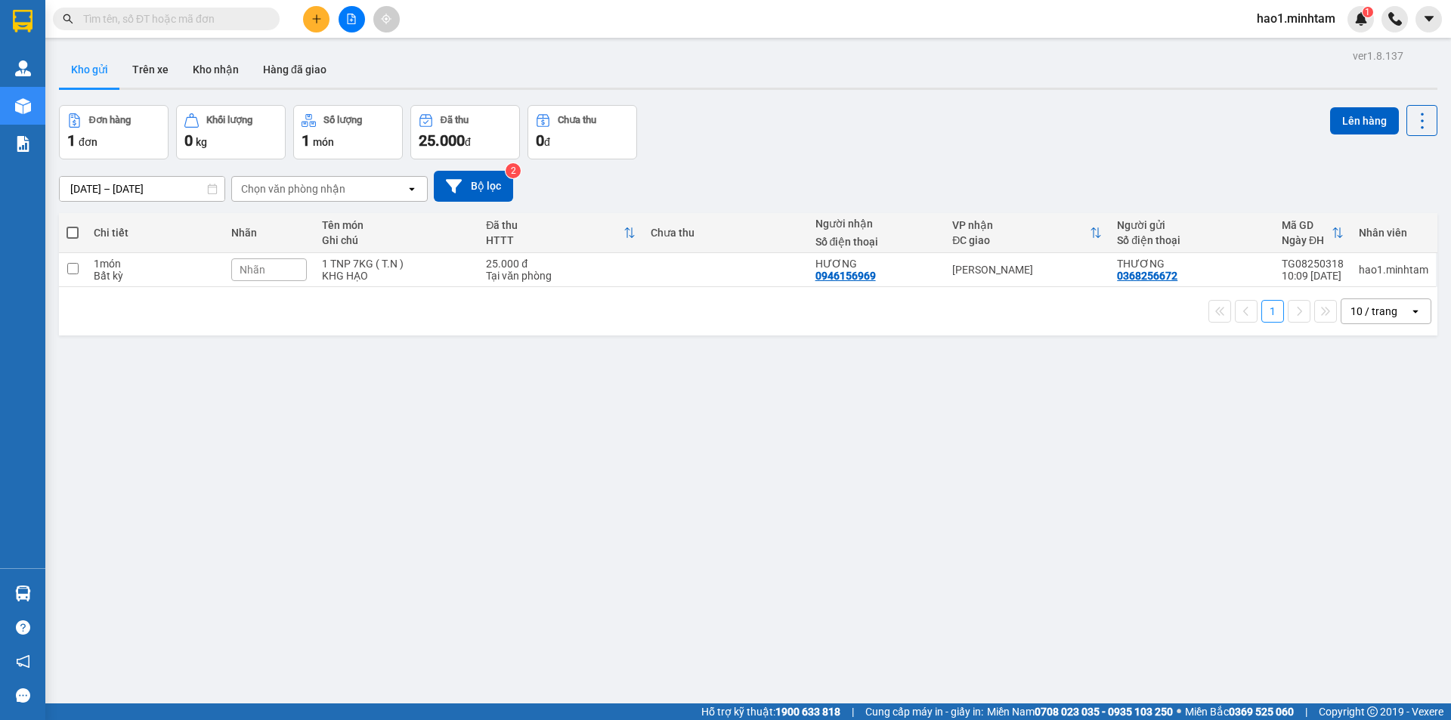
click at [130, 21] on input "text" at bounding box center [172, 19] width 178 height 17
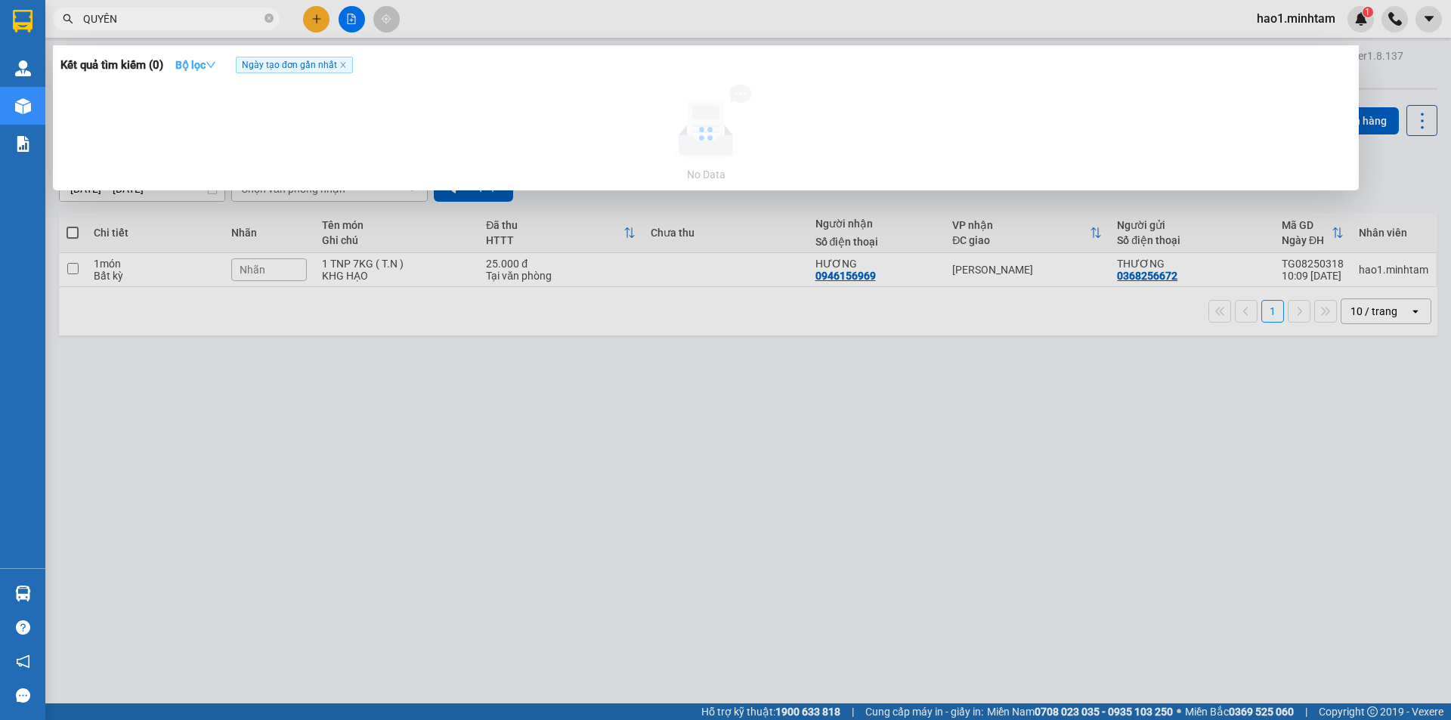
type input "QUYÊN"
click at [216, 62] on icon "down" at bounding box center [211, 65] width 11 height 11
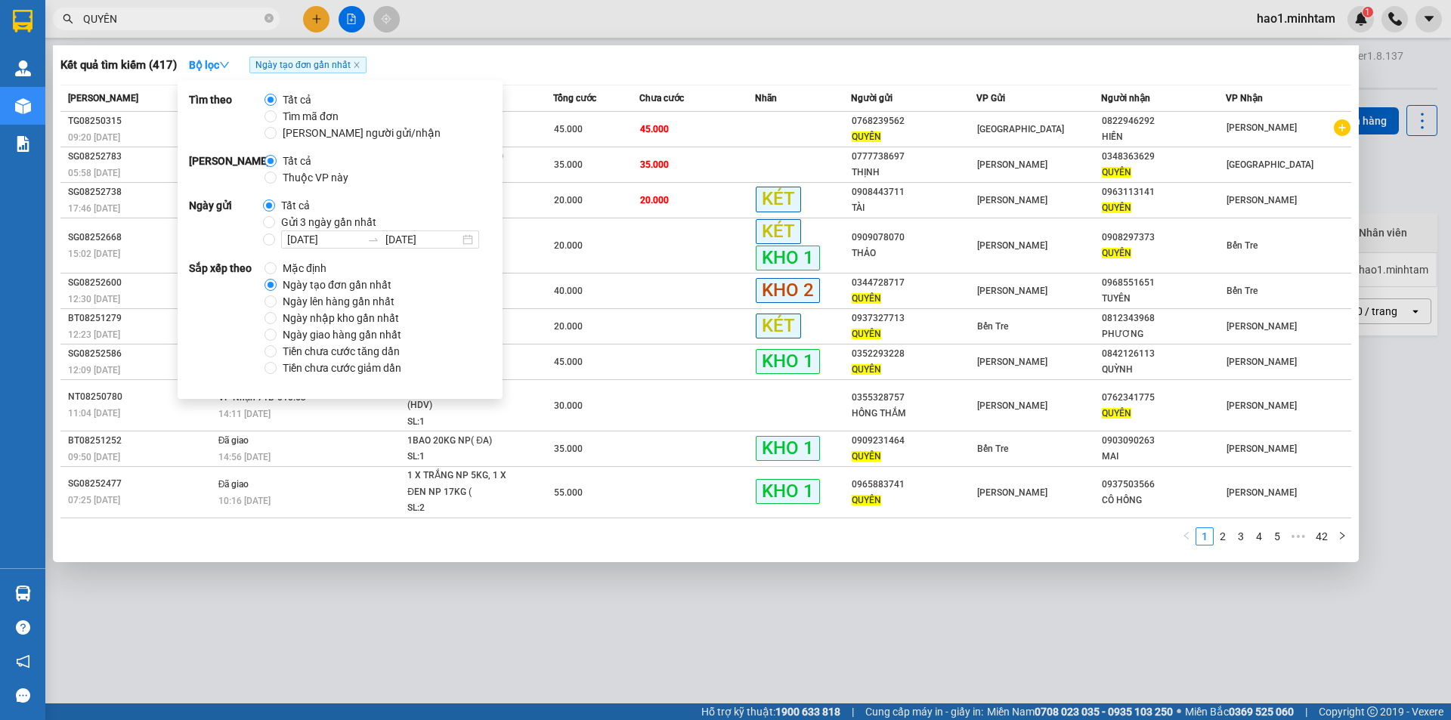
click at [294, 175] on span "Thuộc VP này" at bounding box center [316, 177] width 78 height 17
click at [277, 175] on input "Thuộc VP này" at bounding box center [270, 178] width 12 height 12
radio input "true"
radio input "false"
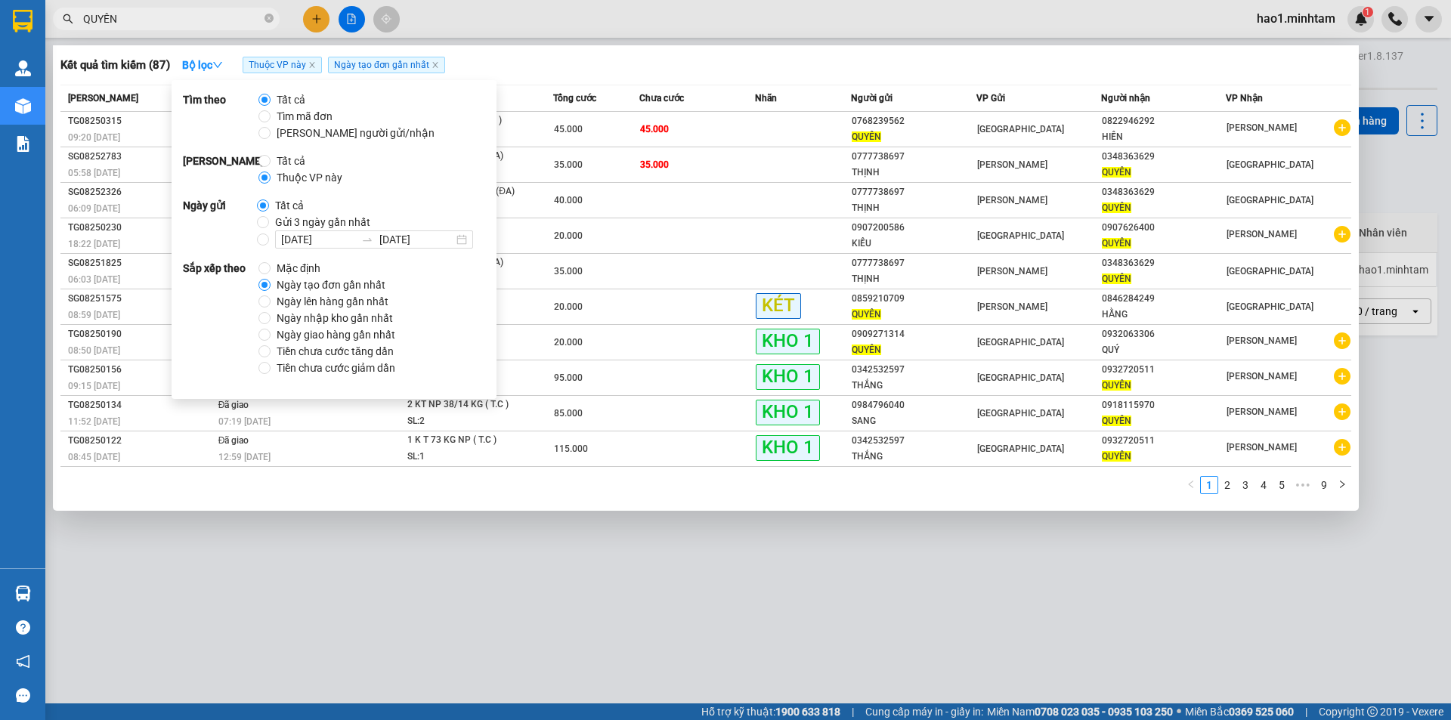
click at [741, 70] on div "Kết quả tìm kiếm ( 87 ) Bộ lọc Thuộc VP này Ngày tạo đơn gần nhất" at bounding box center [705, 65] width 1290 height 24
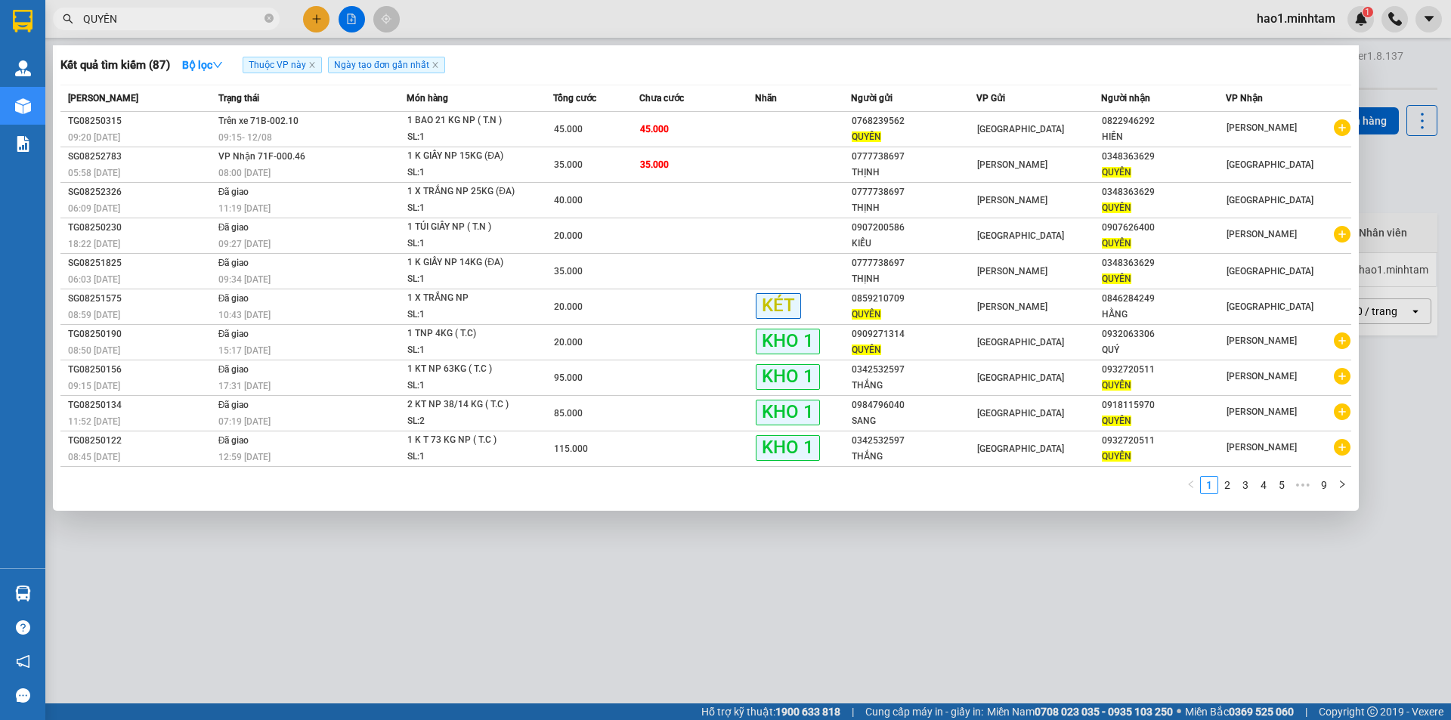
click at [705, 170] on td "35.000" at bounding box center [697, 165] width 116 height 36
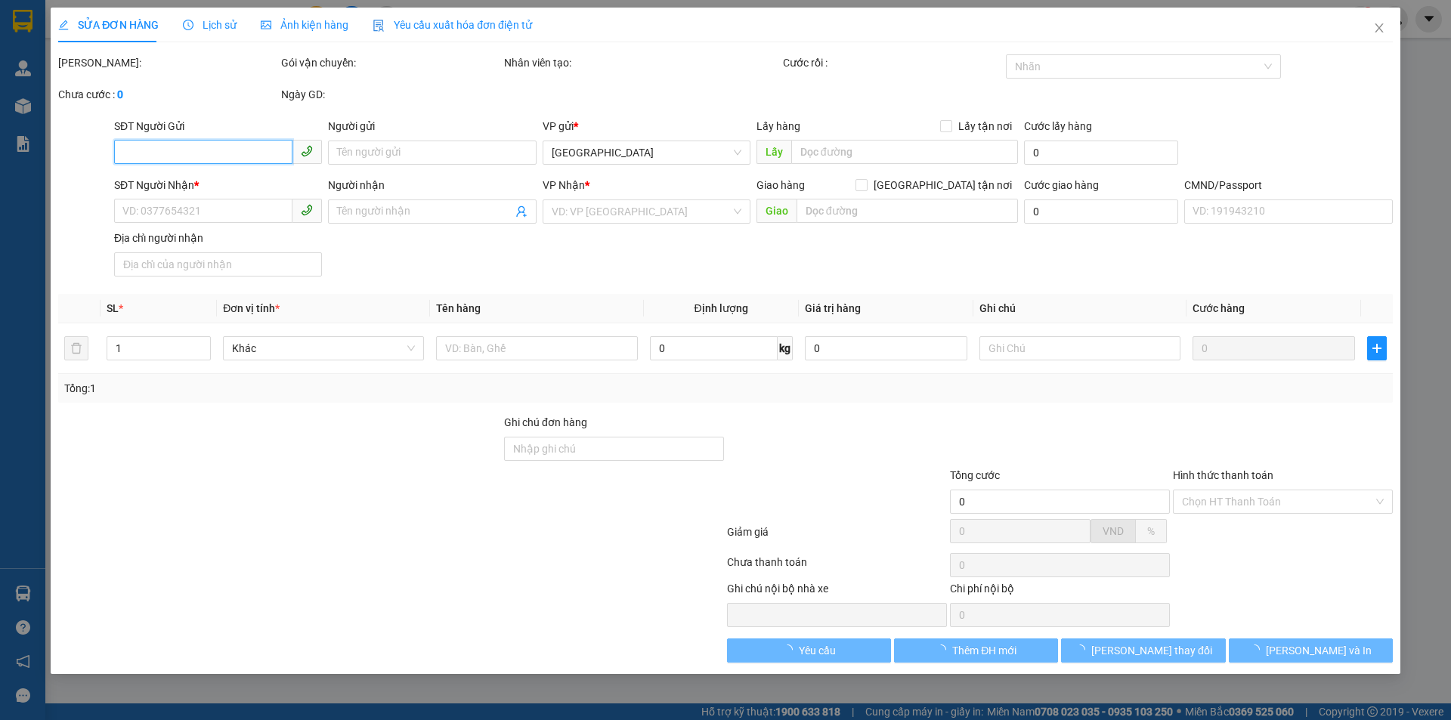
type input "0777738697"
type input "THỊNH"
type input "0348363629"
type input "QUYÊN"
type input "HCK"
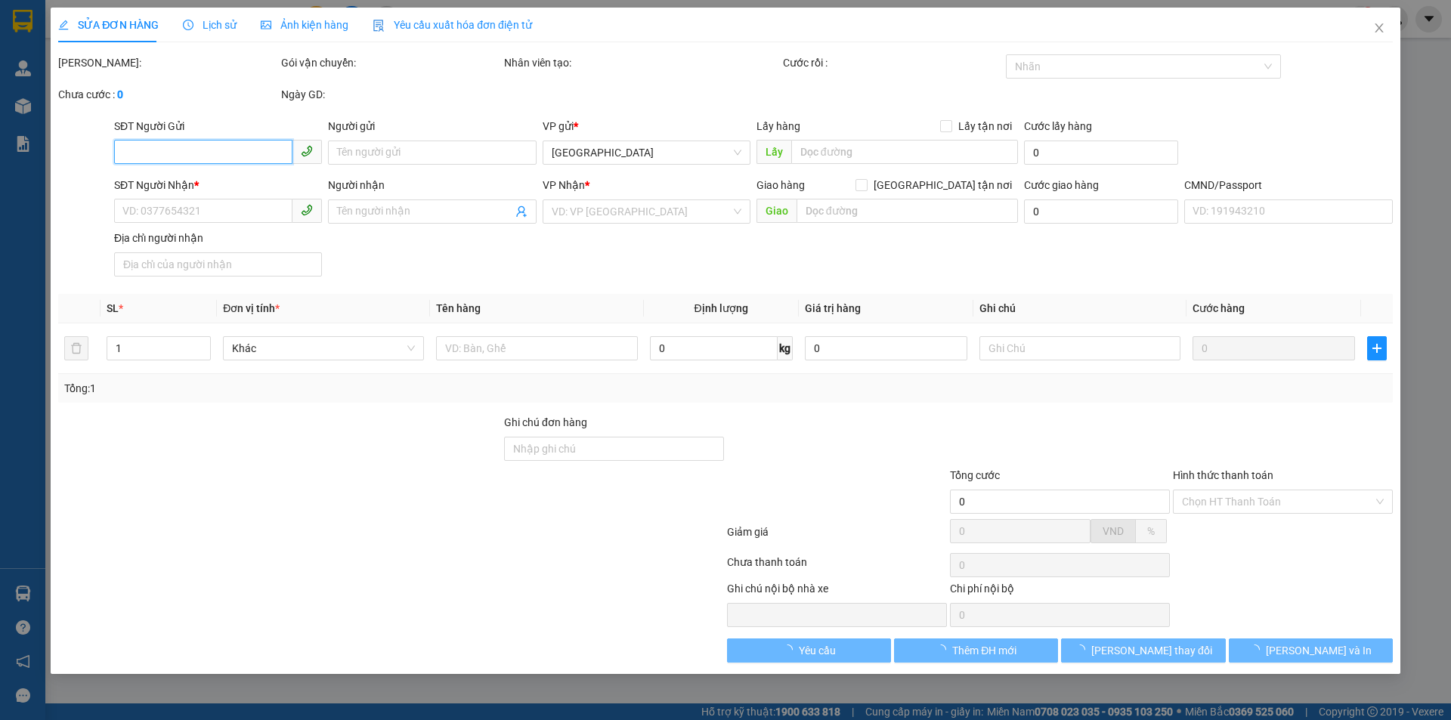
type input "35.000"
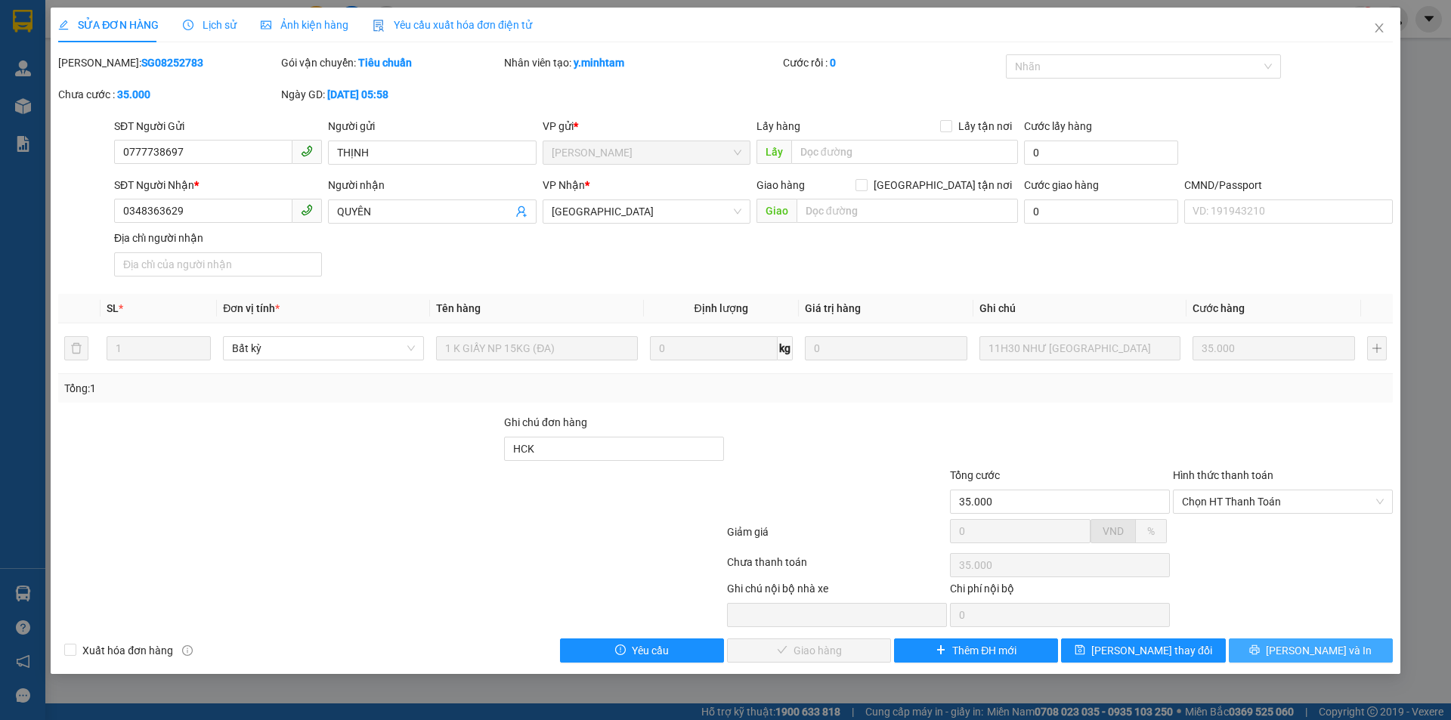
click at [1333, 654] on span "[PERSON_NAME] và In" at bounding box center [1318, 650] width 106 height 17
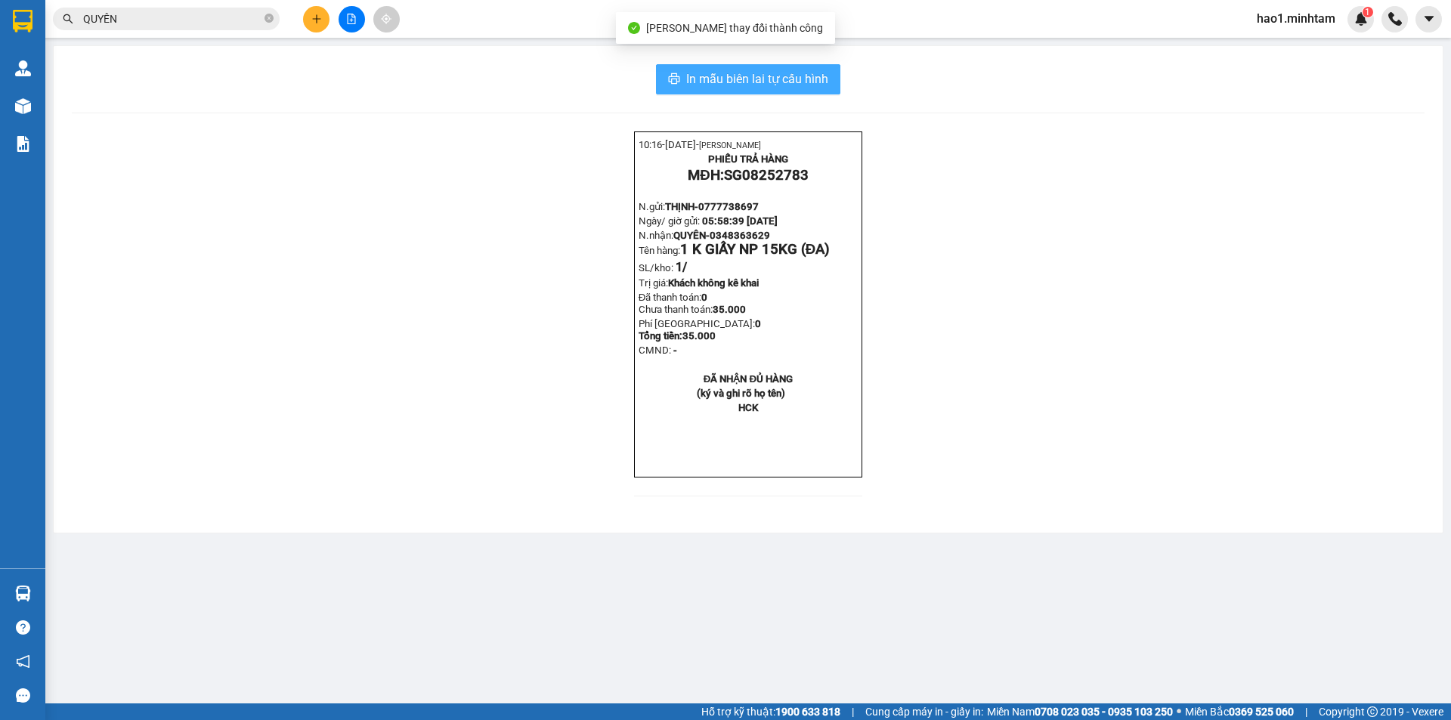
click at [717, 78] on span "In mẫu biên lai tự cấu hình" at bounding box center [757, 79] width 142 height 19
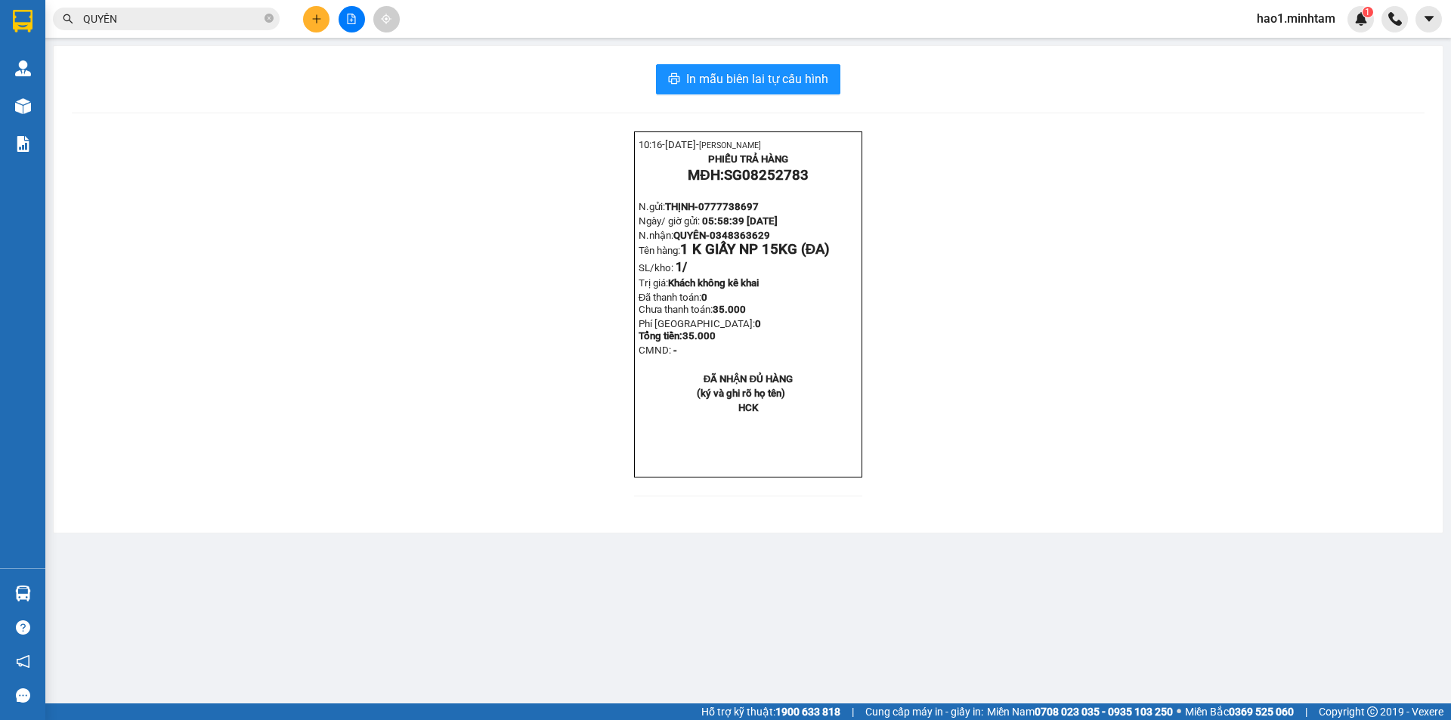
click at [204, 27] on span "QUYÊN" at bounding box center [166, 19] width 227 height 23
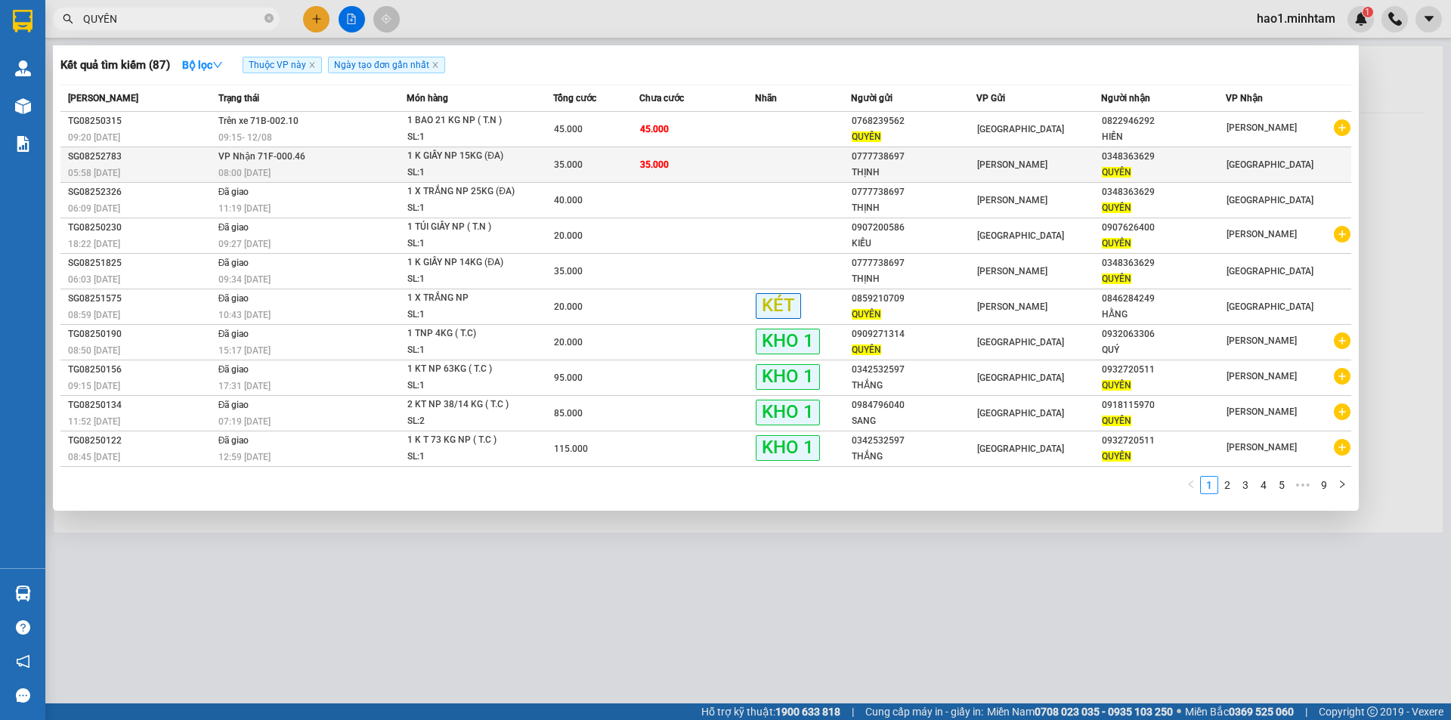
click at [719, 170] on td "35.000" at bounding box center [697, 165] width 116 height 36
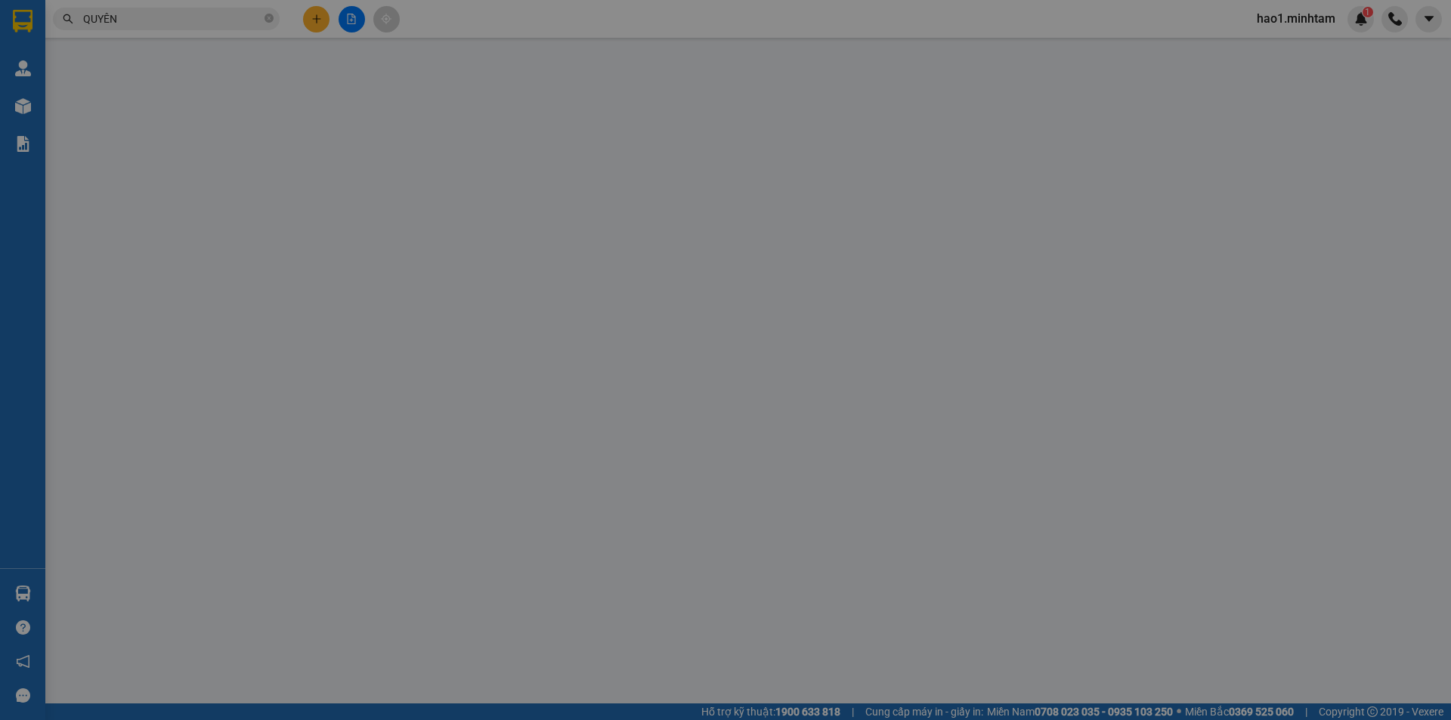
type input "0777738697"
type input "THỊNH"
type input "0348363629"
type input "QUYÊN"
type input "HCK"
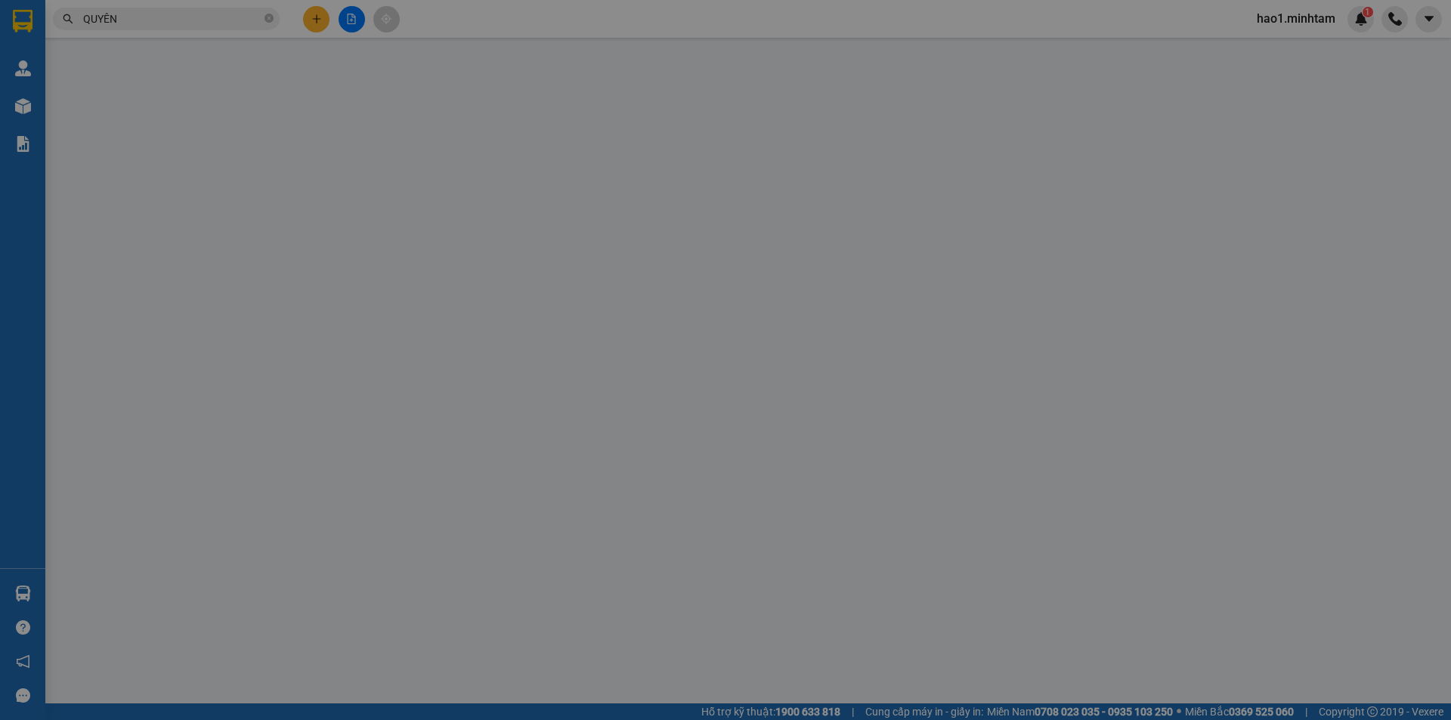
type input "35.000"
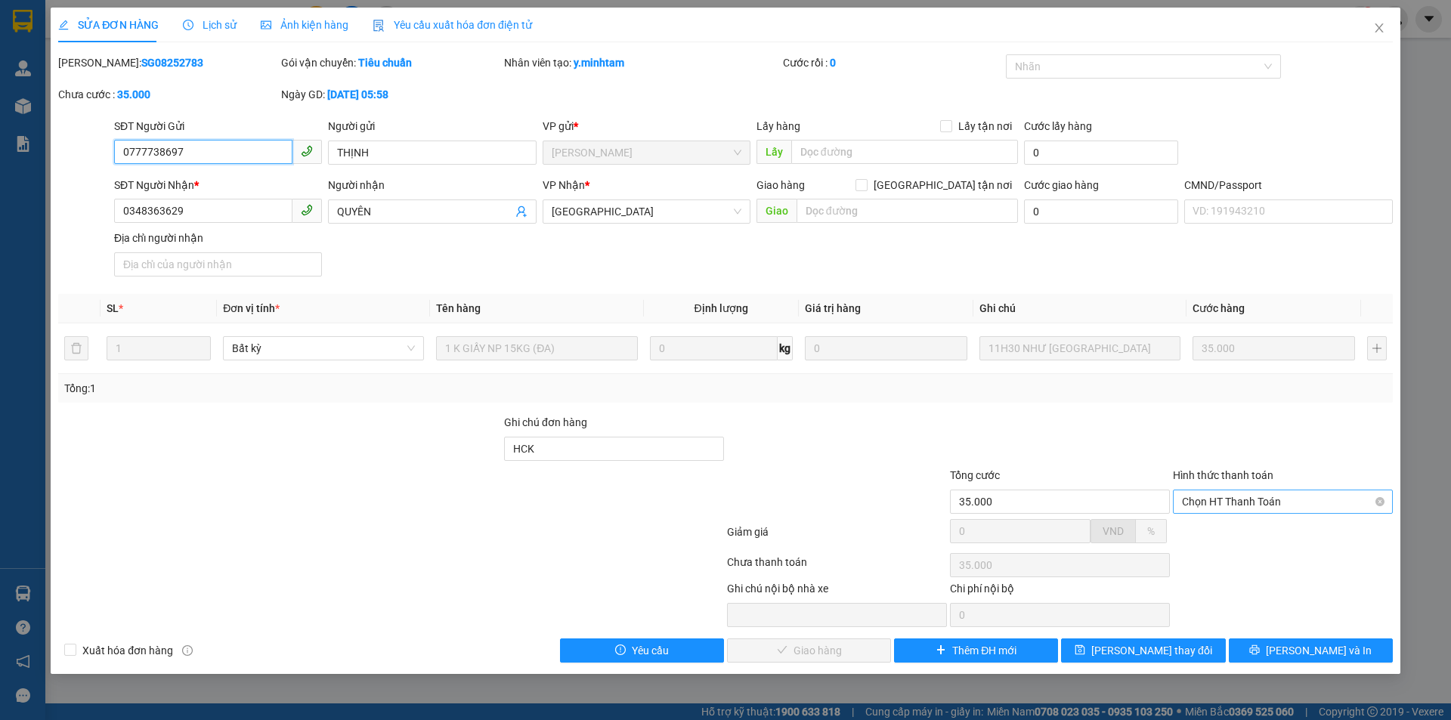
click at [1213, 506] on span "Chọn HT Thanh Toán" at bounding box center [1283, 501] width 202 height 23
drag, startPoint x: 1211, startPoint y: 514, endPoint x: 1110, endPoint y: 586, distance: 124.5
click at [1208, 543] on div "Tại văn phòng" at bounding box center [1283, 532] width 220 height 24
type input "0"
drag, startPoint x: 858, startPoint y: 645, endPoint x: 1070, endPoint y: 673, distance: 214.1
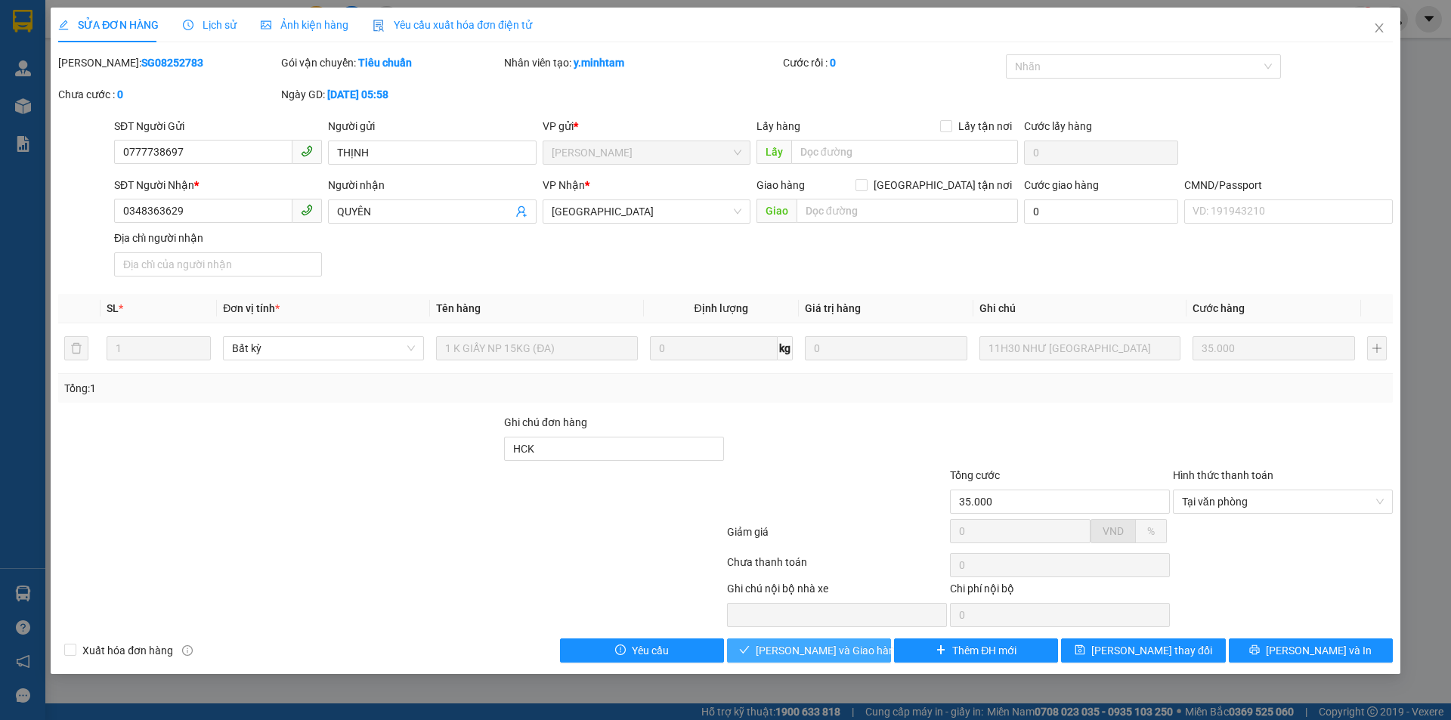
click at [864, 646] on button "[PERSON_NAME] và Giao hàng" at bounding box center [809, 650] width 164 height 24
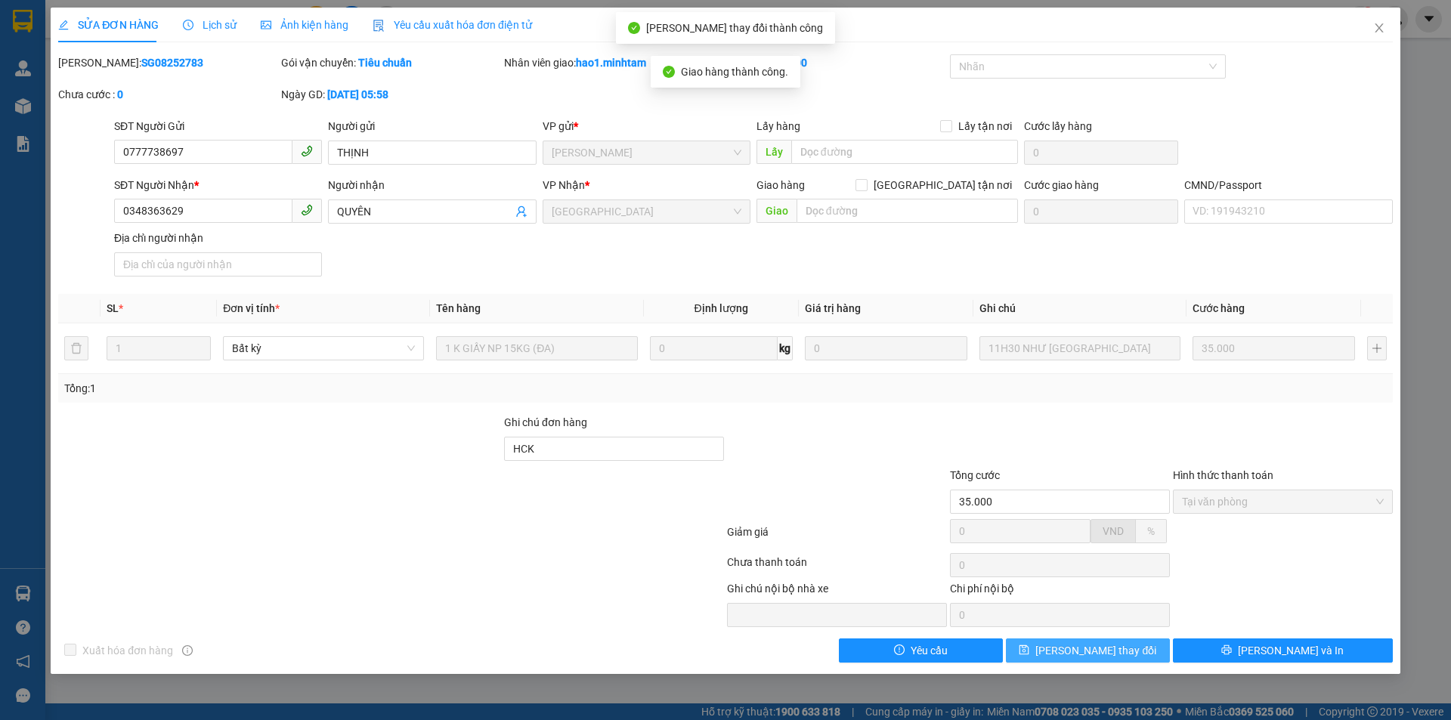
click at [1108, 654] on span "[PERSON_NAME] thay đổi" at bounding box center [1095, 650] width 121 height 17
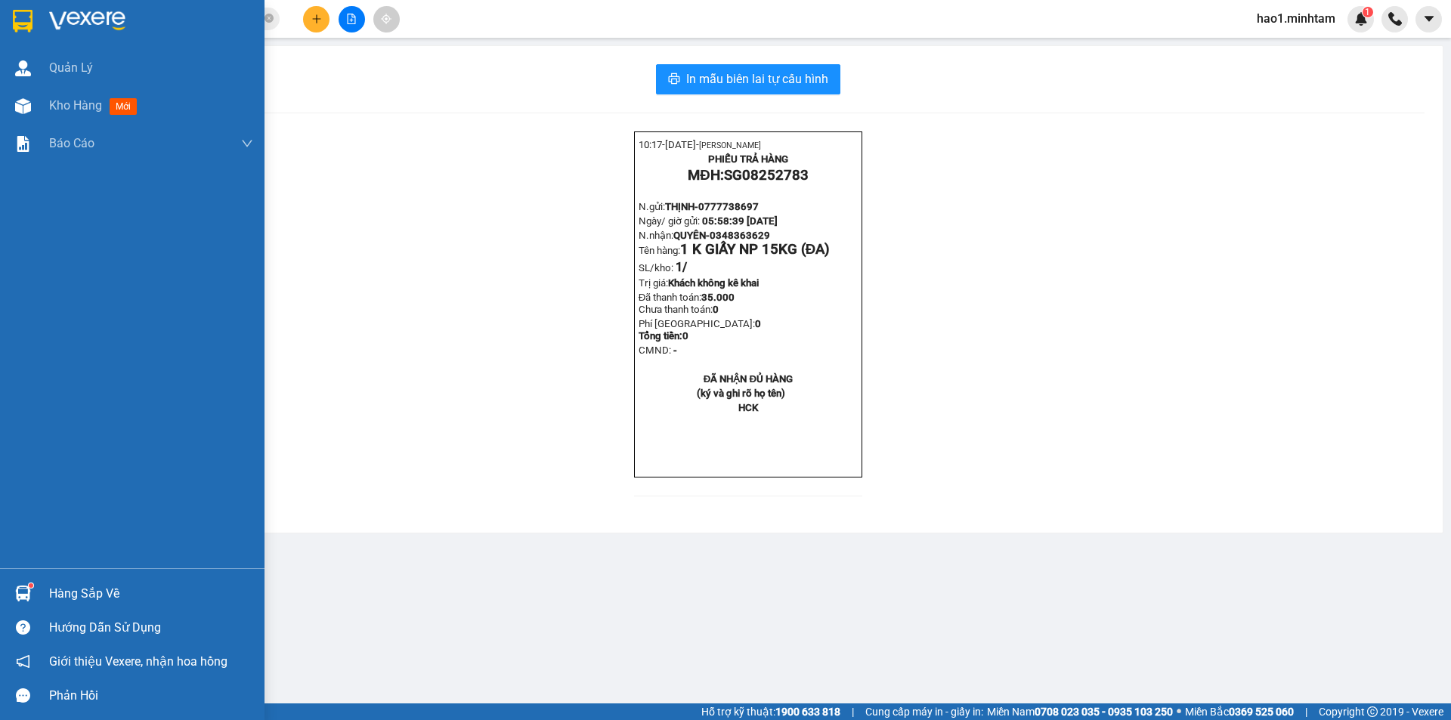
click at [61, 586] on div "Hàng sắp về" at bounding box center [151, 594] width 204 height 23
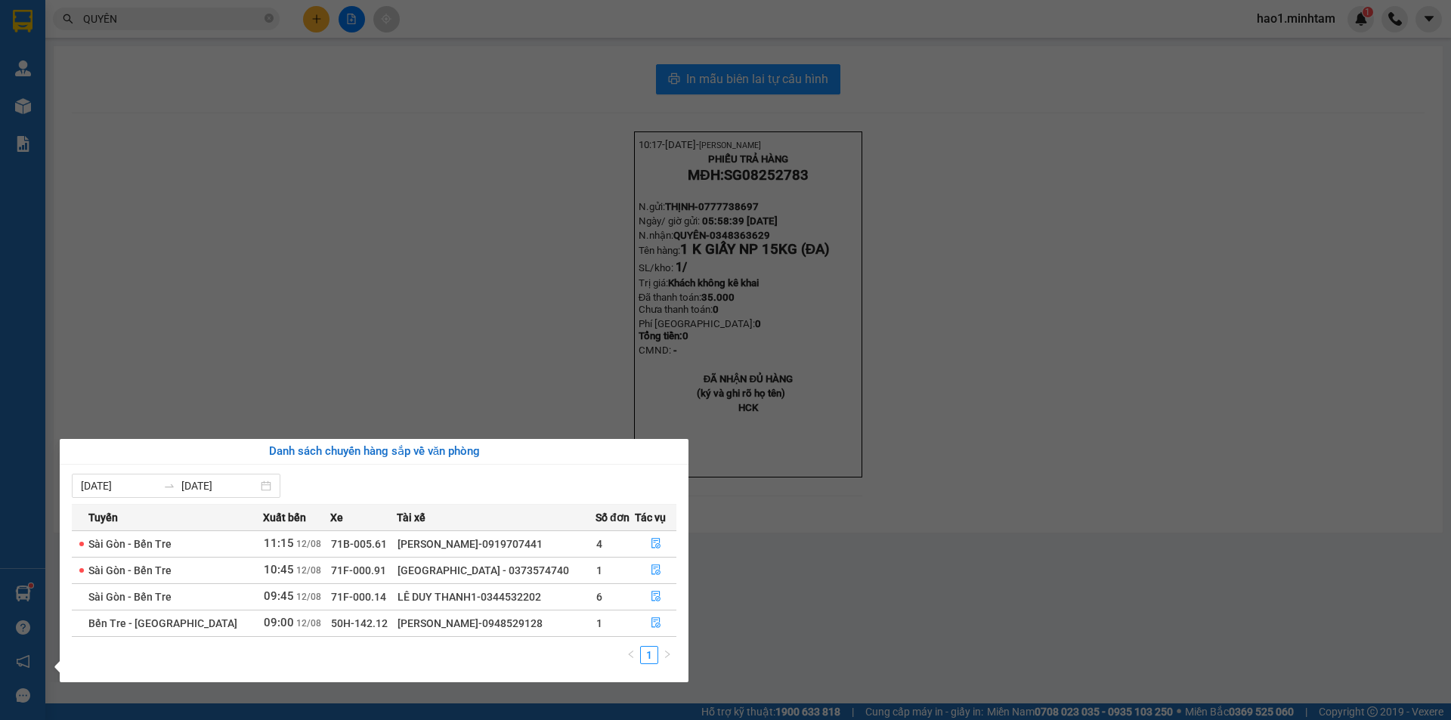
click at [579, 327] on section "Kết quả tìm kiếm ( 87 ) Bộ lọc Thuộc VP này Ngày tạo đơn gần nhất Mã ĐH Trạng t…" at bounding box center [725, 360] width 1451 height 720
